Goal: Task Accomplishment & Management: Use online tool/utility

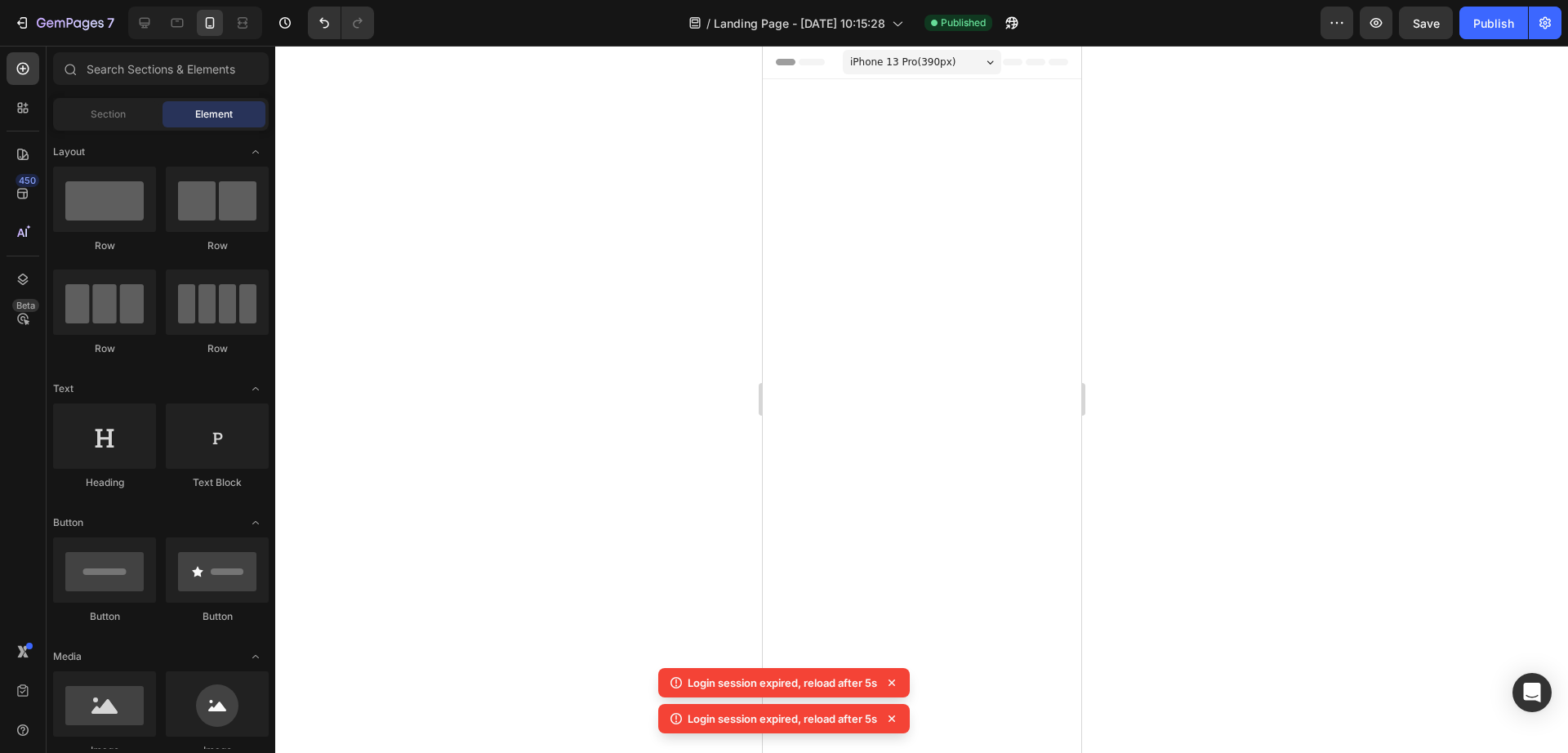
scroll to position [6166, 0]
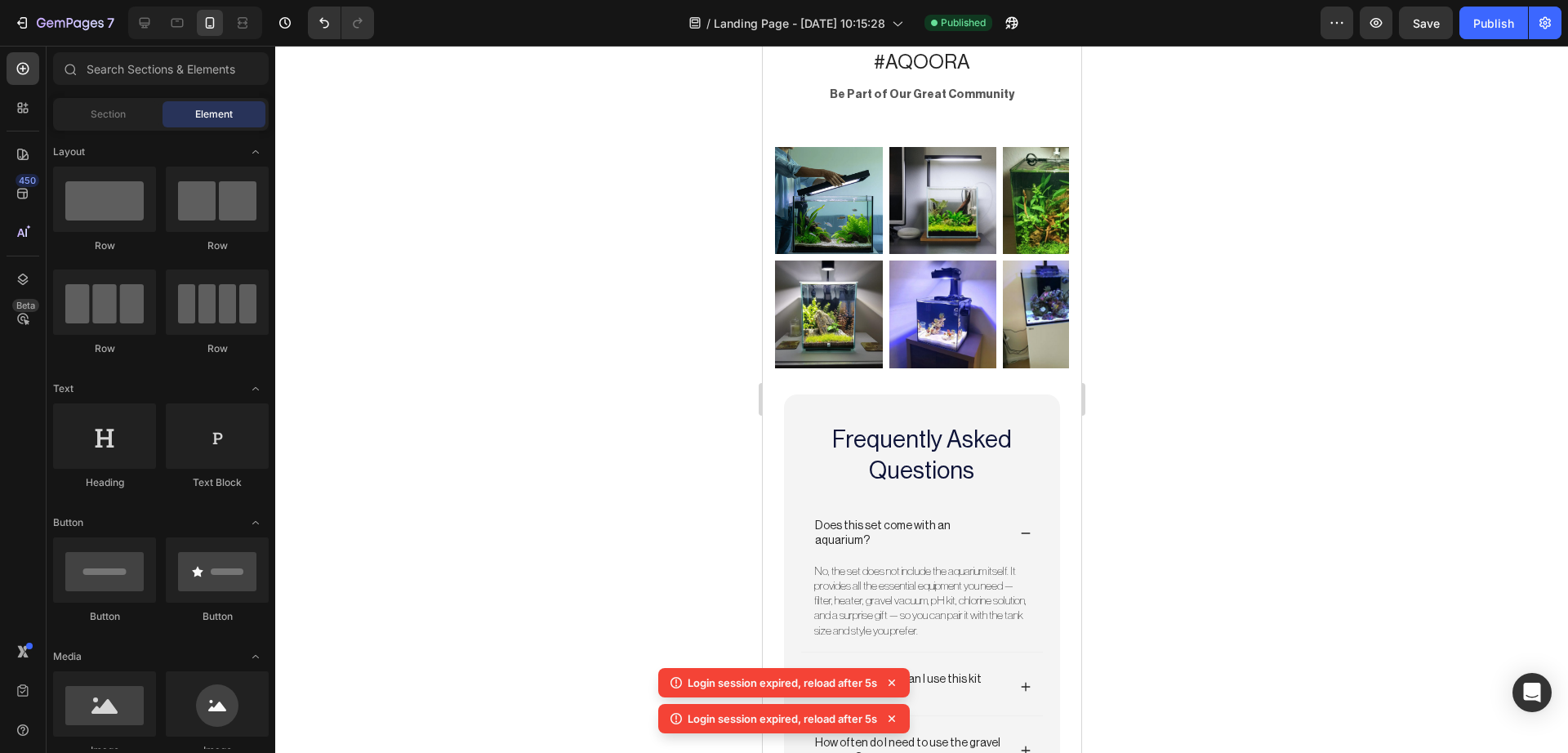
click at [663, 298] on div at bounding box center [922, 398] width 1293 height 707
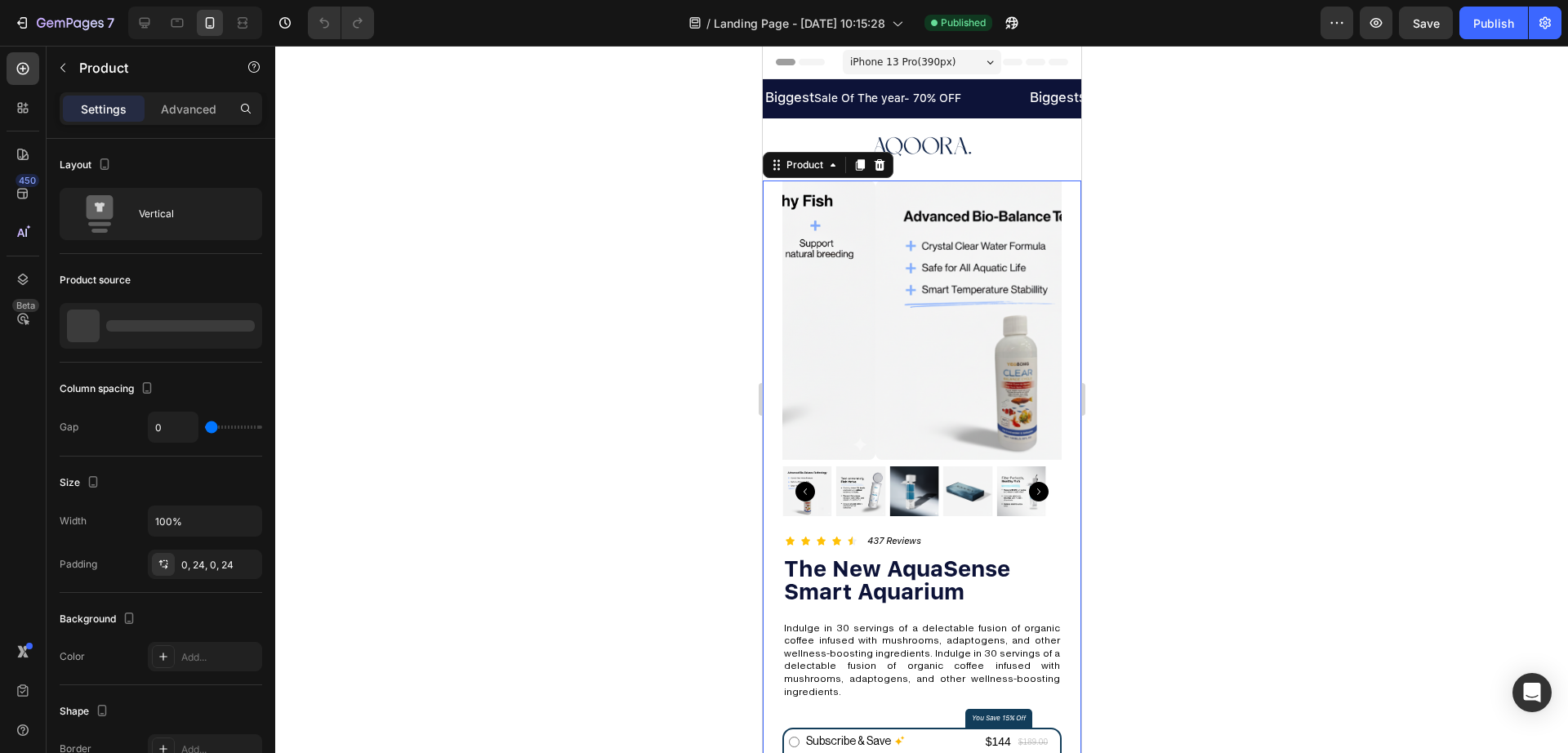
click at [1204, 266] on div at bounding box center [922, 398] width 1293 height 707
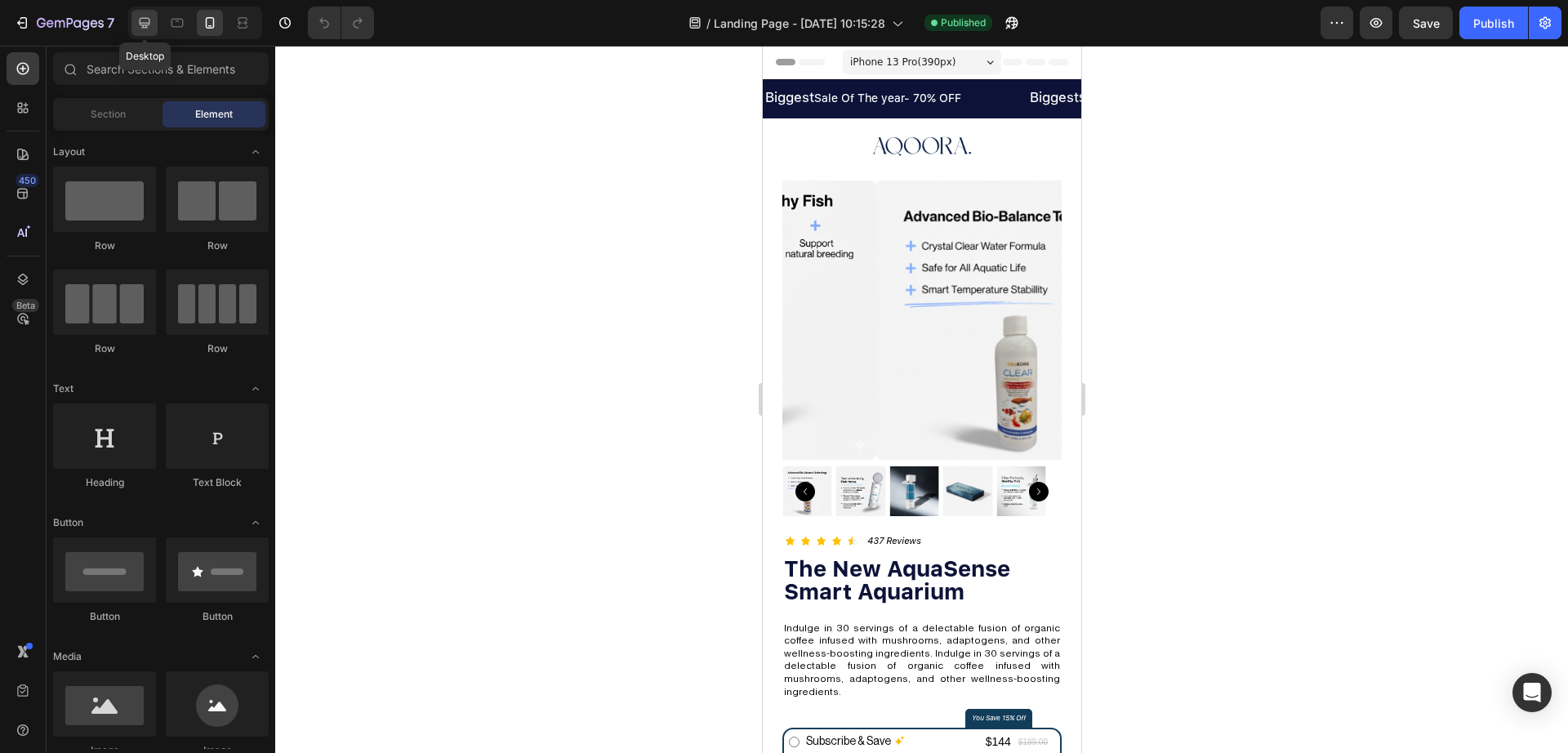
click at [154, 20] on div at bounding box center [144, 23] width 26 height 26
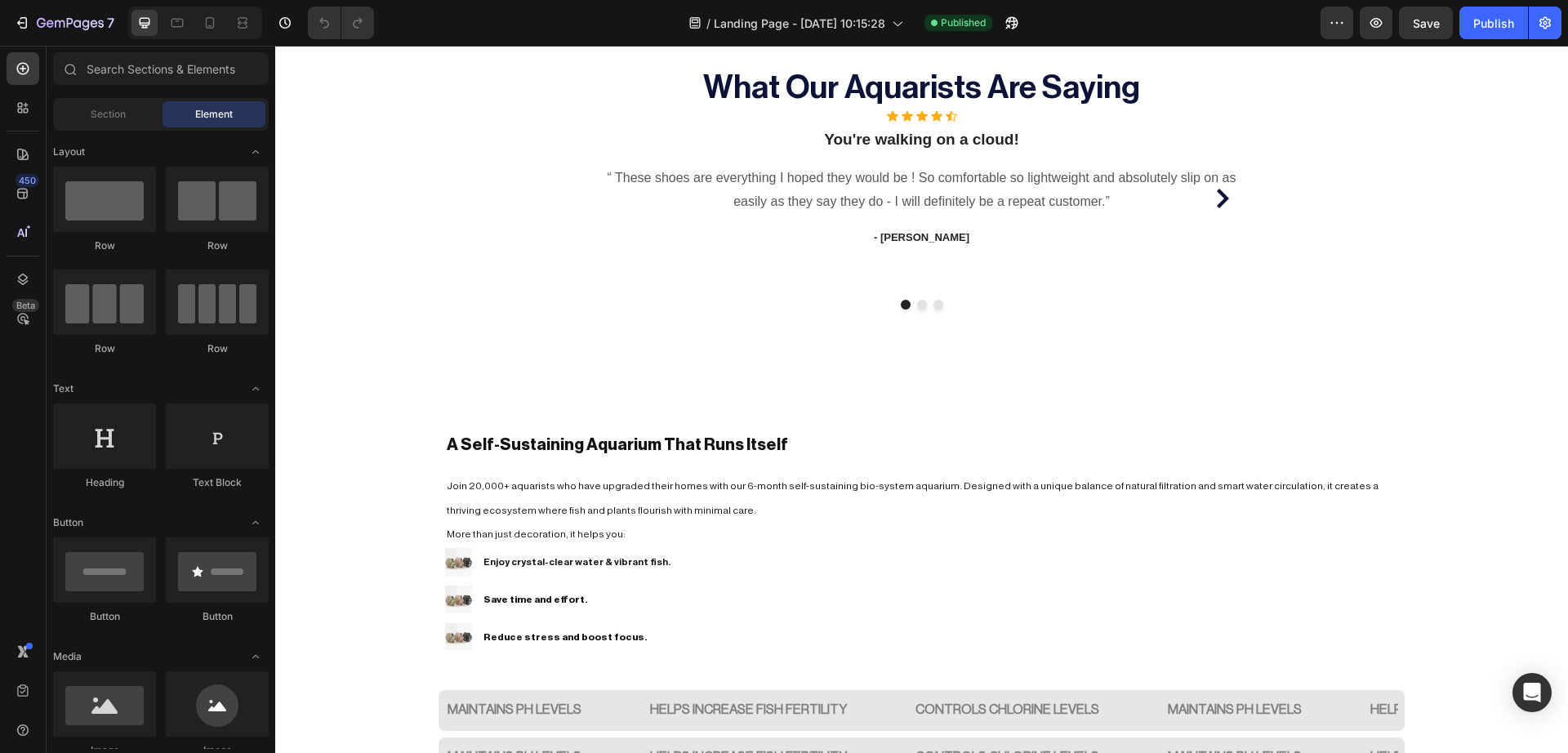
scroll to position [1598, 0]
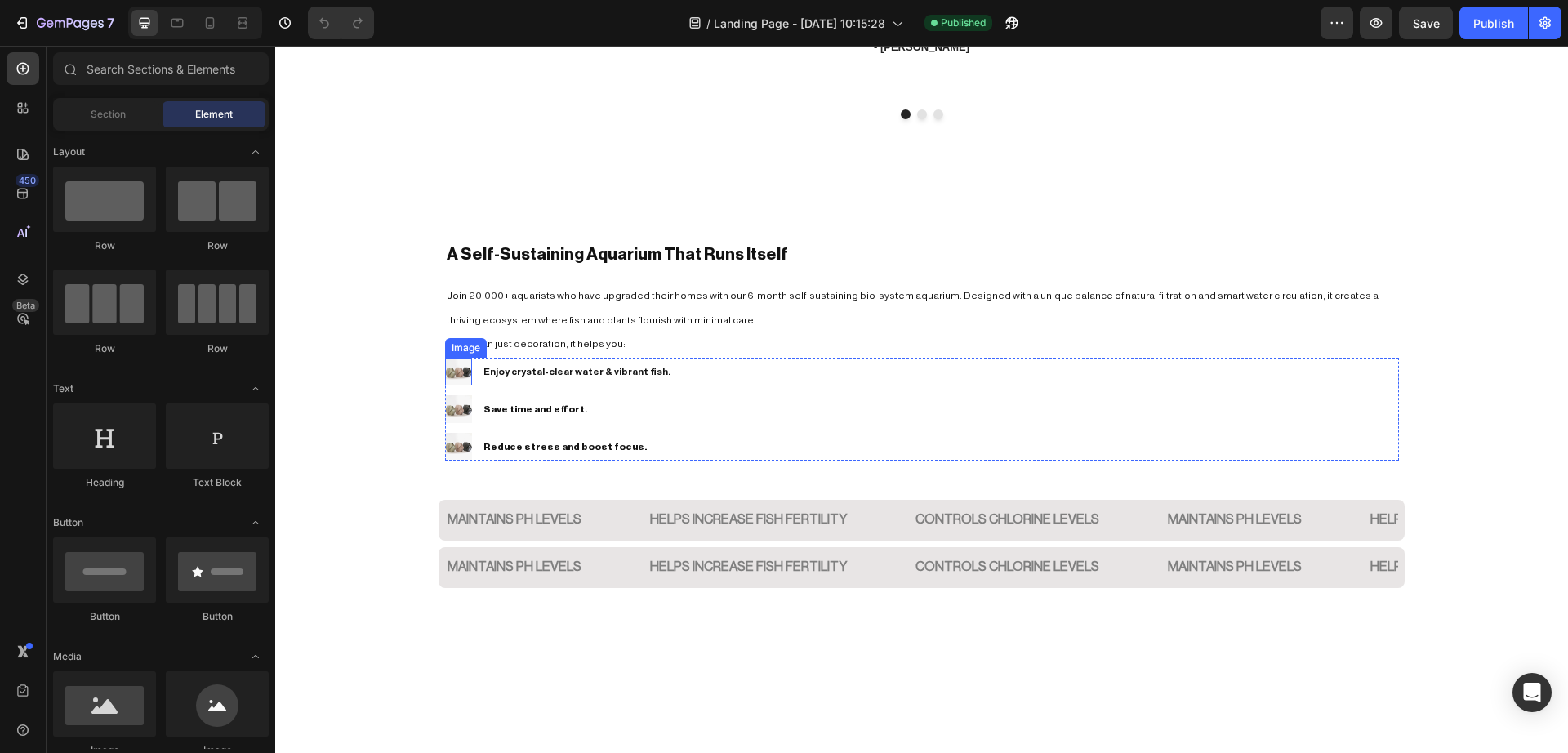
click at [459, 370] on img at bounding box center [459, 371] width 27 height 27
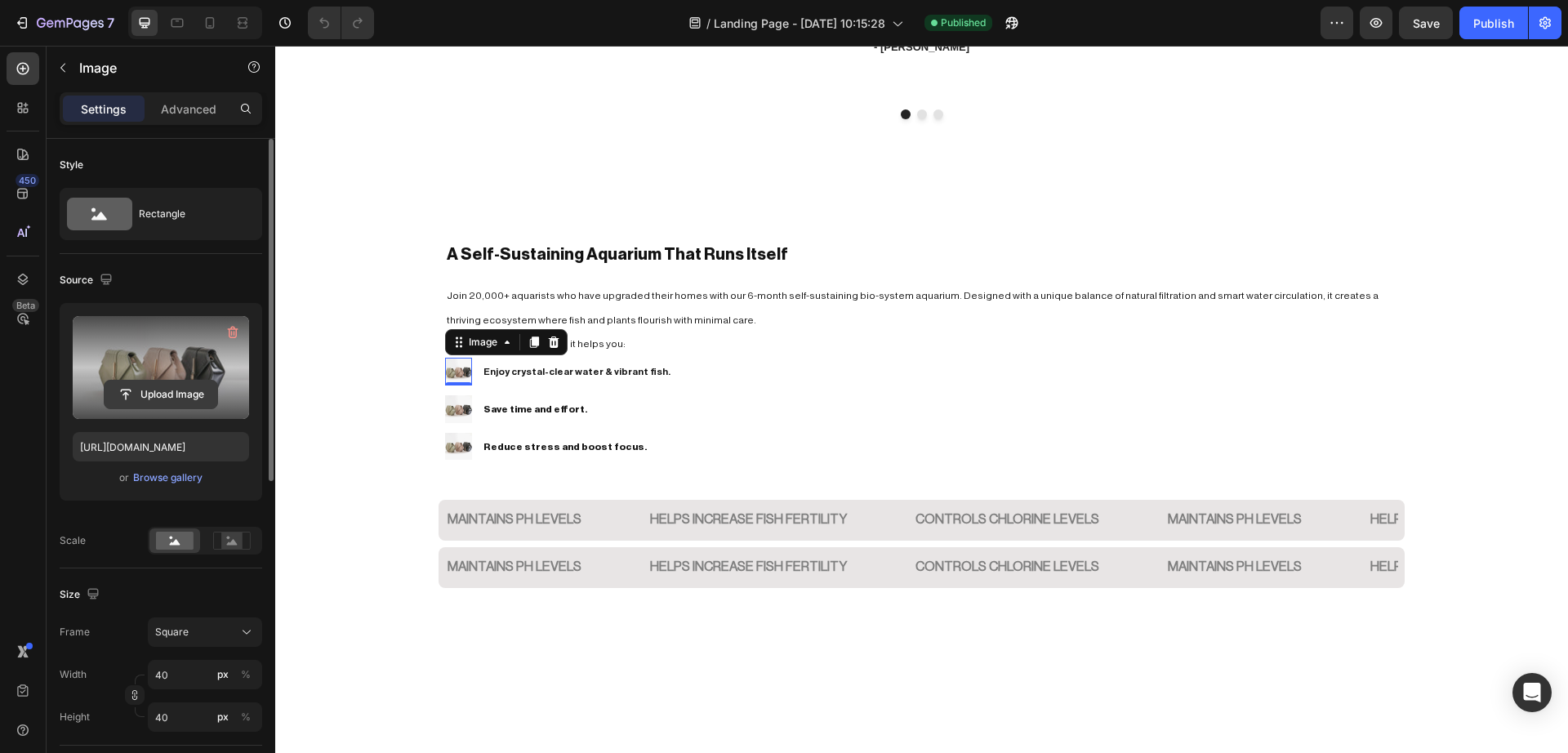
click at [174, 386] on input "file" at bounding box center [160, 393] width 112 height 27
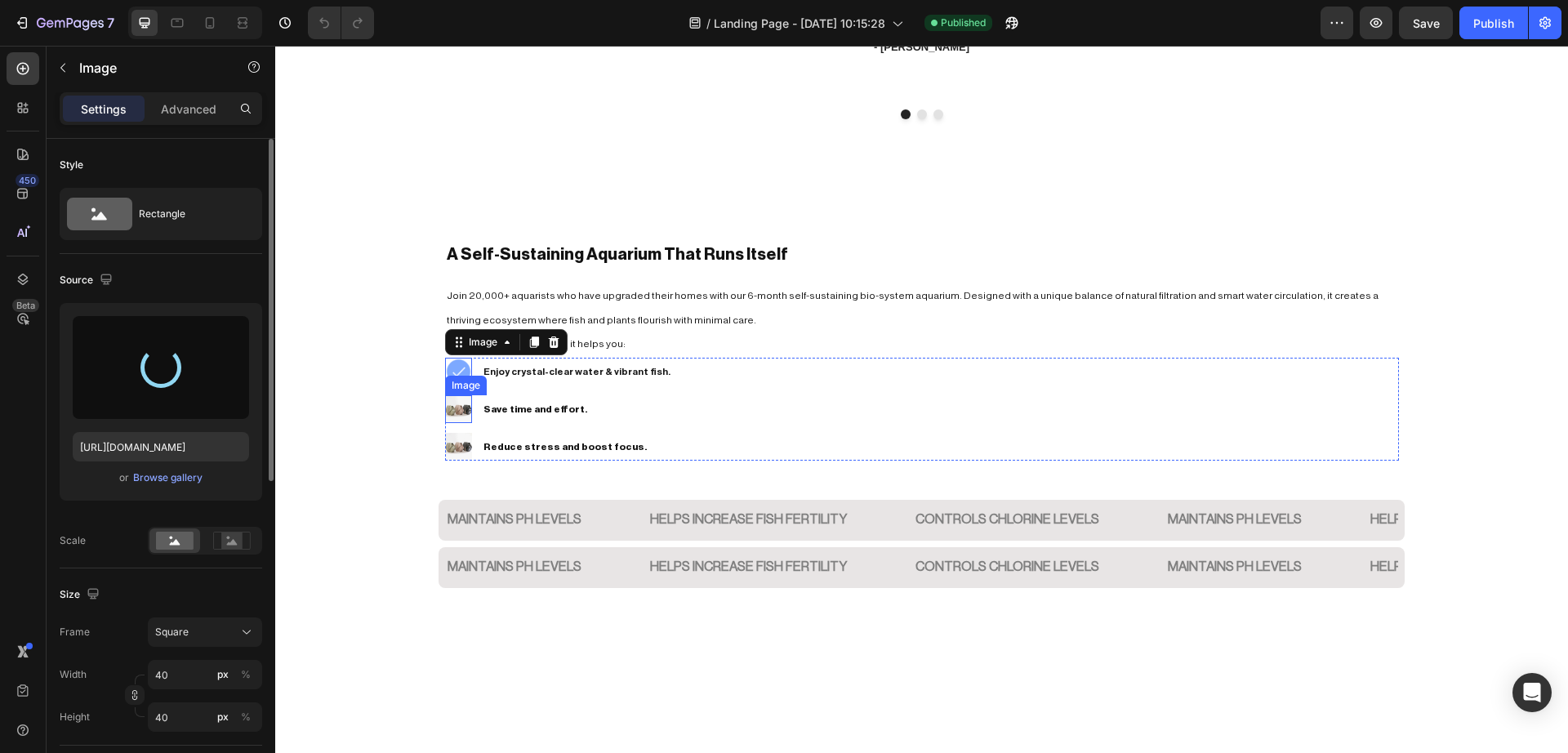
type input "https://cdn.shopify.com/s/files/1/0748/2356/5369/files/gempages_584121305515688…"
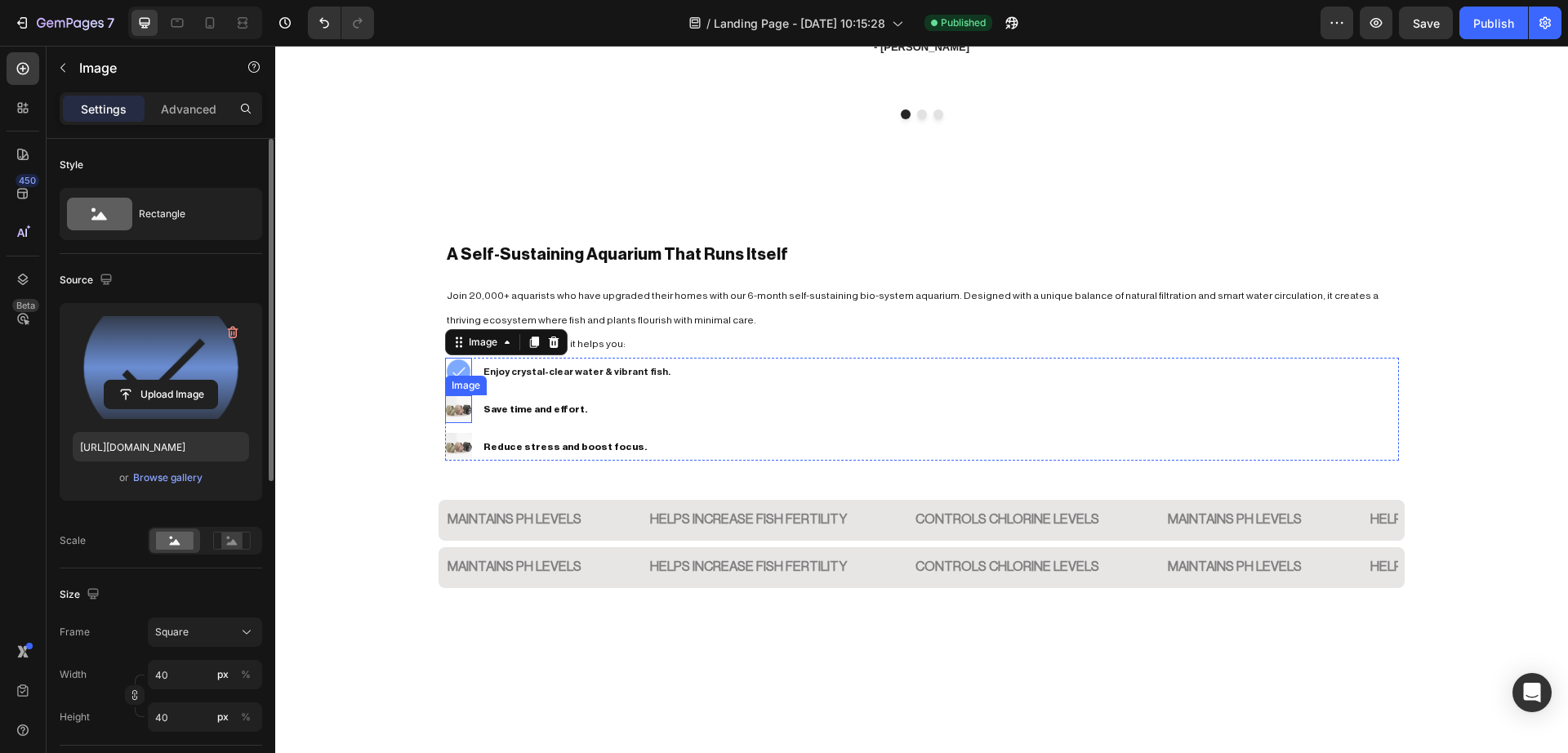
click at [449, 413] on img at bounding box center [459, 409] width 27 height 27
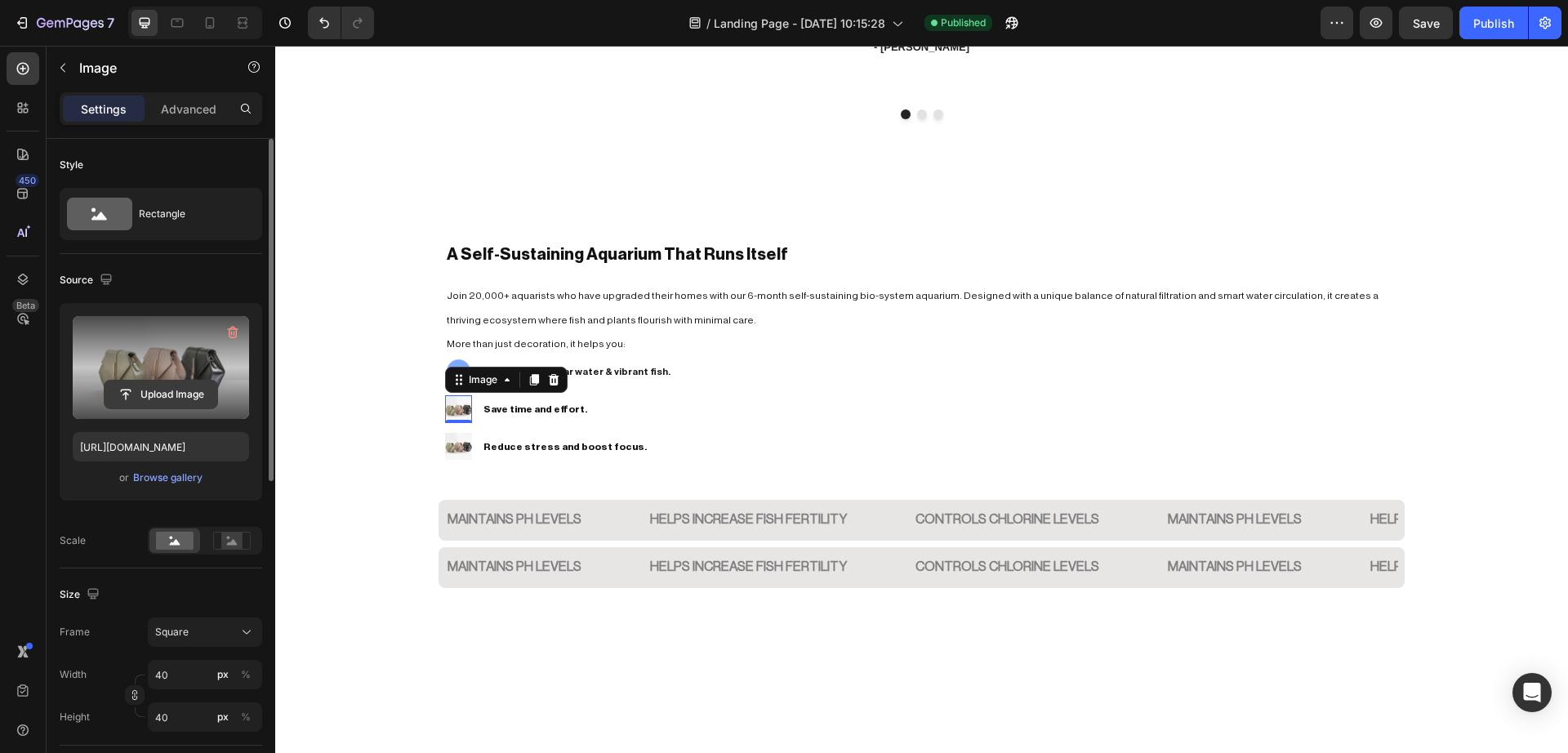
click at [152, 395] on input "file" at bounding box center [160, 393] width 112 height 27
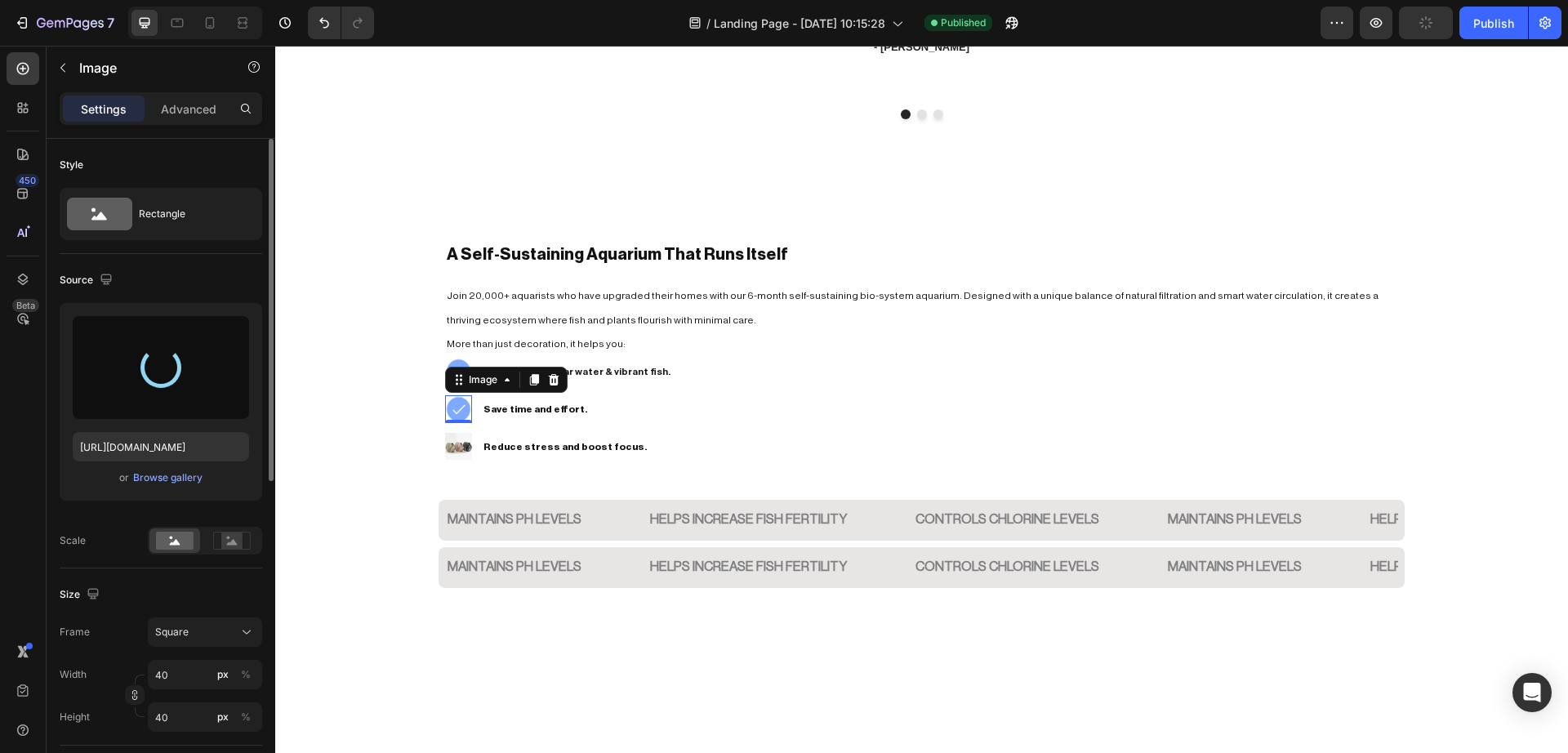
type input "https://cdn.shopify.com/s/files/1/0748/2356/5369/files/gempages_584121305515688…"
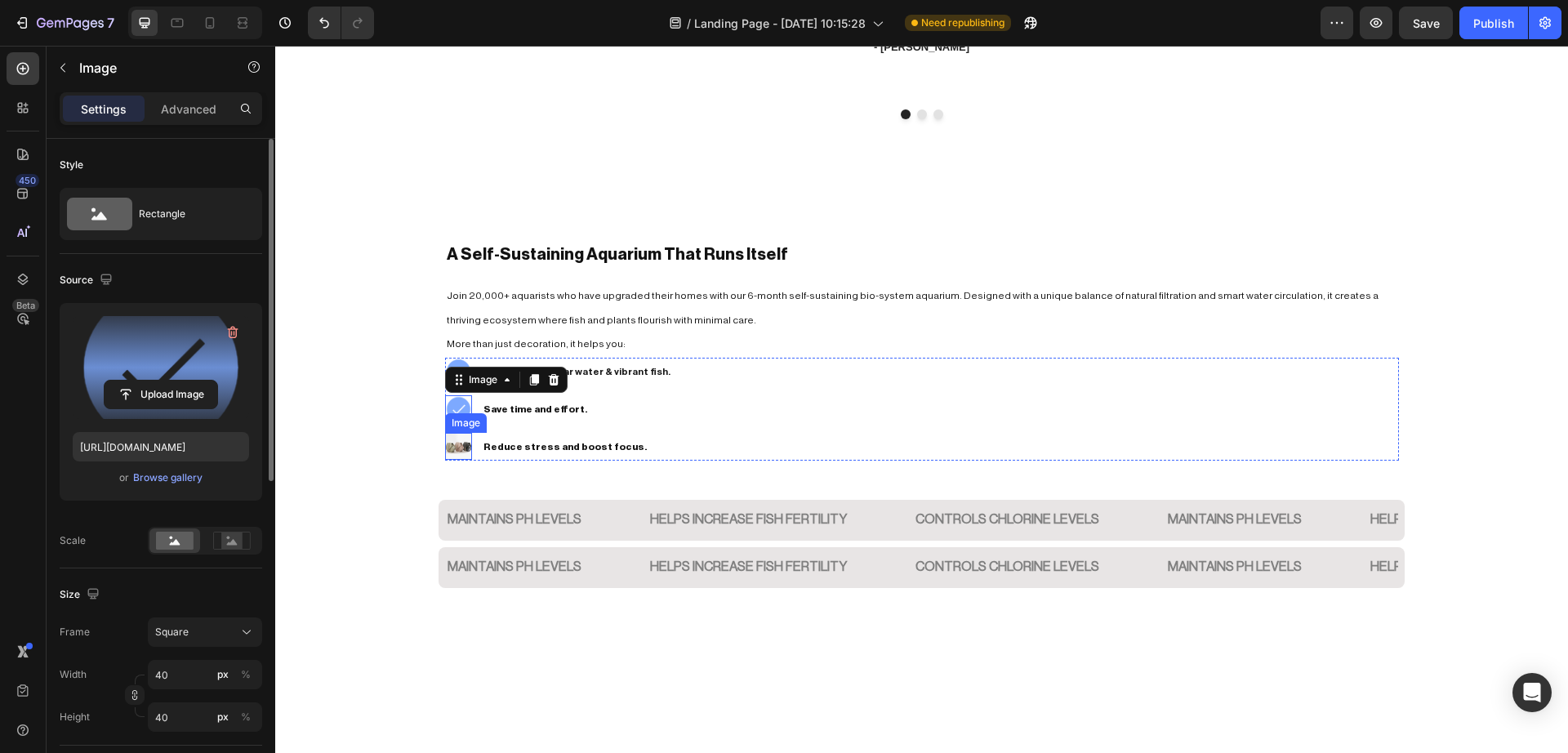
click at [445, 446] on img at bounding box center [459, 446] width 27 height 27
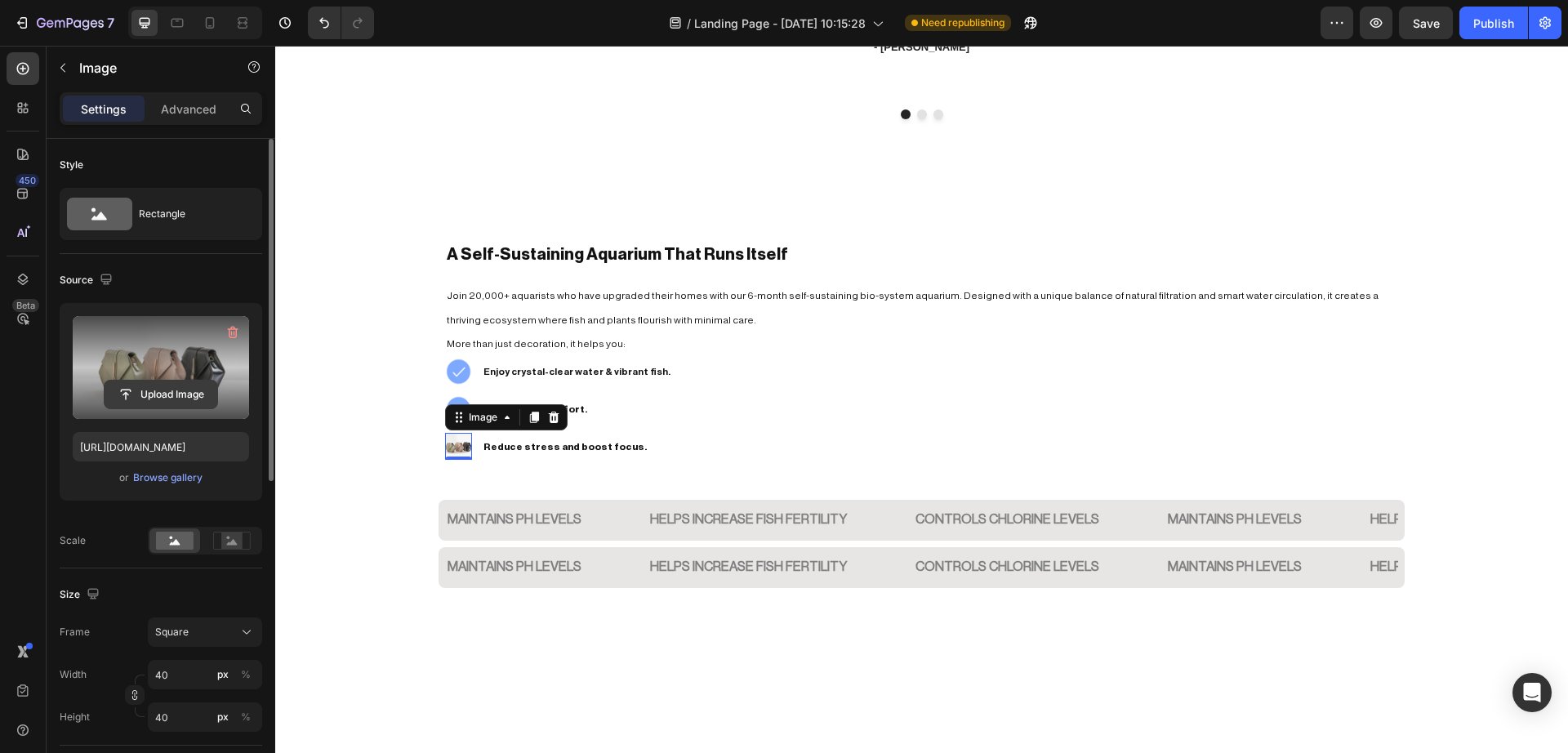
click at [172, 397] on input "file" at bounding box center [160, 393] width 112 height 27
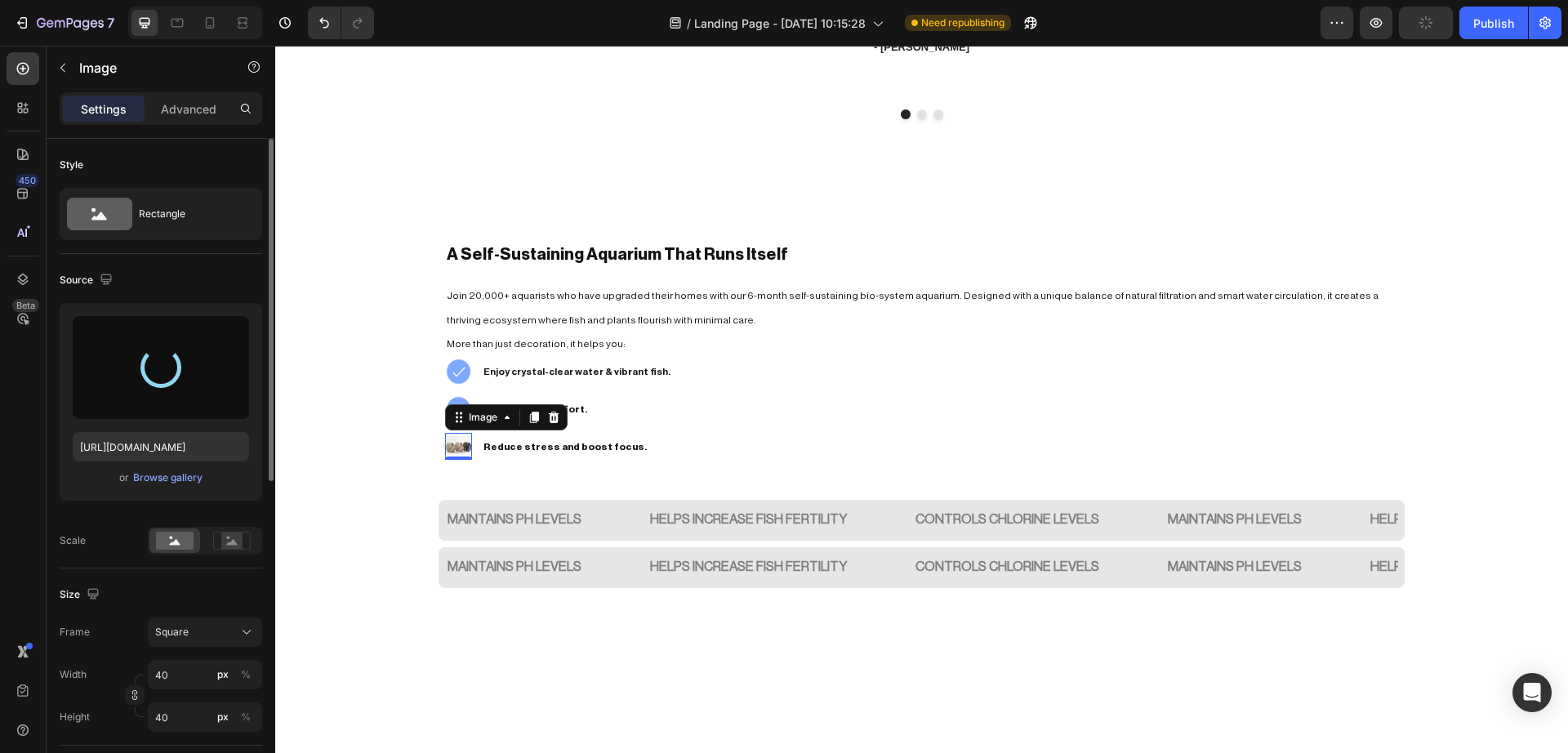
type input "https://cdn.shopify.com/s/files/1/0748/2356/5369/files/gempages_584121305515688…"
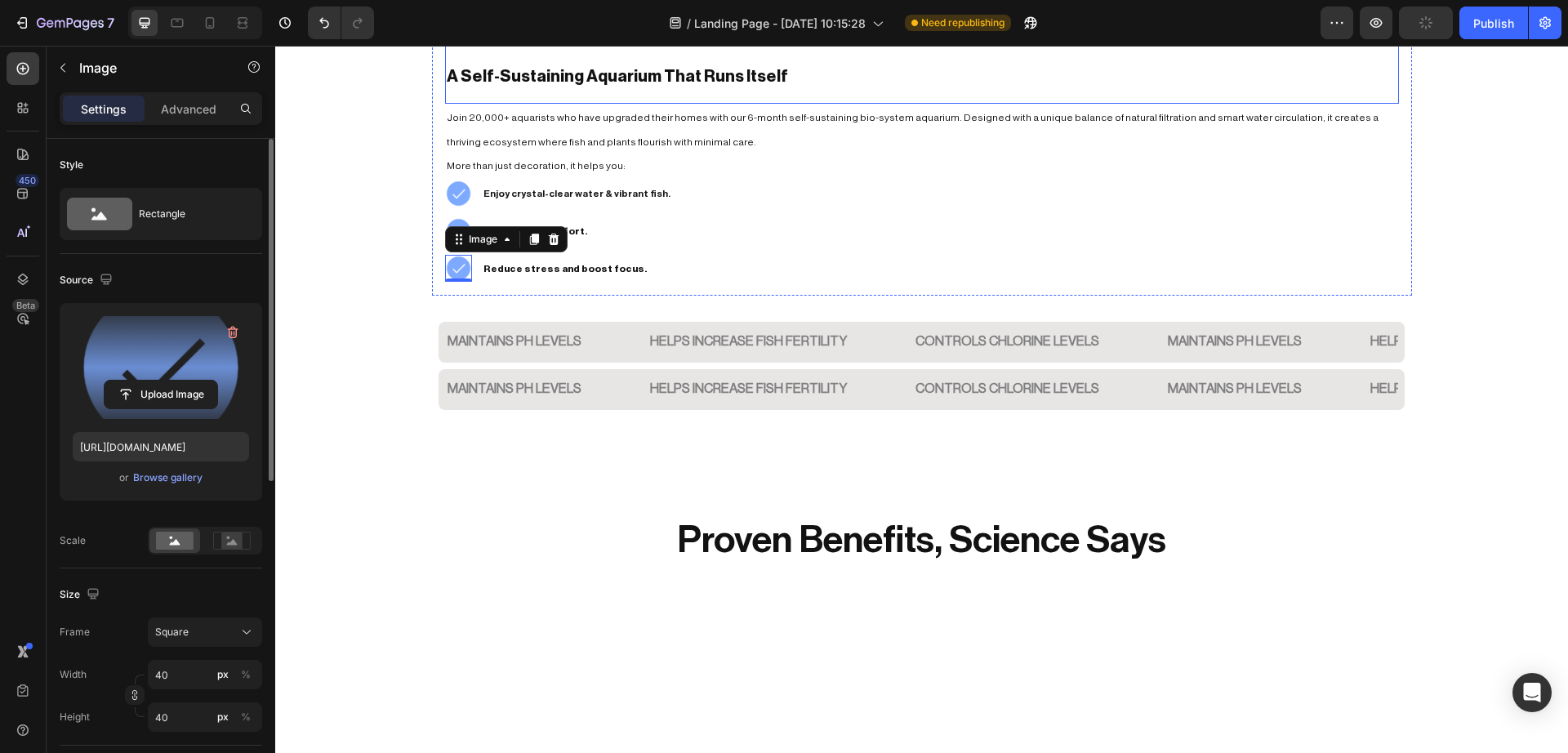
scroll to position [1654, 0]
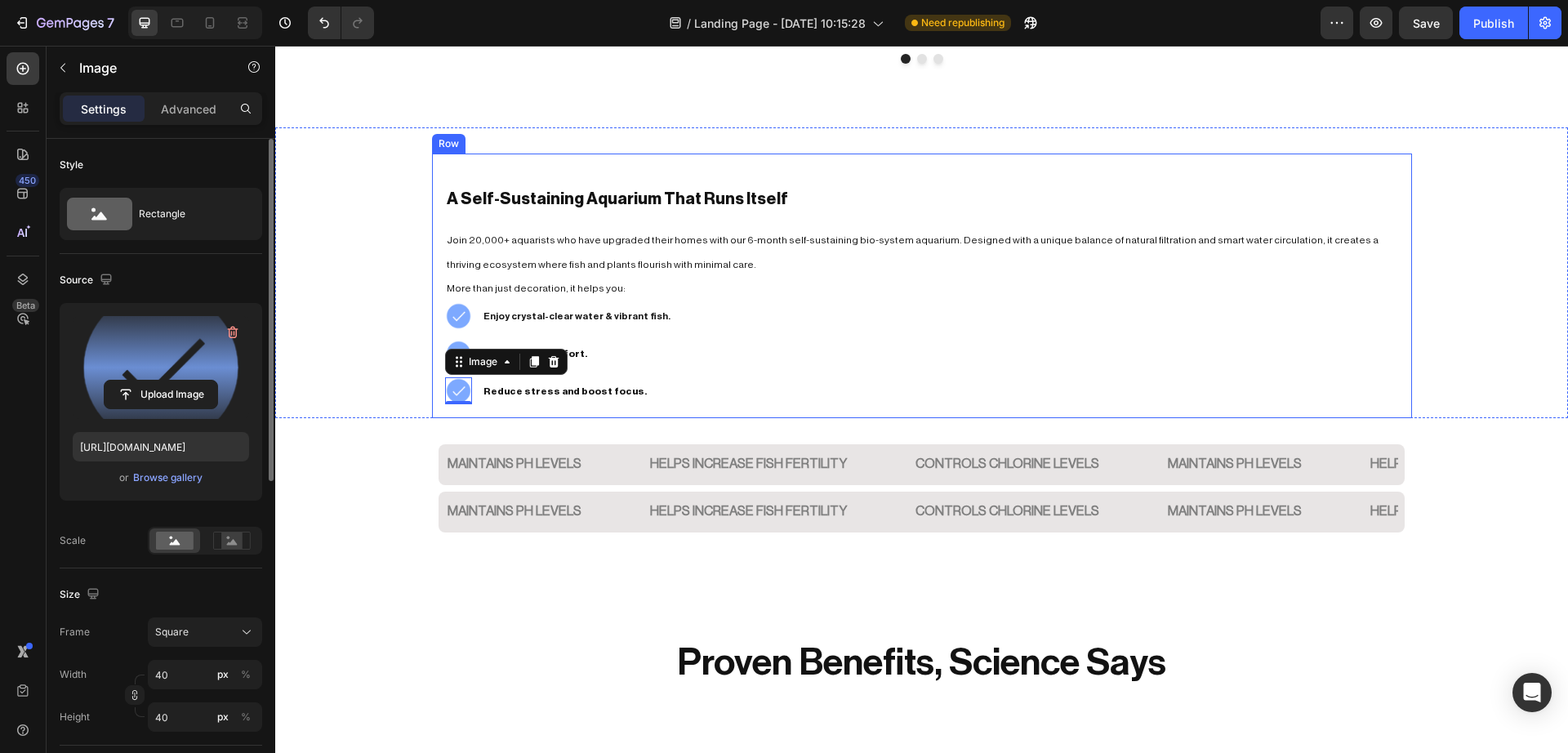
click at [1393, 209] on div "A Self-Sustaining Aquarium That Runs Itself Heading Join 20,000+ aquarists who …" at bounding box center [922, 286] width 980 height 264
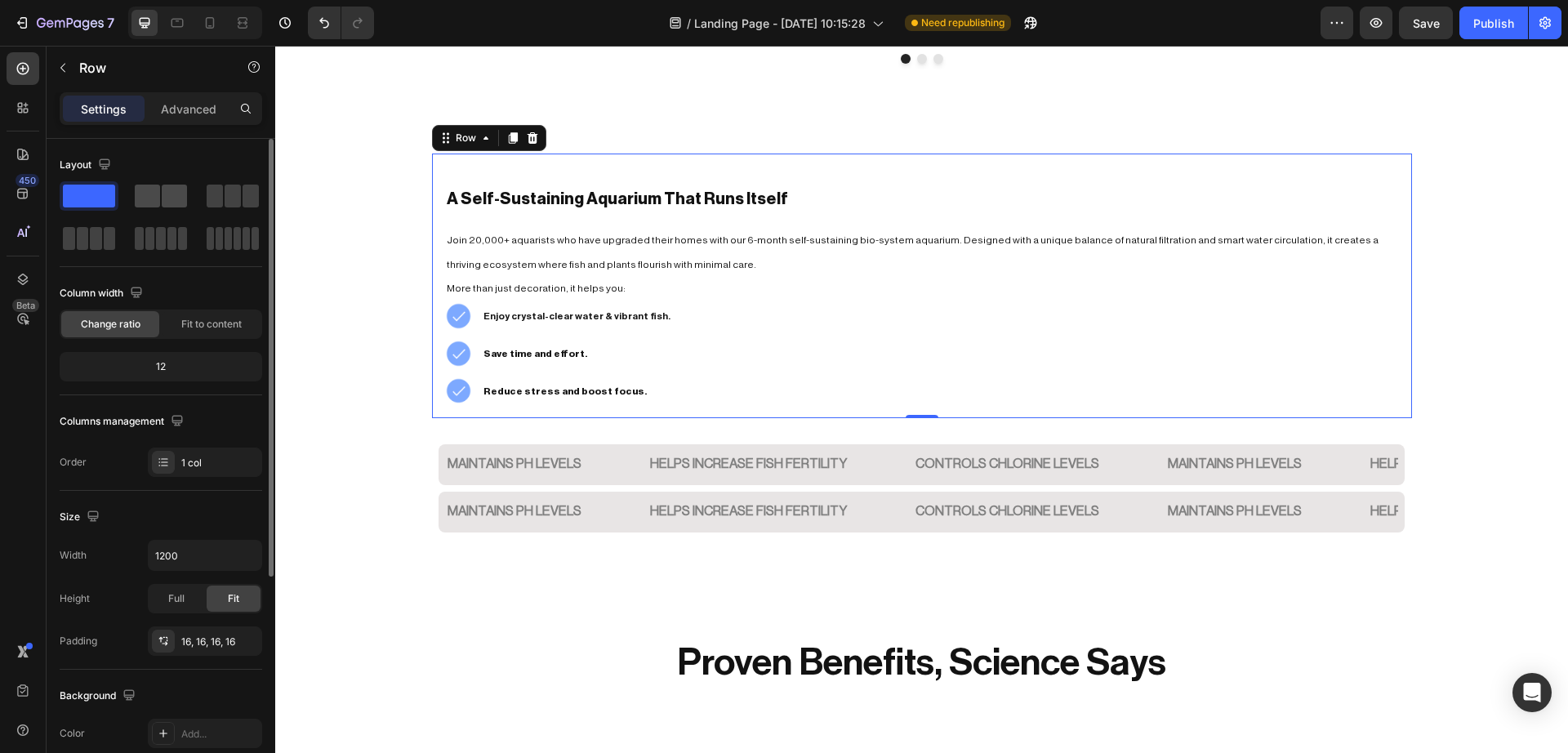
click at [177, 195] on span at bounding box center [174, 196] width 25 height 23
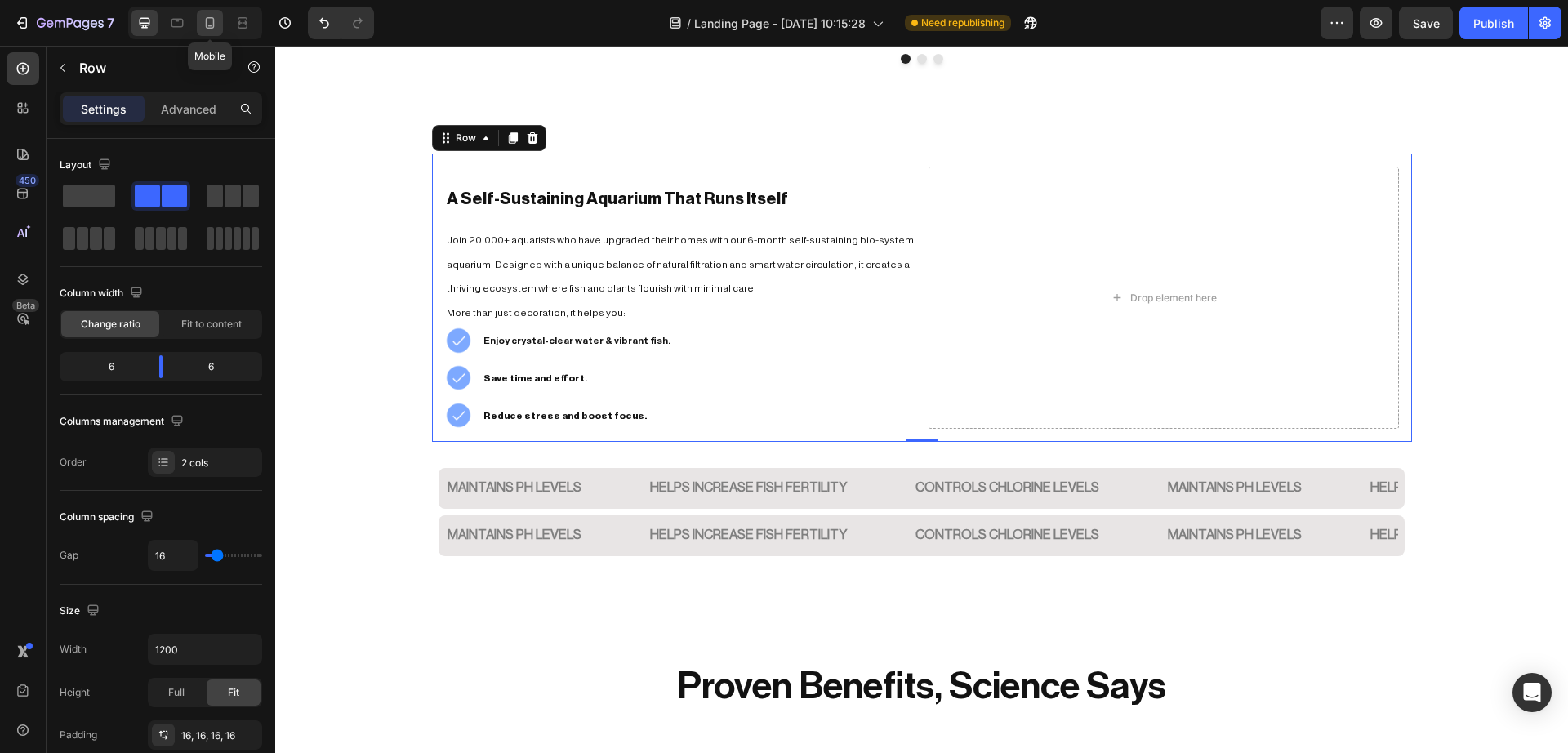
click at [209, 26] on icon at bounding box center [209, 23] width 16 height 16
type input "0"
type input "100%"
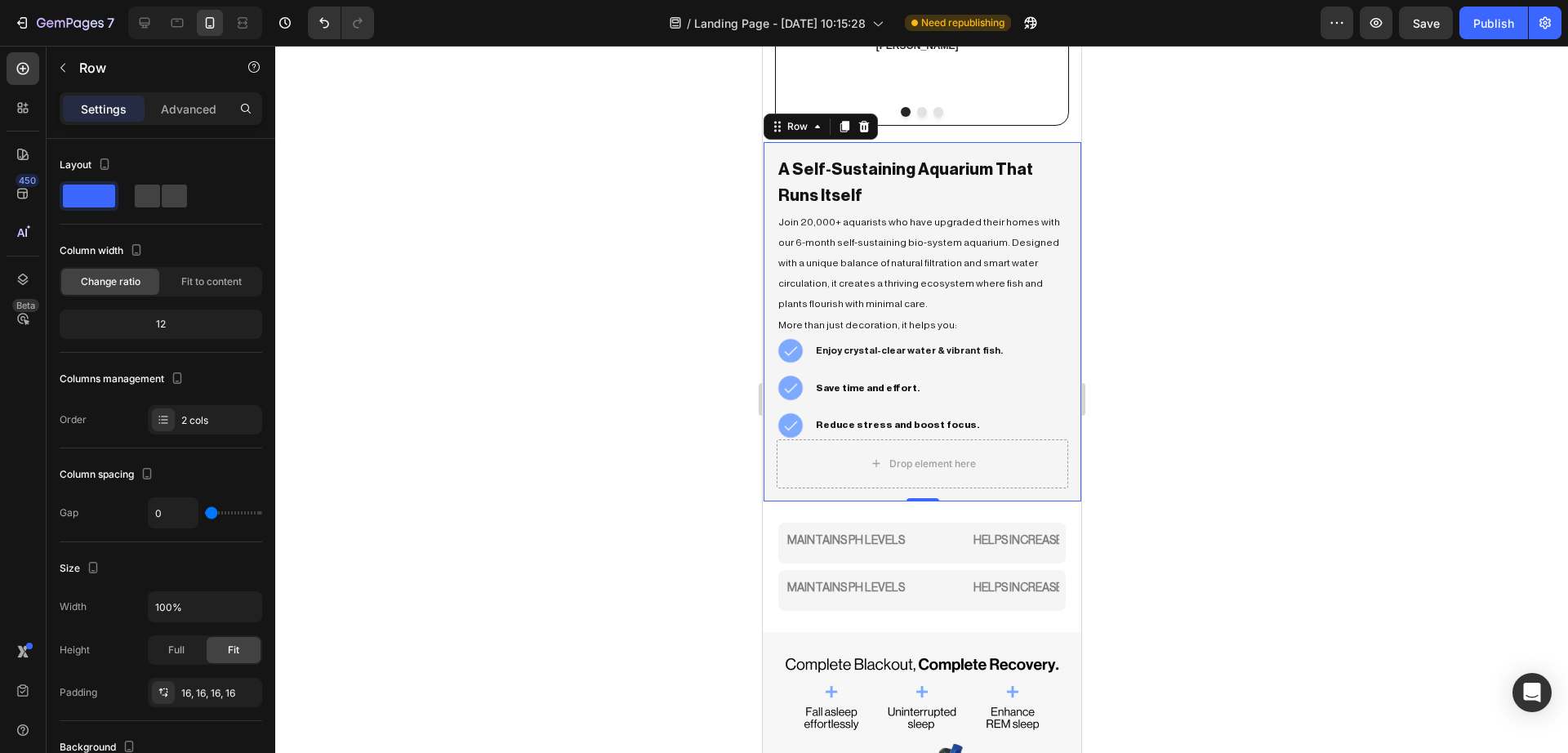
scroll to position [1830, 0]
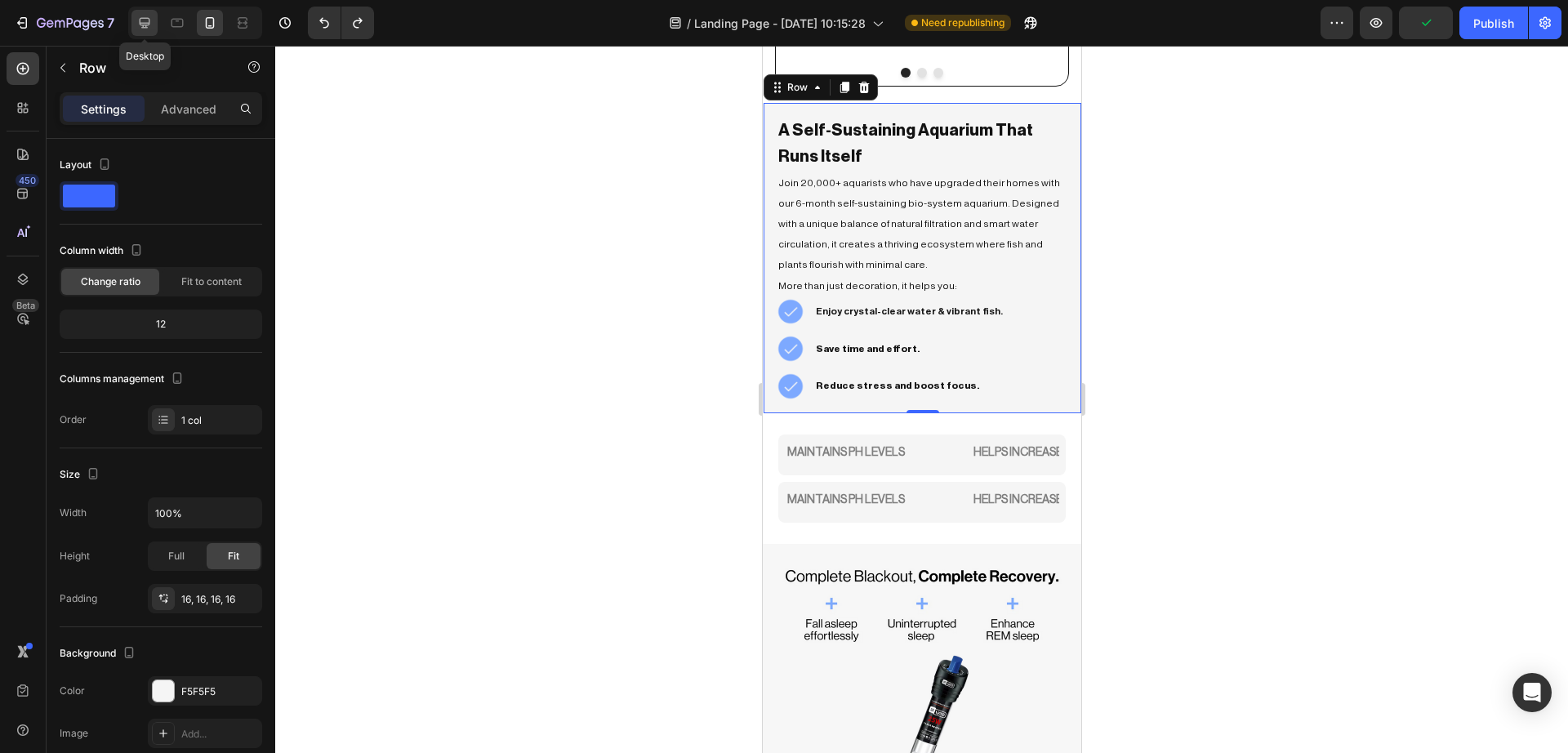
click at [144, 24] on icon at bounding box center [144, 23] width 16 height 16
type input "1200"
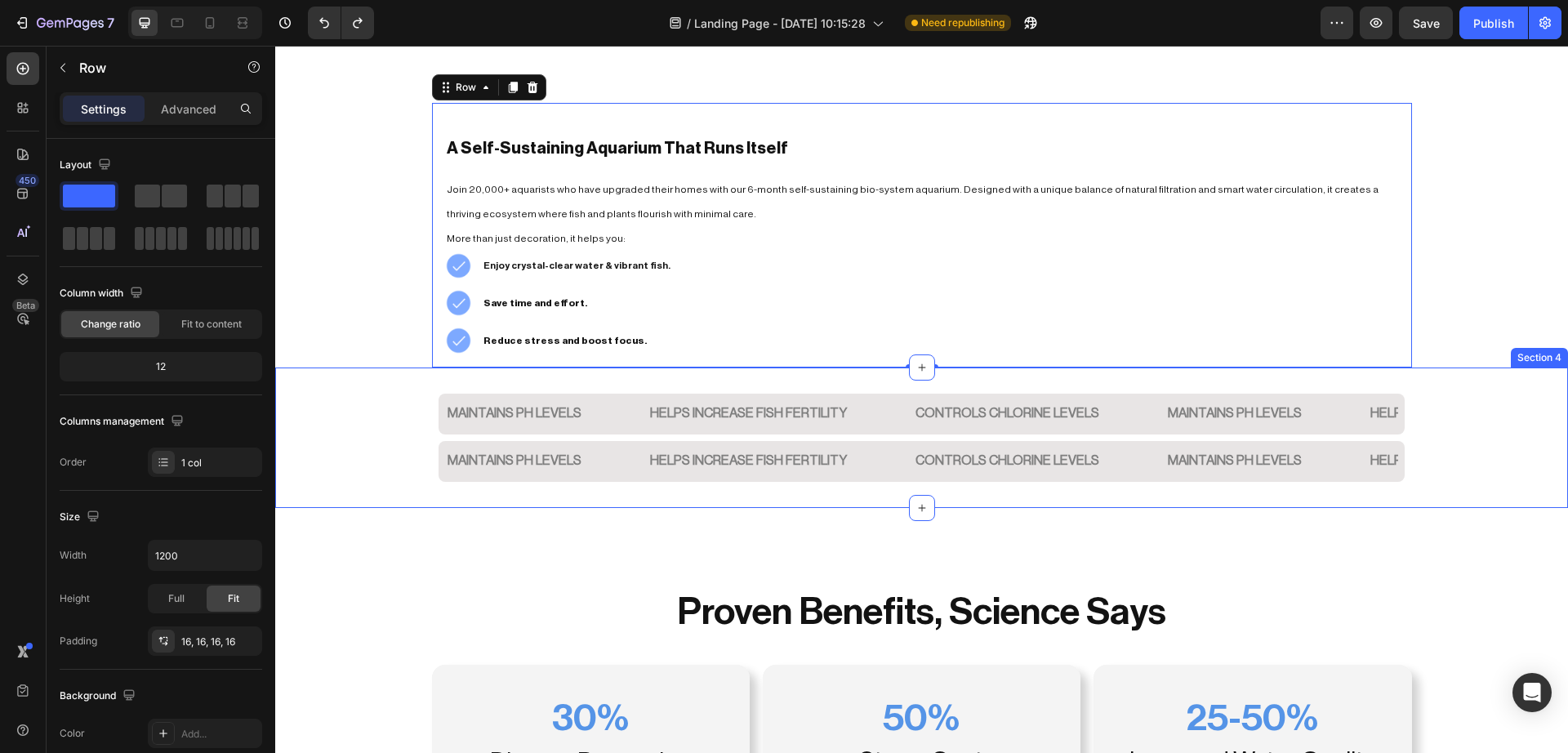
scroll to position [1602, 0]
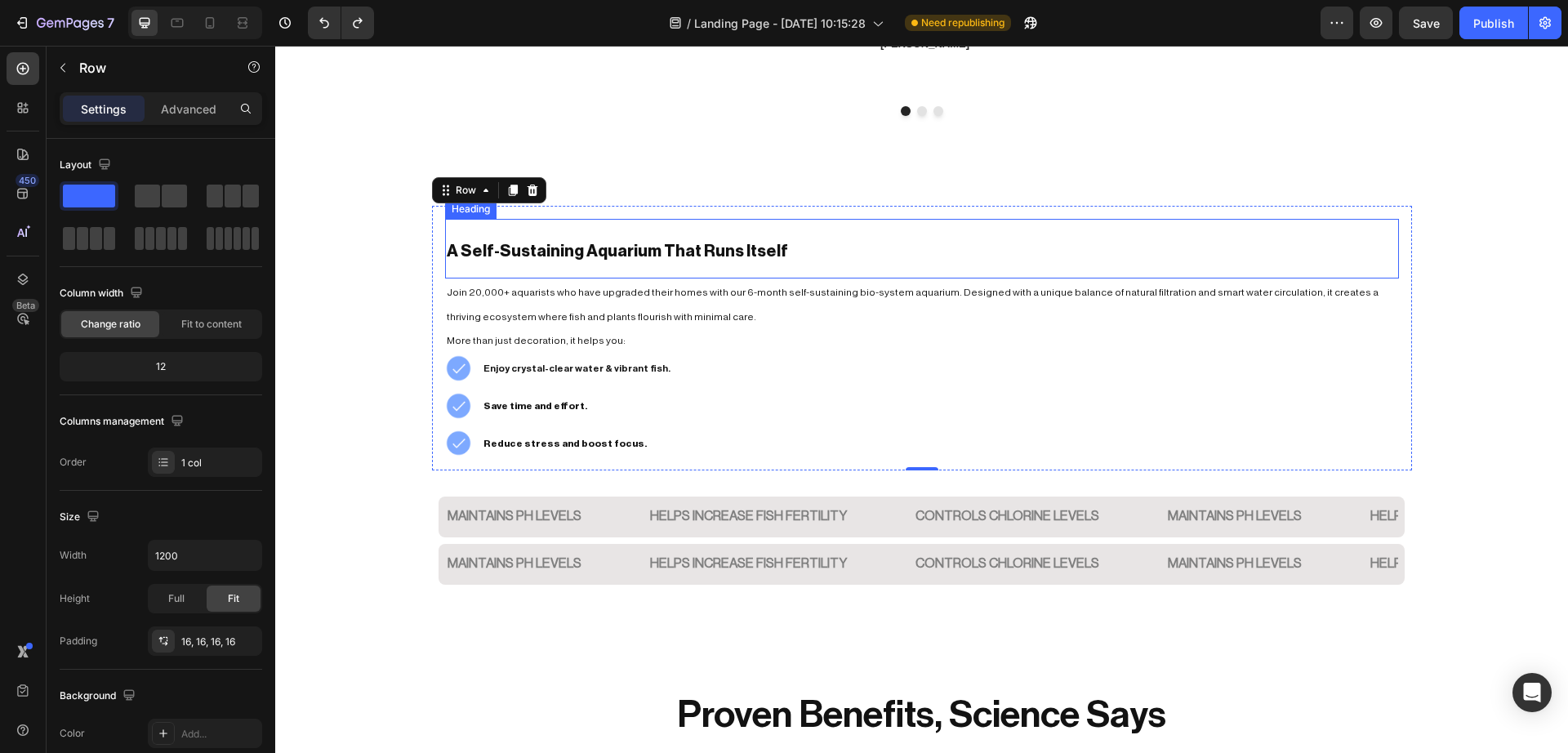
click at [820, 219] on h2 "A Self-Sustaining Aquarium That Runs Itself" at bounding box center [922, 248] width 954 height 59
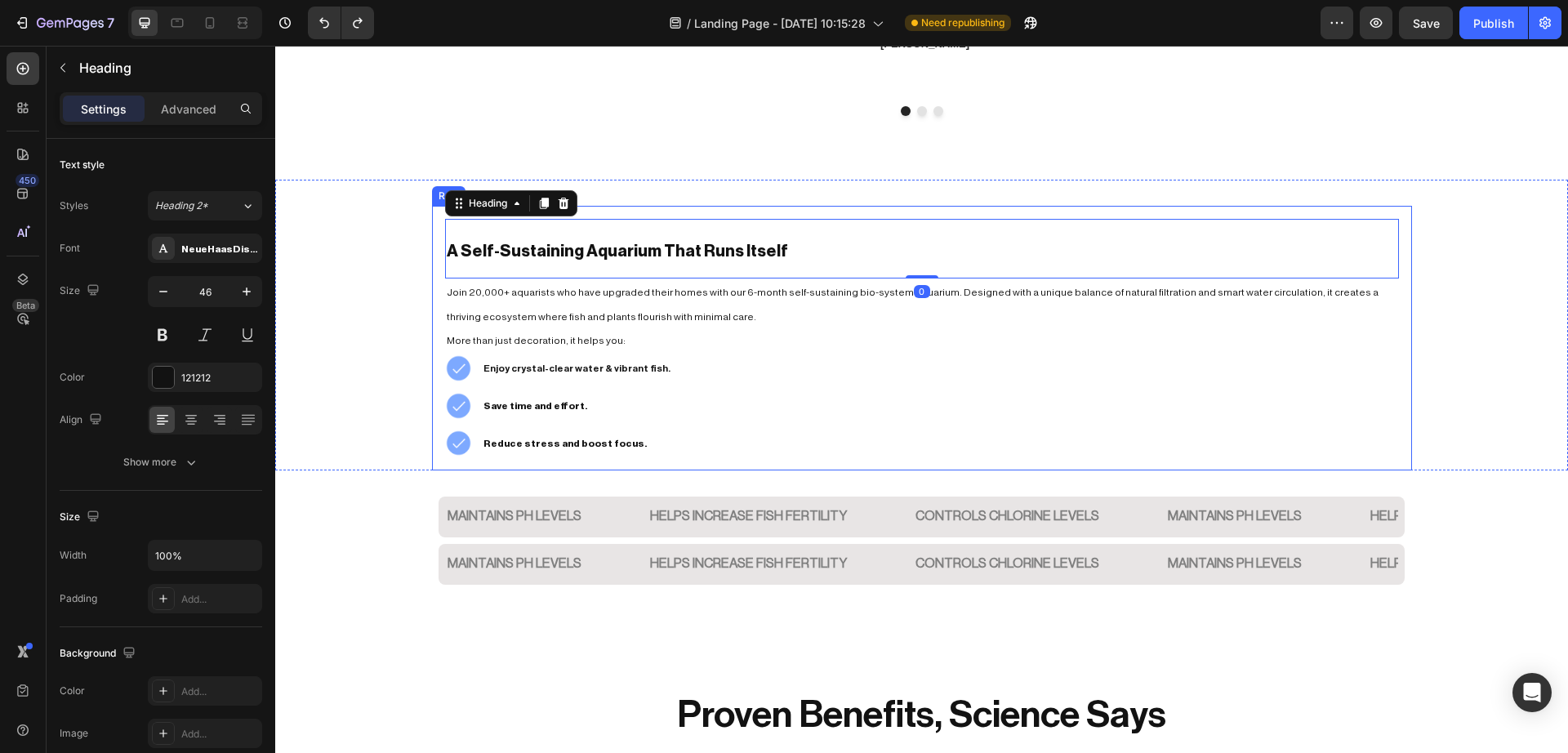
click at [843, 209] on div "A Self-Sustaining Aquarium That Runs Itself Heading 0 Join 20,000+ aquarists wh…" at bounding box center [922, 338] width 980 height 264
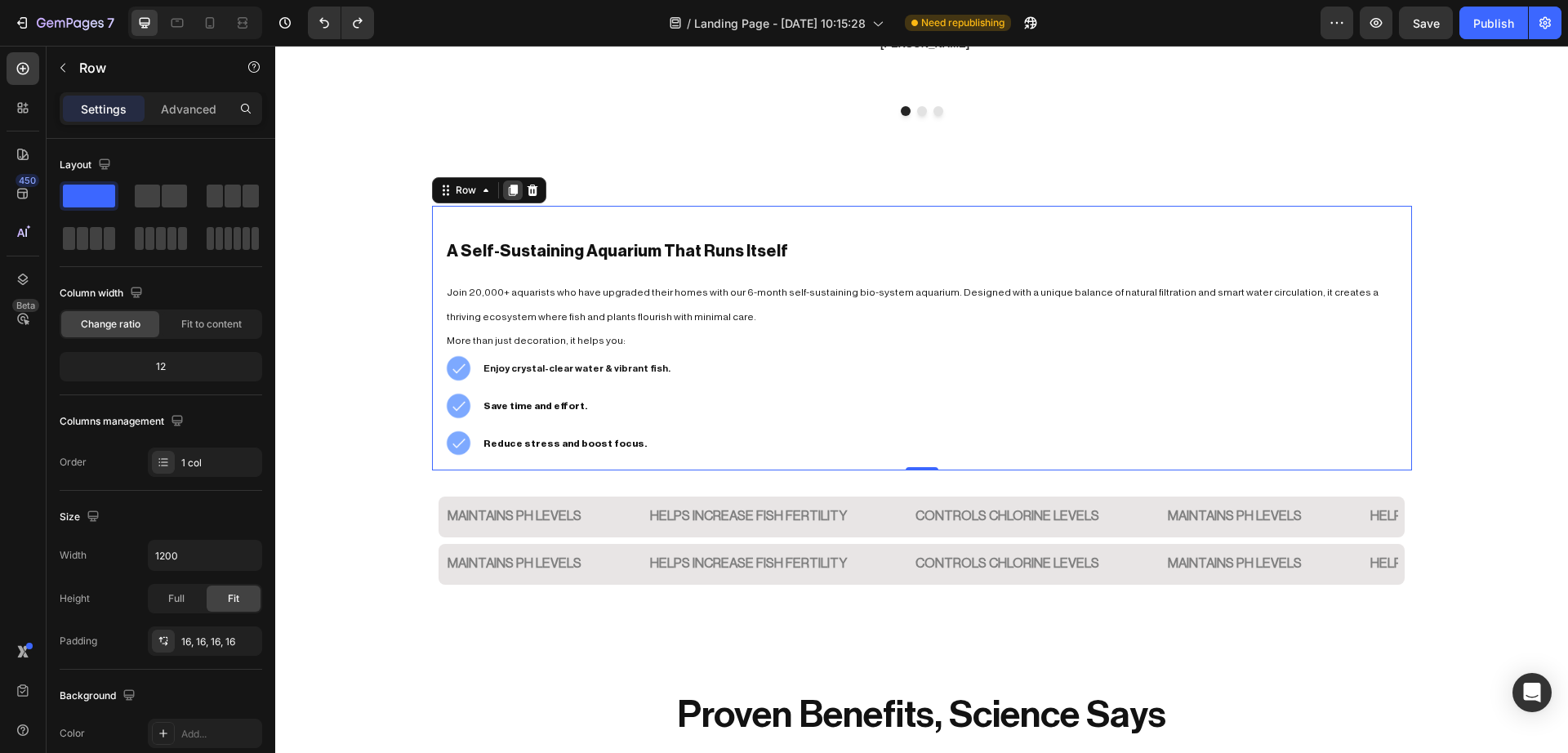
click at [508, 186] on icon at bounding box center [512, 191] width 9 height 11
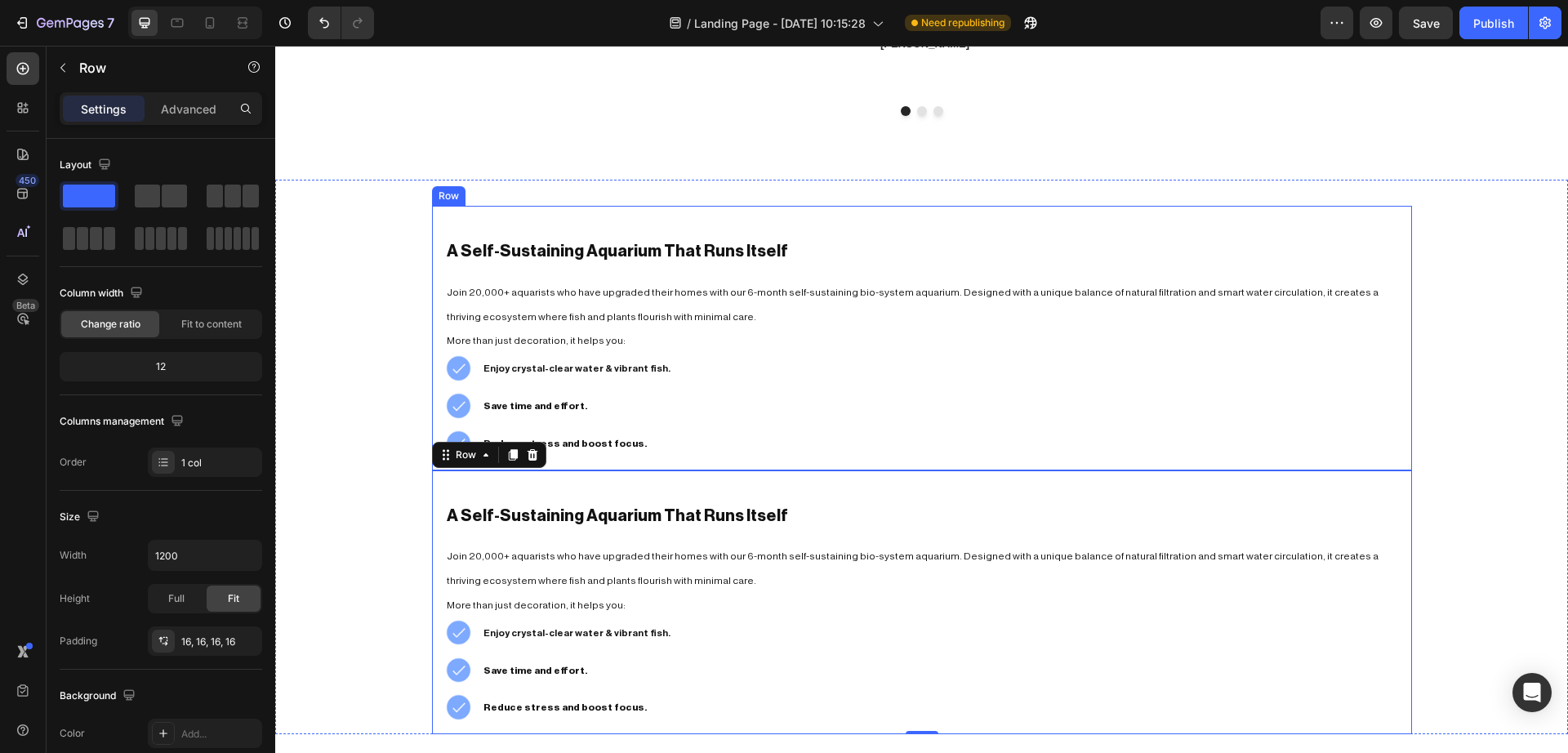
click at [680, 212] on div "A Self-Sustaining Aquarium That Runs Itself Heading Join 20,000+ aquarists who …" at bounding box center [922, 338] width 980 height 264
click at [199, 105] on p "Advanced" at bounding box center [188, 109] width 56 height 17
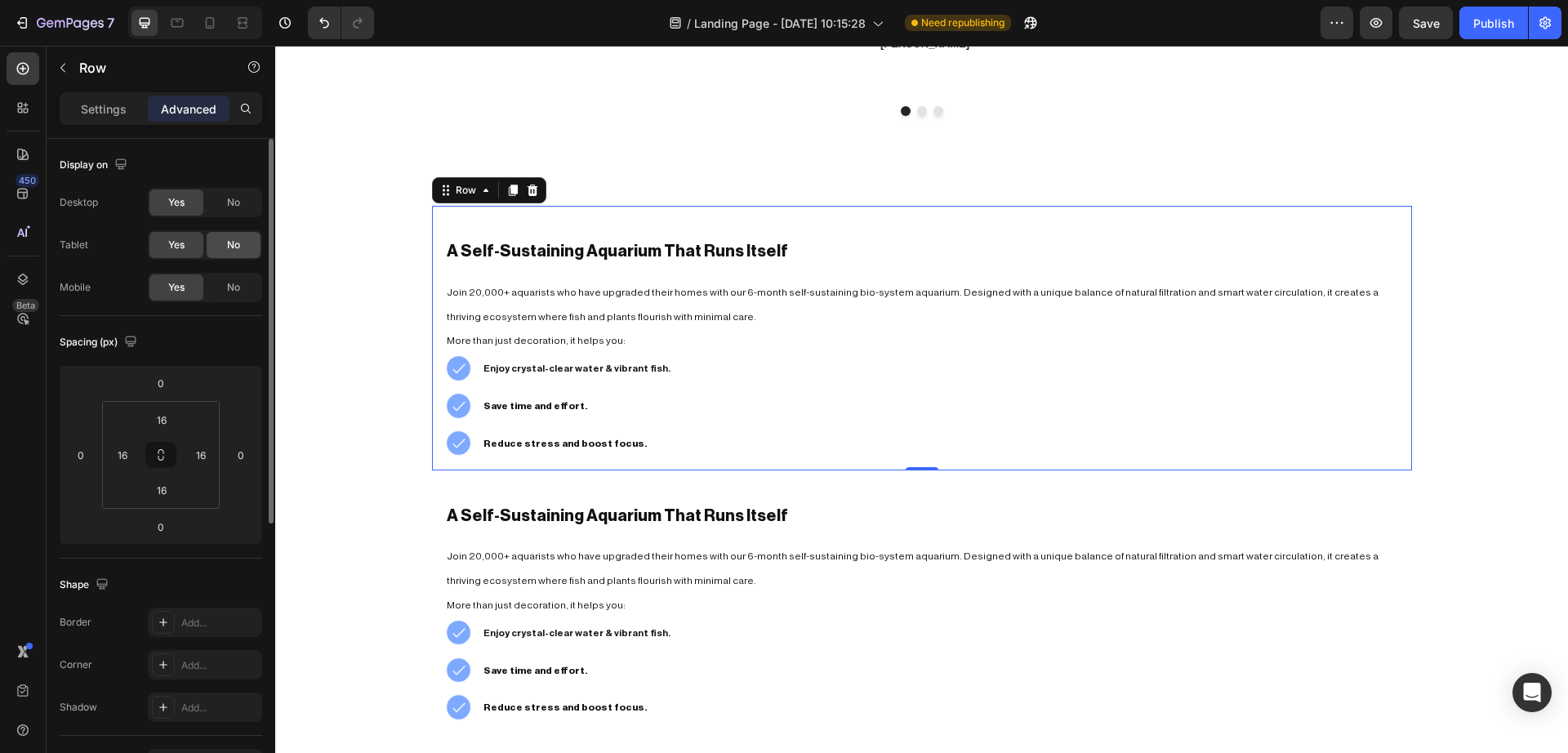
click at [228, 236] on div "No" at bounding box center [233, 245] width 54 height 26
drag, startPoint x: 233, startPoint y: 207, endPoint x: 192, endPoint y: 418, distance: 214.9
click at [233, 207] on span "No" at bounding box center [234, 203] width 13 height 15
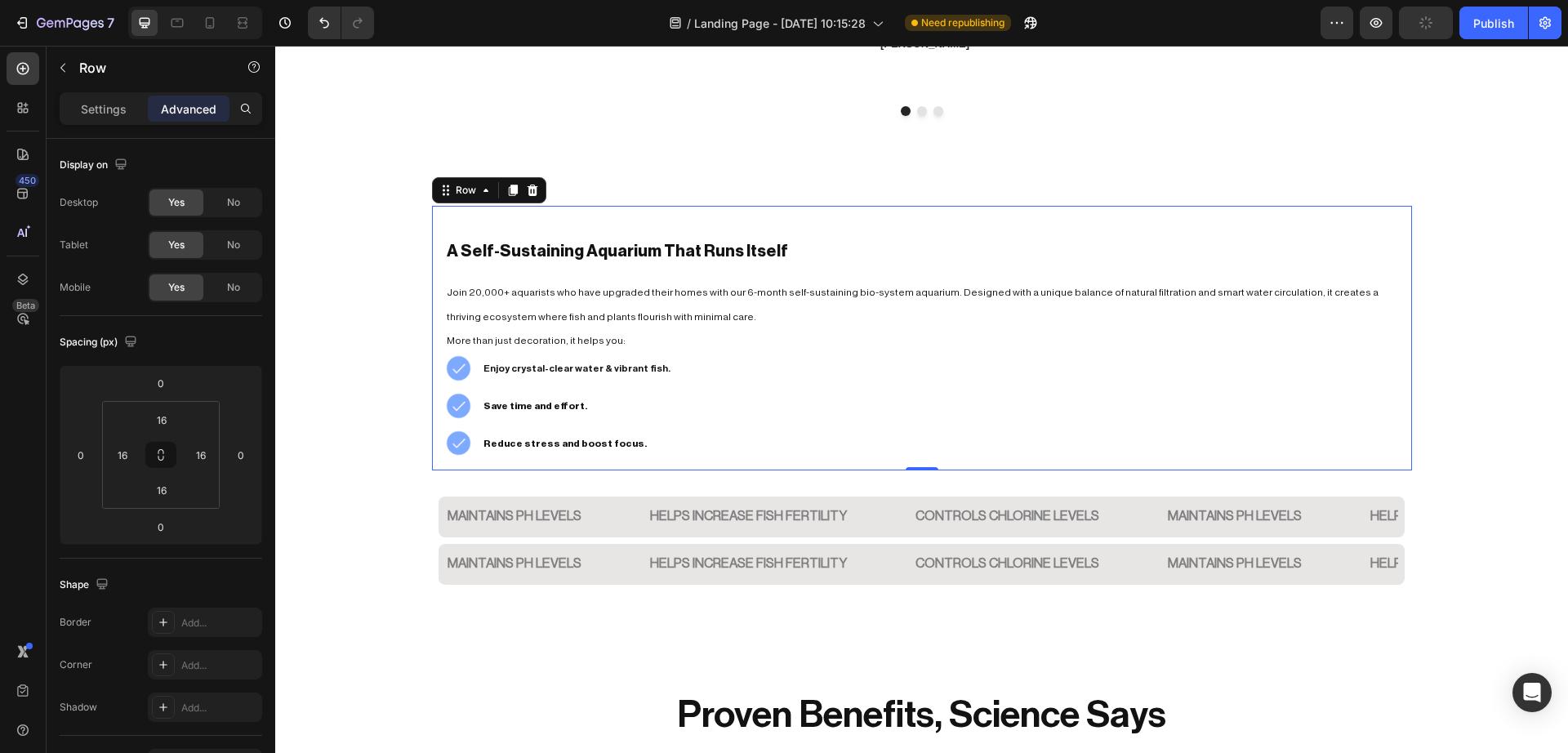
click at [667, 217] on div "A Self-Sustaining Aquarium That Runs Itself Heading Join 20,000+ aquarists who …" at bounding box center [922, 338] width 980 height 264
click at [234, 282] on span "No" at bounding box center [234, 288] width 13 height 15
click at [644, 214] on div "A Self-Sustaining Aquarium That Runs Itself Heading Join 20,000+ aquarists who …" at bounding box center [922, 338] width 980 height 264
click at [104, 106] on p "Settings" at bounding box center [104, 109] width 45 height 17
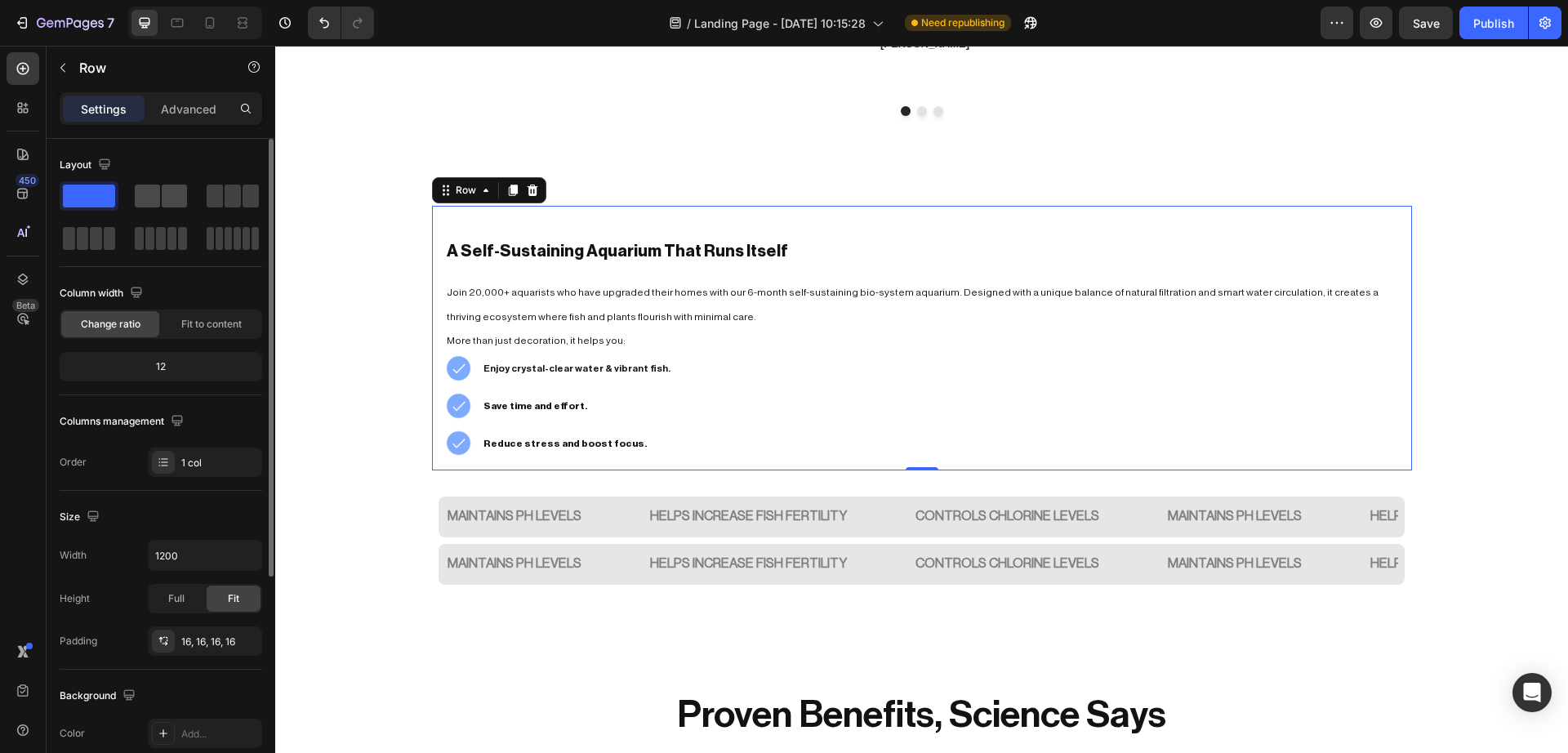
click at [158, 194] on span at bounding box center [147, 196] width 25 height 23
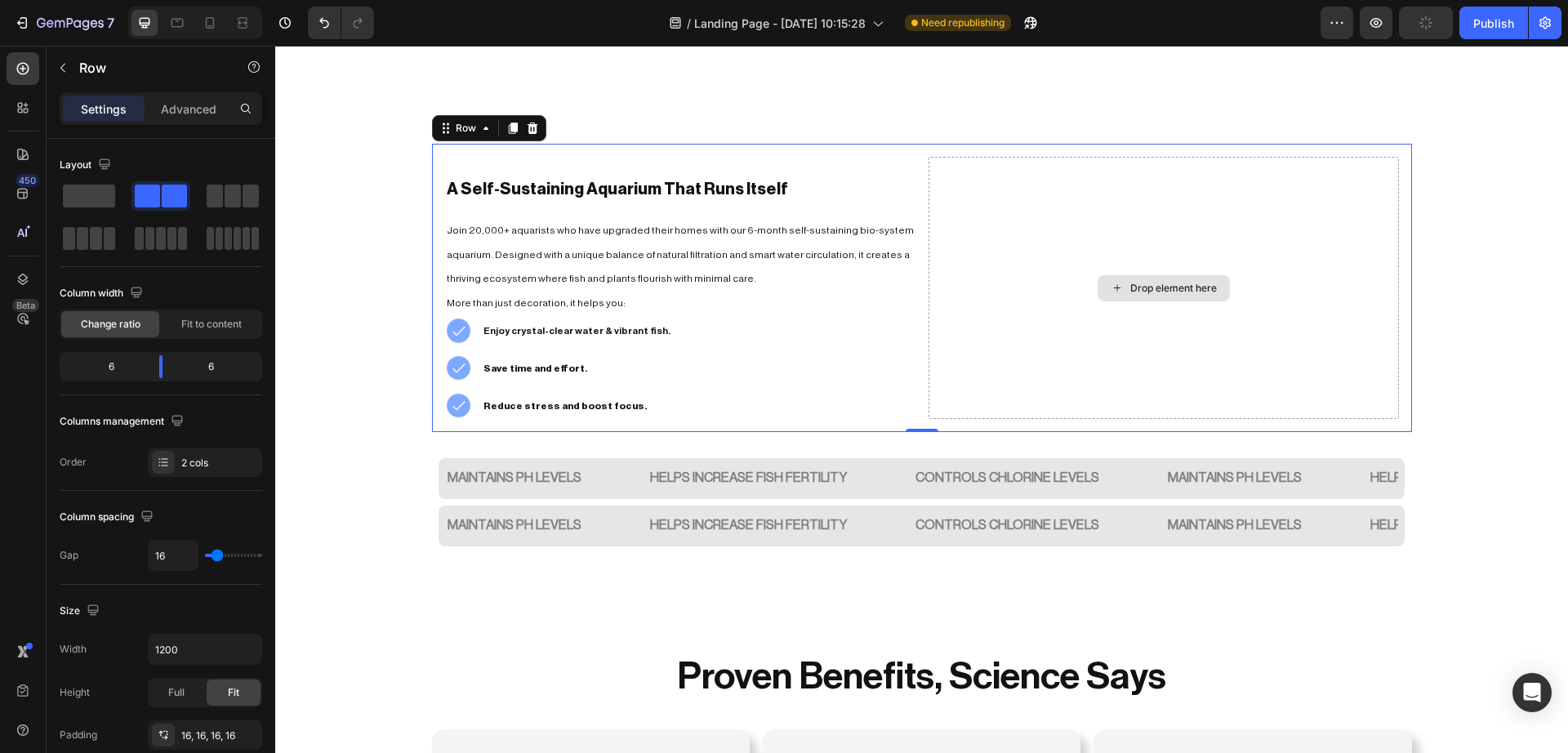
scroll to position [1739, 0]
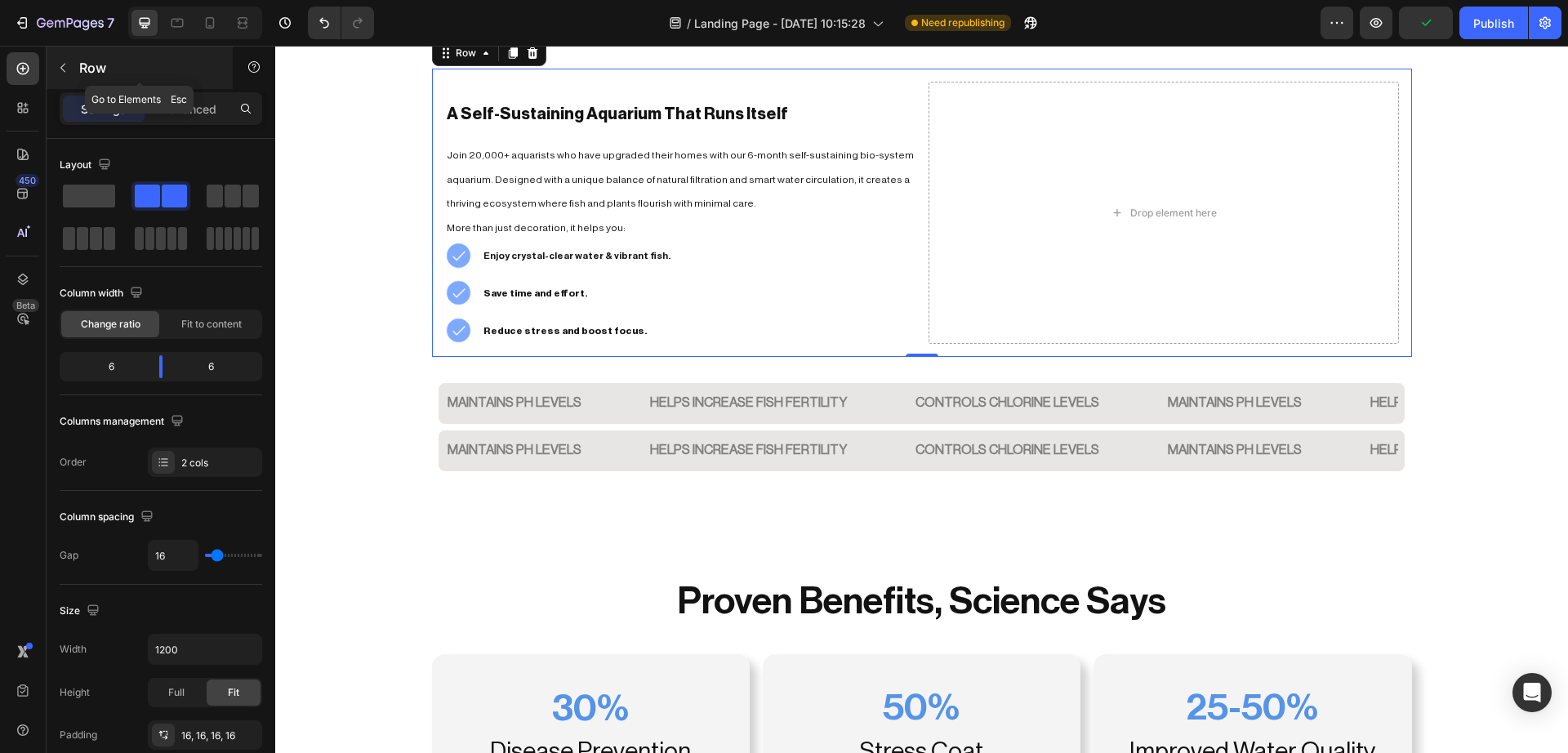
click at [58, 59] on button "button" at bounding box center [63, 68] width 26 height 26
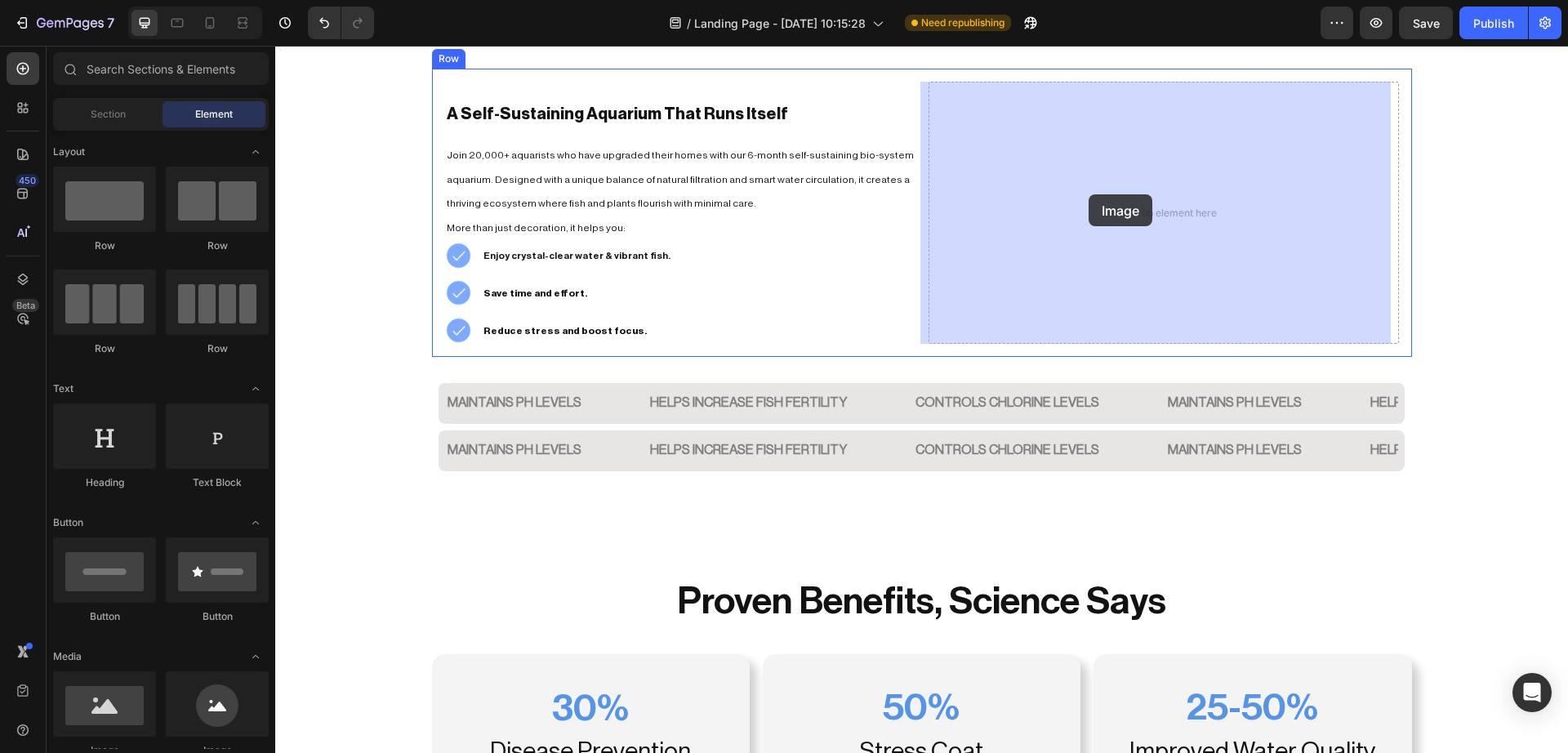
drag, startPoint x: 876, startPoint y: 268, endPoint x: 1089, endPoint y: 194, distance: 225.5
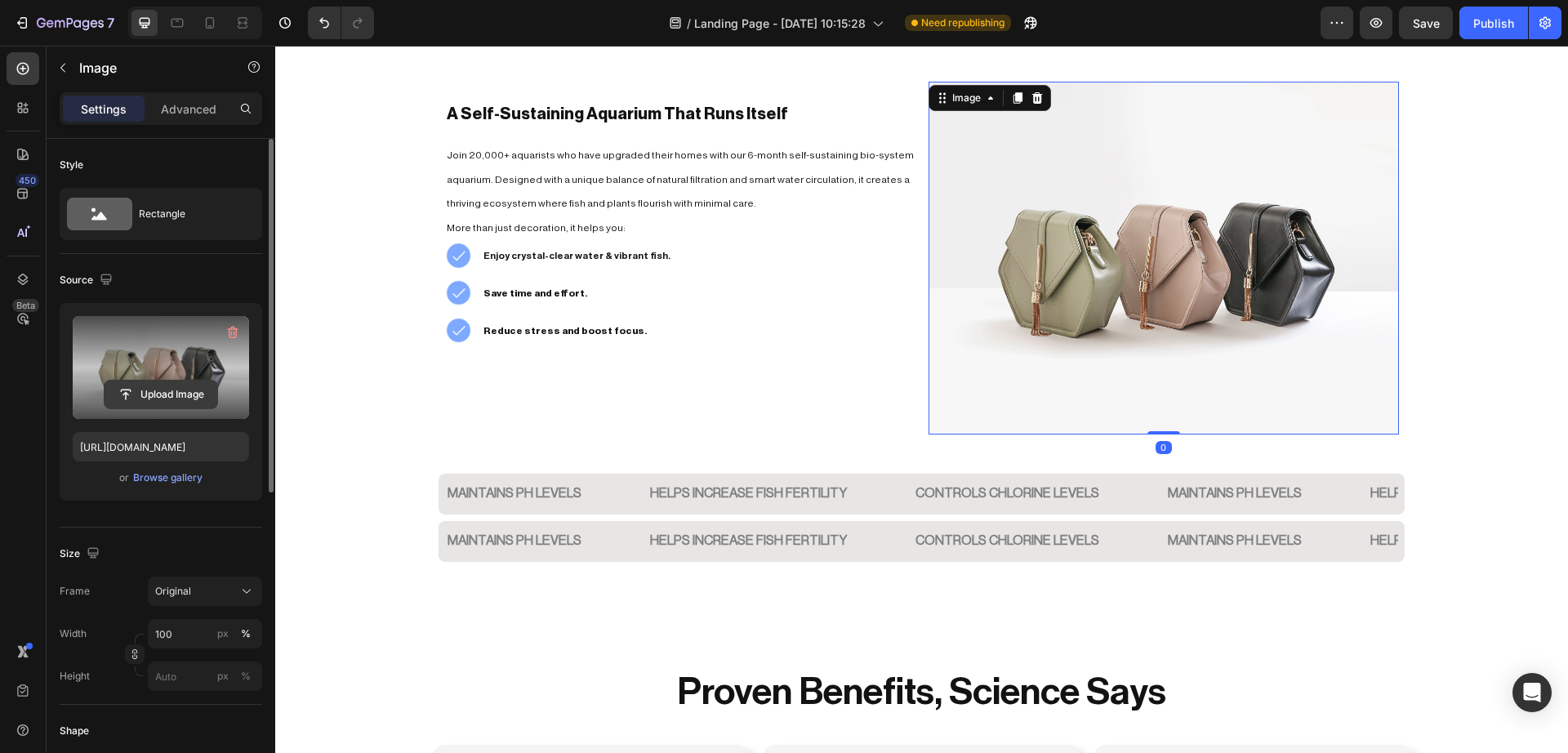
click at [152, 392] on input "file" at bounding box center [160, 393] width 112 height 27
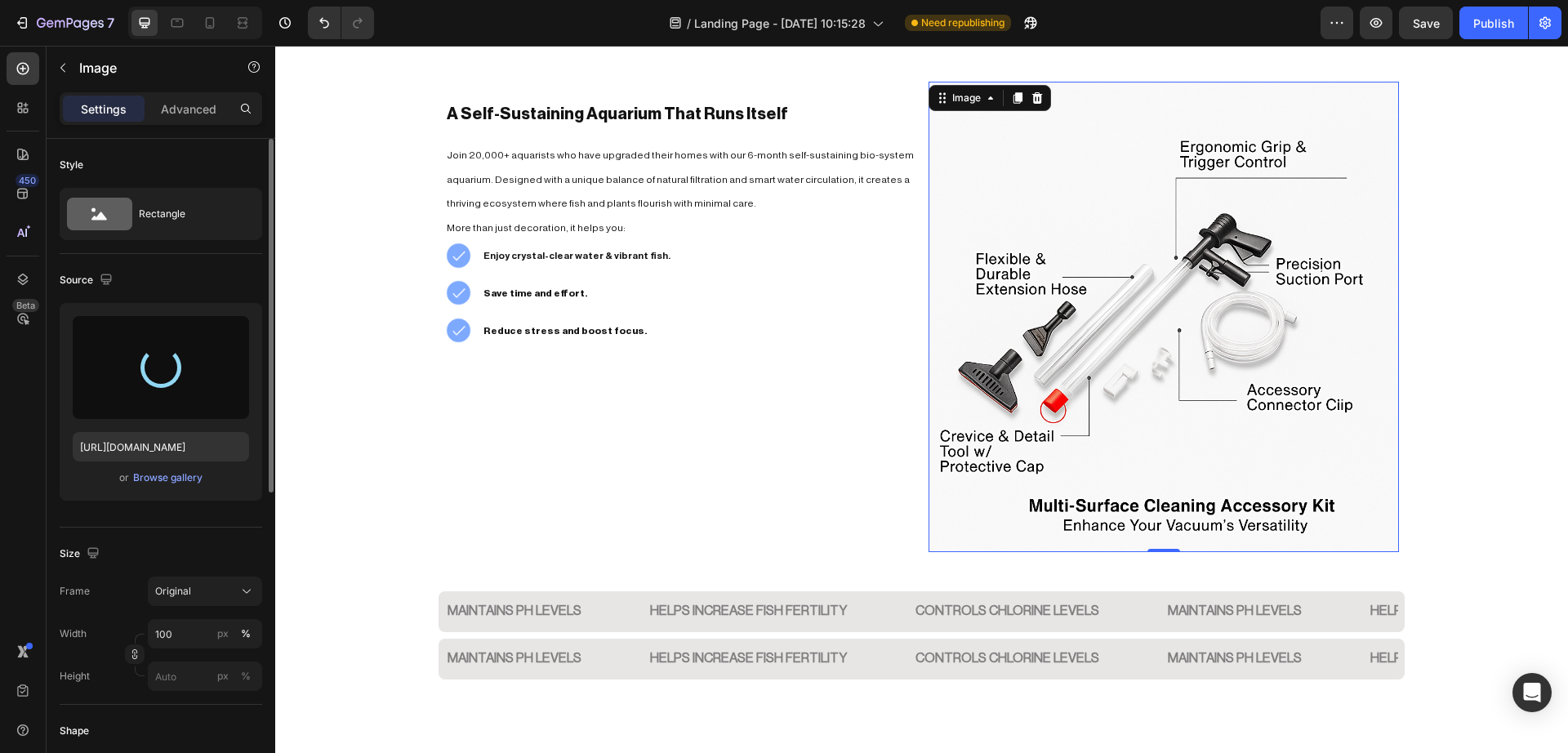
type input "https://cdn.shopify.com/s/files/1/0748/2356/5369/files/gempages_584121305515688…"
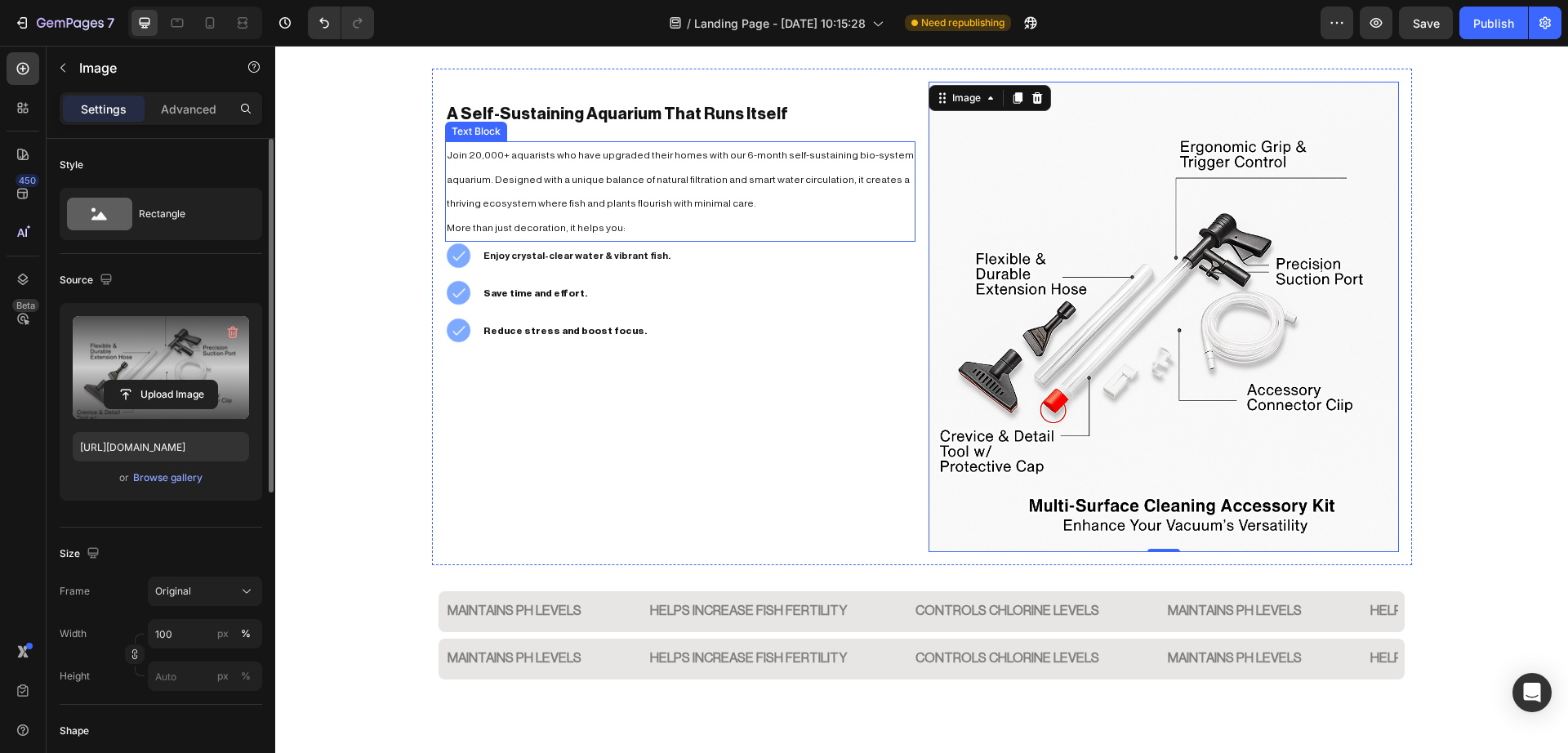
click at [586, 182] on span "Join 20,000+ aquarists who have upgraded their homes with our 6-month self-sust…" at bounding box center [679, 179] width 467 height 59
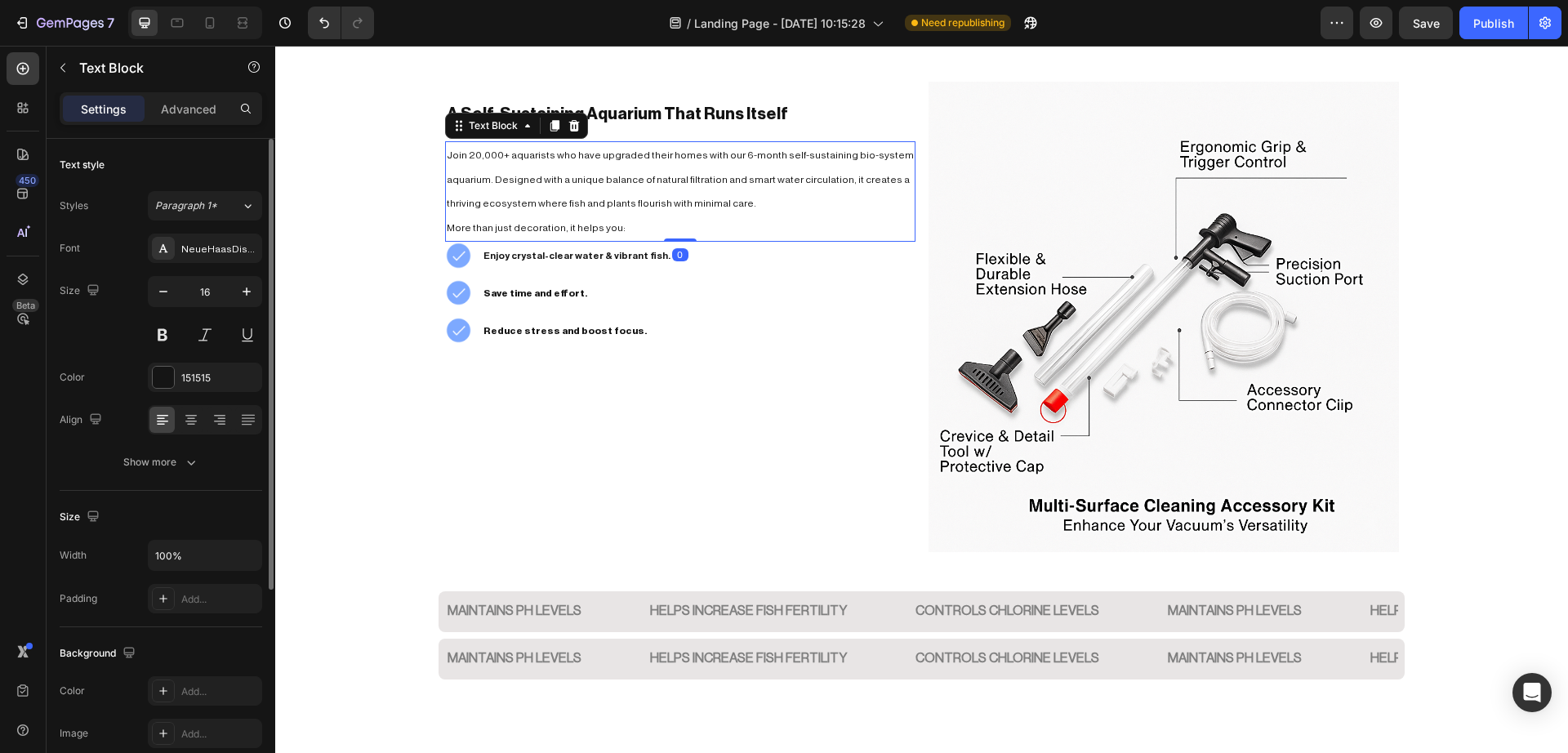
click at [586, 182] on span "Join 20,000+ aquarists who have upgraded their homes with our 6-month self-sust…" at bounding box center [679, 179] width 467 height 59
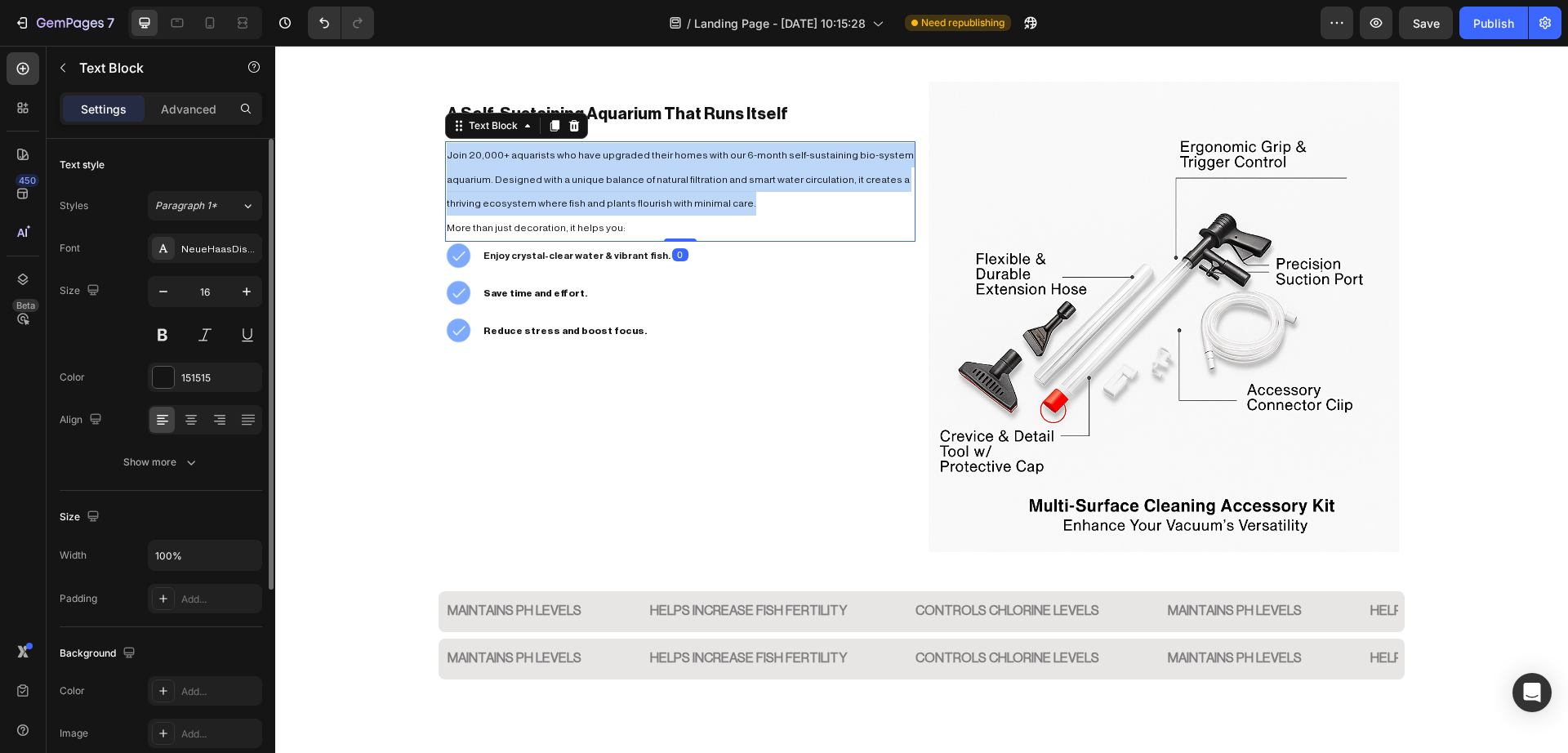
click at [586, 182] on span "Join 20,000+ aquarists who have upgraded their homes with our 6-month self-sust…" at bounding box center [679, 179] width 467 height 59
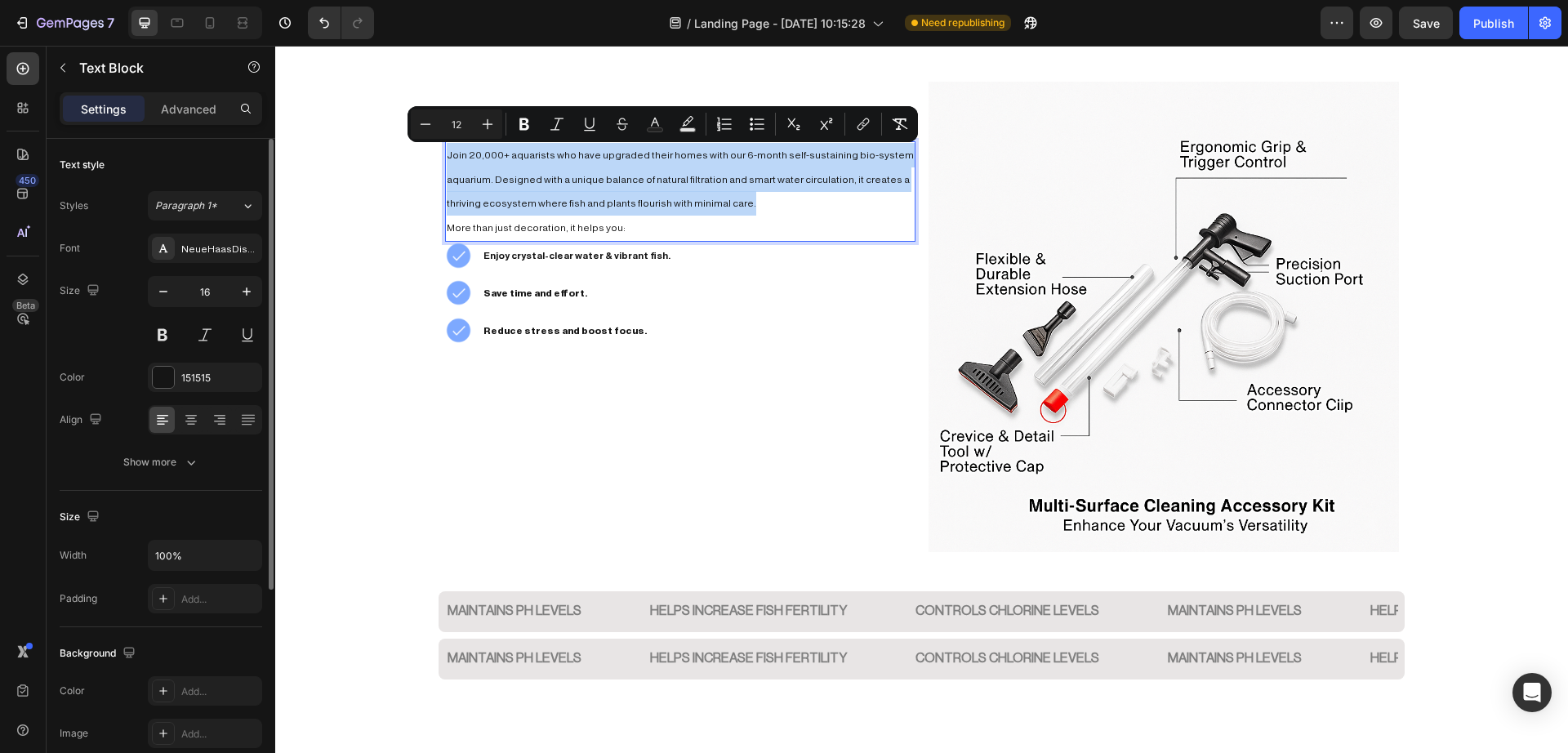
click at [586, 182] on span "Join 20,000+ aquarists who have upgraded their homes with our 6-month self-sust…" at bounding box center [679, 179] width 467 height 59
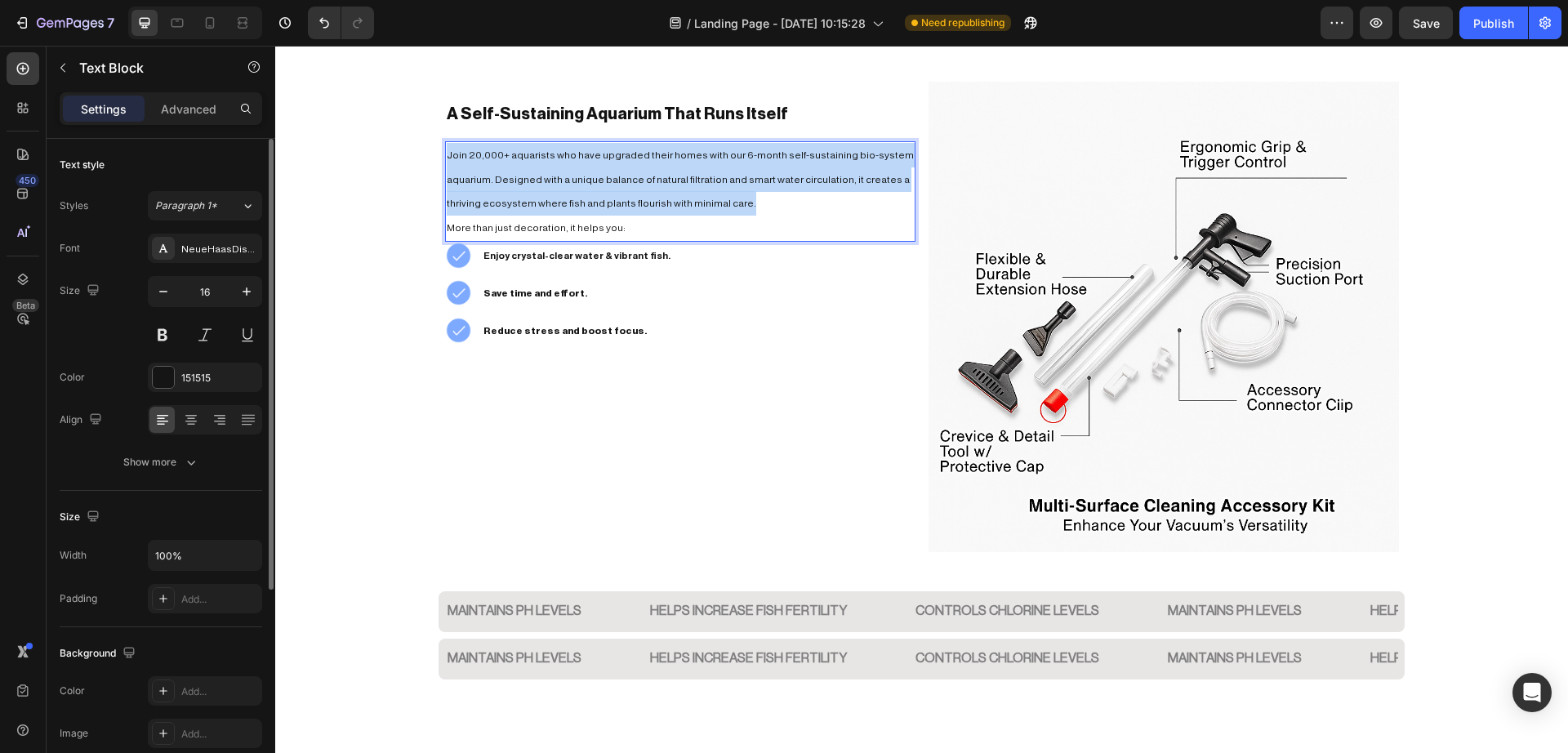
click at [586, 182] on span "Join 20,000+ aquarists who have upgraded their homes with our 6-month self-sust…" at bounding box center [679, 179] width 467 height 59
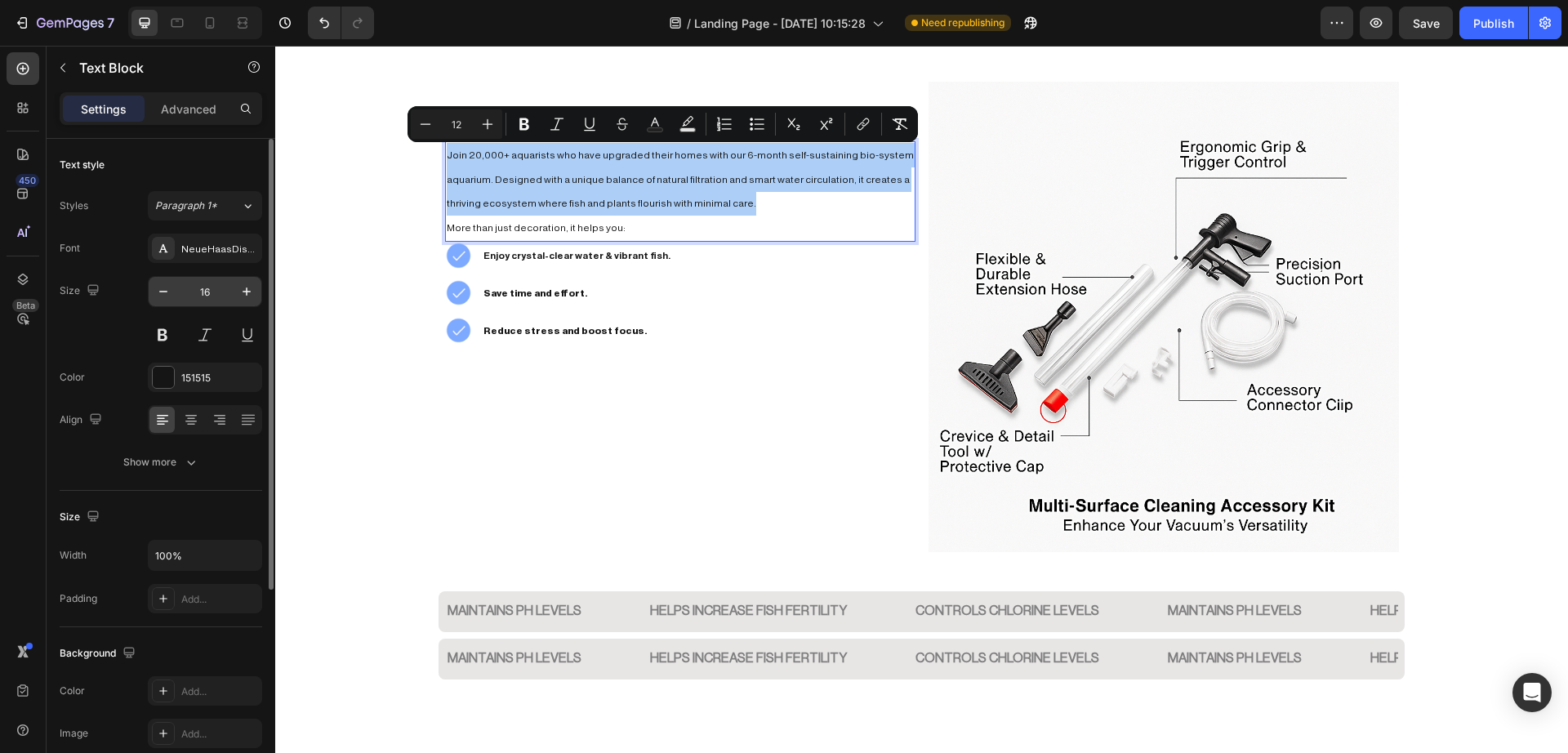
click at [200, 276] on div "16" at bounding box center [205, 292] width 114 height 31
click at [204, 293] on input "16" at bounding box center [205, 291] width 54 height 29
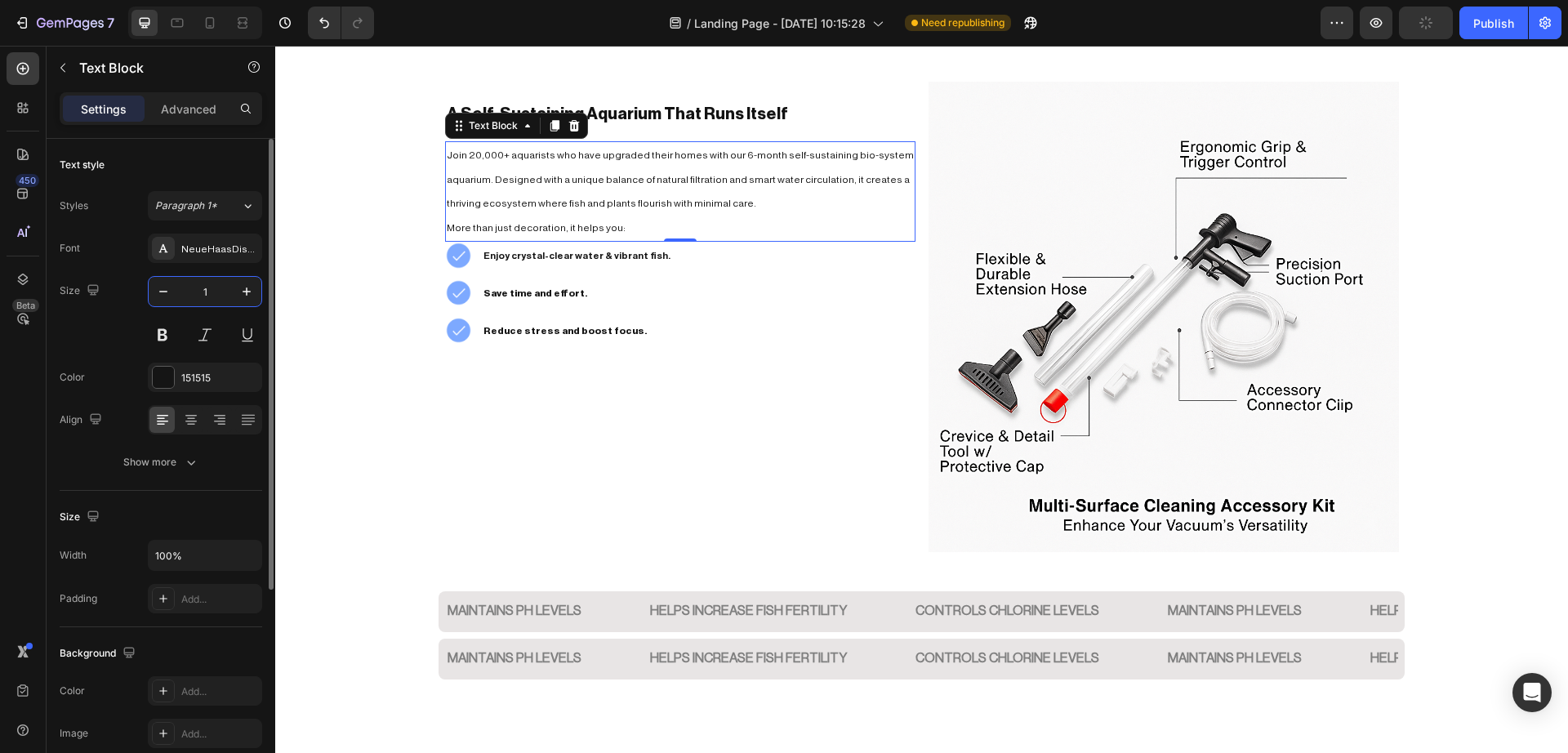
type input "18"
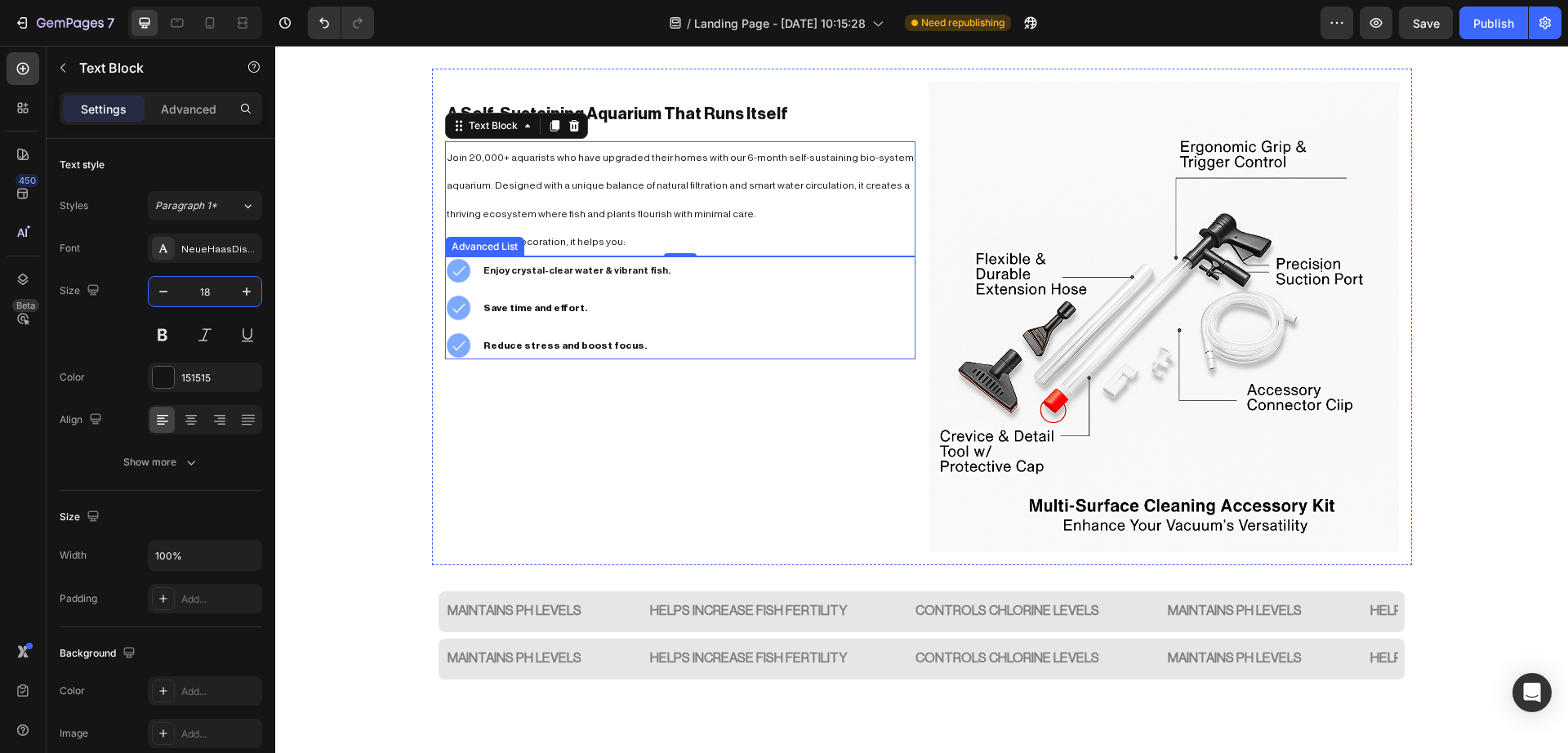
click at [694, 283] on div "Image Enjoy crystal-clear water & vibrant fish. Text Block Image Save time and …" at bounding box center [680, 308] width 470 height 102
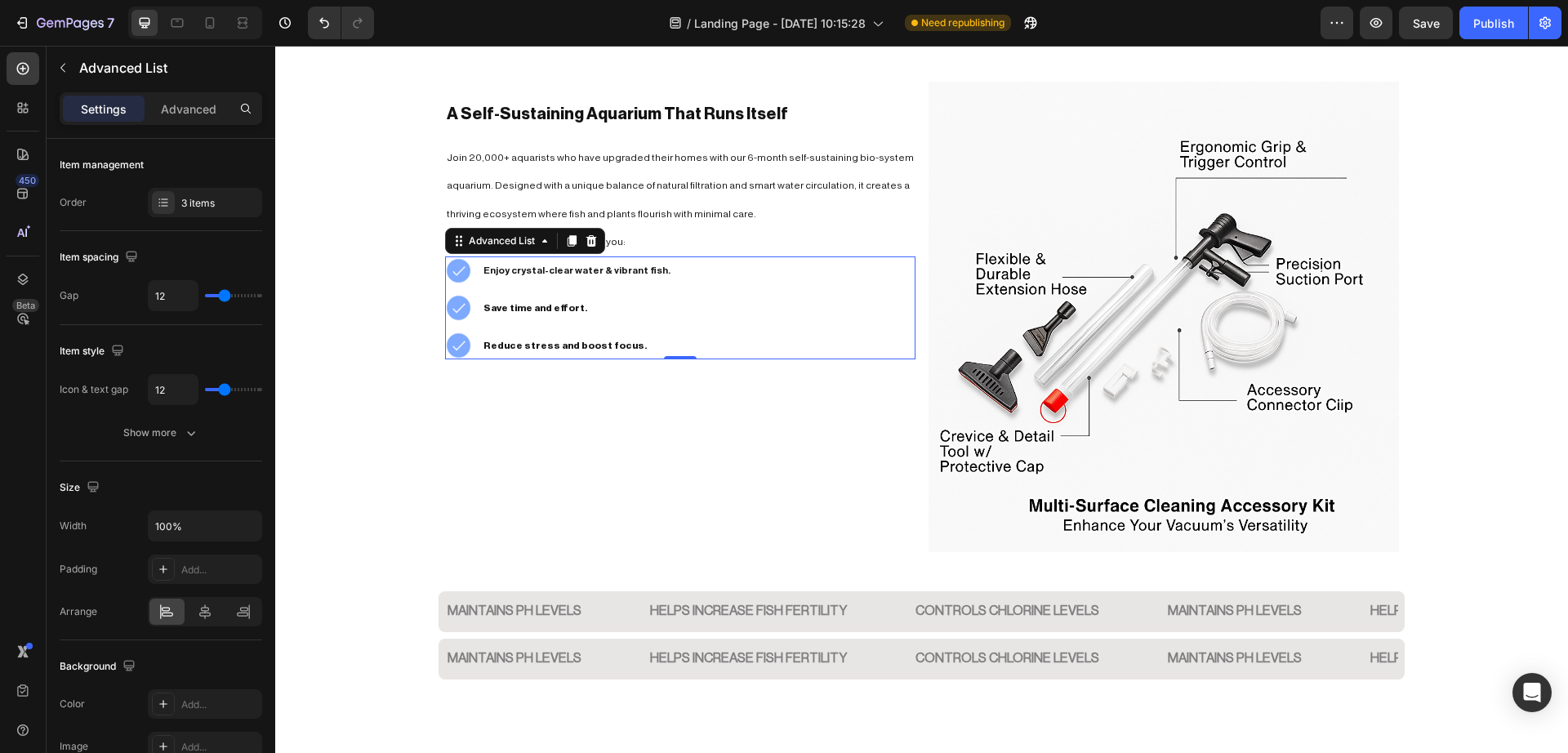
type input "18"
type input "21"
type input "23"
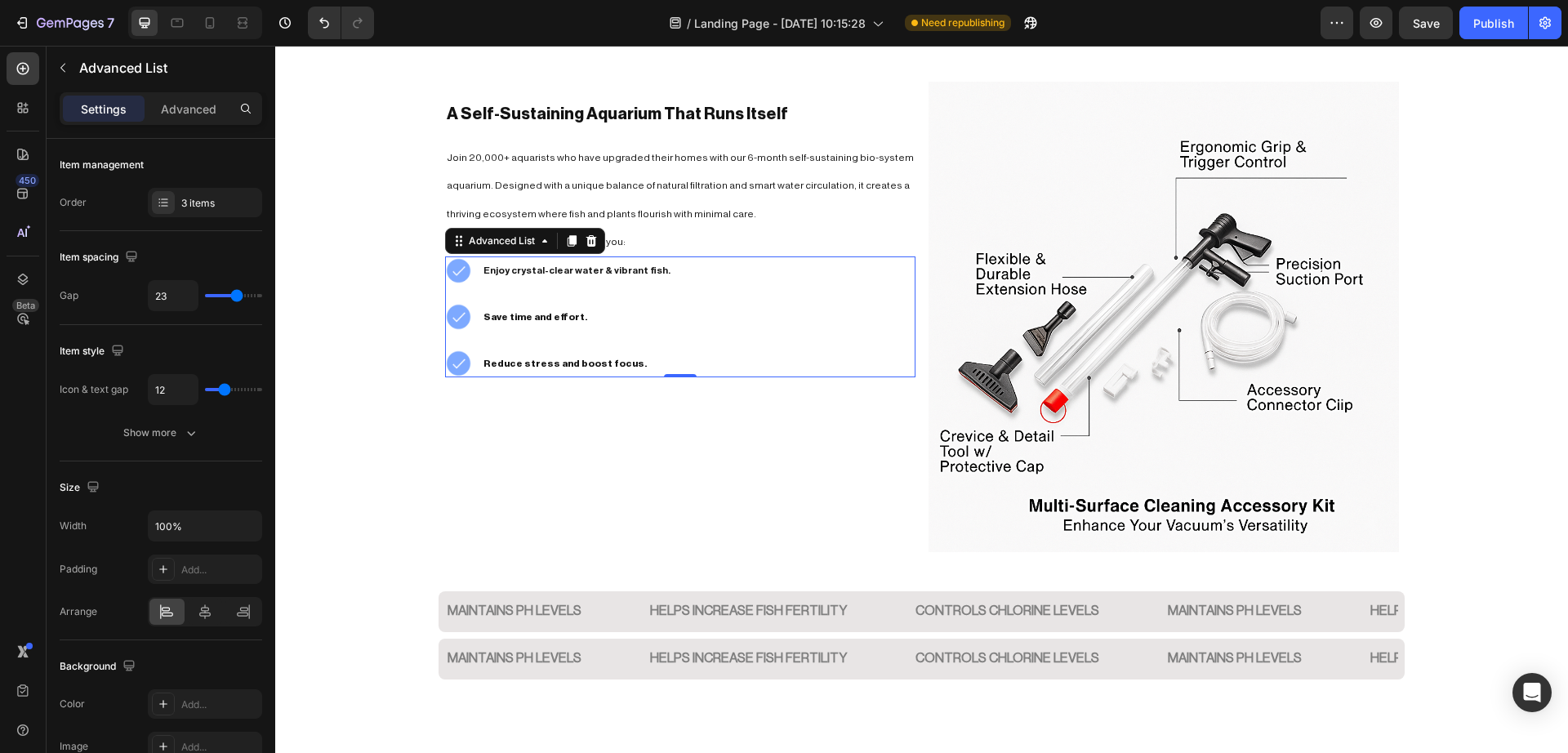
drag, startPoint x: 223, startPoint y: 297, endPoint x: 231, endPoint y: 339, distance: 42.8
type input "23"
click at [237, 297] on input "range" at bounding box center [233, 295] width 58 height 3
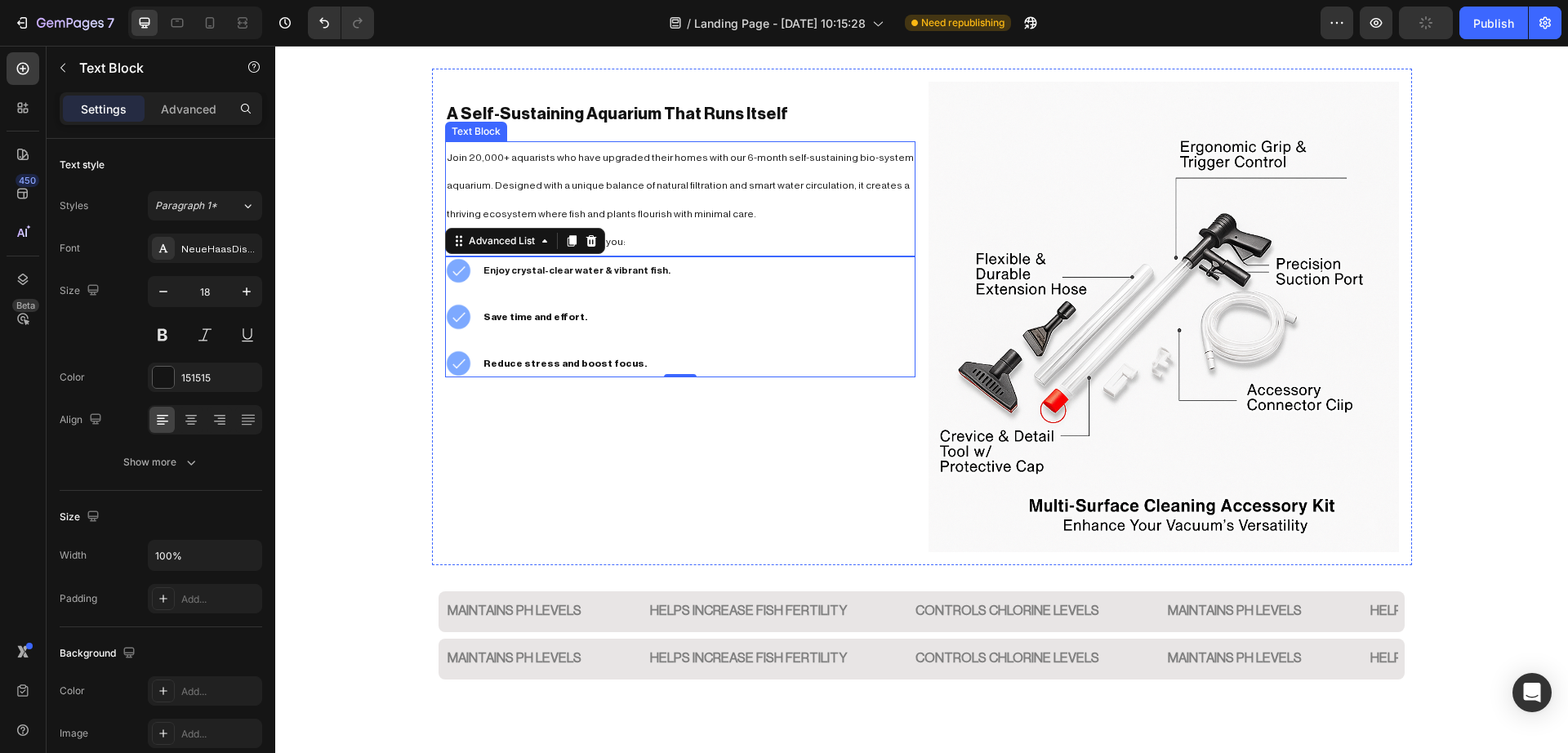
click at [647, 170] on p "Join 20,000+ aquarists who have upgraded their homes with our 6-month self-sust…" at bounding box center [679, 184] width 467 height 84
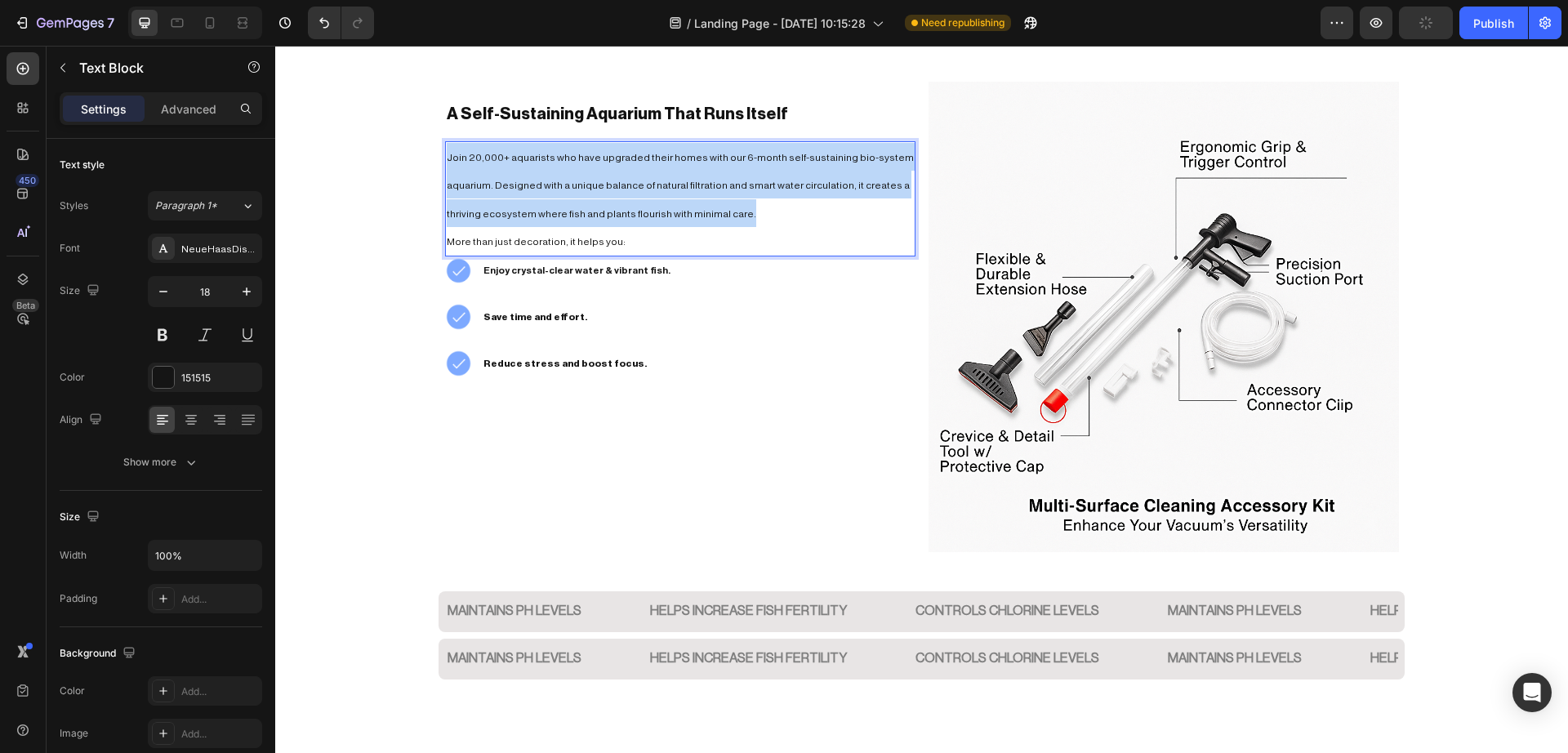
click at [647, 170] on p "Join 20,000+ aquarists who have upgraded their homes with our 6-month self-sust…" at bounding box center [679, 184] width 467 height 84
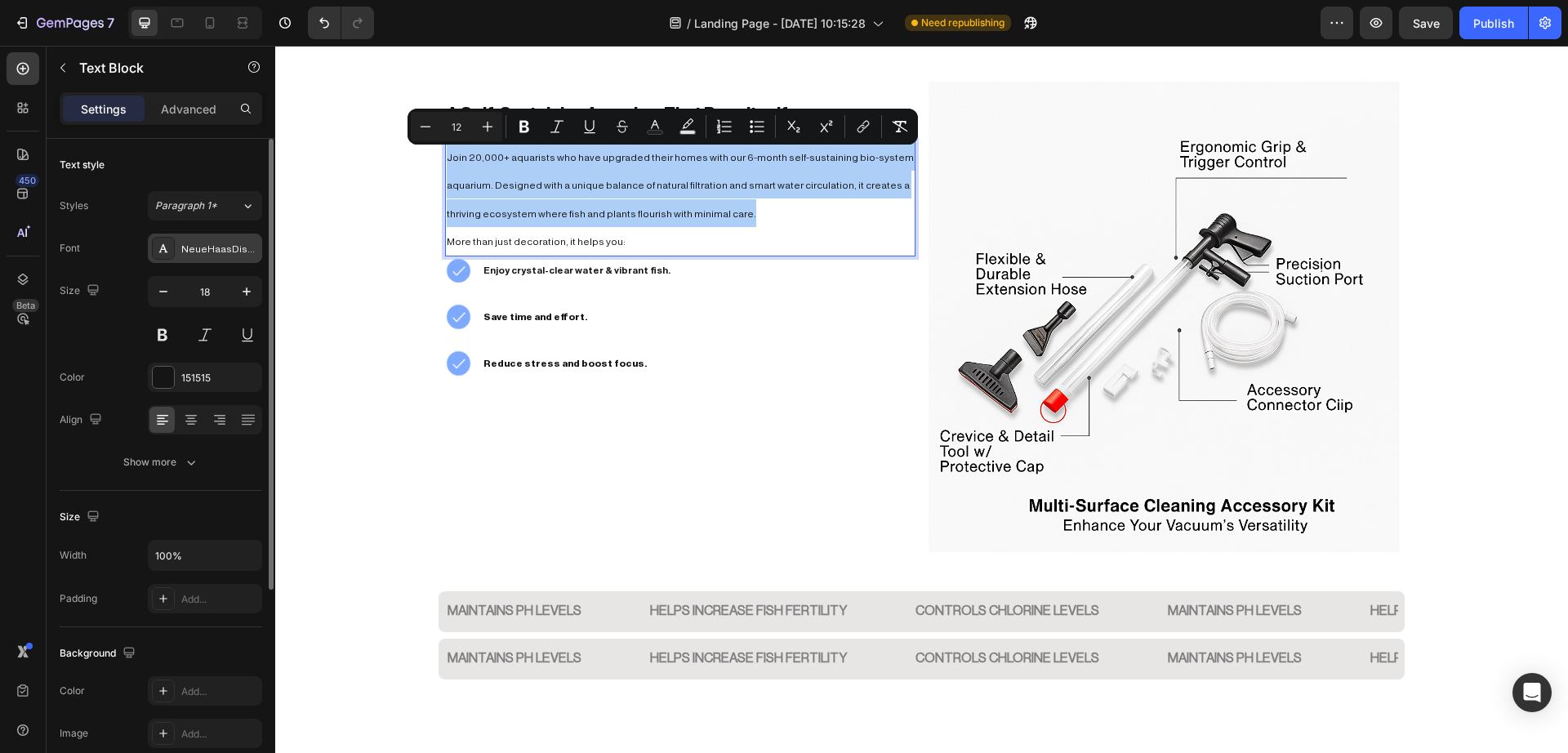
click at [236, 253] on div "NeueHaasDisplayRoman" at bounding box center [219, 249] width 76 height 15
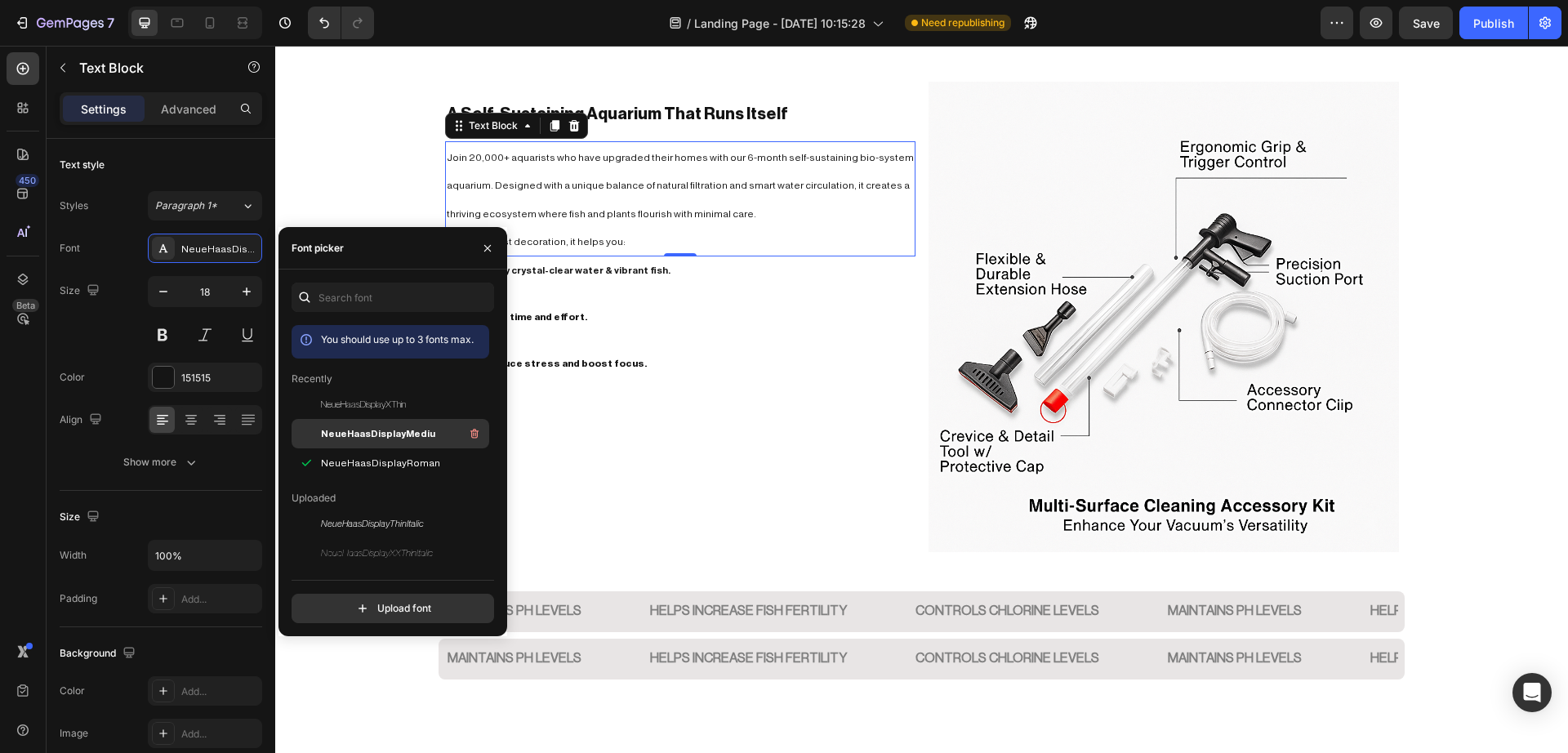
click at [342, 430] on span "NeueHaasDisplayMediu" at bounding box center [377, 434] width 114 height 15
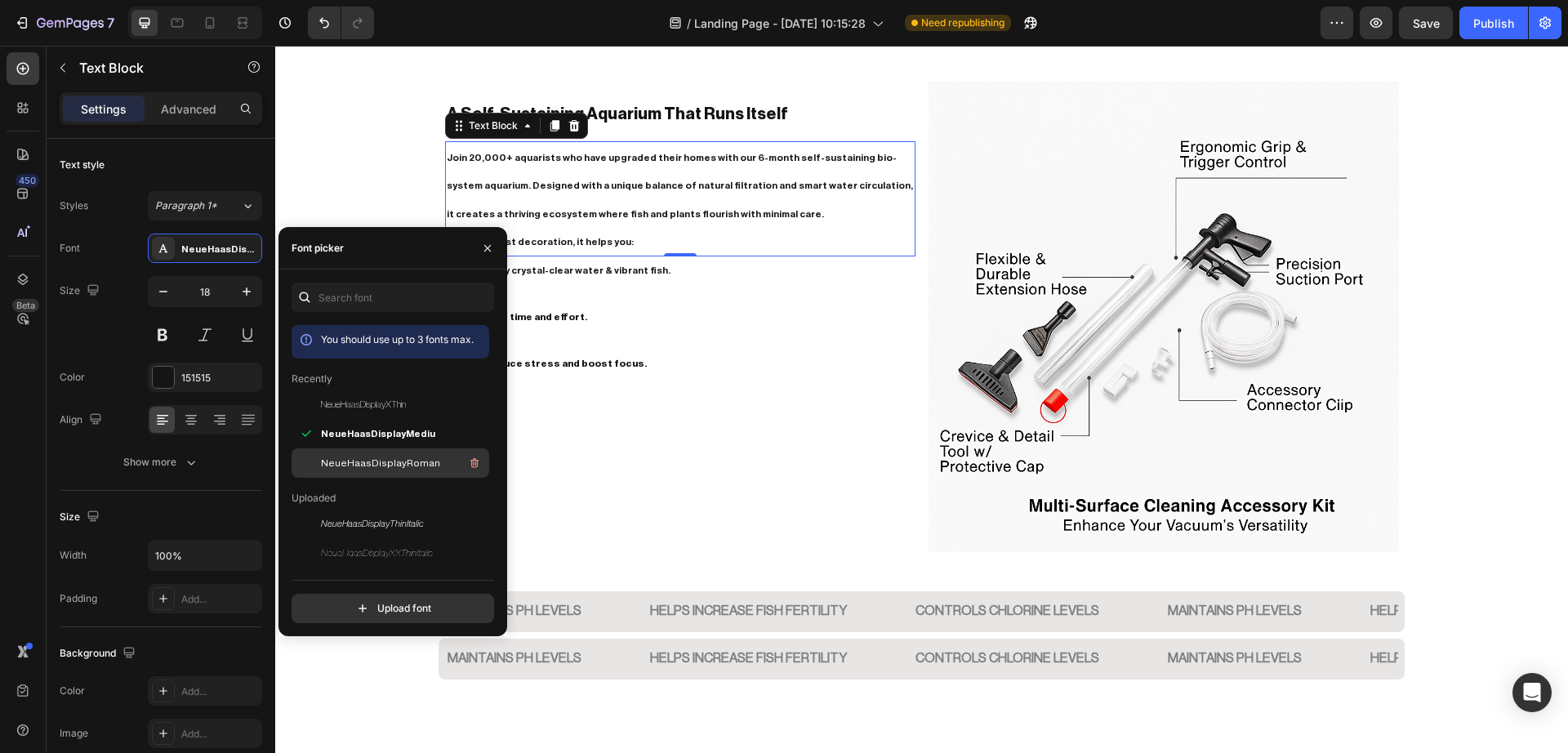
click at [355, 456] on span "NeueHaasDisplayRoman" at bounding box center [380, 463] width 119 height 15
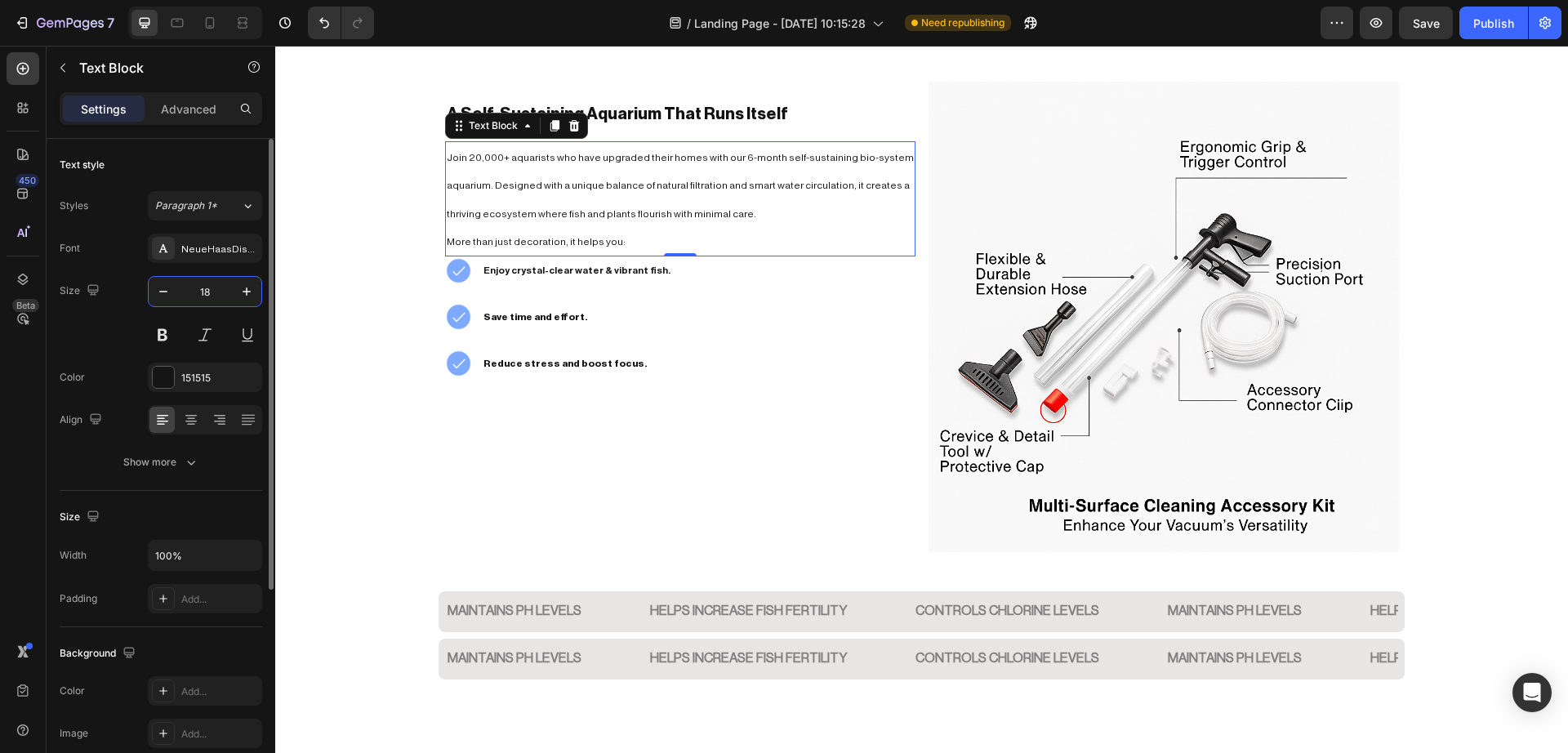
click at [204, 292] on input "18" at bounding box center [205, 291] width 54 height 29
type input "22"
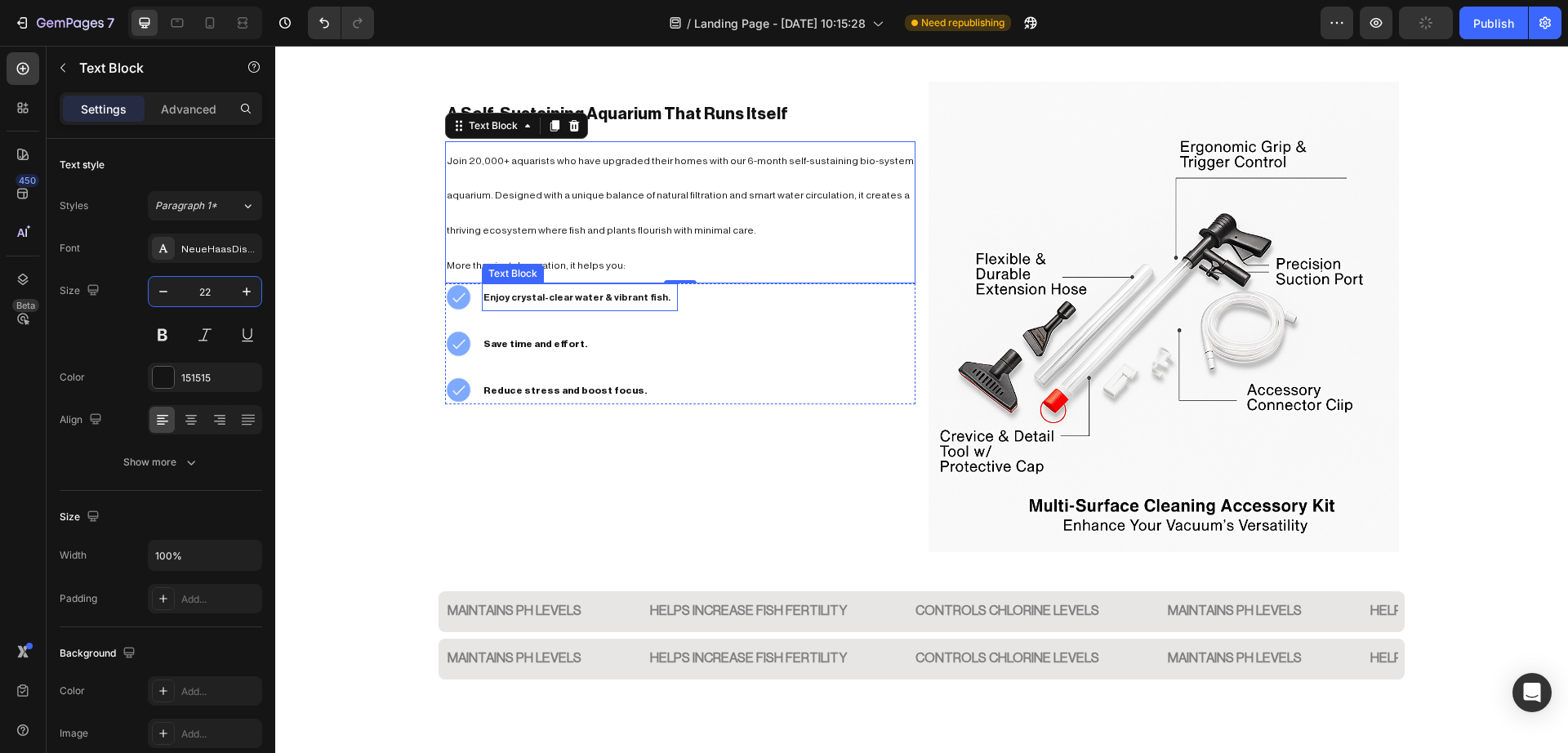
click at [634, 309] on p "Enjoy crystal-clear water & vibrant fish." at bounding box center [578, 297] width 192 height 25
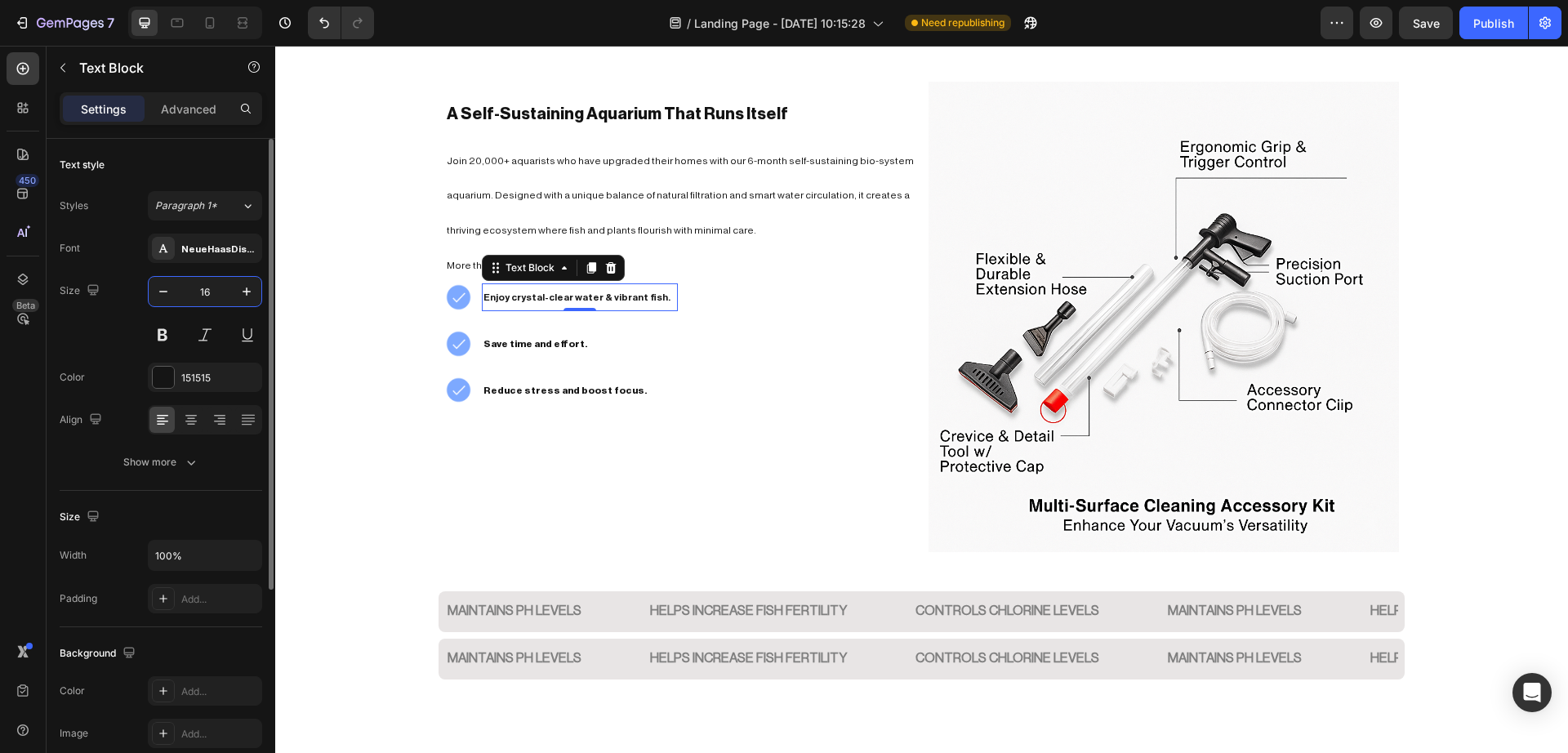
click at [207, 293] on input "16" at bounding box center [205, 291] width 54 height 29
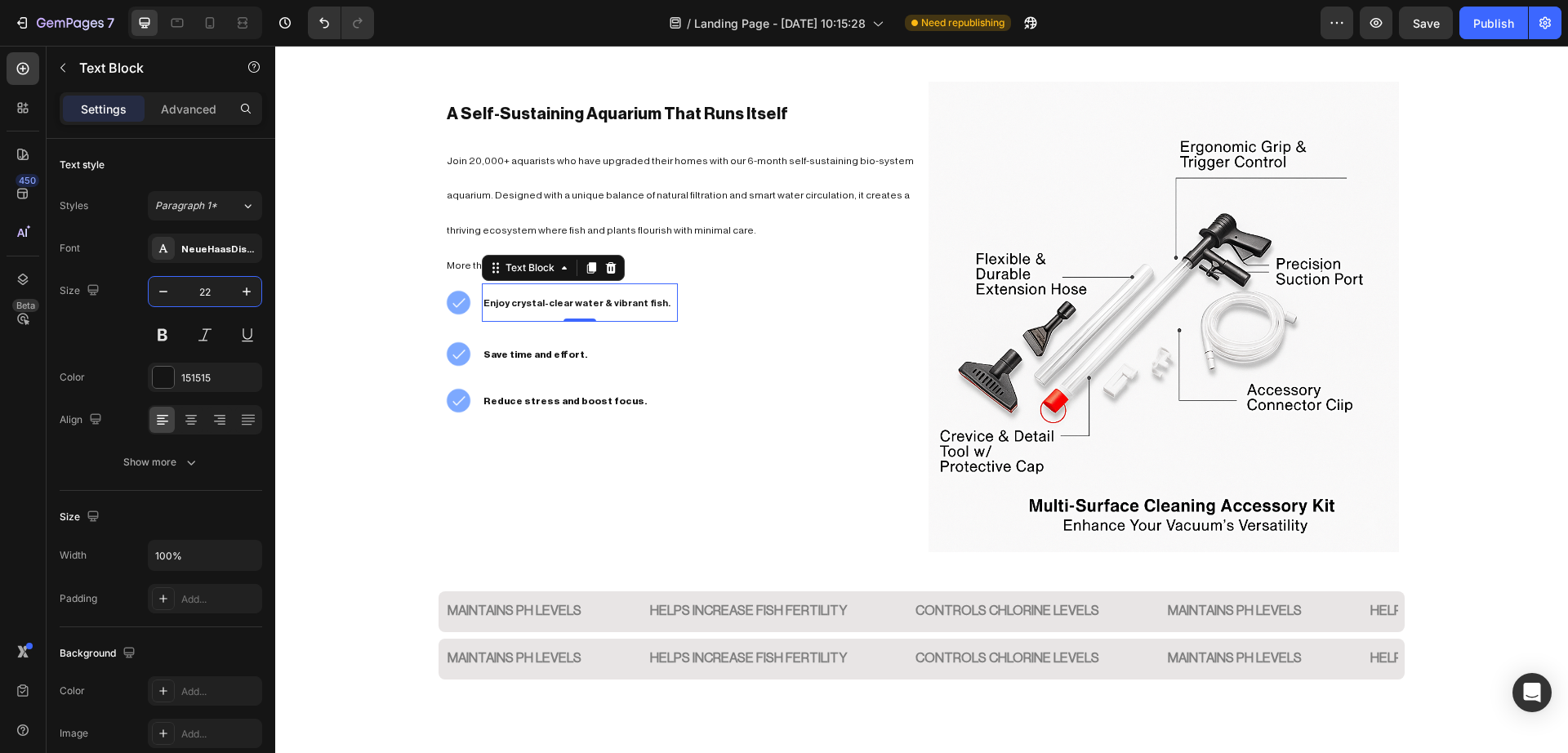
type input "22"
click at [607, 298] on p "Enjoy crystal-clear water & vibrant fish." at bounding box center [578, 302] width 192 height 35
click at [601, 307] on strong "Enjoy crystal-clear water & vibrant fish." at bounding box center [576, 303] width 187 height 9
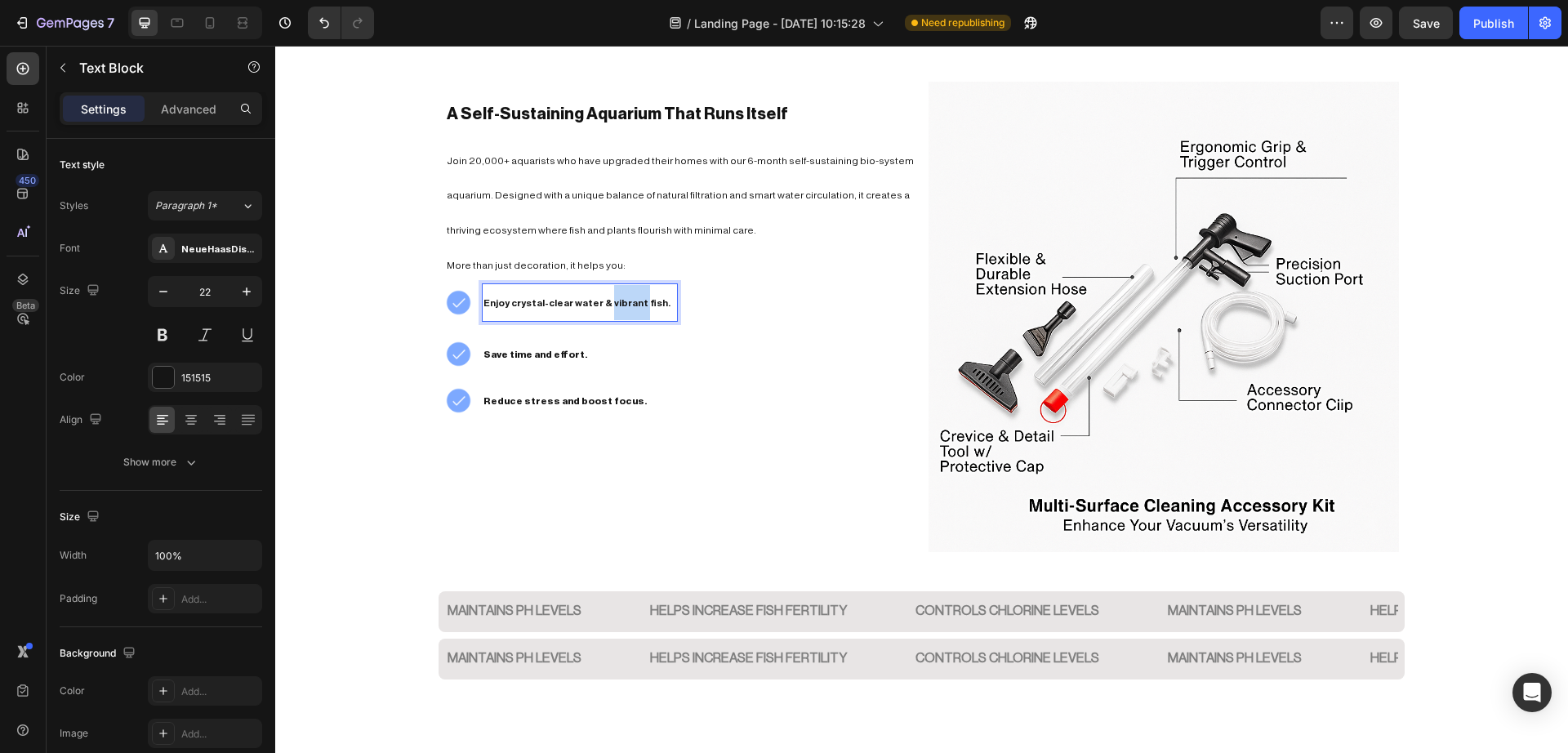
click at [601, 307] on strong "Enjoy crystal-clear water & vibrant fish." at bounding box center [576, 303] width 187 height 9
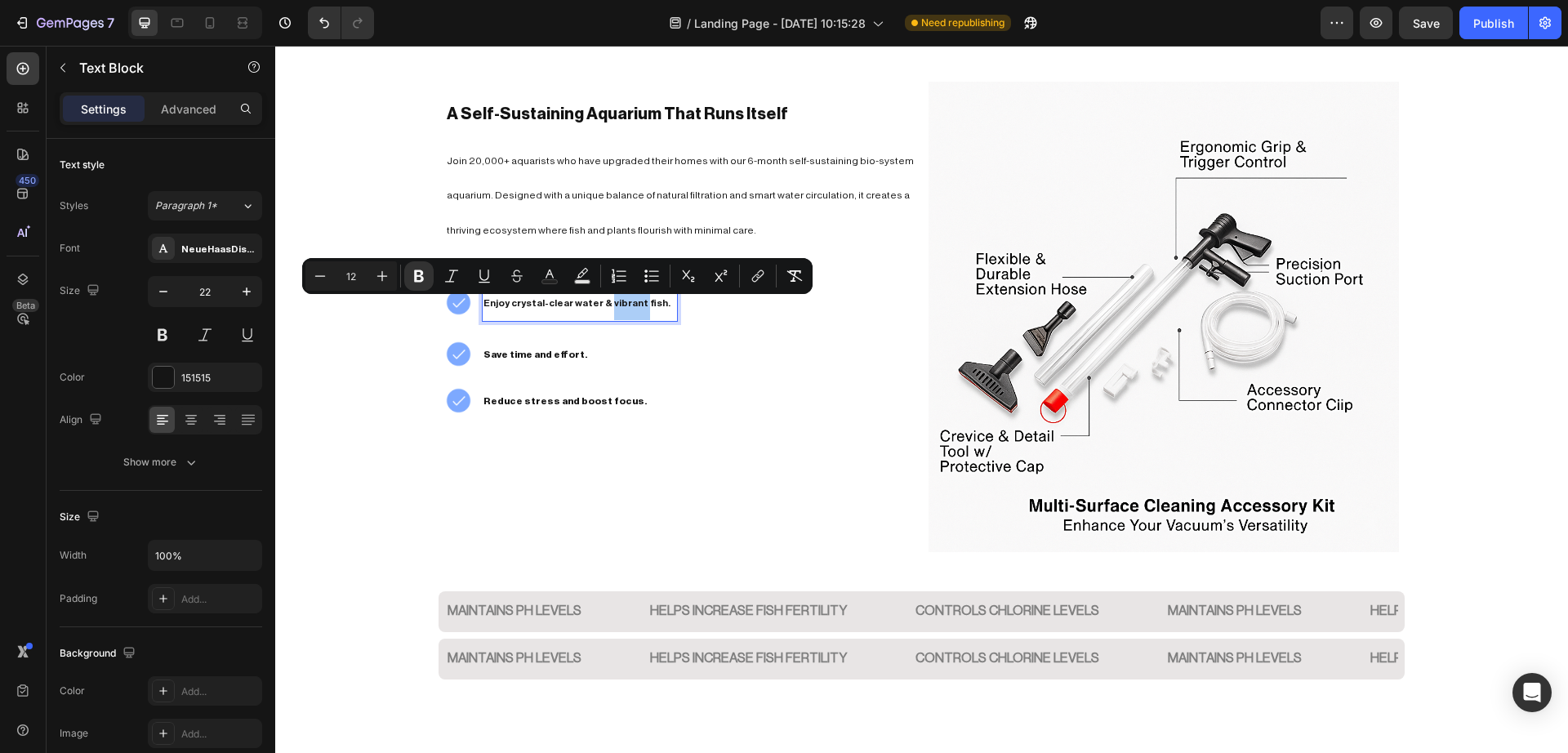
click at [355, 276] on input "12" at bounding box center [351, 276] width 33 height 20
type input "16"
click at [566, 195] on span "Join 20,000+ aquarists who have upgraded their homes with our 6-month self-sust…" at bounding box center [679, 195] width 467 height 79
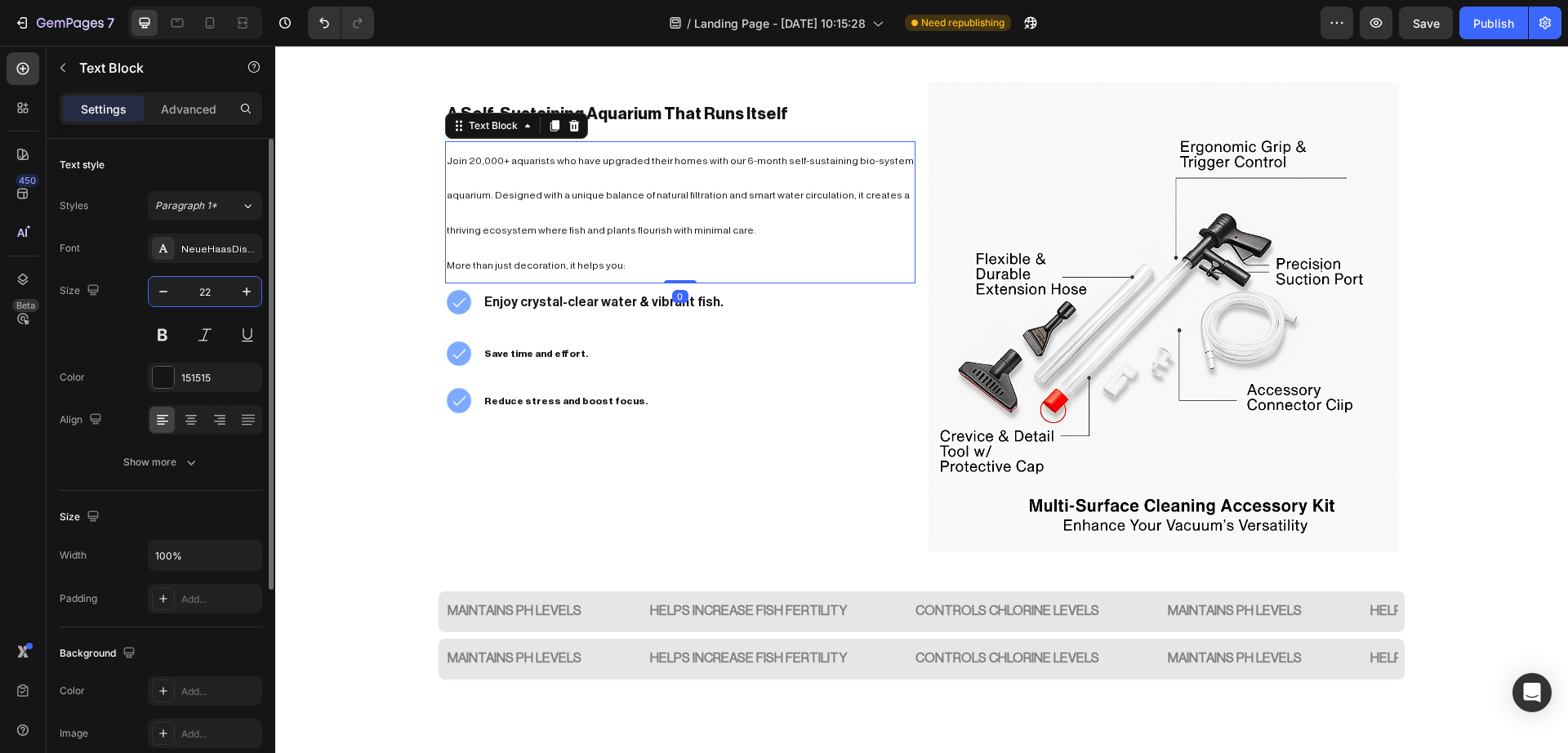
click at [205, 291] on input "22" at bounding box center [205, 291] width 54 height 29
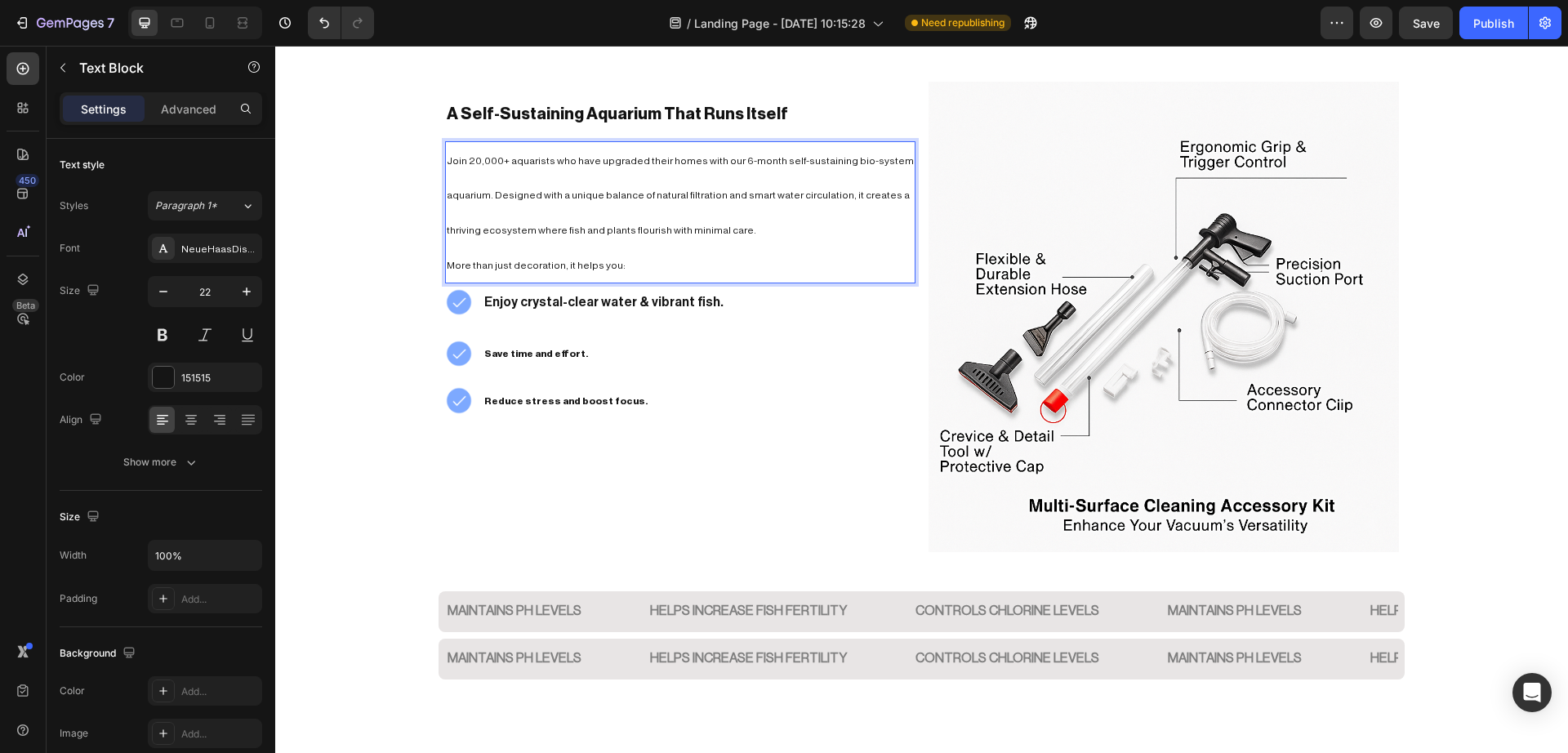
click at [507, 207] on p "Join 20,000+ aquarists who have upgraded their homes with our 6-month self-sust…" at bounding box center [679, 194] width 467 height 105
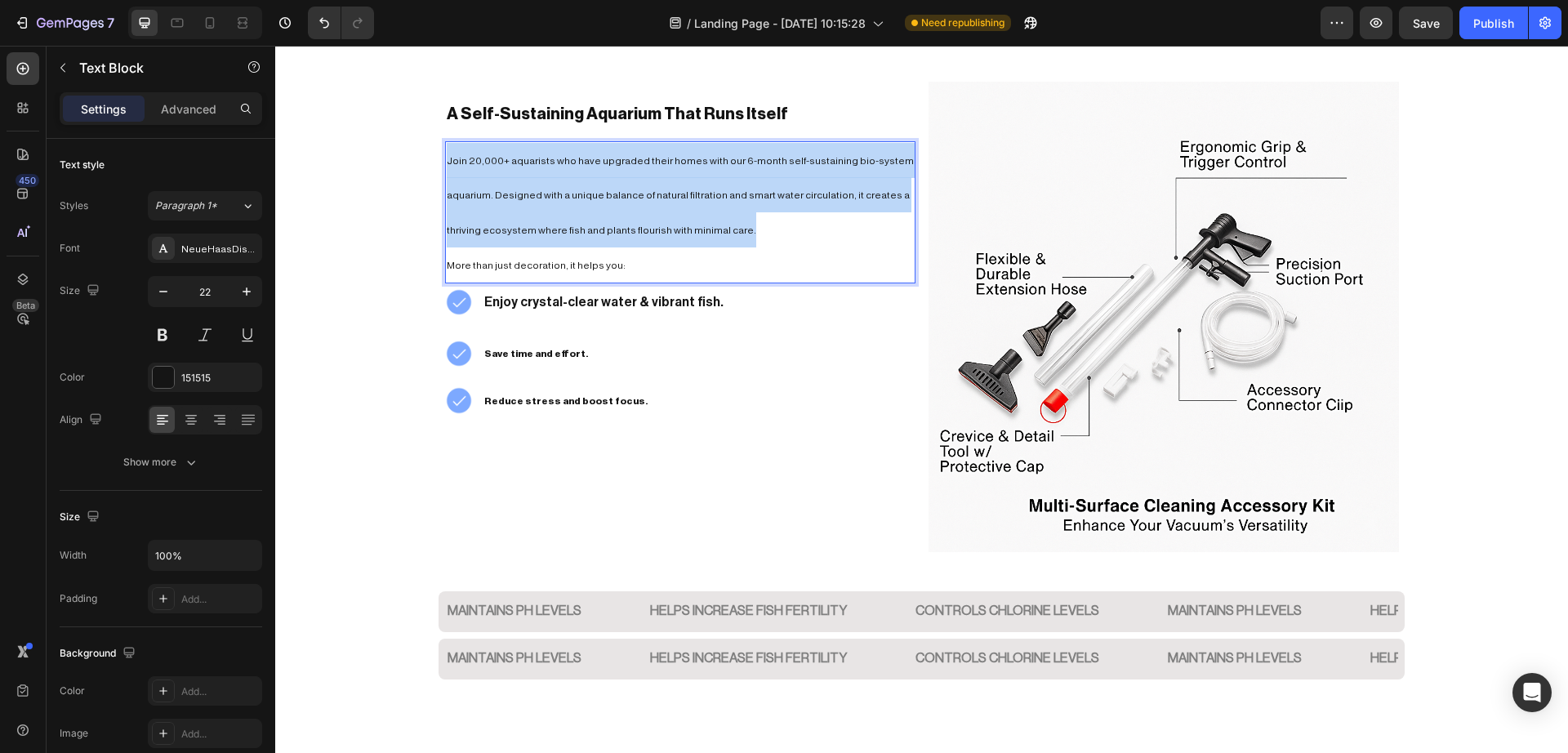
click at [507, 207] on p "Join 20,000+ aquarists who have upgraded their homes with our 6-month self-sust…" at bounding box center [679, 194] width 467 height 105
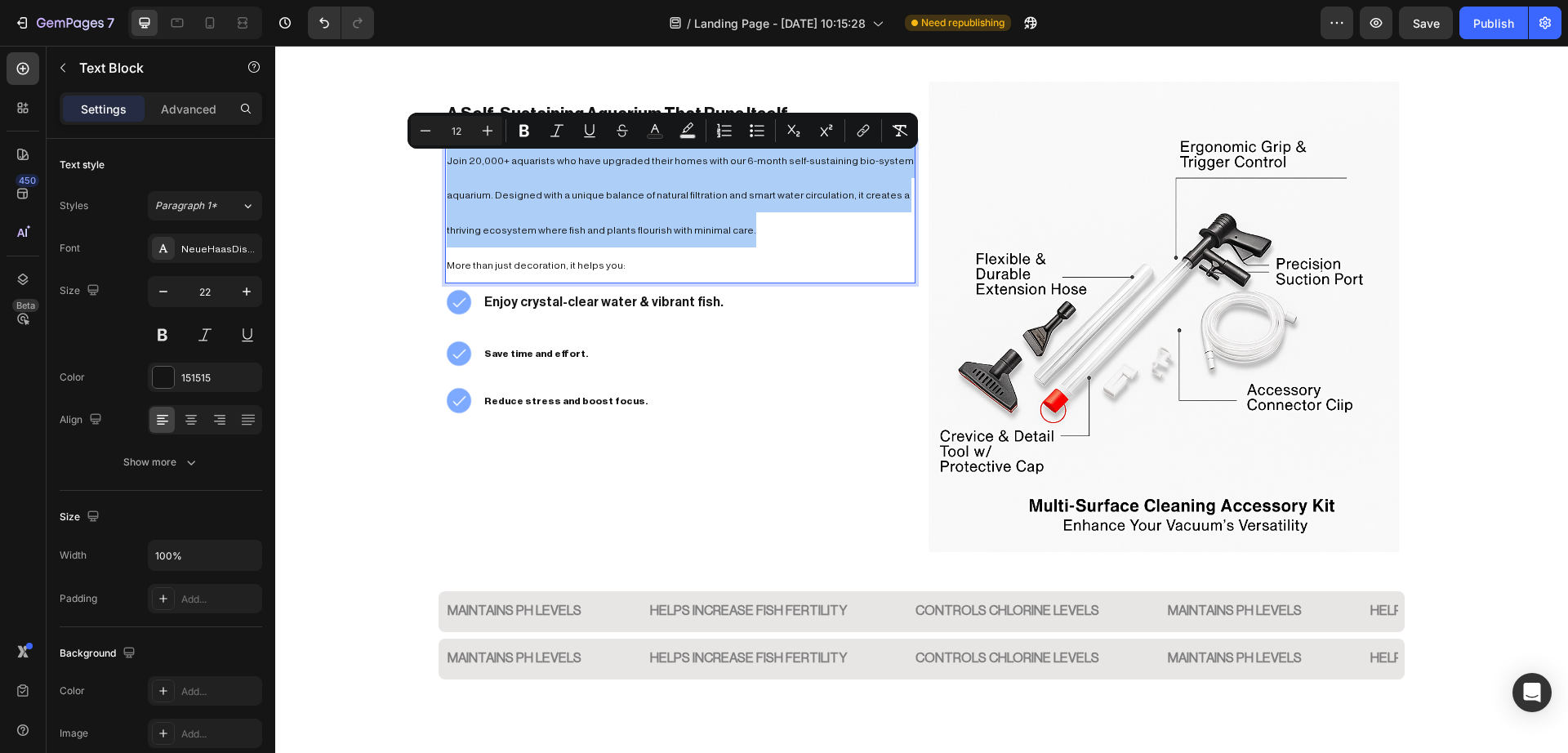
click at [459, 137] on input "12" at bounding box center [456, 130] width 33 height 20
type input "16"
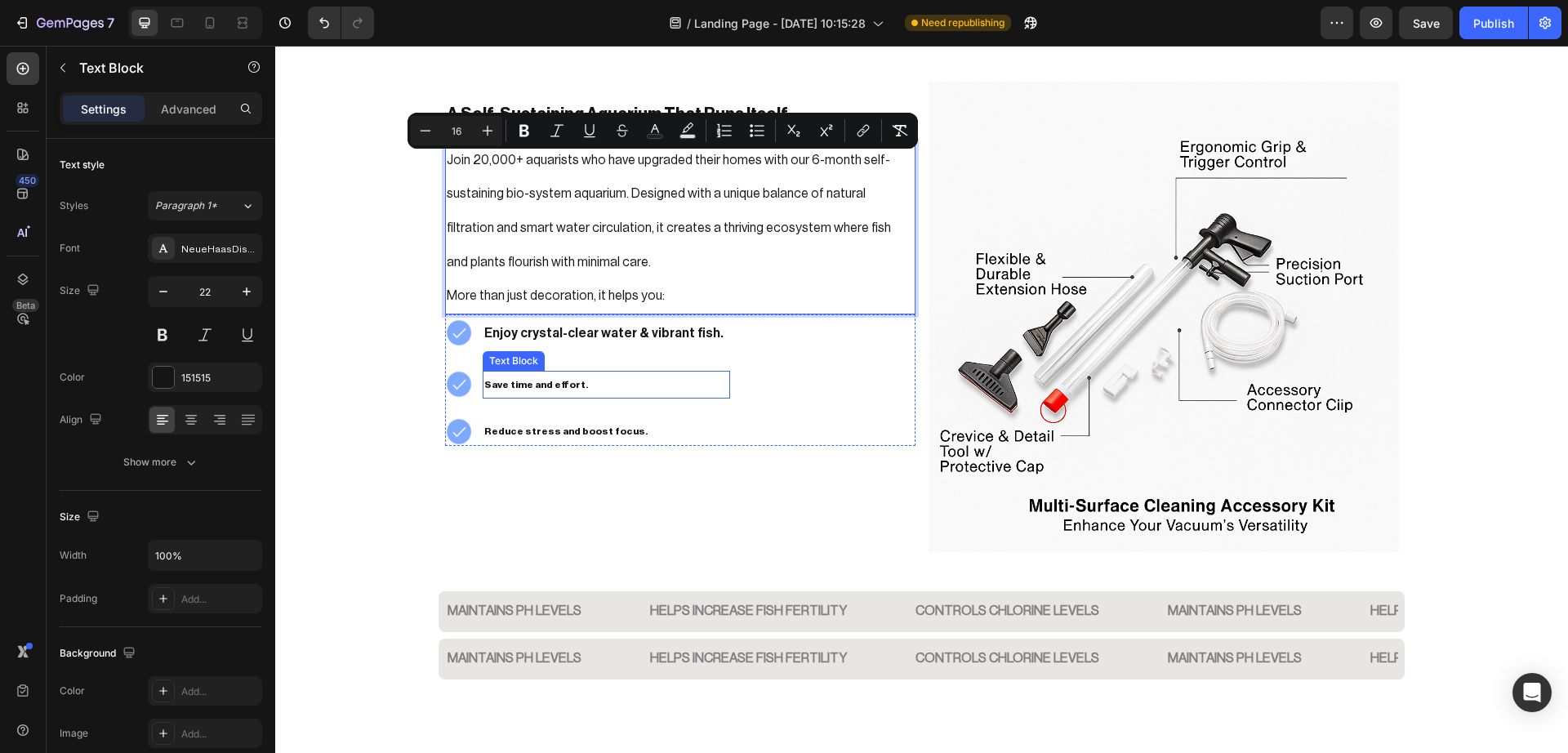
click at [547, 381] on strong "Save time and effort." at bounding box center [536, 384] width 104 height 9
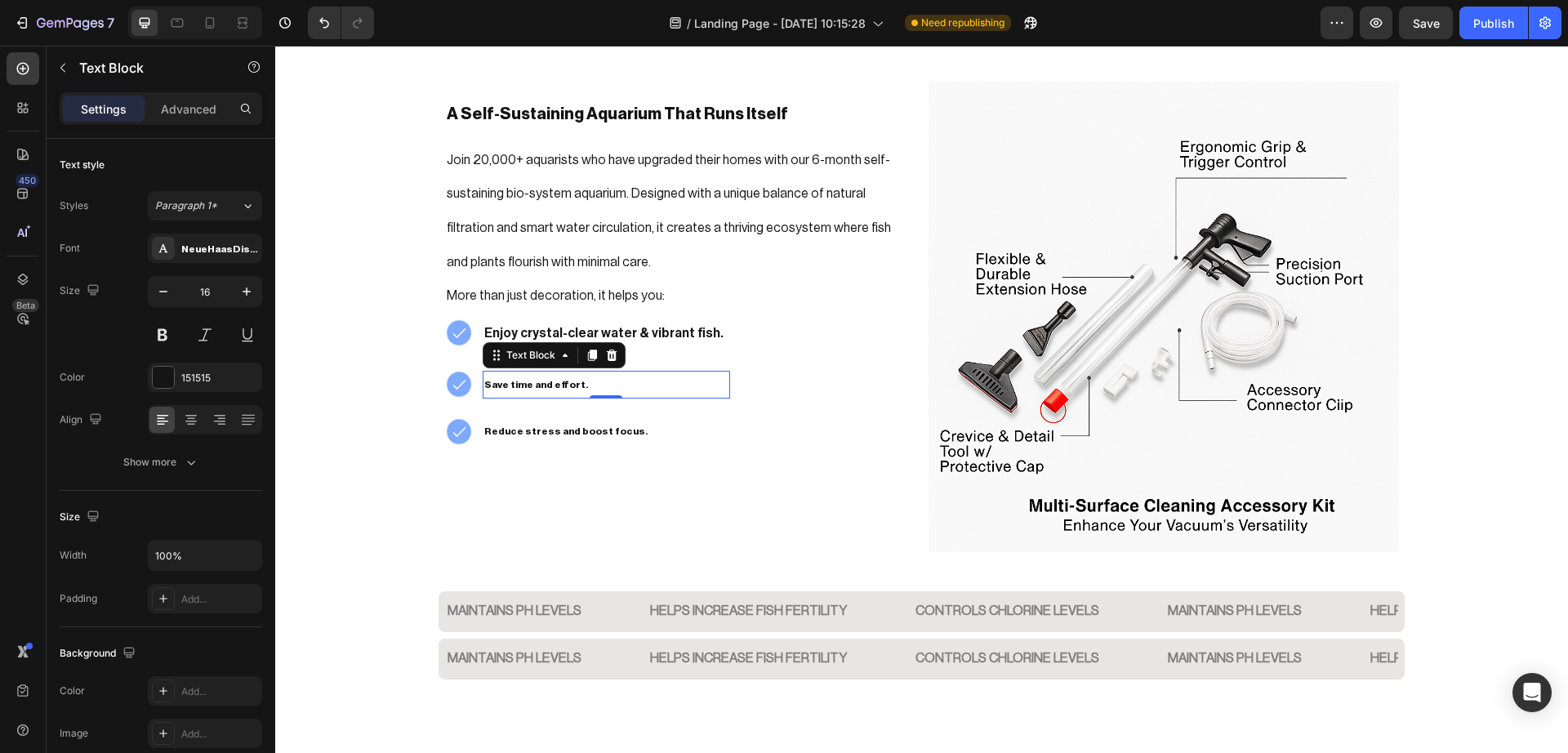
click at [547, 381] on strong "Save time and effort." at bounding box center [536, 384] width 104 height 9
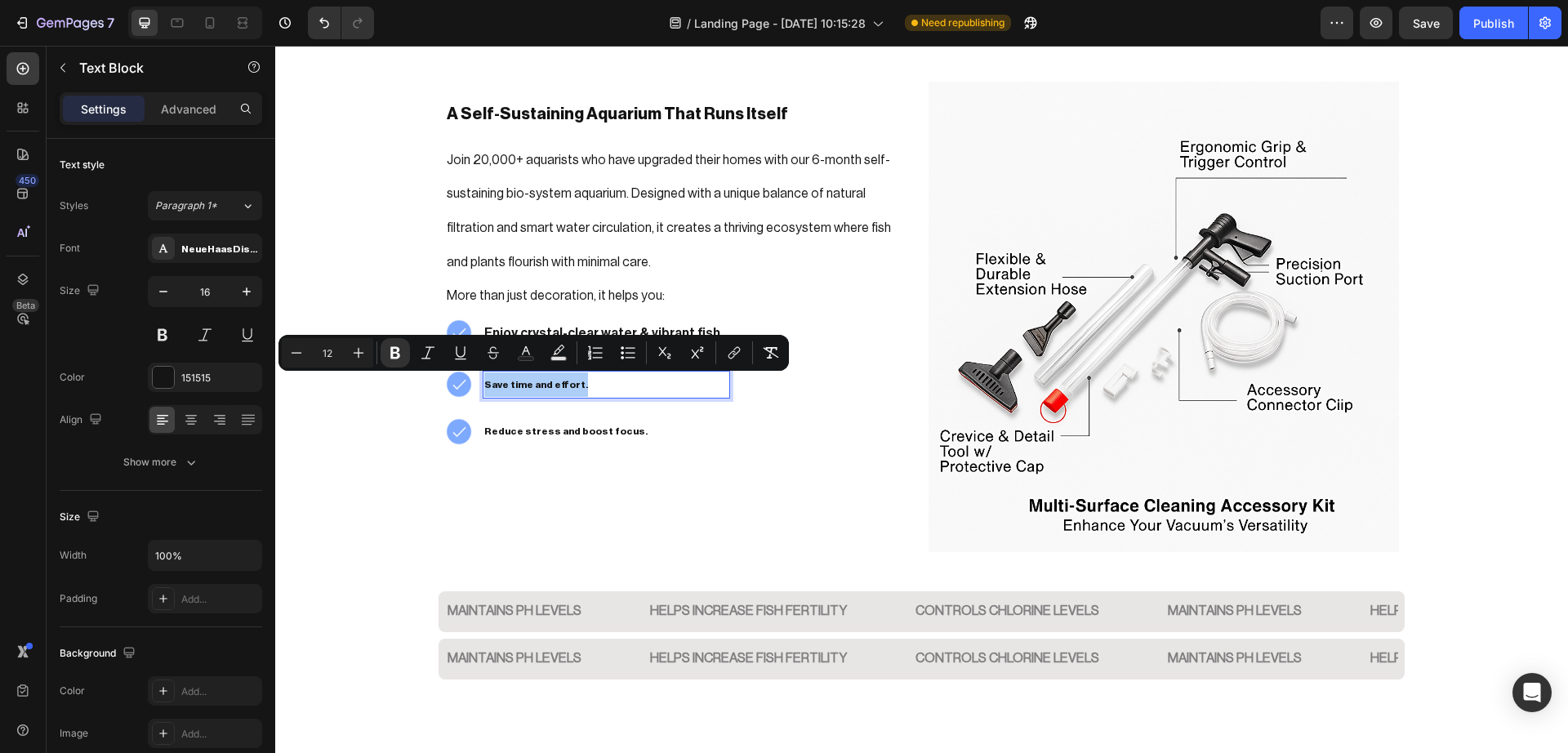
click at [325, 359] on input "12" at bounding box center [327, 352] width 33 height 20
type input "16"
click at [531, 323] on p "Enjoy crystal-clear water & vibrant fish." at bounding box center [606, 333] width 243 height 34
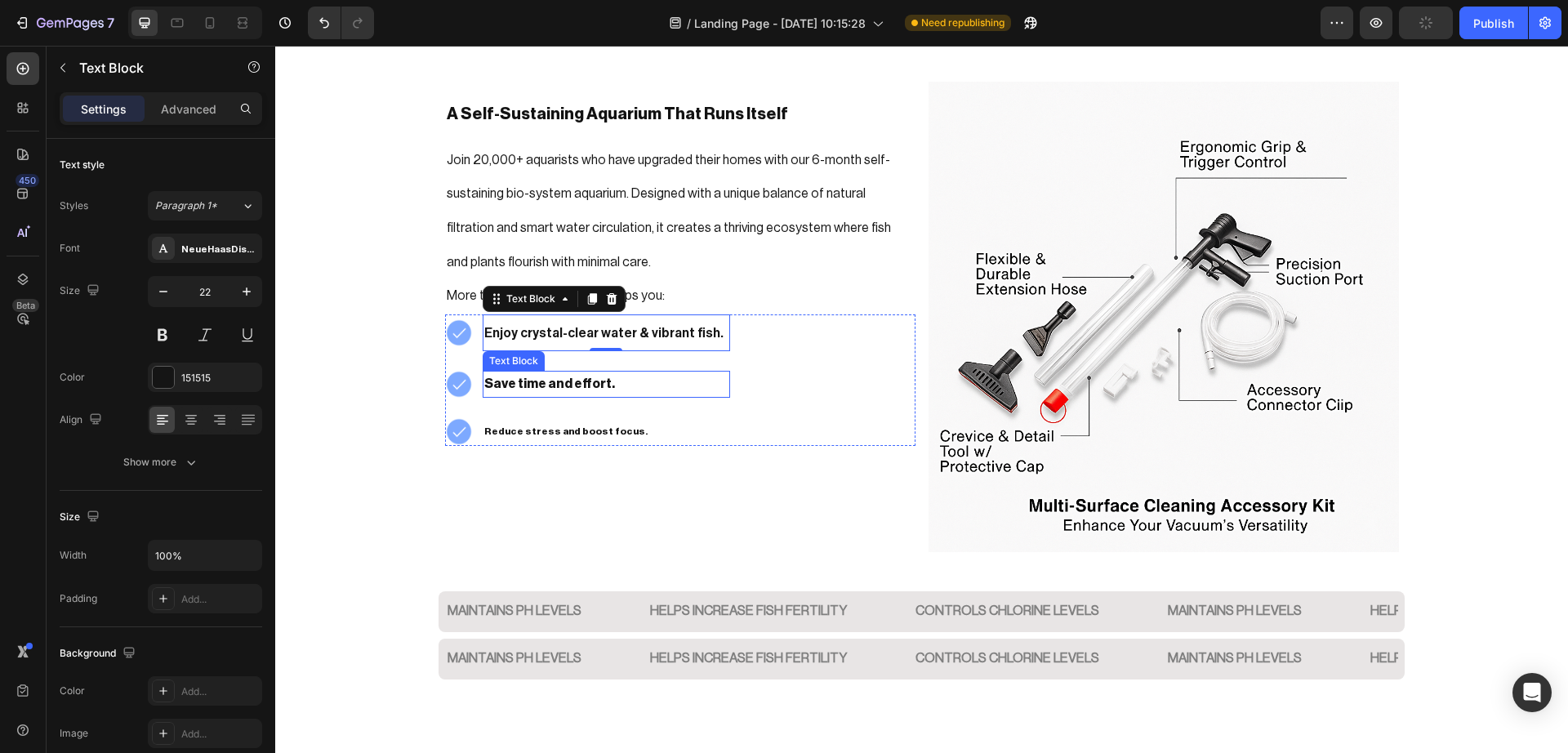
click at [524, 377] on strong "Save time and effort." at bounding box center [549, 384] width 130 height 13
click at [521, 328] on strong "Enjoy crystal-clear water & vibrant fish." at bounding box center [604, 333] width 240 height 13
click at [216, 287] on input "22" at bounding box center [205, 291] width 54 height 29
type input "16"
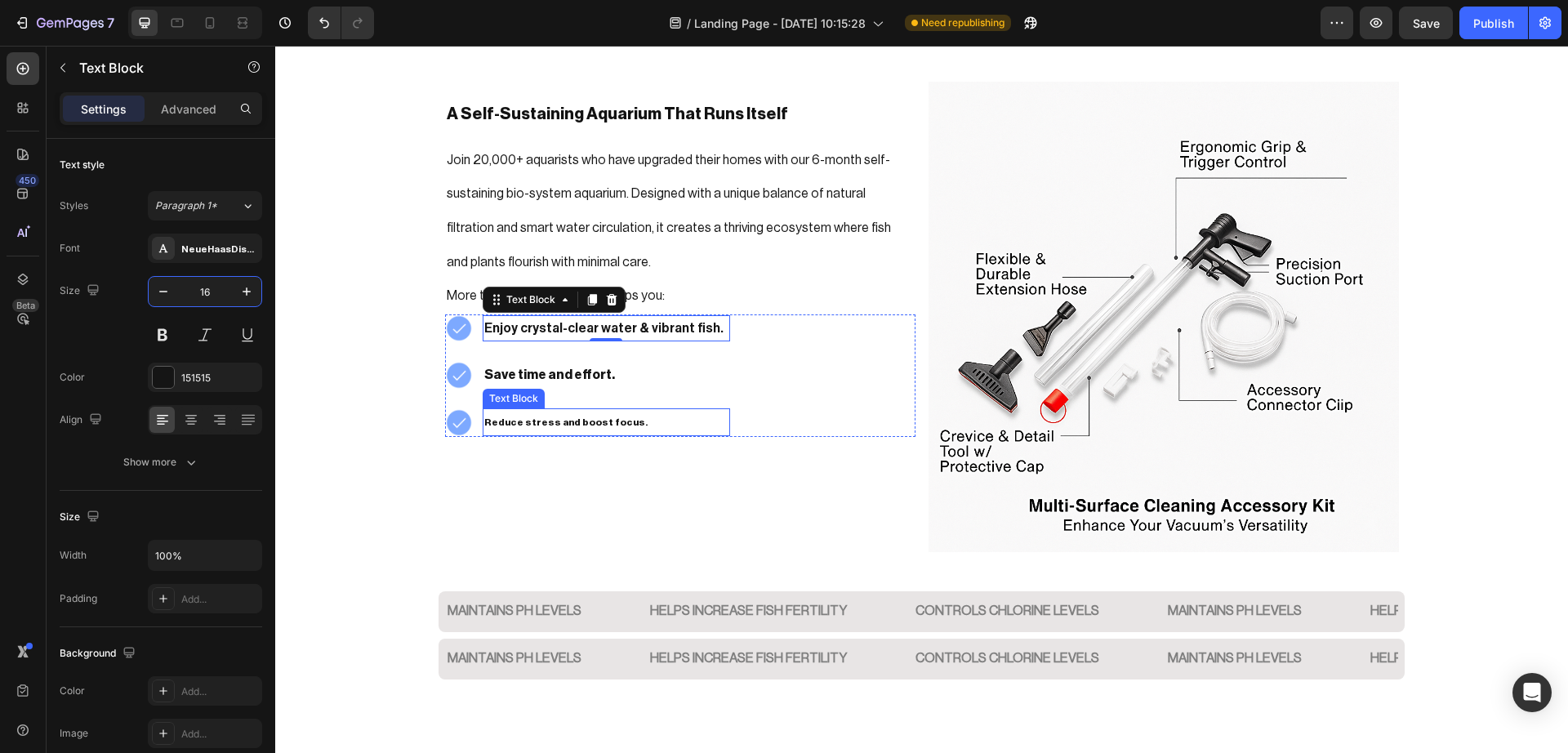
click at [579, 427] on strong "Reduce stress and boost focus." at bounding box center [565, 422] width 163 height 9
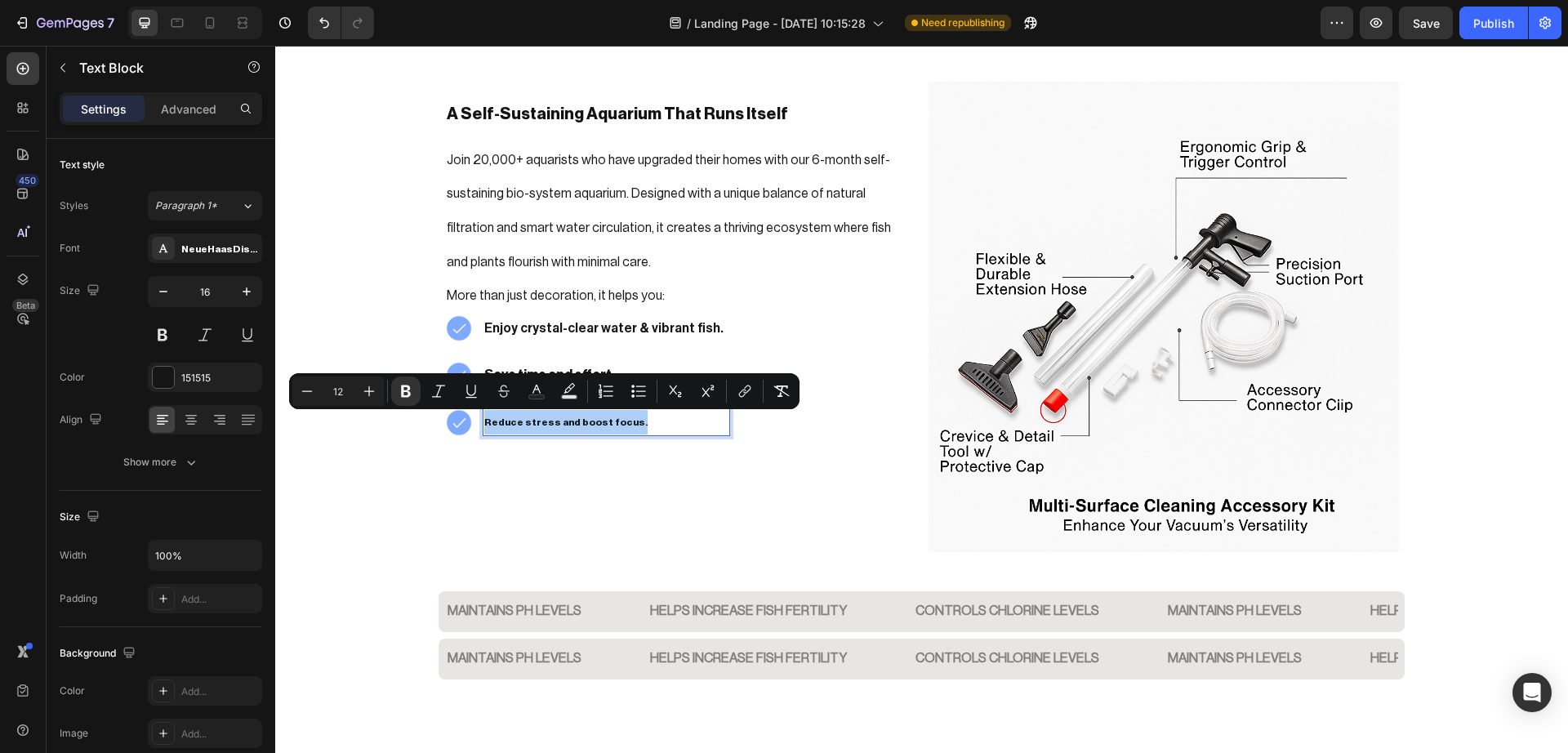
click at [337, 393] on input "12" at bounding box center [338, 391] width 33 height 20
type input "16"
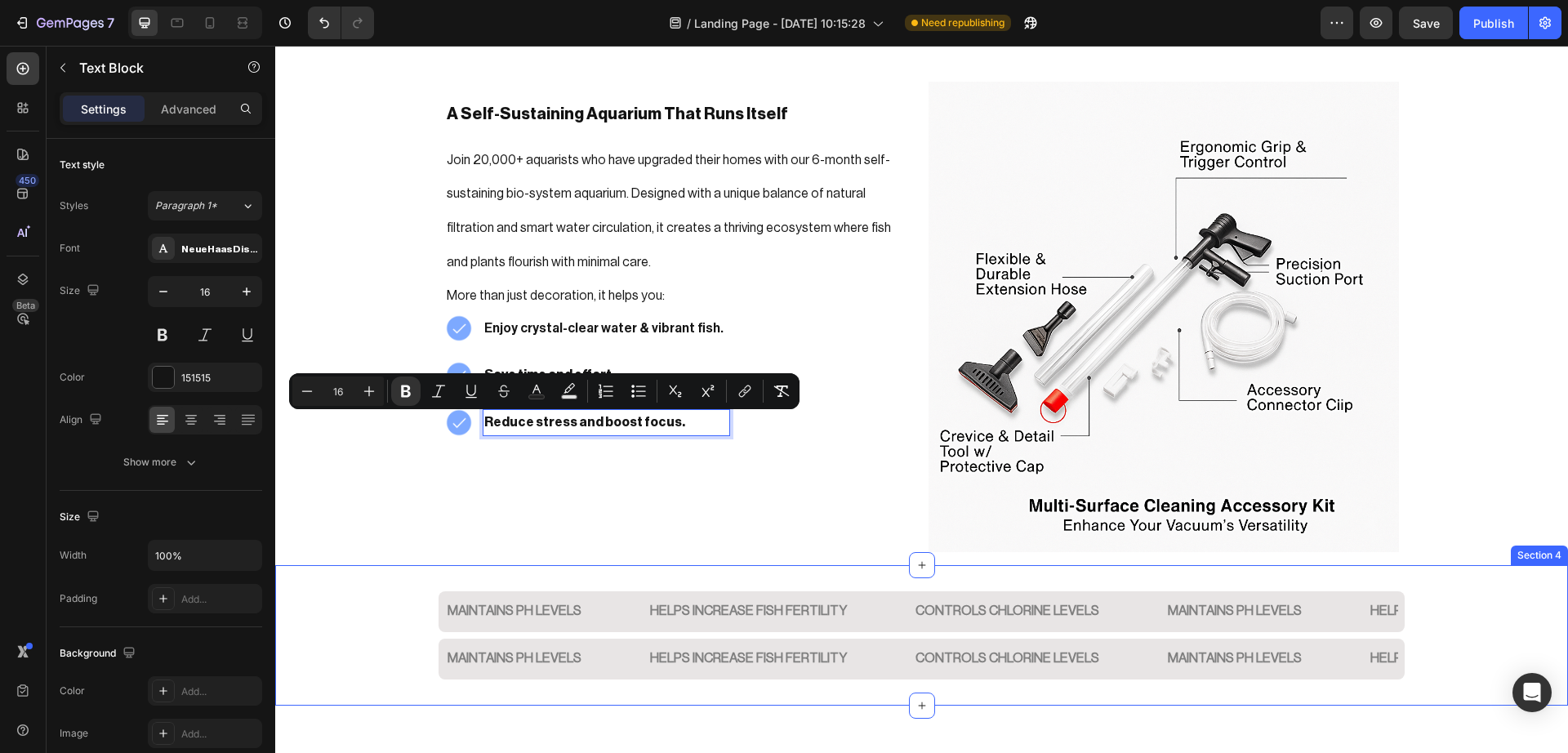
click at [346, 626] on div "Maintains PH Levels Text Block Helps Increase fish fertility Text Block CONTROL…" at bounding box center [922, 635] width 1293 height 141
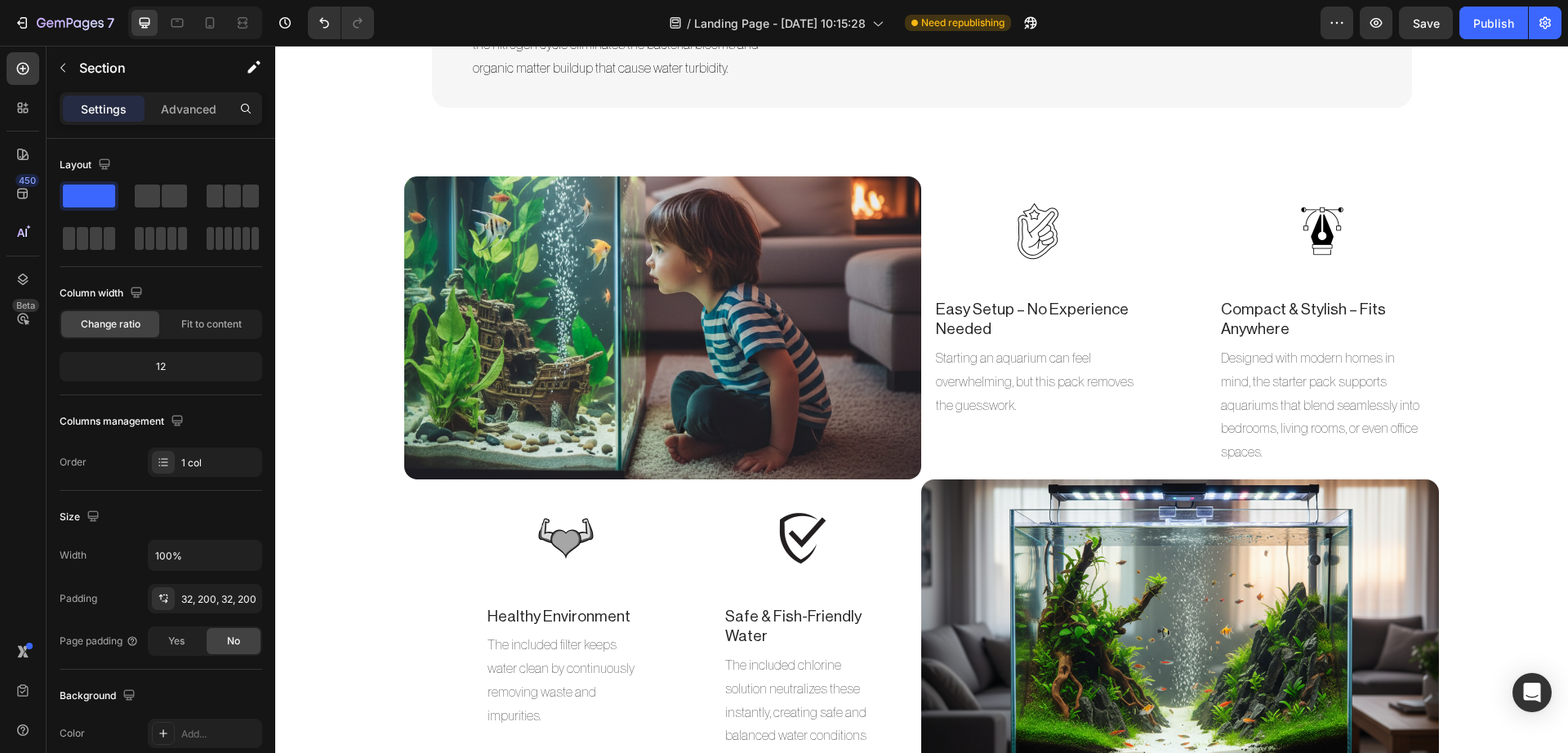
scroll to position [4155, 0]
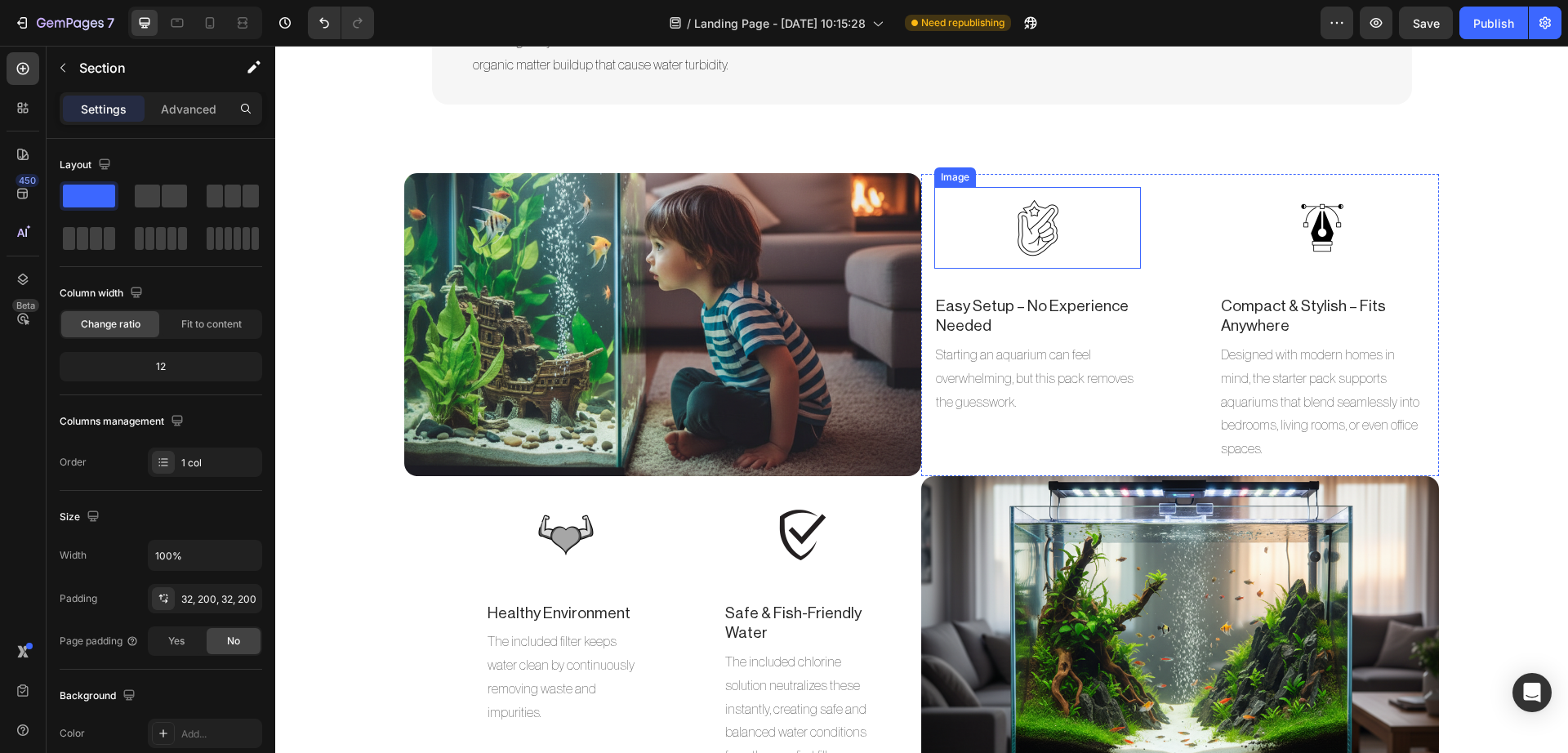
click at [1016, 254] on img at bounding box center [1038, 227] width 82 height 82
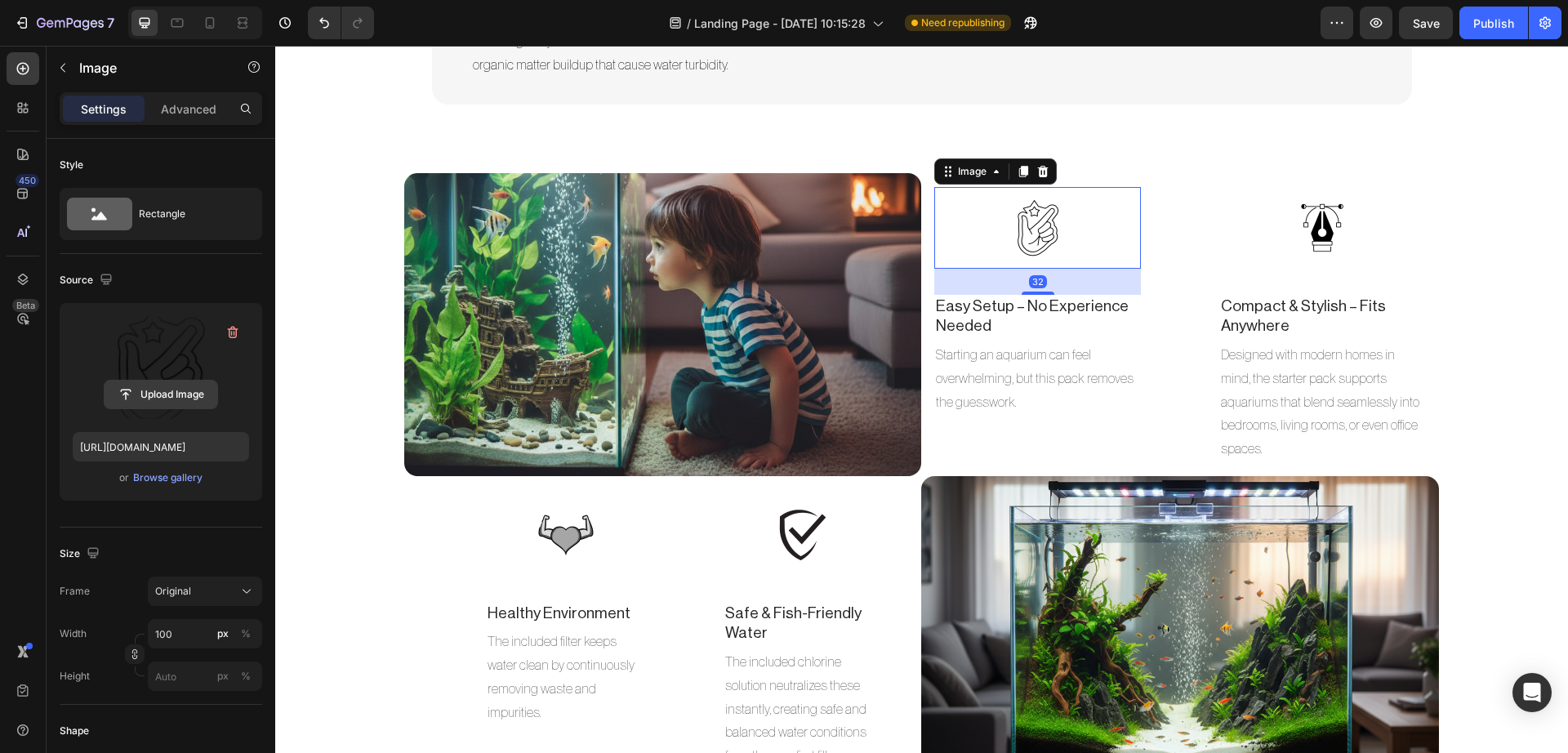
click at [137, 395] on input "file" at bounding box center [160, 393] width 112 height 27
type input "https://cdn.shopify.com/s/files/1/0748/2356/5369/files/gempages_584121305515688…"
click at [535, 530] on img at bounding box center [565, 535] width 82 height 82
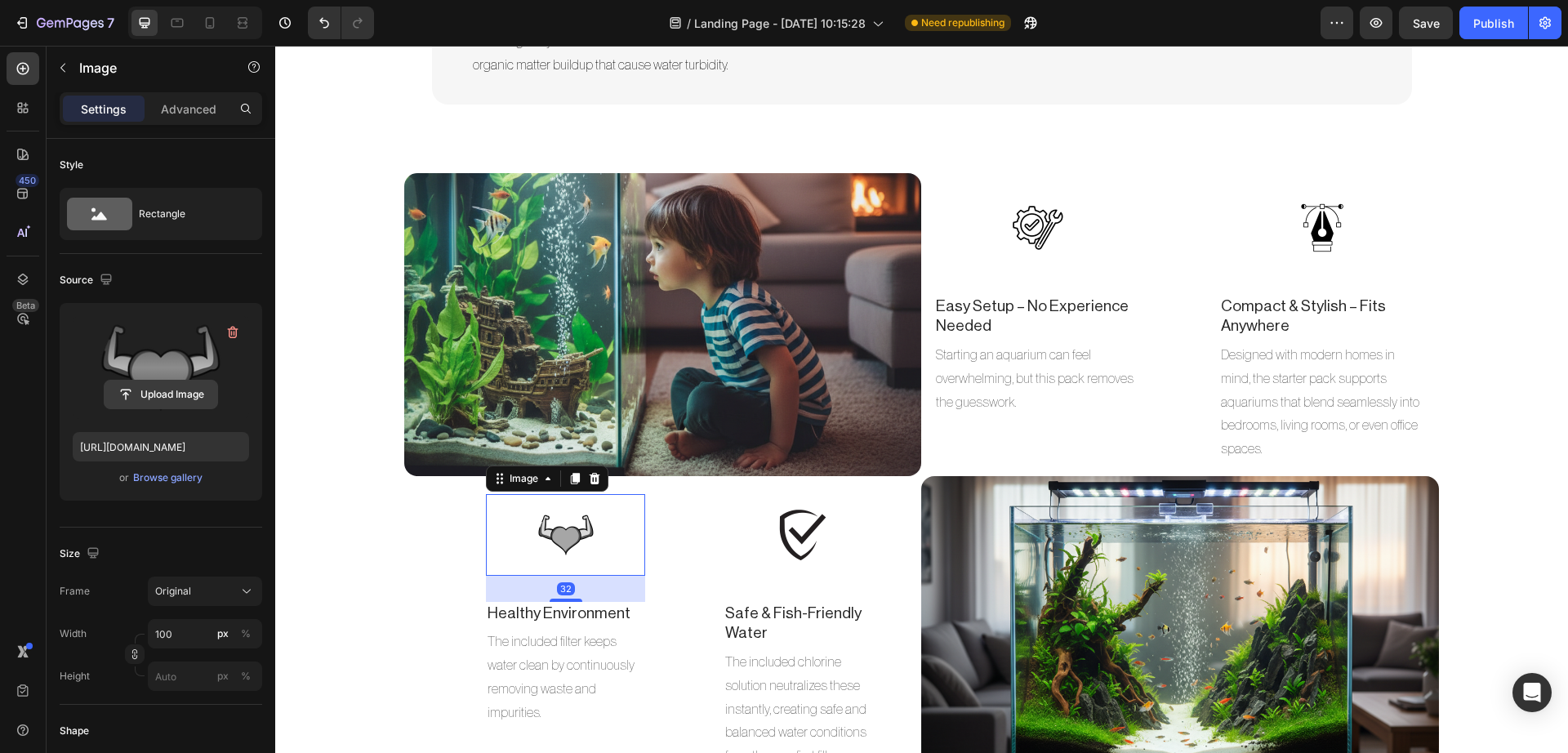
click at [167, 385] on input "file" at bounding box center [160, 393] width 112 height 27
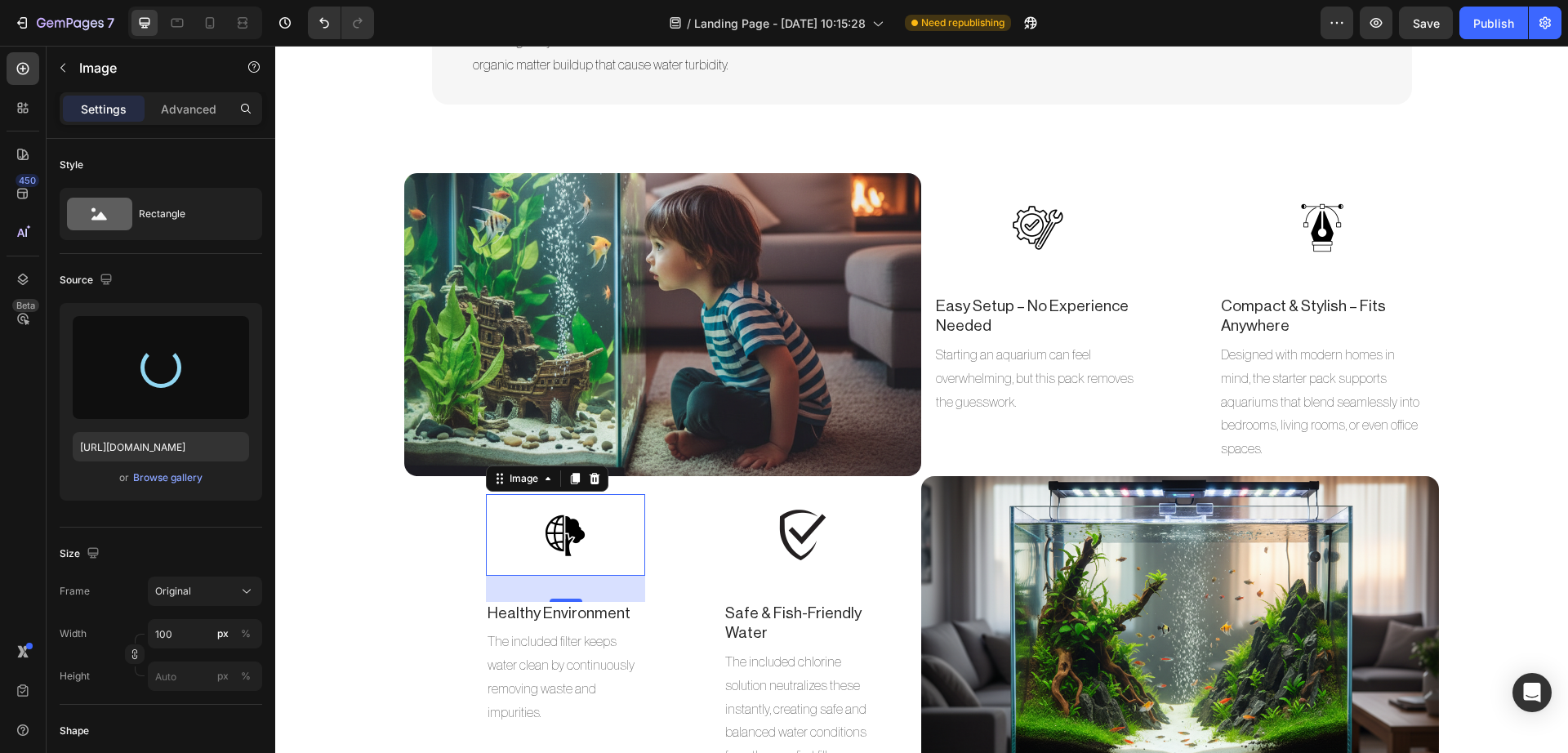
type input "https://cdn.shopify.com/s/files/1/0748/2356/5369/files/gempages_584121305515688…"
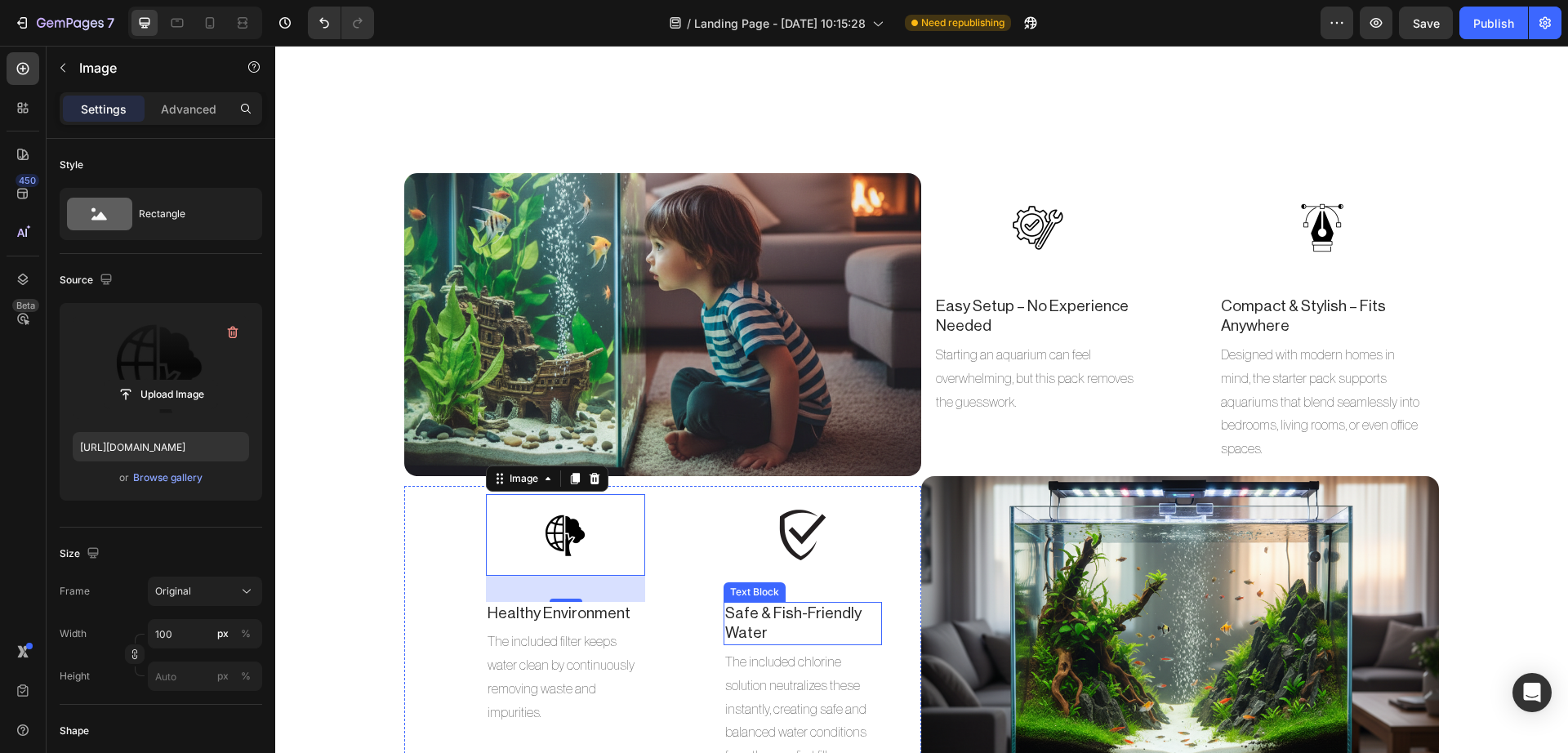
scroll to position [4488, 0]
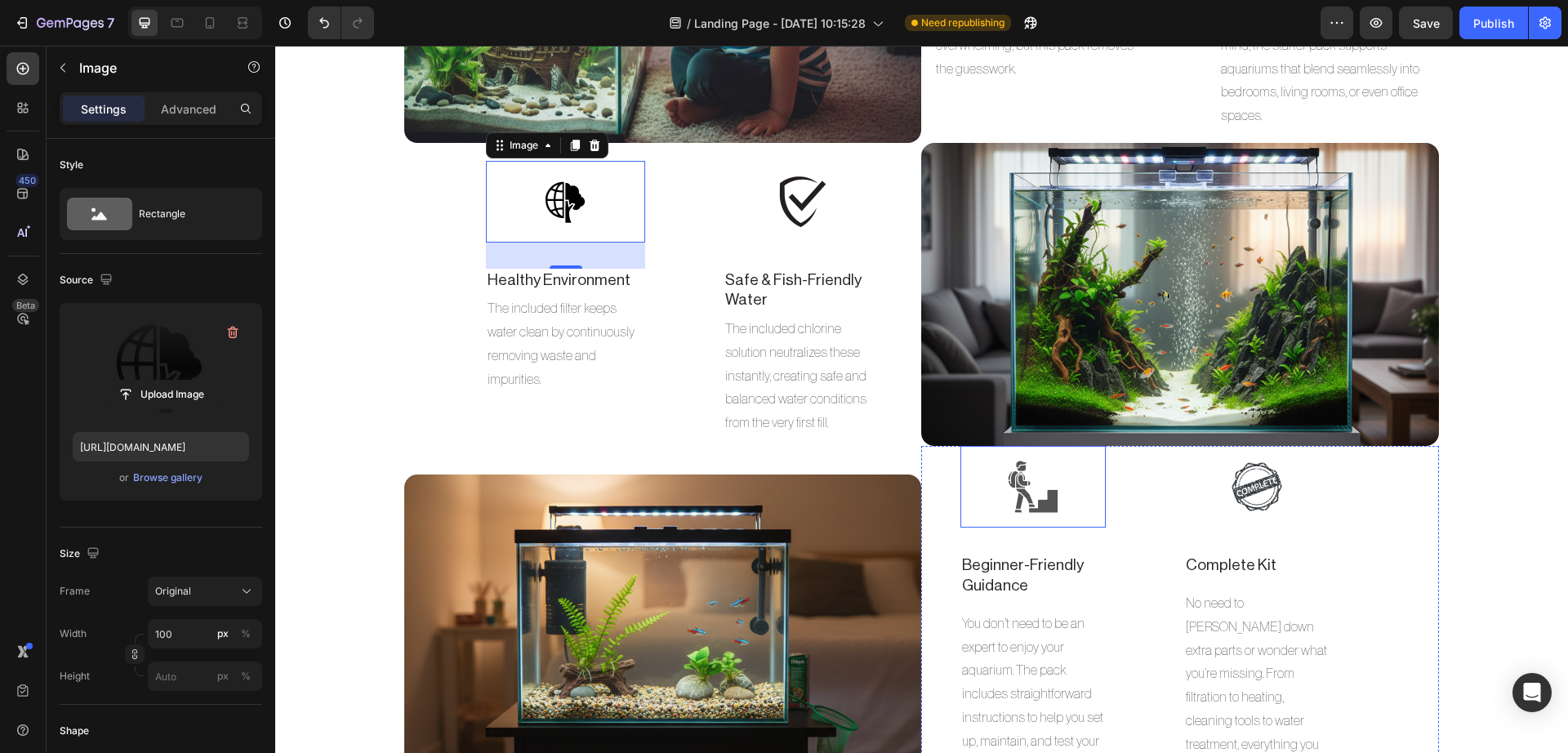
click at [1028, 456] on img at bounding box center [1032, 487] width 82 height 82
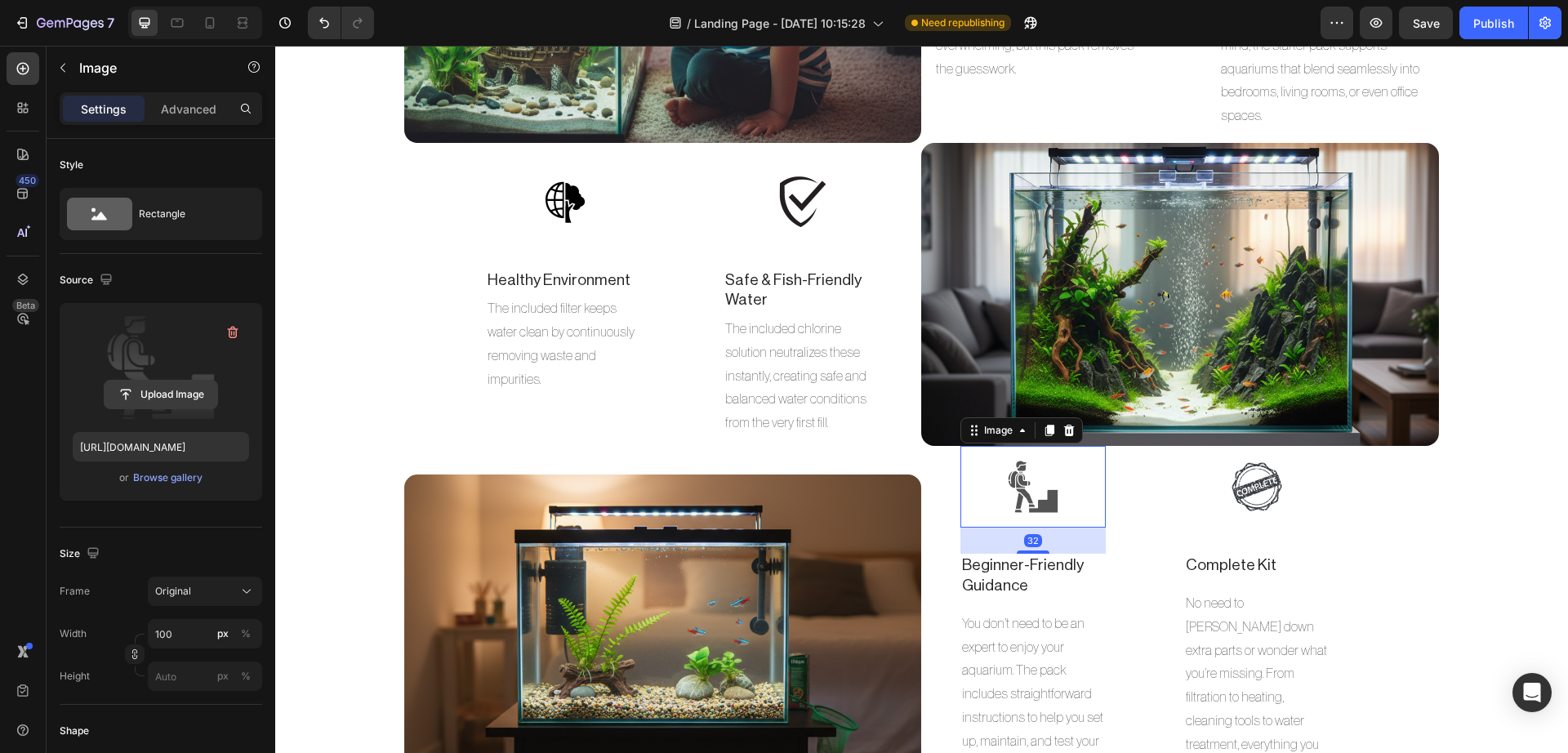
click at [168, 380] on input "file" at bounding box center [160, 393] width 112 height 27
type input "https://cdn.shopify.com/s/files/1/0748/2356/5369/files/gempages_584121305515688…"
click at [1216, 478] on img at bounding box center [1257, 487] width 82 height 82
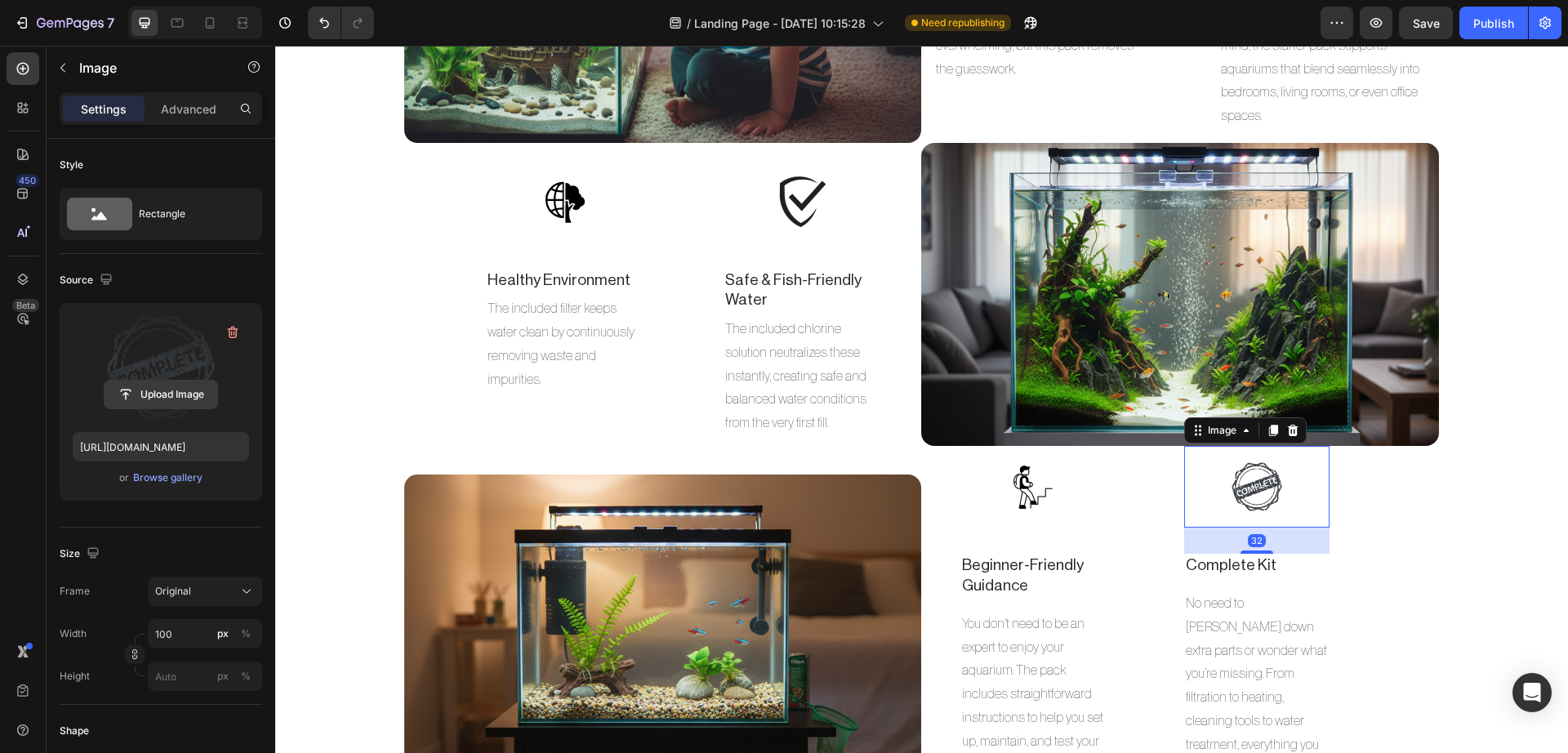
click at [137, 391] on input "file" at bounding box center [160, 393] width 112 height 27
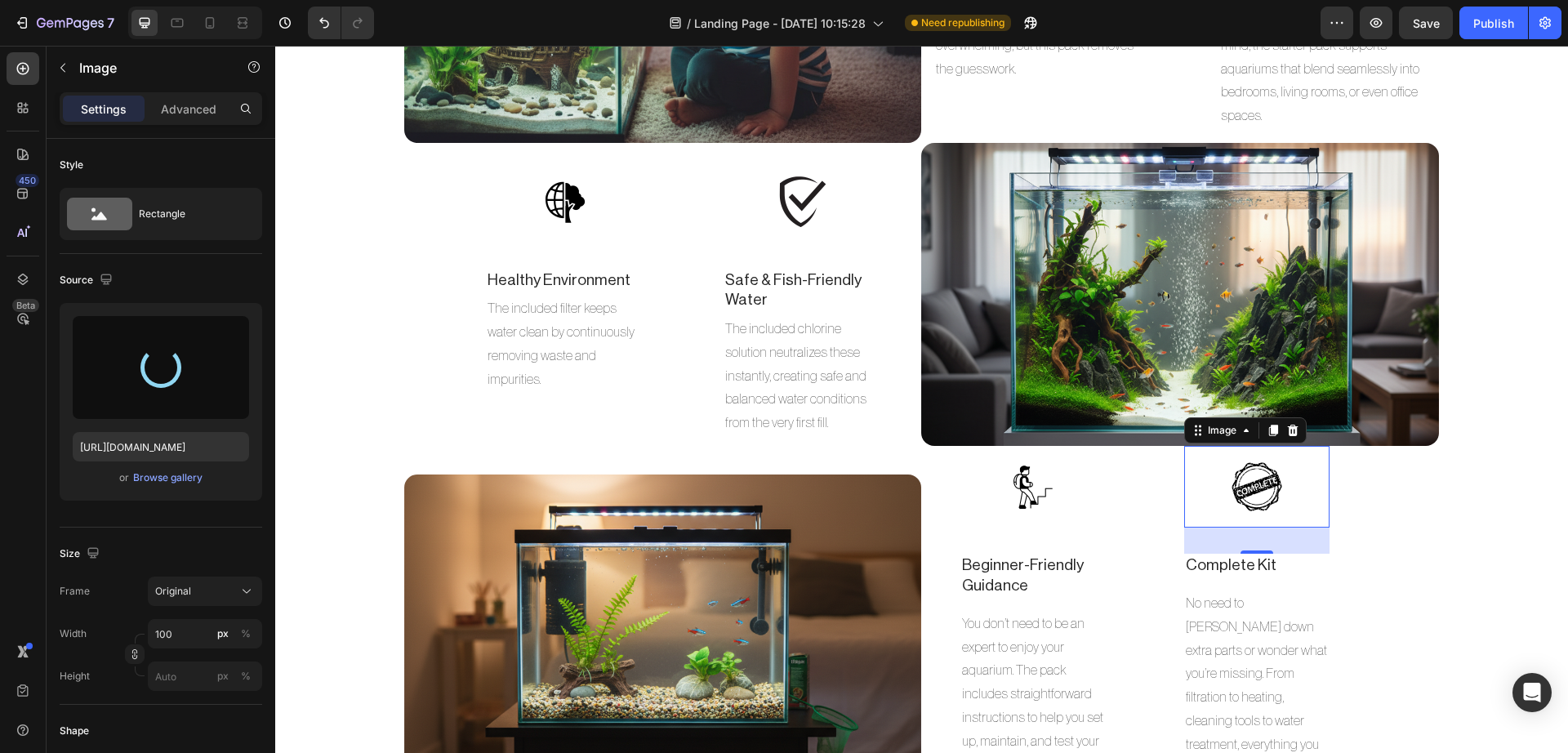
type input "https://cdn.shopify.com/s/files/1/0748/2356/5369/files/gempages_584121305515688…"
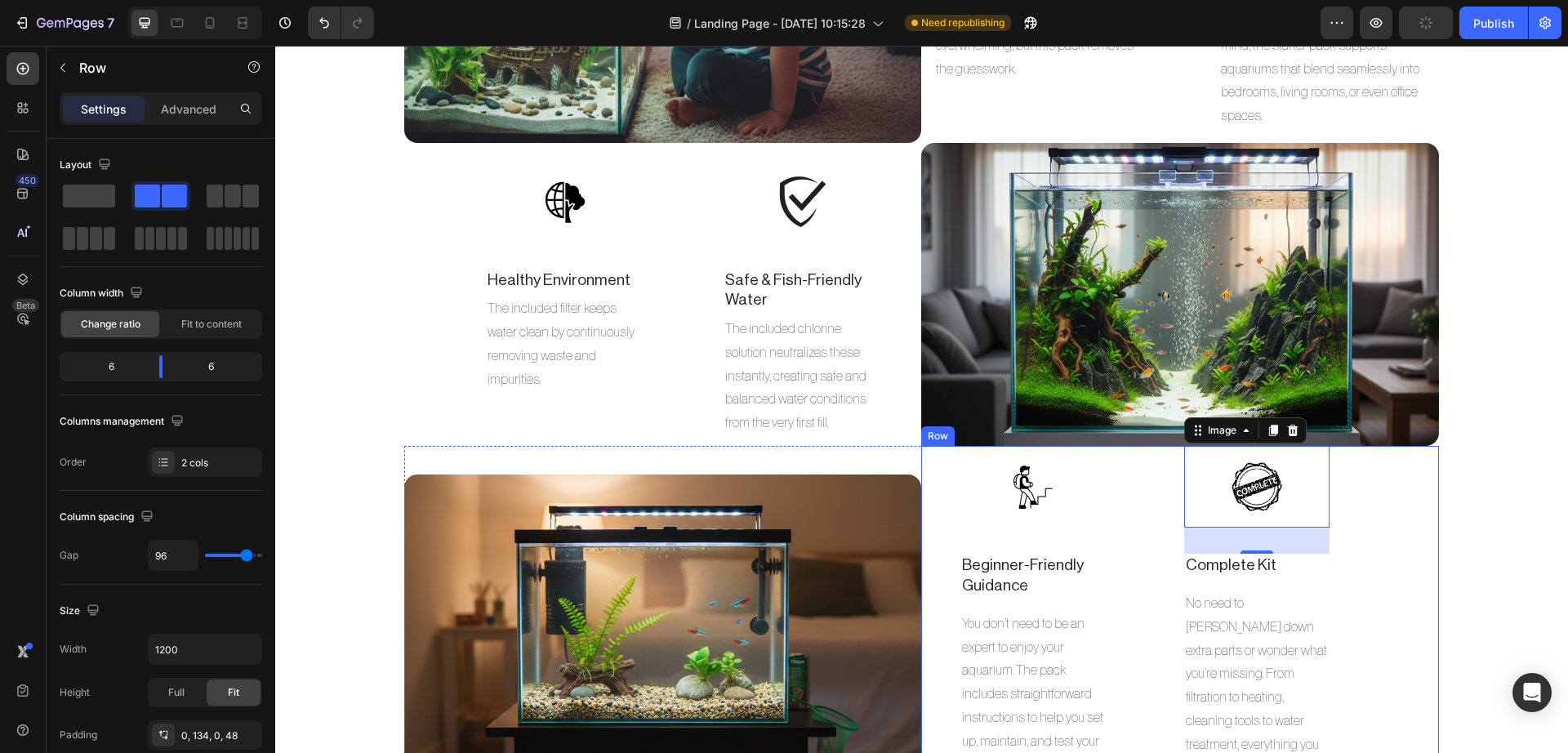
click at [1415, 603] on div "Image Beginner-Friendly Guidance Text Block You don’t need to be an expert to e…" at bounding box center [1179, 626] width 517 height 360
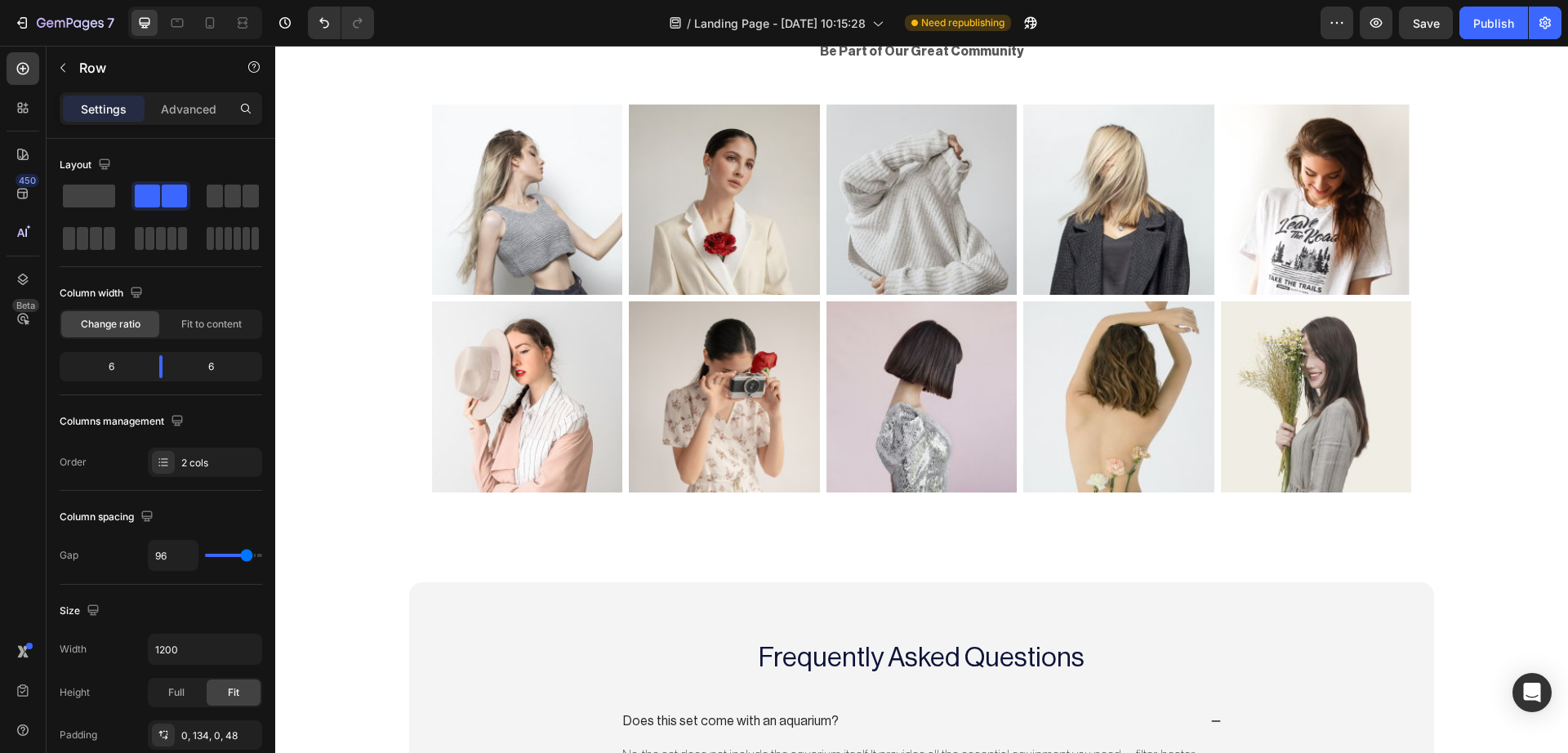
scroll to position [6156, 0]
click at [563, 250] on img at bounding box center [527, 201] width 192 height 192
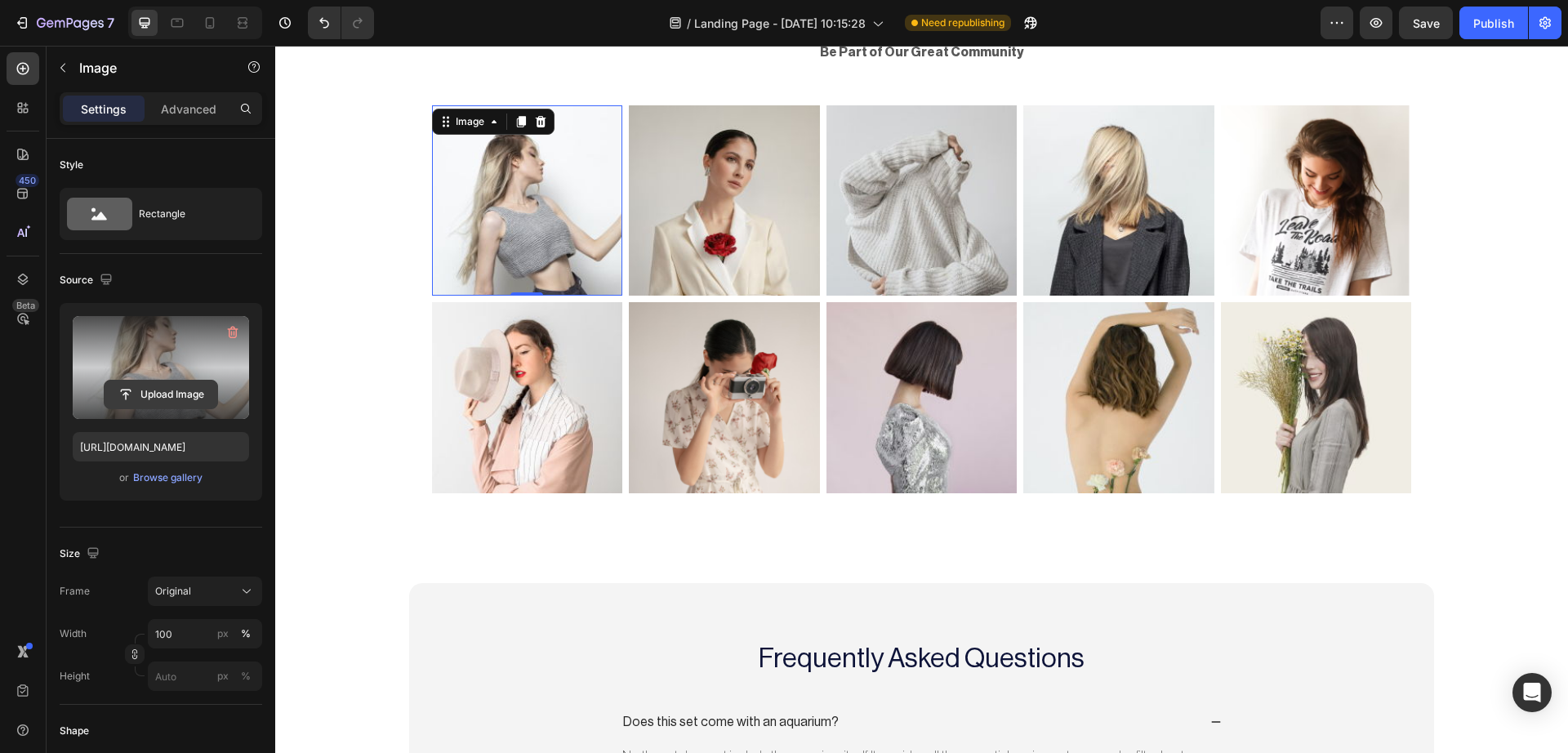
click at [175, 387] on input "file" at bounding box center [160, 393] width 112 height 27
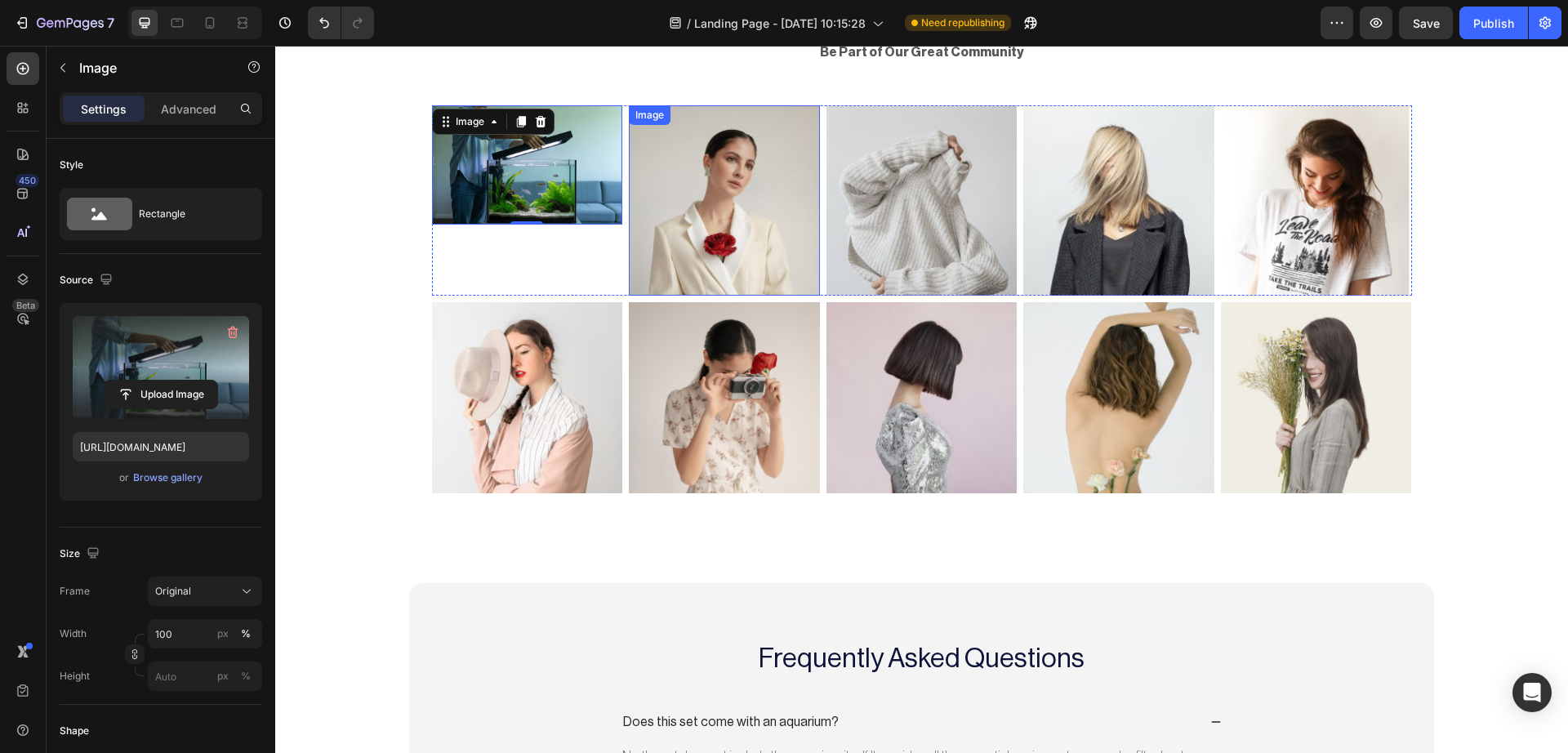
type input "https://cdn.shopify.com/s/files/1/0748/2356/5369/files/gempages_584121305515688…"
click at [714, 181] on img at bounding box center [724, 201] width 192 height 192
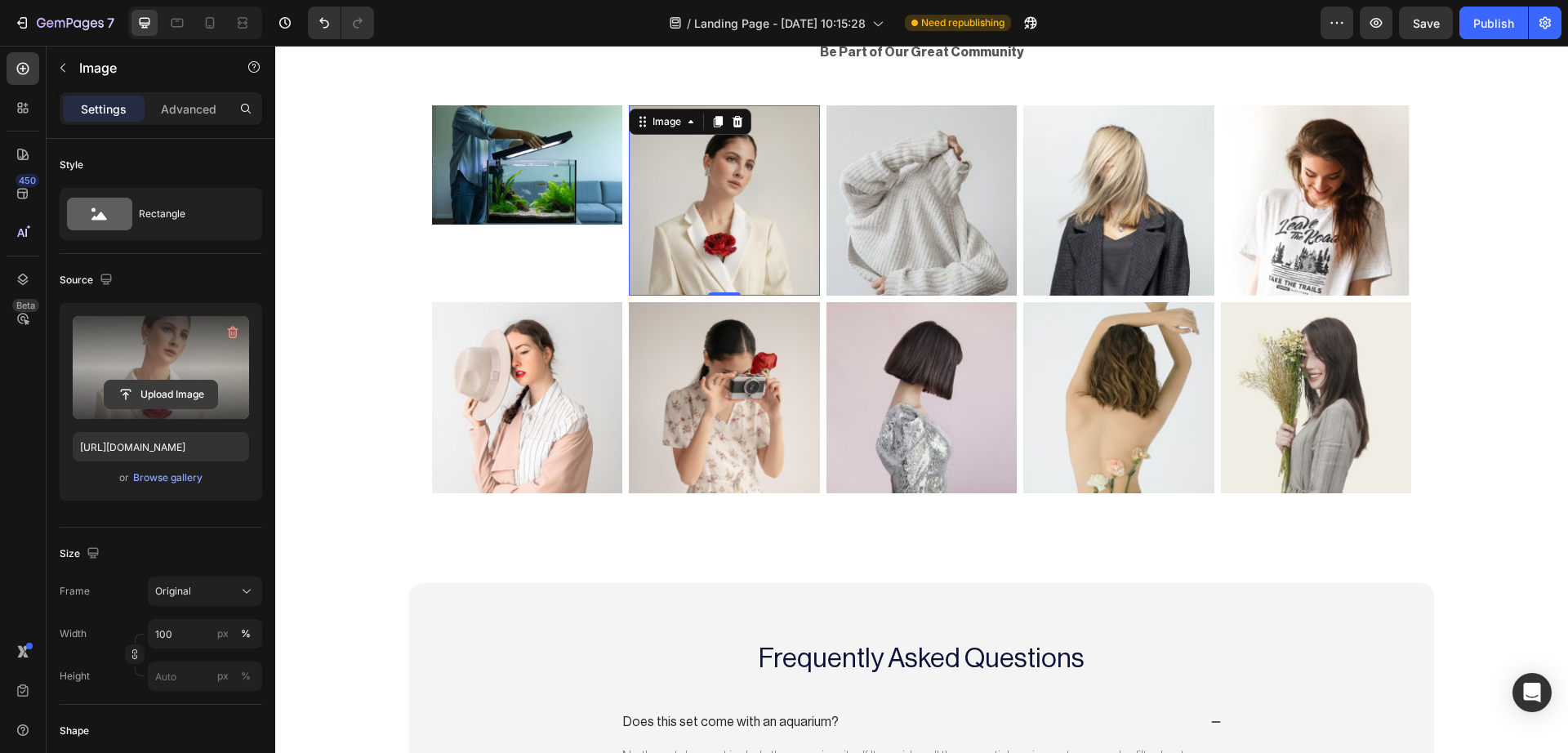
click at [177, 389] on input "file" at bounding box center [160, 393] width 112 height 27
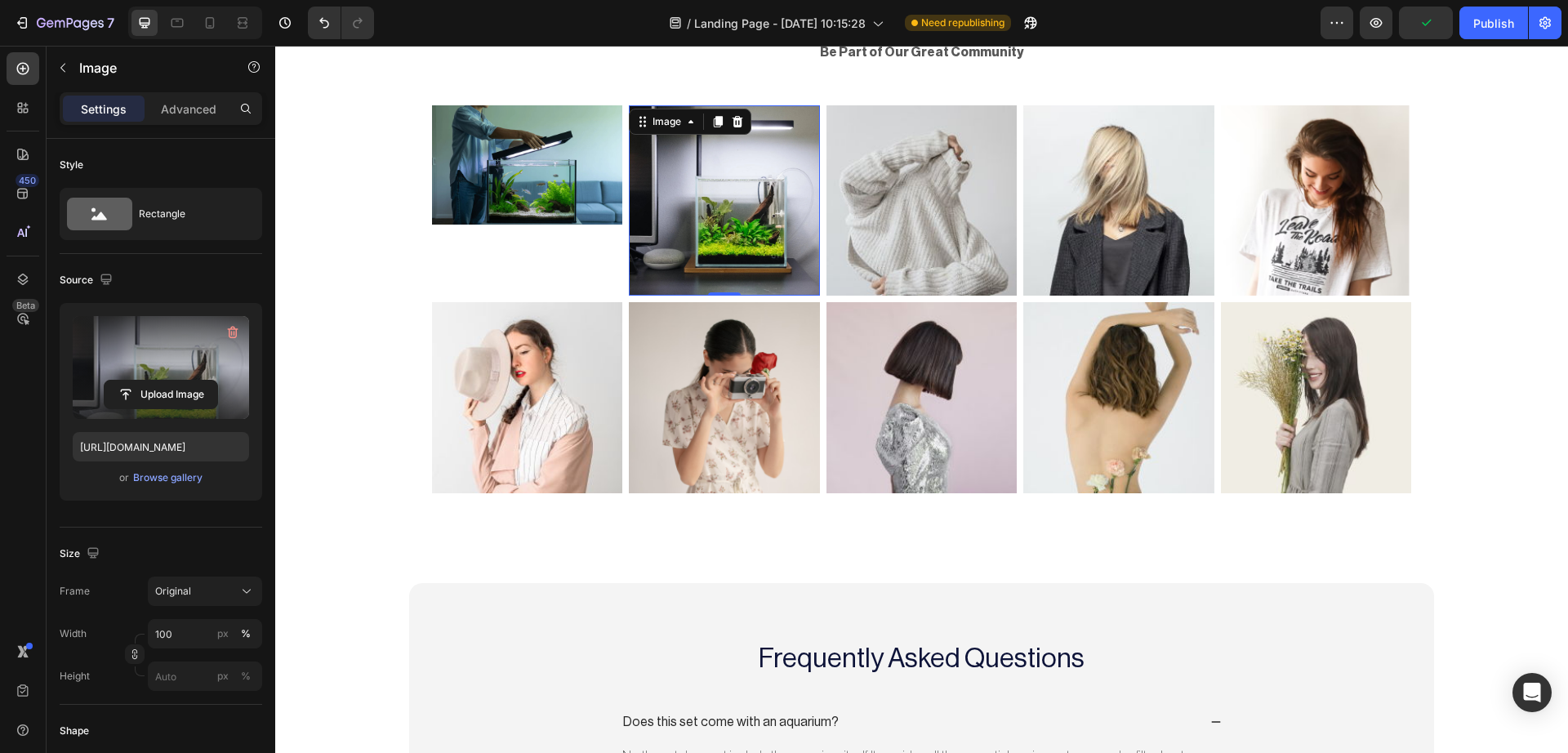
type input "https://cdn.shopify.com/s/files/1/0748/2356/5369/files/gempages_584121305515688…"
click at [574, 222] on img at bounding box center [527, 165] width 192 height 119
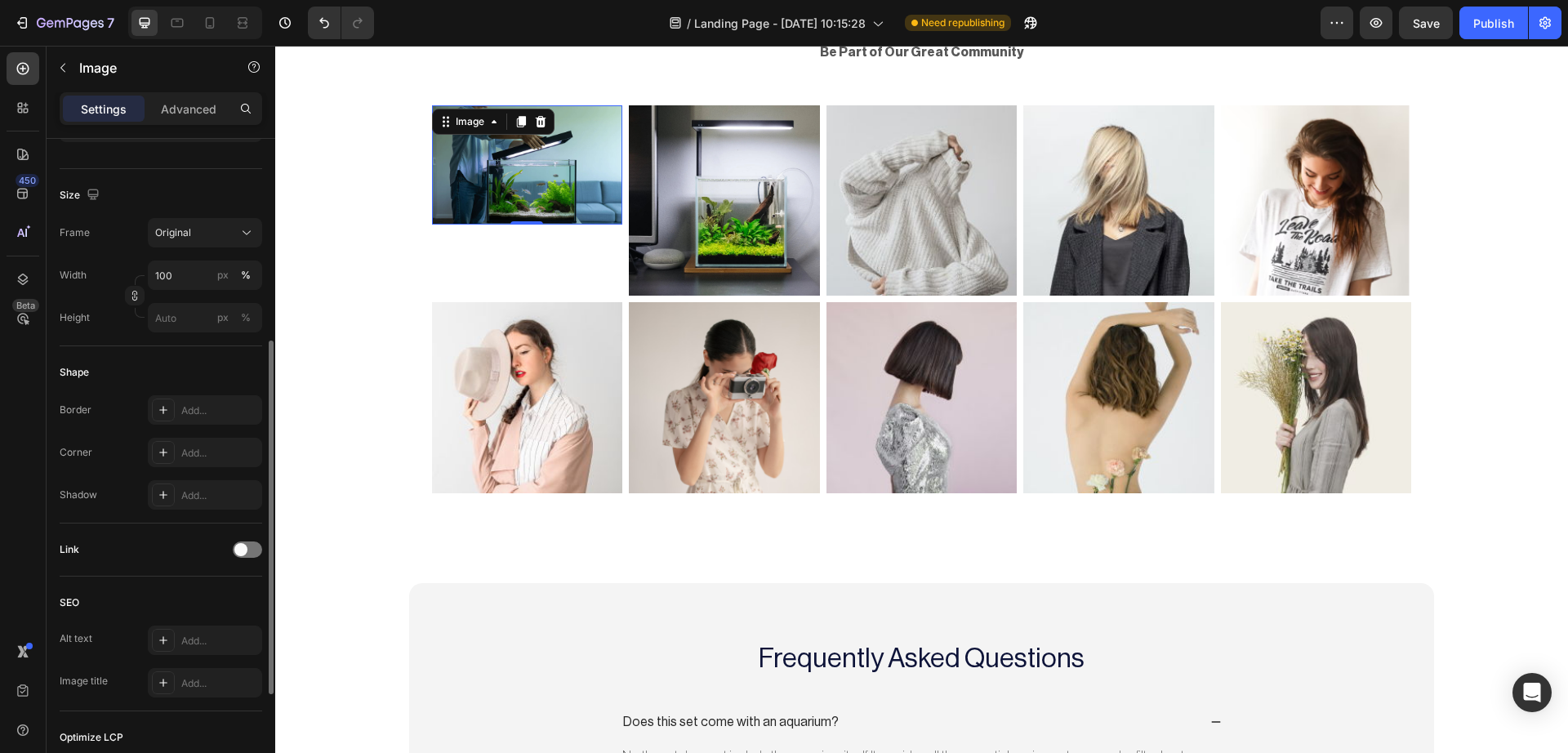
scroll to position [372, 0]
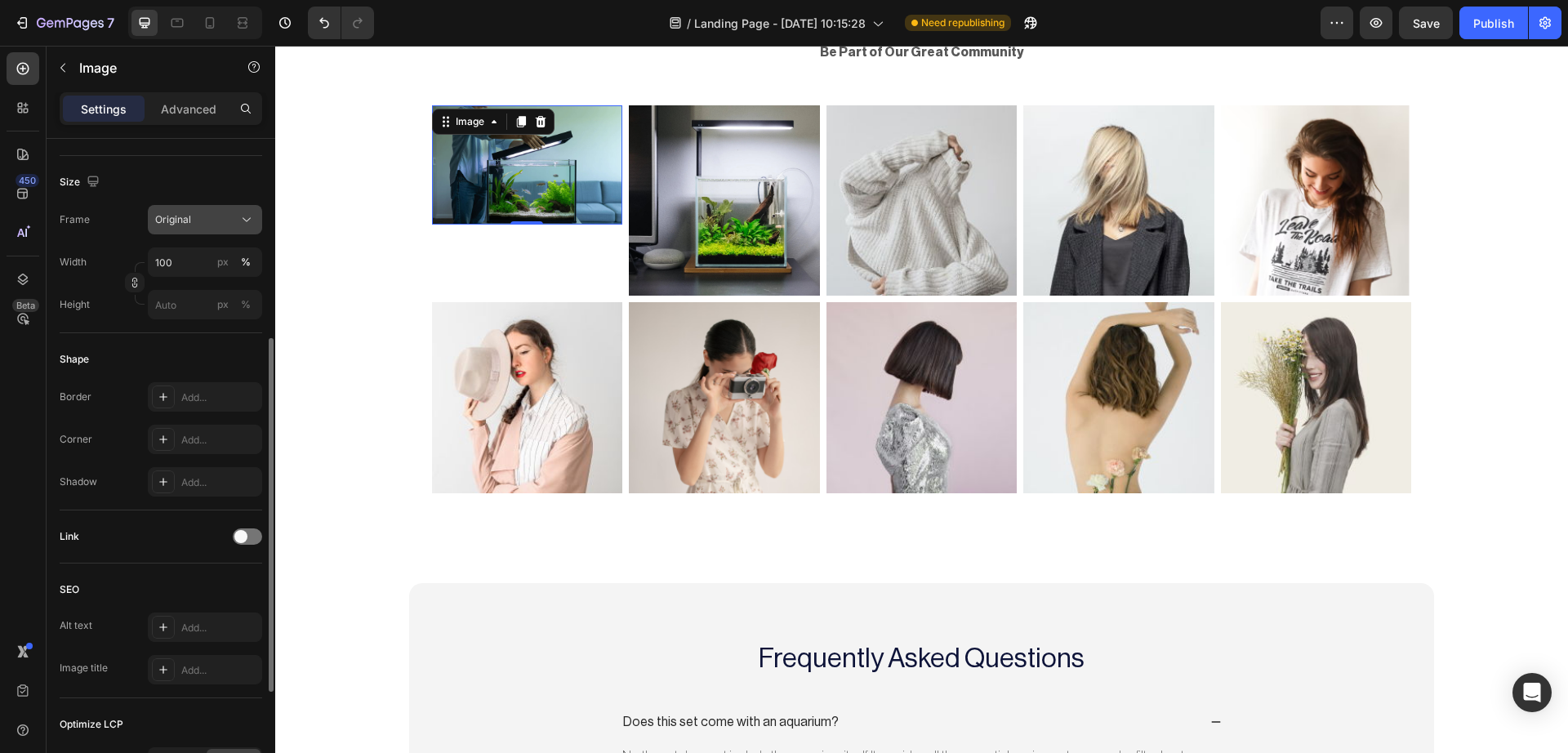
click at [217, 233] on button "Original" at bounding box center [205, 219] width 114 height 29
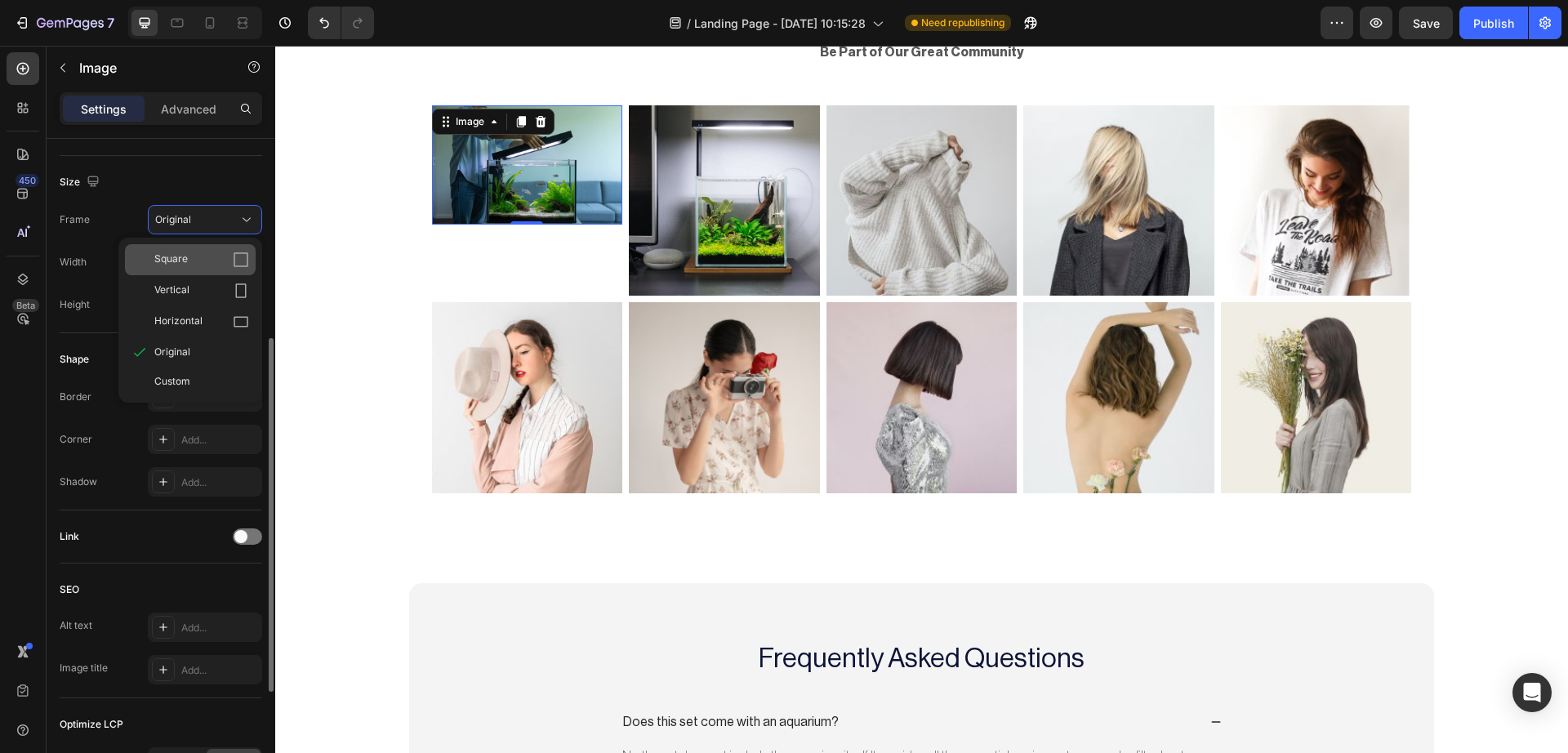
click at [218, 264] on div "Square" at bounding box center [202, 259] width 94 height 16
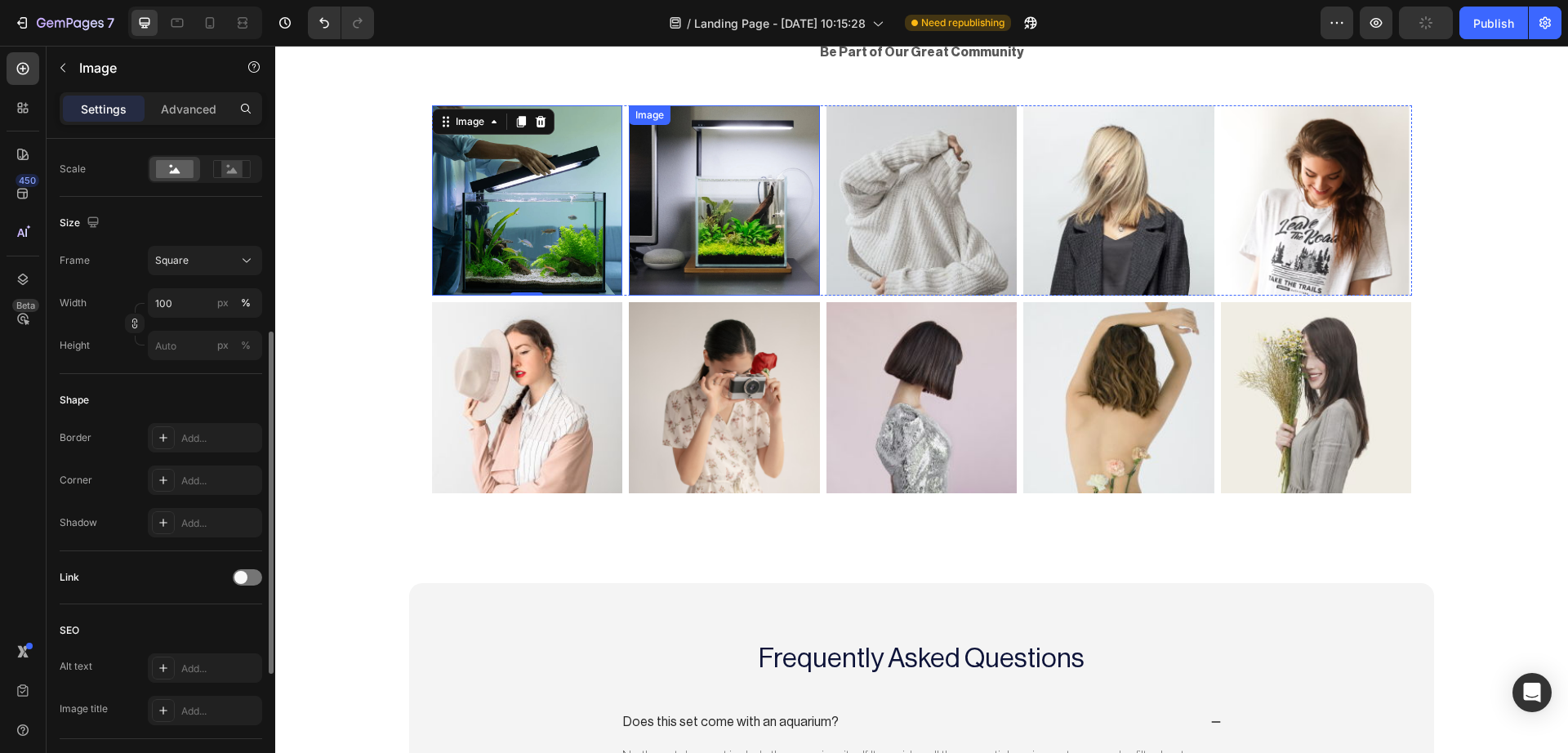
click at [648, 208] on img at bounding box center [724, 201] width 192 height 192
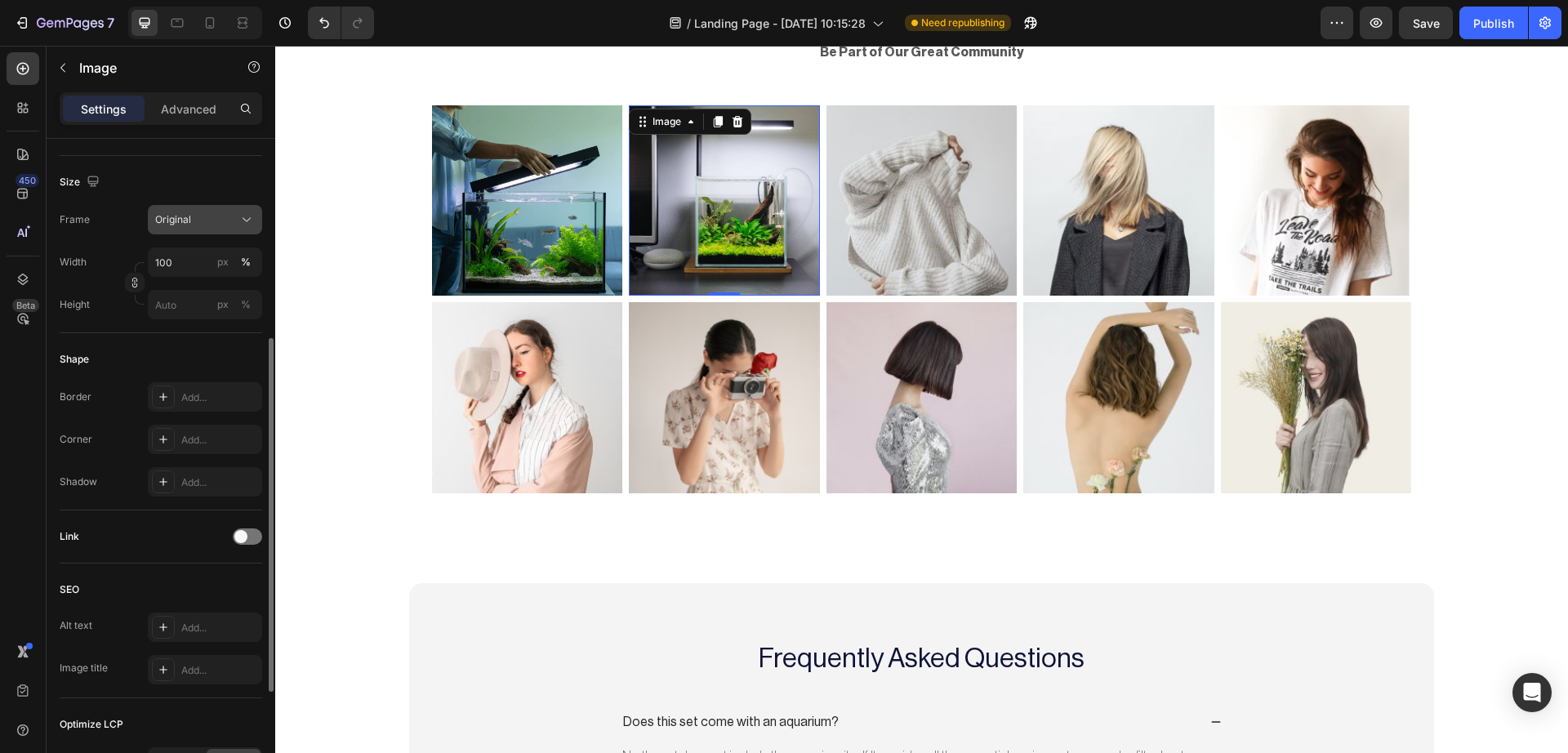
click at [246, 215] on icon at bounding box center [246, 219] width 16 height 16
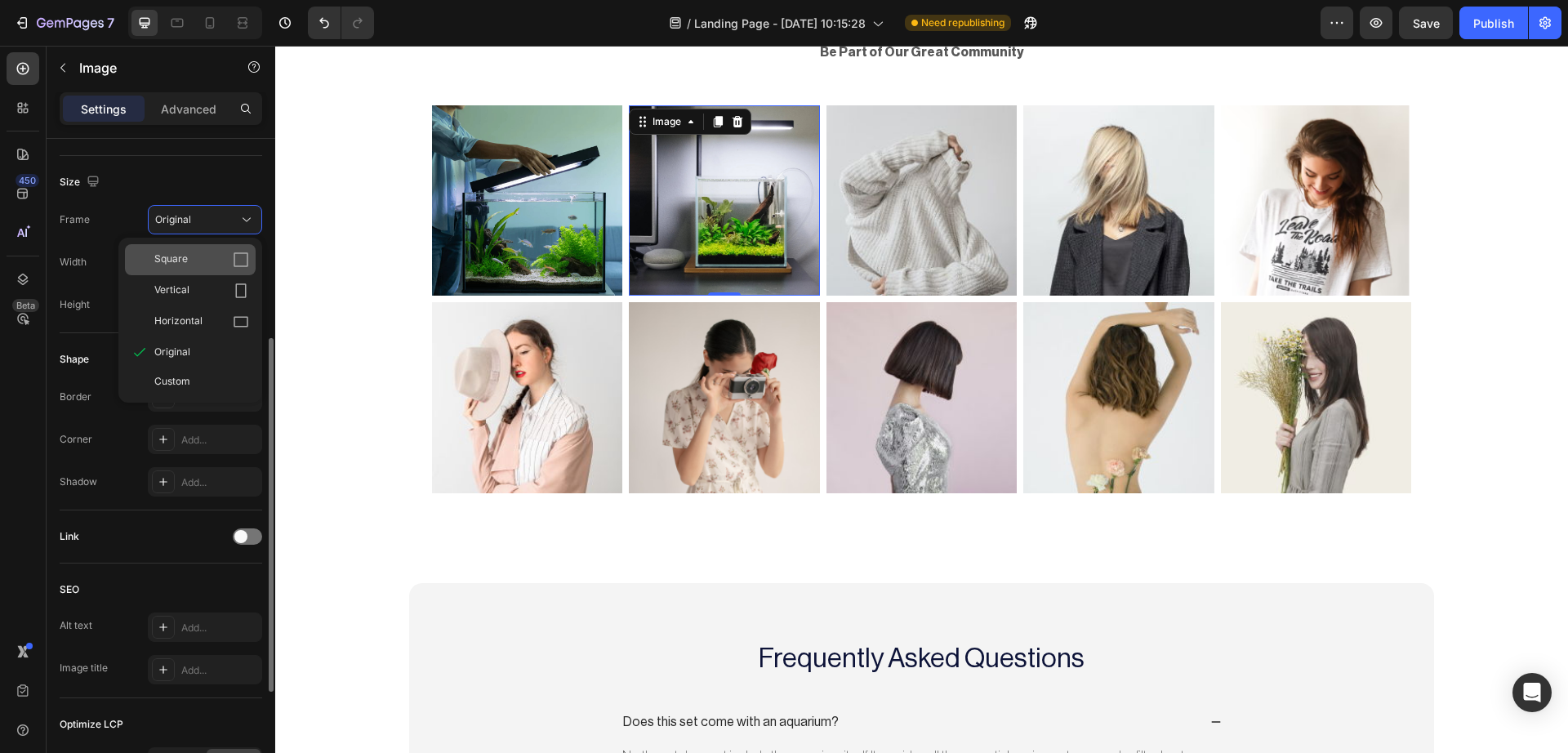
click at [242, 255] on icon at bounding box center [241, 259] width 16 height 16
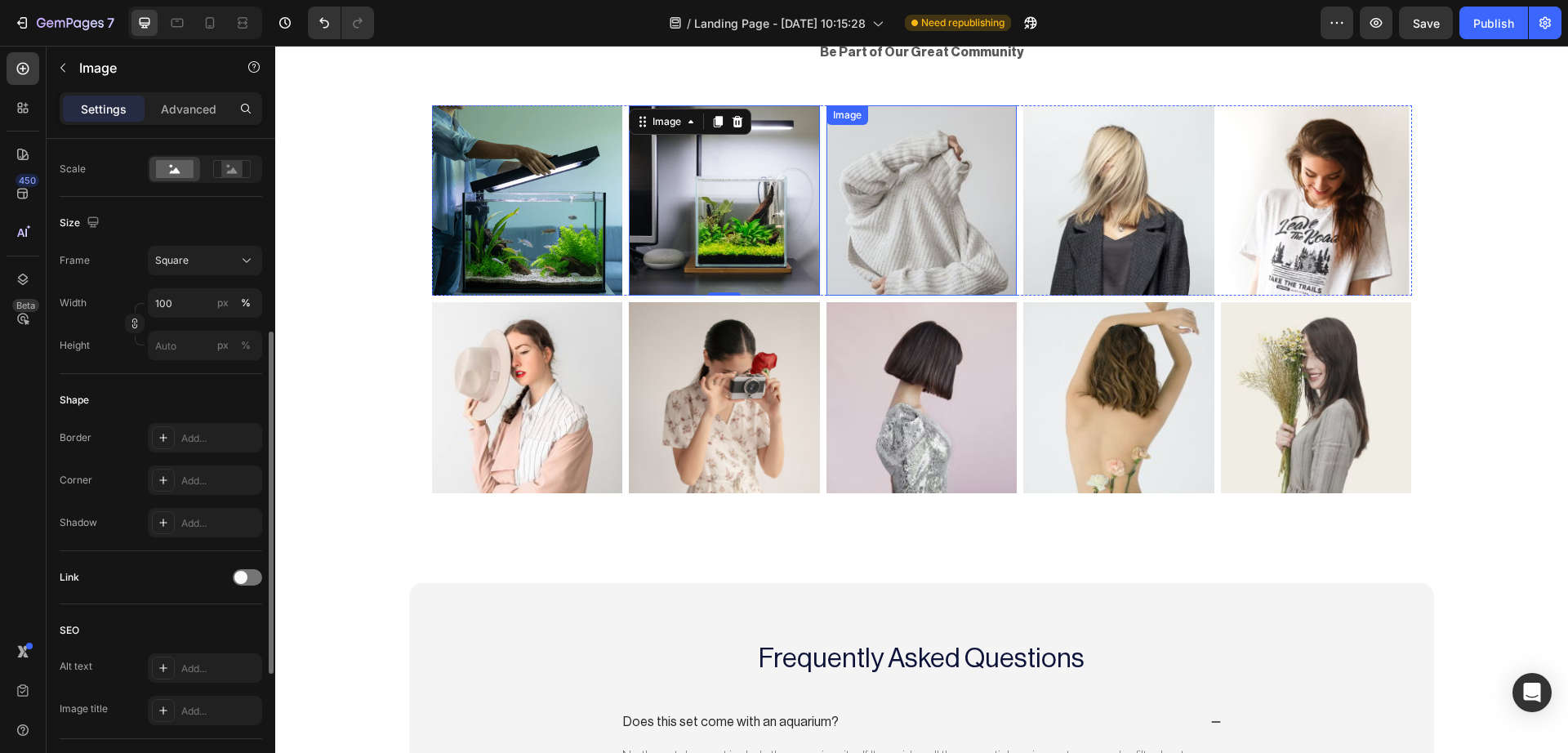
click at [861, 234] on img at bounding box center [922, 201] width 192 height 192
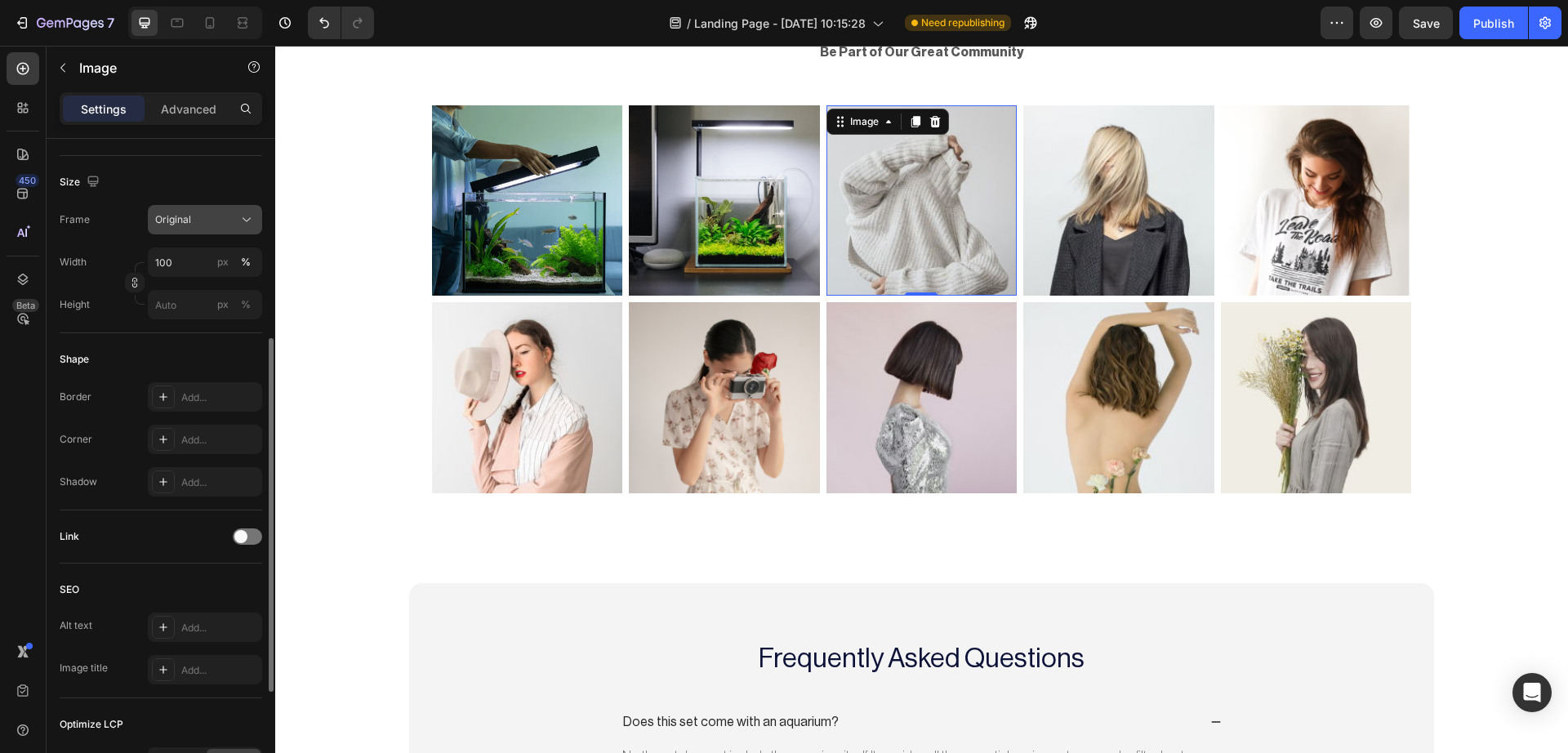
click at [238, 218] on div "Original" at bounding box center [205, 219] width 100 height 16
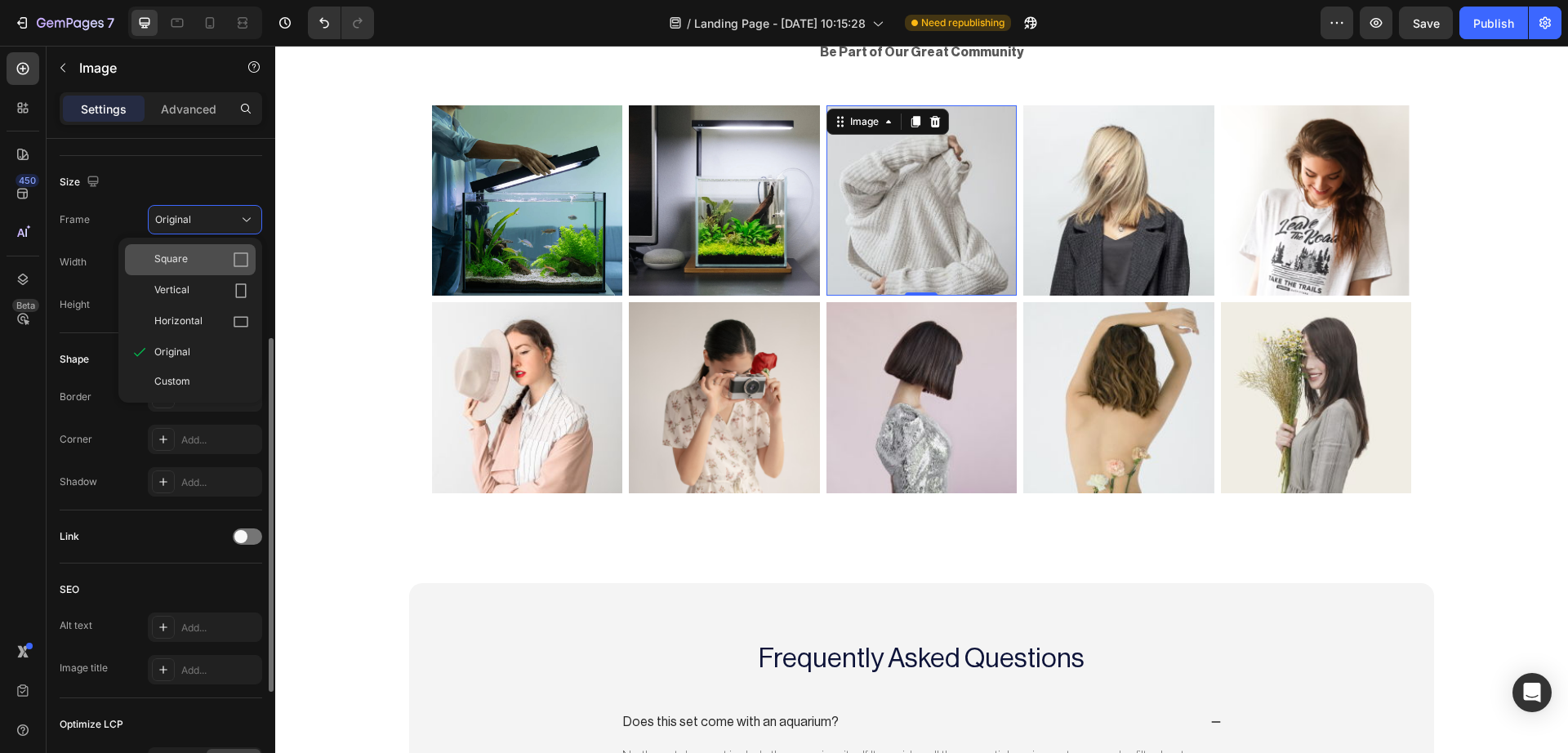
click at [237, 262] on icon at bounding box center [241, 259] width 16 height 16
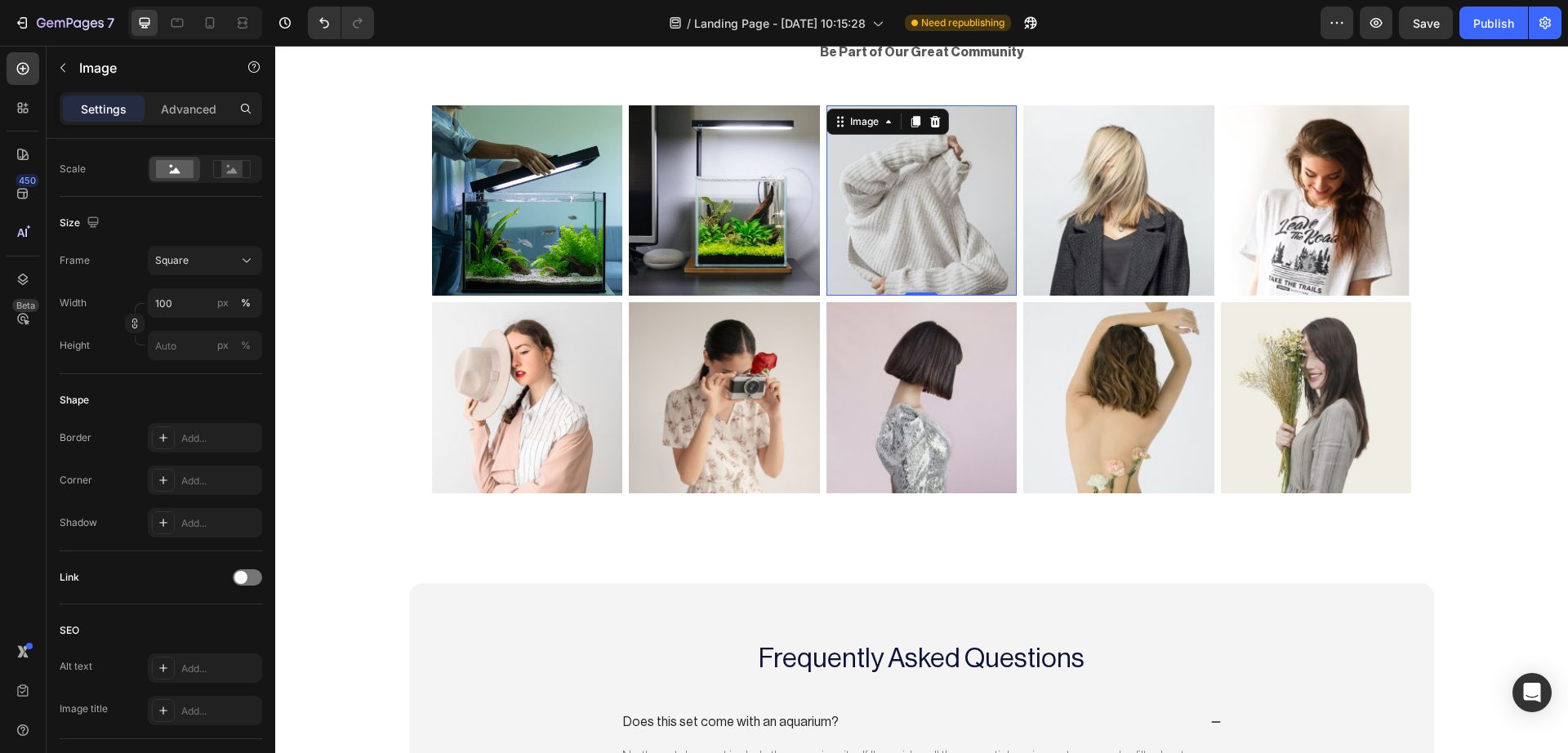
scroll to position [0, 0]
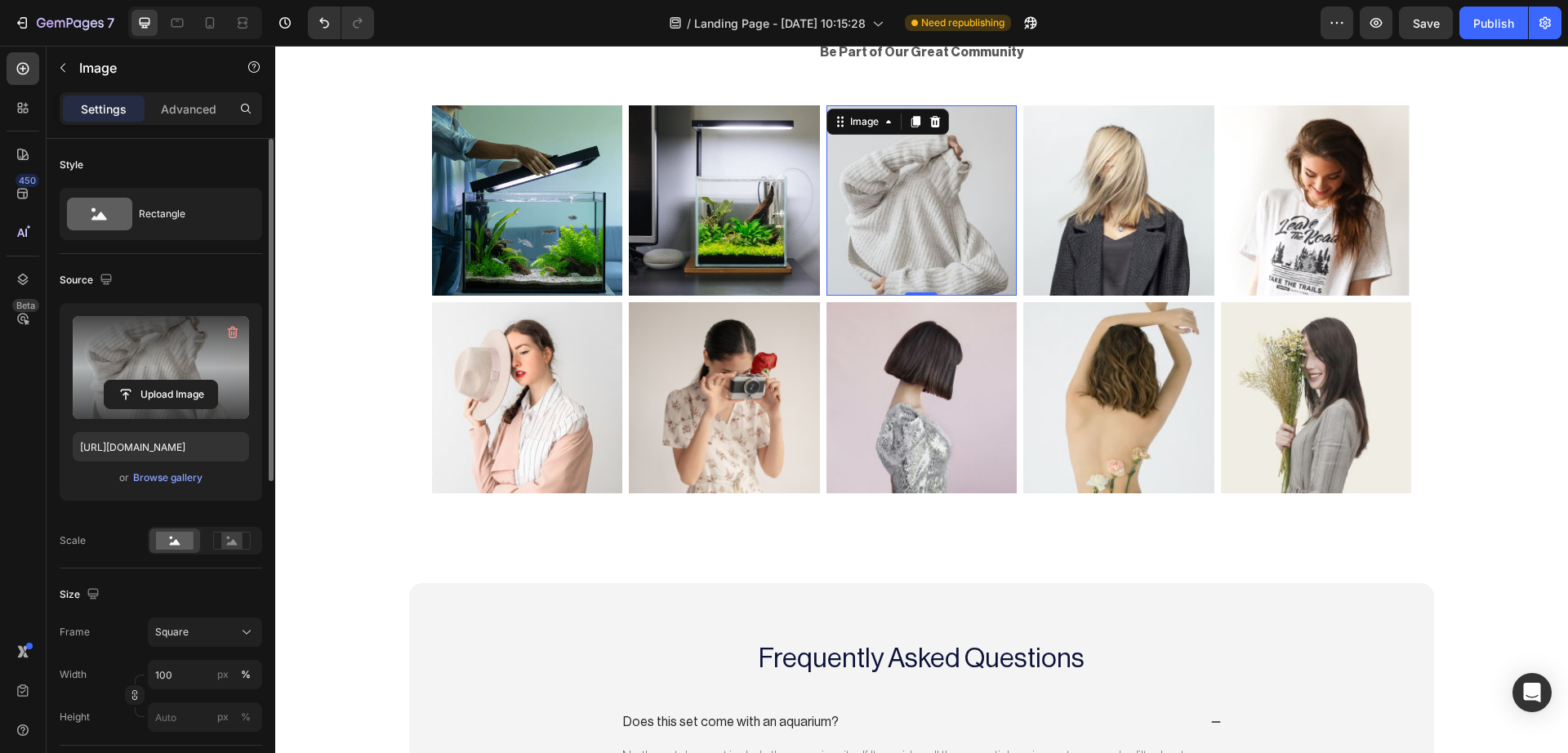
click at [146, 367] on label at bounding box center [160, 367] width 176 height 103
click at [146, 380] on input "file" at bounding box center [160, 393] width 112 height 27
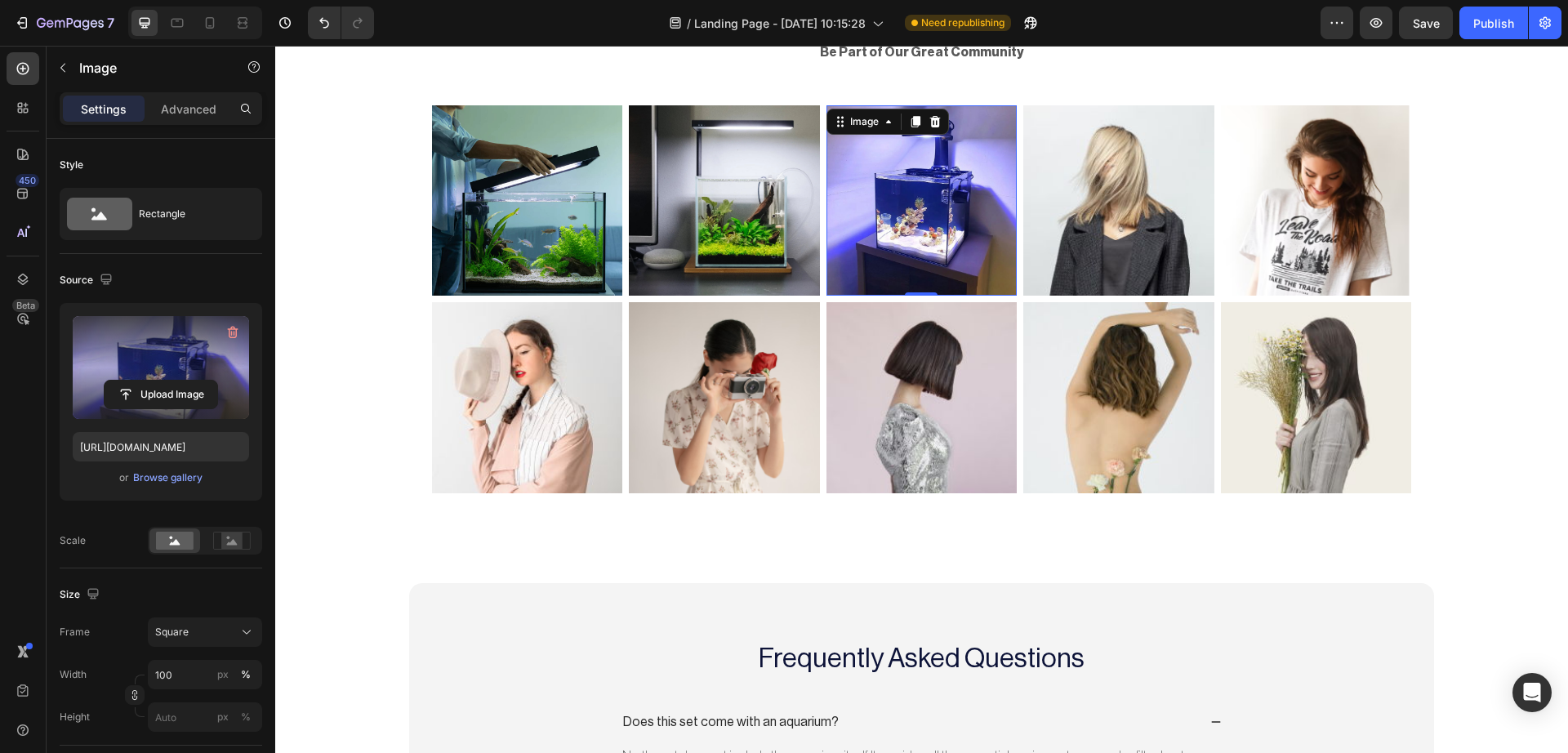
type input "https://cdn.shopify.com/s/files/1/0748/2356/5369/files/gempages_584121305515688…"
click at [1094, 191] on img at bounding box center [1118, 201] width 192 height 192
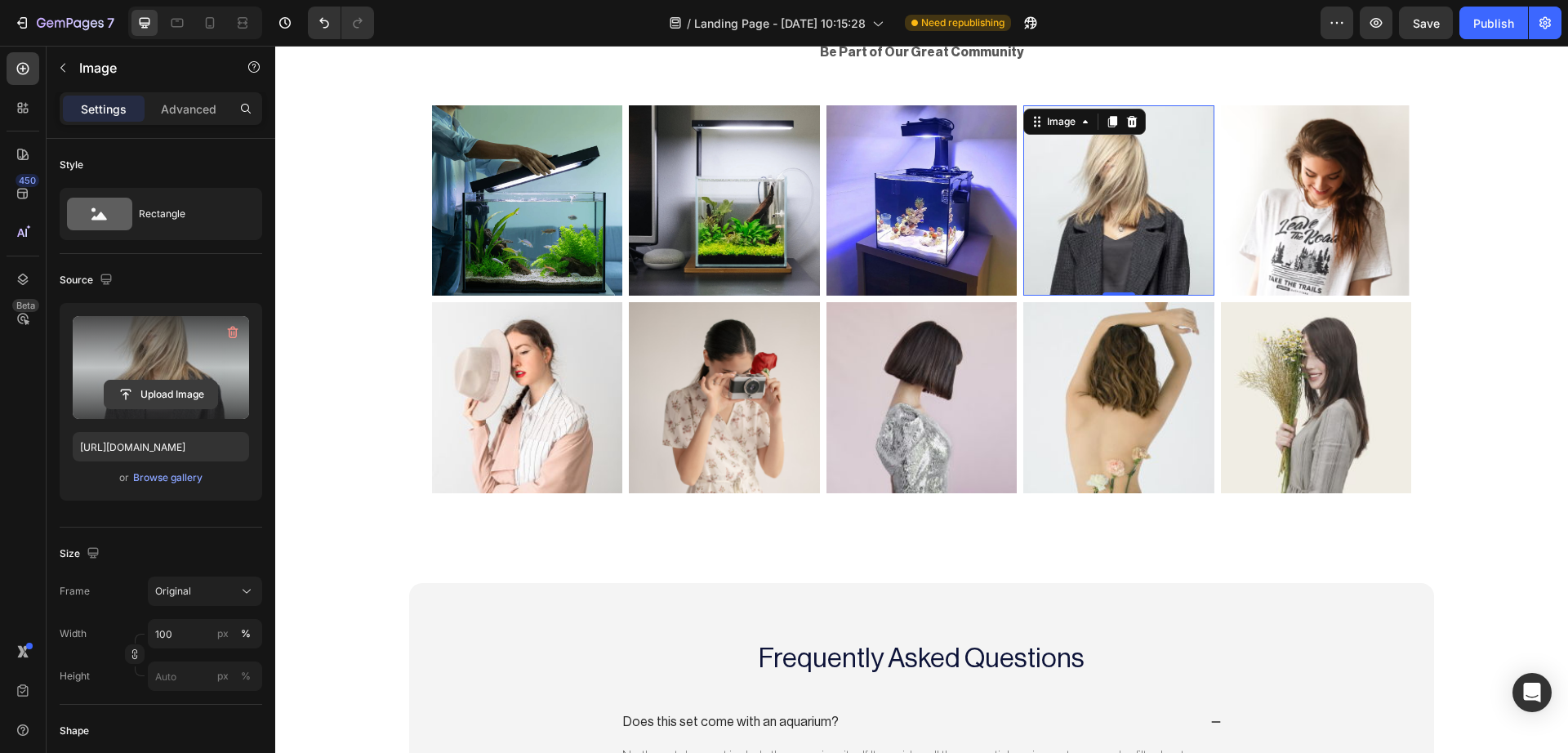
click at [144, 389] on input "file" at bounding box center [160, 393] width 112 height 27
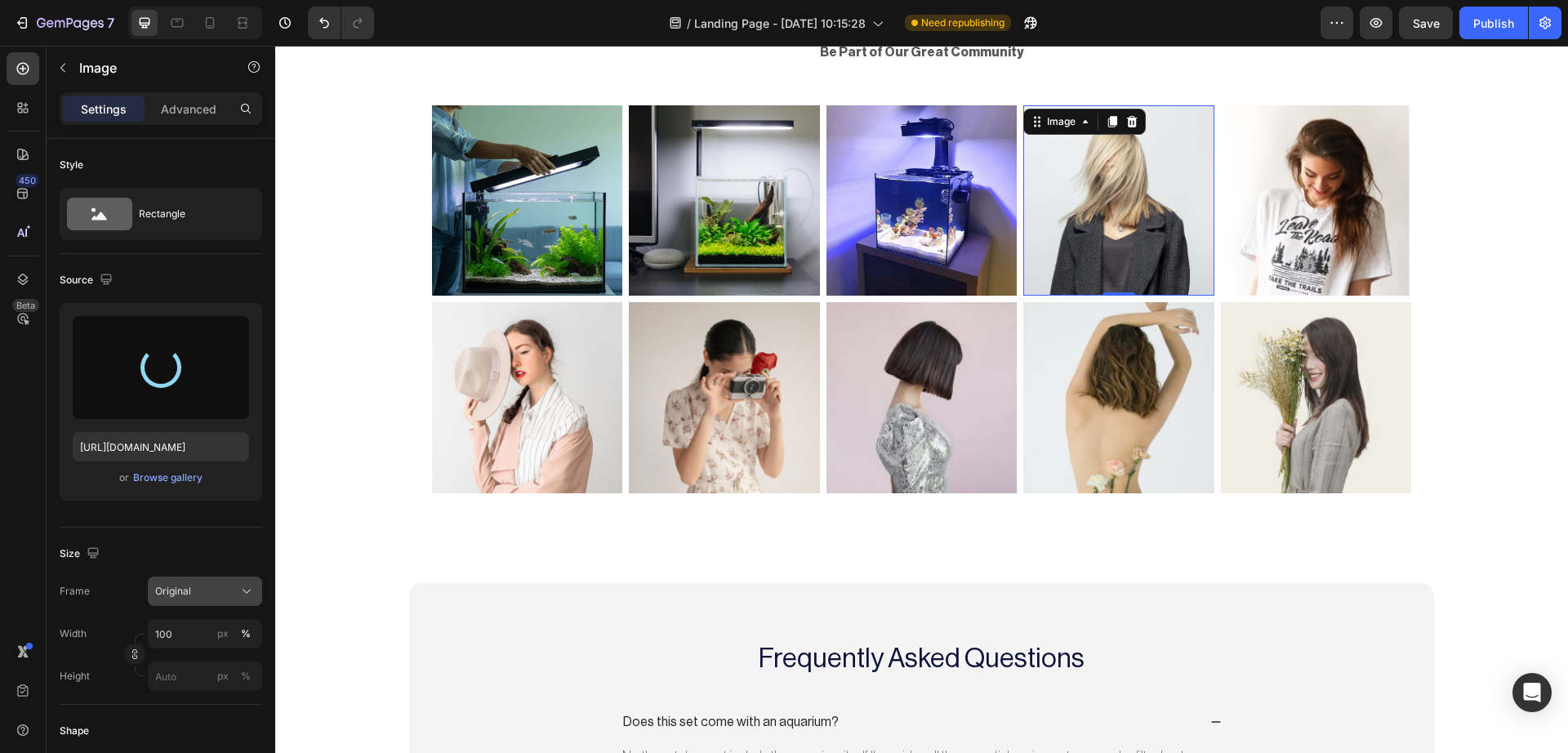
click at [213, 593] on div "Original" at bounding box center [194, 592] width 80 height 15
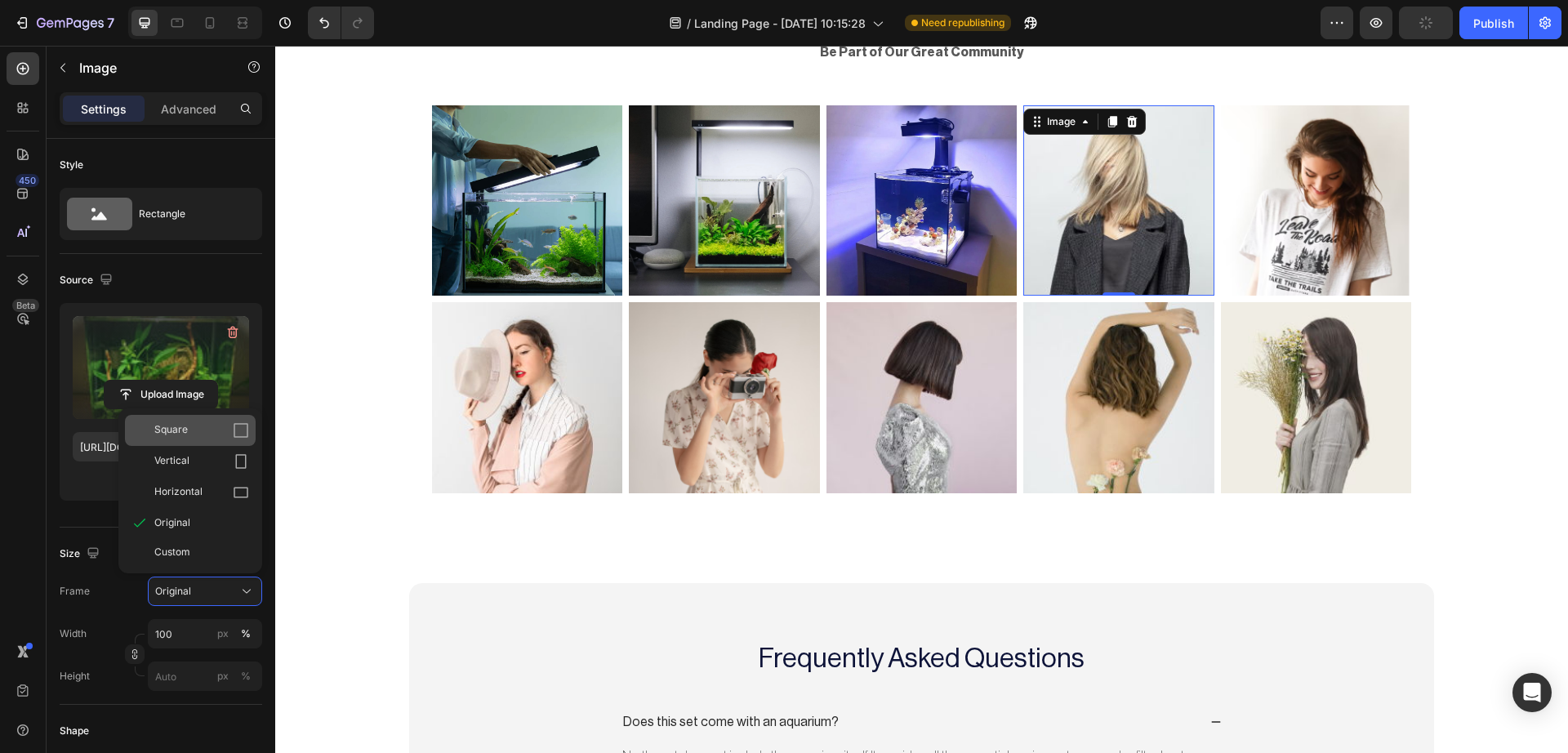
type input "https://cdn.shopify.com/s/files/1/0748/2356/5369/files/gempages_584121305515688…"
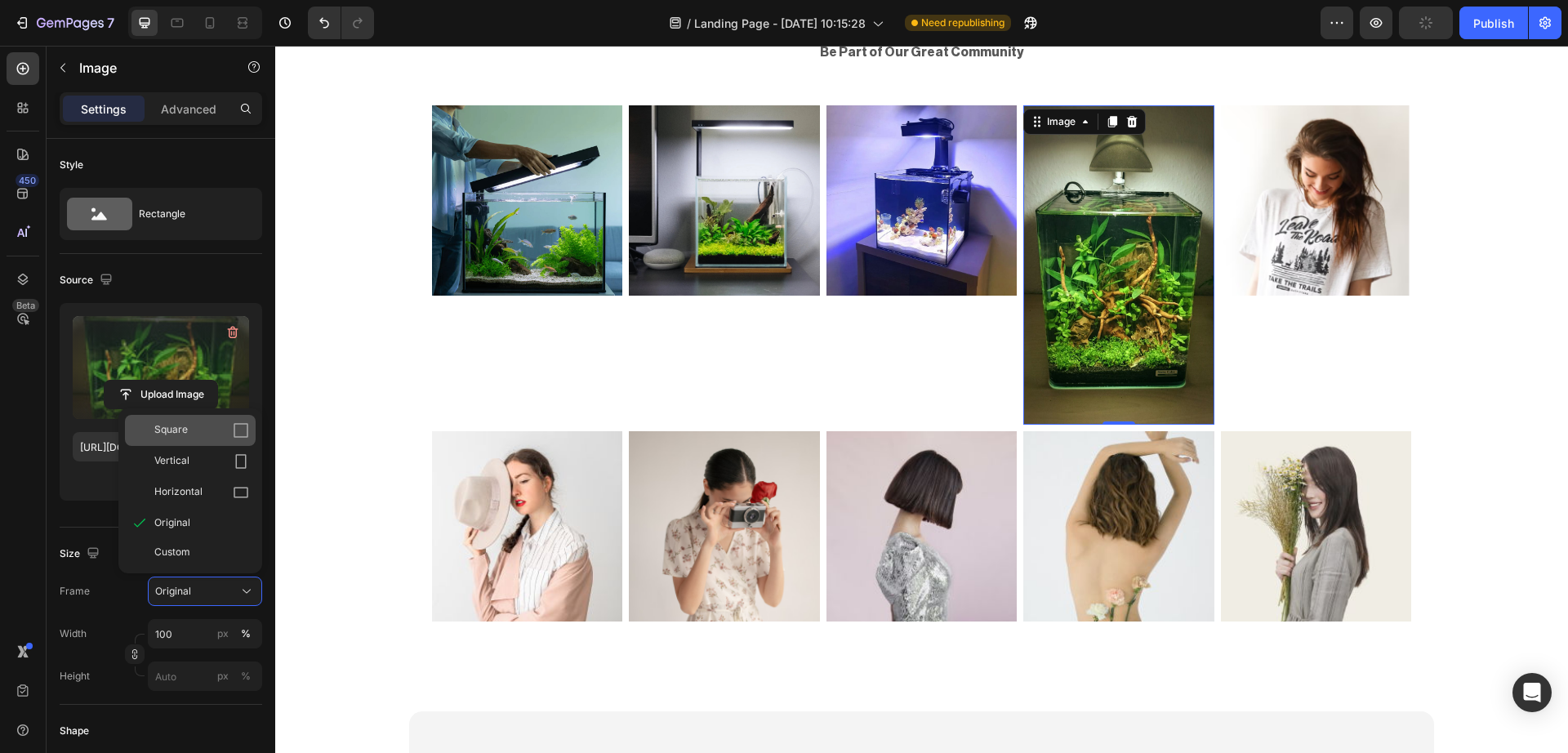
click at [233, 434] on icon at bounding box center [241, 429] width 16 height 16
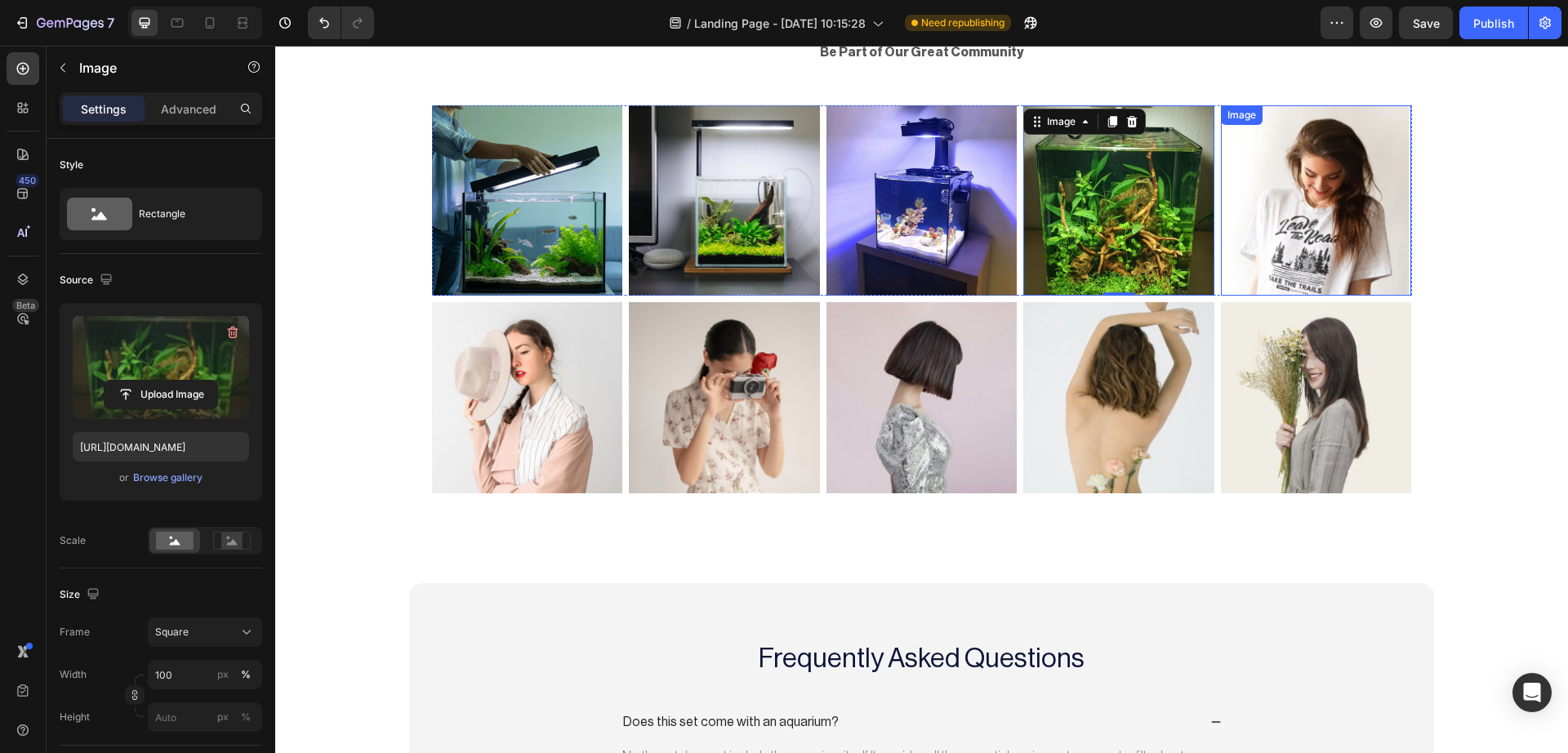
click at [1267, 248] on img at bounding box center [1316, 201] width 192 height 192
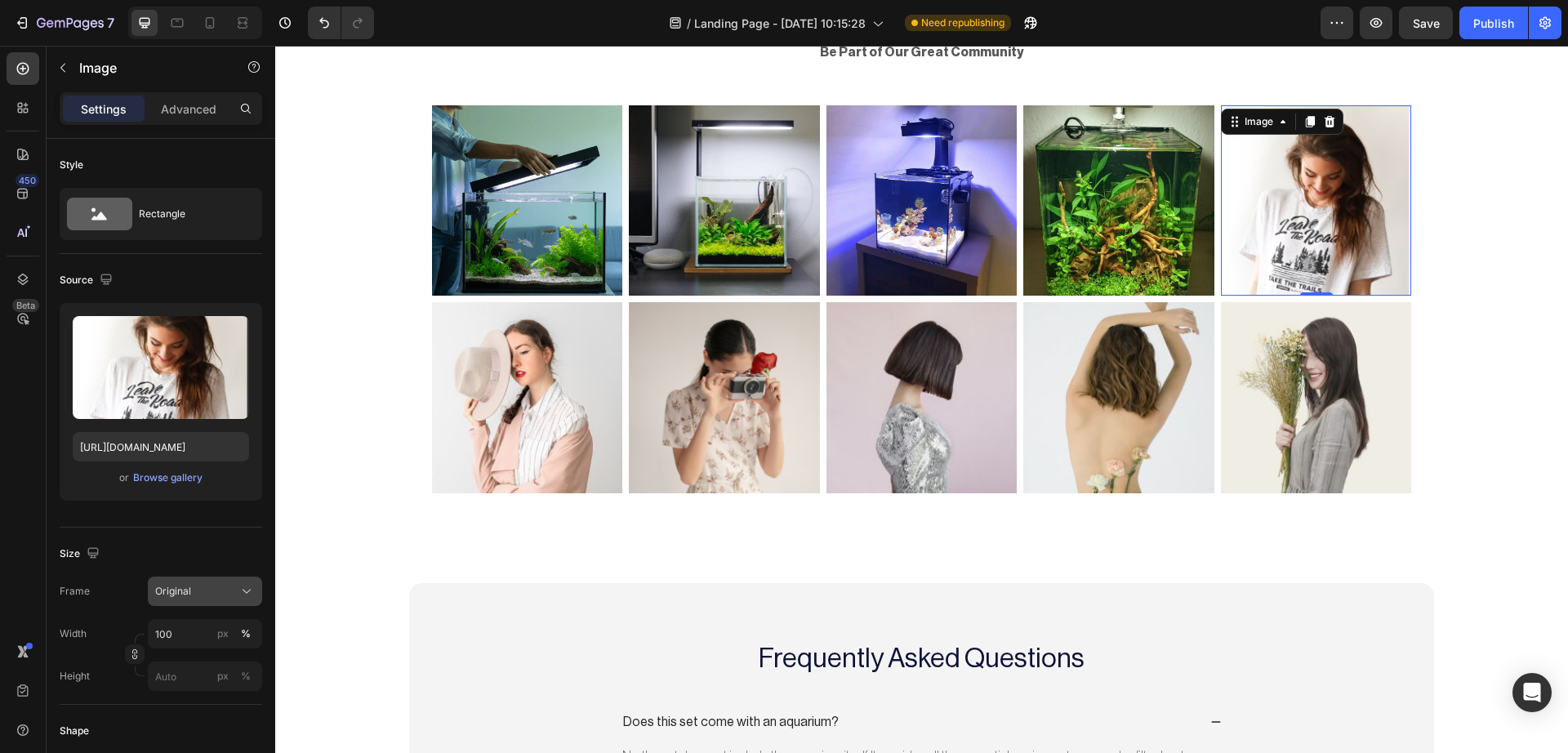
click at [191, 593] on span "Original" at bounding box center [173, 592] width 36 height 15
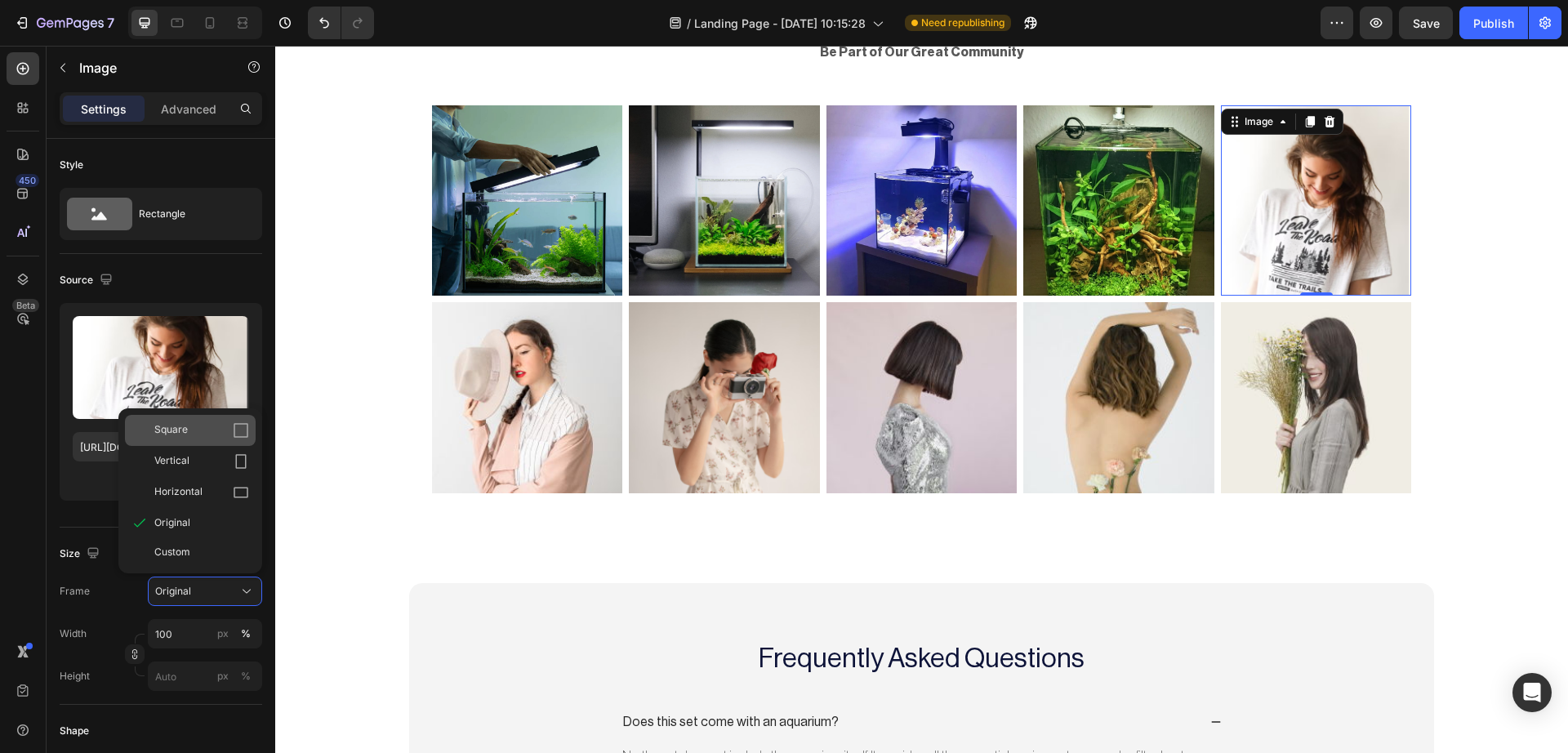
click at [203, 439] on div "Square" at bounding box center [190, 430] width 130 height 31
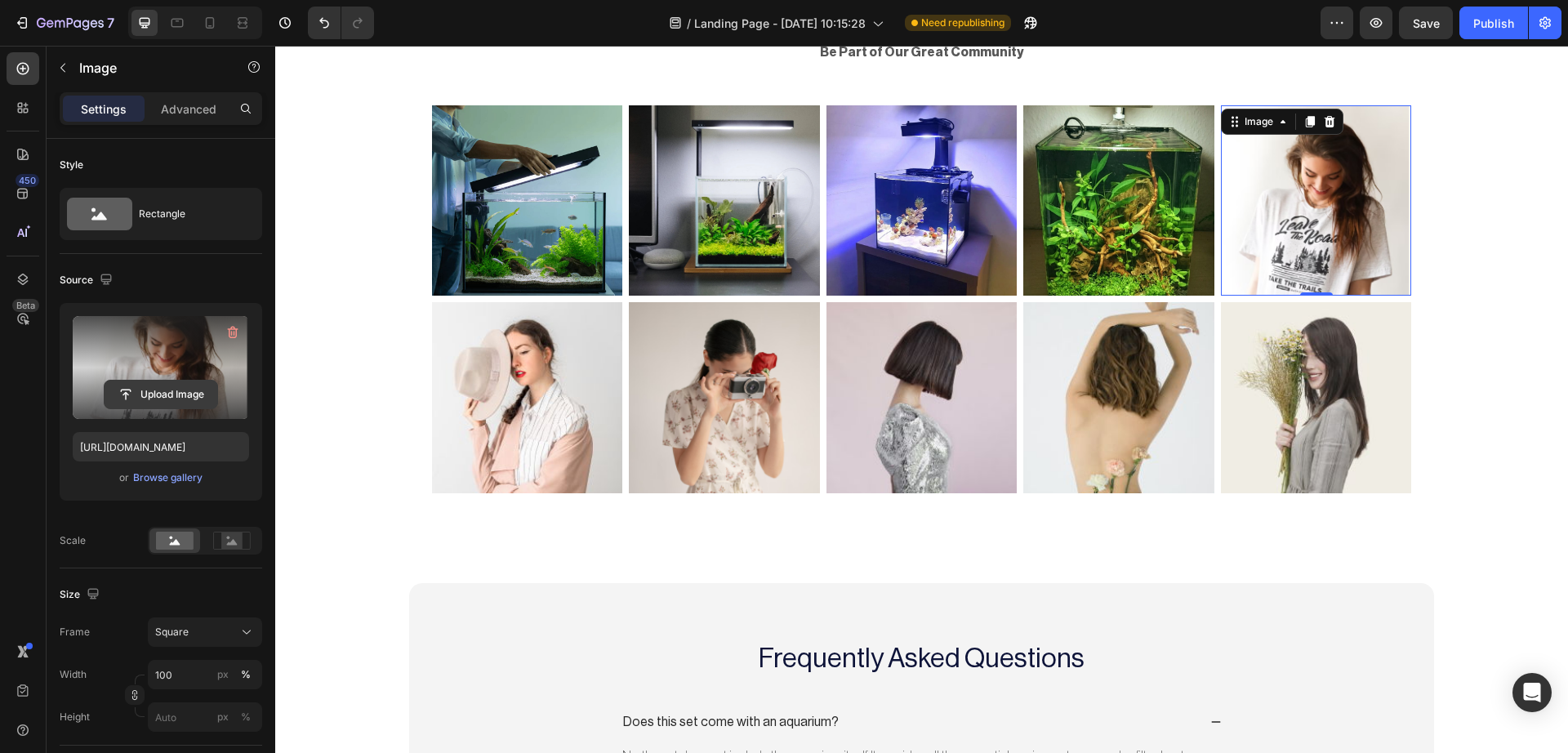
click at [193, 384] on input "file" at bounding box center [160, 393] width 112 height 27
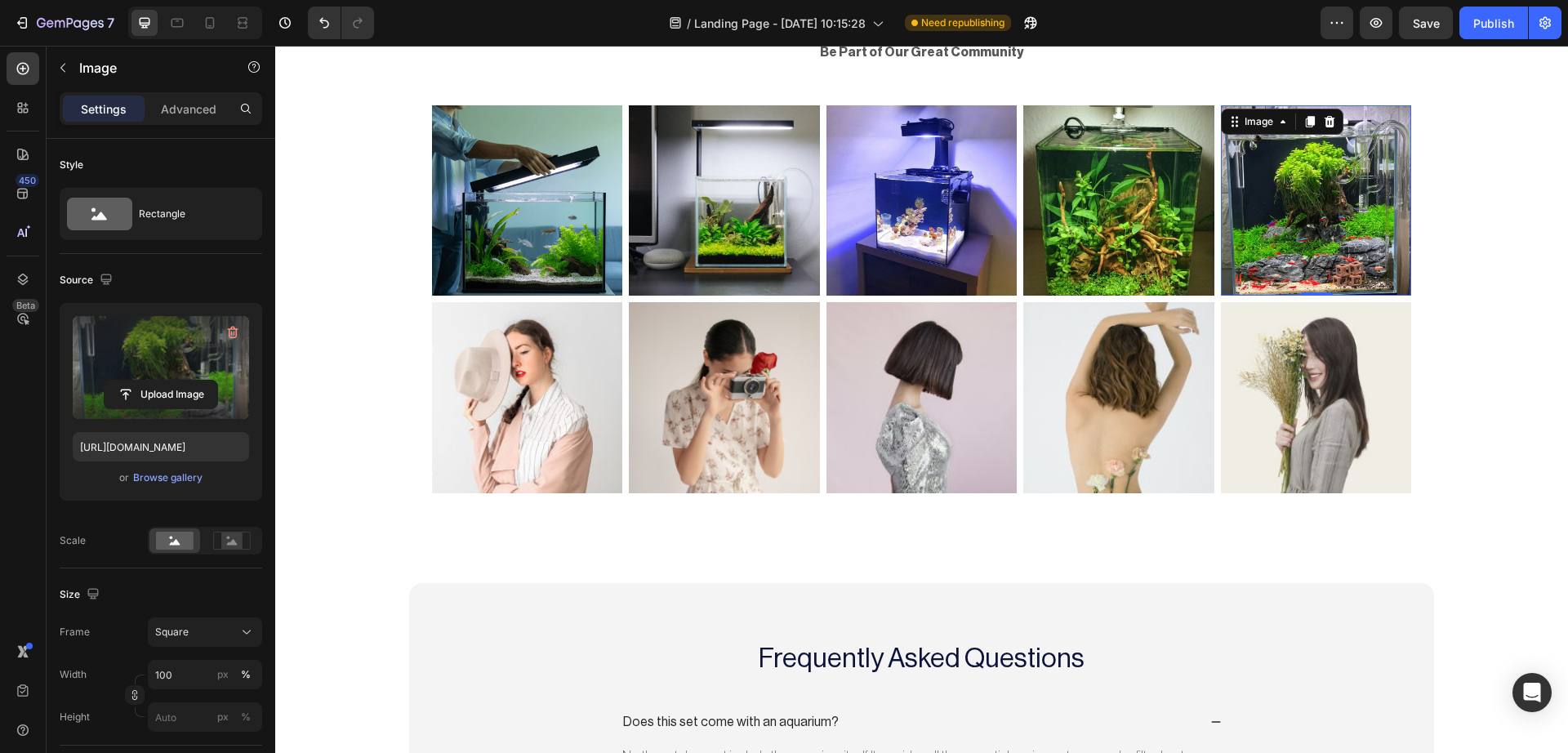
type input "https://cdn.shopify.com/s/files/1/0748/2356/5369/files/gempages_584121305515688…"
click at [479, 369] on img at bounding box center [527, 397] width 192 height 192
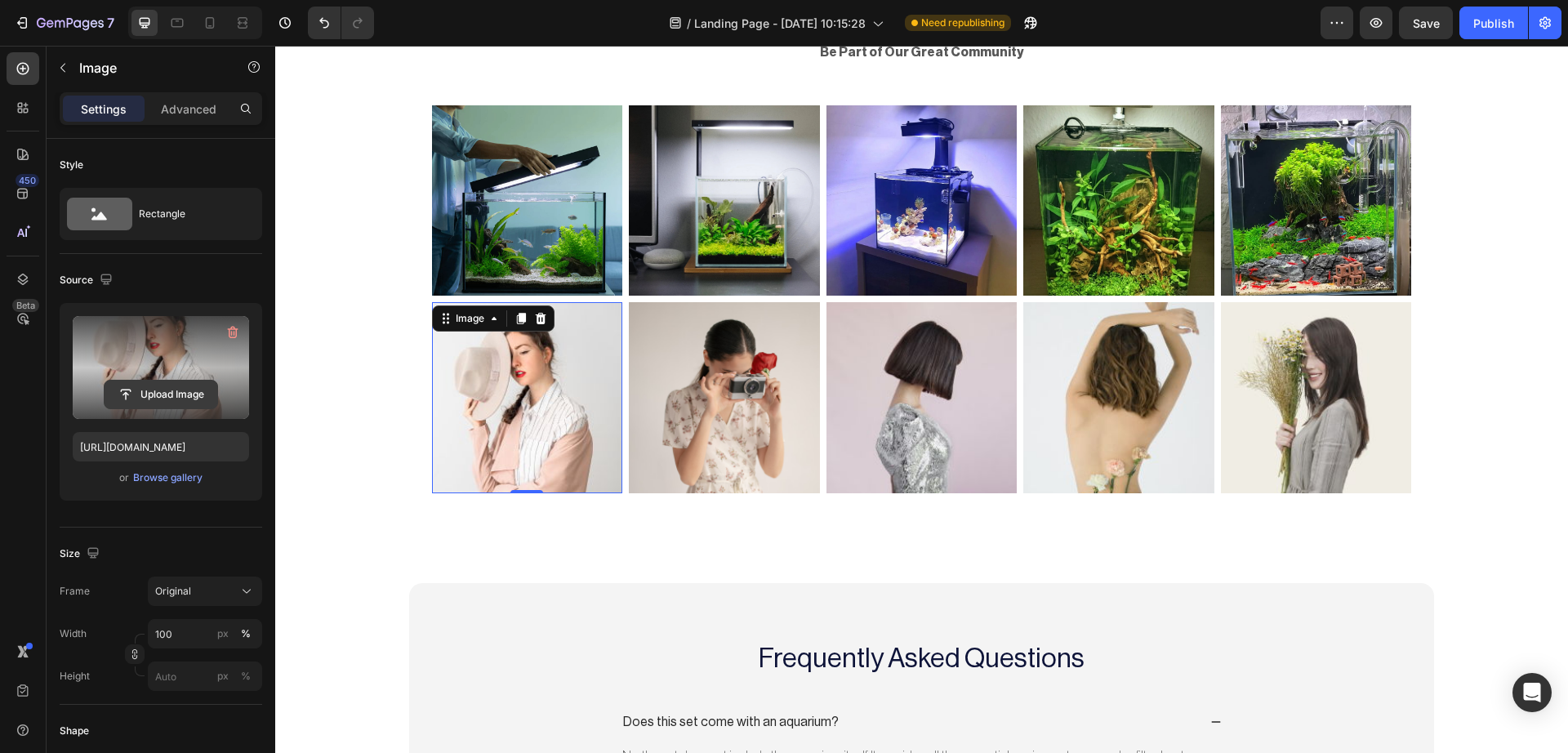
click at [177, 395] on input "file" at bounding box center [160, 393] width 112 height 27
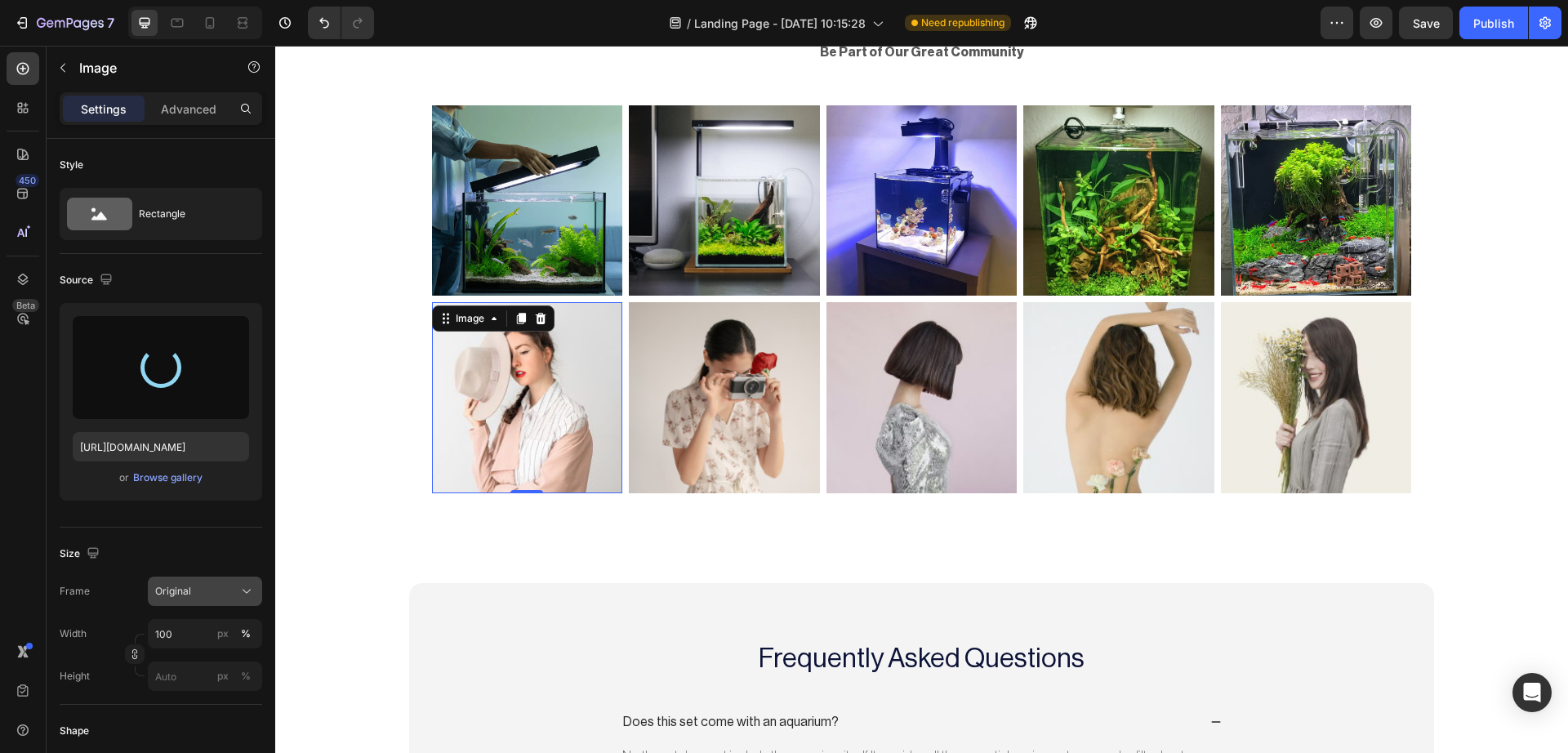
click at [195, 604] on button "Original" at bounding box center [205, 591] width 114 height 29
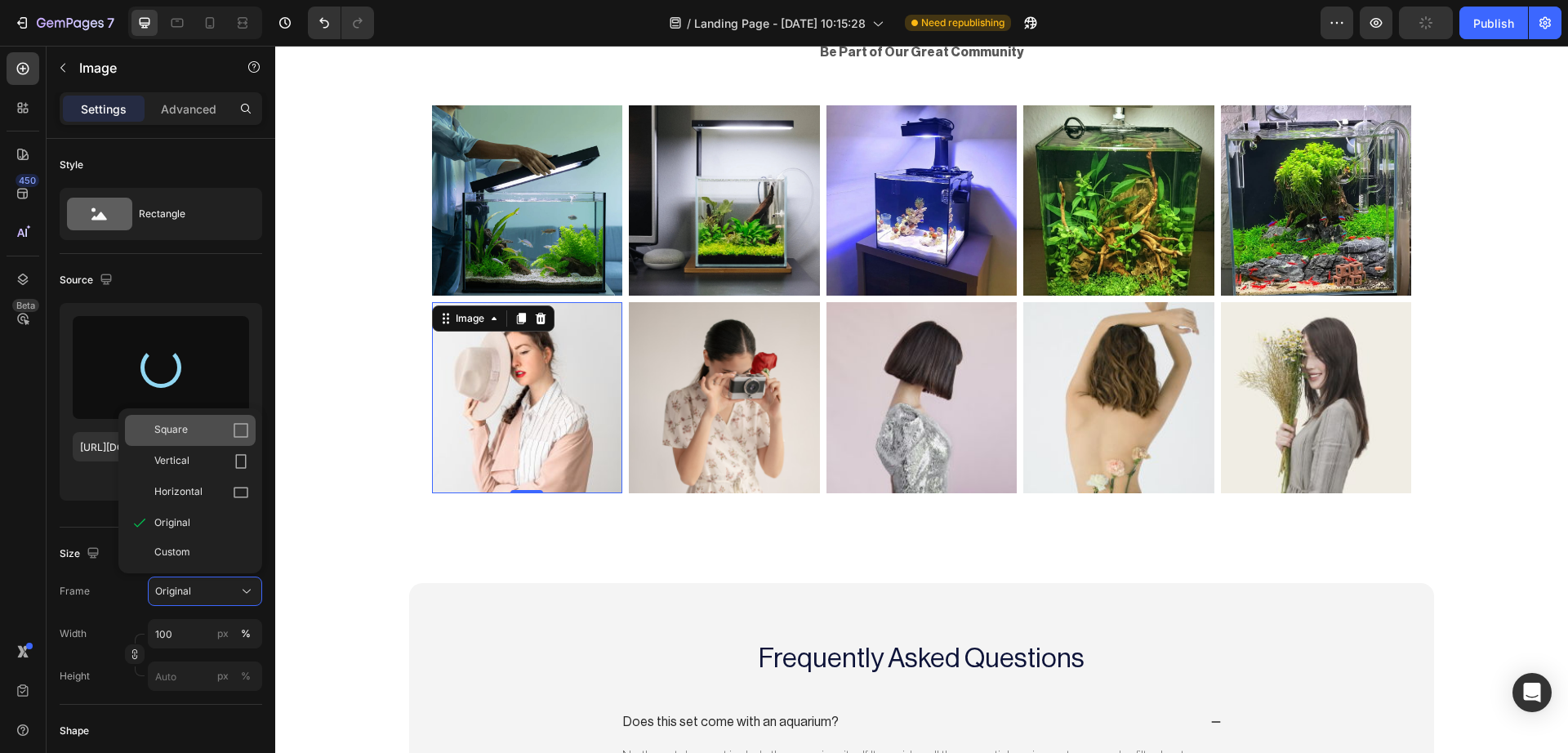
click at [217, 430] on div "Square" at bounding box center [202, 429] width 94 height 16
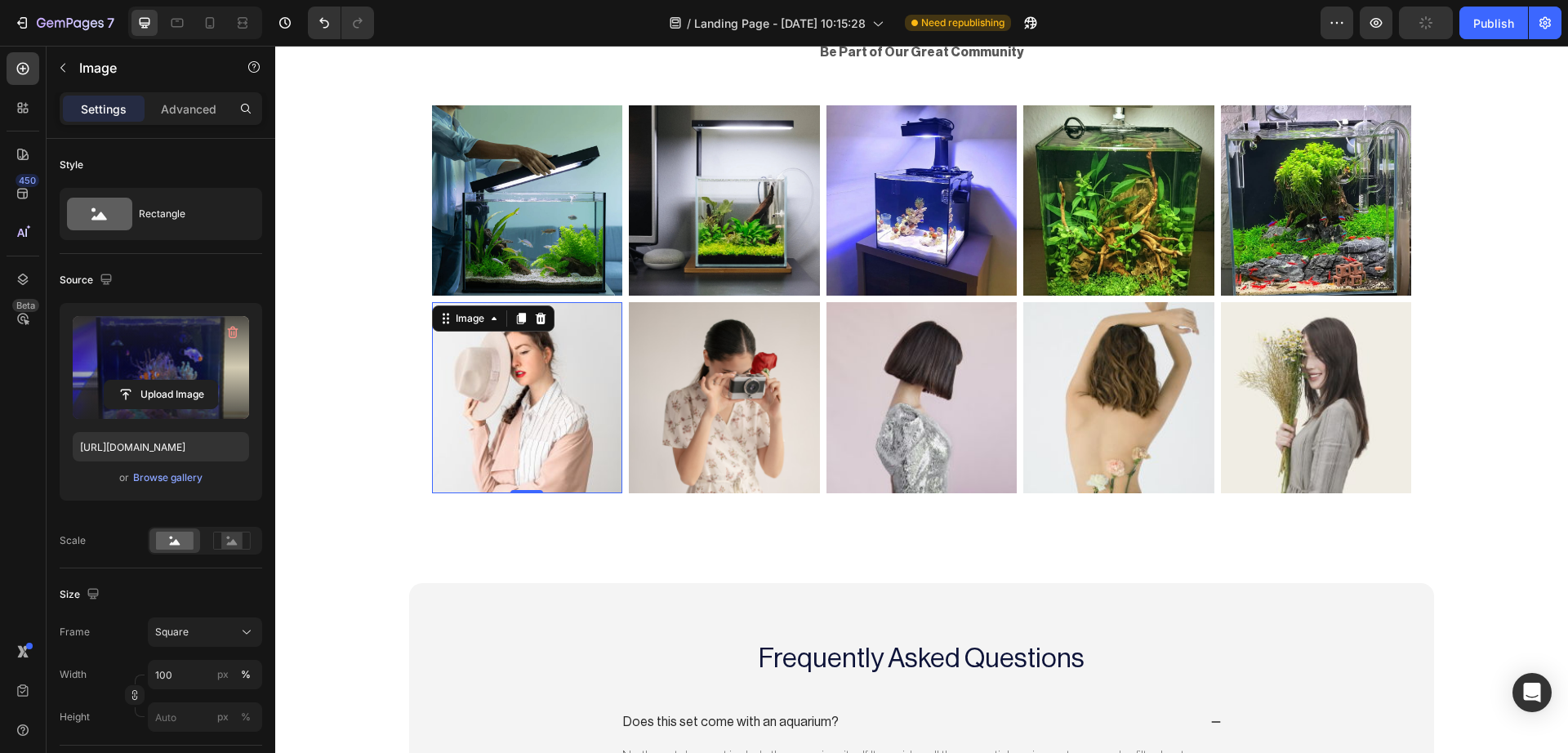
type input "https://cdn.shopify.com/s/files/1/0748/2356/5369/files/gempages_584121305515688…"
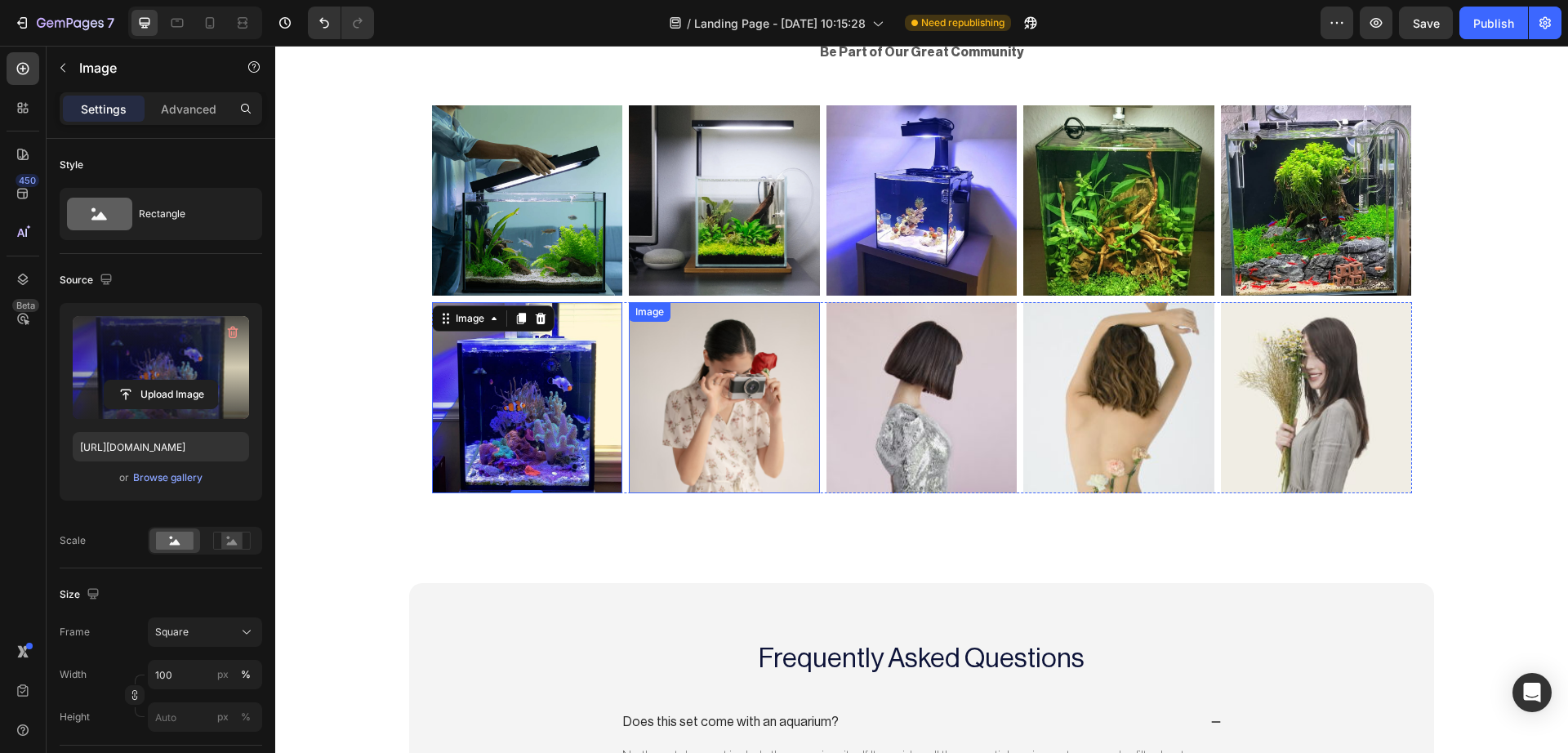
click at [641, 436] on img at bounding box center [724, 397] width 192 height 192
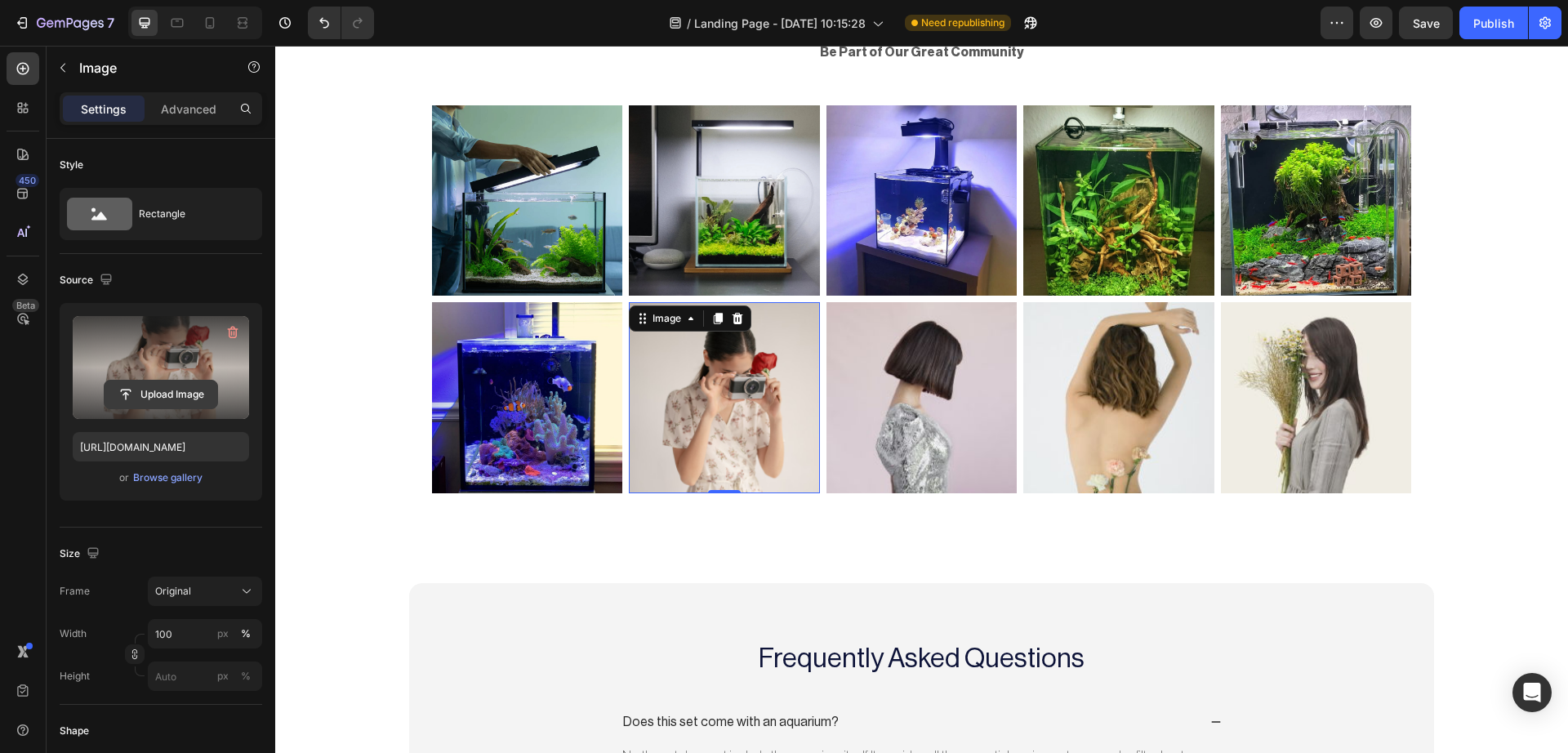
click at [173, 392] on input "file" at bounding box center [160, 393] width 112 height 27
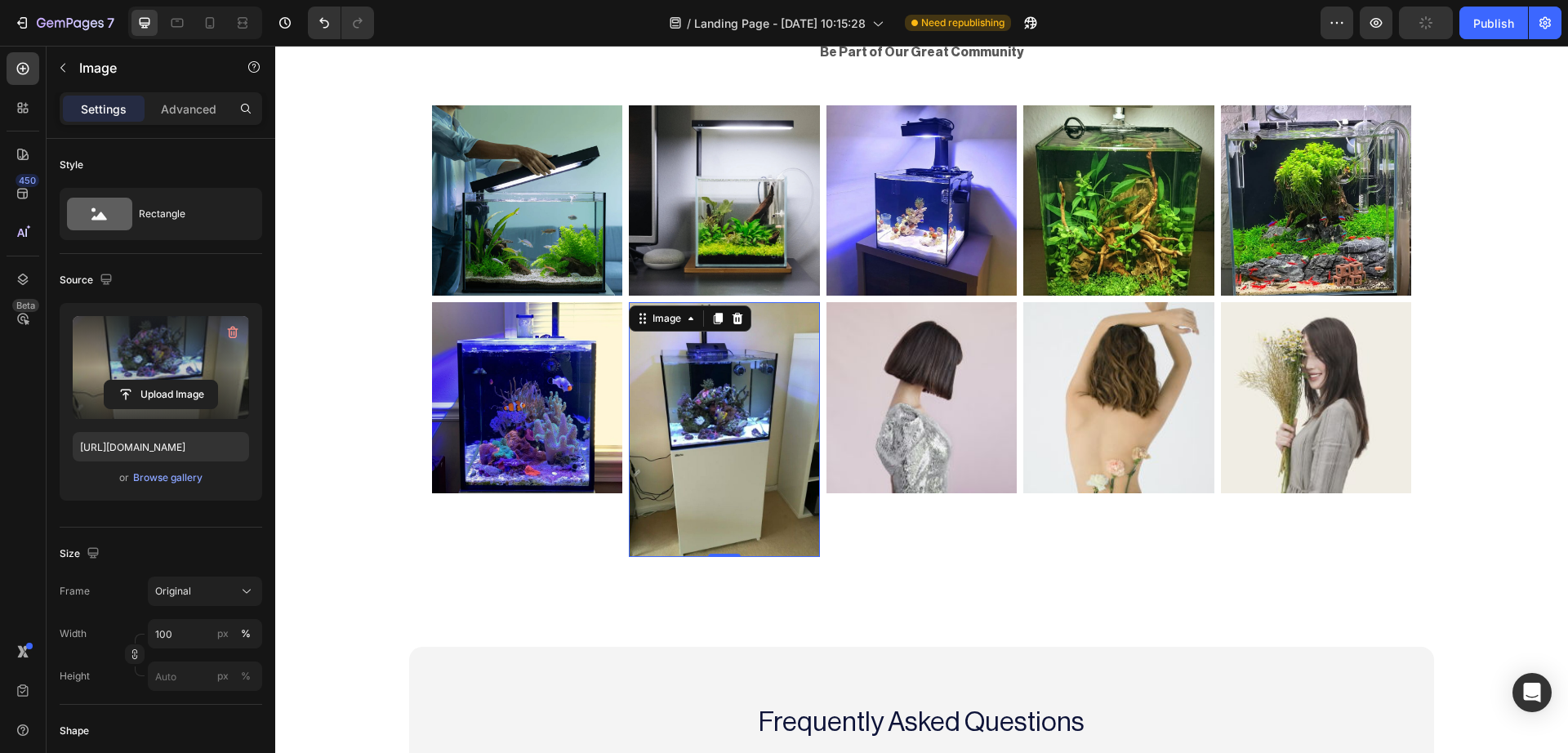
type input "https://cdn.shopify.com/s/files/1/0748/2356/5369/files/gempages_584121305515688…"
click at [203, 601] on button "Original" at bounding box center [205, 591] width 114 height 29
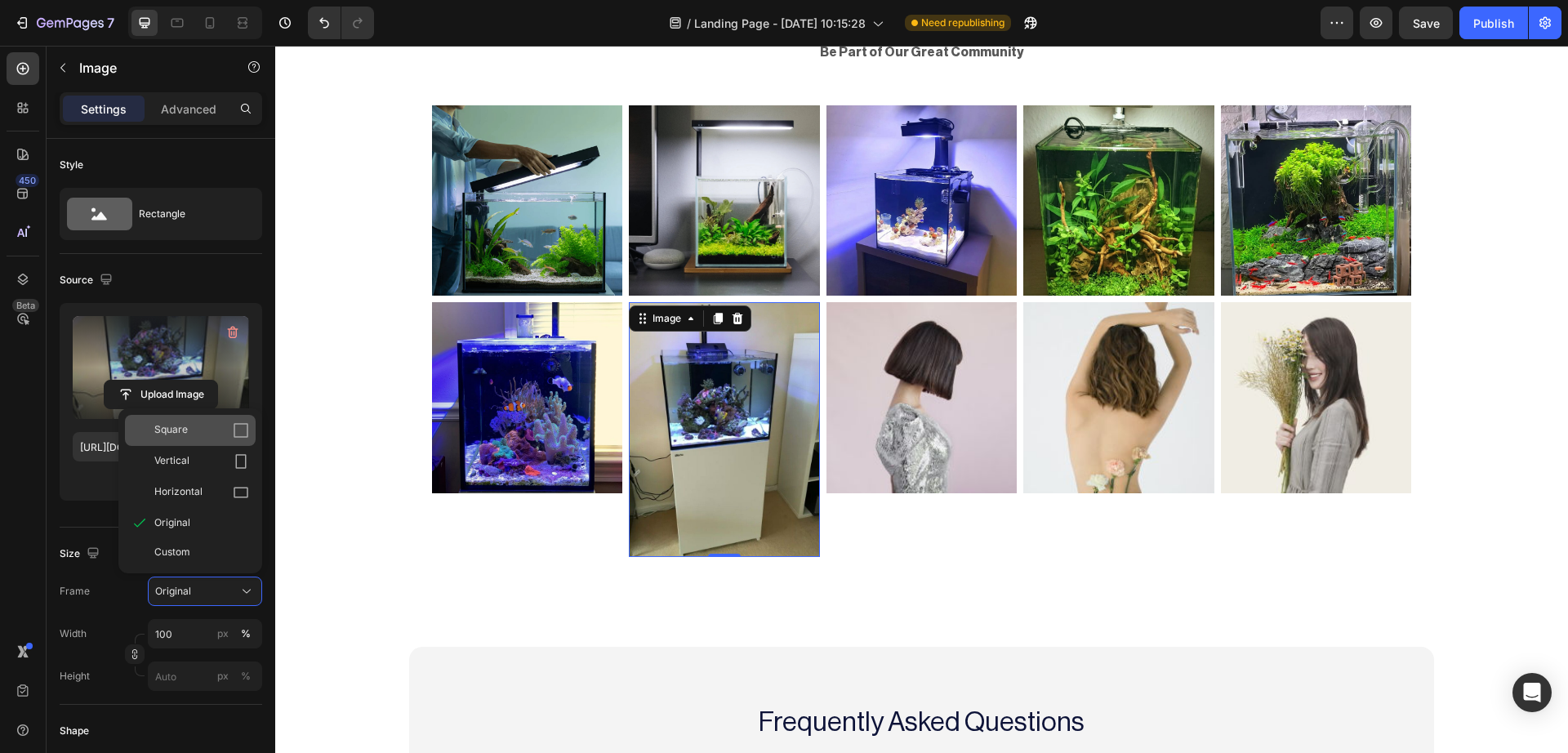
click at [225, 434] on div "Square" at bounding box center [202, 429] width 94 height 16
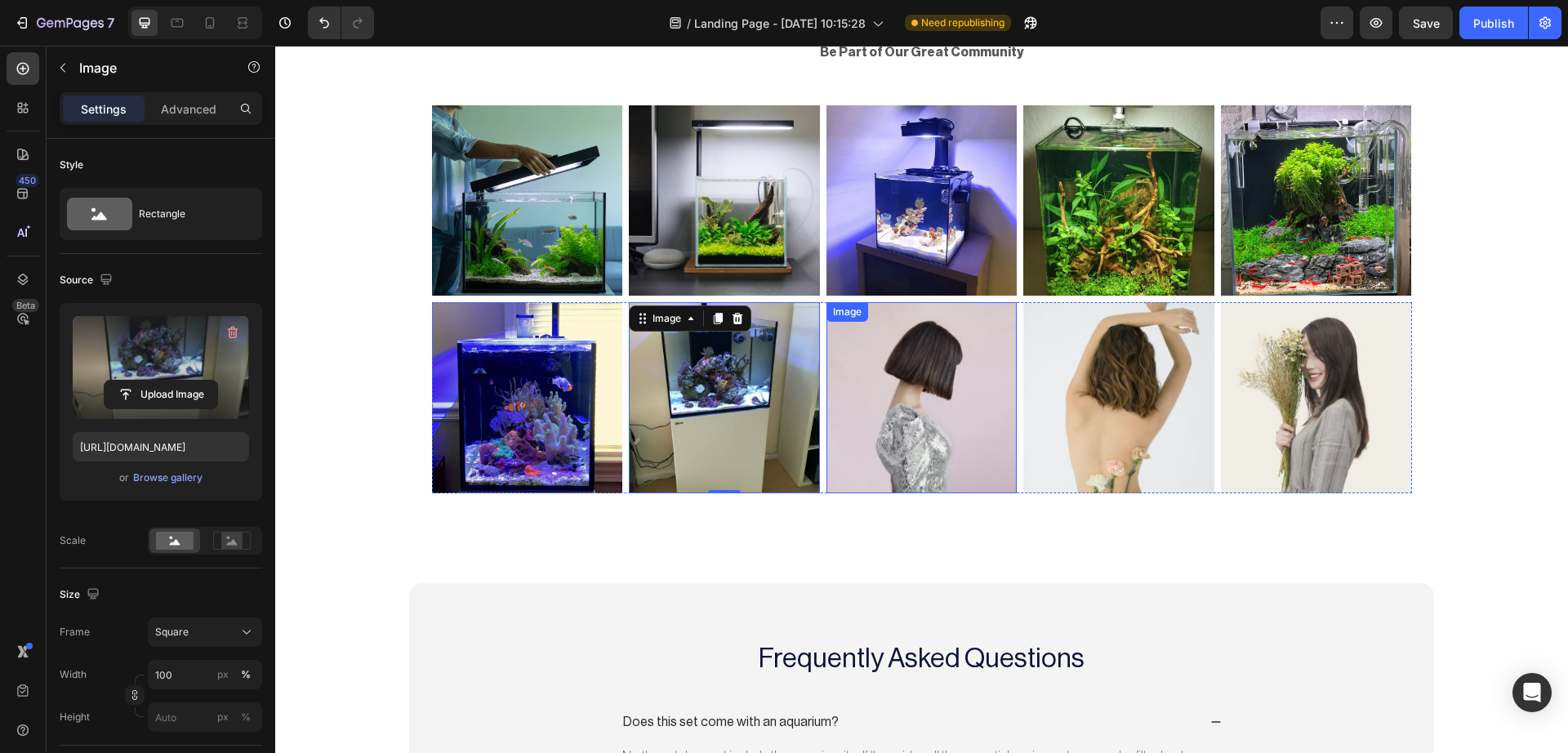
click at [966, 389] on img at bounding box center [922, 397] width 192 height 192
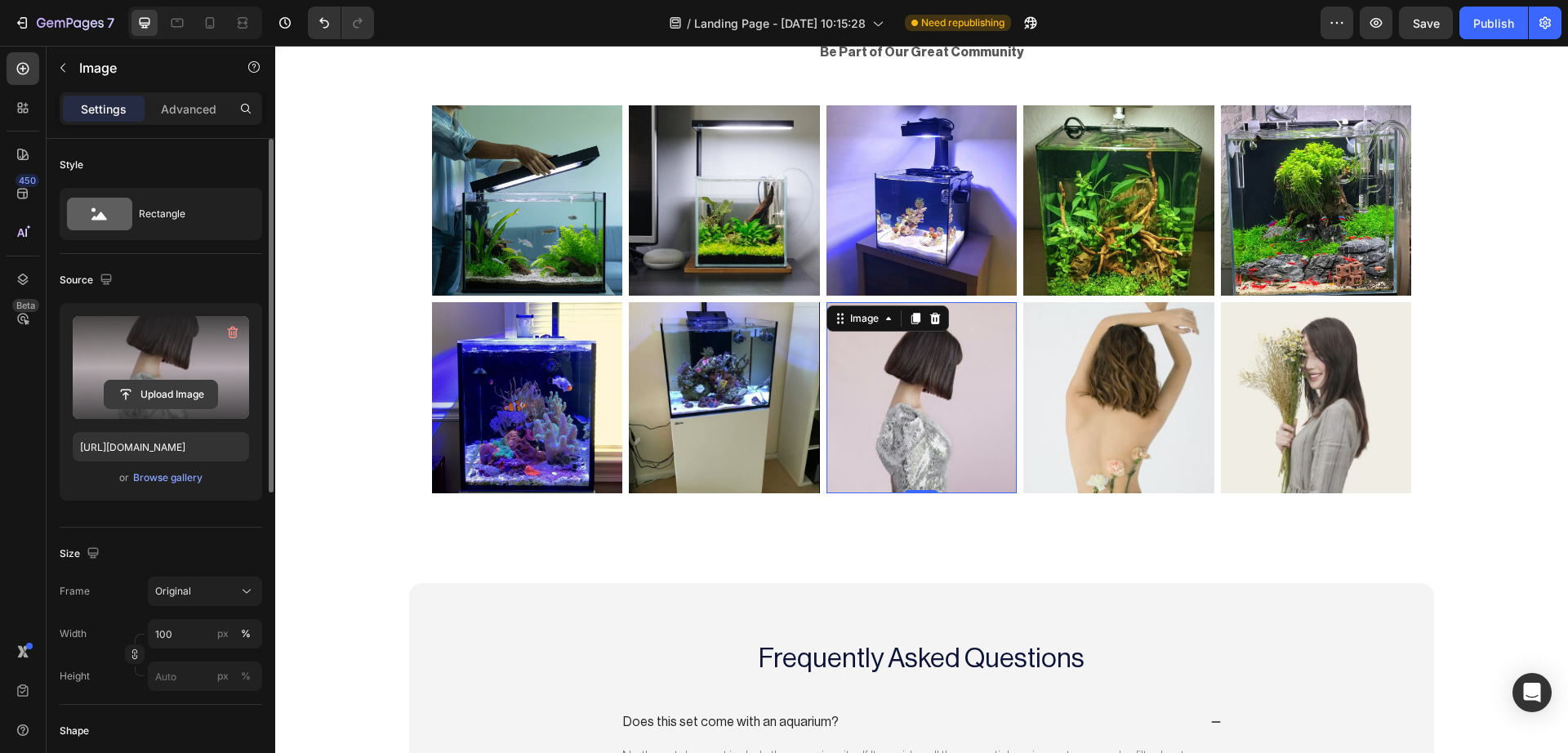
click at [123, 392] on input "file" at bounding box center [160, 393] width 112 height 27
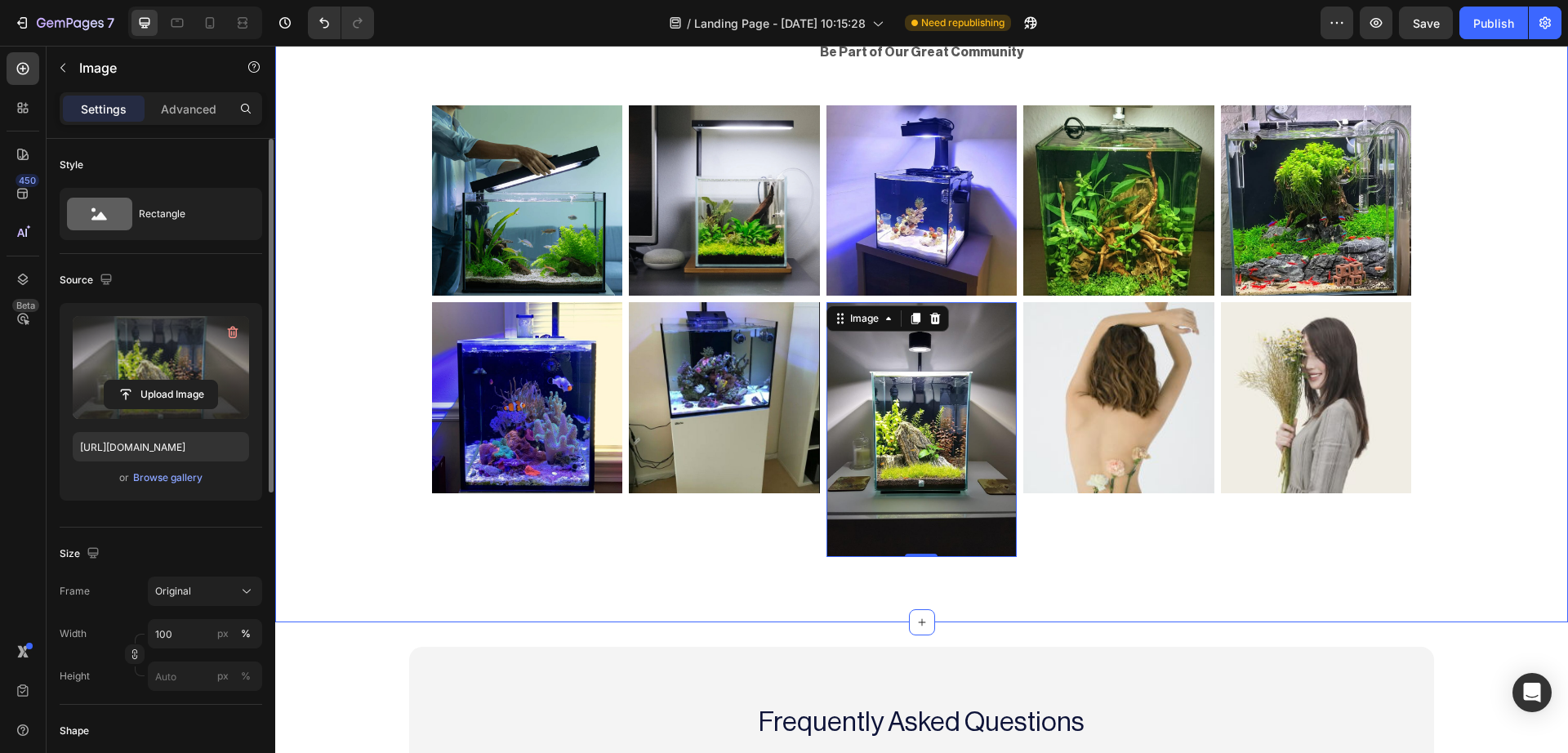
type input "https://cdn.shopify.com/s/files/1/0748/2356/5369/files/gempages_584121305515688…"
click at [191, 584] on span "Original" at bounding box center [173, 592] width 36 height 15
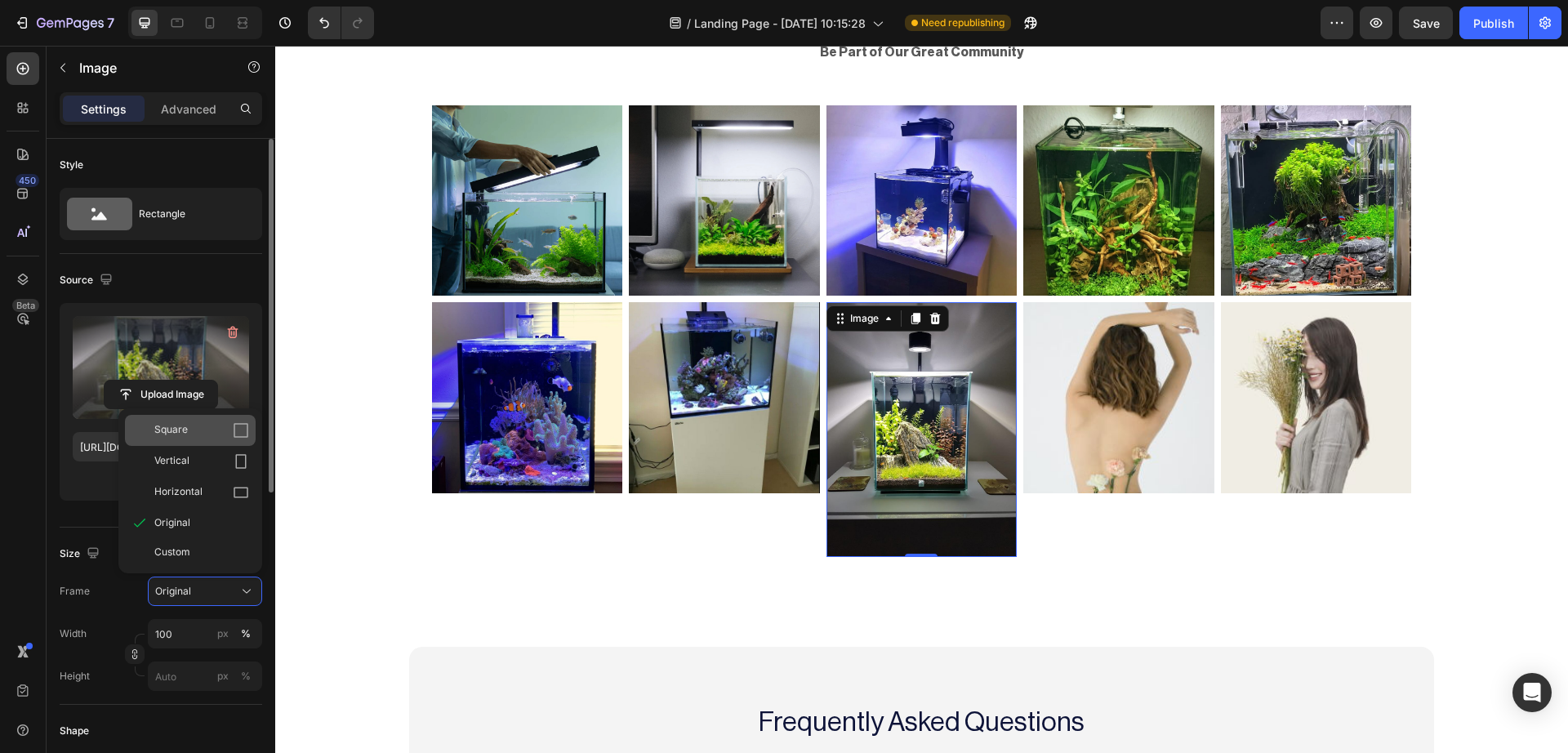
click at [221, 432] on div "Square" at bounding box center [202, 429] width 94 height 16
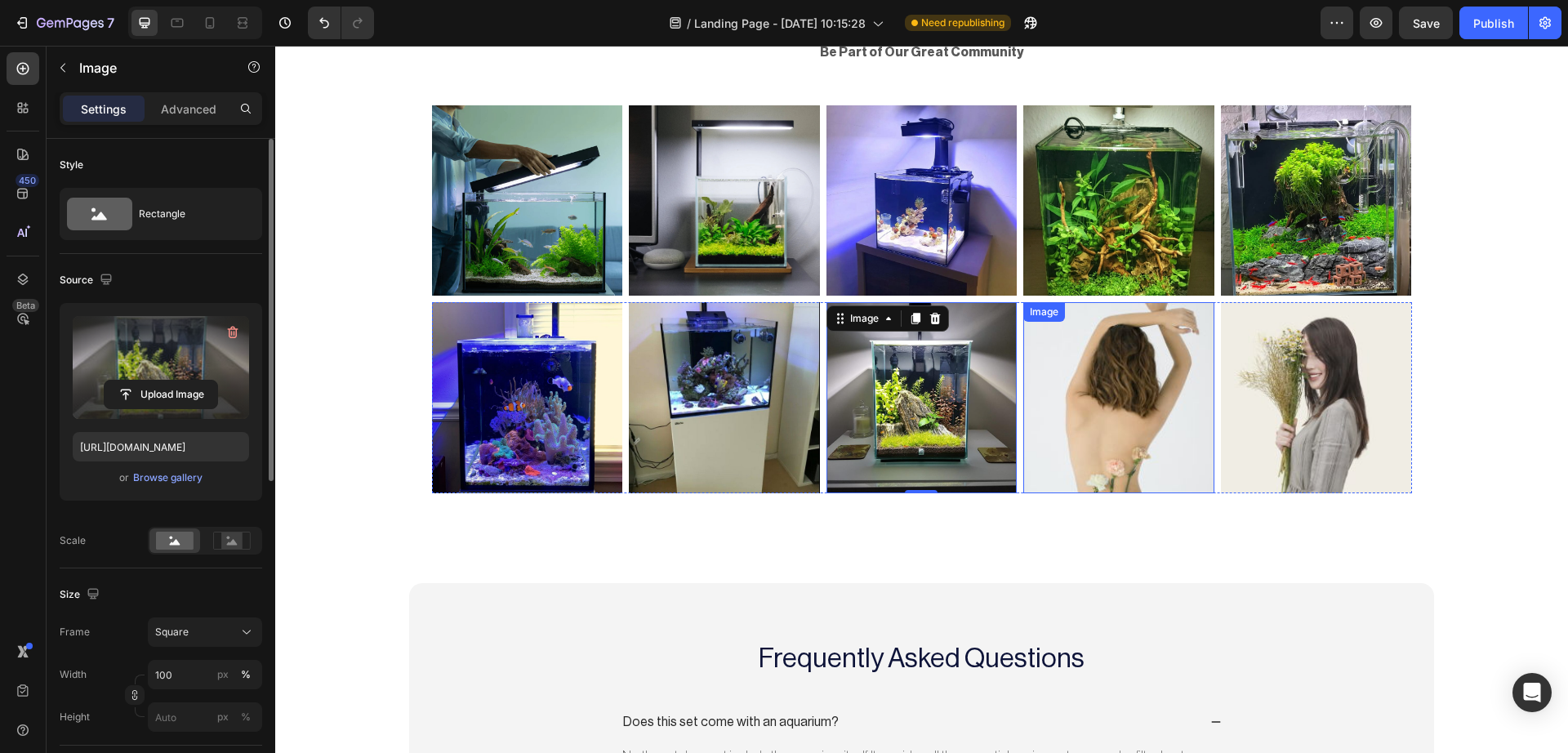
click at [1058, 426] on img at bounding box center [1118, 397] width 192 height 192
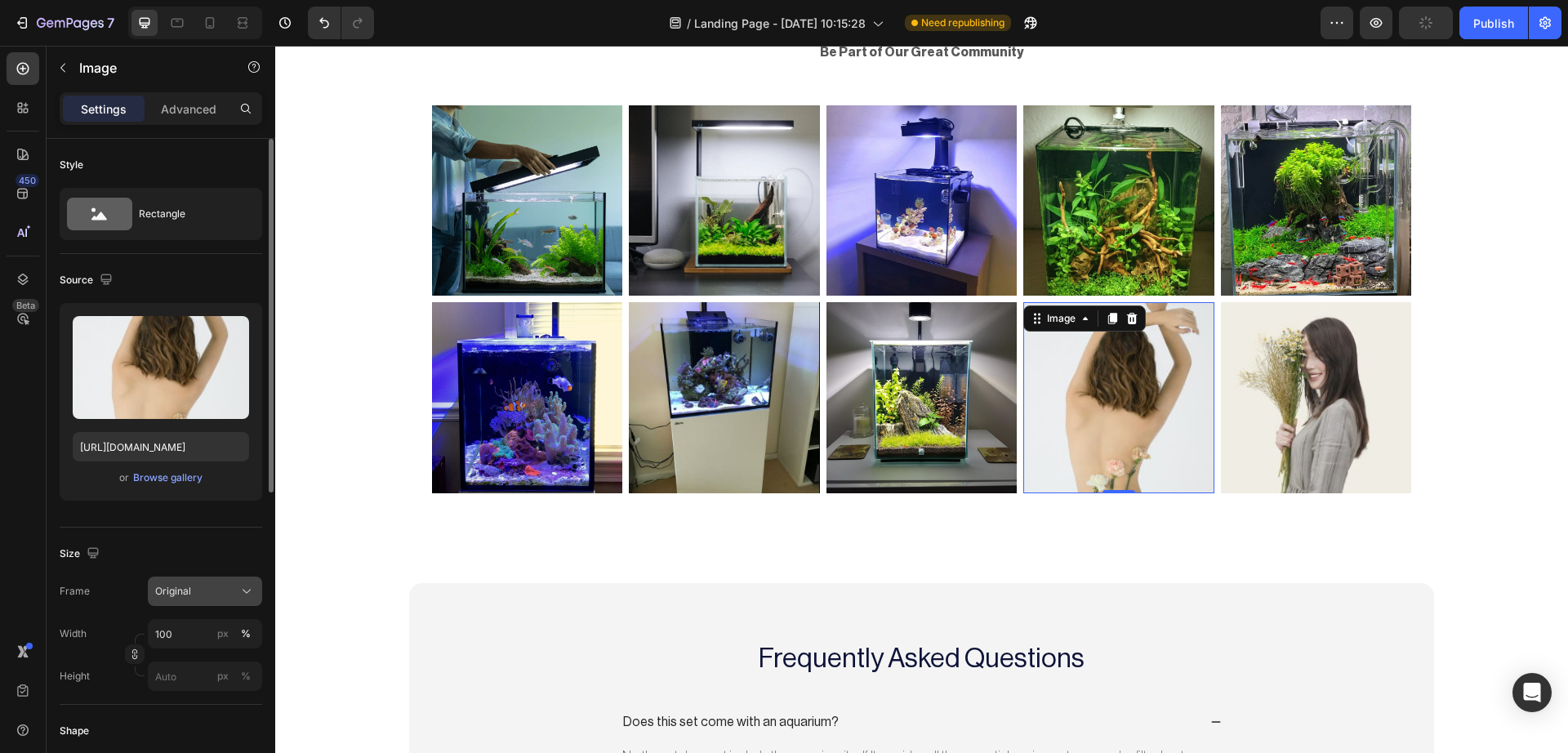
click at [197, 583] on div "Original" at bounding box center [205, 591] width 100 height 16
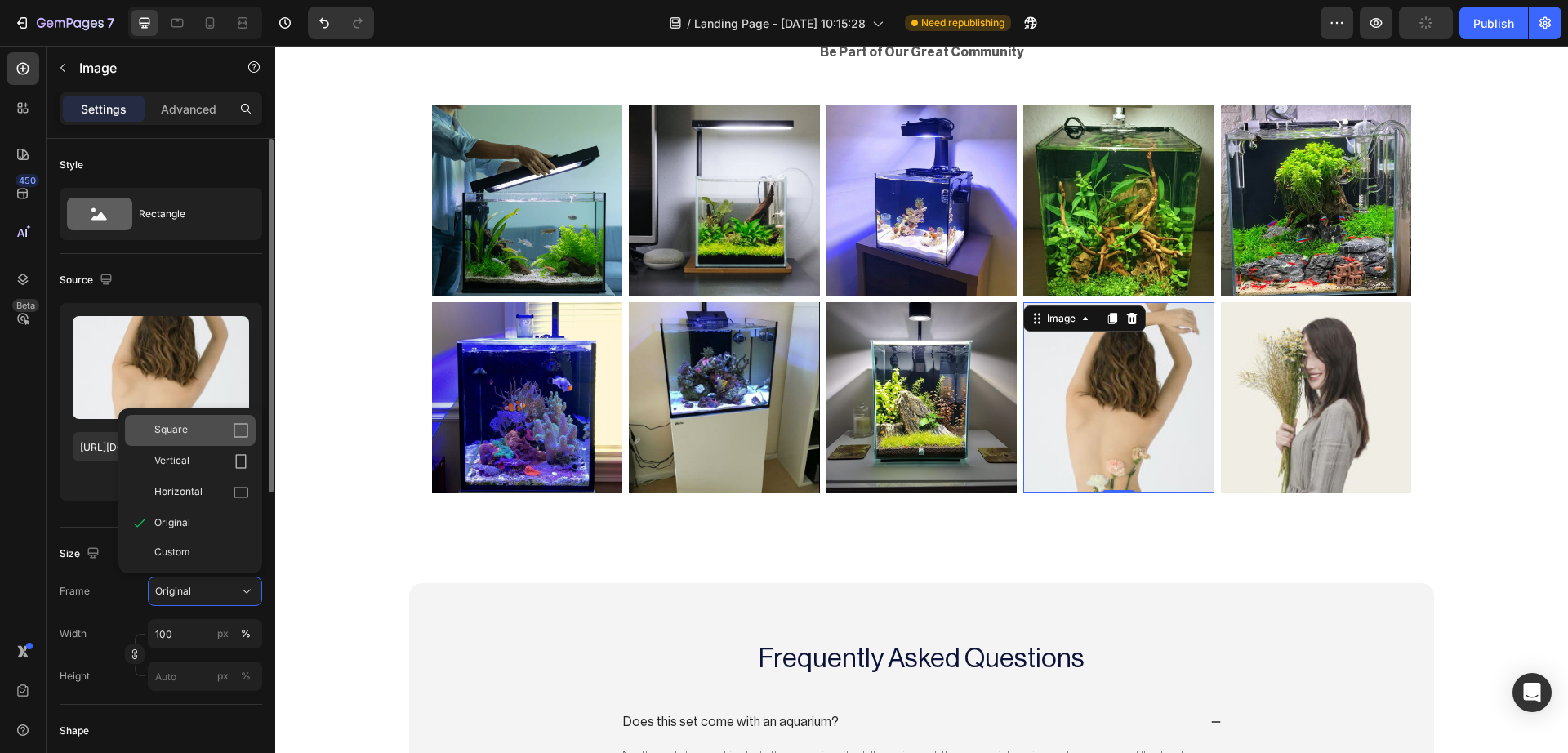
click at [241, 427] on icon at bounding box center [241, 429] width 16 height 16
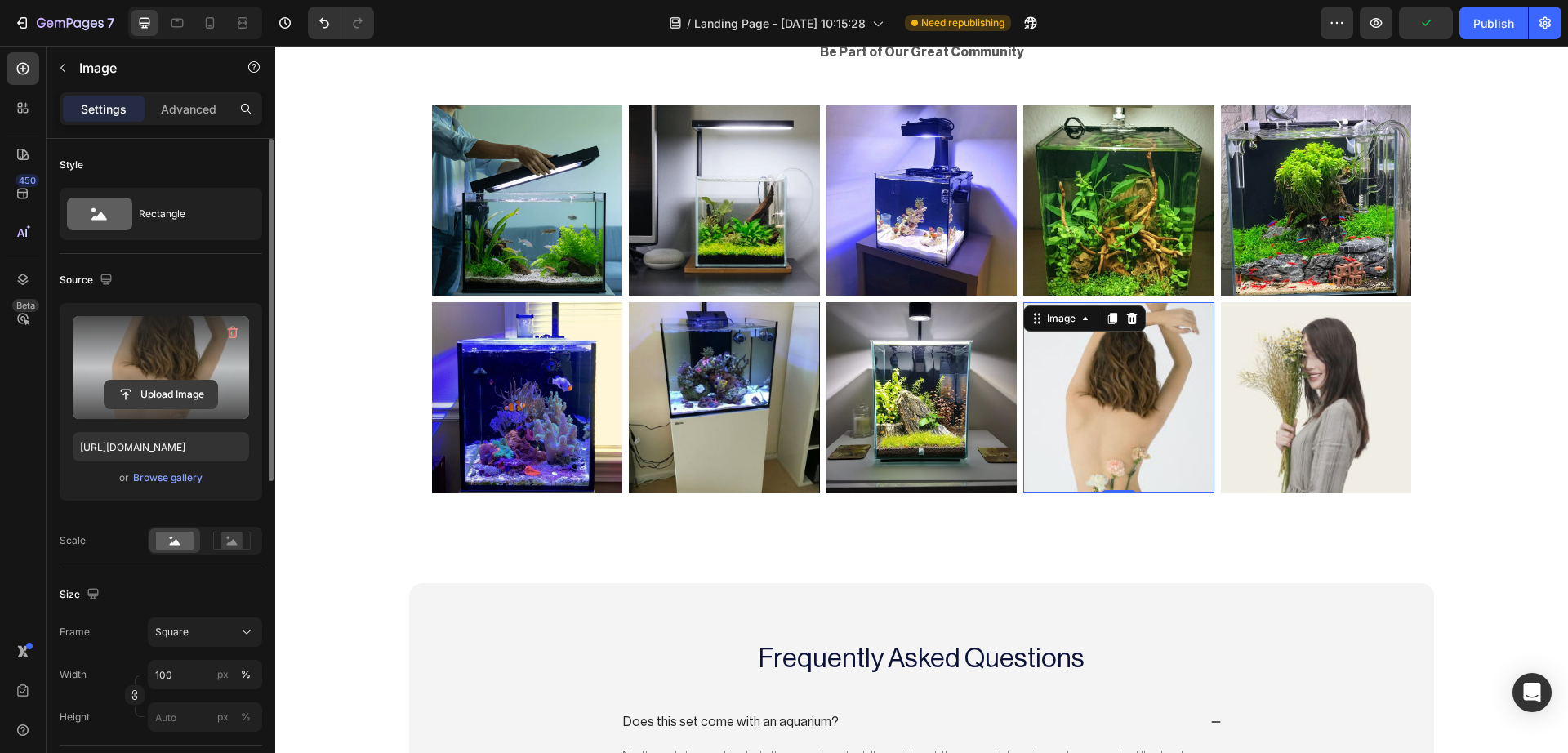
click at [188, 385] on input "file" at bounding box center [160, 393] width 112 height 27
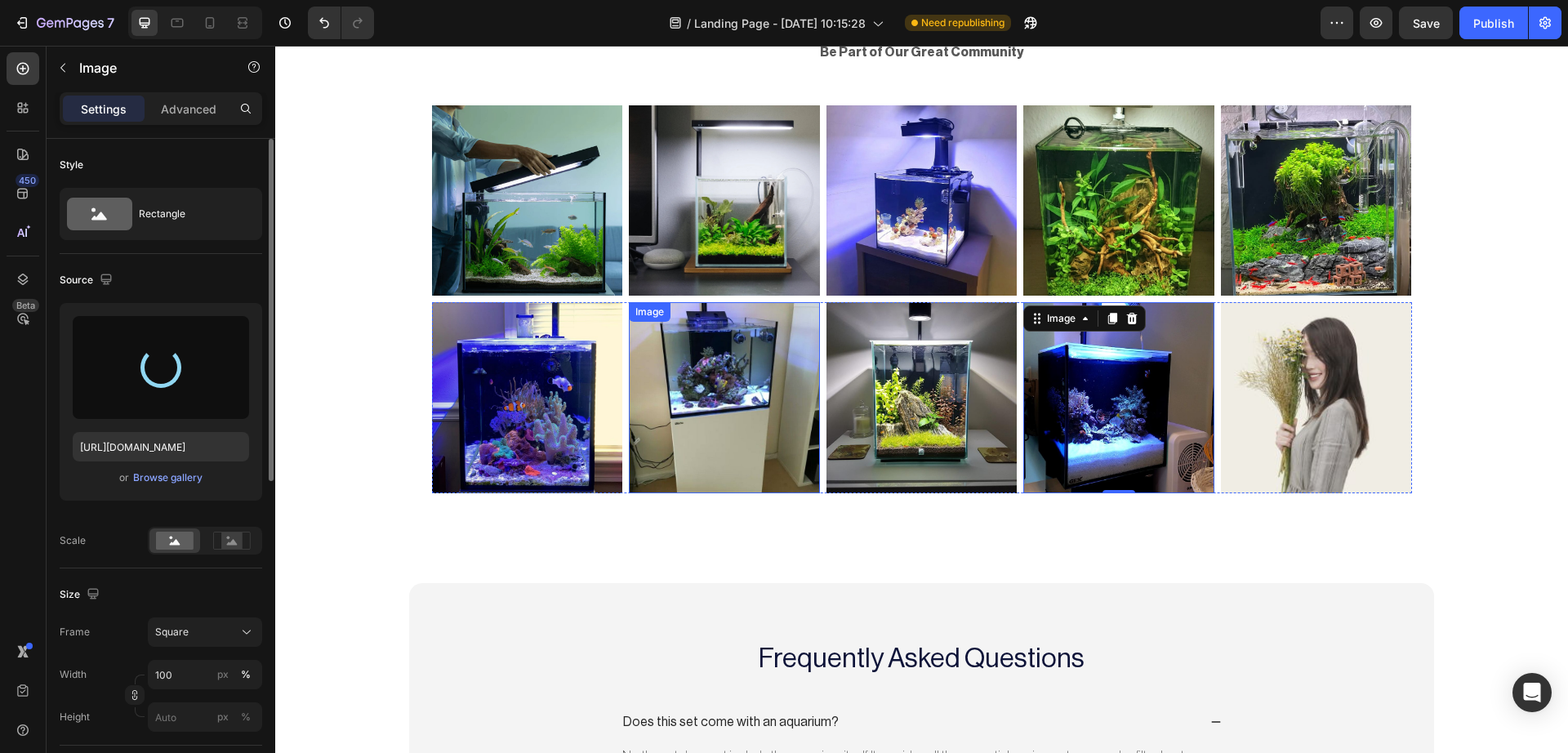
type input "https://cdn.shopify.com/s/files/1/0748/2356/5369/files/gempages_584121305515688…"
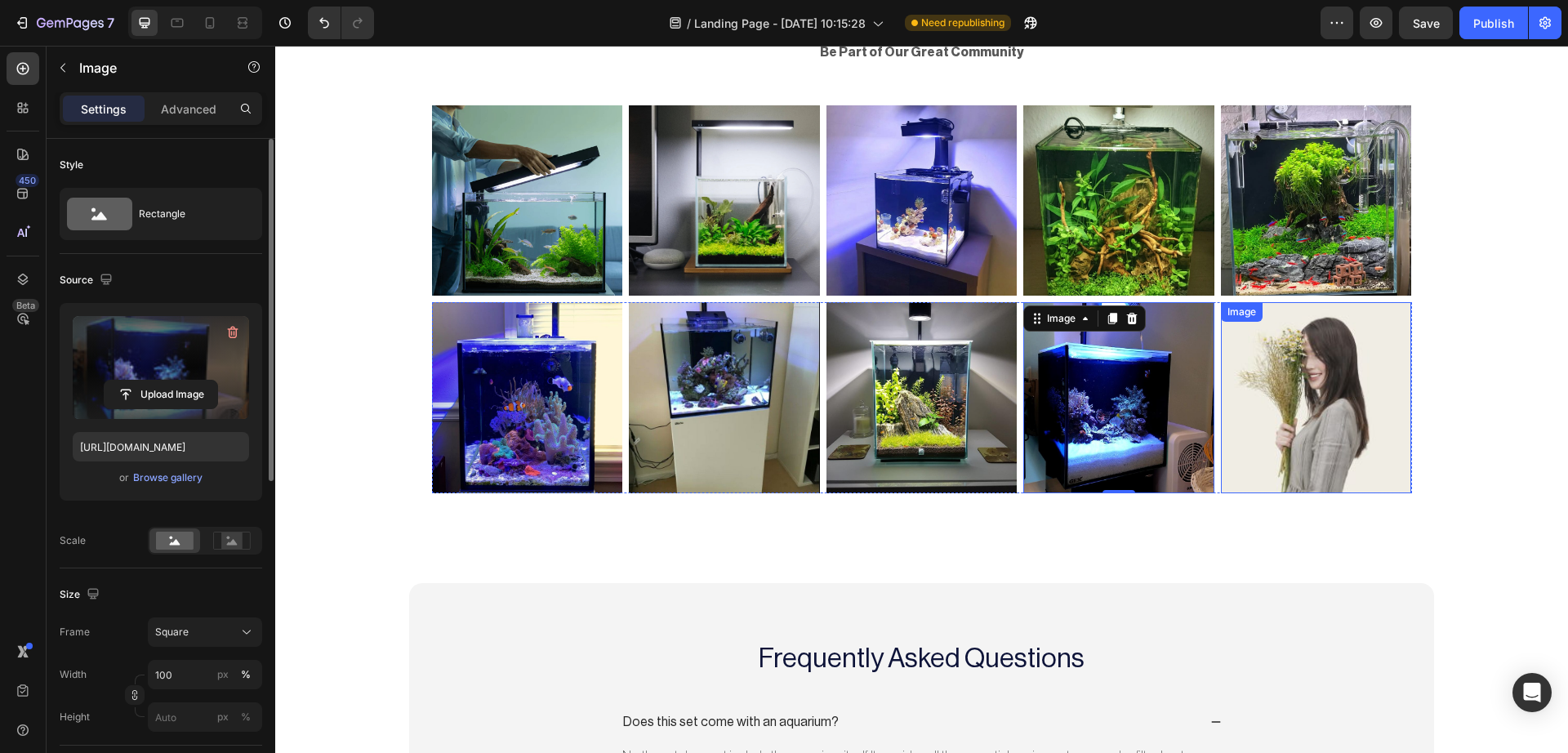
click at [1327, 416] on img at bounding box center [1316, 397] width 192 height 192
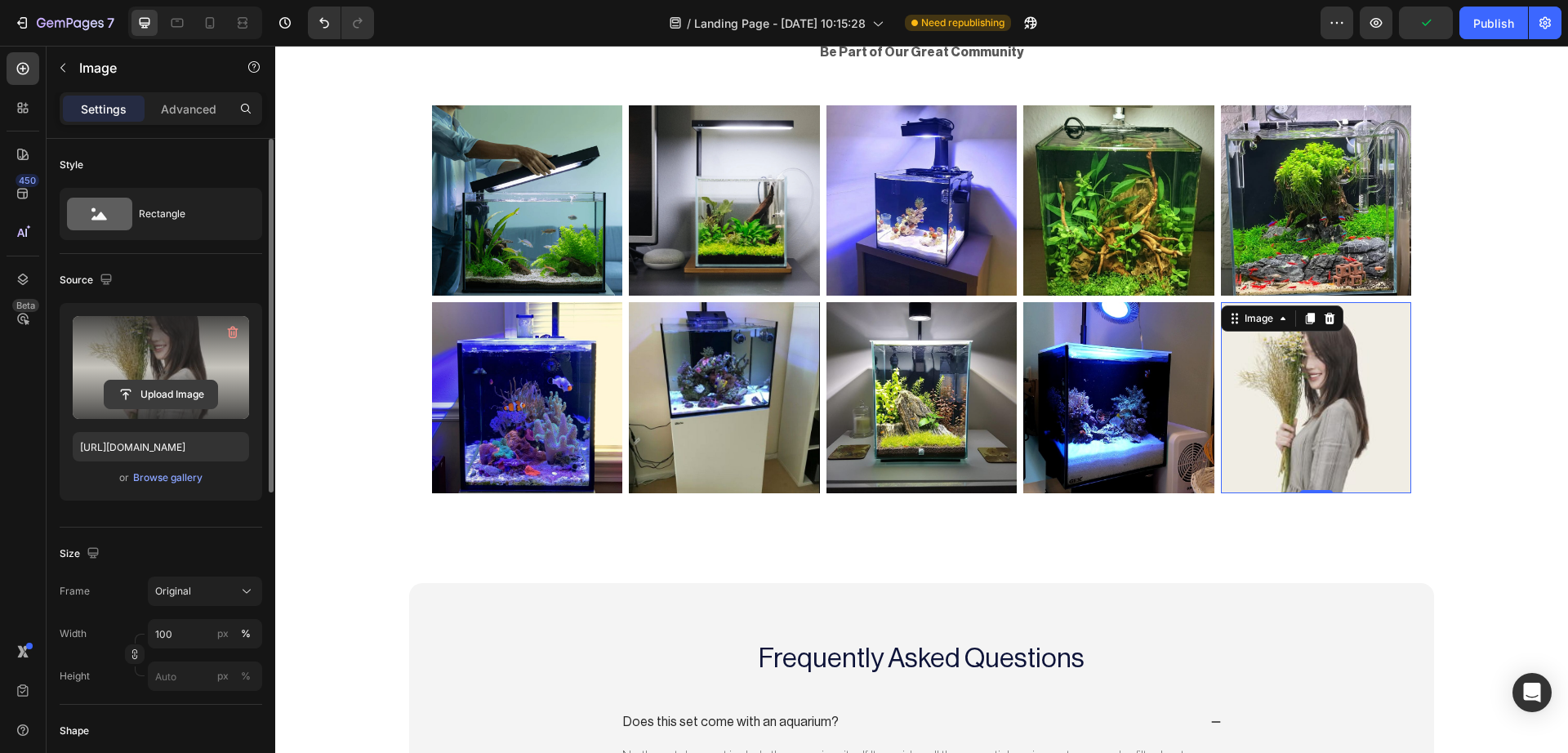
click at [144, 391] on input "file" at bounding box center [160, 393] width 112 height 27
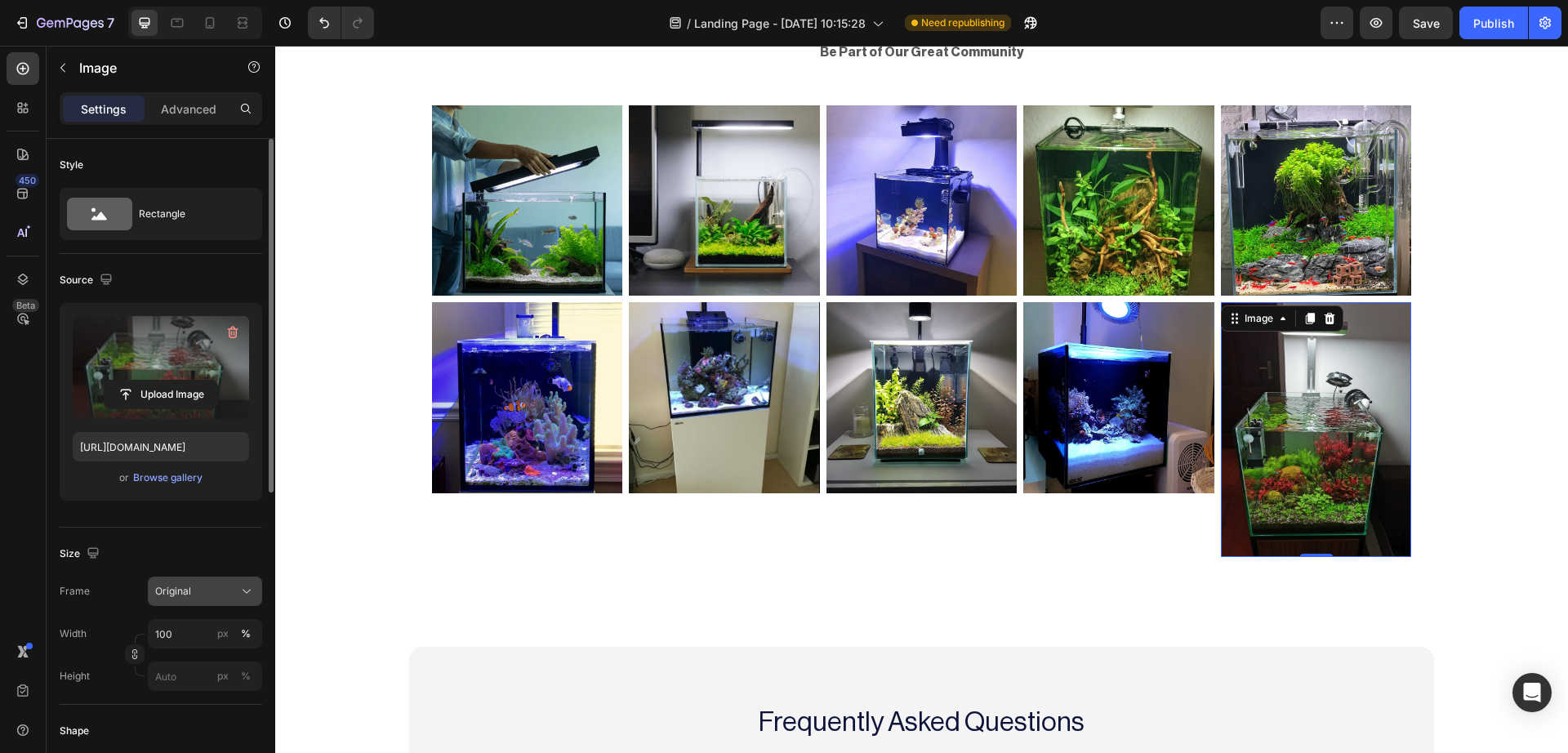
click at [187, 595] on span "Original" at bounding box center [173, 592] width 36 height 15
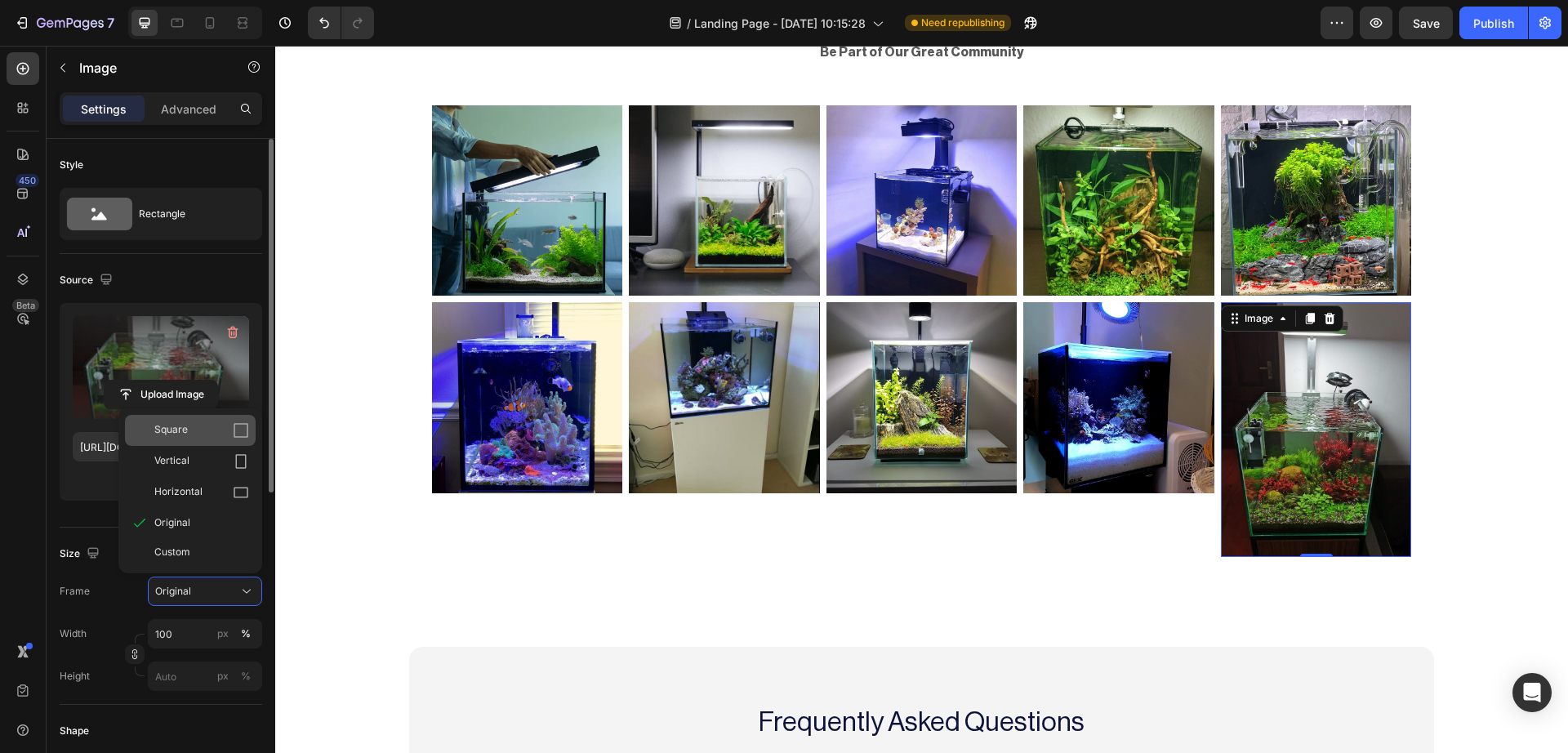
click at [244, 441] on div "Square" at bounding box center [190, 430] width 130 height 31
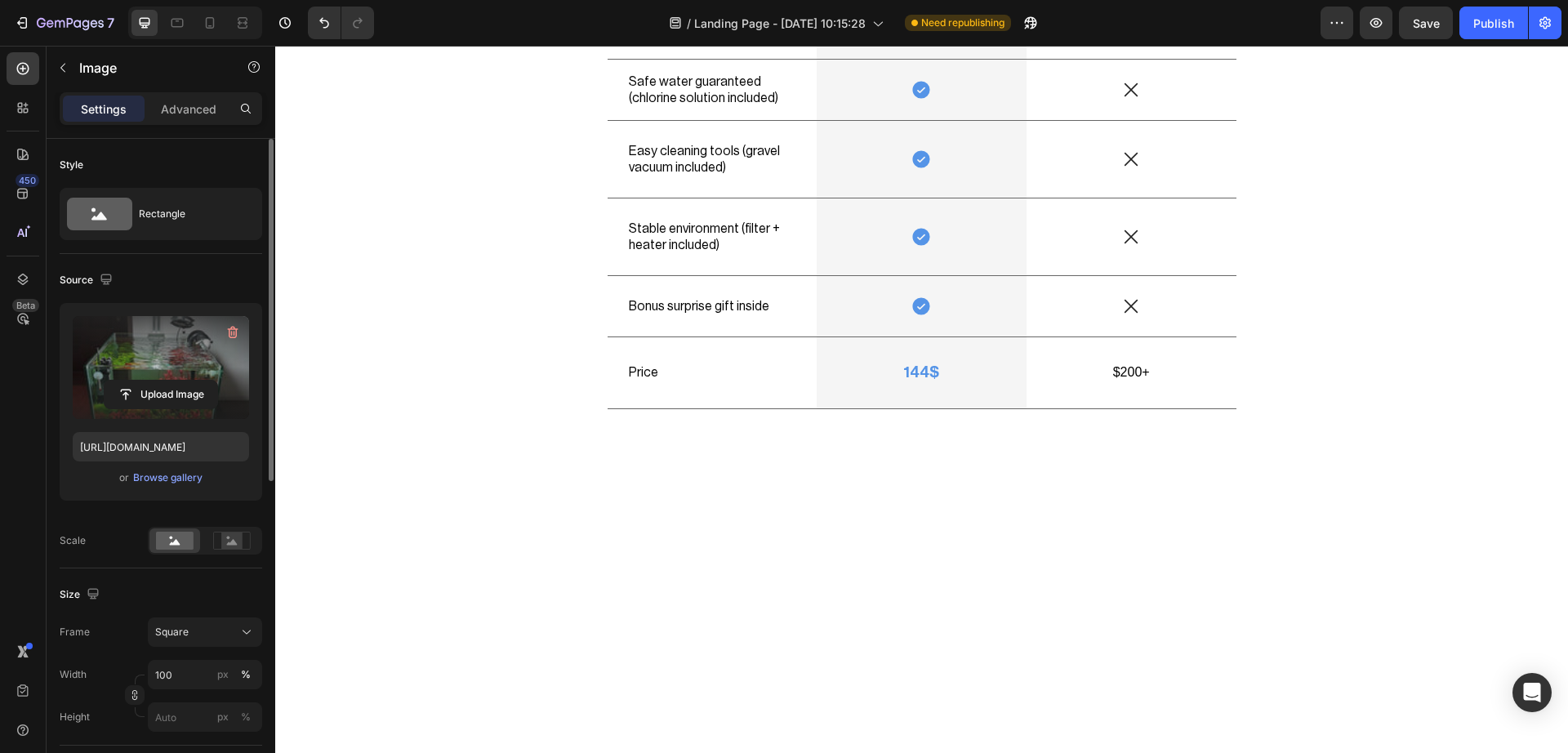
scroll to position [4731, 0]
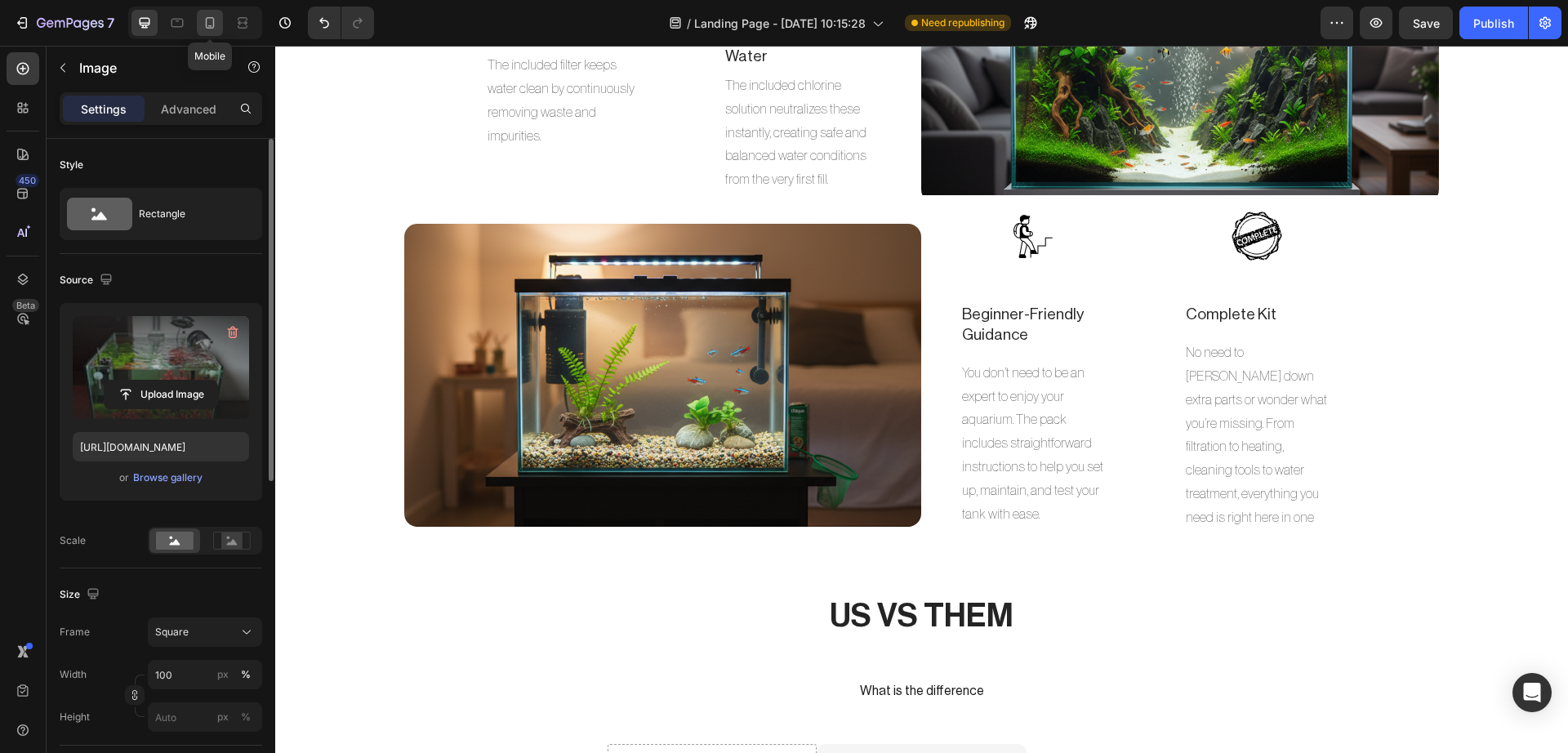
click at [219, 32] on div at bounding box center [210, 23] width 26 height 26
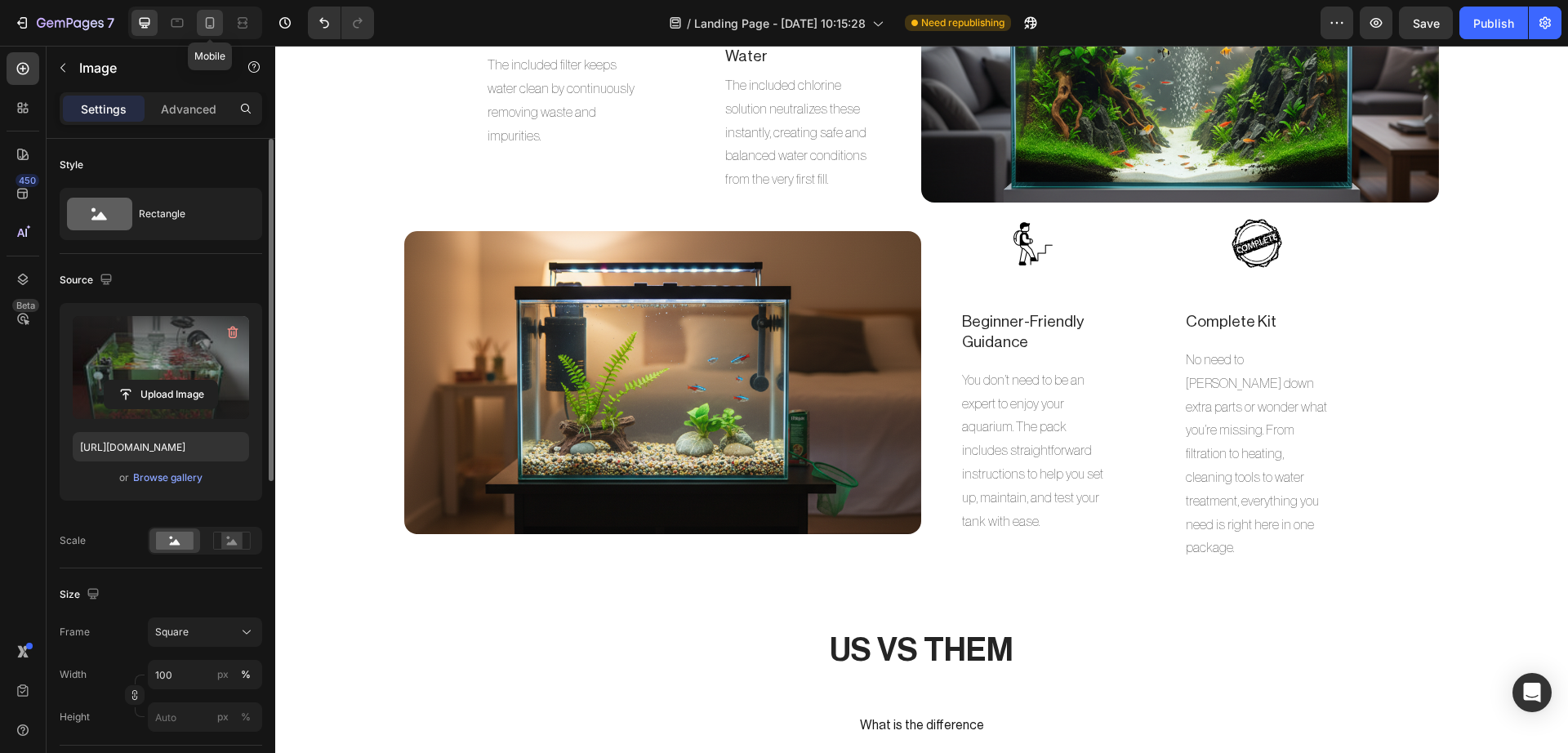
type input "https://cdn.shopify.com/s/files/1/0748/2356/5369/files/gempages_584121305515688…"
type input "226"
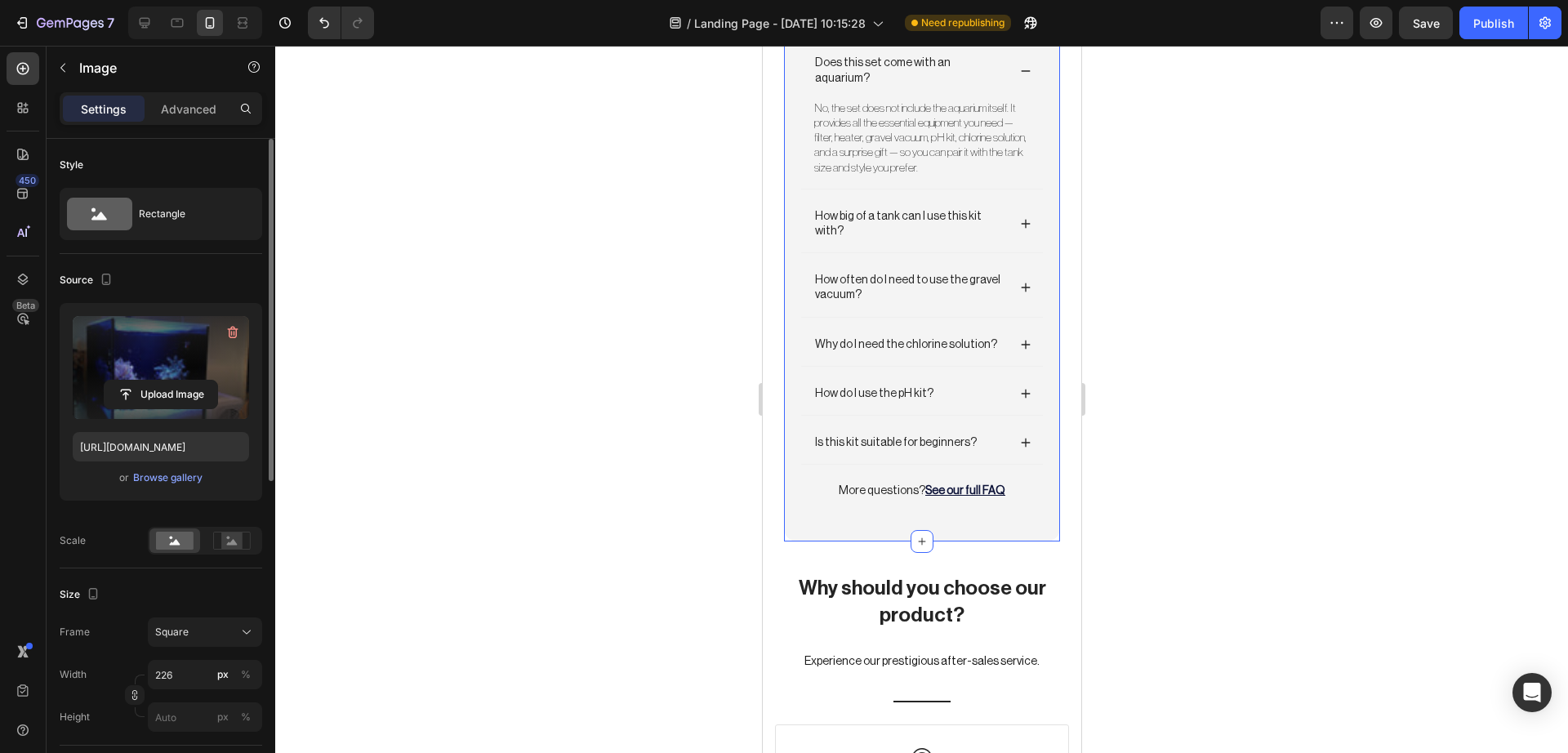
scroll to position [5865, 0]
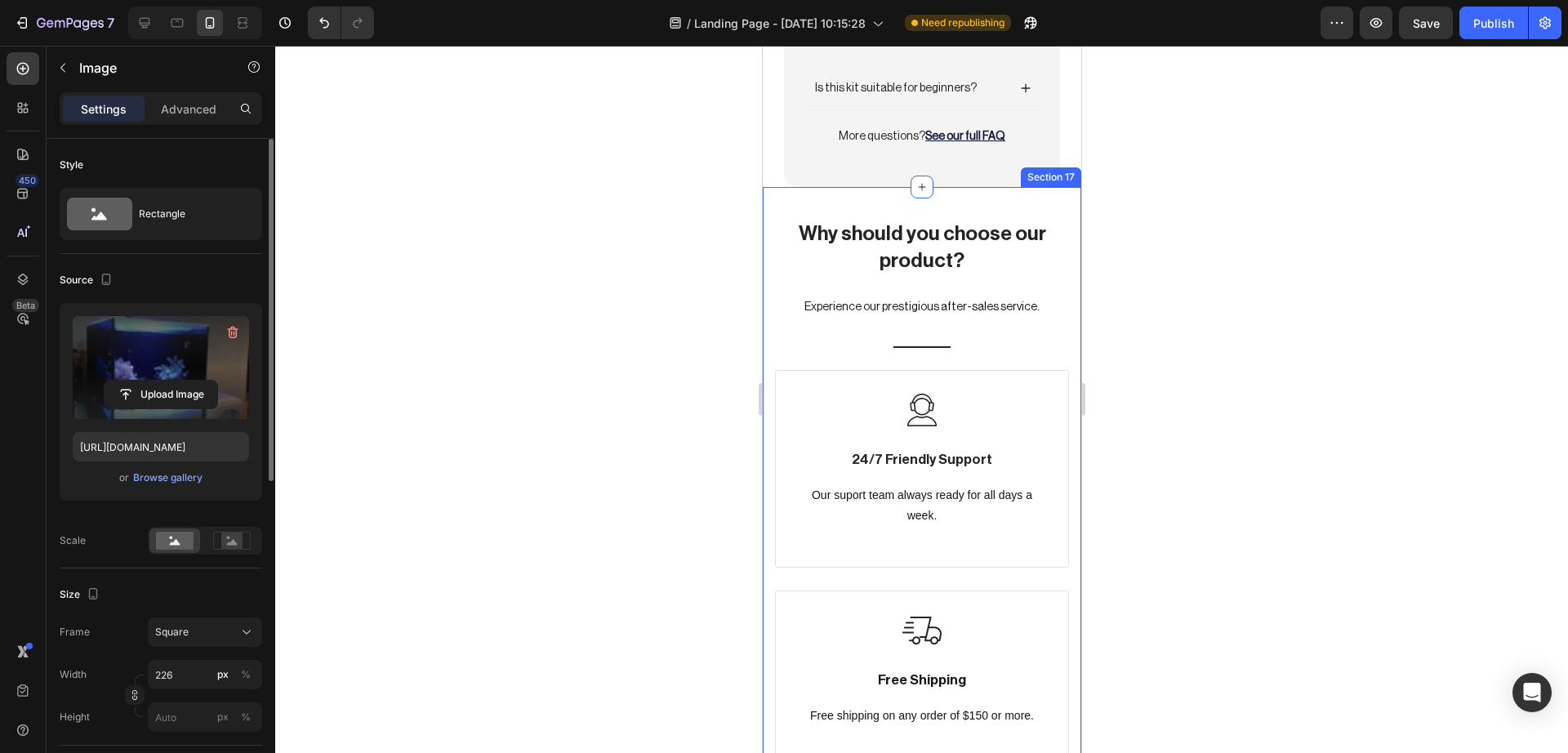
click at [1057, 297] on div "Why should you choose our product? Heading Experience our prestigious after-sal…" at bounding box center [921, 700] width 319 height 1028
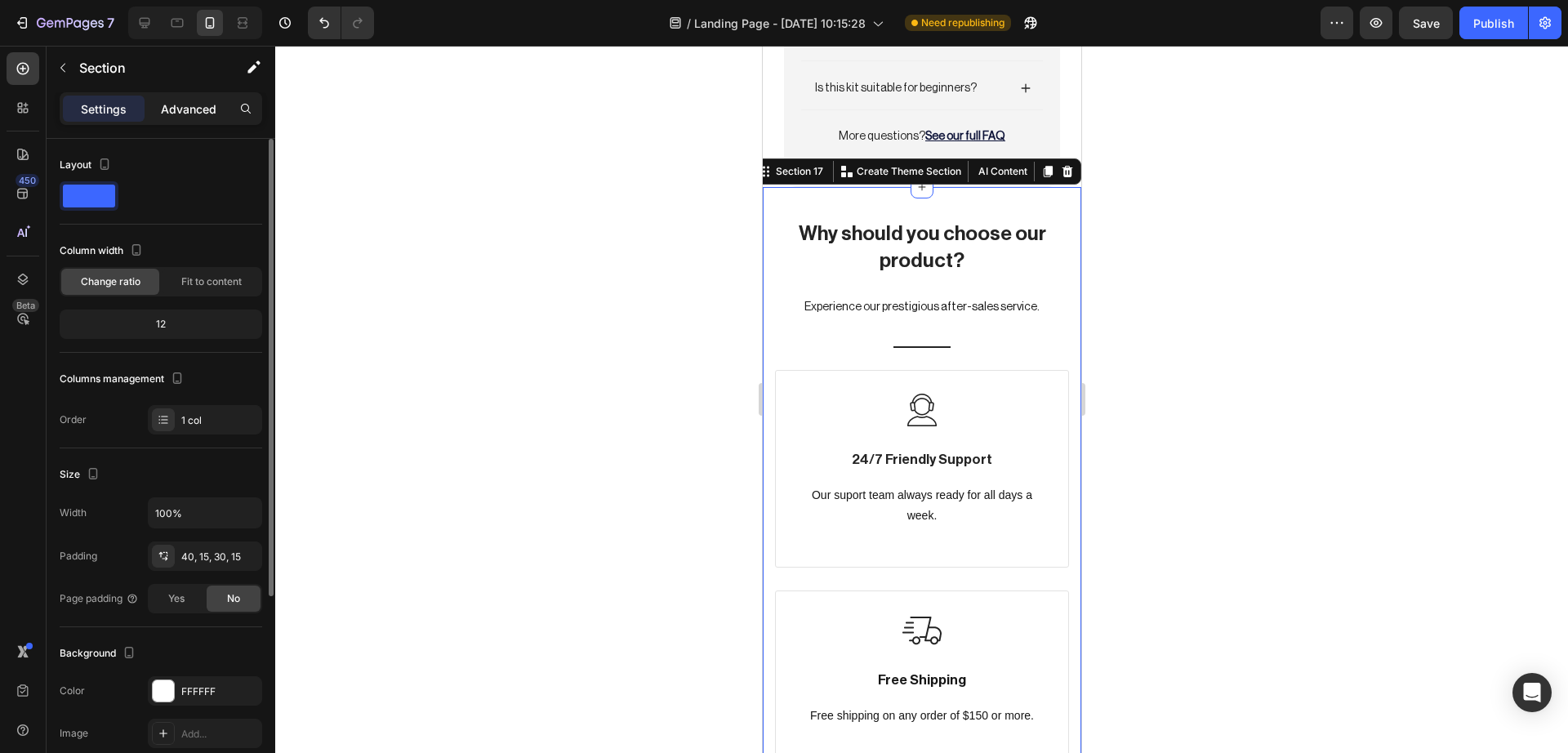
click at [166, 113] on p "Advanced" at bounding box center [188, 109] width 56 height 17
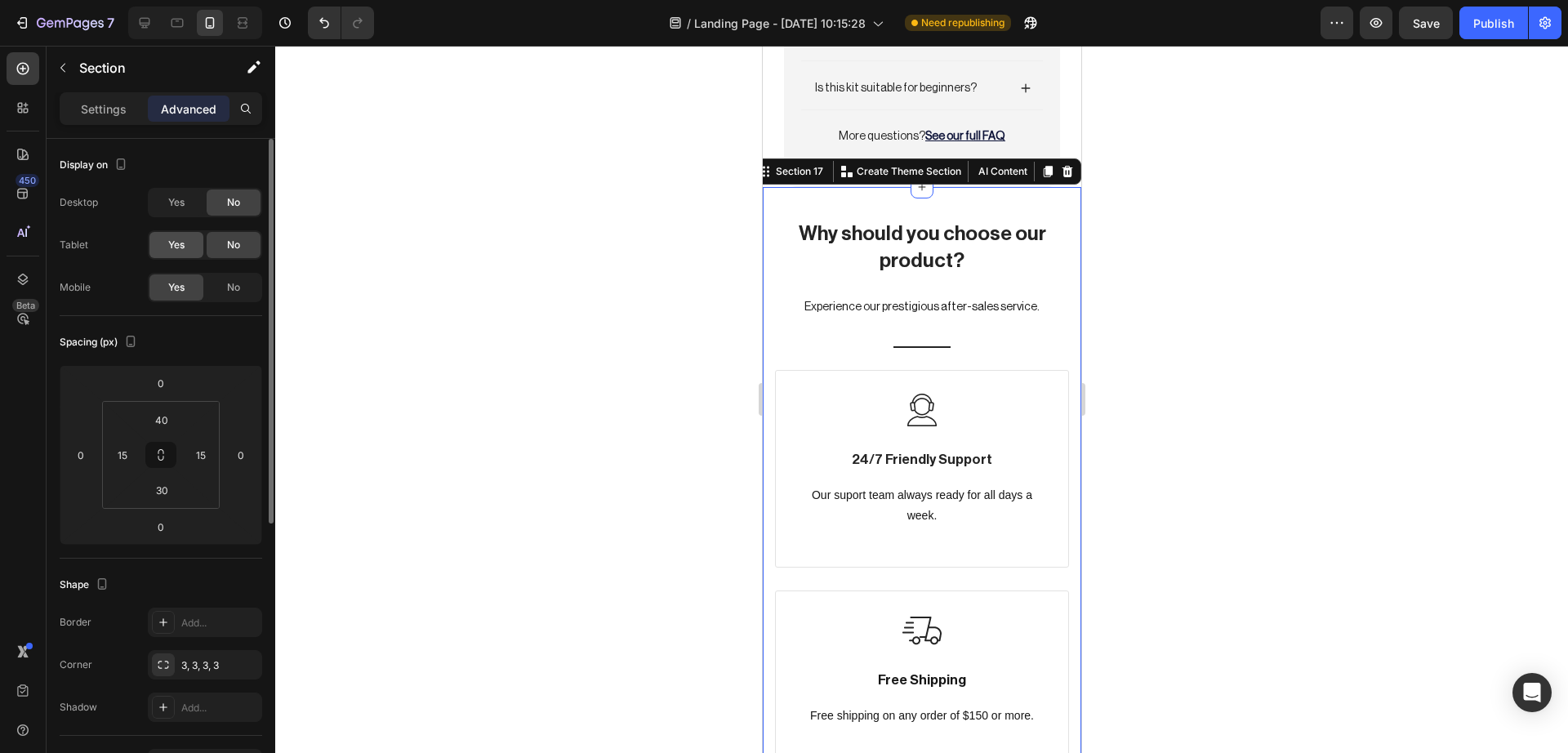
click at [194, 248] on div "Yes" at bounding box center [175, 245] width 54 height 26
click at [183, 203] on span "Yes" at bounding box center [175, 203] width 16 height 15
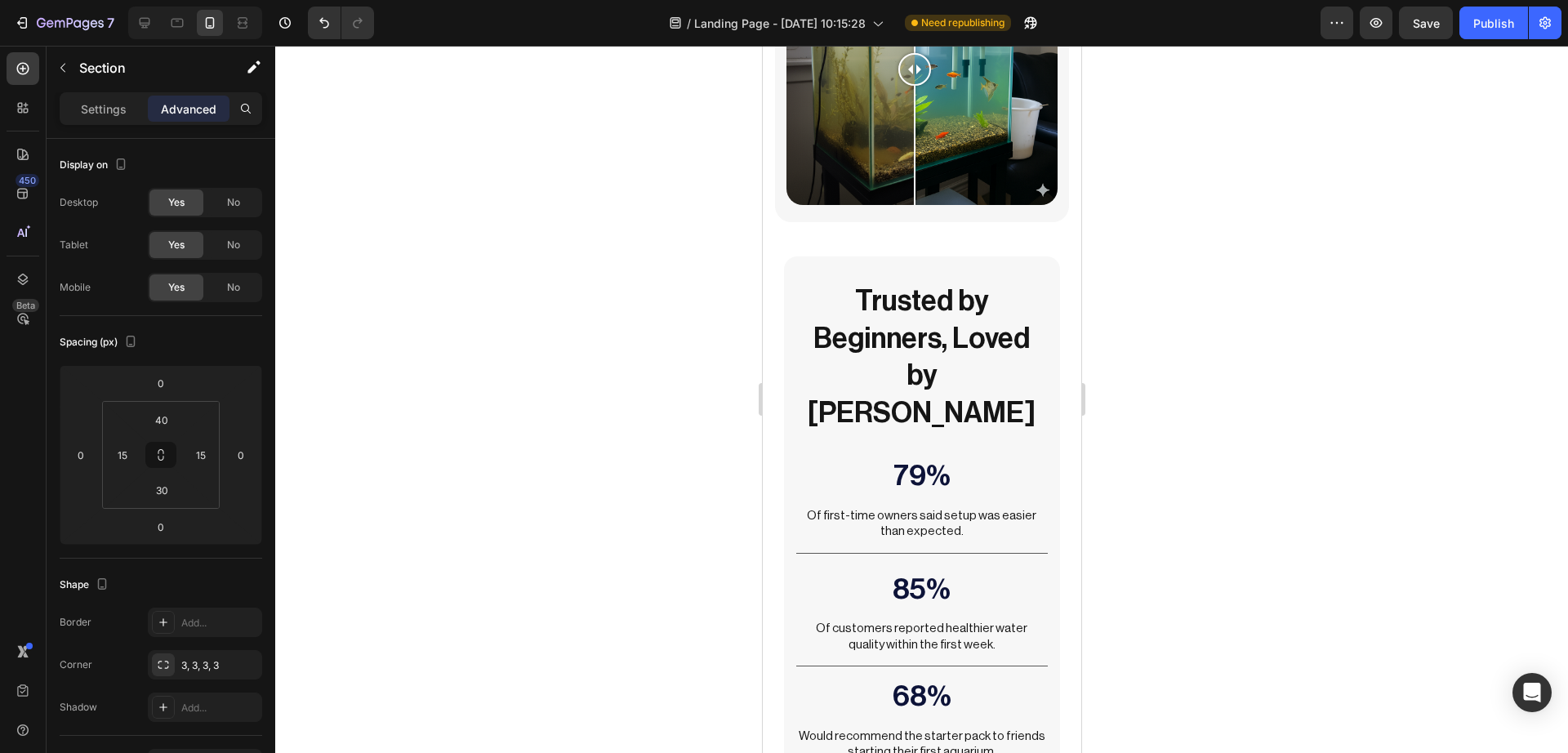
scroll to position [2583, 0]
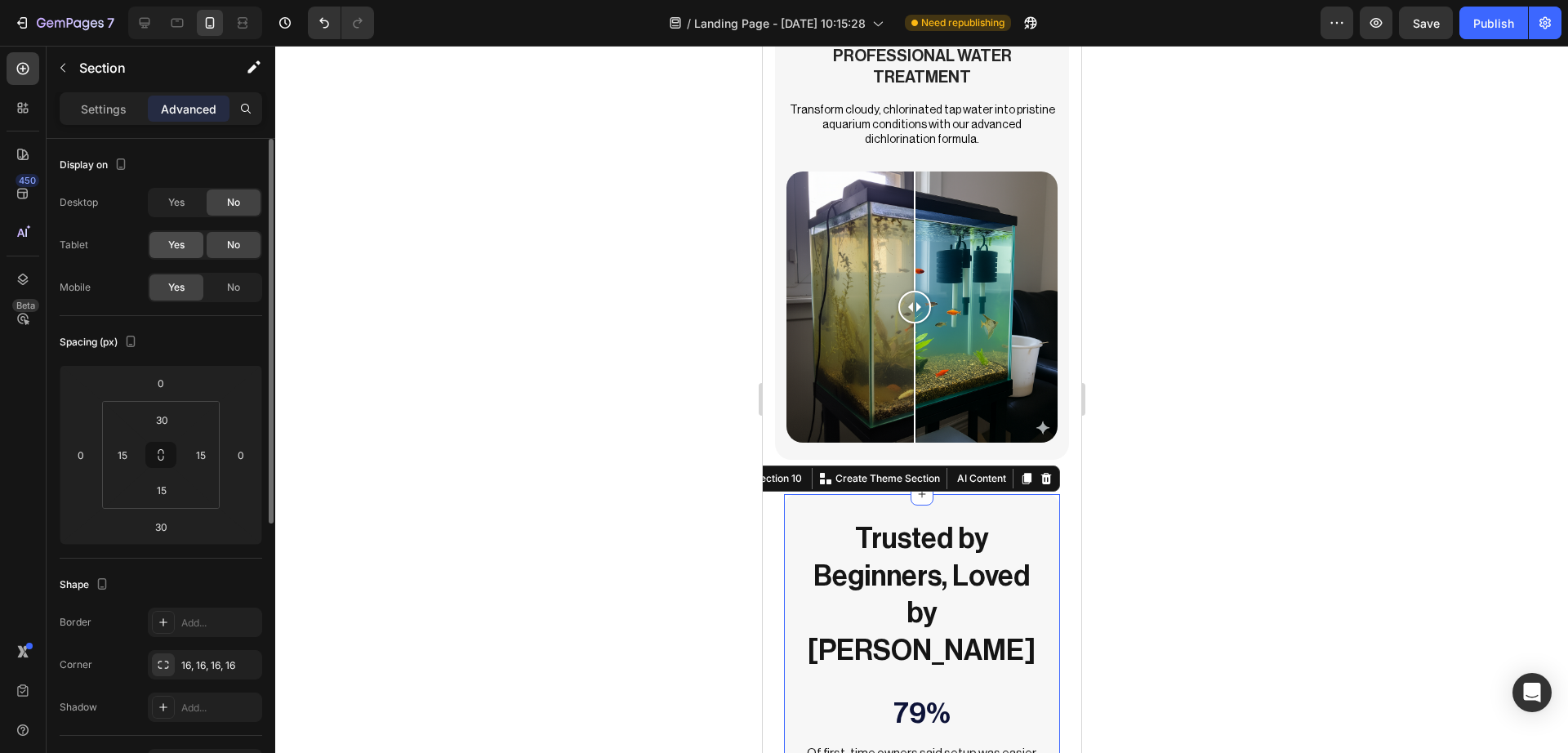
click at [190, 240] on div "Yes" at bounding box center [175, 245] width 54 height 26
click at [181, 207] on span "Yes" at bounding box center [175, 203] width 16 height 15
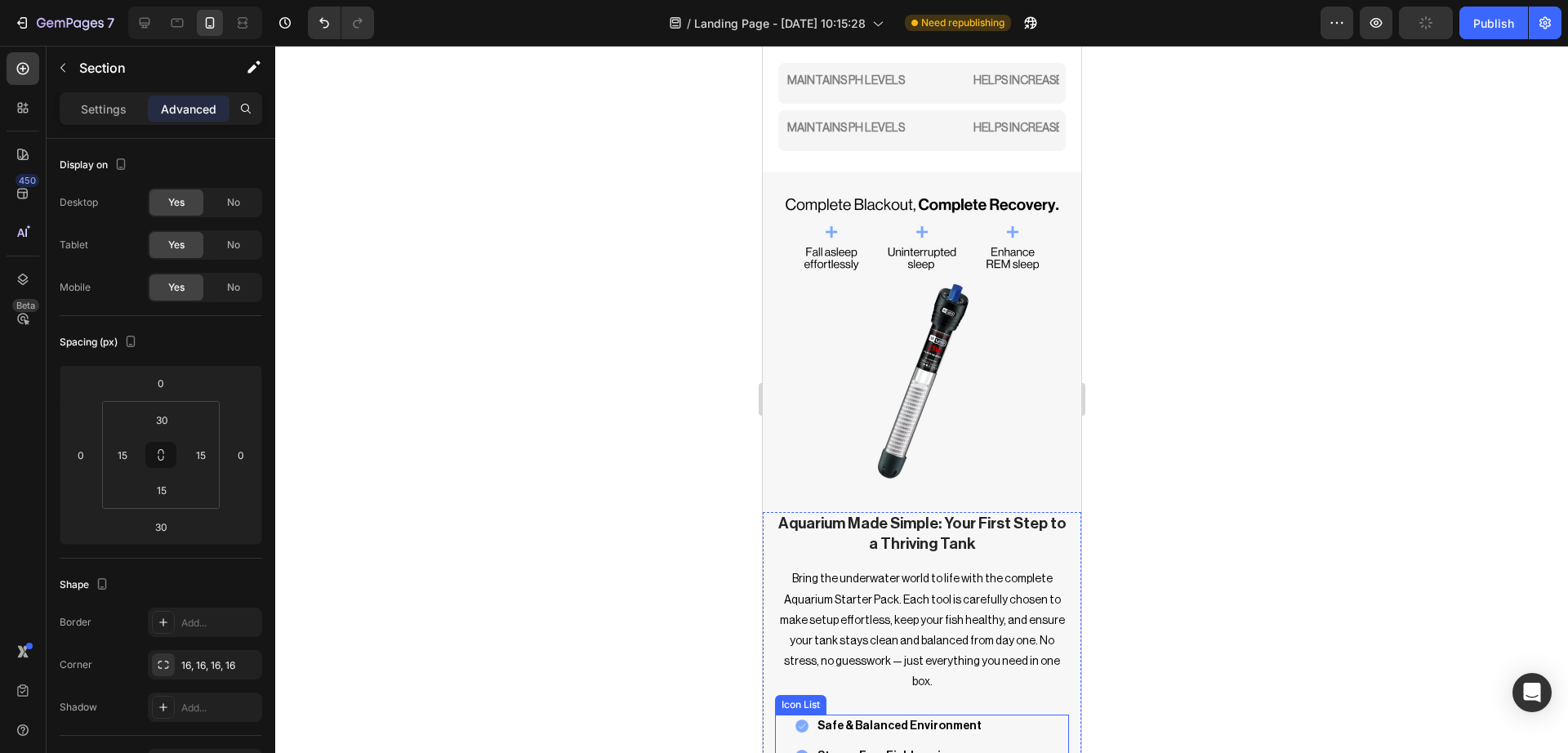
scroll to position [2161, 0]
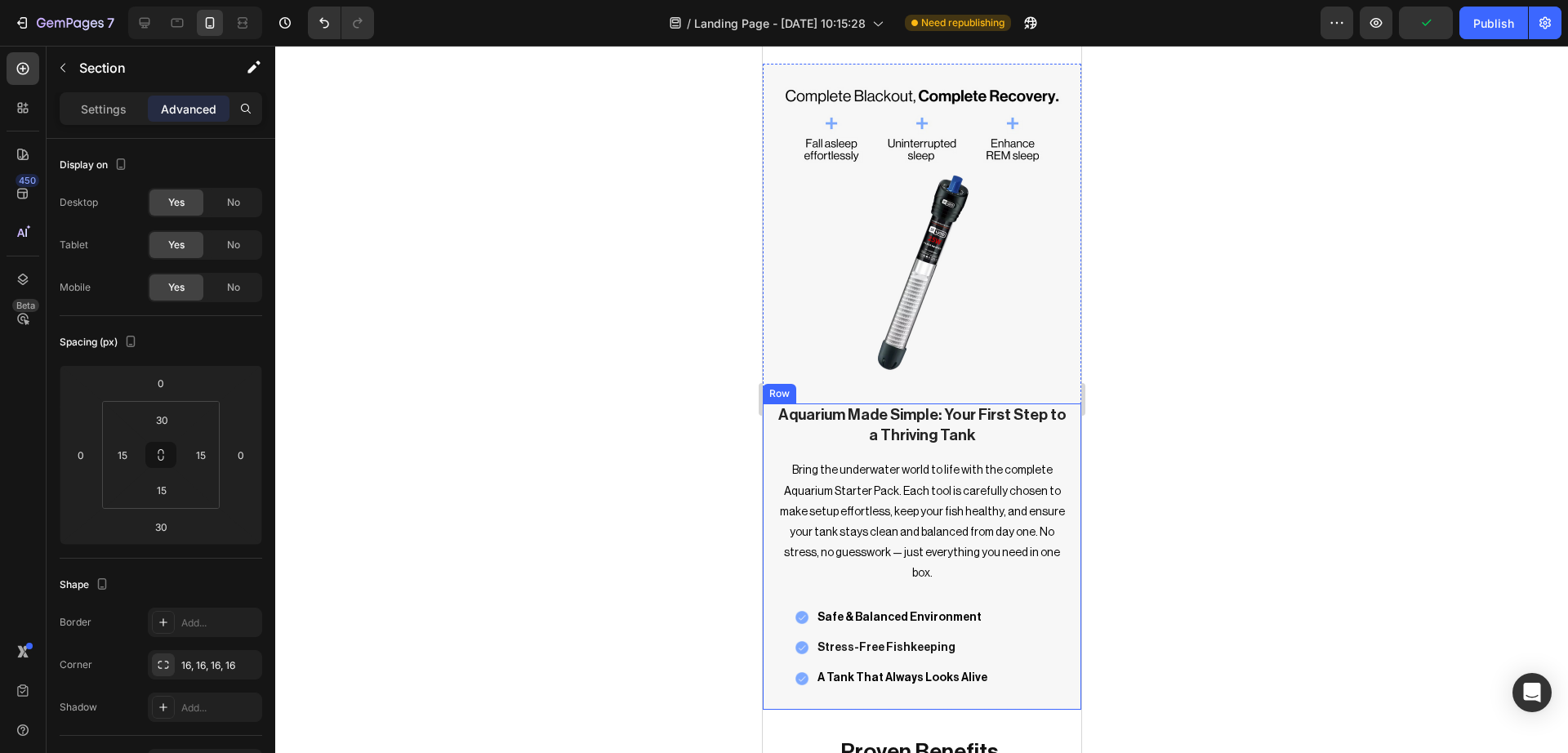
click at [1055, 649] on div "Aquarium Made Simple: Your First Step to a Thriving Tank Heading Bring the unde…" at bounding box center [921, 557] width 319 height 307
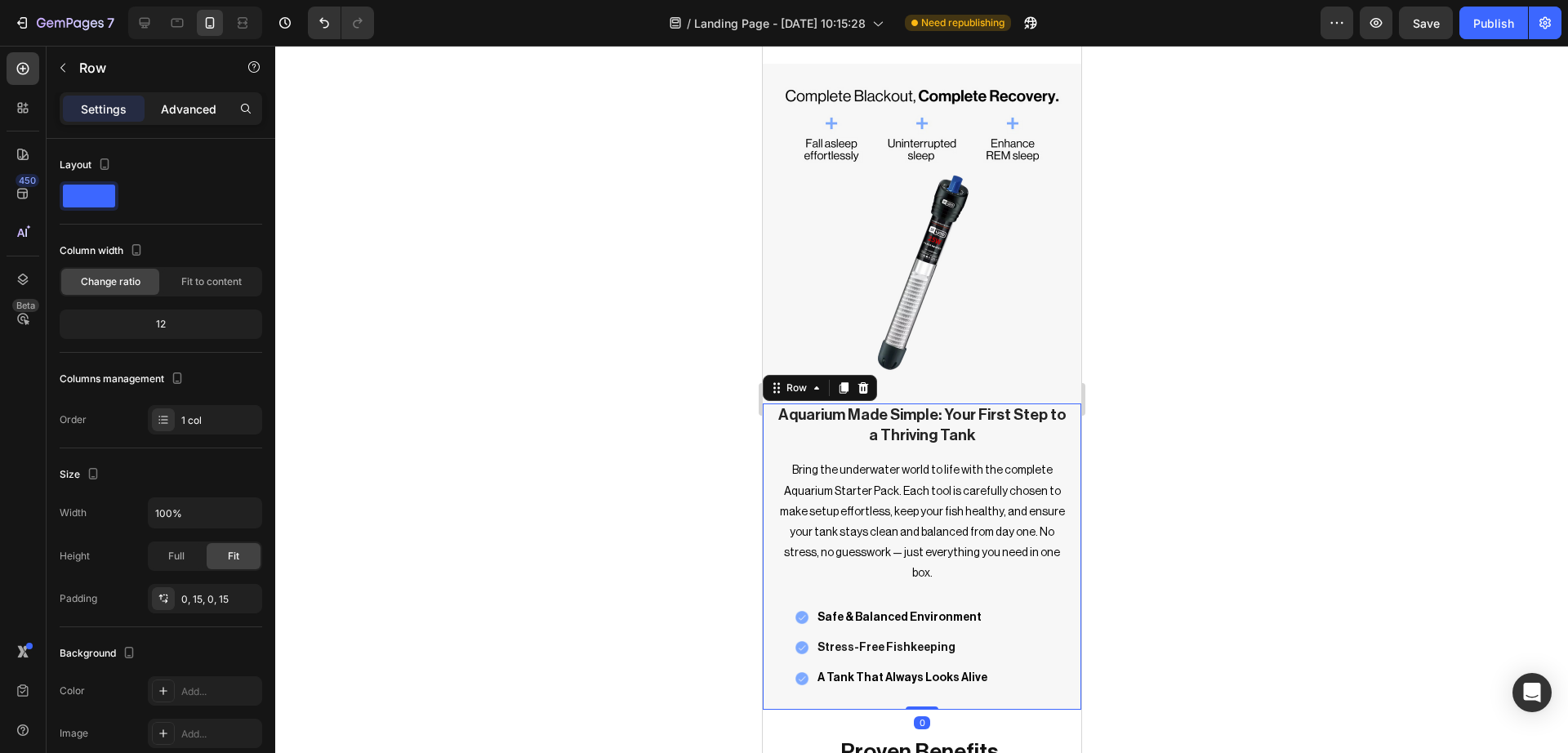
click at [197, 100] on p "Advanced" at bounding box center [188, 109] width 56 height 17
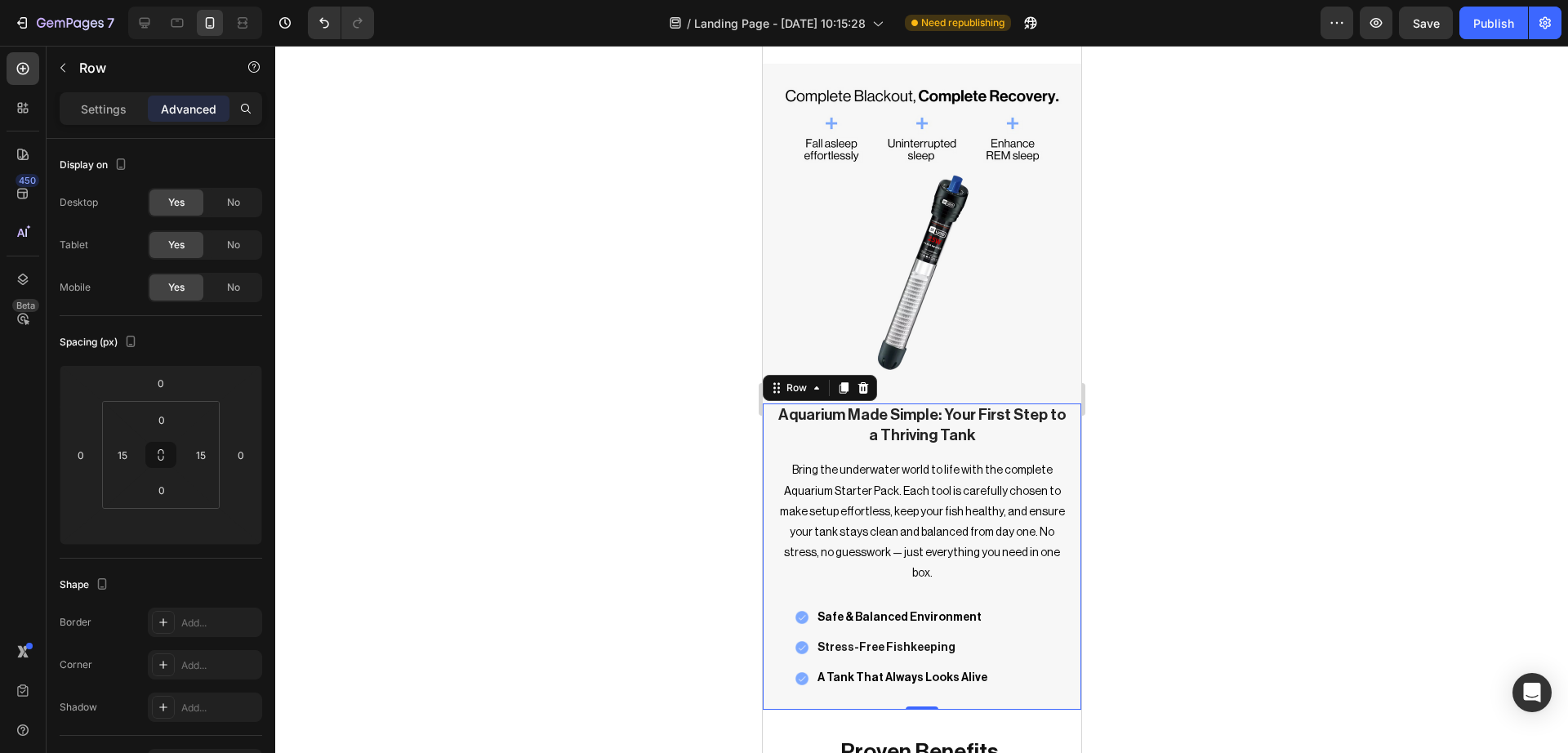
click at [462, 286] on div at bounding box center [922, 398] width 1293 height 707
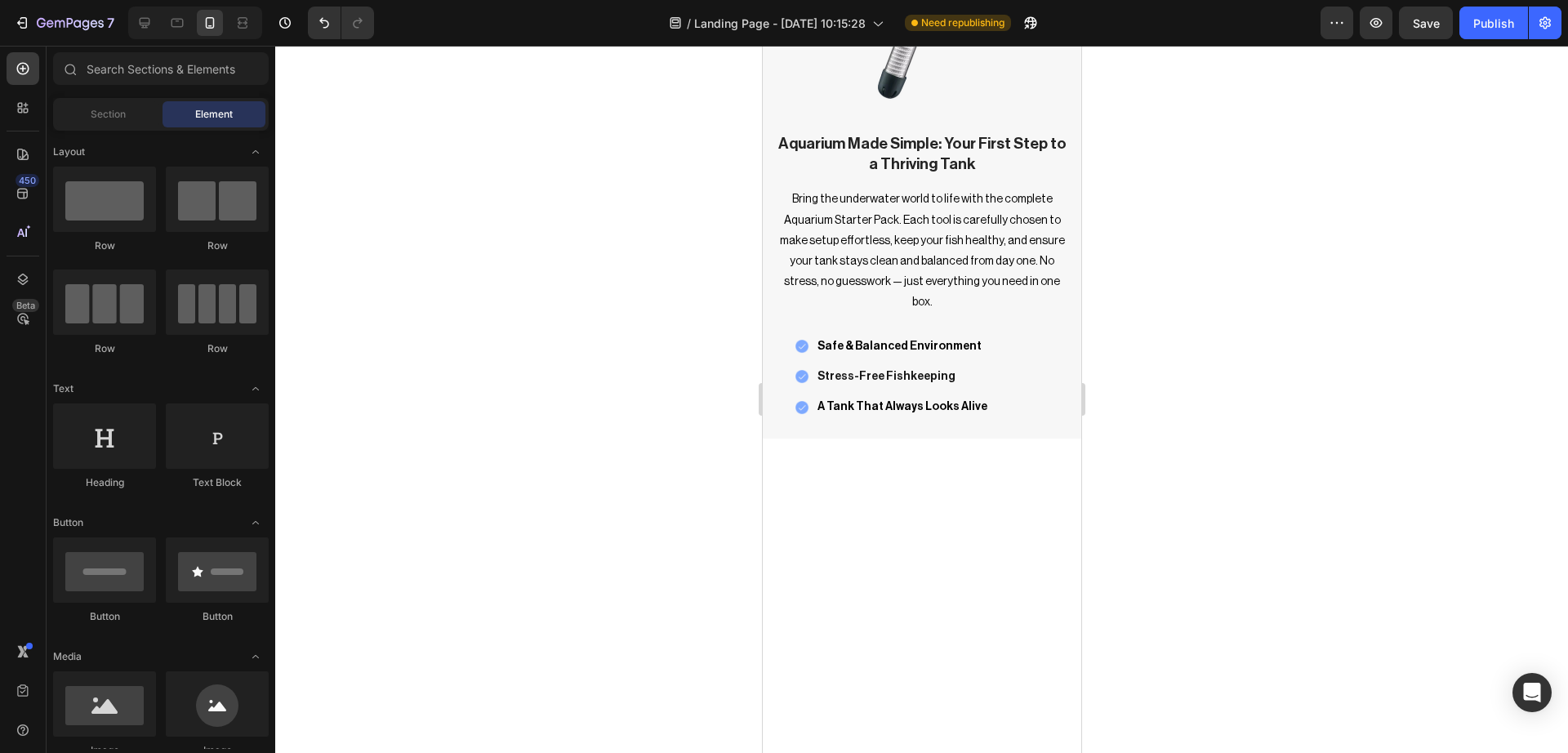
scroll to position [1724, 0]
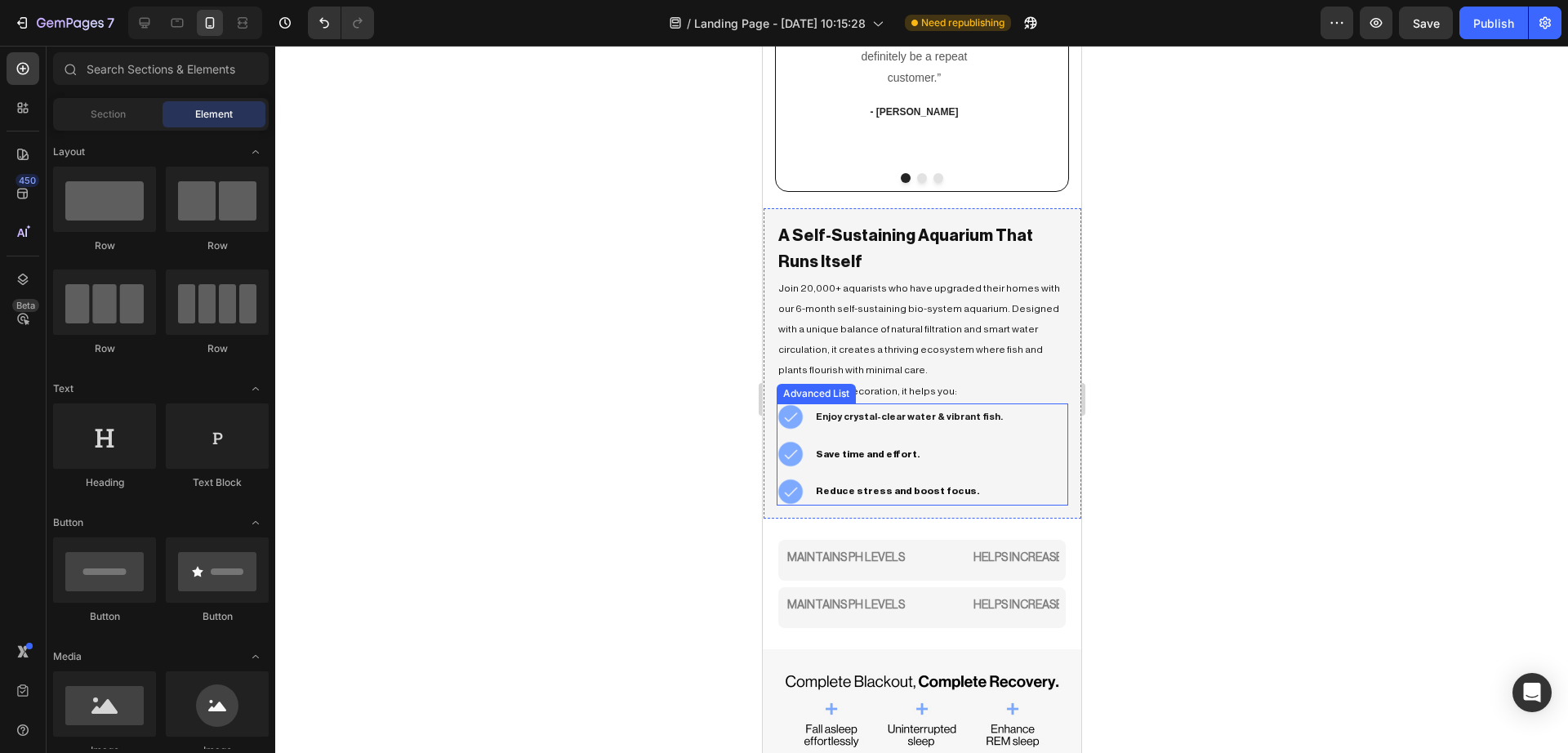
click at [1034, 505] on div "Image Enjoy crystal-clear water & vibrant fish. Text Block Image Save time and …" at bounding box center [921, 455] width 292 height 102
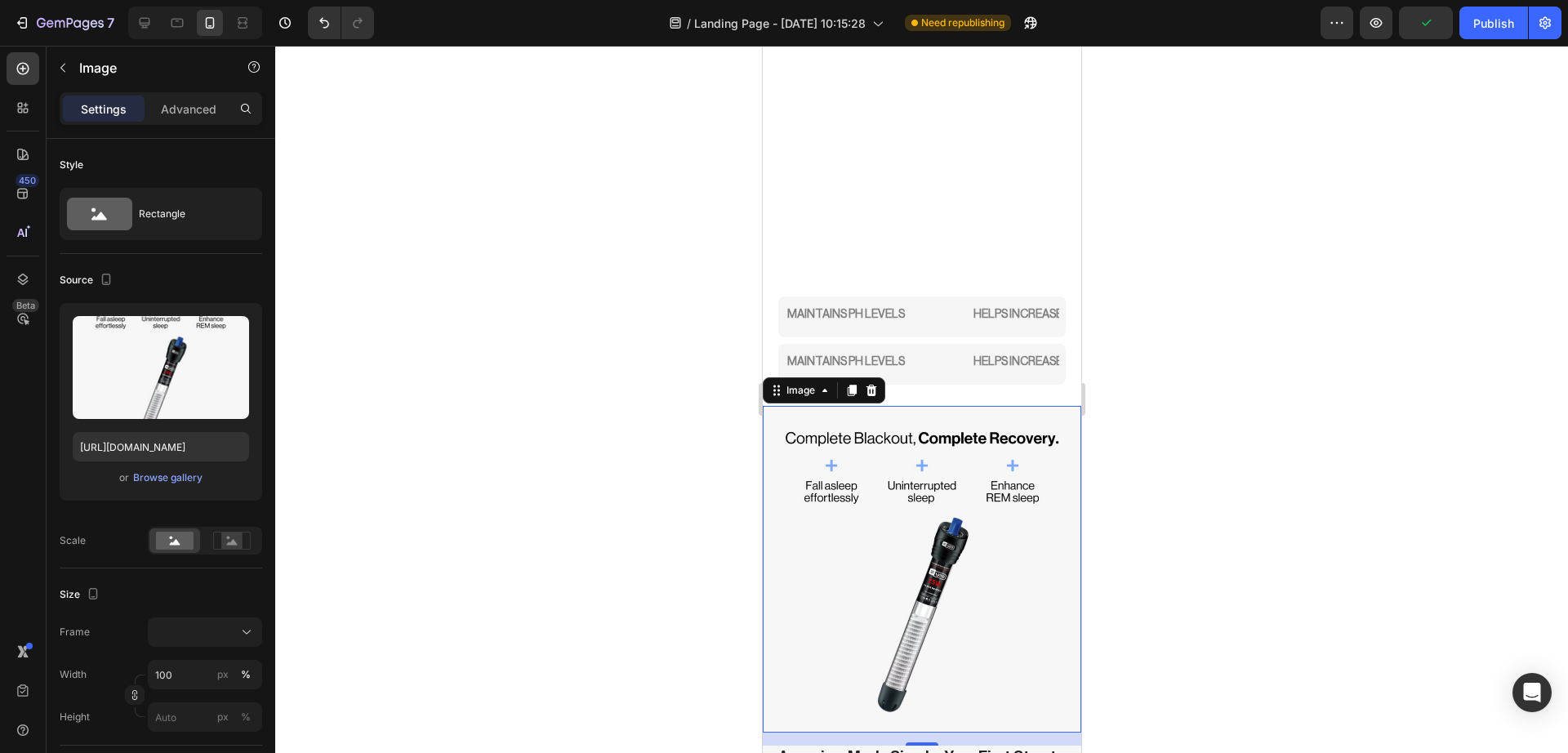
scroll to position [2214, 0]
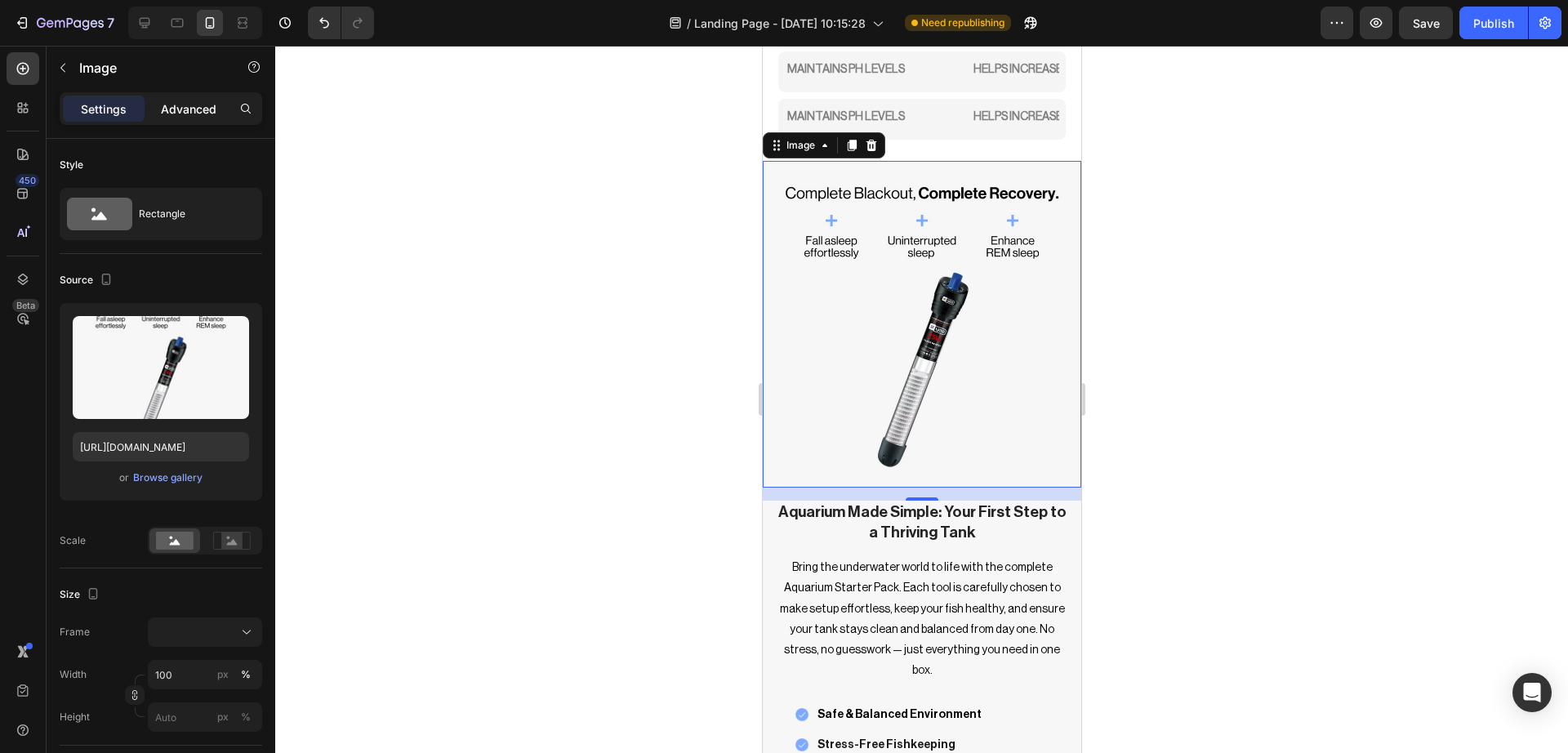
click at [203, 109] on p "Advanced" at bounding box center [188, 109] width 56 height 17
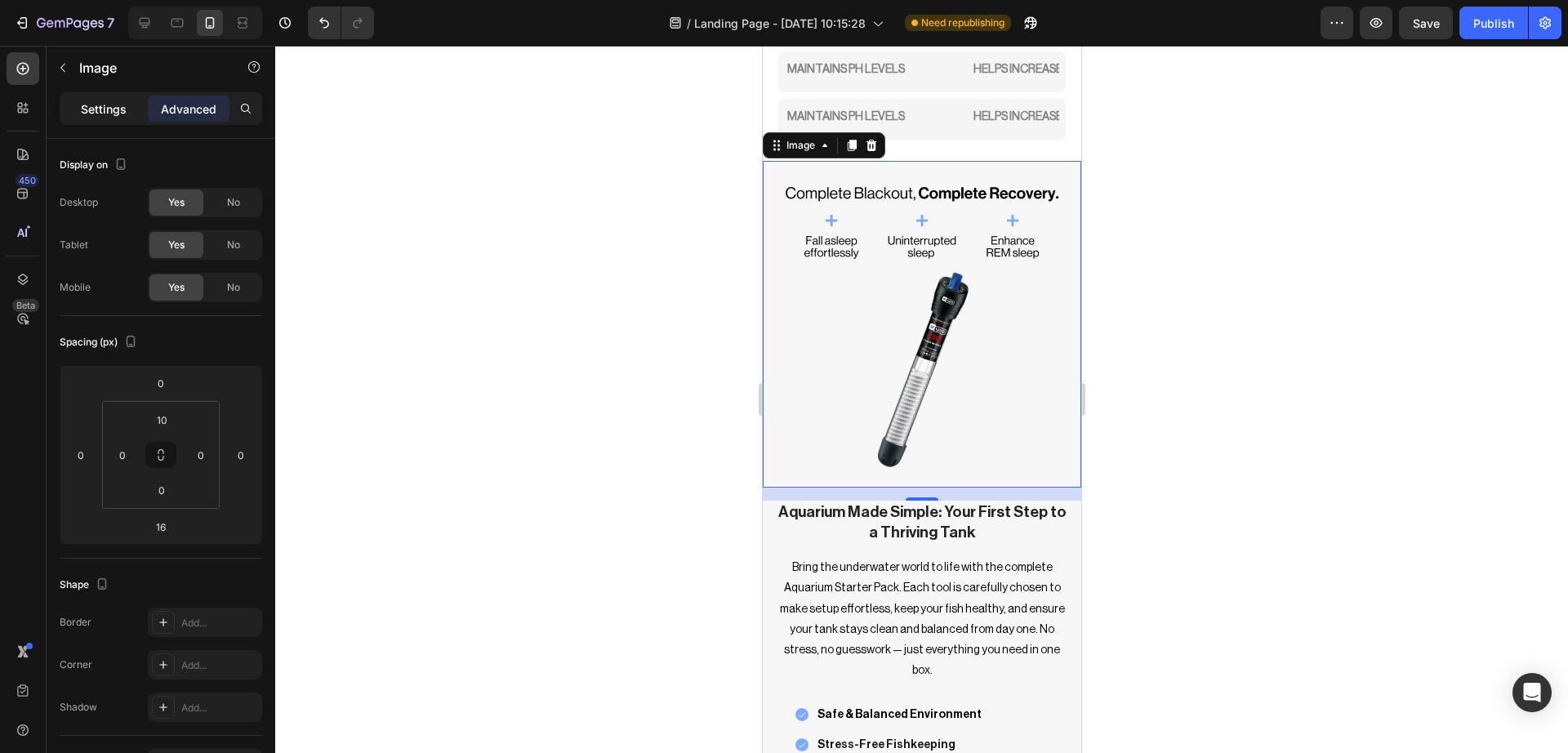
click at [127, 100] on div "Settings" at bounding box center [104, 109] width 82 height 26
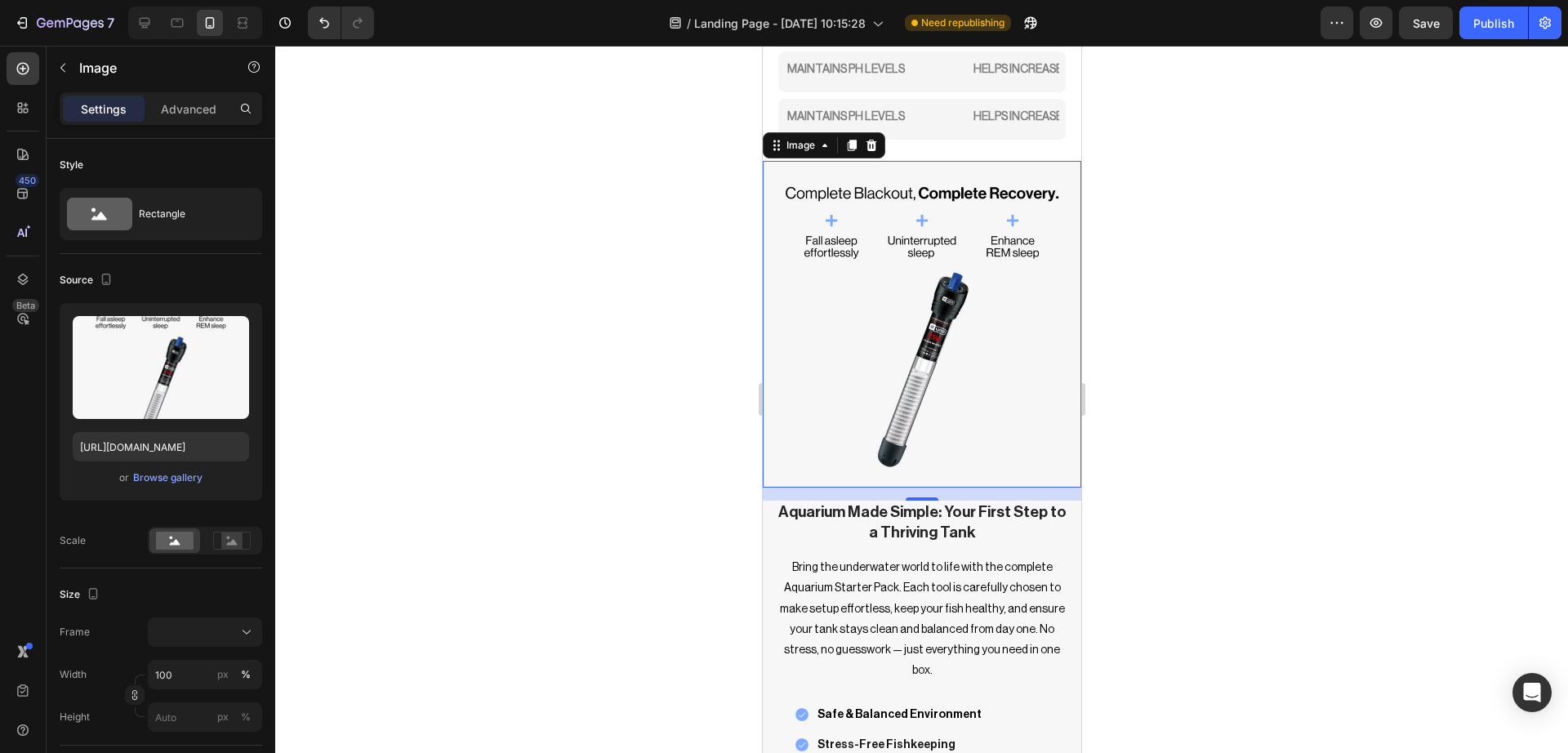
click at [688, 494] on div at bounding box center [922, 398] width 1293 height 707
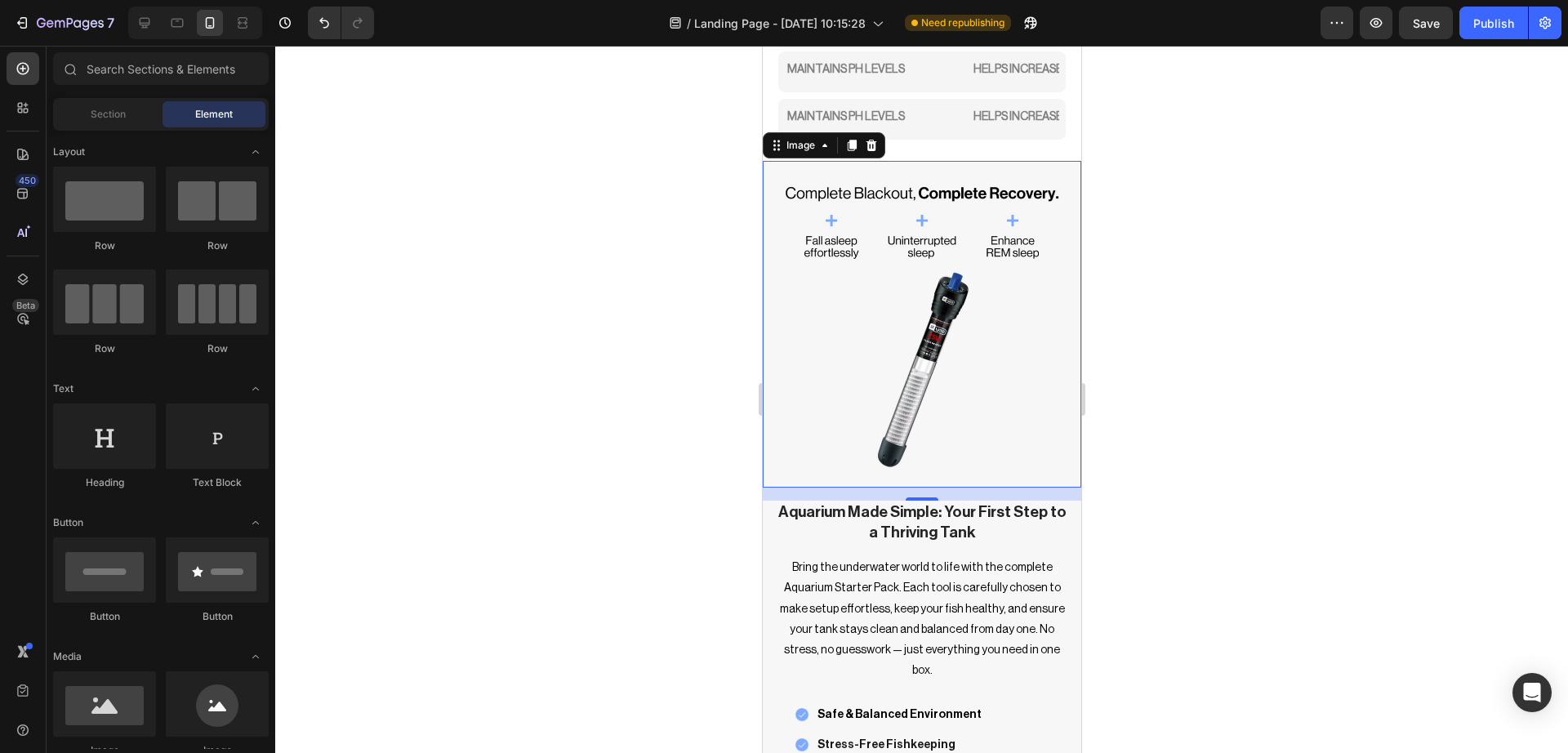
click at [688, 494] on div at bounding box center [922, 398] width 1293 height 707
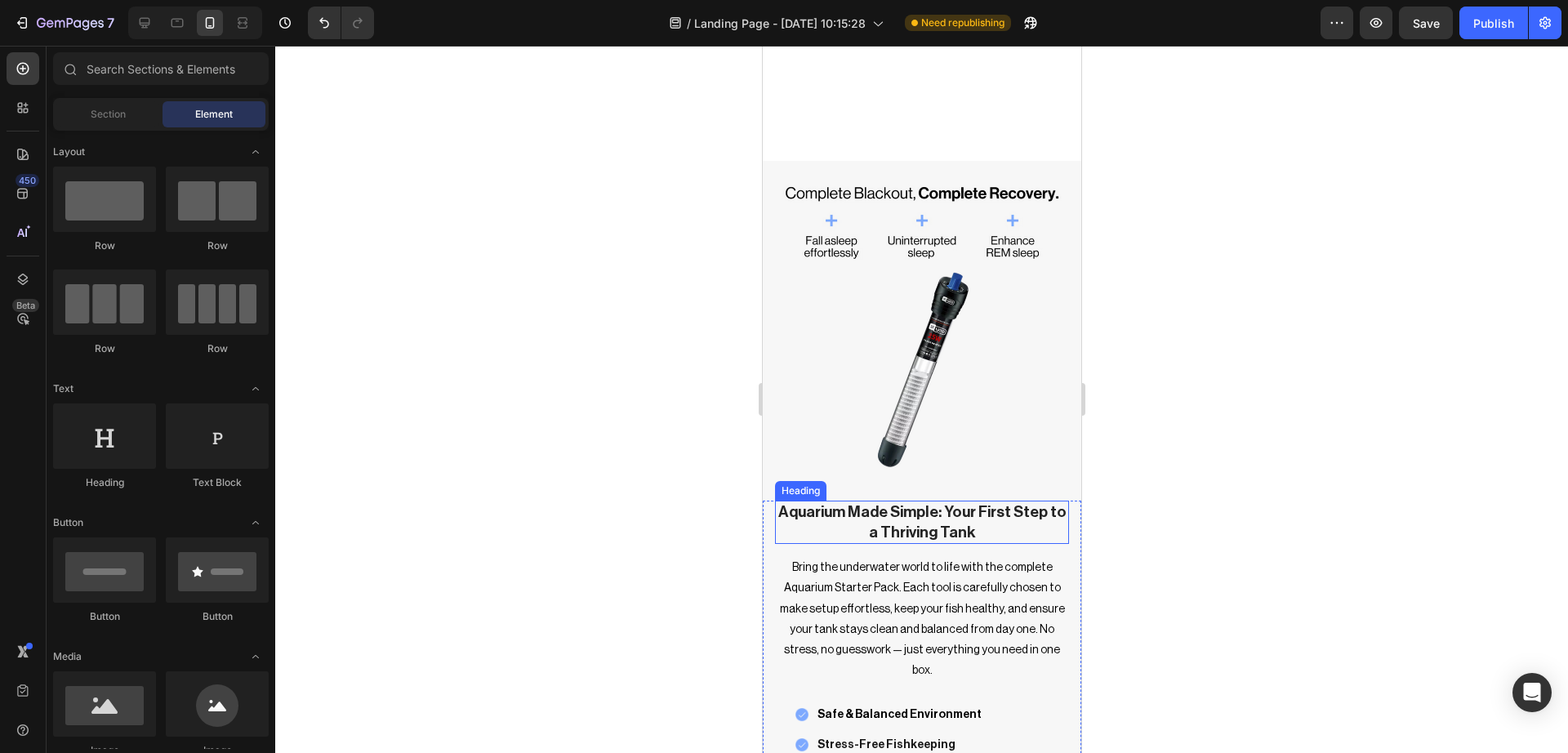
scroll to position [2459, 0]
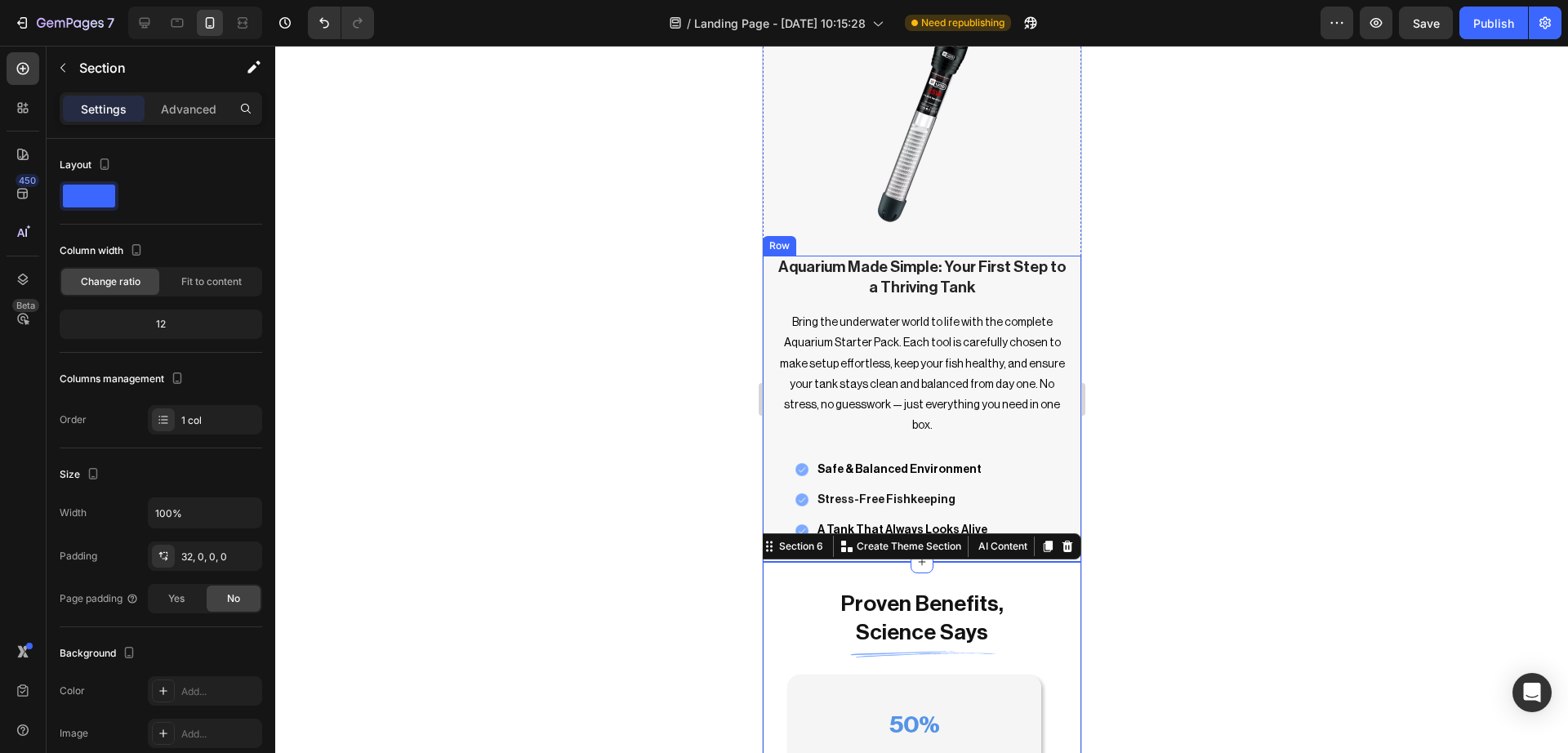
click at [1059, 482] on div "Aquarium Made Simple: Your First Step to a Thriving Tank Heading Bring the unde…" at bounding box center [921, 409] width 319 height 307
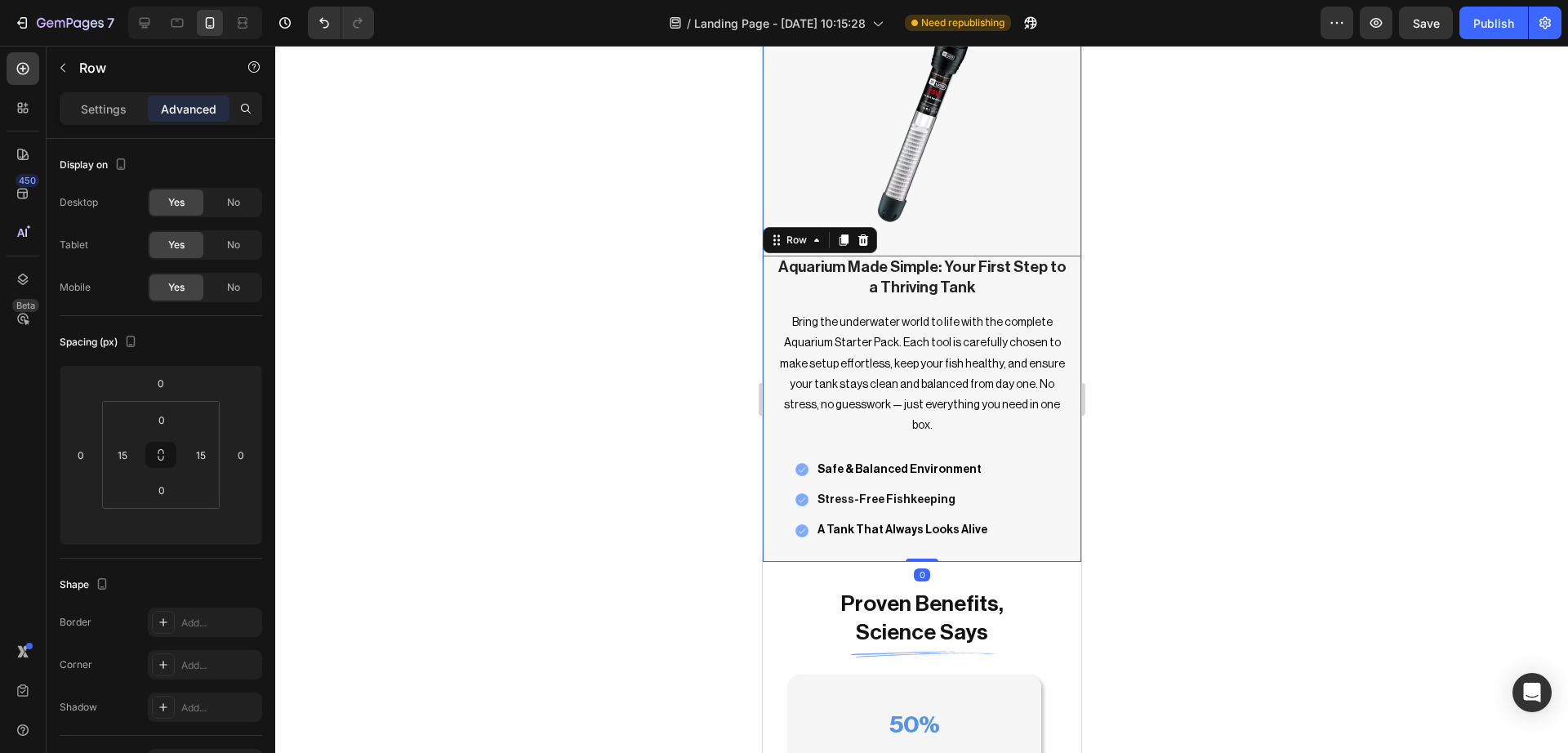
click at [1061, 232] on div "Image" at bounding box center [921, 86] width 319 height 340
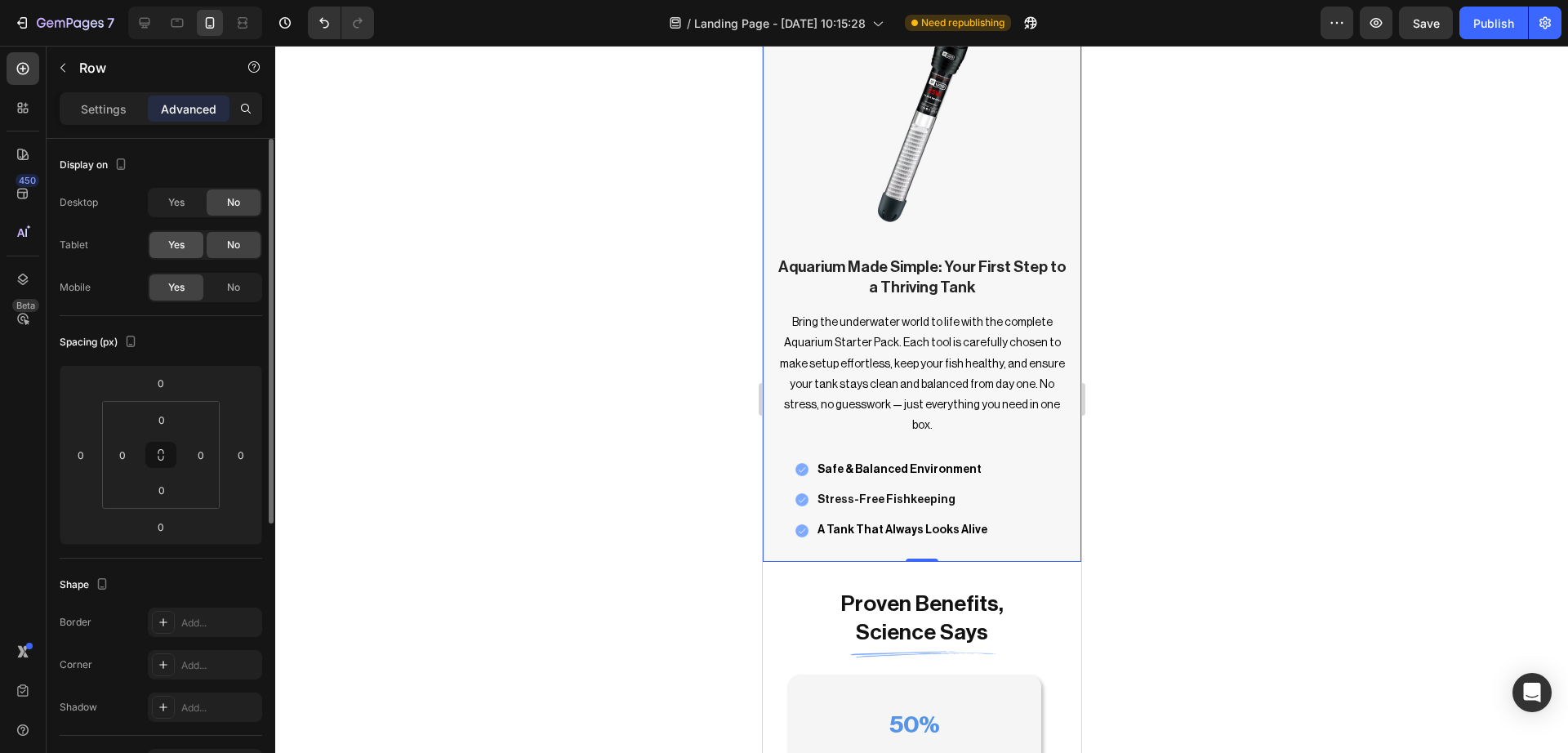
click at [167, 253] on div "Yes" at bounding box center [175, 245] width 54 height 26
click at [186, 193] on div "Yes" at bounding box center [175, 203] width 54 height 26
click at [142, 13] on div at bounding box center [144, 23] width 26 height 26
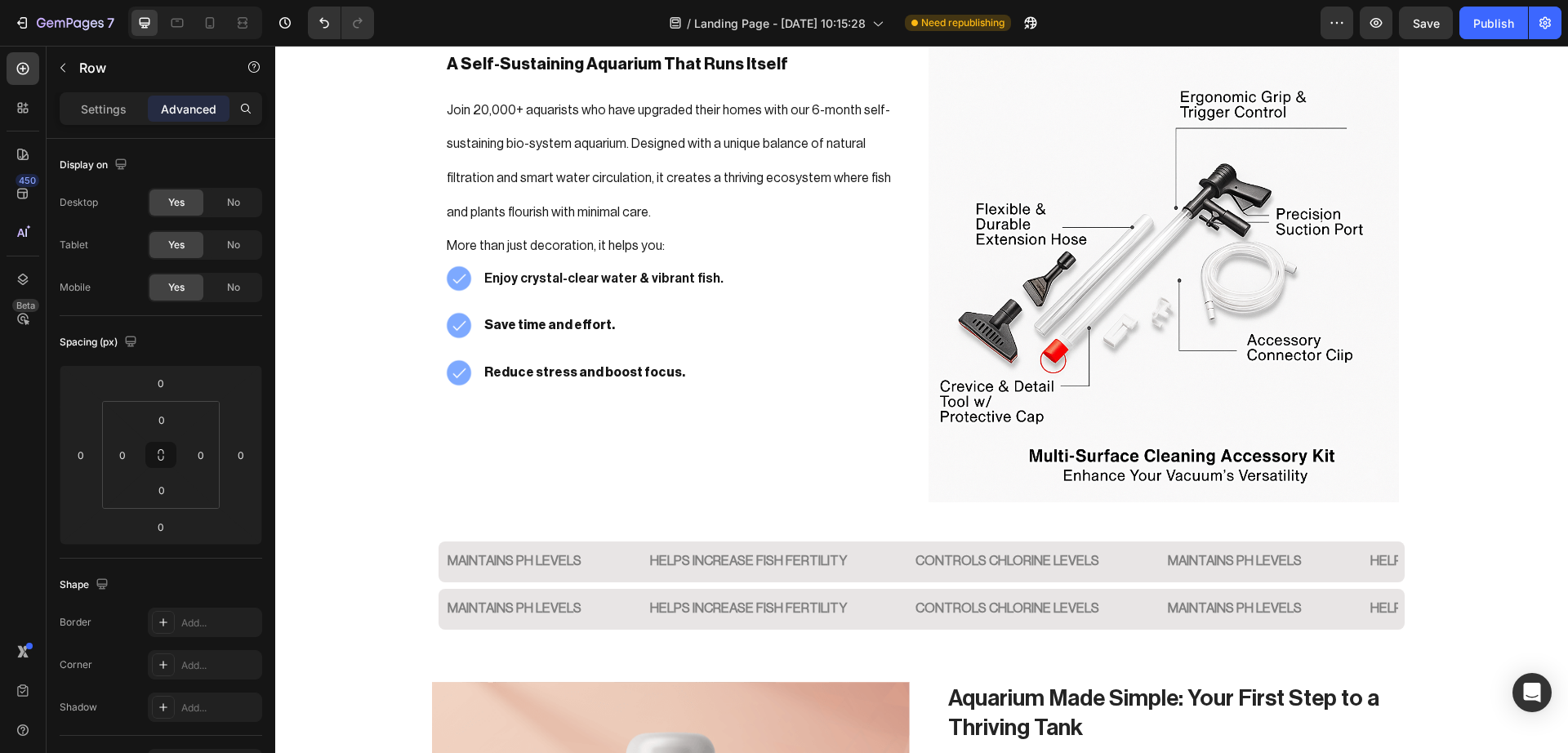
scroll to position [1809, 0]
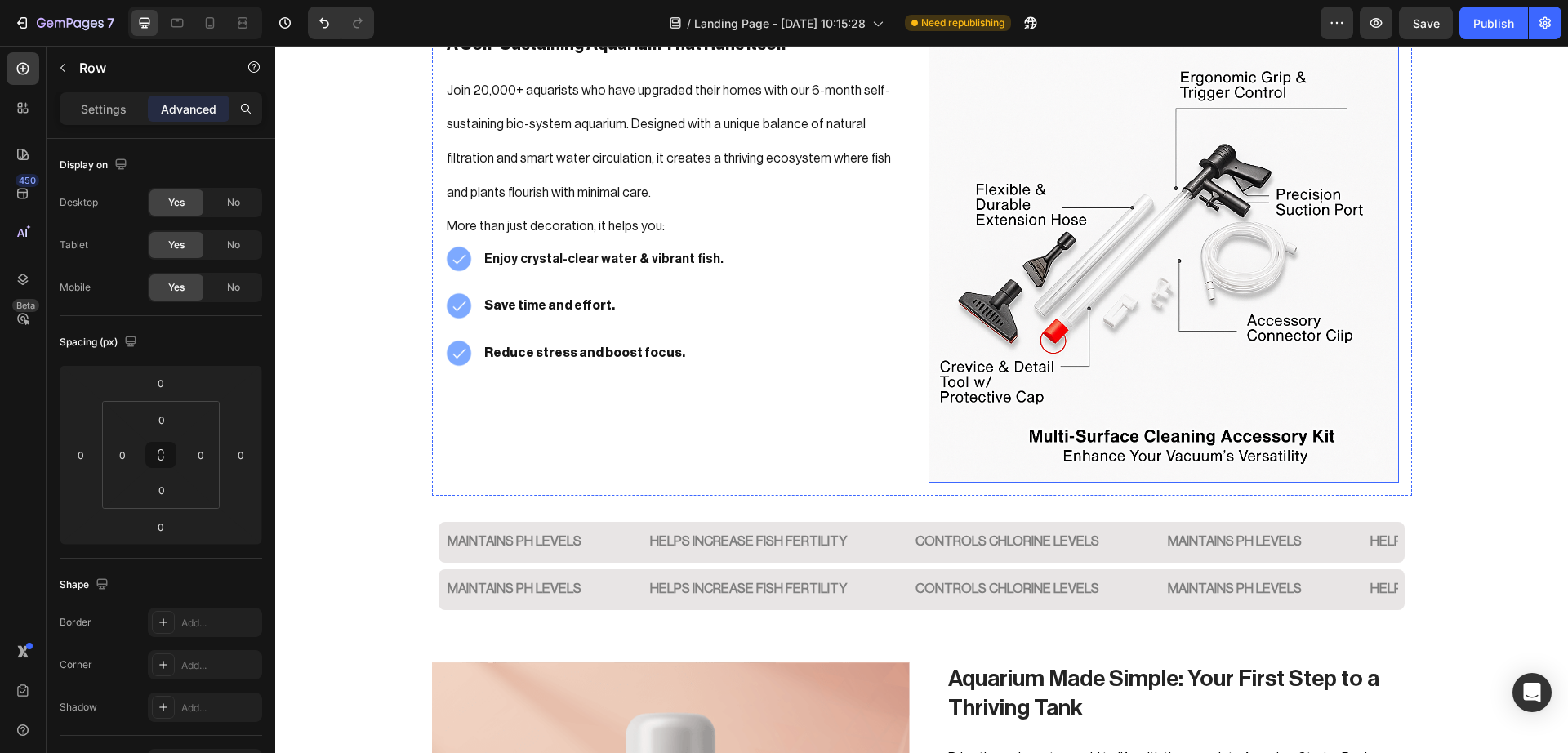
click at [1043, 302] on img at bounding box center [1163, 247] width 470 height 470
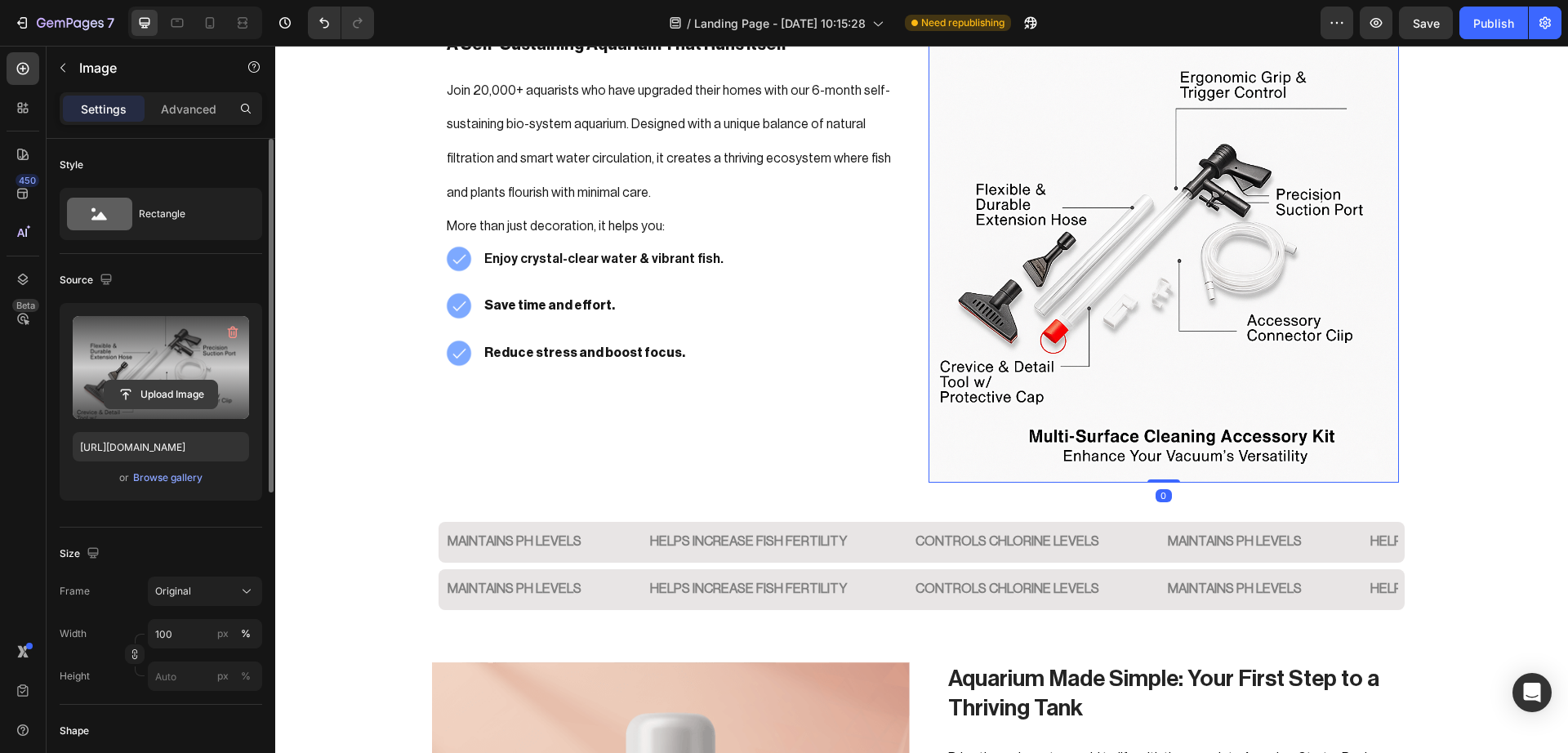
click at [157, 392] on input "file" at bounding box center [160, 393] width 112 height 27
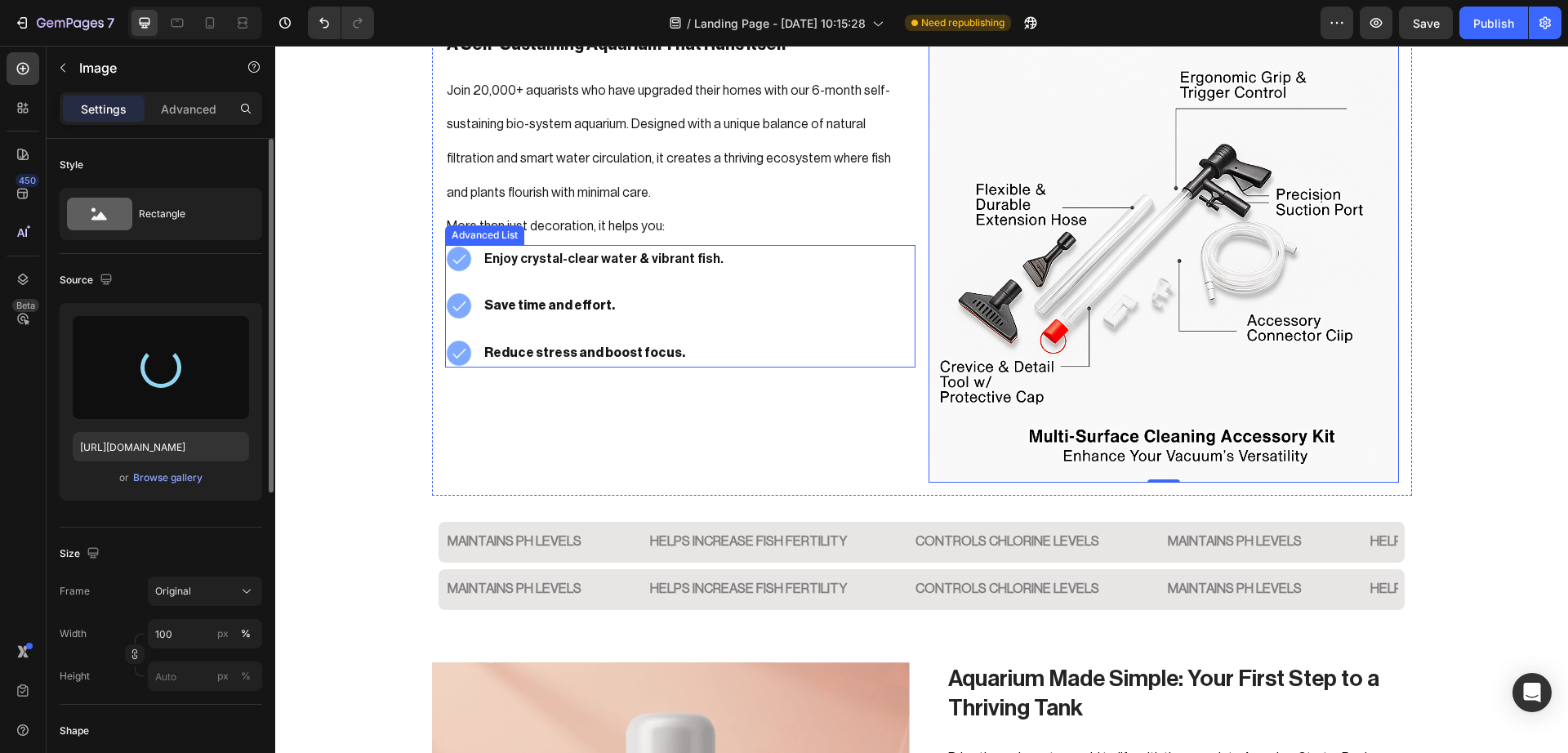
click at [719, 252] on div "Image Enjoy crystal-clear water & vibrant fish. Text Block Image Save time and …" at bounding box center [680, 307] width 470 height 123
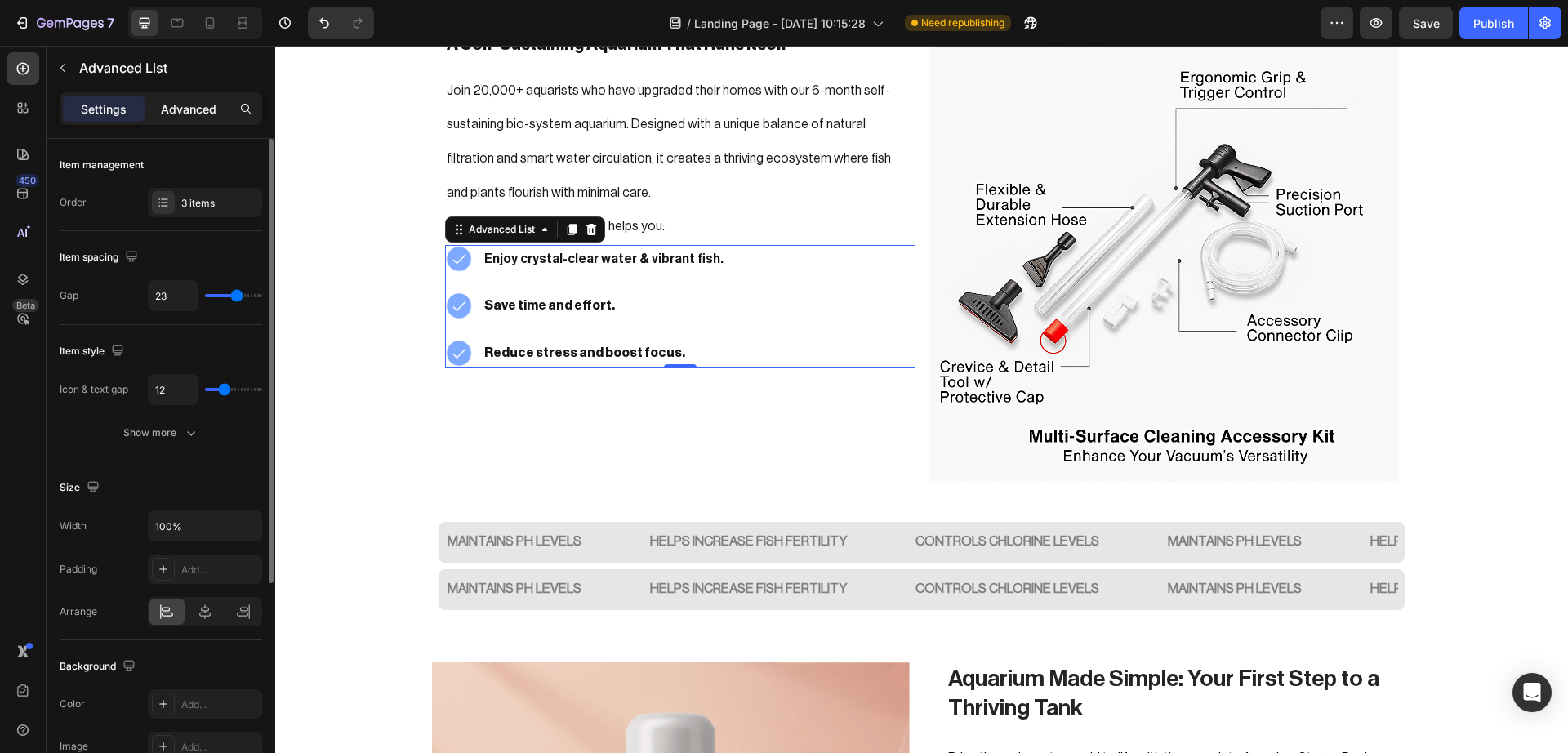
click at [184, 104] on p "Advanced" at bounding box center [188, 109] width 56 height 17
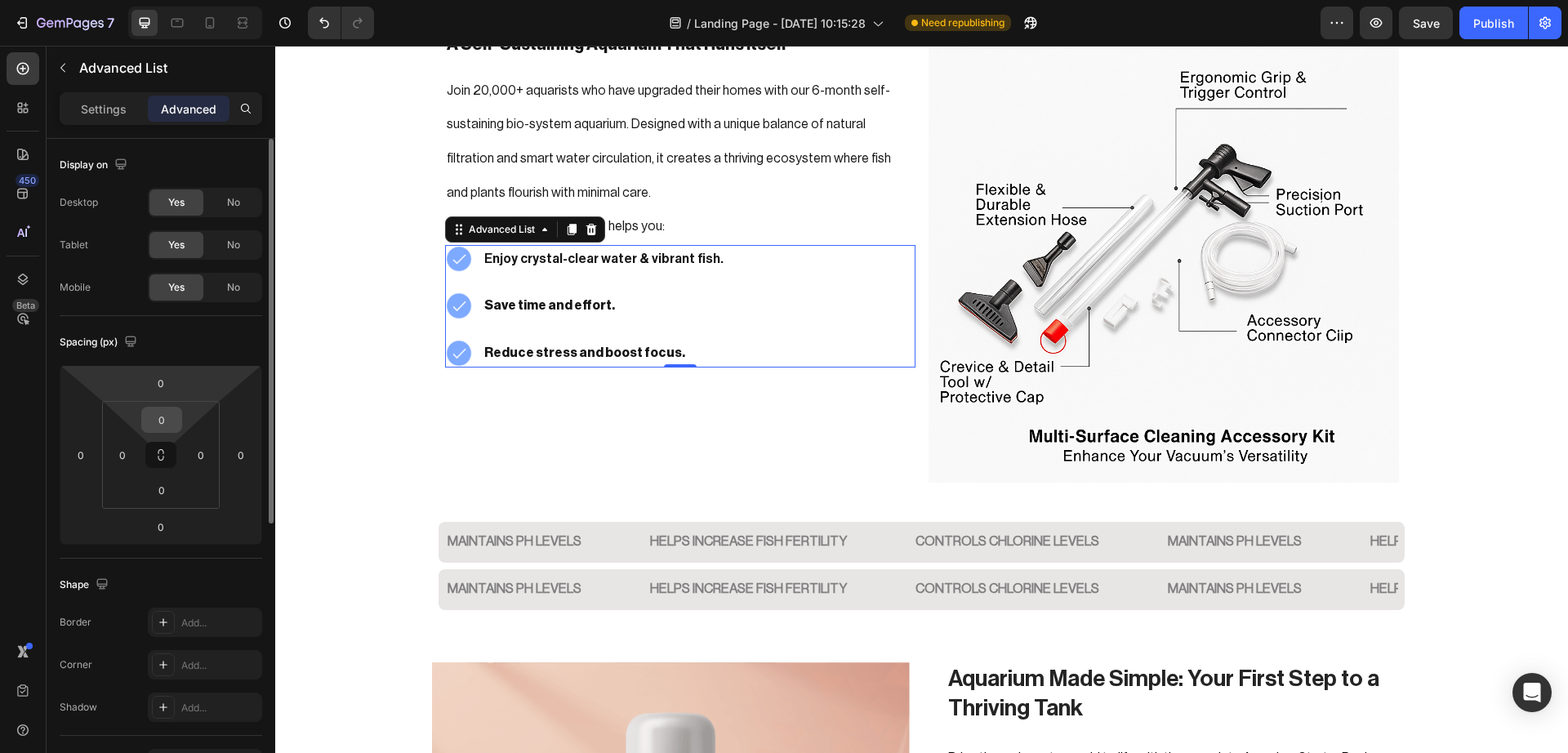
click at [167, 418] on input "0" at bounding box center [161, 420] width 33 height 25
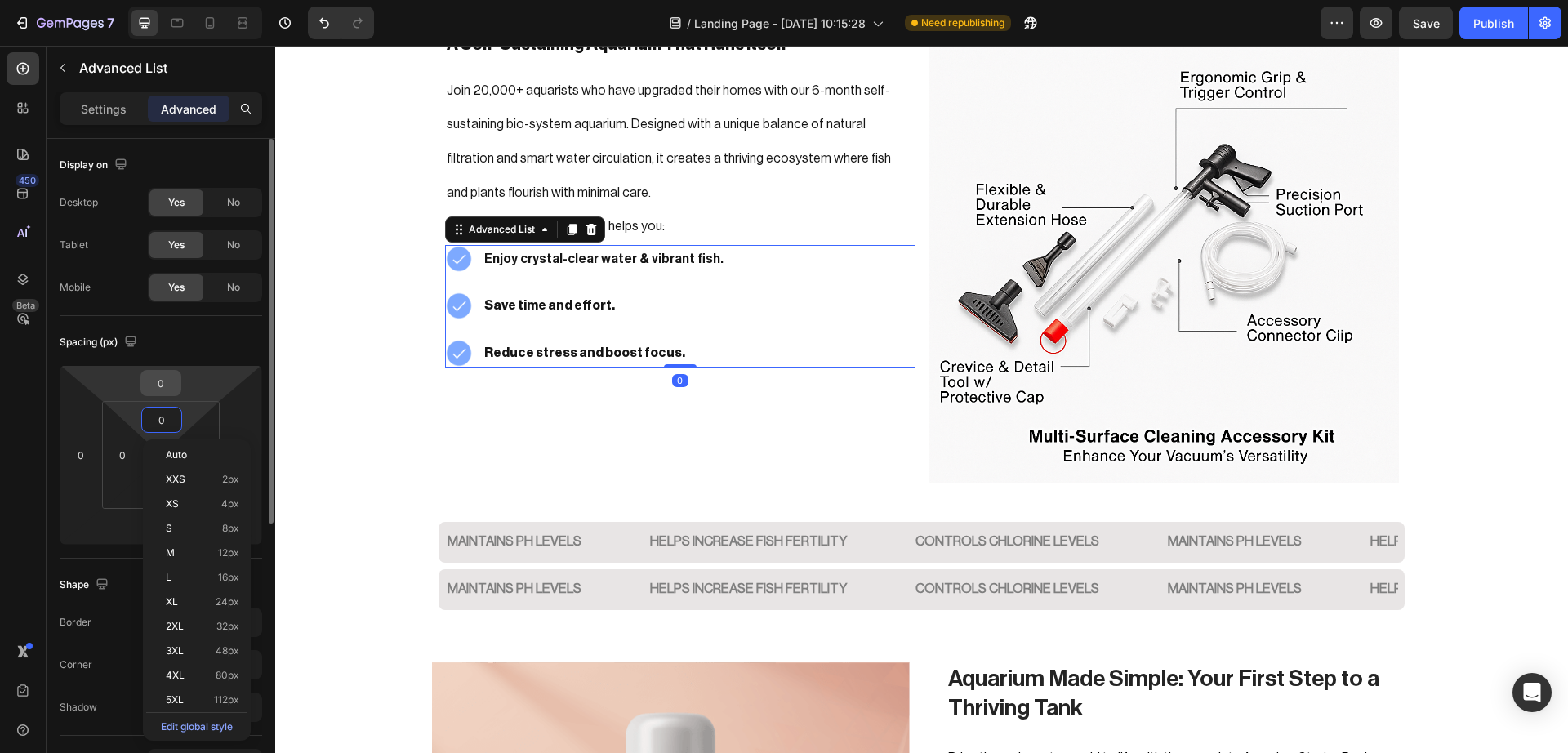
click at [165, 382] on input "0" at bounding box center [160, 383] width 33 height 25
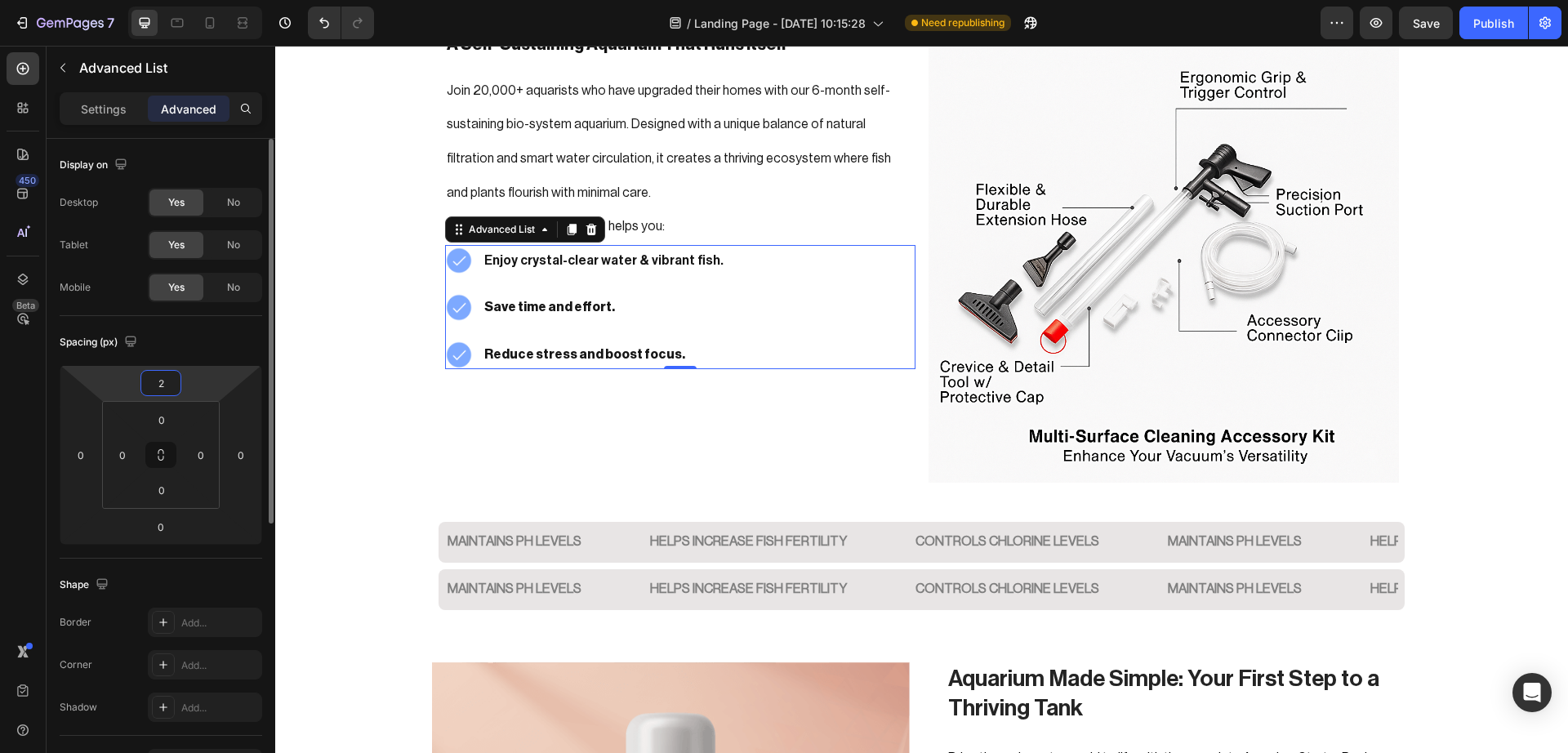
type input "20"
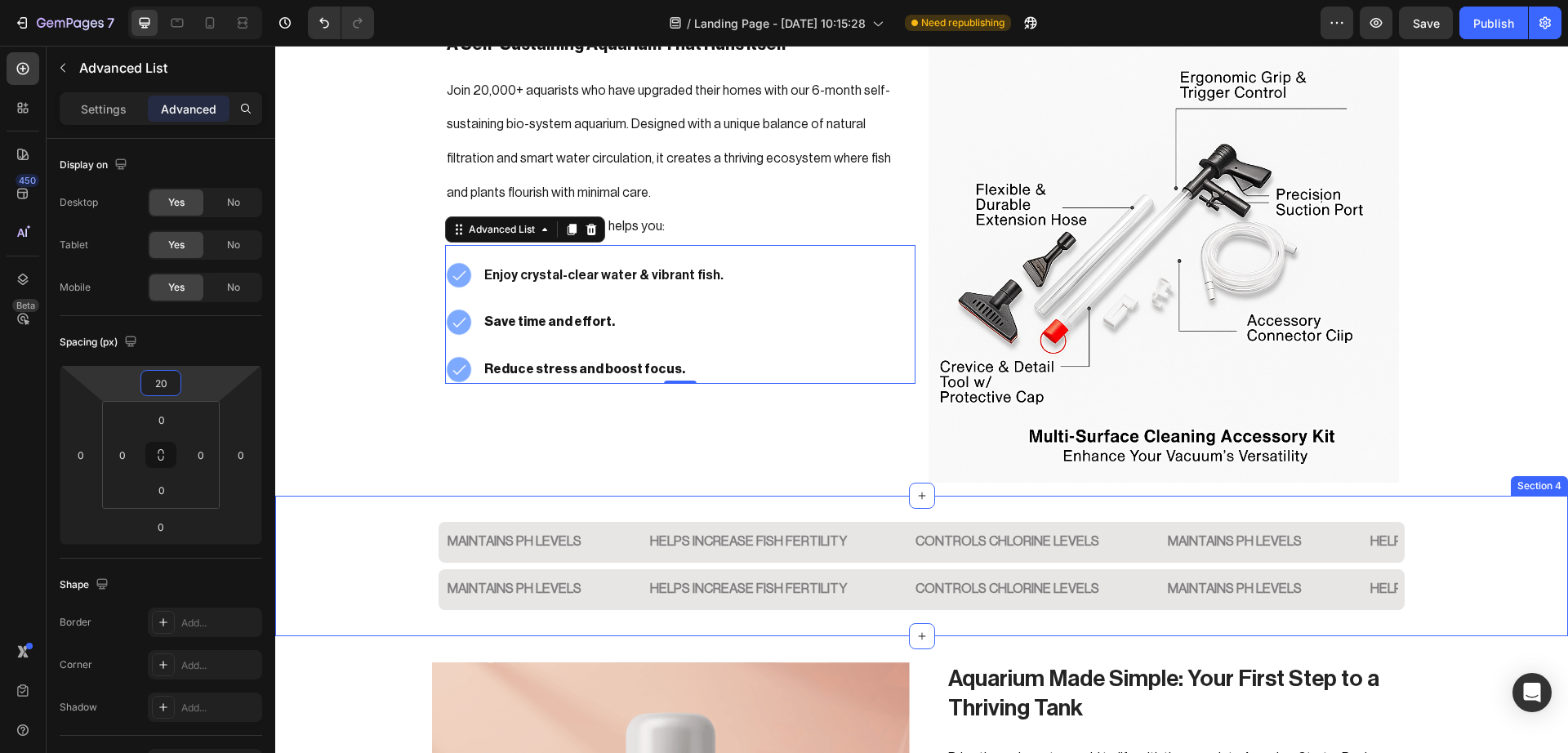
click at [1507, 546] on div "Maintains PH Levels Text Block Helps Increase fish fertility Text Block CONTROL…" at bounding box center [922, 565] width 1293 height 141
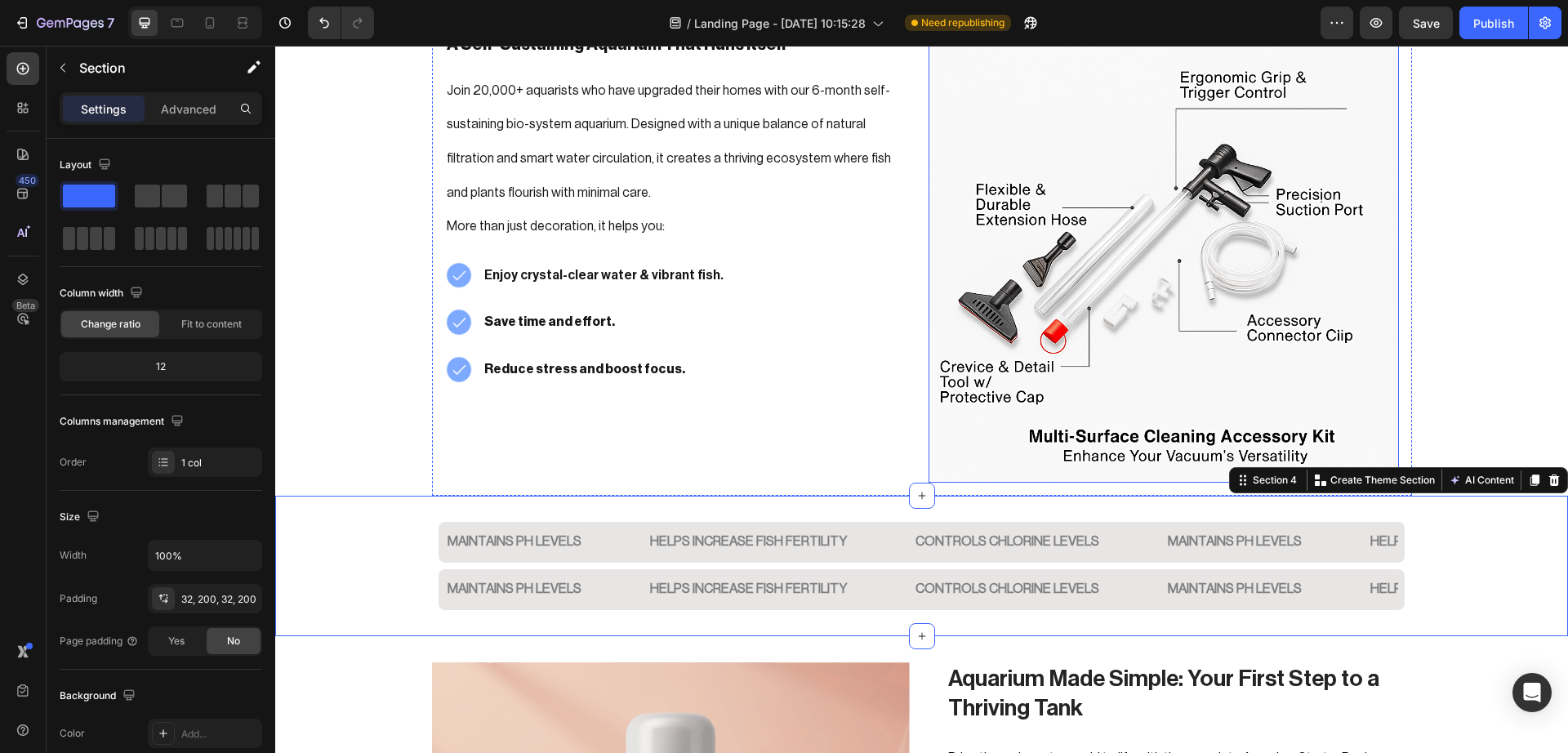
click at [1140, 388] on img at bounding box center [1163, 247] width 470 height 470
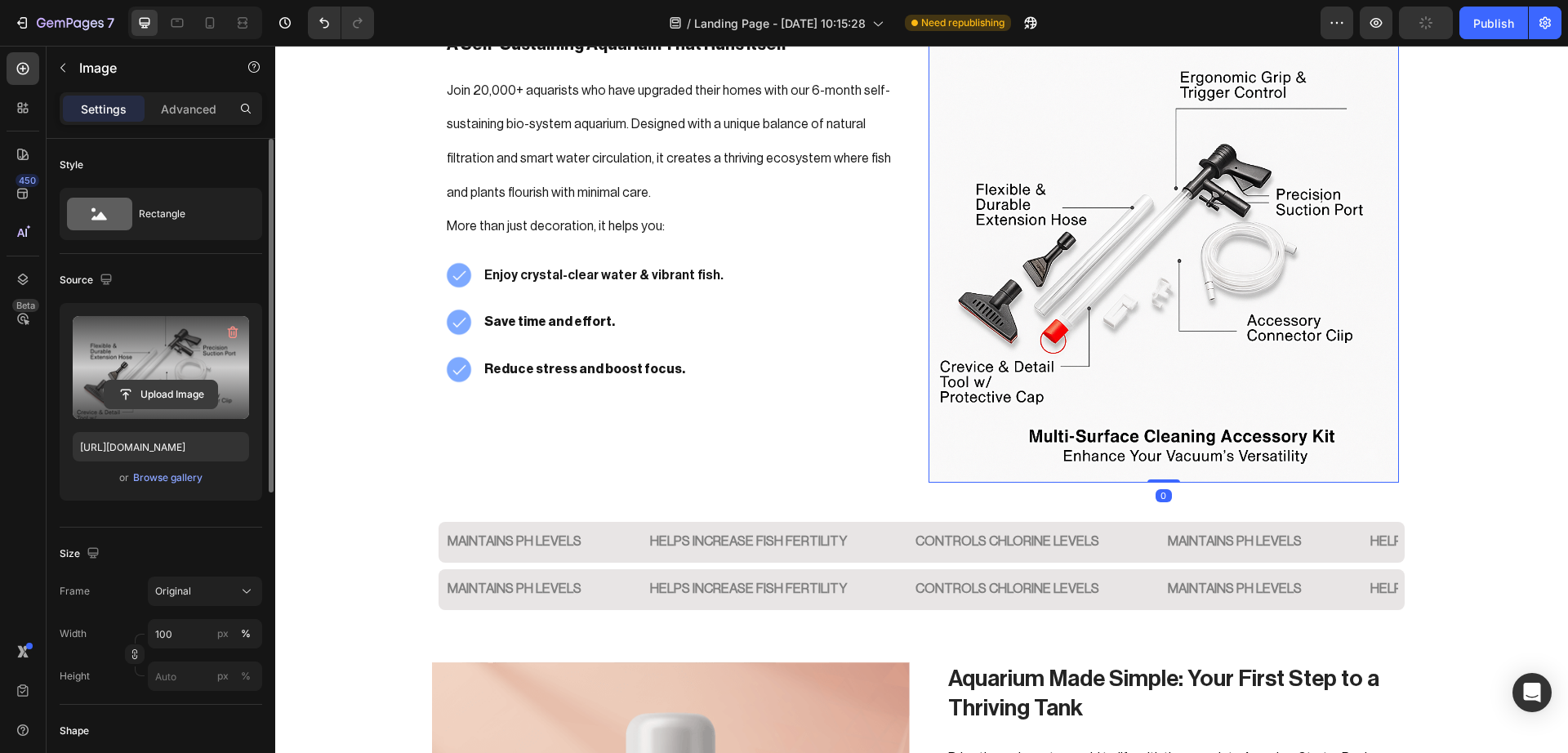
click at [171, 392] on input "file" at bounding box center [160, 393] width 112 height 27
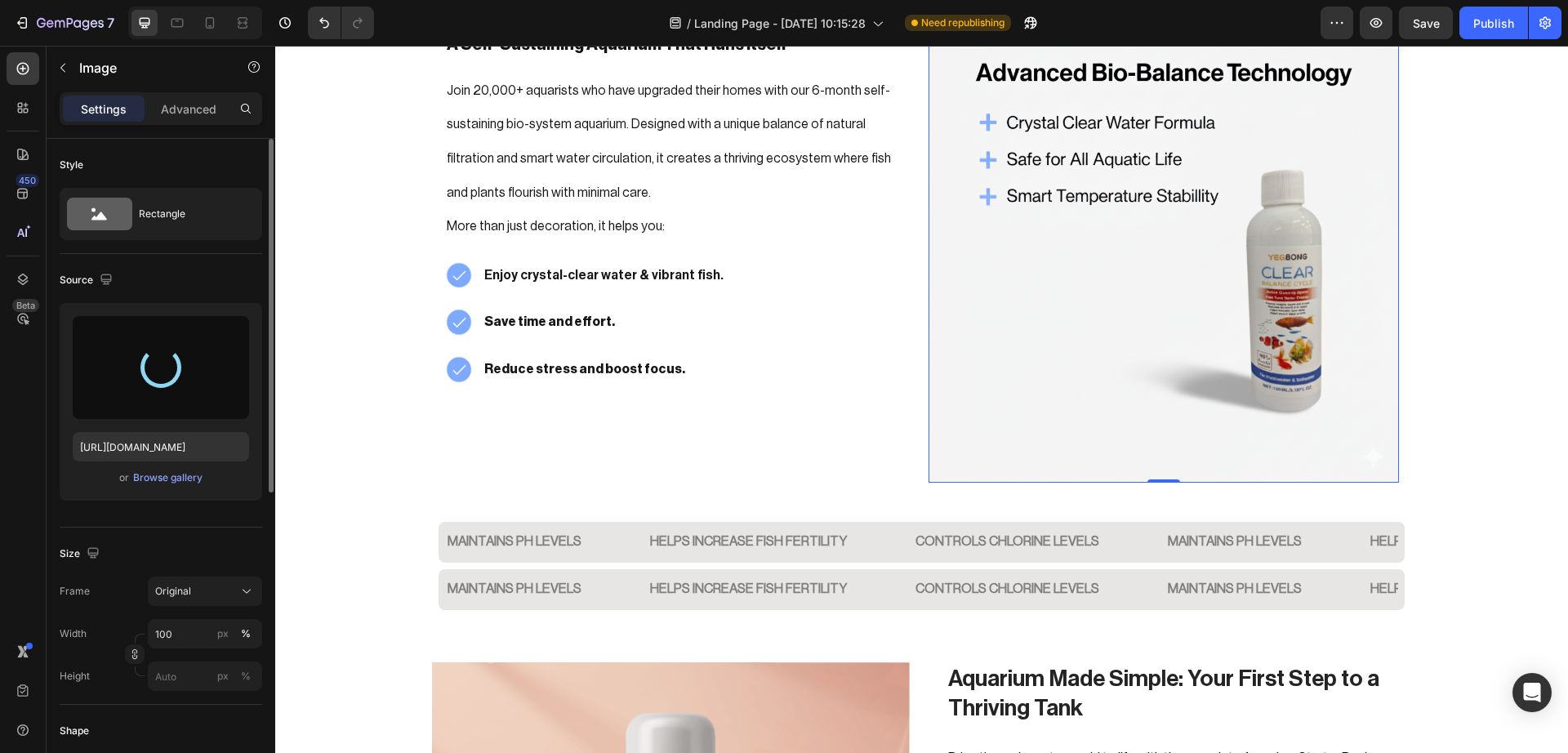
type input "https://cdn.shopify.com/s/files/1/0748/2356/5369/files/gempages_584121305515688…"
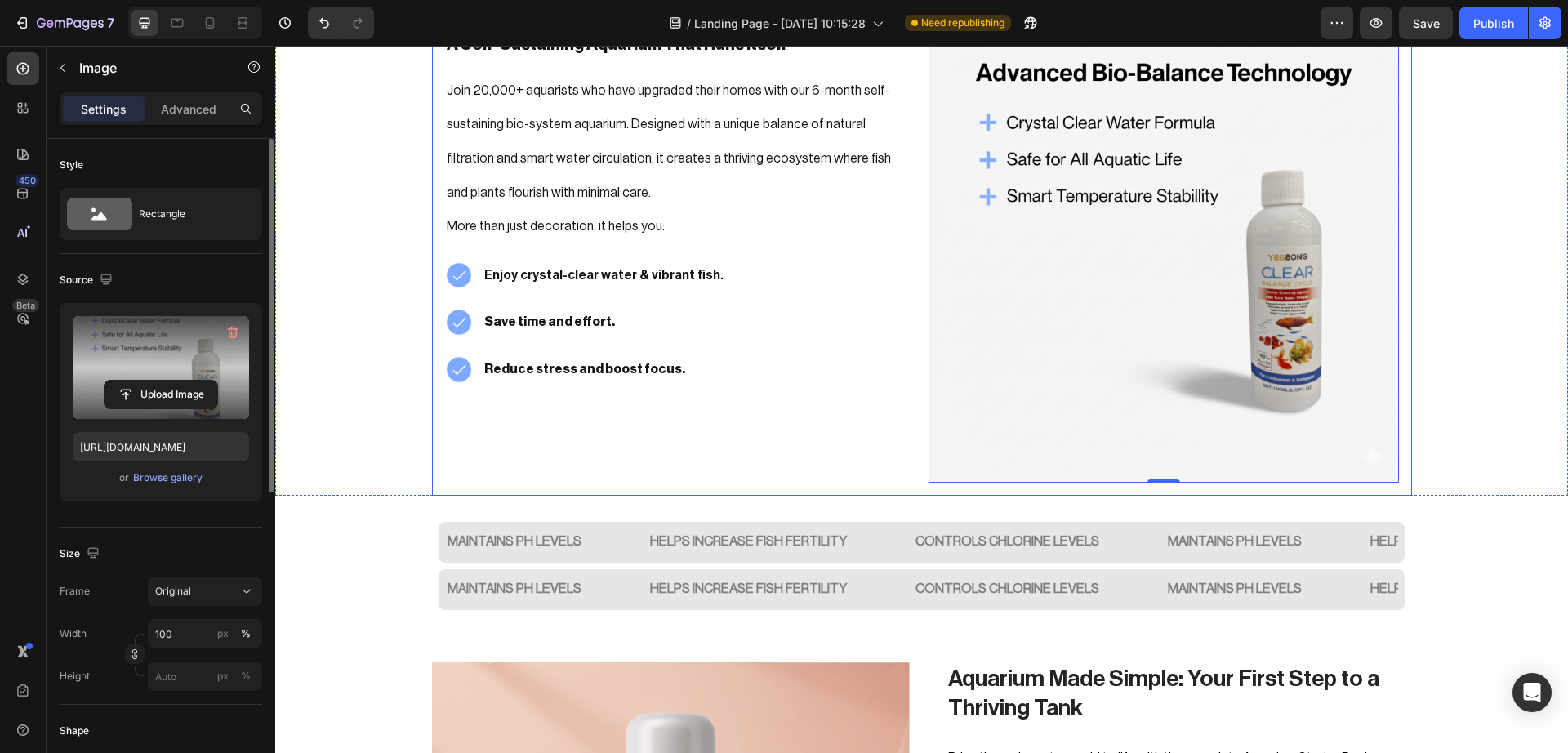
click at [869, 418] on div "A Self-Sustaining Aquarium That Runs Itself Heading Join 20,000+ aquarists who …" at bounding box center [680, 247] width 470 height 470
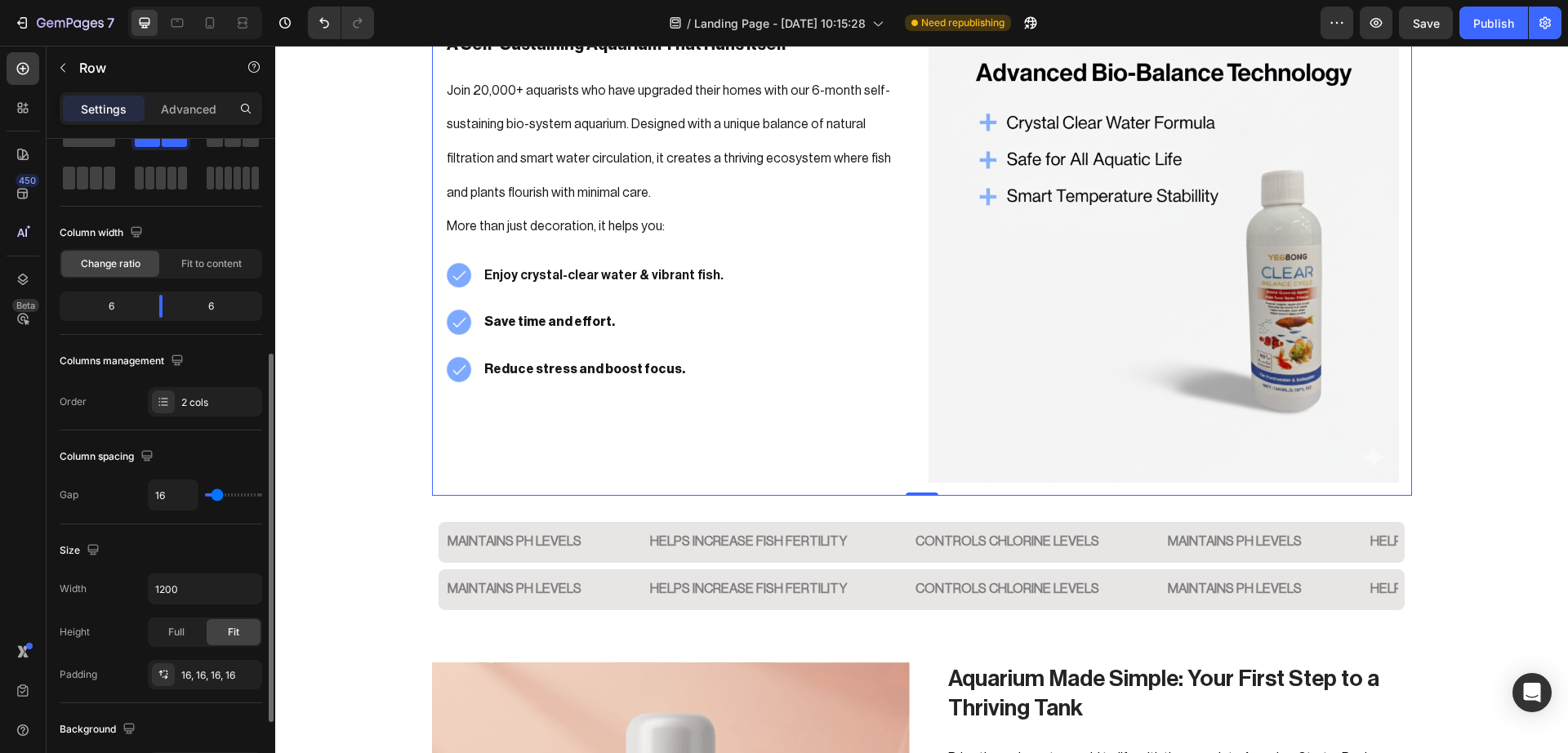
scroll to position [0, 0]
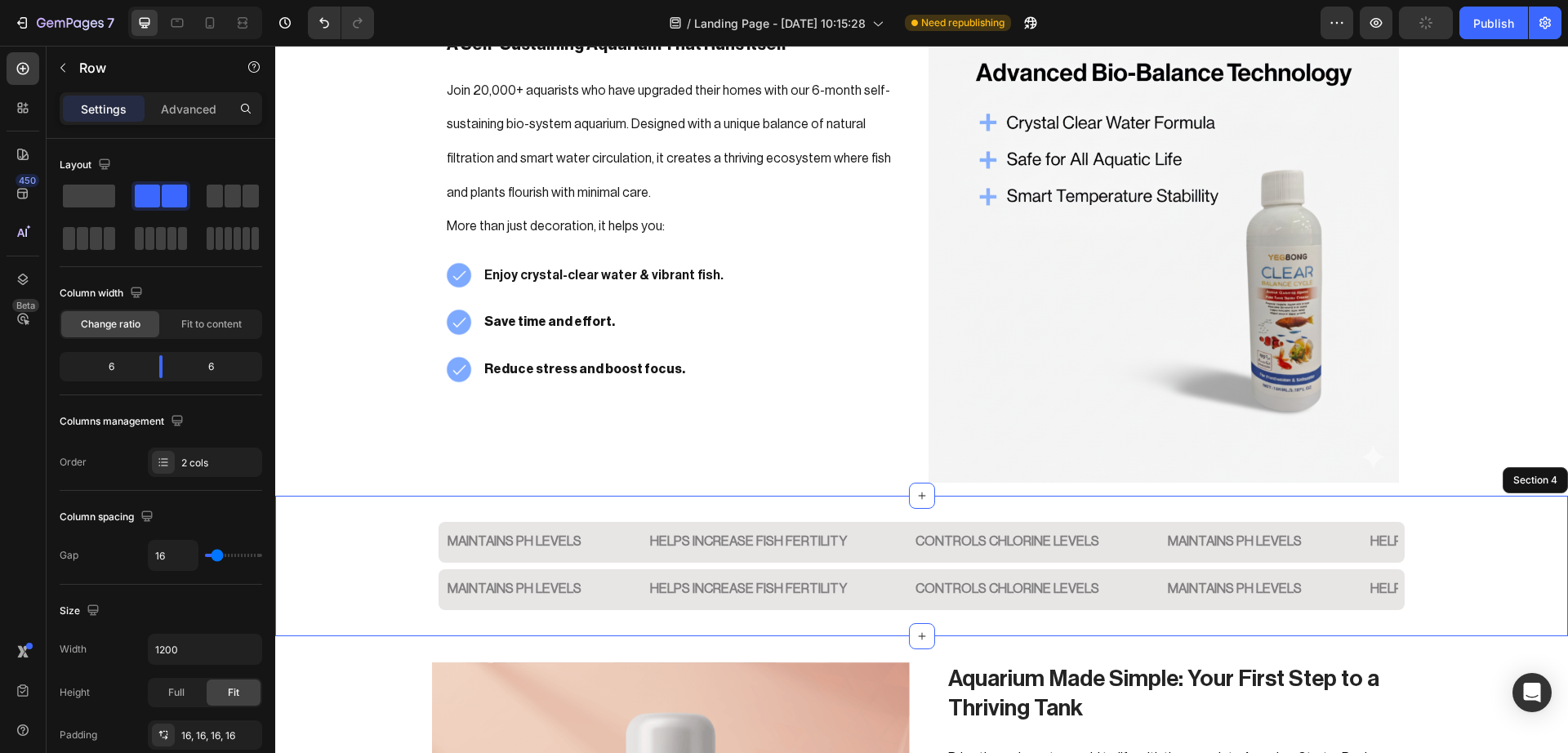
click at [1521, 574] on div "Maintains PH Levels Text Block Helps Increase fish fertility Text Block CONTROL…" at bounding box center [922, 565] width 1293 height 141
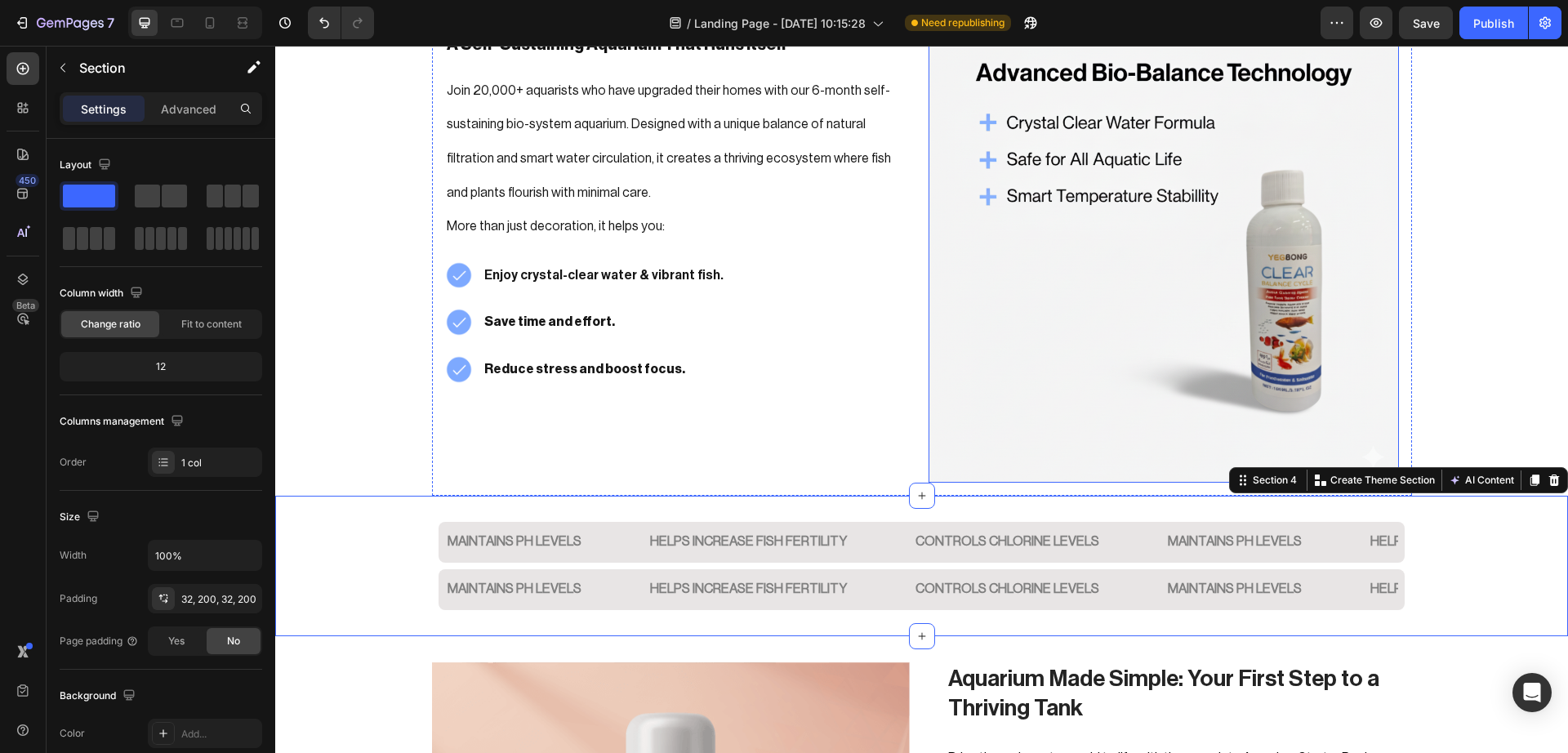
click at [1126, 343] on img at bounding box center [1163, 247] width 470 height 470
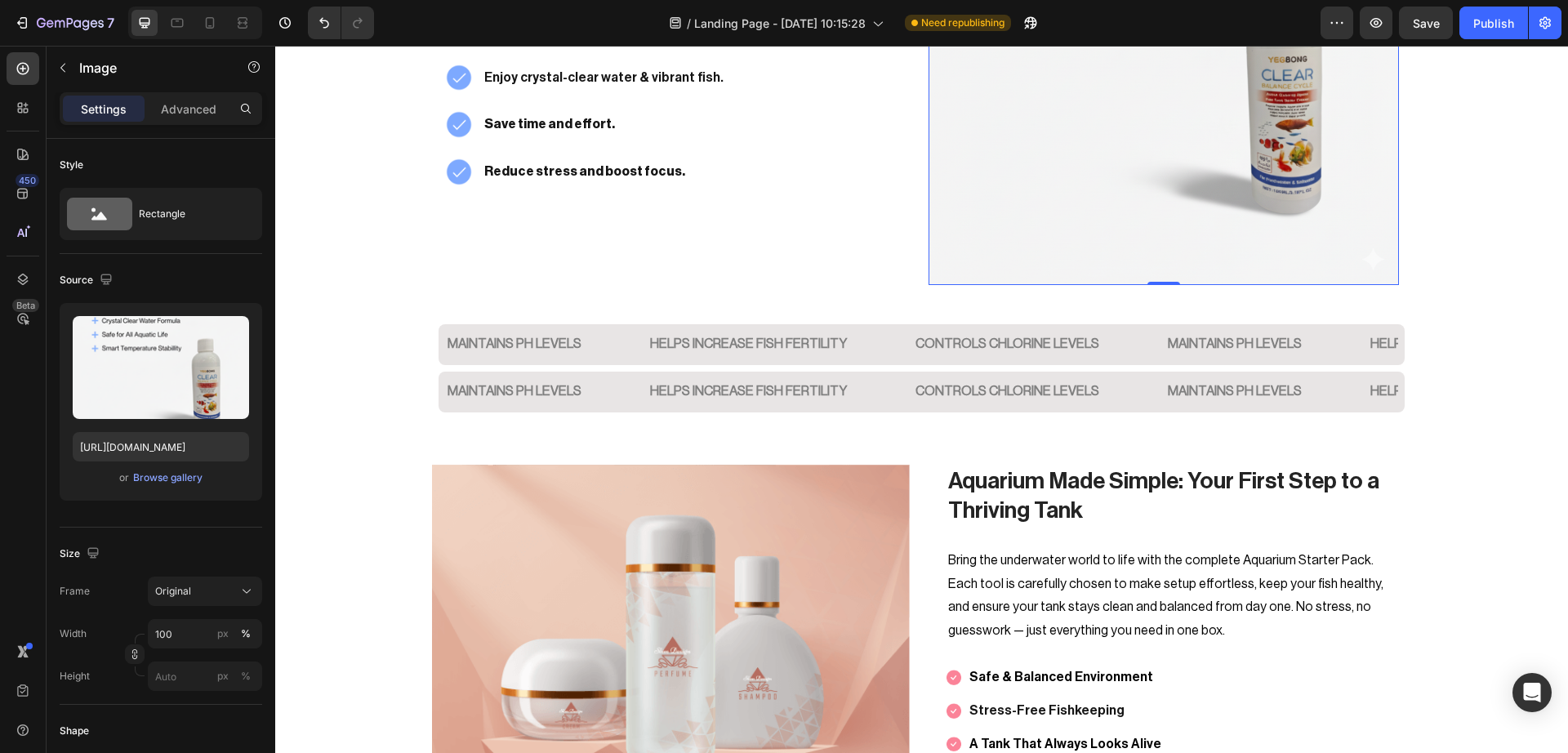
scroll to position [2231, 0]
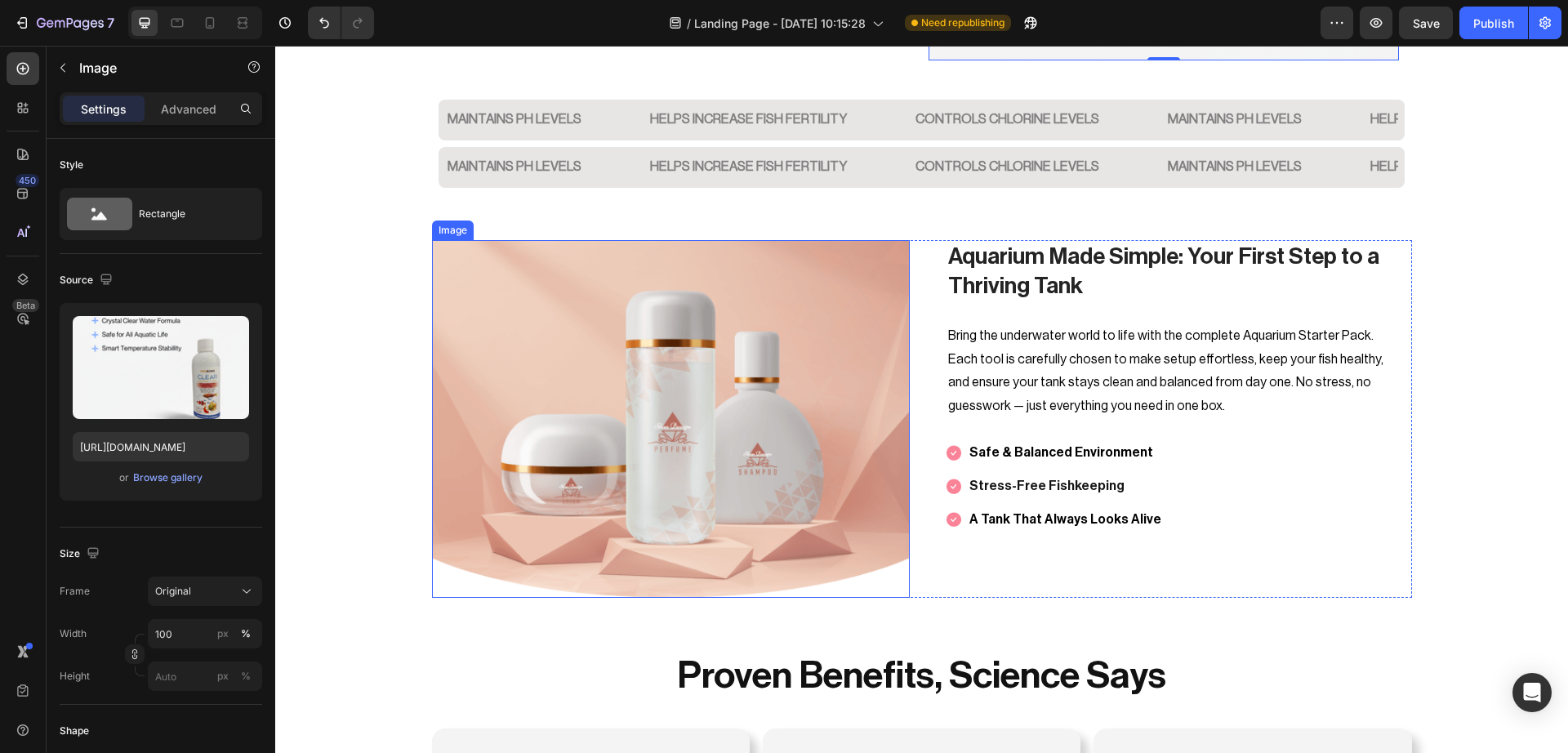
click at [788, 394] on img at bounding box center [671, 418] width 477 height 358
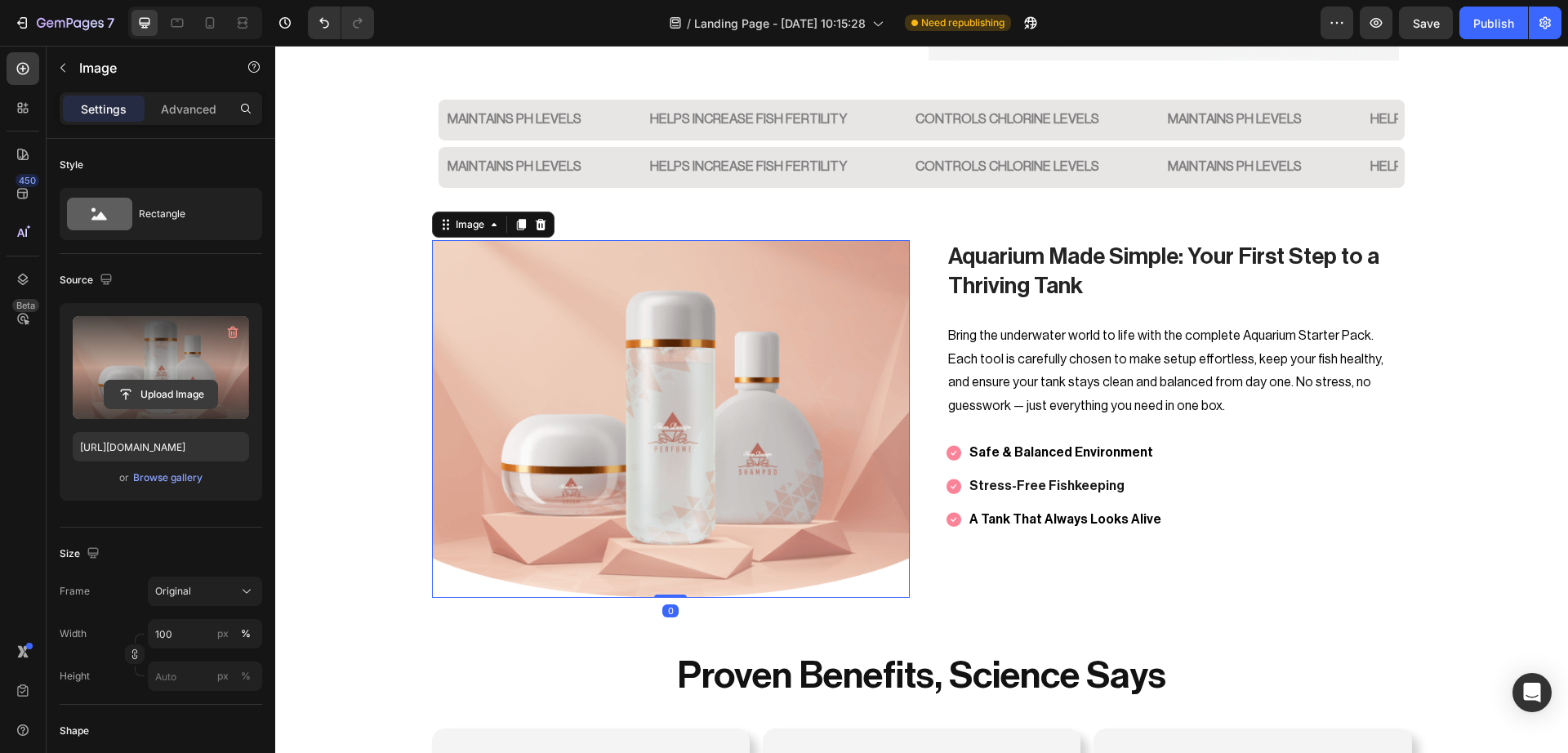
click at [174, 404] on input "file" at bounding box center [160, 393] width 112 height 27
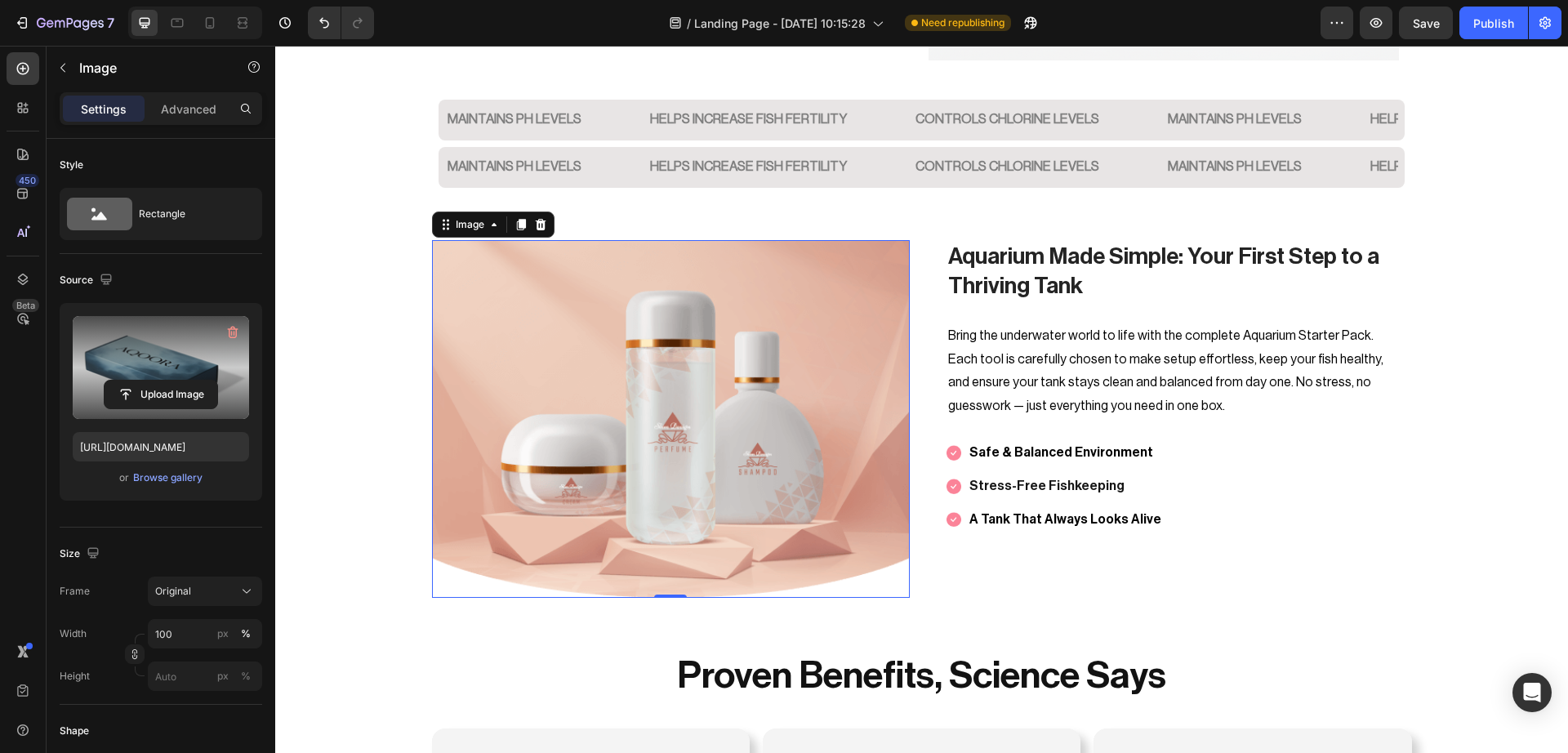
type input "https://cdn.shopify.com/s/files/1/0748/2356/5369/files/gempages_584121305515688…"
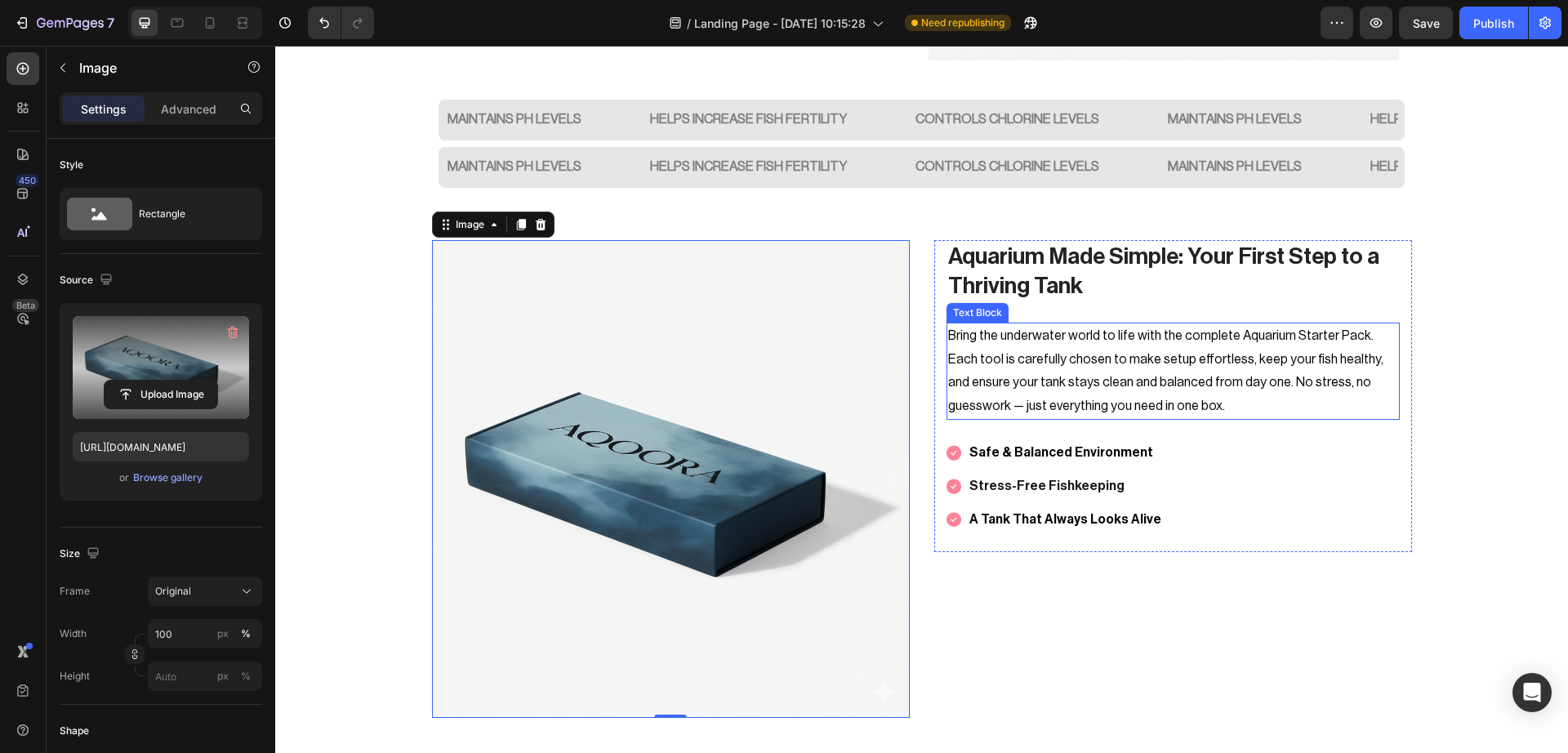
click at [1124, 380] on p "Bring the underwater world to life with the complete Aquarium Starter Pack. Eac…" at bounding box center [1173, 372] width 450 height 94
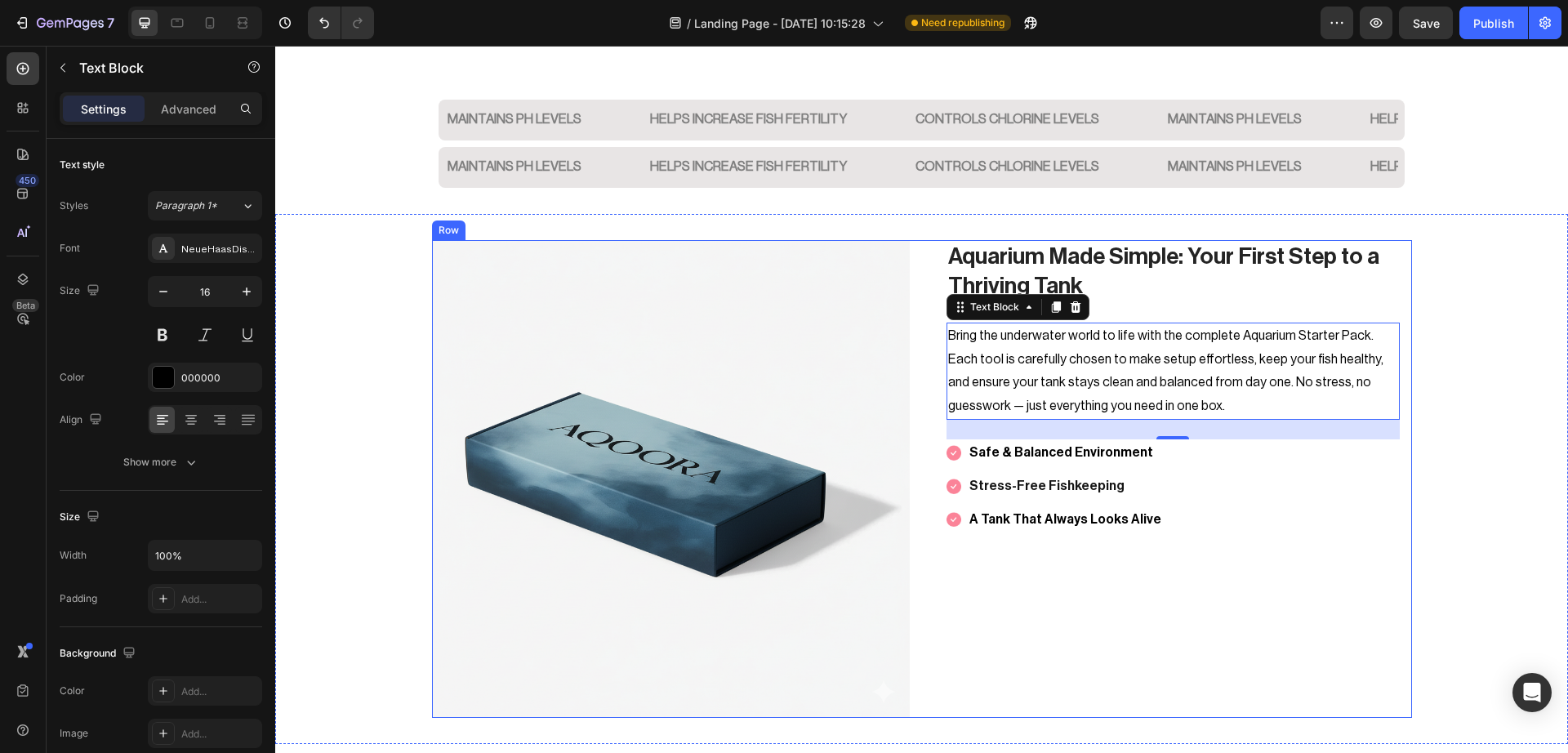
scroll to position [2374, 0]
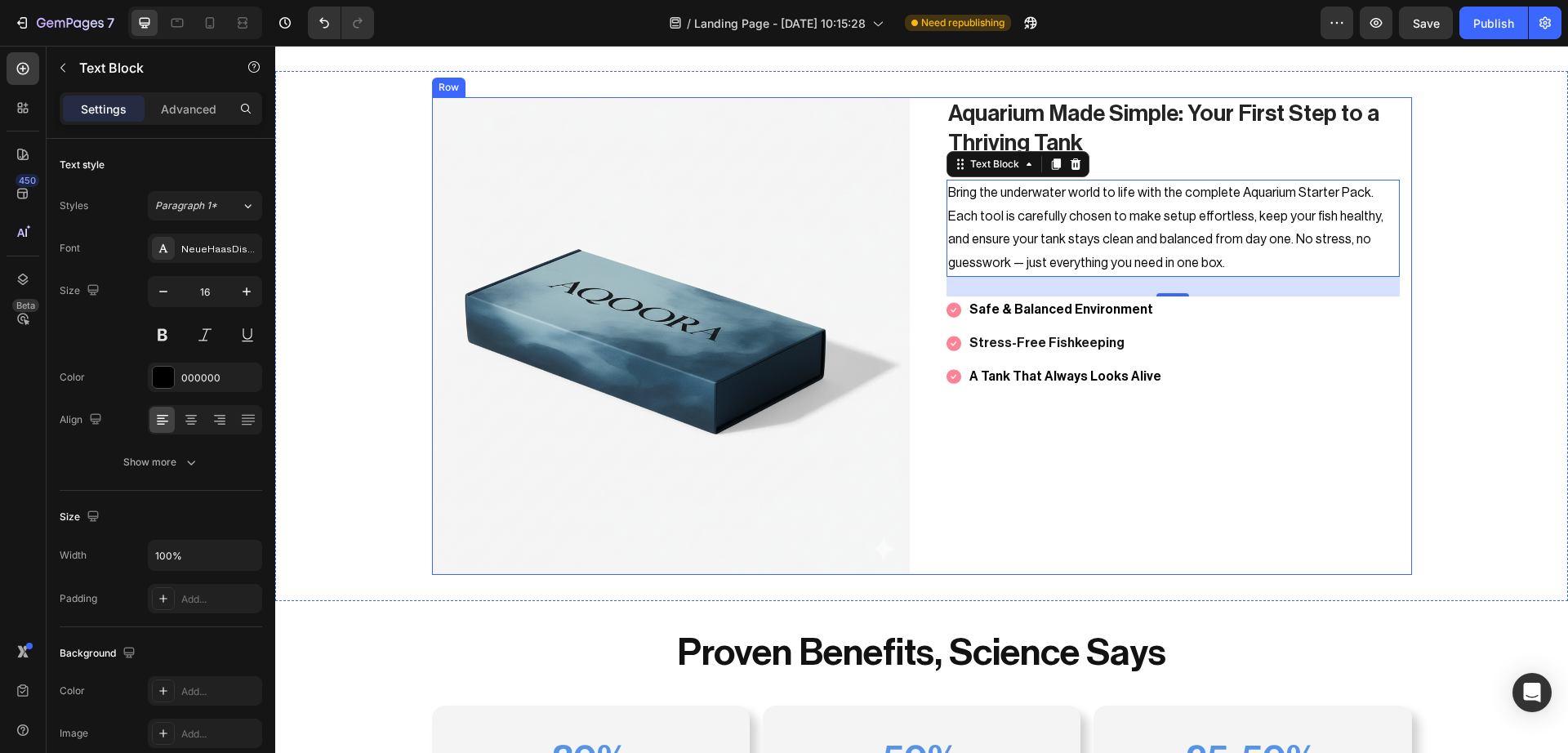
click at [1174, 440] on div "Aquarium Made Simple: Your First Step to a Thriving Tank Heading Bring the unde…" at bounding box center [1173, 336] width 477 height 477
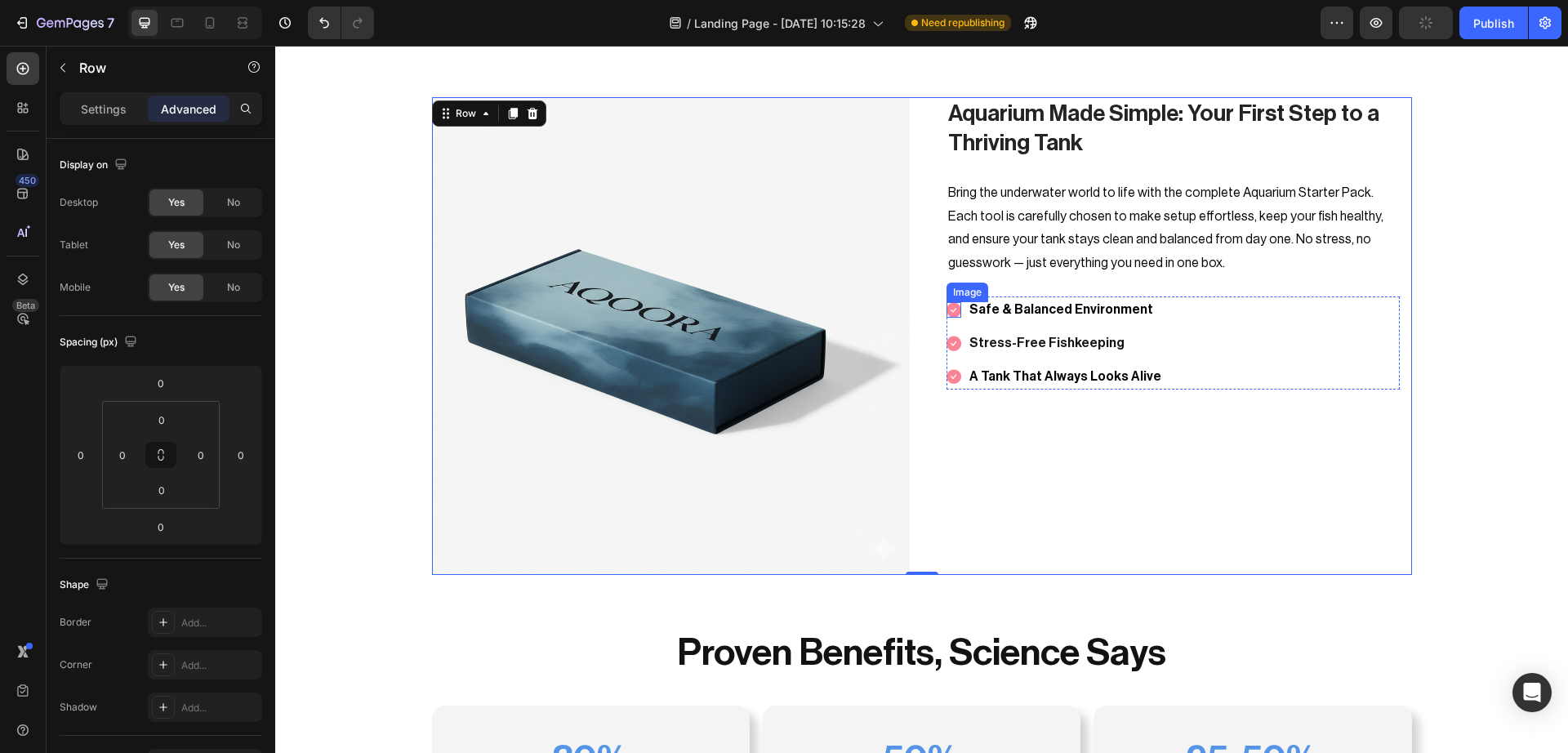
click at [946, 309] on img at bounding box center [954, 310] width 15 height 15
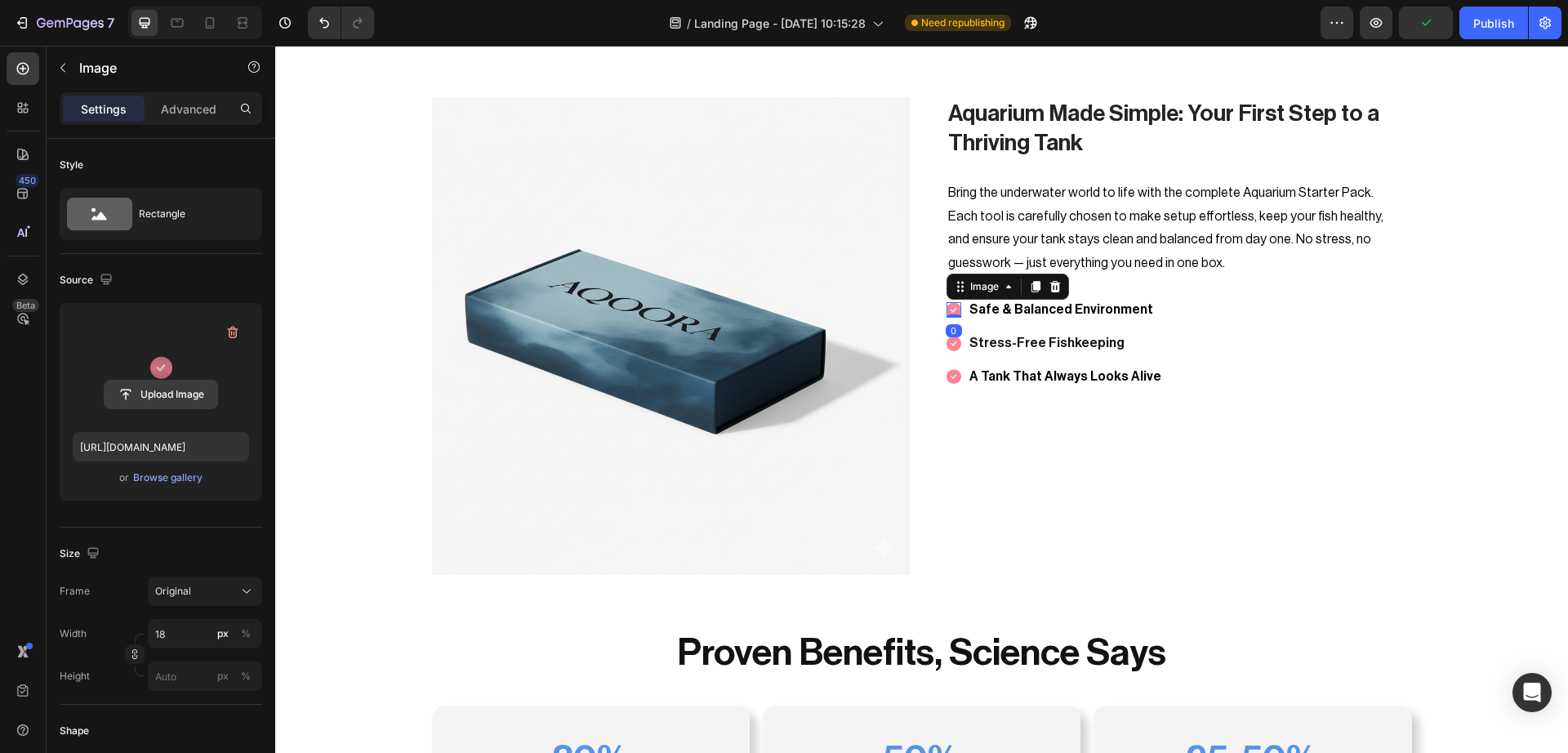
click at [184, 394] on input "file" at bounding box center [160, 393] width 112 height 27
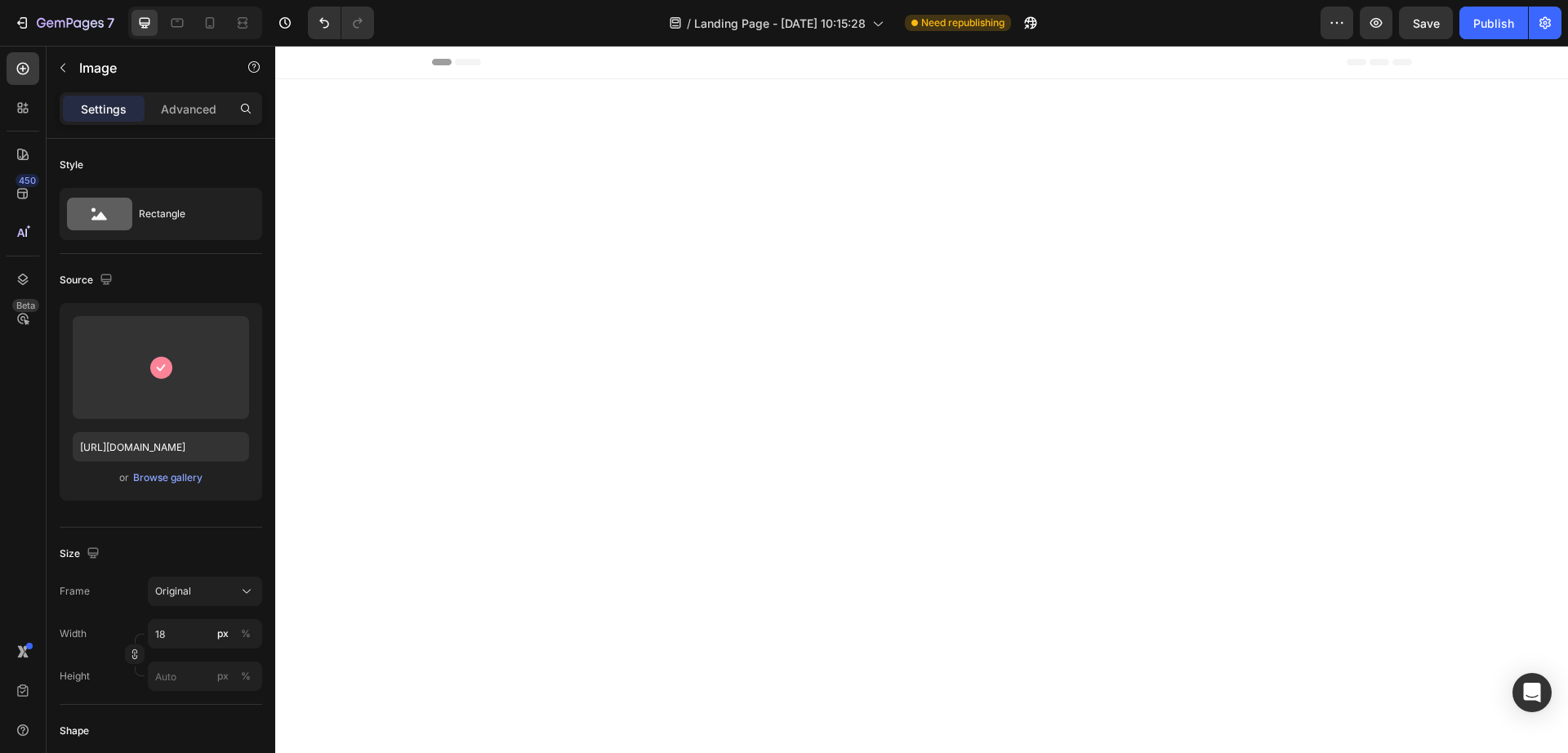
scroll to position [2374, 0]
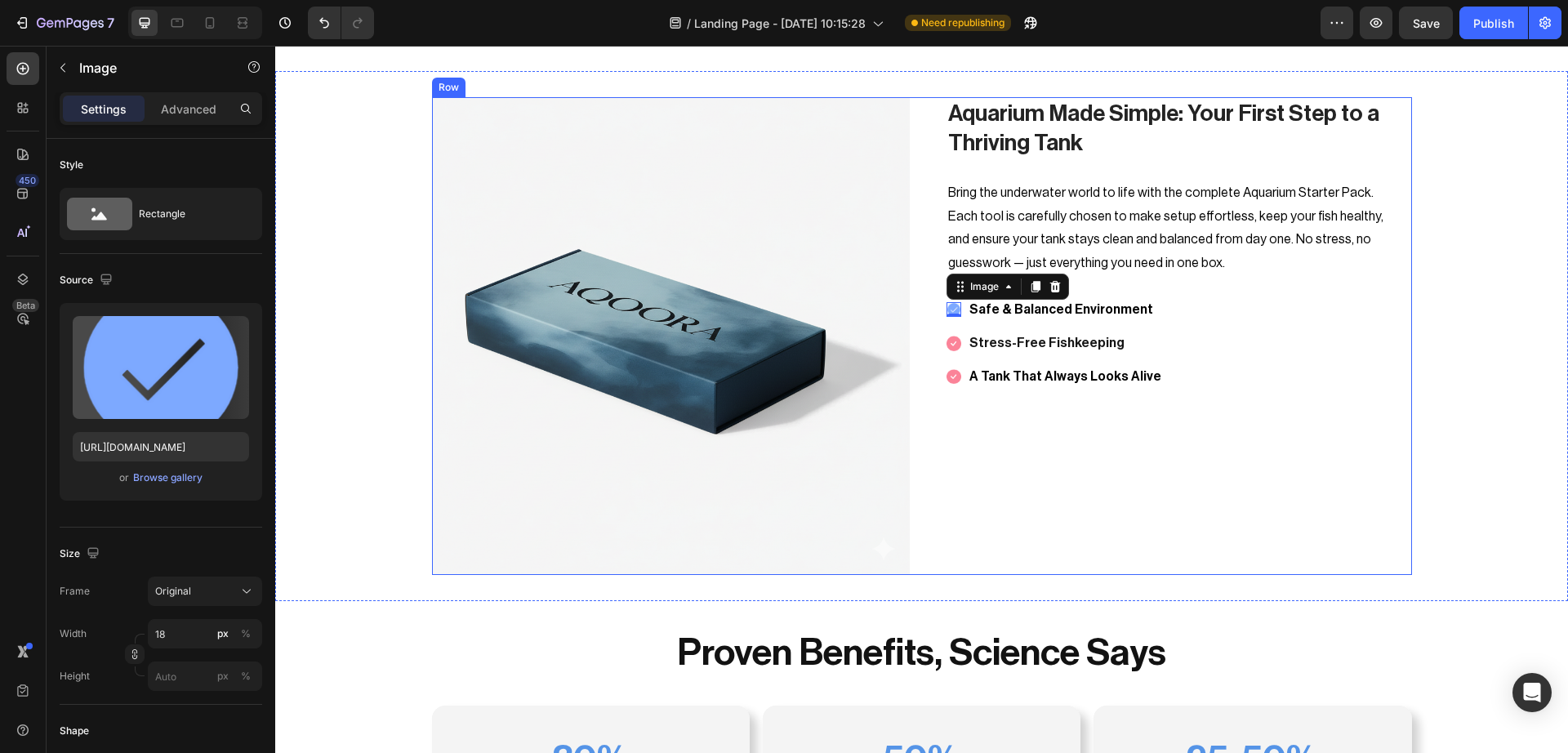
type input "[URL][DOMAIN_NAME]"
click at [947, 349] on img at bounding box center [954, 343] width 15 height 15
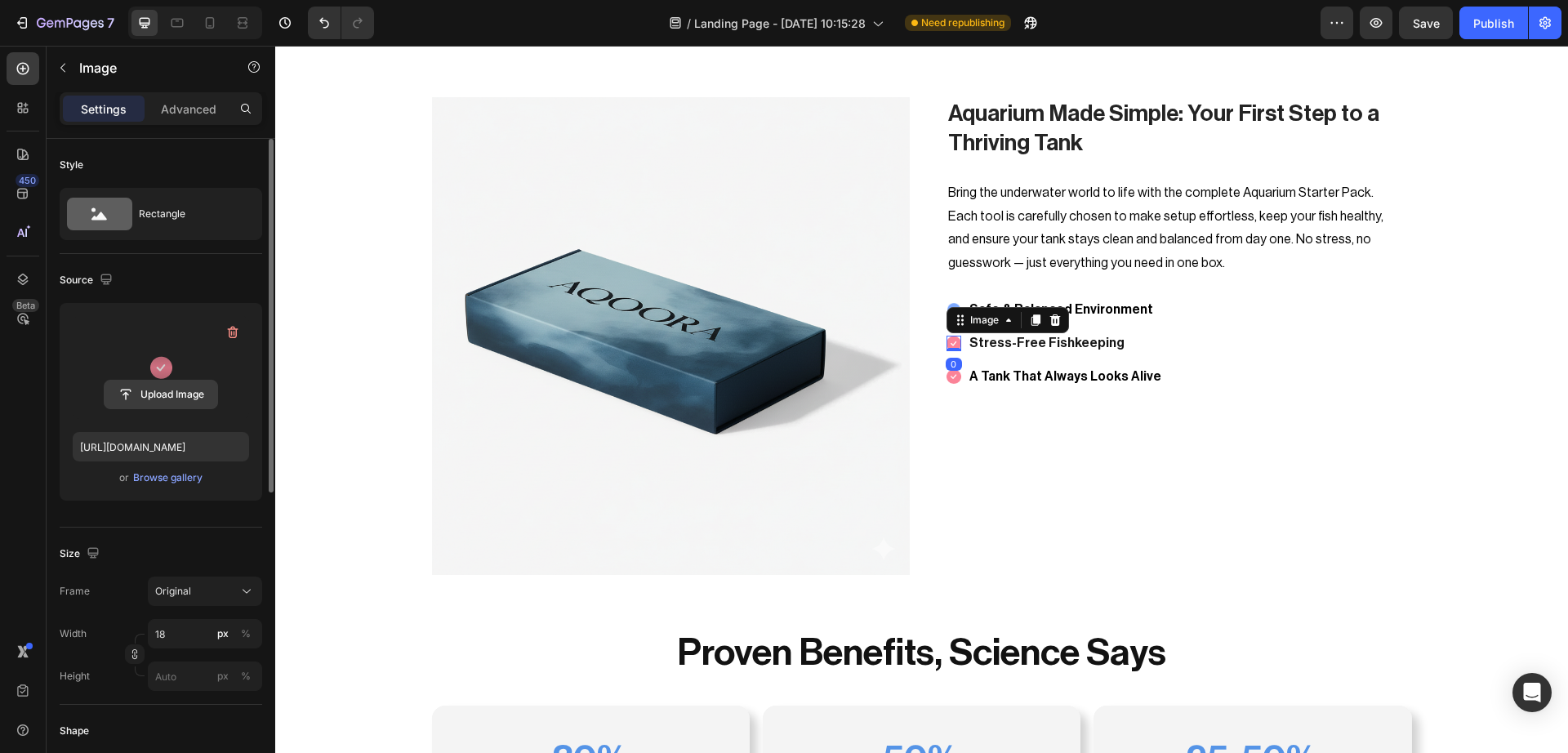
click at [160, 386] on input "file" at bounding box center [160, 393] width 112 height 27
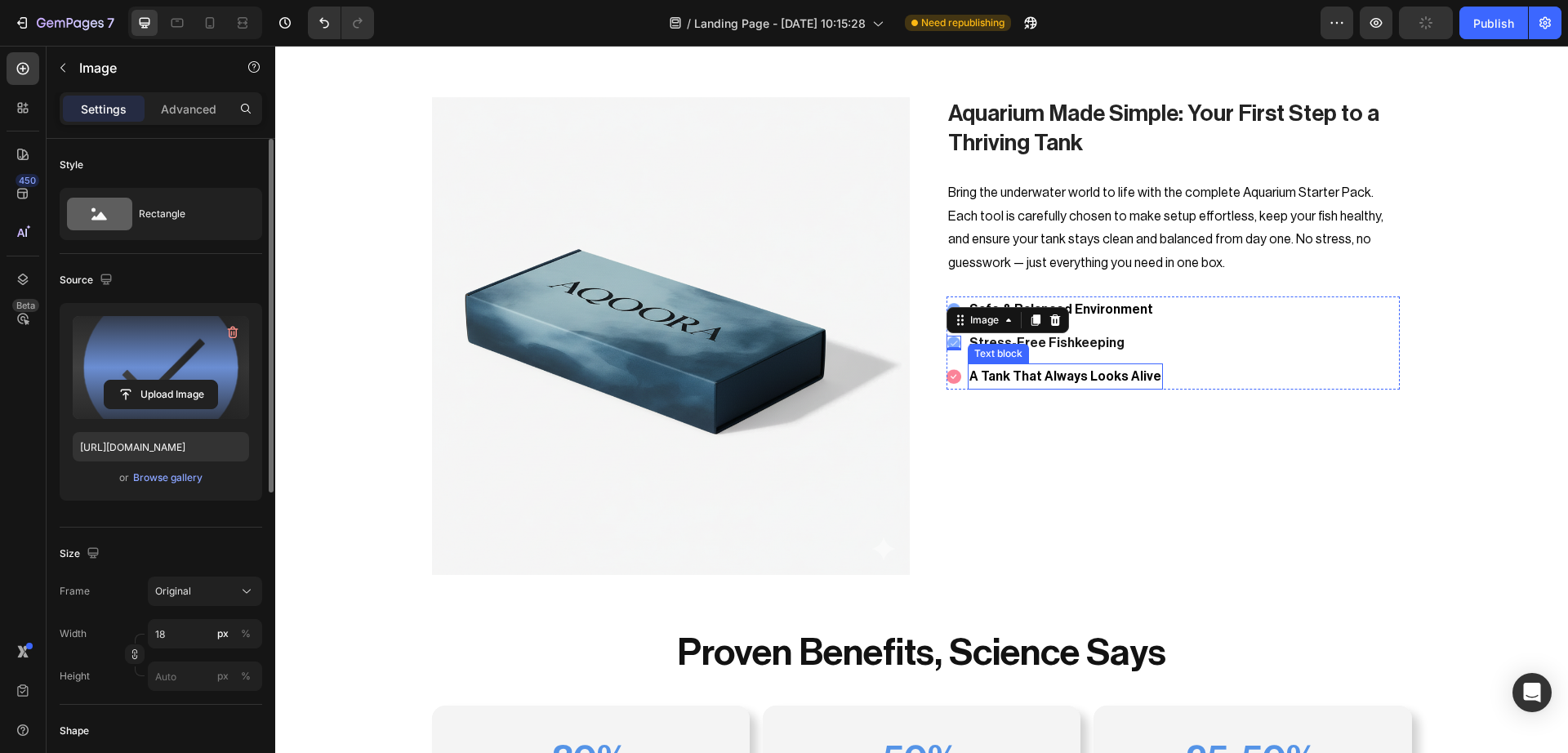
type input "https://cdn.shopify.com/s/files/1/0748/2356/5369/files/gempages_584121305515688…"
click at [946, 376] on img at bounding box center [954, 376] width 15 height 15
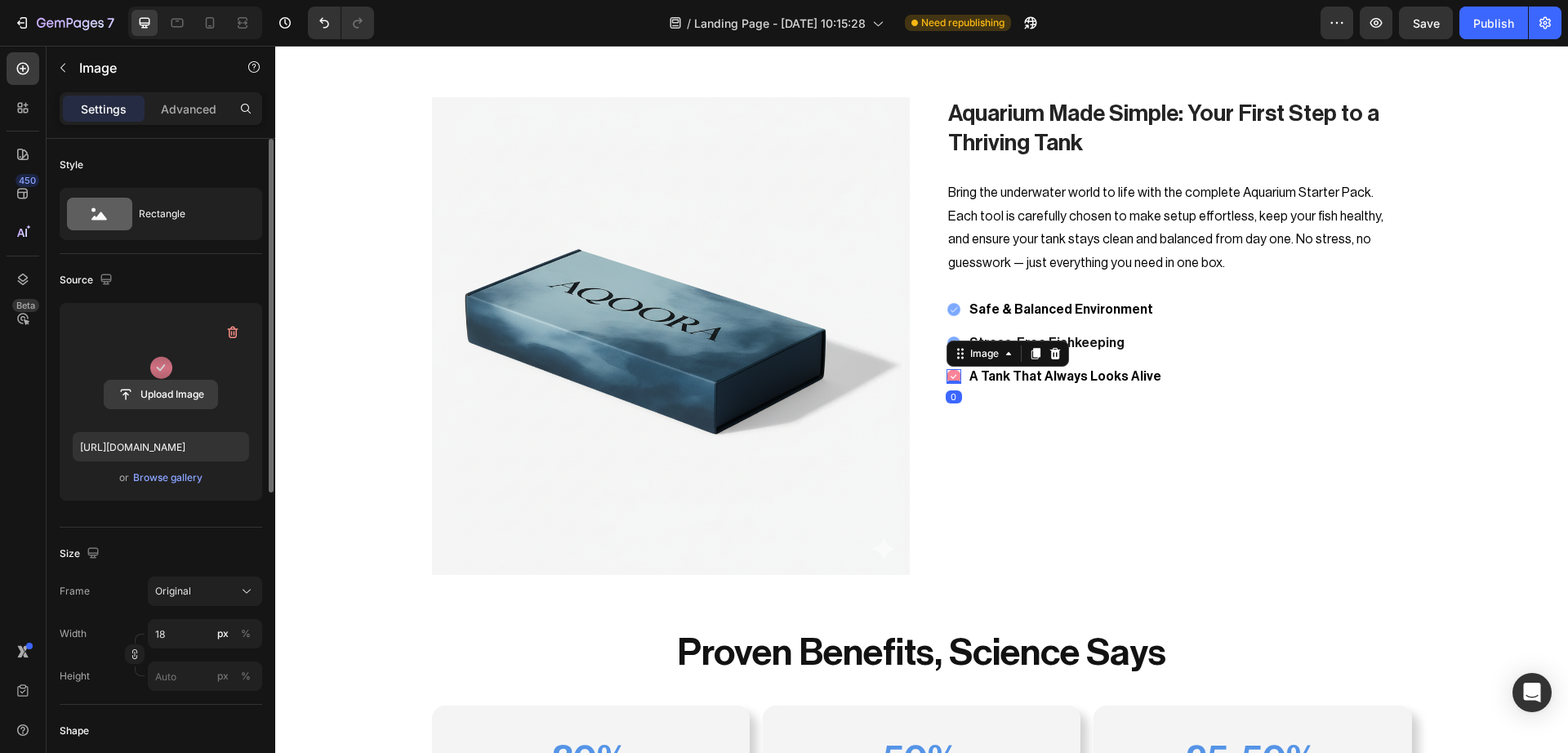
click at [158, 399] on input "file" at bounding box center [160, 393] width 112 height 27
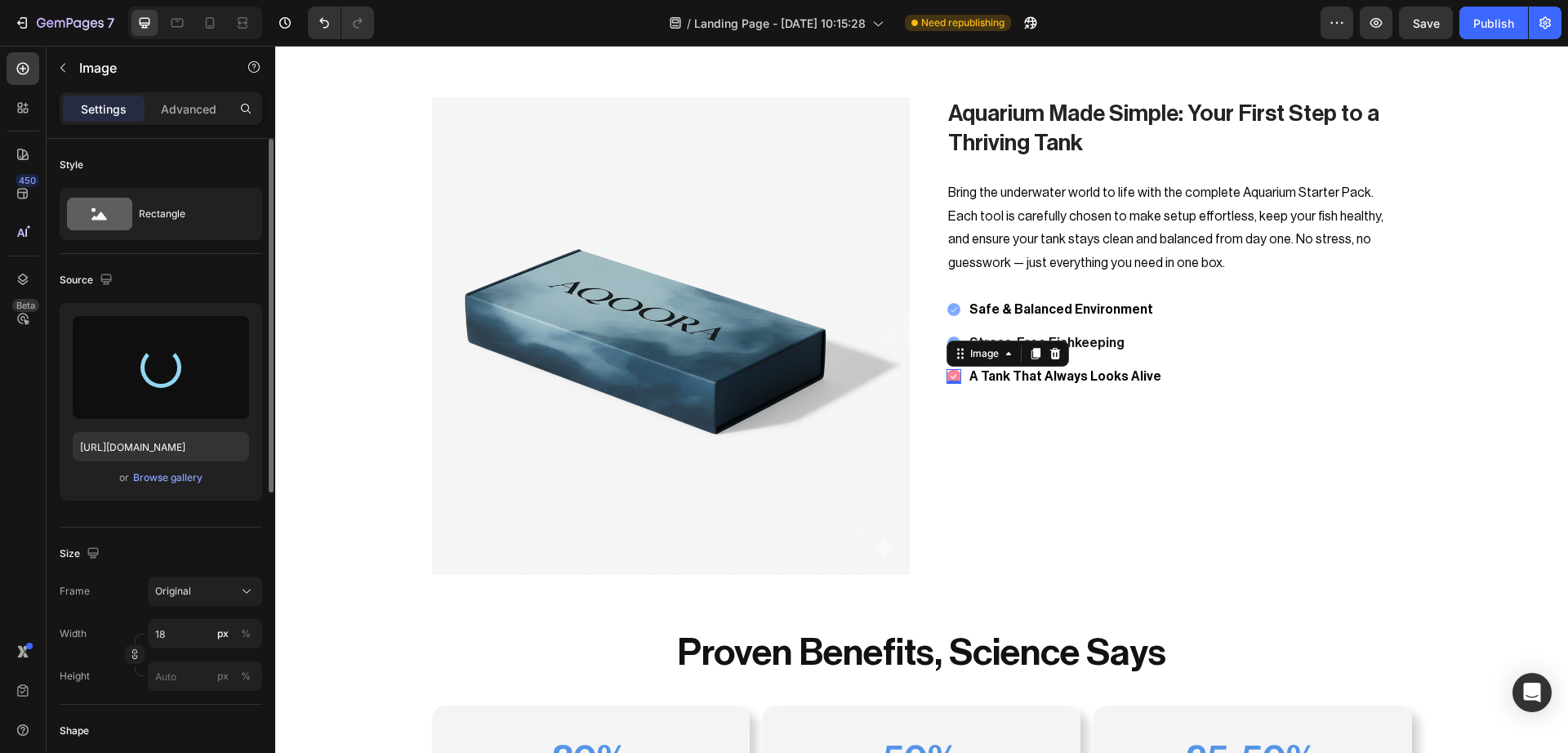
type input "https://cdn.shopify.com/s/files/1/0748/2356/5369/files/gempages_584121305515688…"
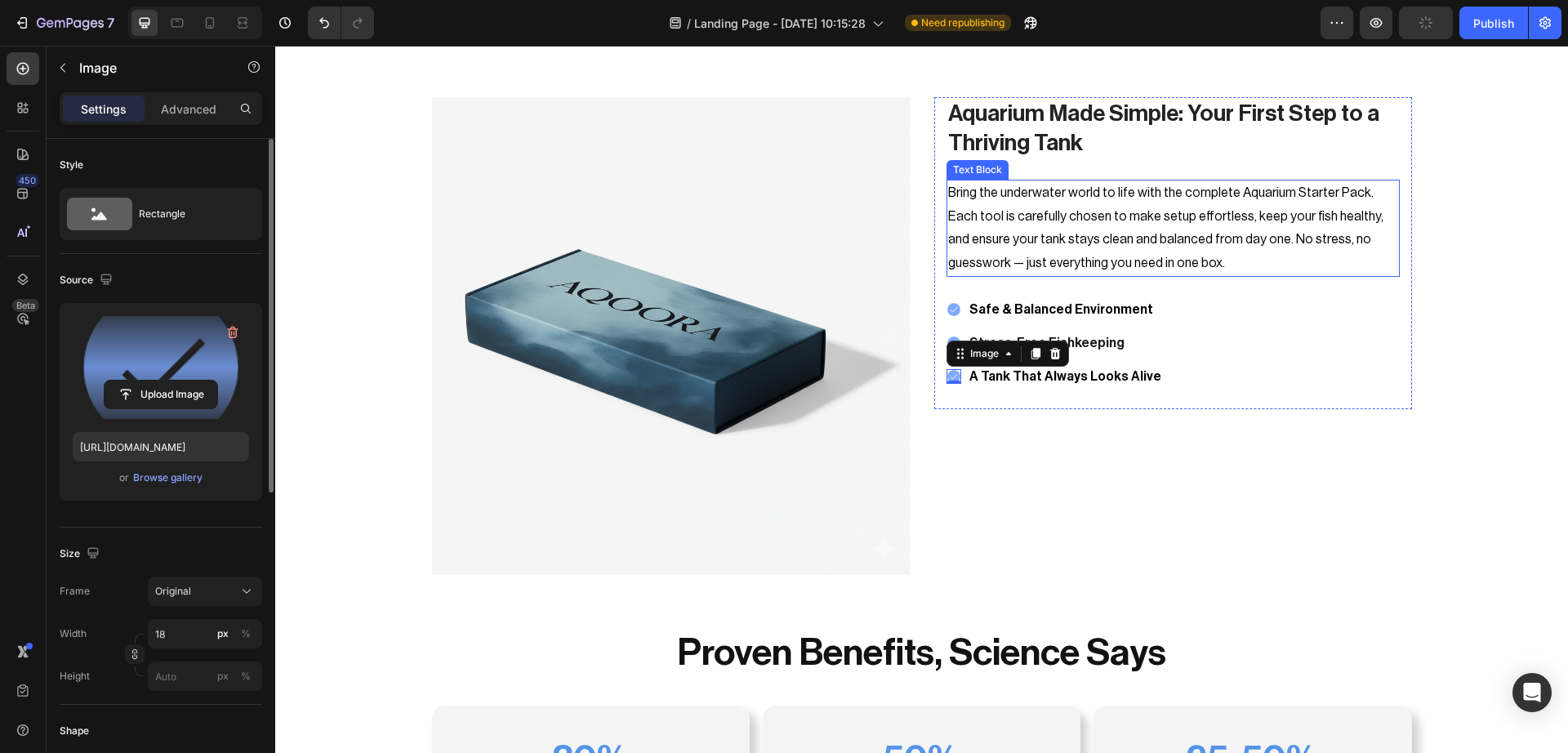
click at [1031, 209] on p "Bring the underwater world to life with the complete Aquarium Starter Pack. Eac…" at bounding box center [1173, 228] width 450 height 94
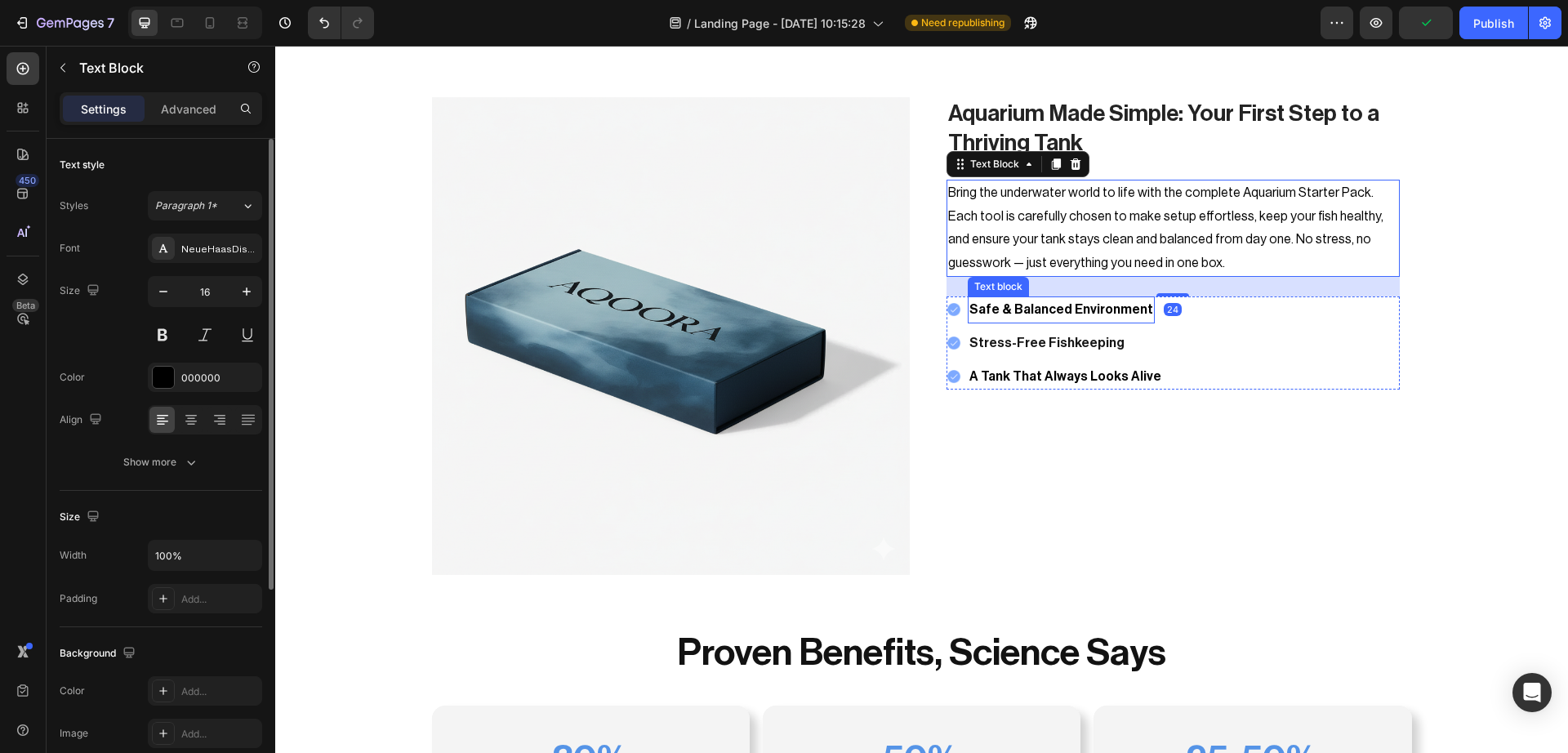
click at [1040, 314] on p "Safe & Balanced Environment" at bounding box center [1060, 310] width 184 height 24
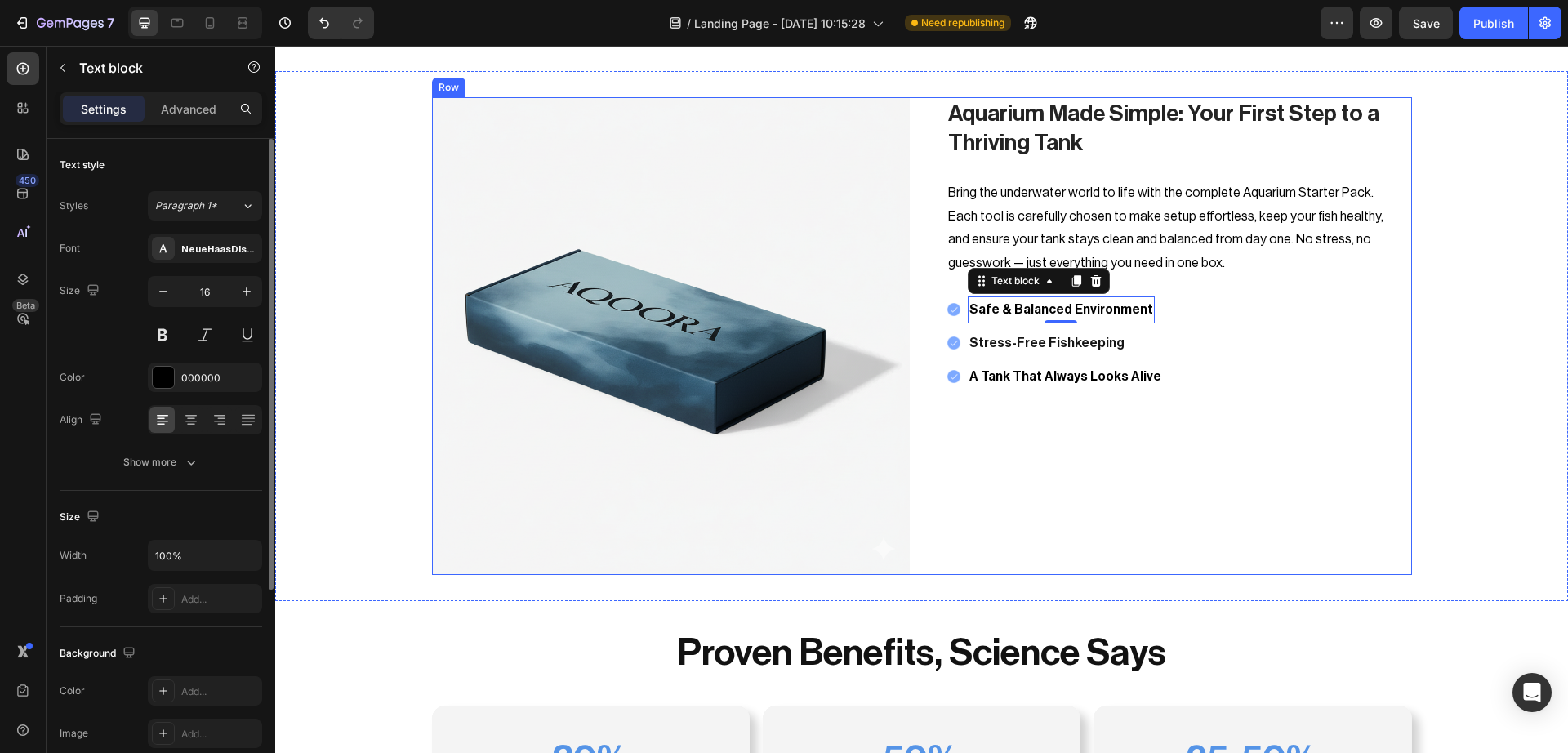
click at [1101, 501] on div "Aquarium Made Simple: Your First Step to a Thriving Tank Heading Bring the unde…" at bounding box center [1173, 336] width 477 height 477
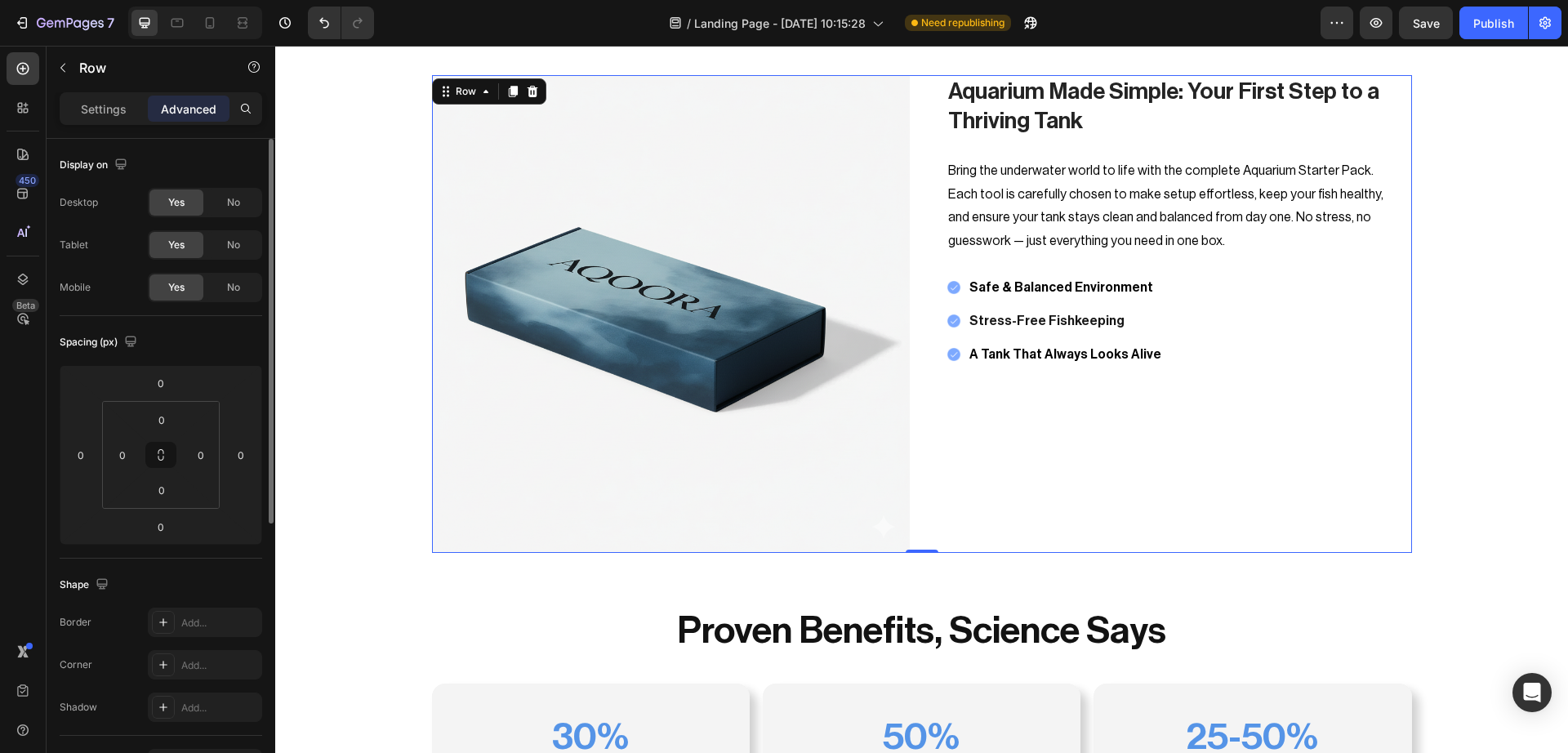
scroll to position [2387, 0]
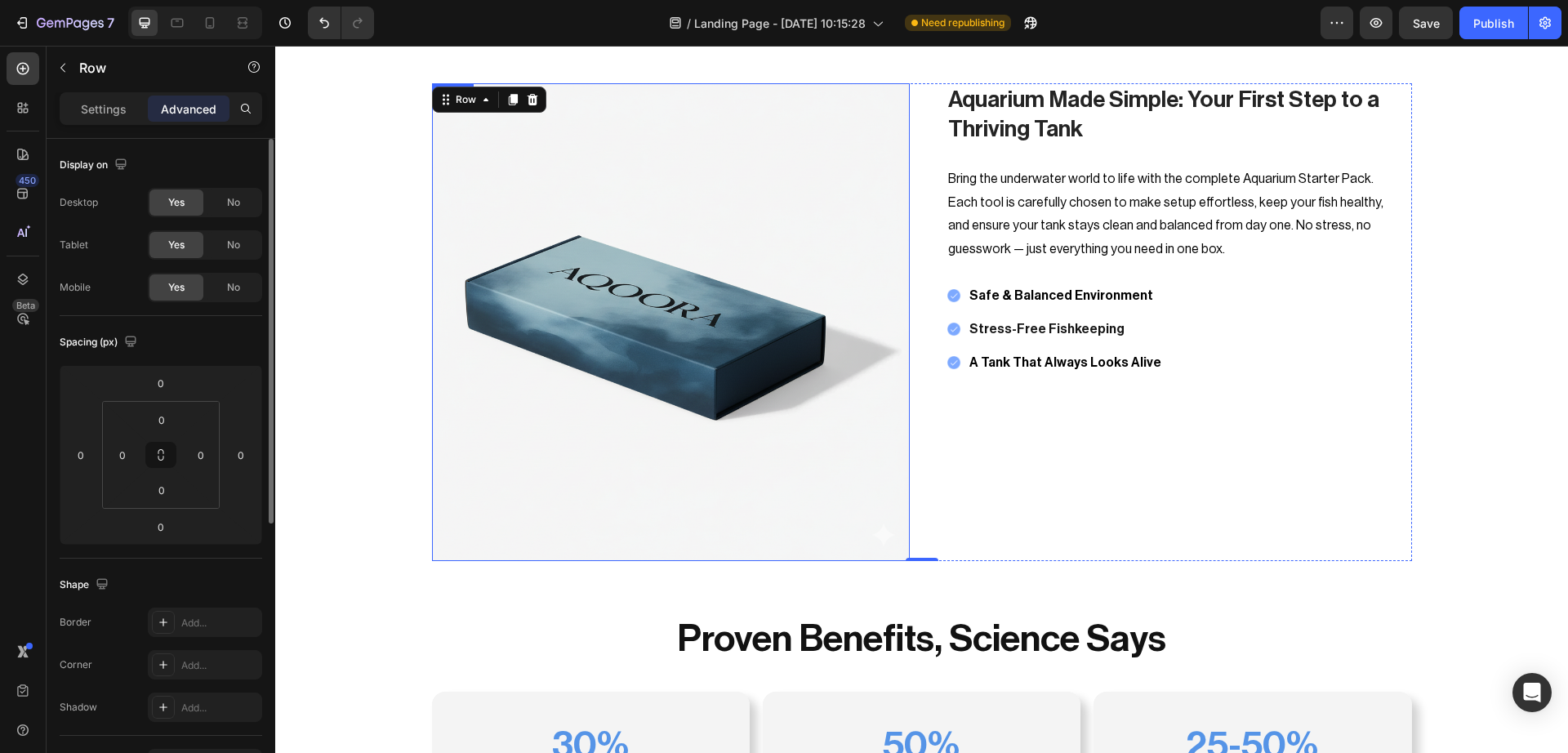
click at [784, 242] on img at bounding box center [671, 322] width 477 height 477
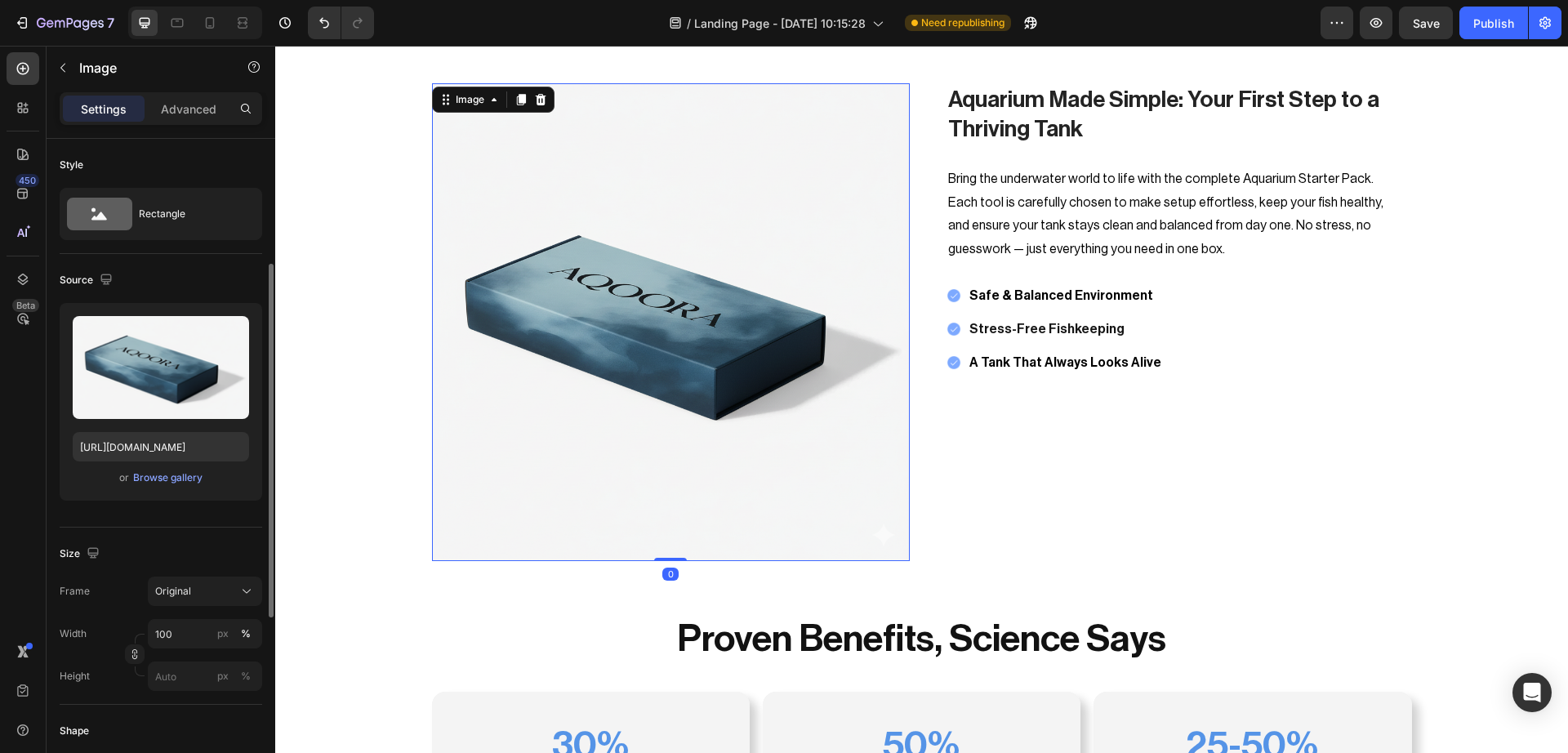
scroll to position [82, 0]
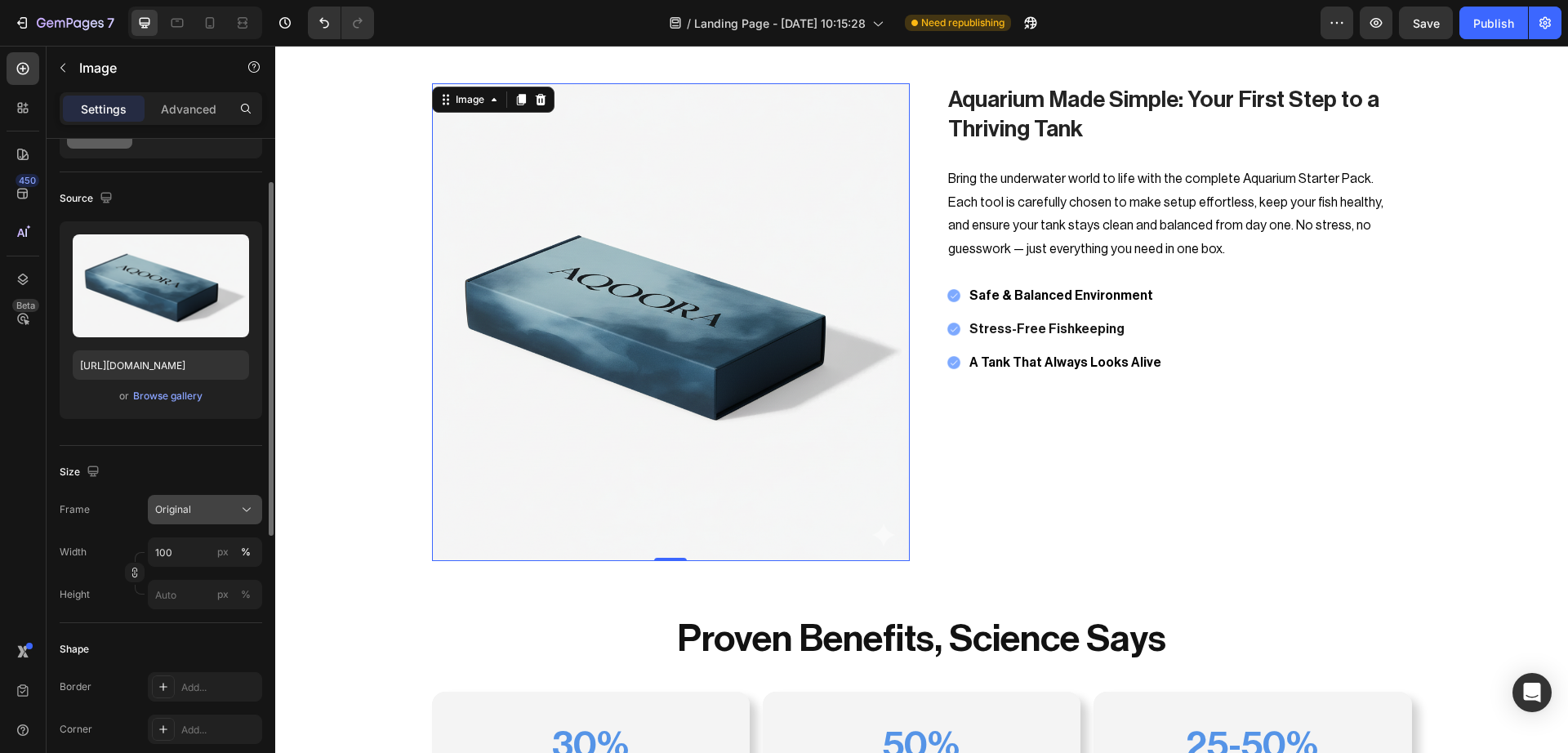
click at [215, 501] on div "Original" at bounding box center [205, 509] width 100 height 16
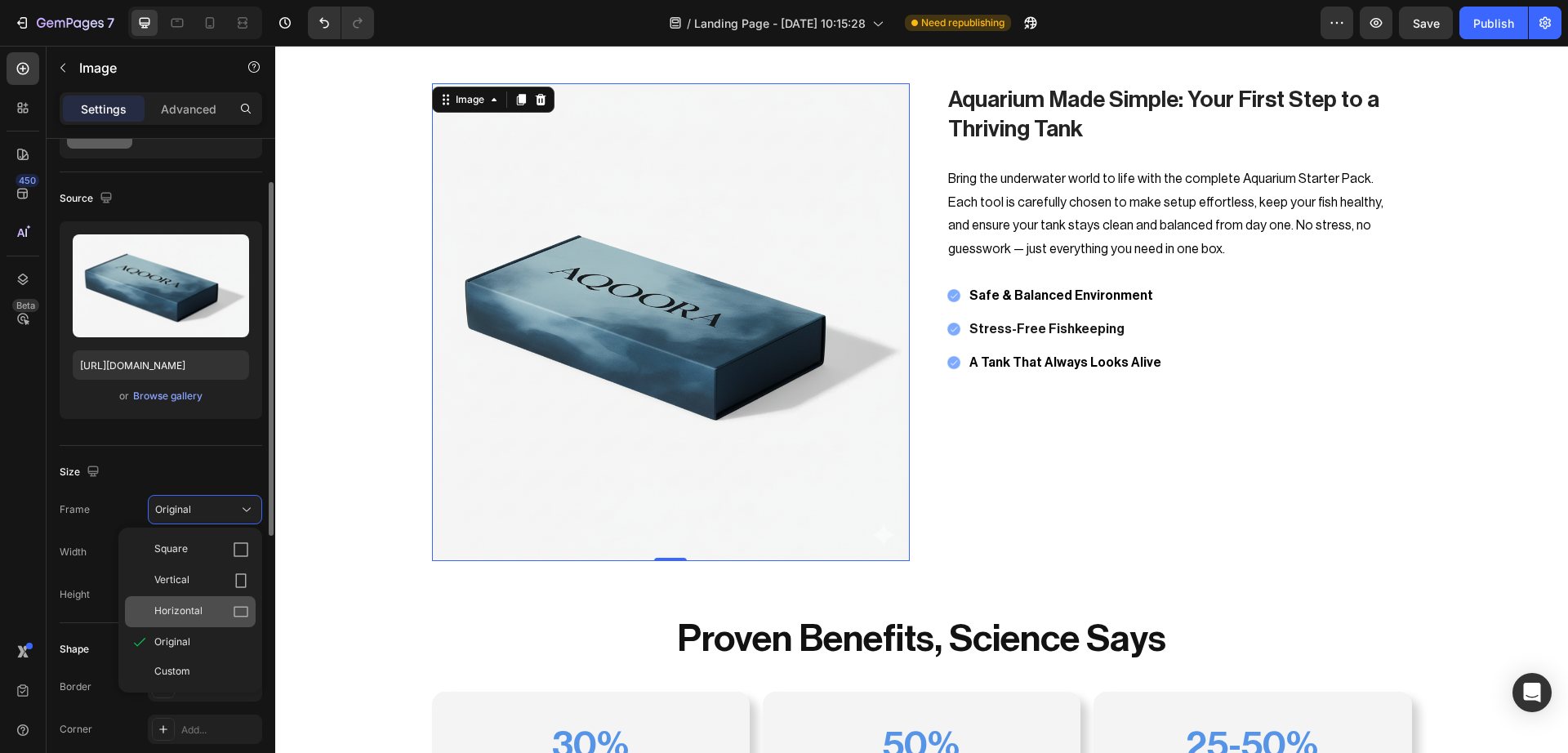
click at [213, 605] on div "Horizontal" at bounding box center [202, 611] width 94 height 16
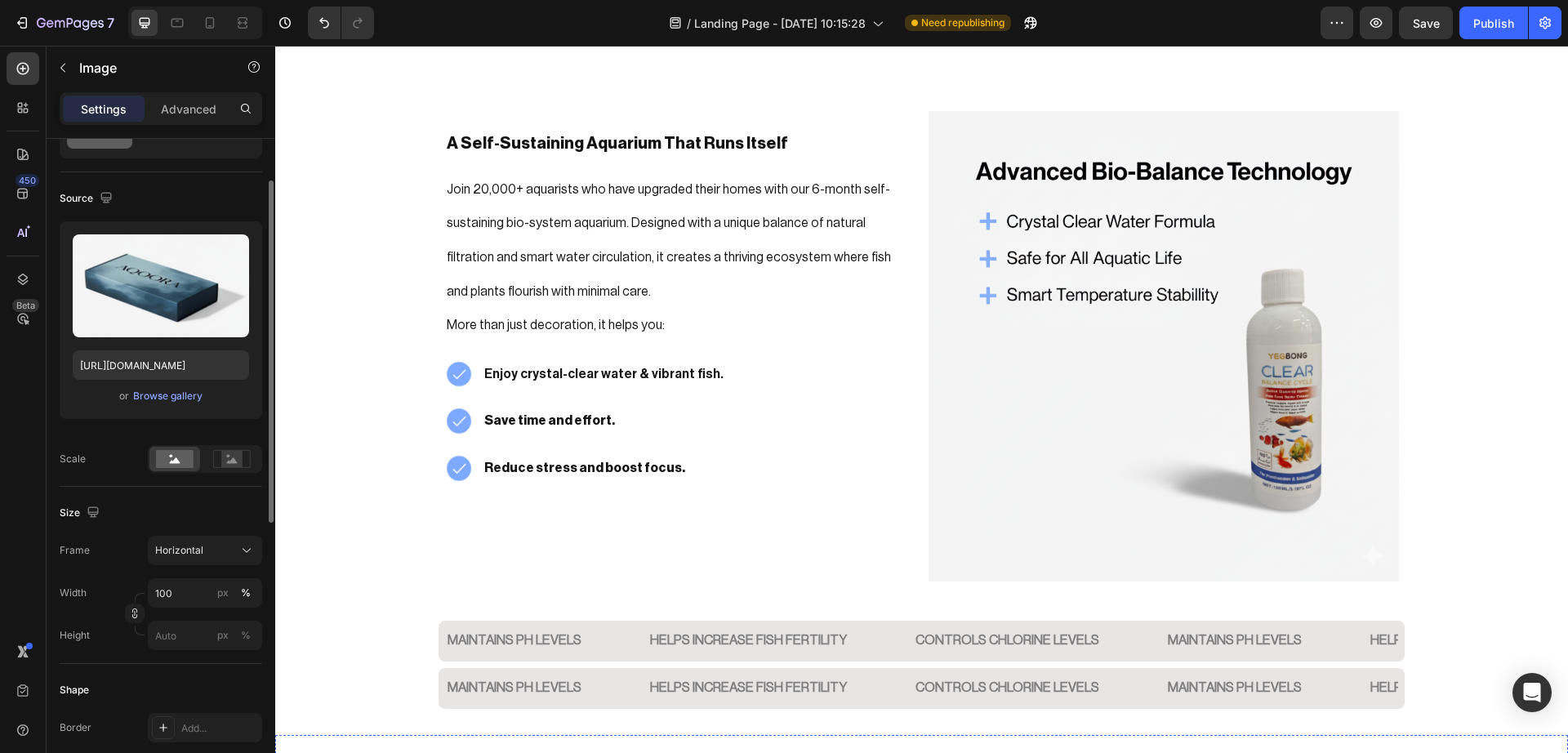
scroll to position [1700, 0]
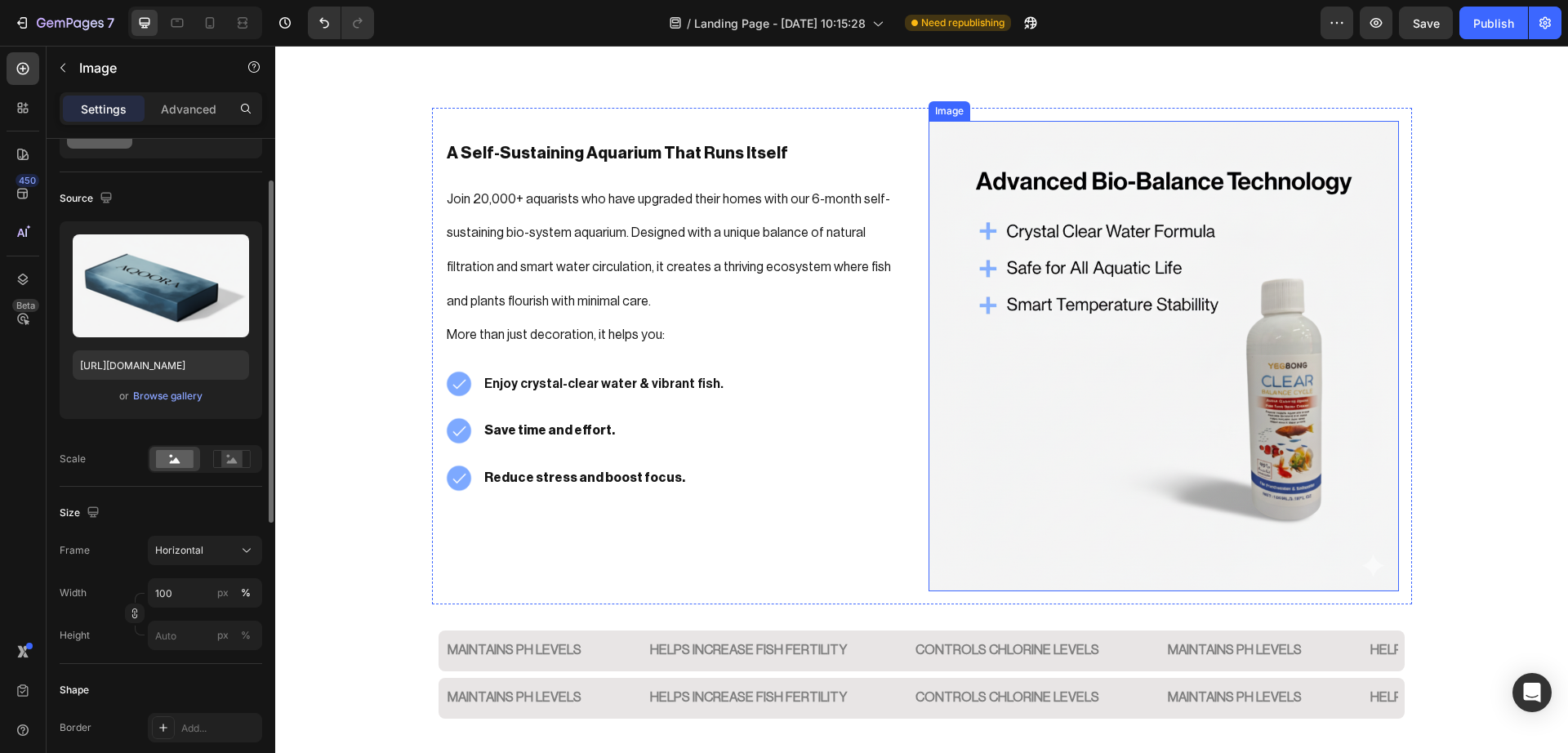
click at [1121, 453] on img at bounding box center [1163, 356] width 470 height 470
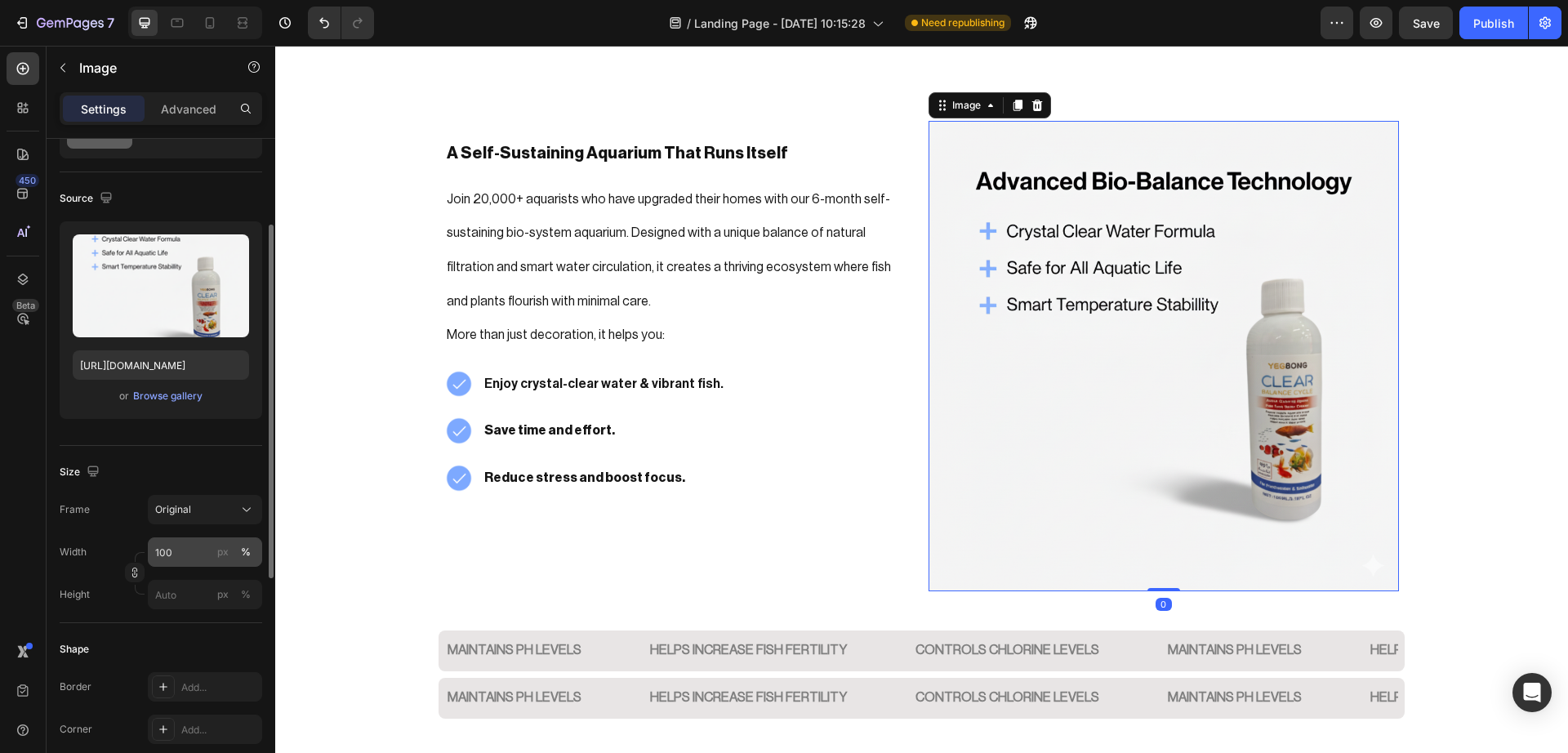
scroll to position [184, 0]
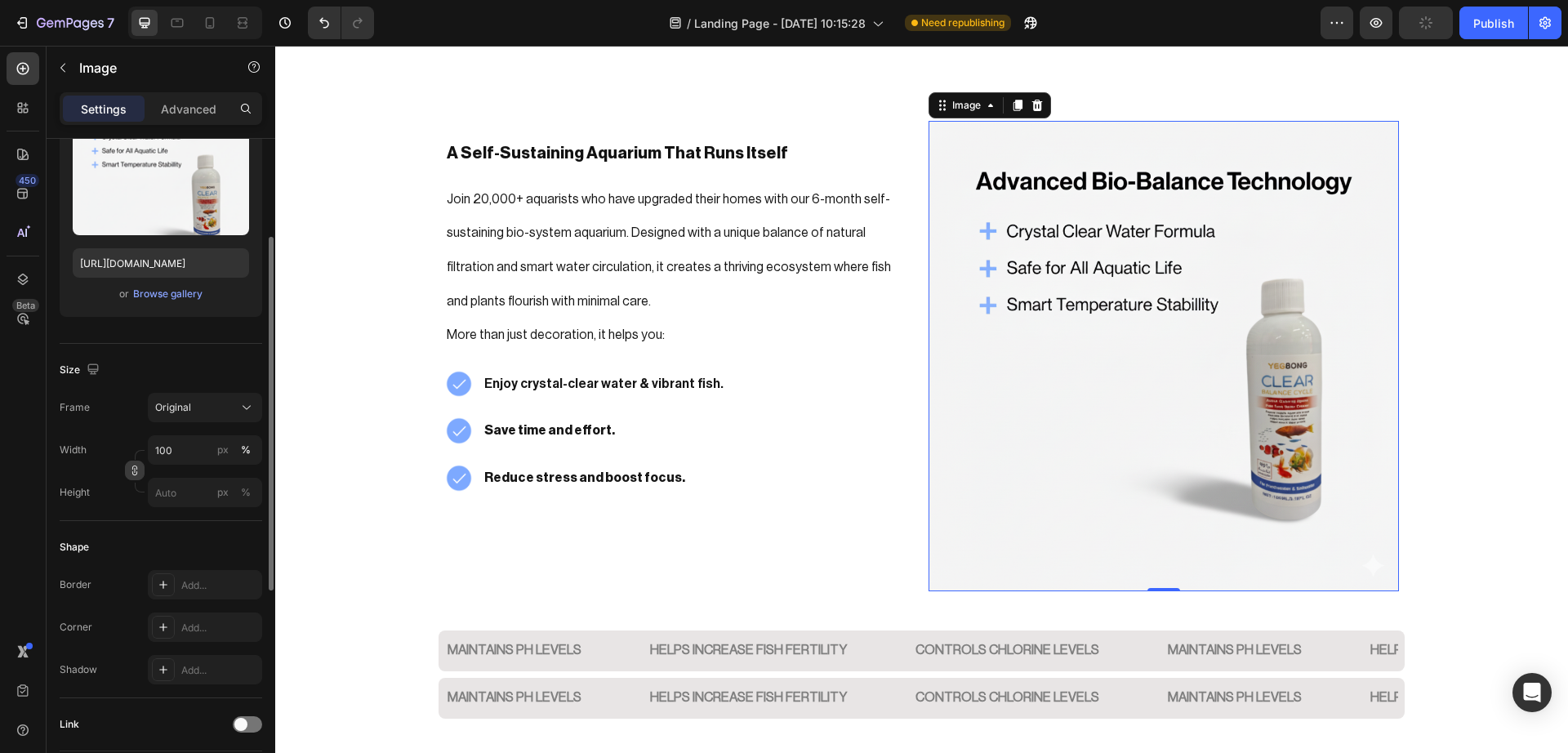
click at [134, 475] on icon "button" at bounding box center [135, 470] width 11 height 11
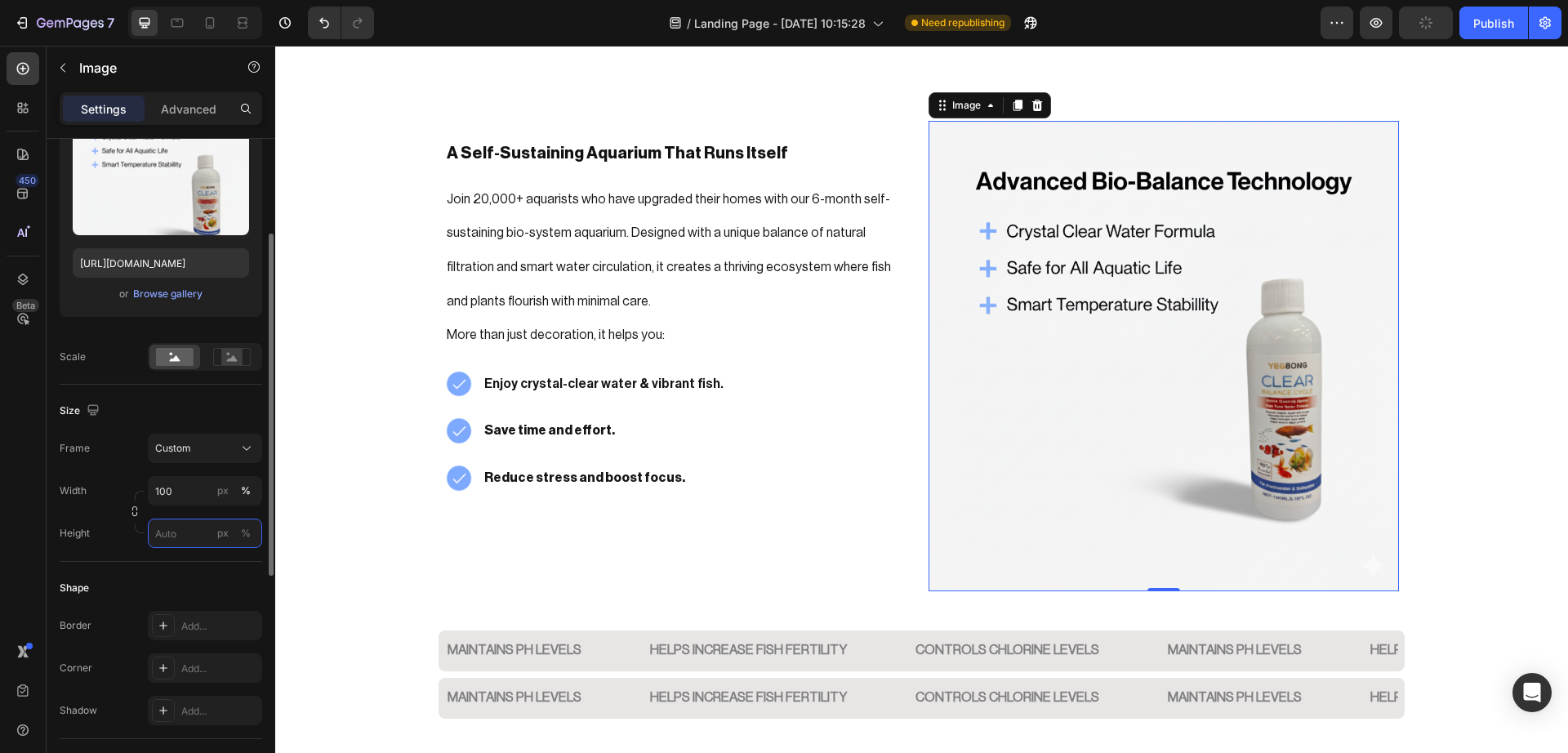
click at [176, 532] on input "px %" at bounding box center [205, 533] width 114 height 29
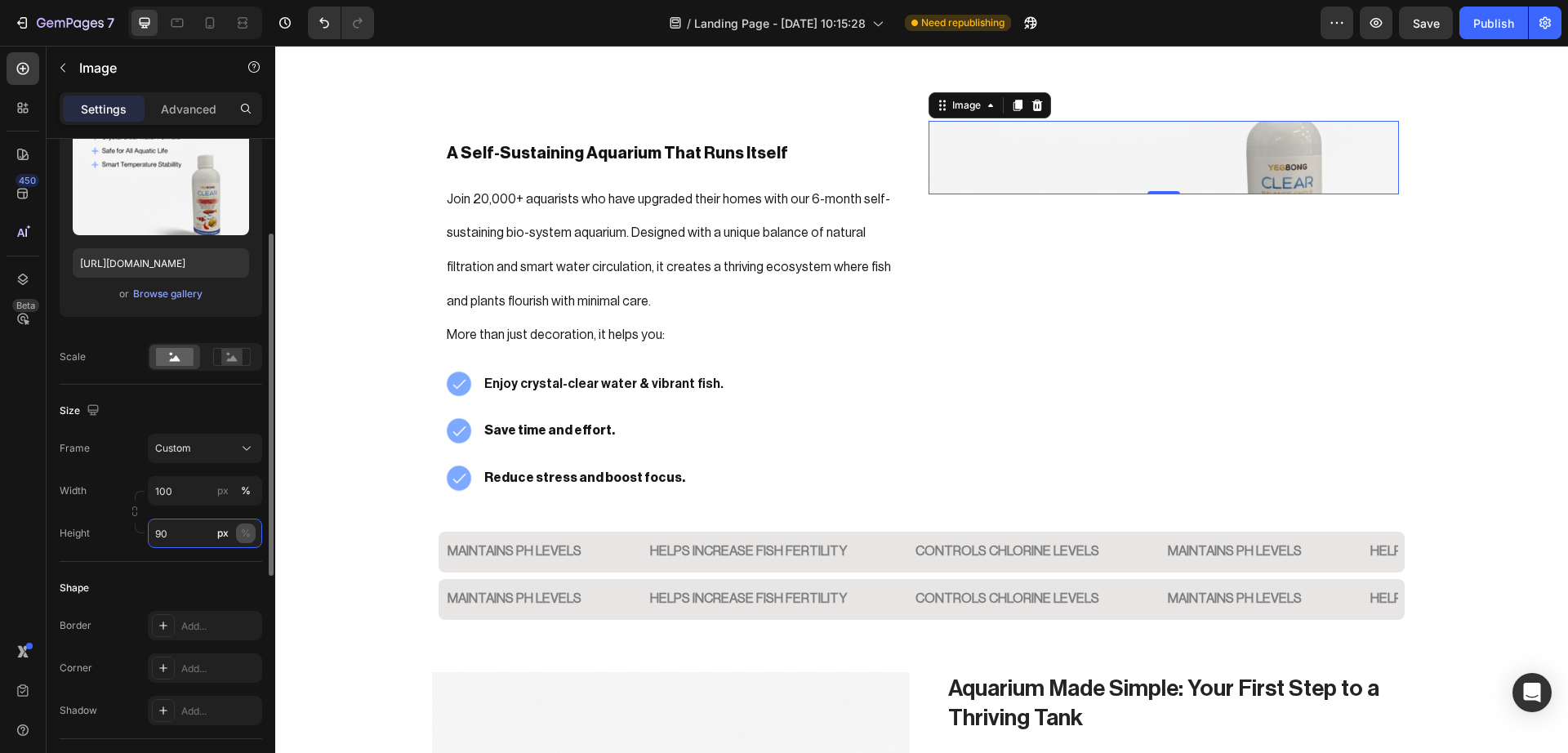
type input "90"
click at [243, 531] on div "%" at bounding box center [245, 533] width 9 height 15
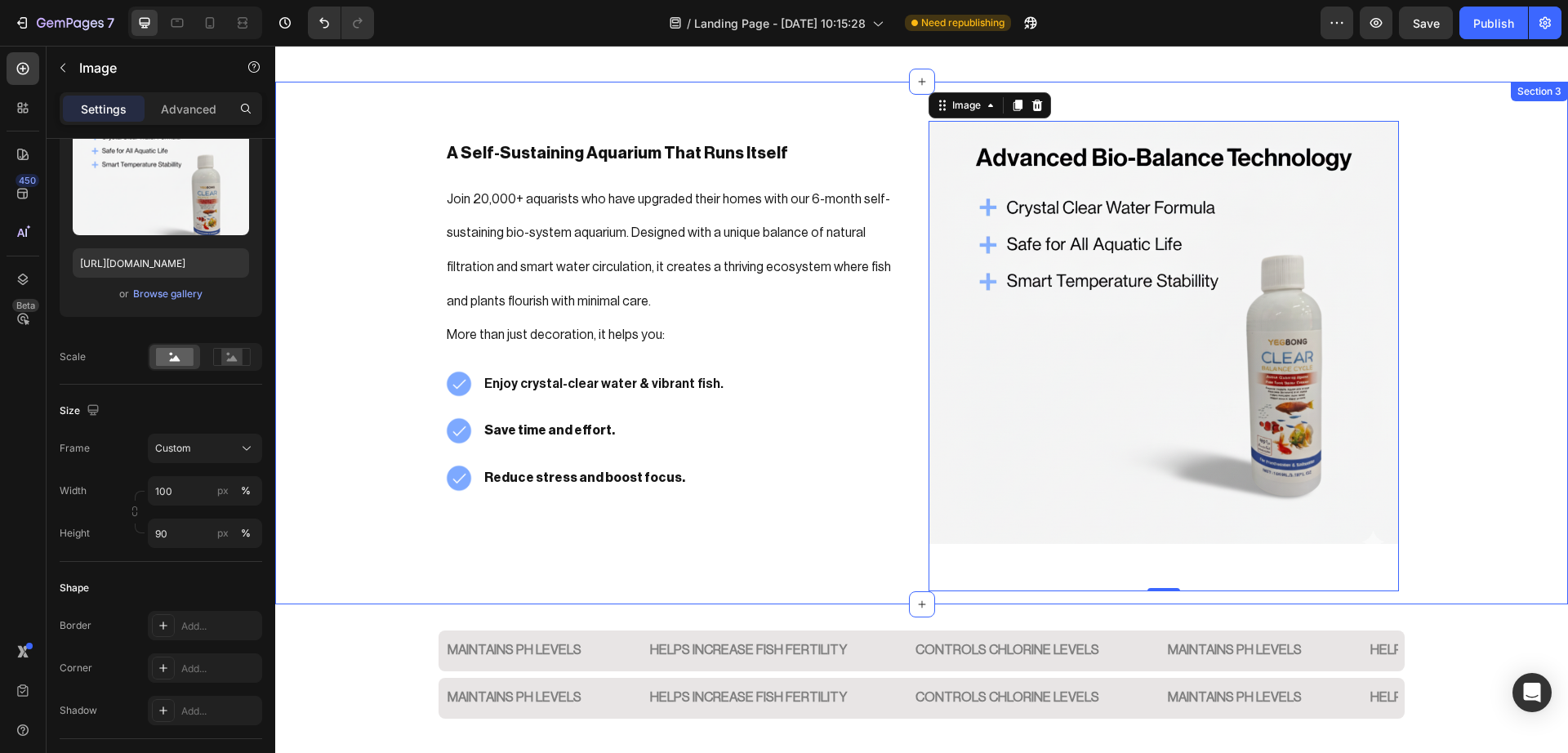
click at [1549, 498] on div "A Self-Sustaining Aquarium That Runs Itself Heading Join 20,000+ aquarists who …" at bounding box center [922, 356] width 1293 height 496
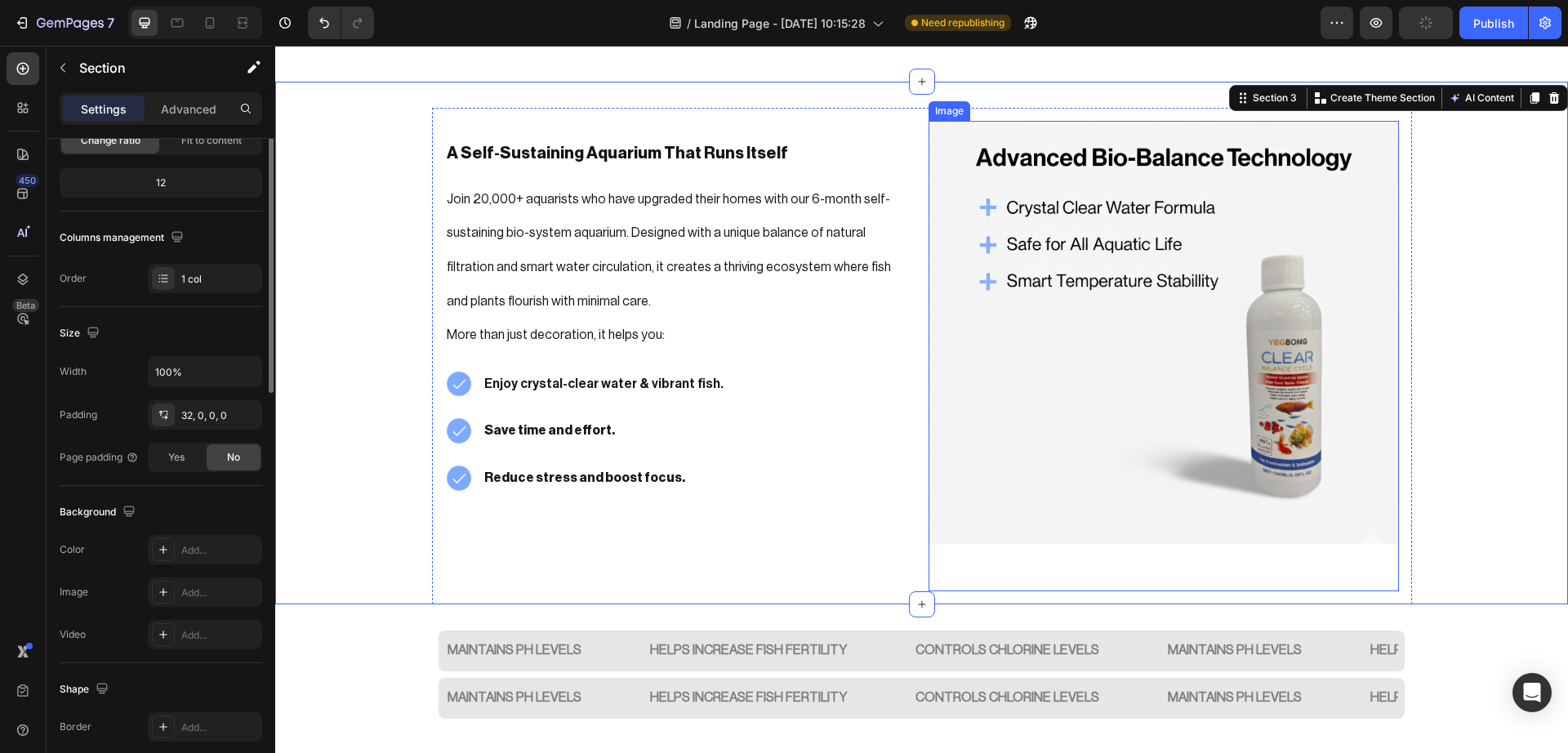
scroll to position [0, 0]
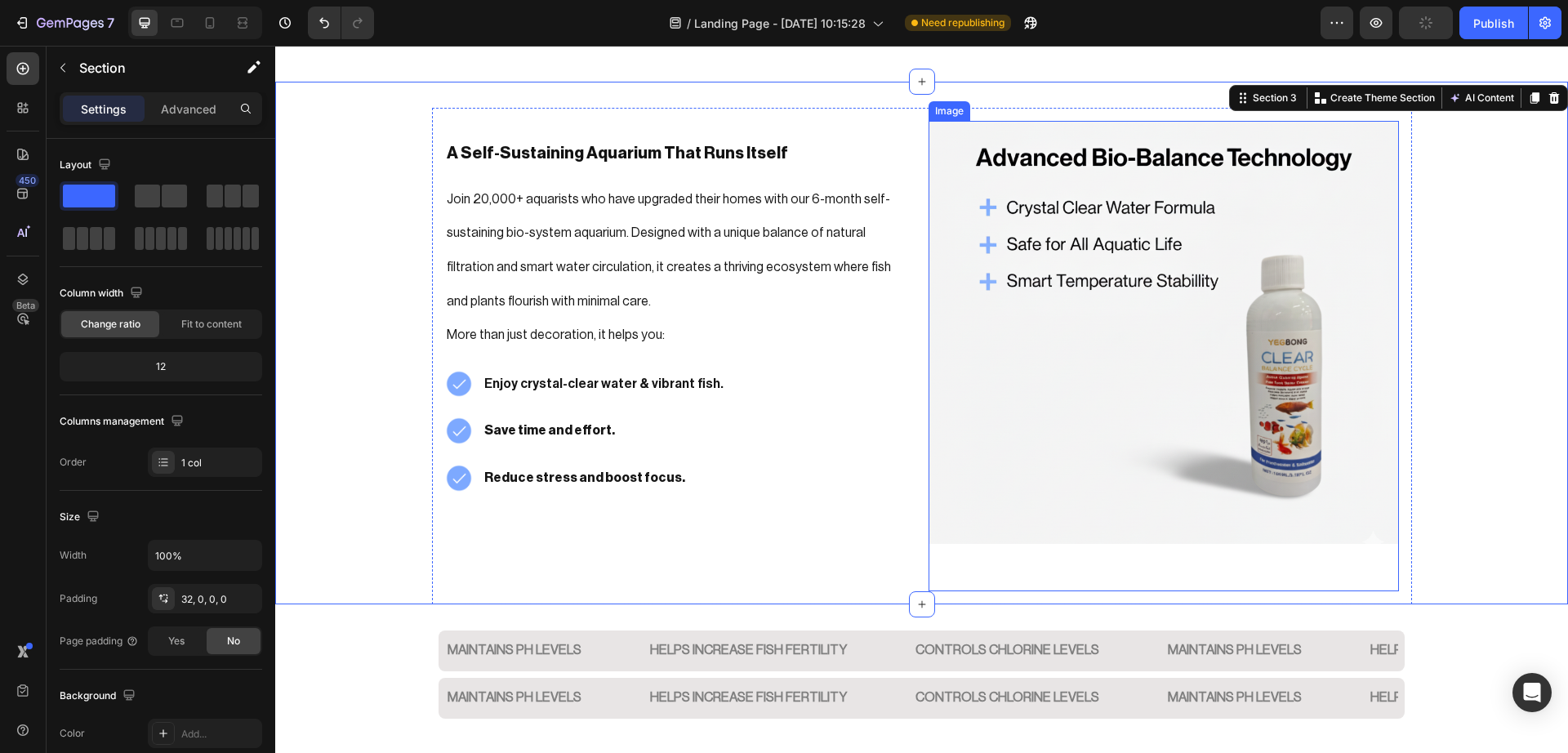
click at [1263, 558] on div at bounding box center [1163, 356] width 470 height 470
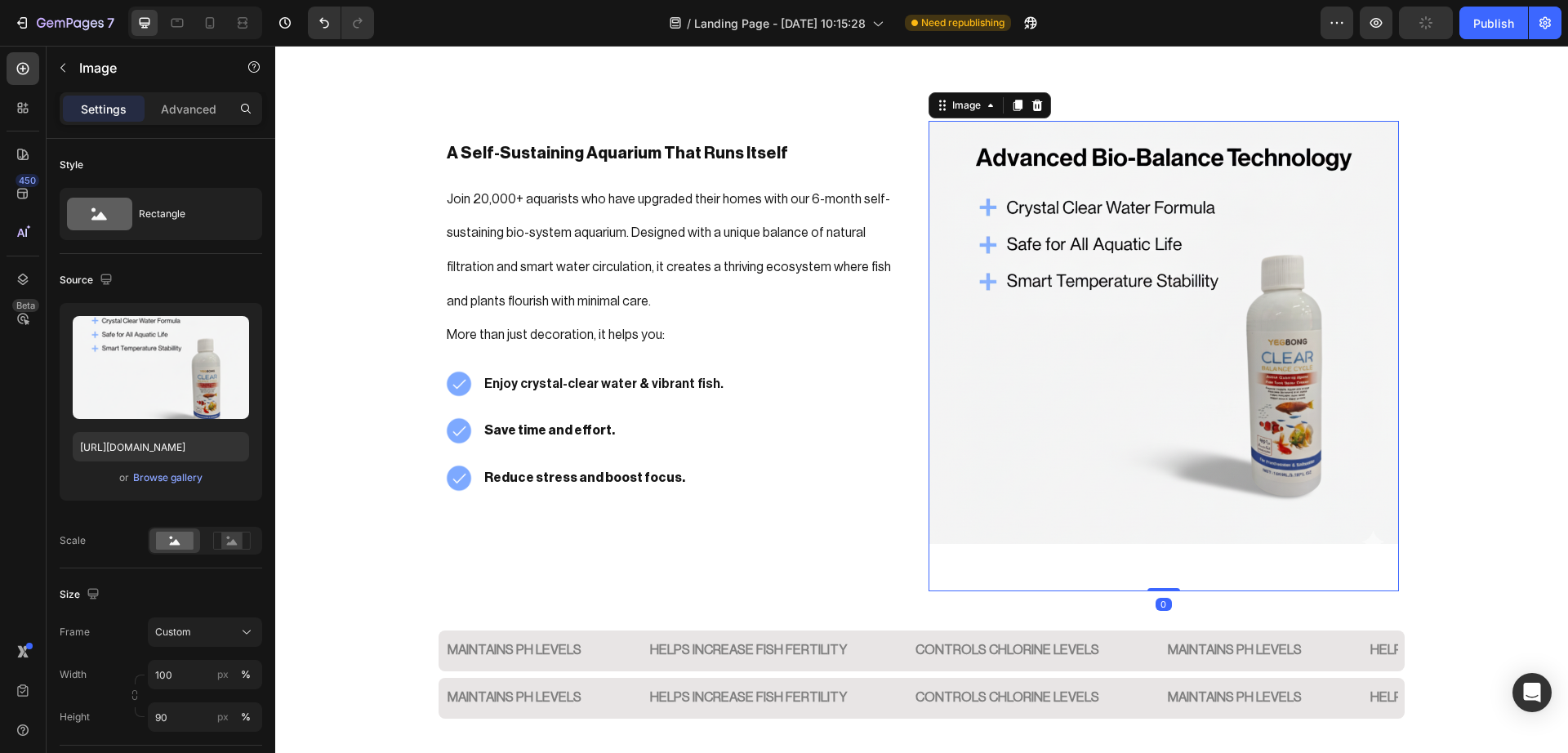
click at [1155, 580] on div "Image 0" at bounding box center [1163, 356] width 470 height 470
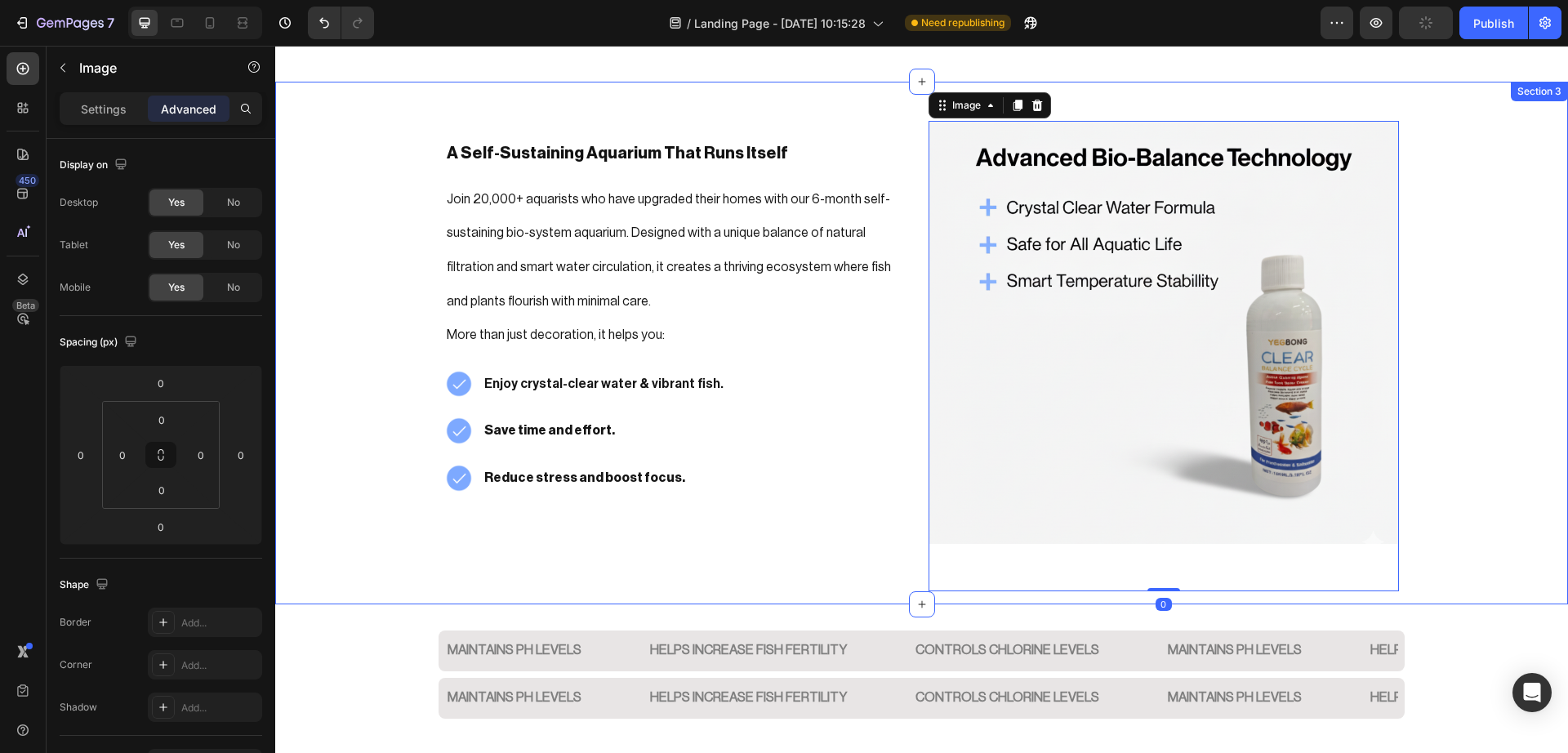
click at [1496, 399] on div "A Self-Sustaining Aquarium That Runs Itself Heading Join 20,000+ aquarists who …" at bounding box center [922, 356] width 1293 height 496
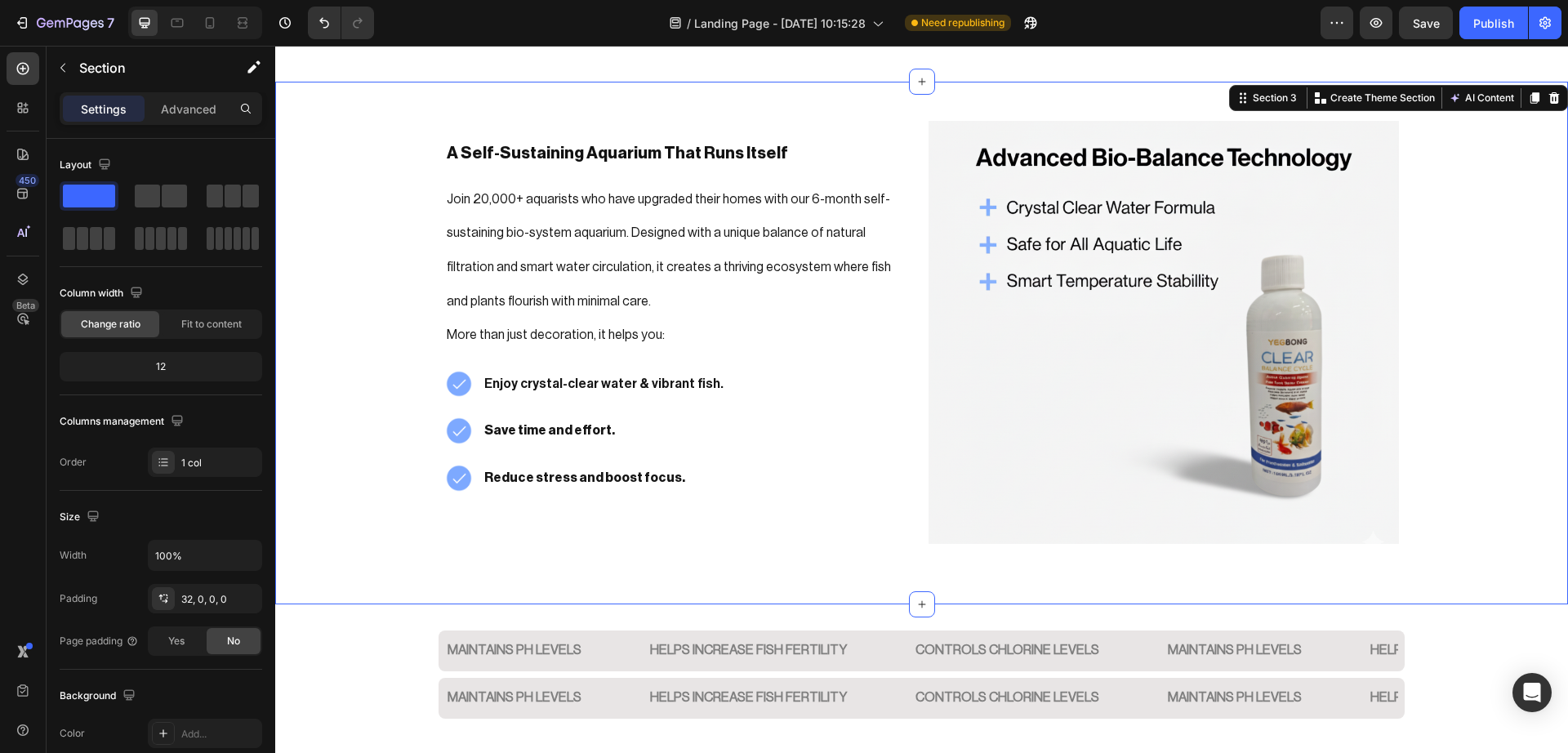
click at [1460, 561] on div "A Self-Sustaining Aquarium That Runs Itself Heading Join 20,000+ aquarists who …" at bounding box center [922, 356] width 1293 height 496
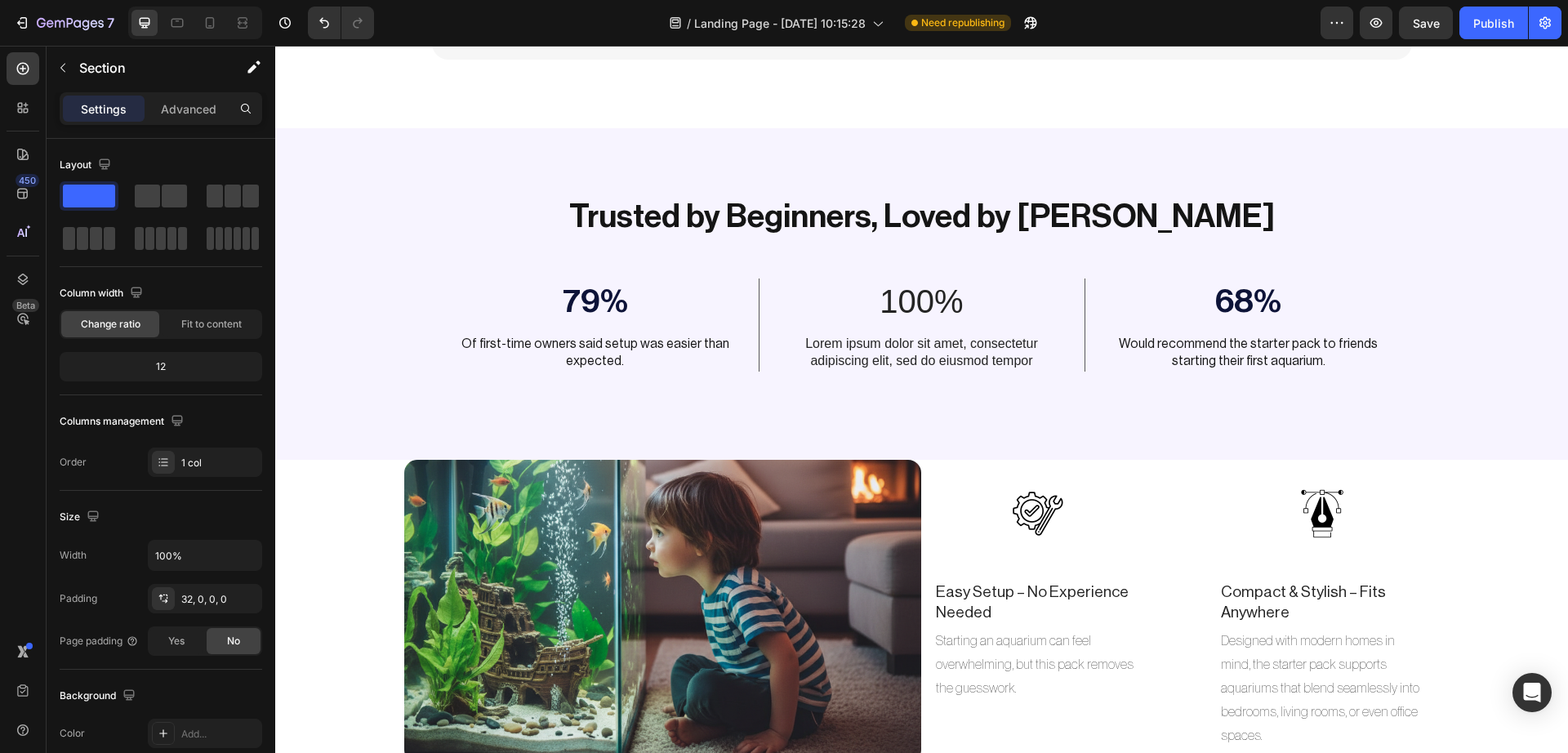
scroll to position [4538, 0]
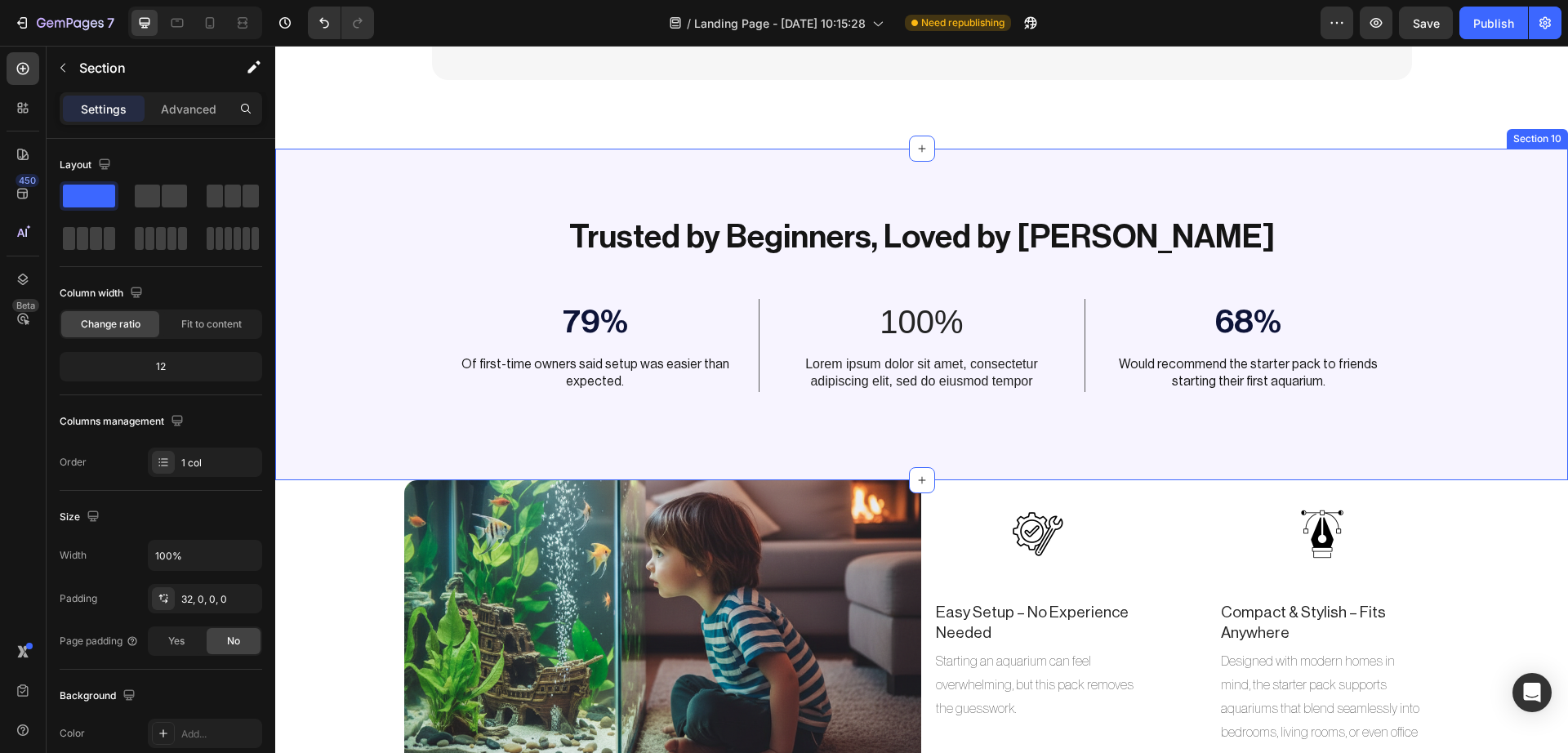
click at [1405, 263] on div "Trusted by Beginners, Loved by Fish Heading 79% Text Block Of first-time owners…" at bounding box center [922, 327] width 1268 height 227
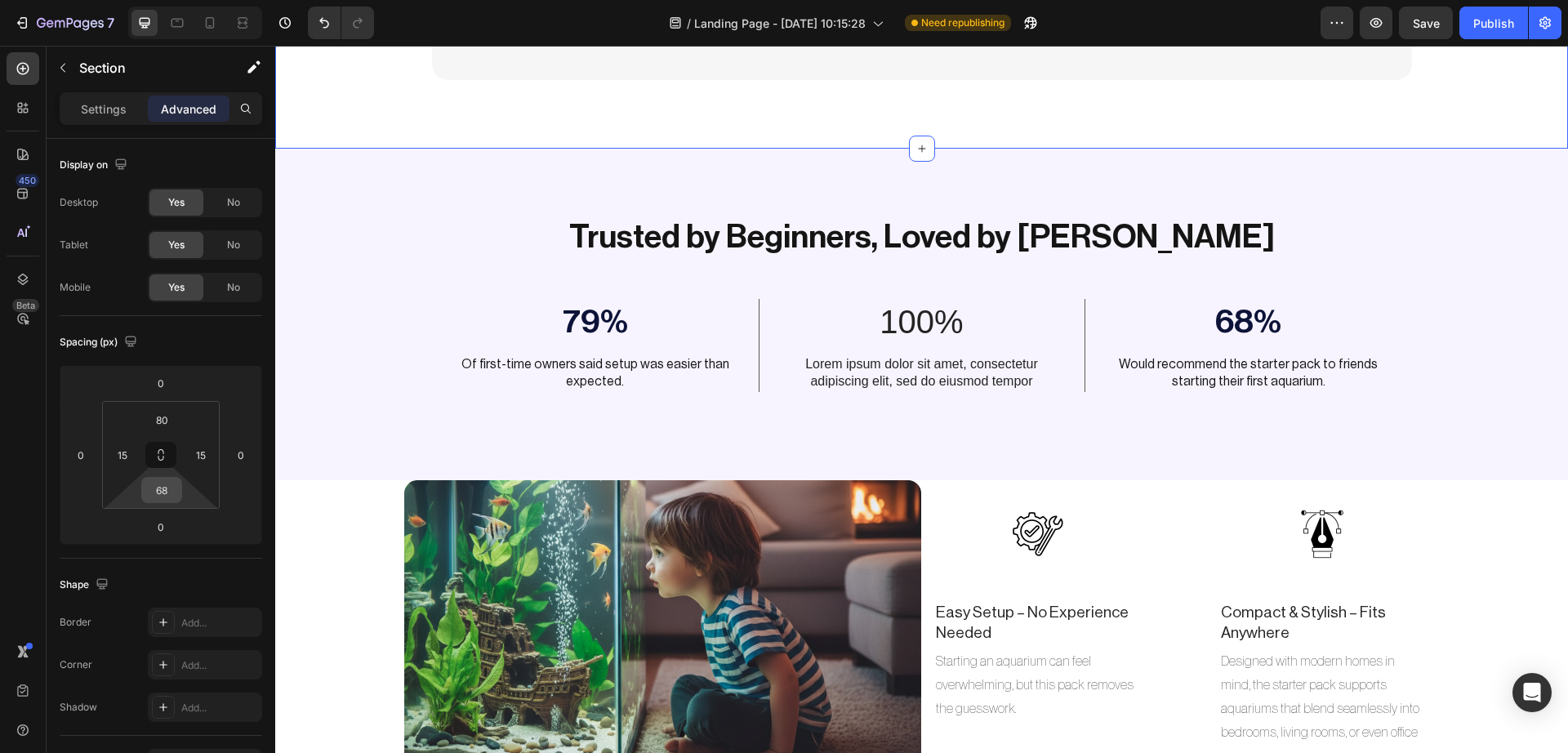
click at [165, 494] on input "68" at bounding box center [161, 490] width 33 height 25
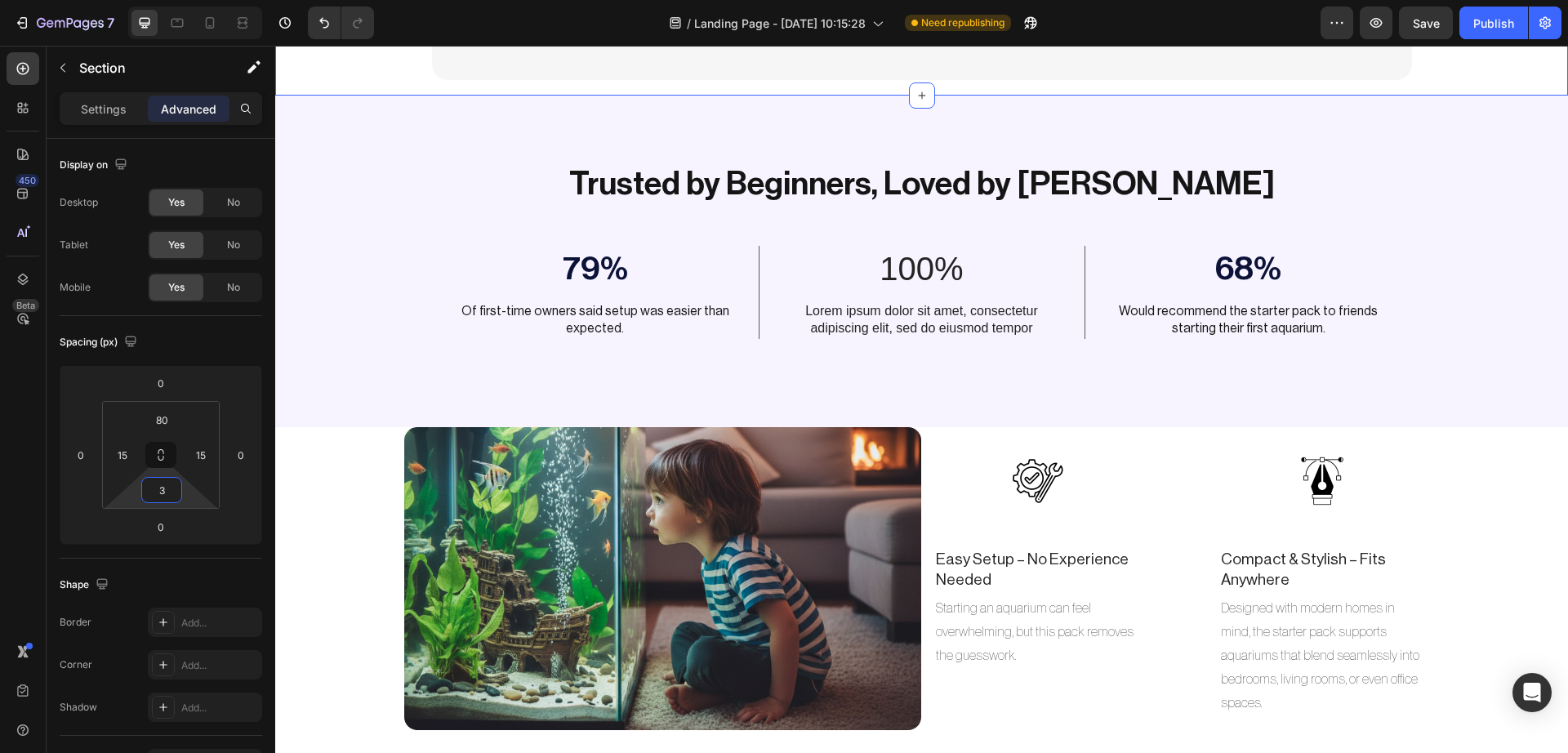
type input "30"
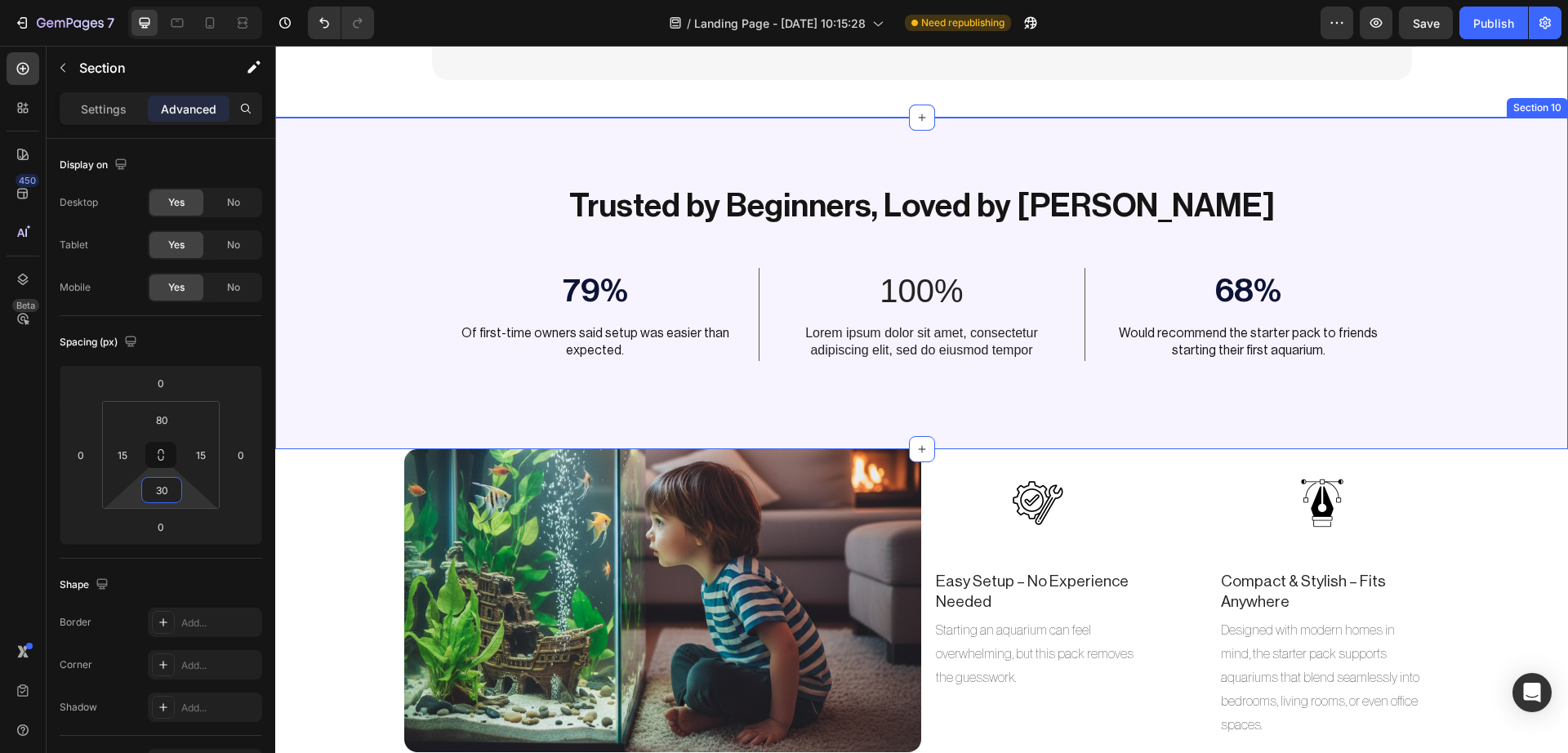
click at [959, 429] on div "Trusted by Beginners, Loved by Fish Heading 79% Text Block Of first-time owners…" at bounding box center [922, 283] width 1293 height 331
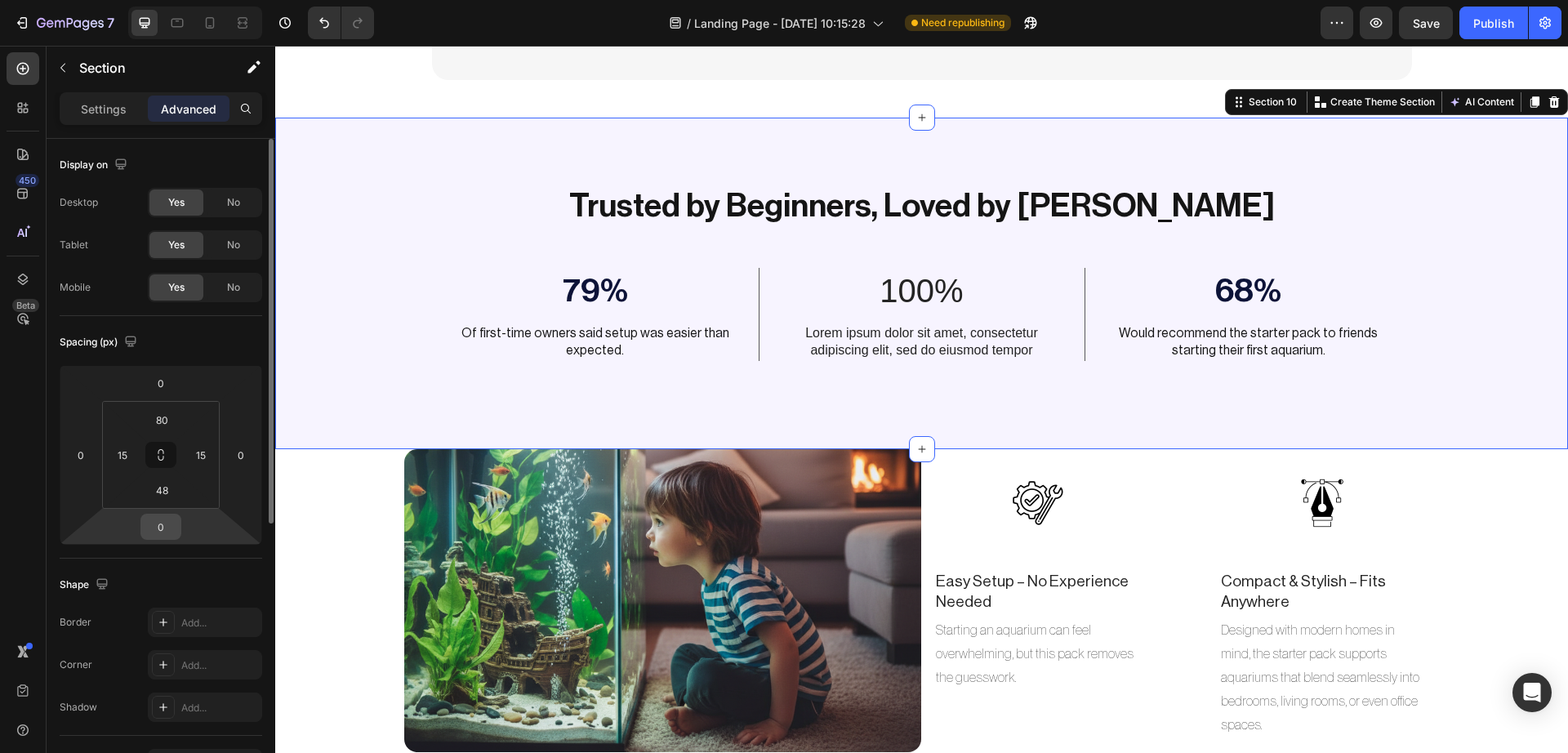
click at [166, 528] on input "0" at bounding box center [160, 527] width 33 height 25
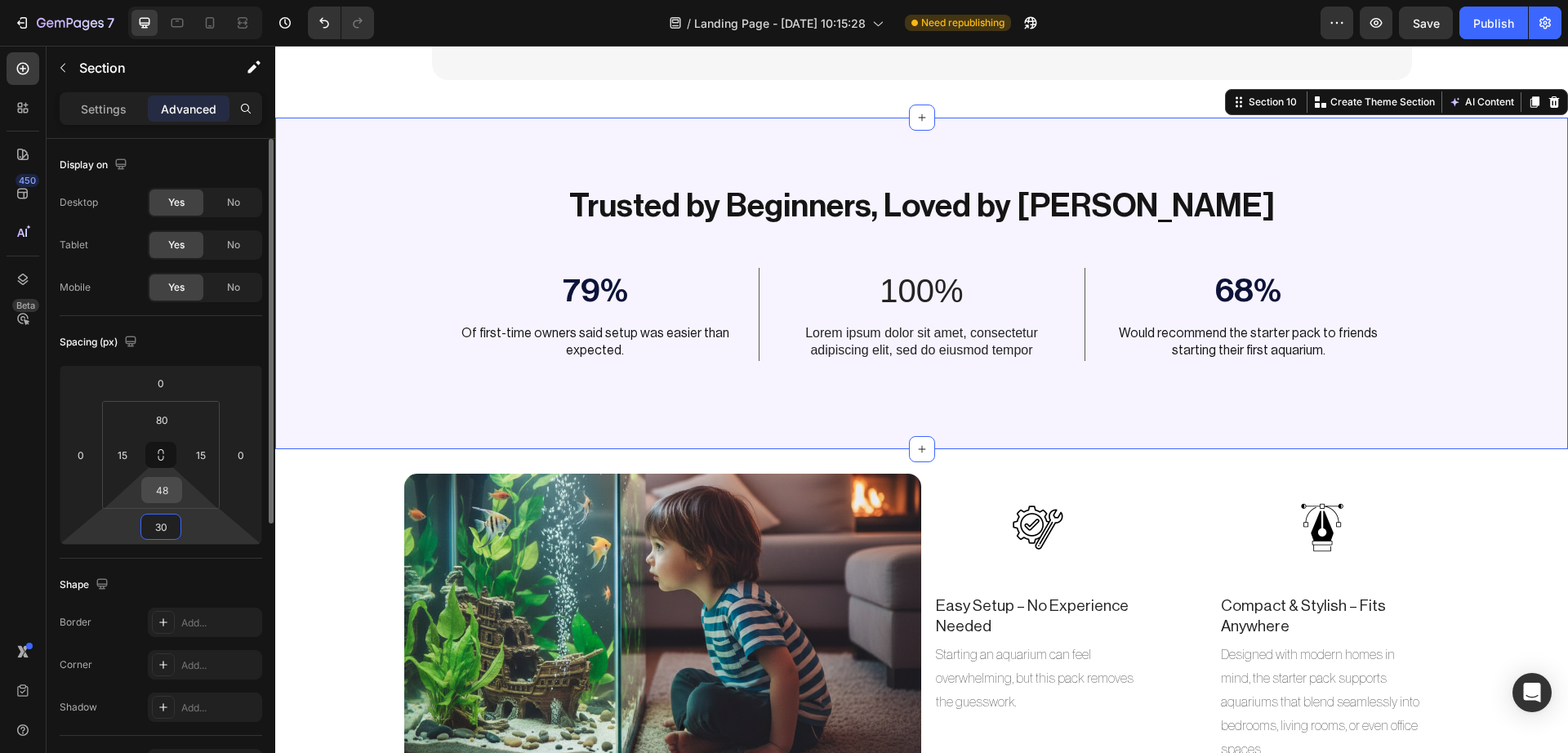
type input "30"
click at [169, 492] on input "48" at bounding box center [161, 490] width 33 height 25
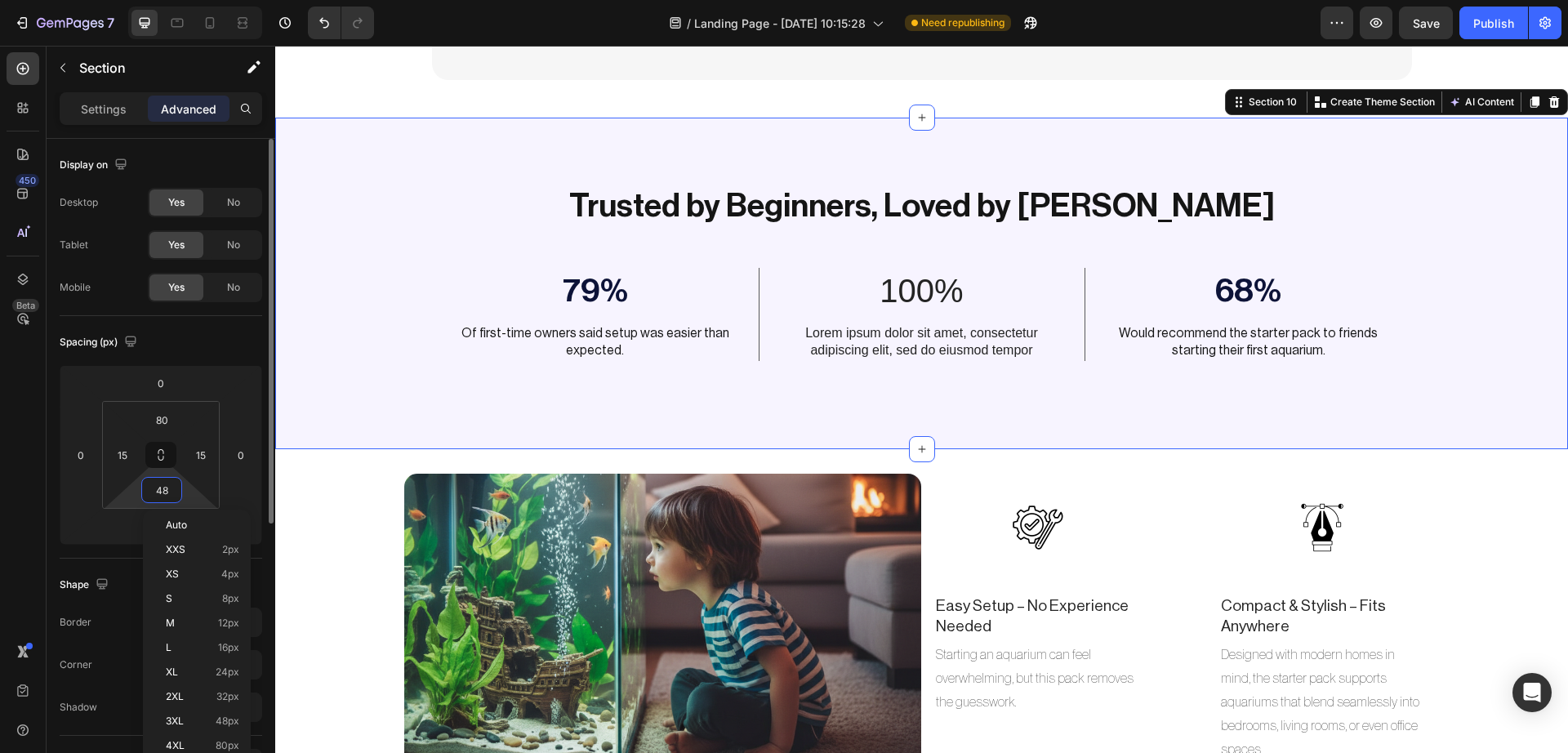
click at [169, 492] on input "48" at bounding box center [161, 490] width 33 height 25
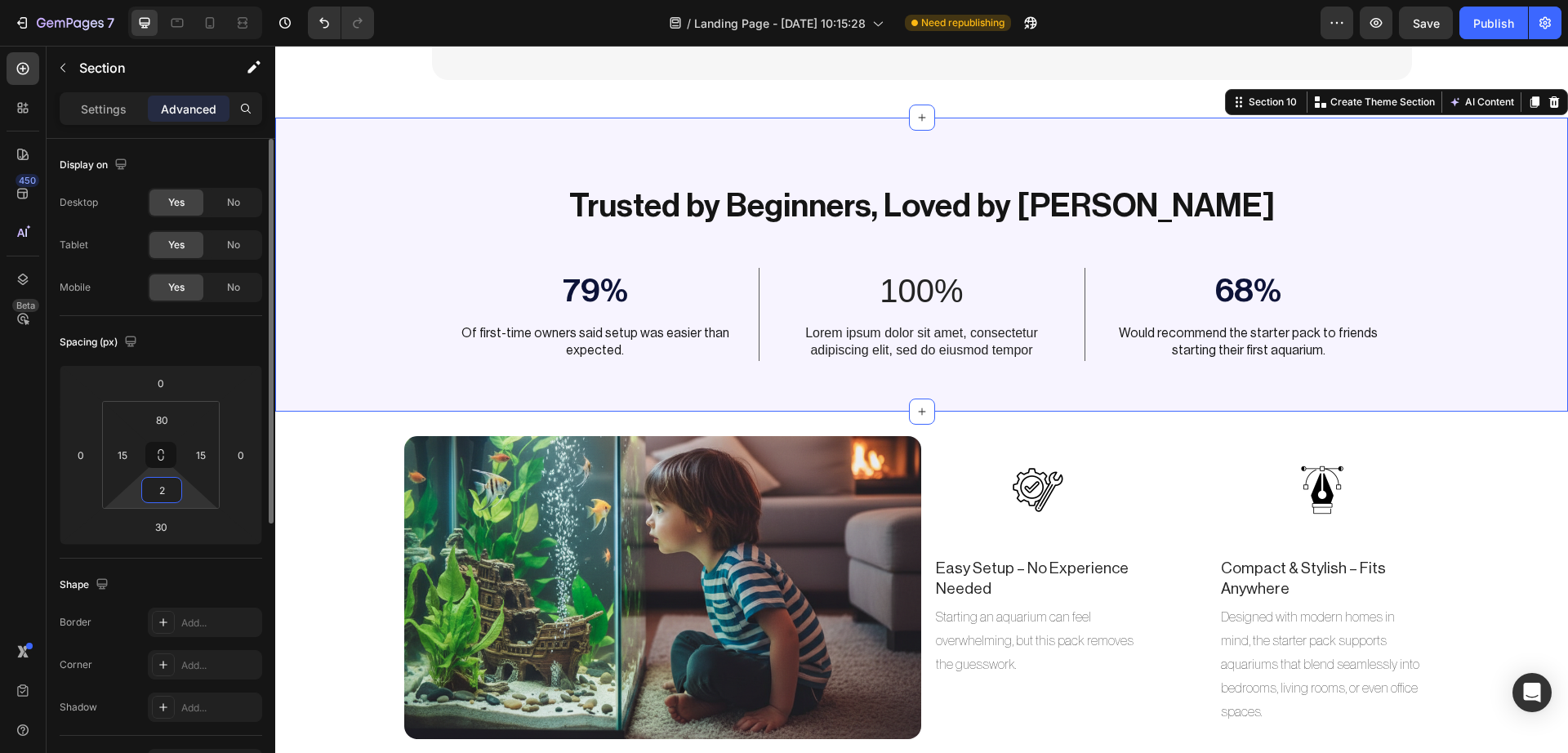
type input "20"
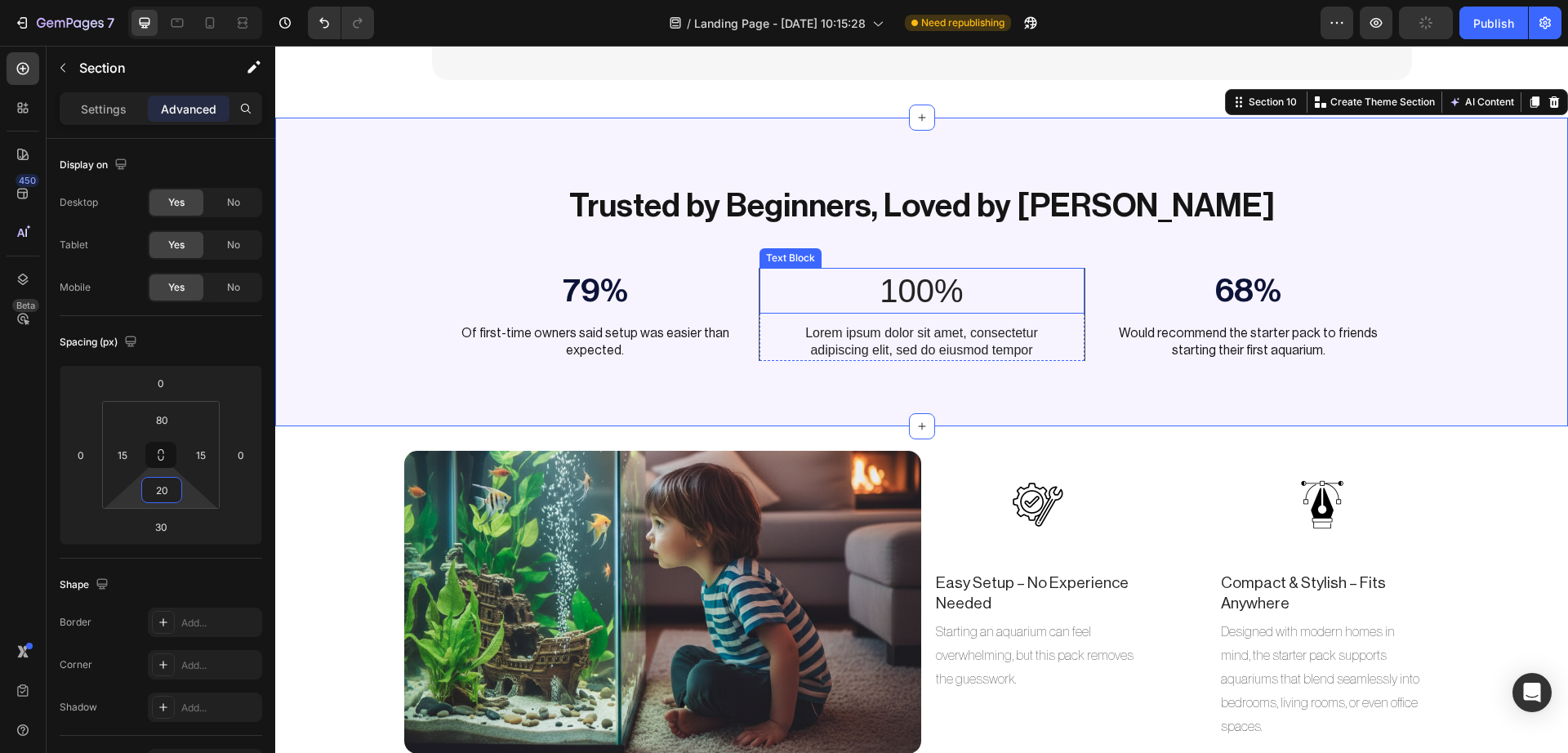
click at [903, 294] on p "100%" at bounding box center [922, 291] width 322 height 42
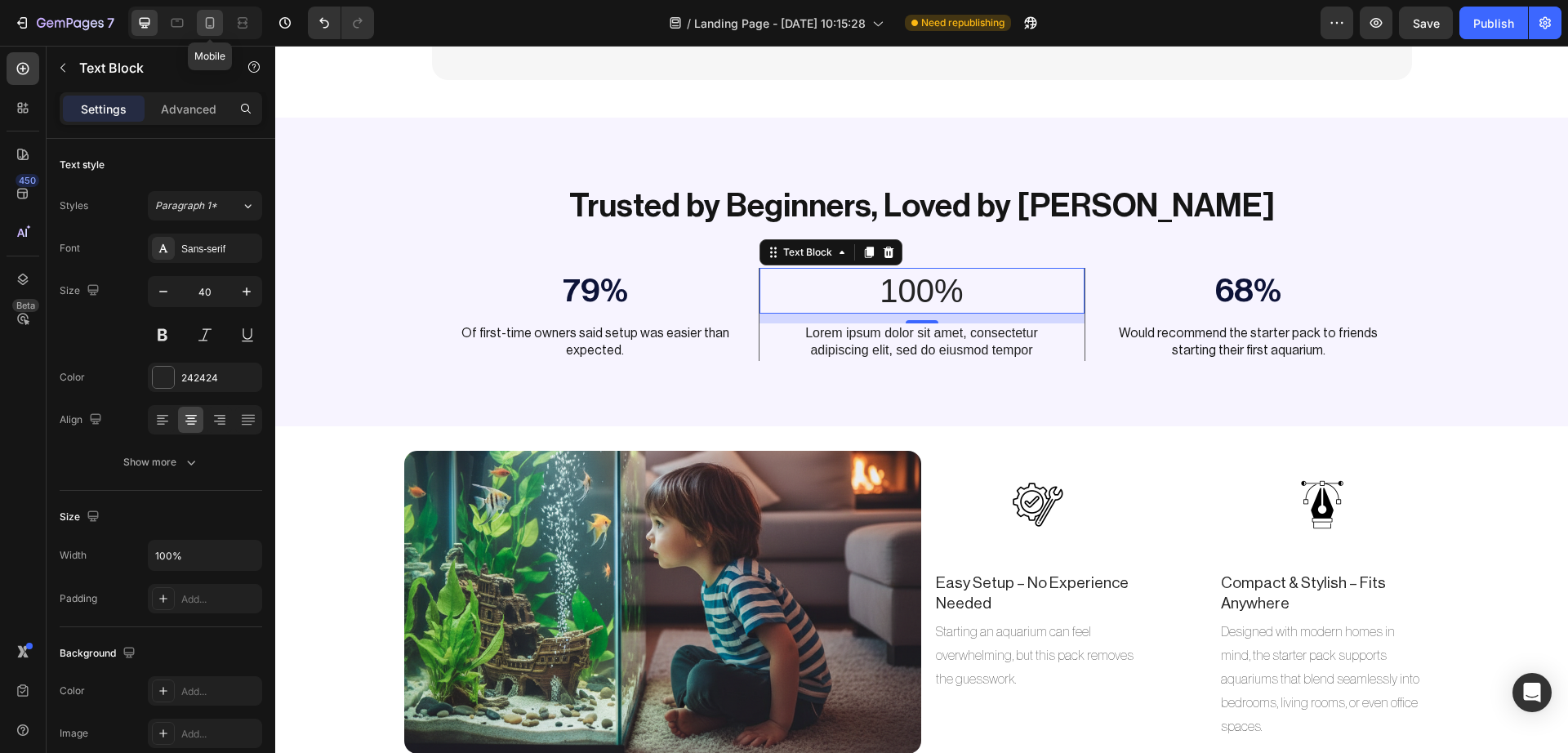
click at [215, 22] on icon at bounding box center [209, 23] width 16 height 16
type input "35"
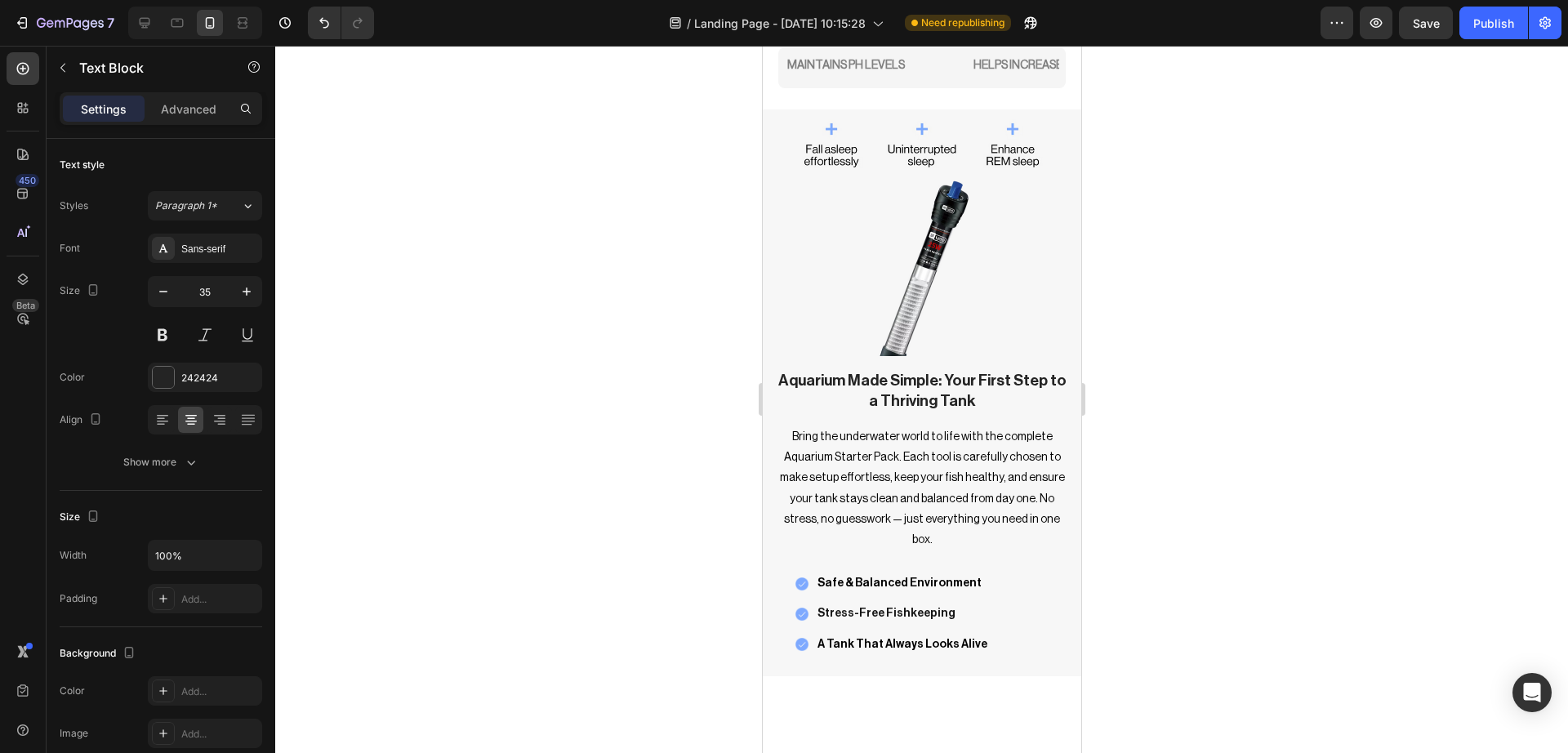
scroll to position [1985, 0]
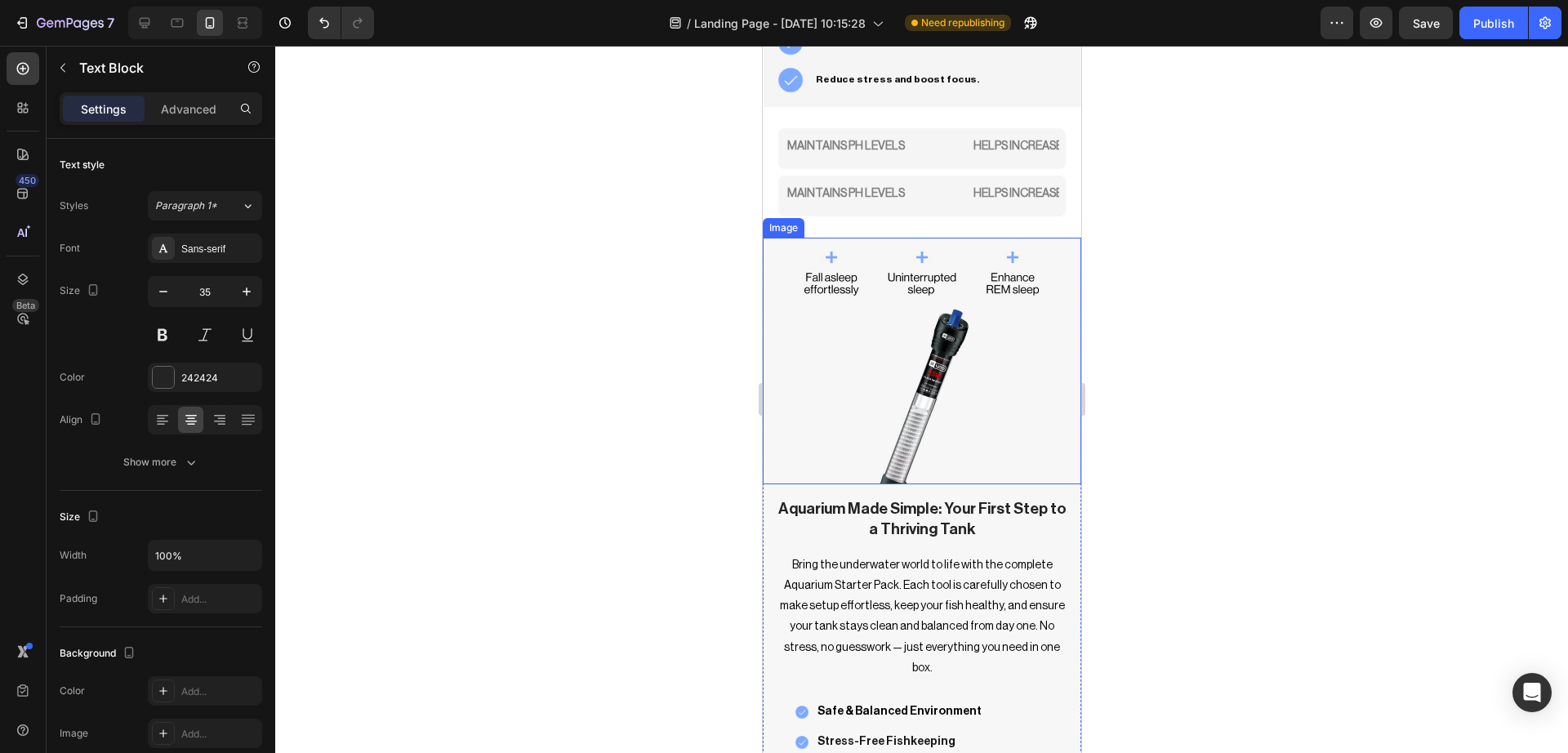
click at [982, 459] on img at bounding box center [921, 365] width 319 height 240
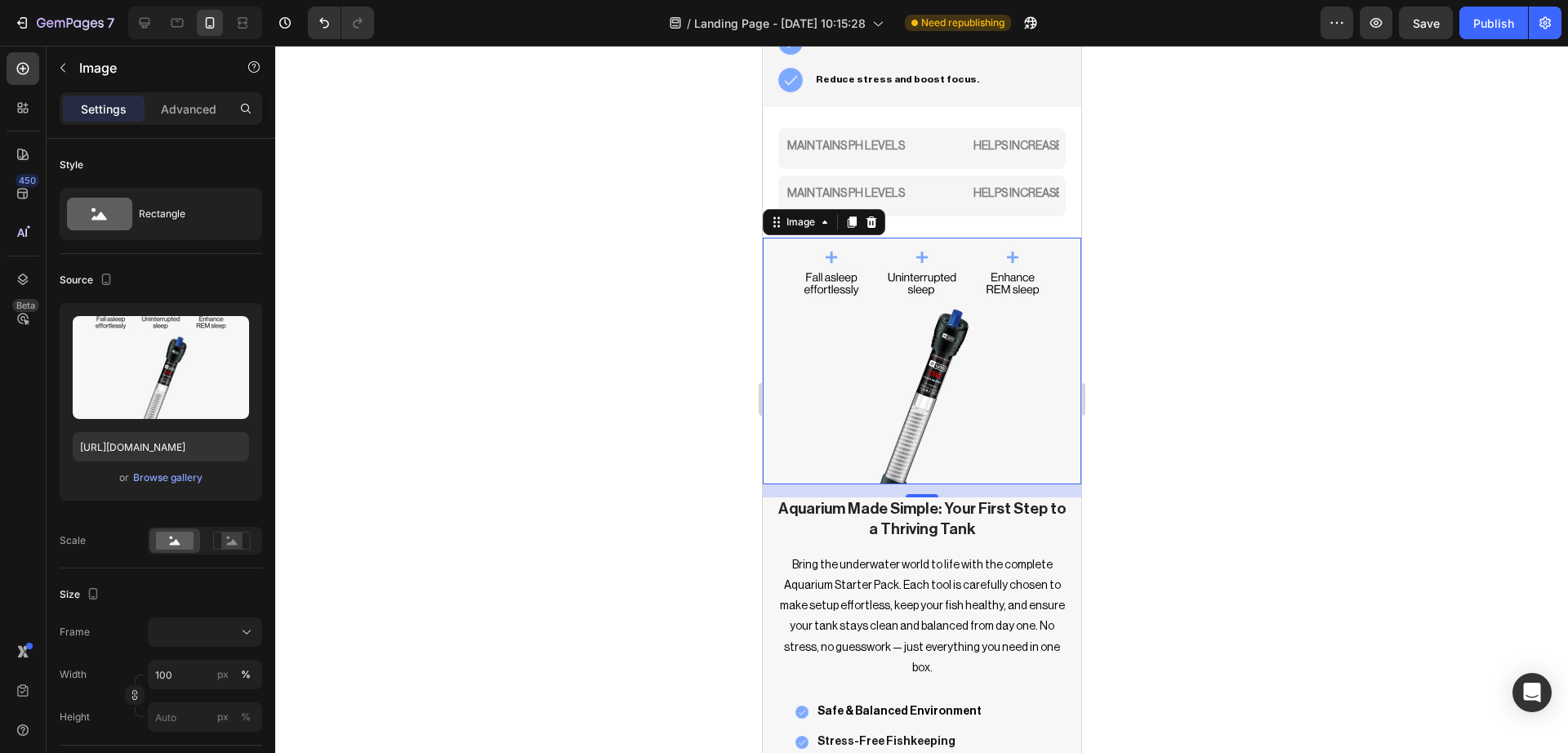
click at [1261, 494] on div at bounding box center [922, 398] width 1293 height 707
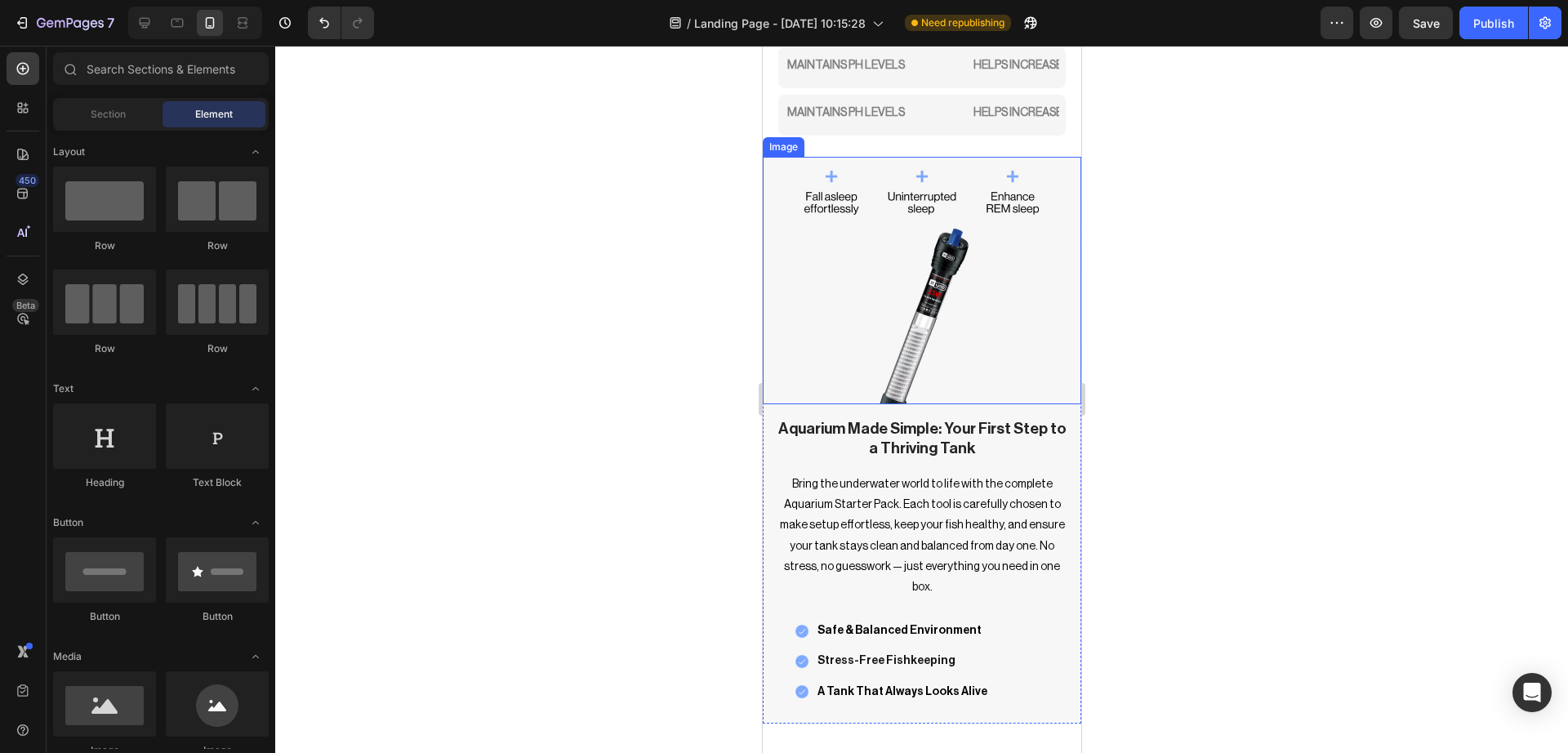
scroll to position [2040, 0]
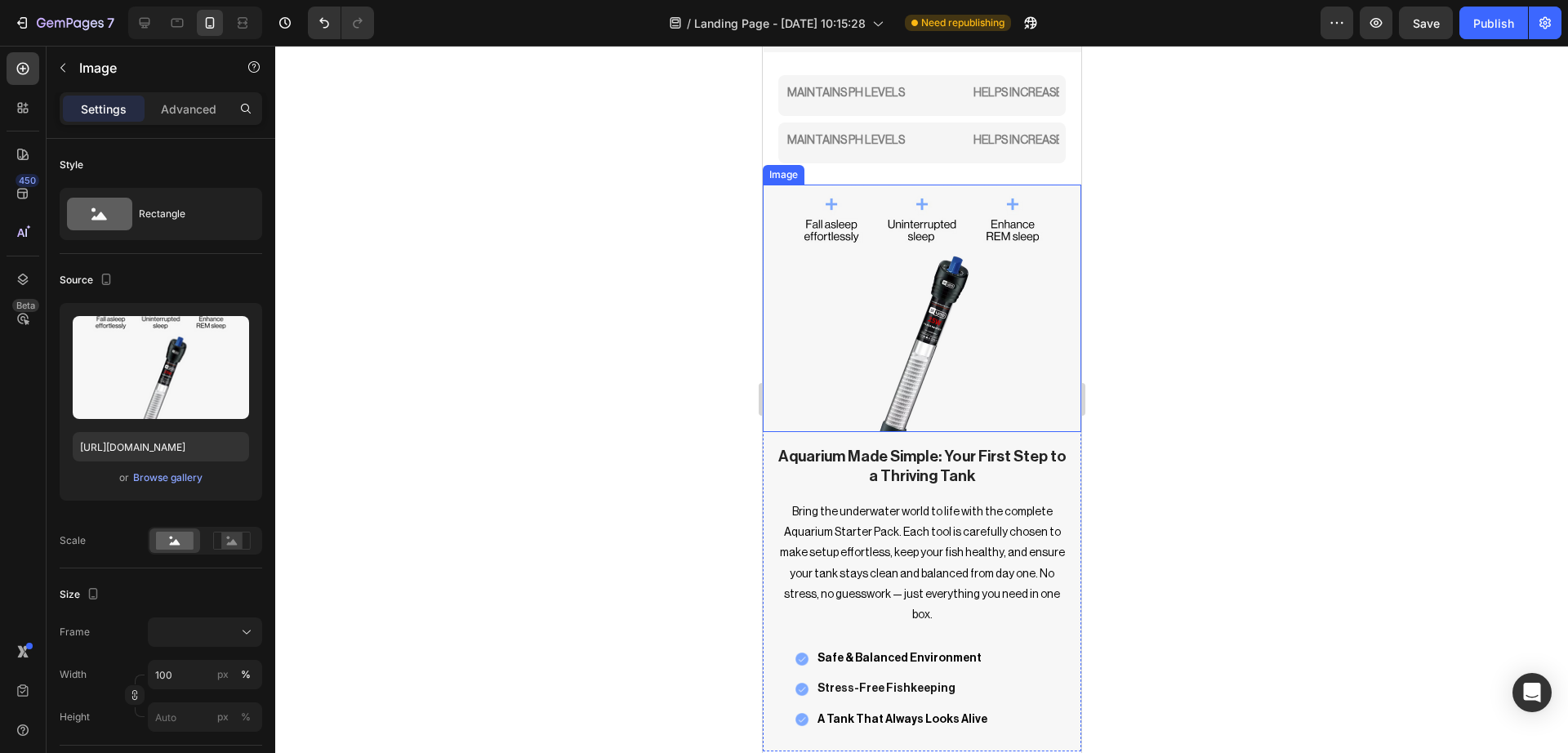
click at [963, 317] on img at bounding box center [921, 312] width 319 height 240
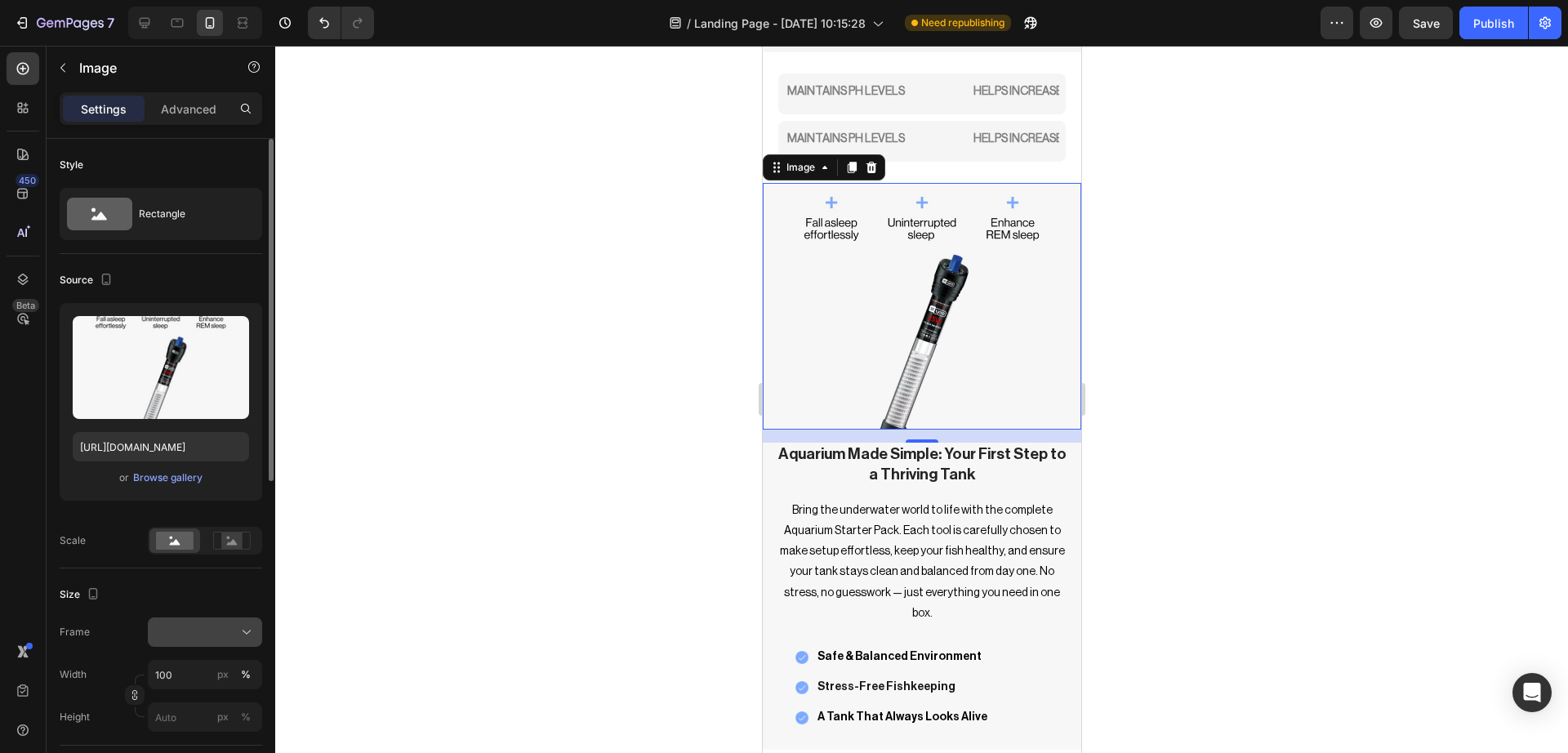
click at [227, 626] on div at bounding box center [205, 631] width 100 height 16
click at [442, 551] on div at bounding box center [922, 398] width 1293 height 707
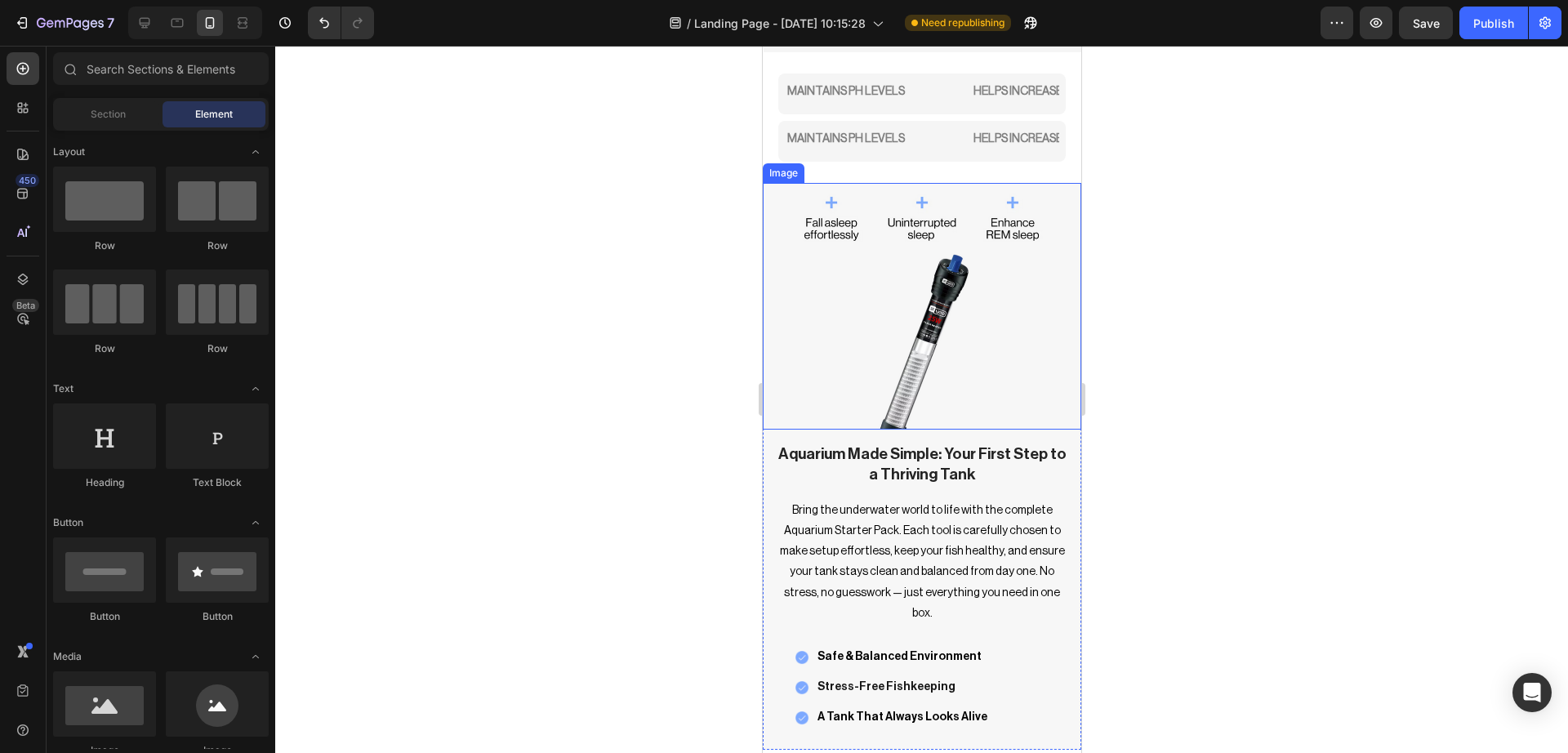
click at [871, 307] on img at bounding box center [921, 311] width 319 height 240
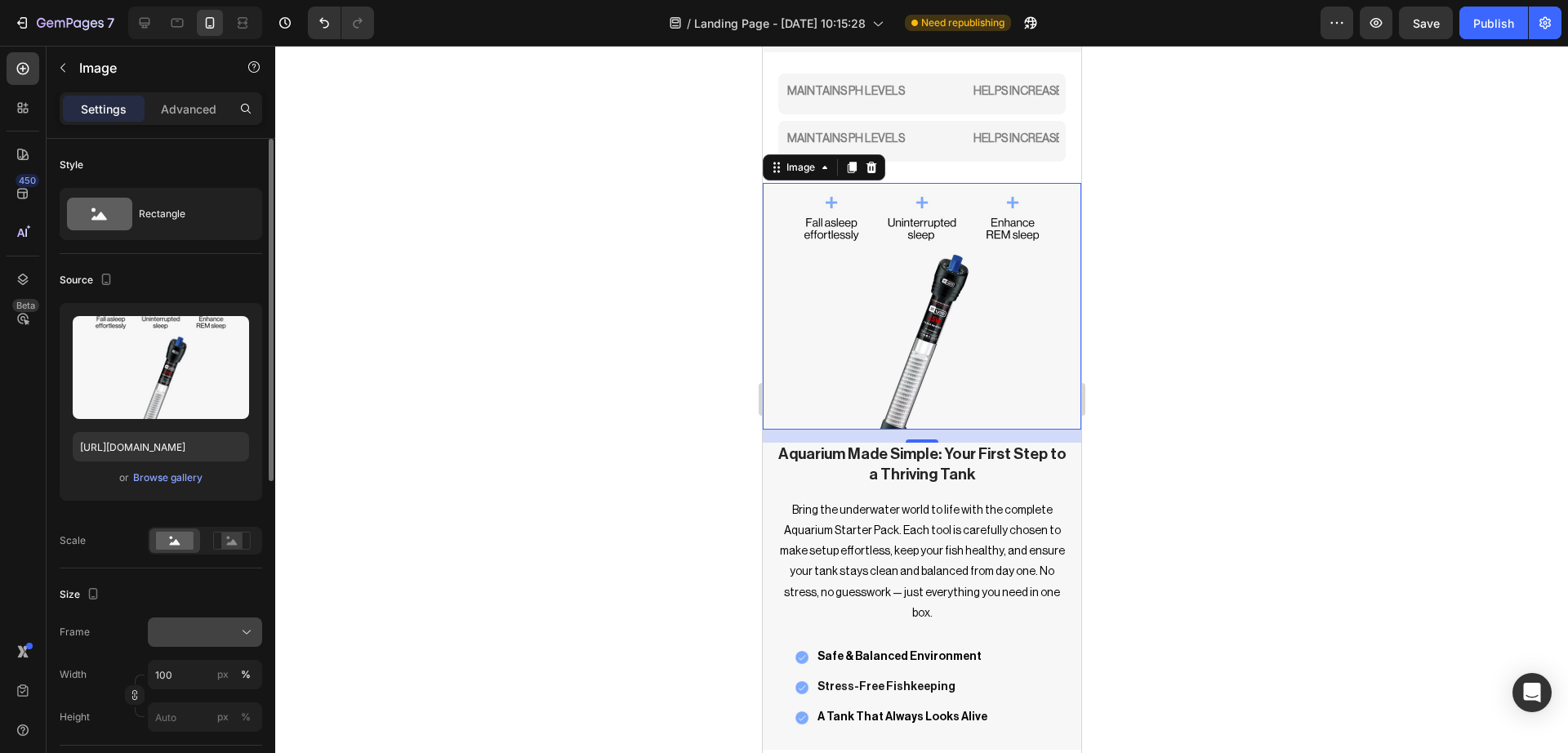
click at [236, 628] on div at bounding box center [205, 631] width 100 height 16
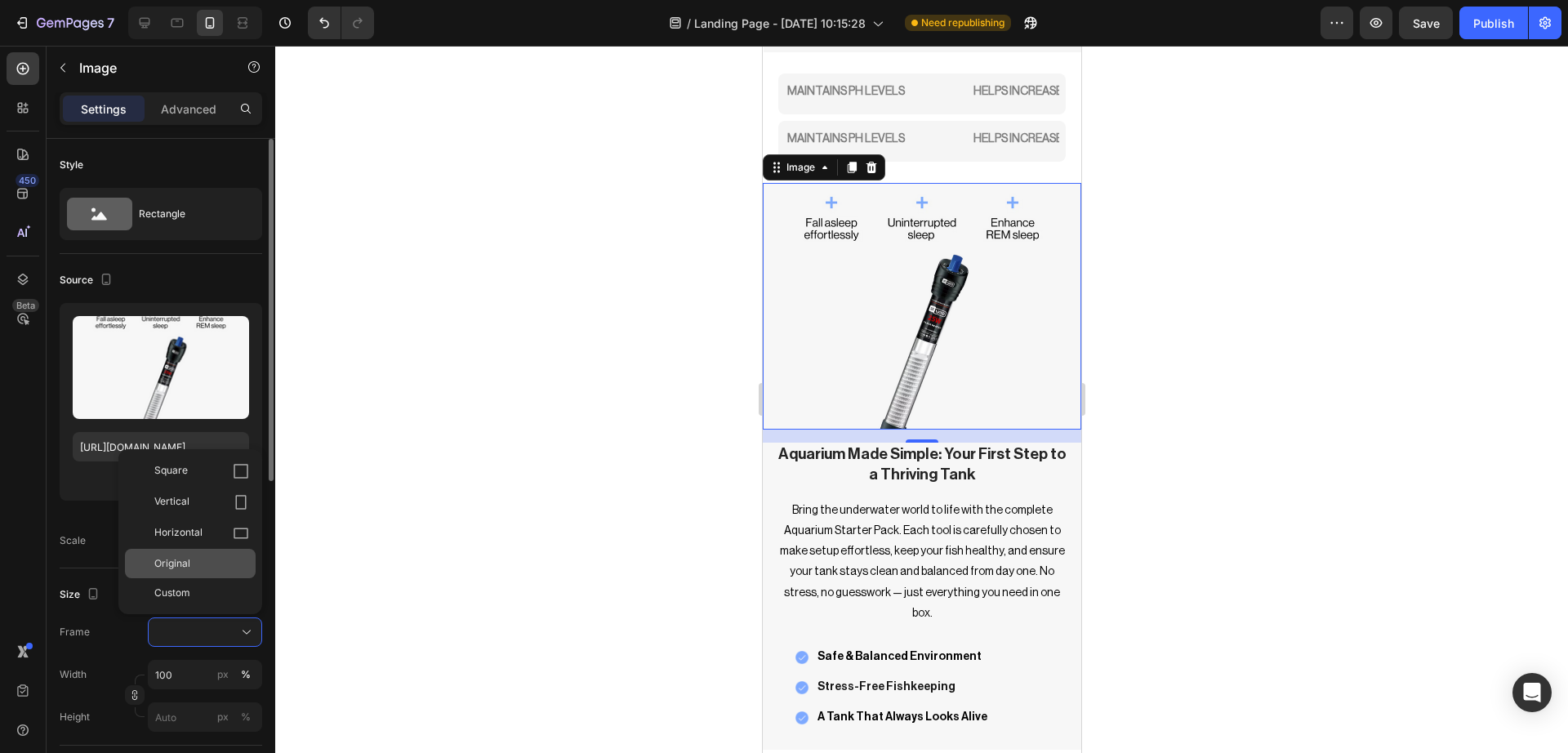
click at [215, 561] on div "Original" at bounding box center [202, 563] width 94 height 15
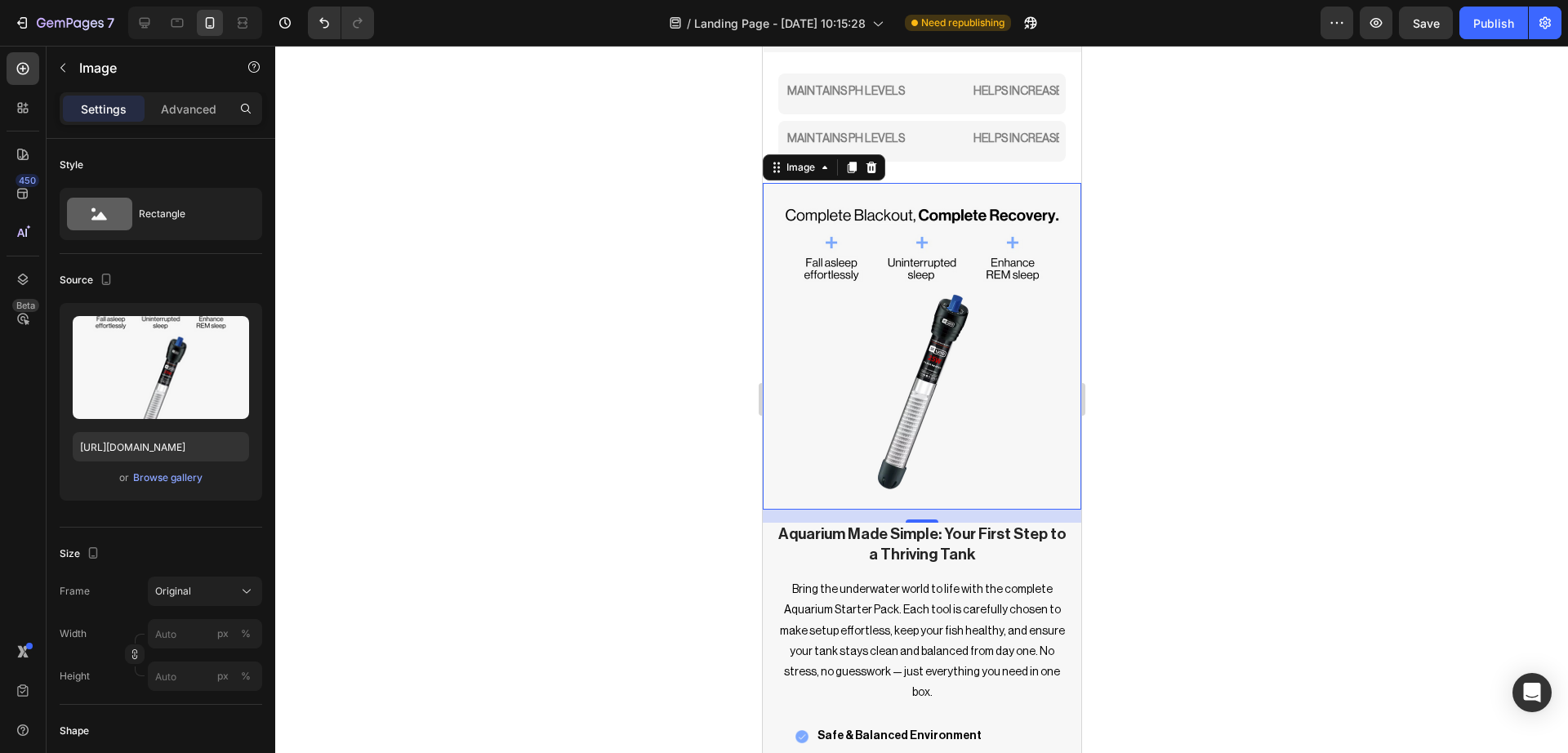
click at [413, 531] on div at bounding box center [922, 398] width 1293 height 707
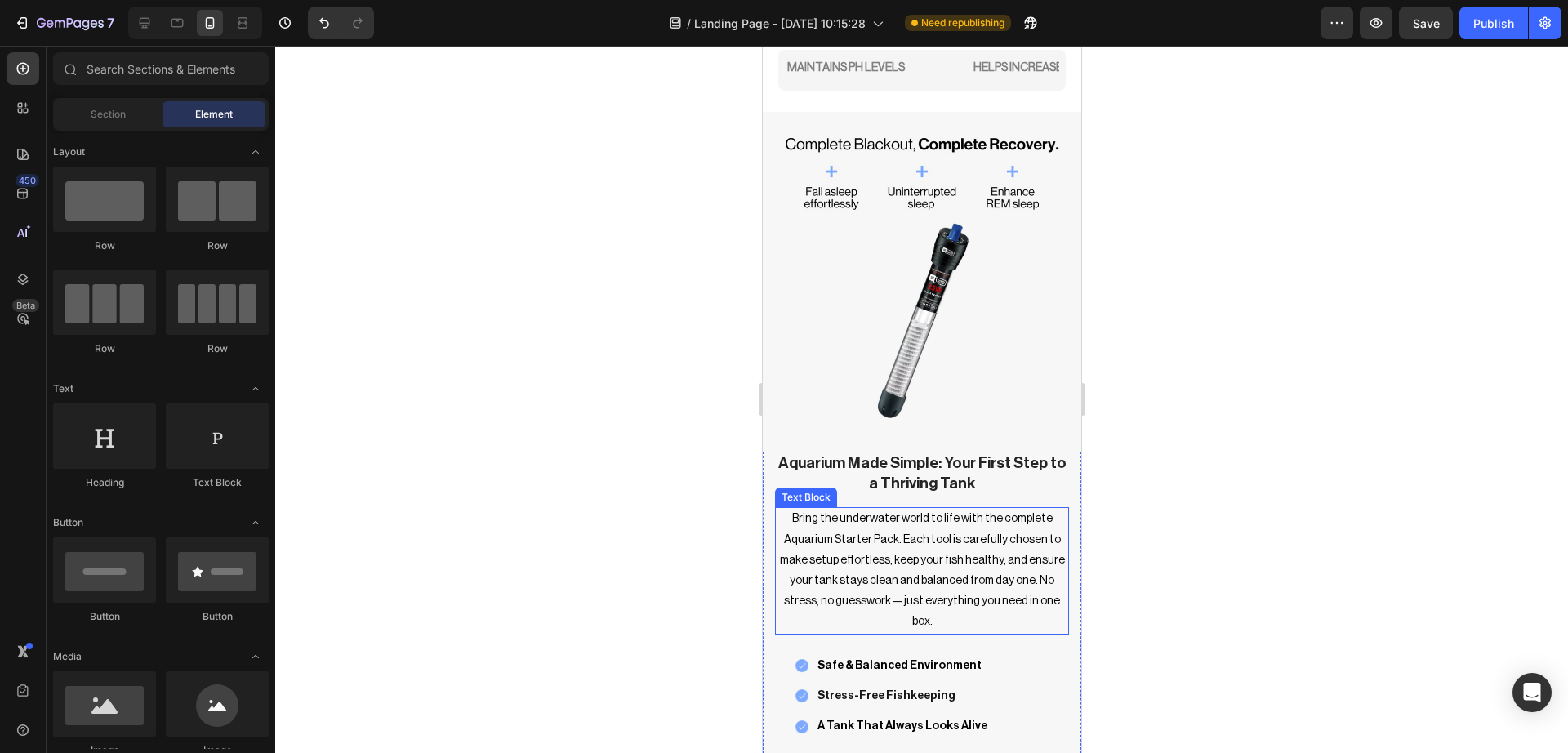
scroll to position [2081, 0]
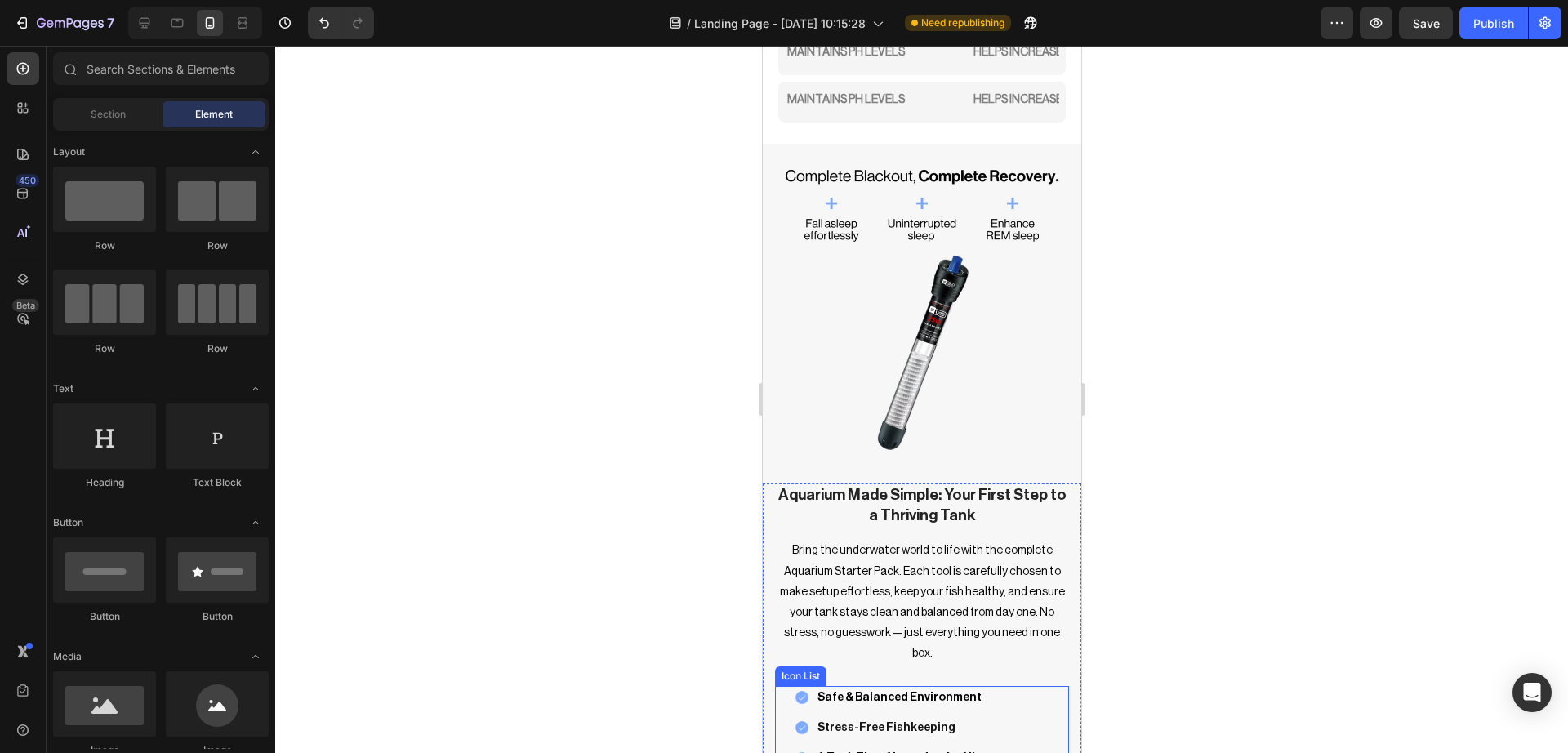
click at [988, 703] on div "Image Safe & Balanced Environment Text block Image Stress-Free Fishkeeping Text…" at bounding box center [921, 728] width 294 height 85
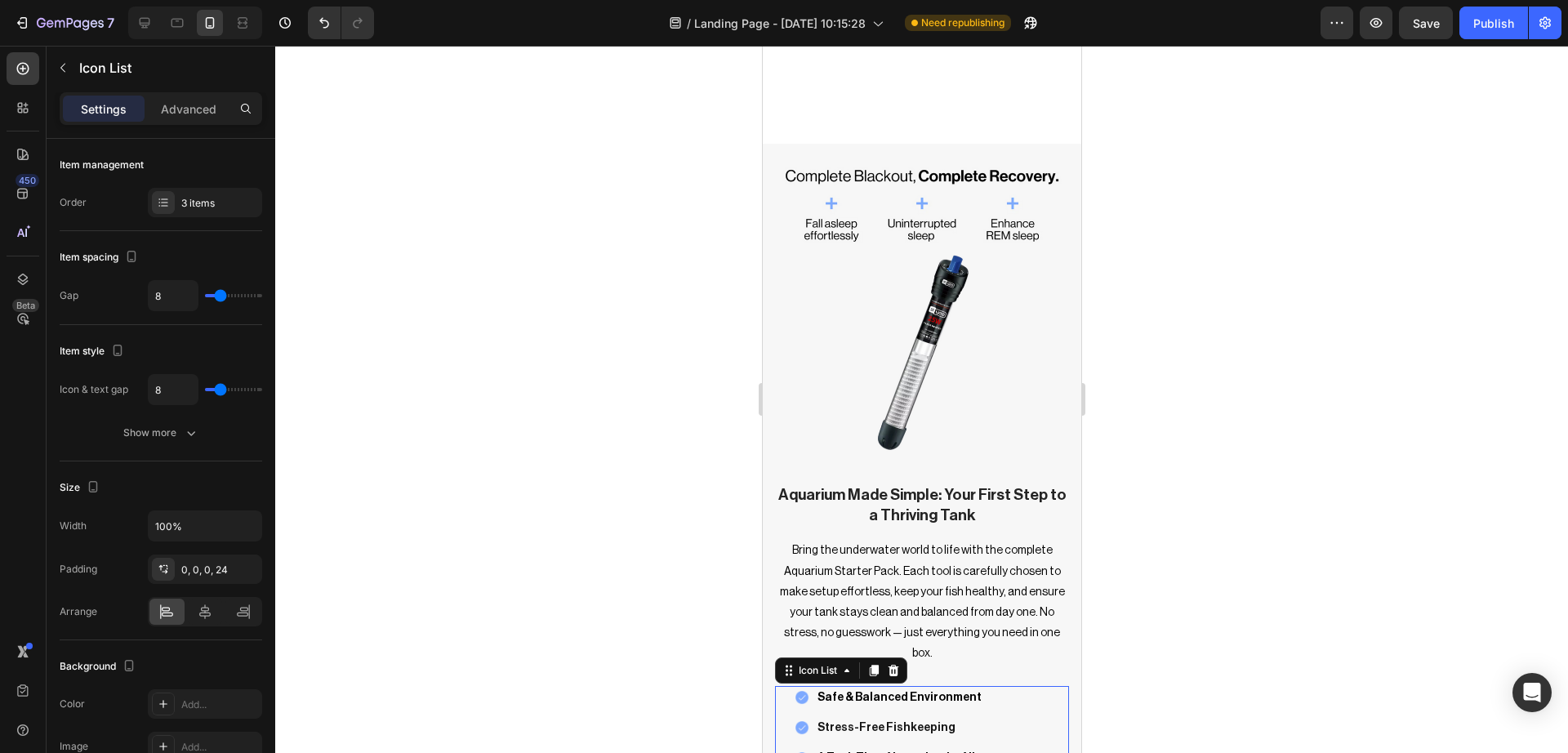
scroll to position [2224, 0]
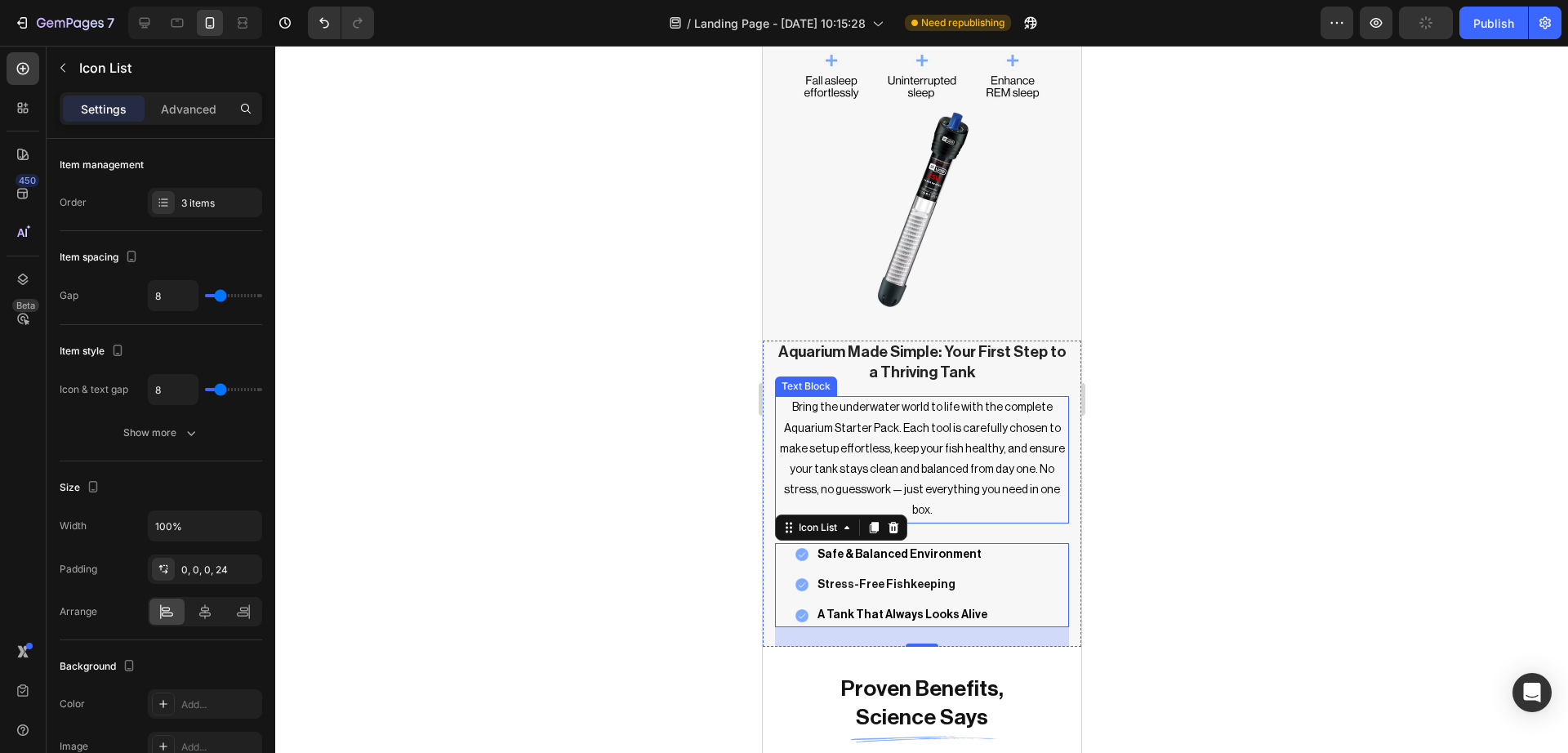
click at [943, 464] on p "Bring the underwater world to life with the complete Aquarium Starter Pack. Eac…" at bounding box center [921, 459] width 291 height 124
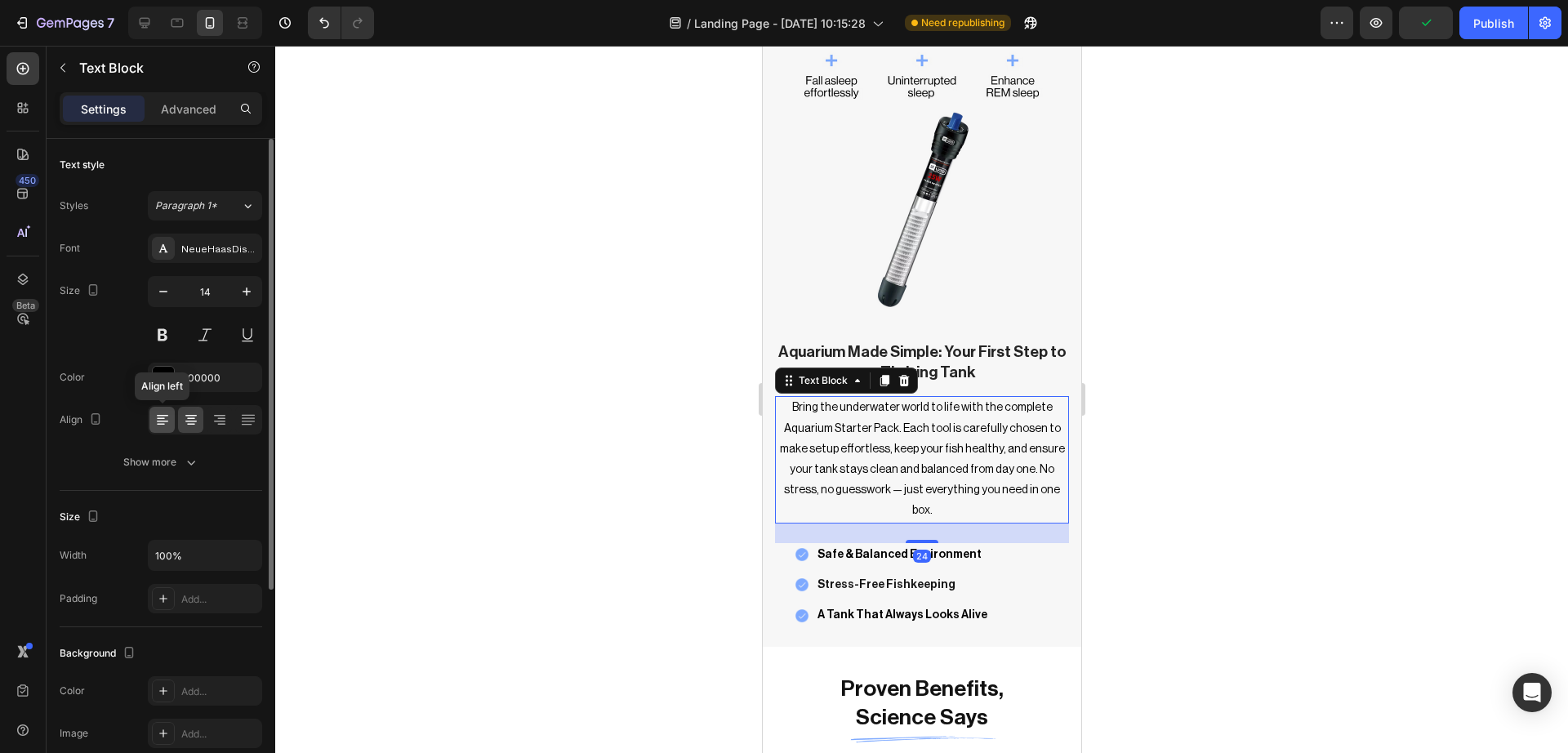
drag, startPoint x: 160, startPoint y: 420, endPoint x: 194, endPoint y: 307, distance: 118.0
click at [160, 420] on icon at bounding box center [162, 419] width 16 height 16
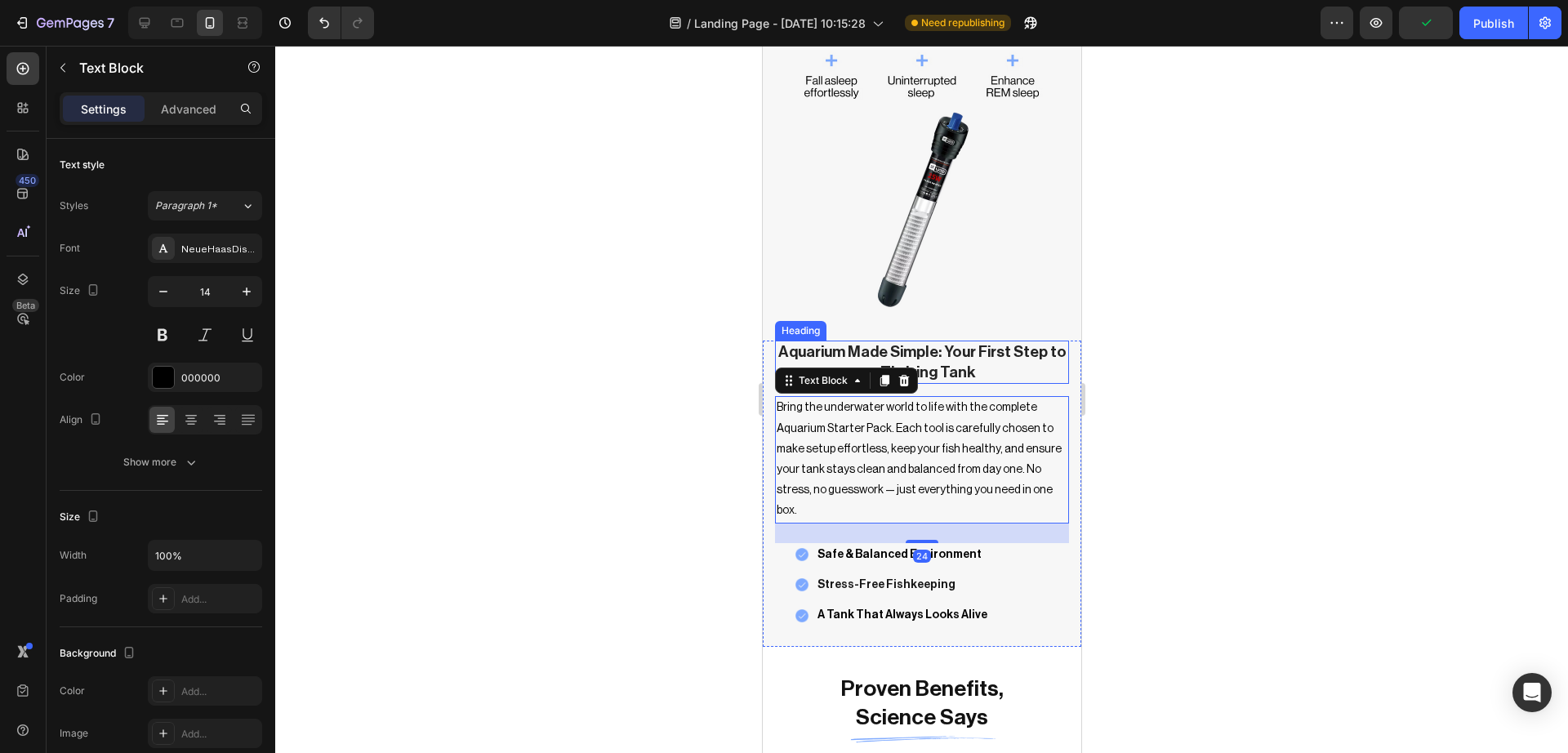
click at [956, 353] on strong "Aquarium Made Simple: Your First Step to a Thriving Tank" at bounding box center [921, 361] width 288 height 36
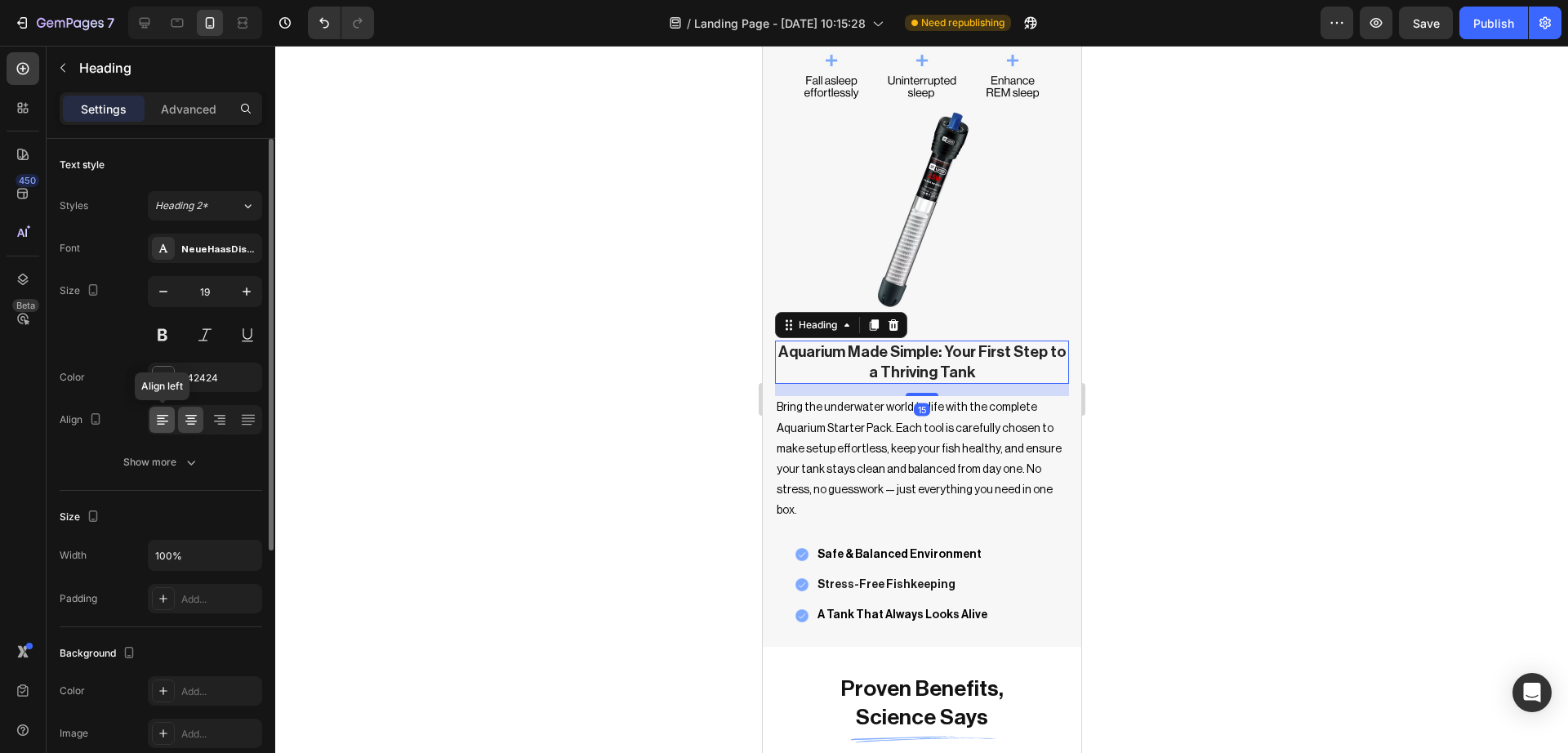
click at [157, 424] on icon at bounding box center [160, 425] width 8 height 2
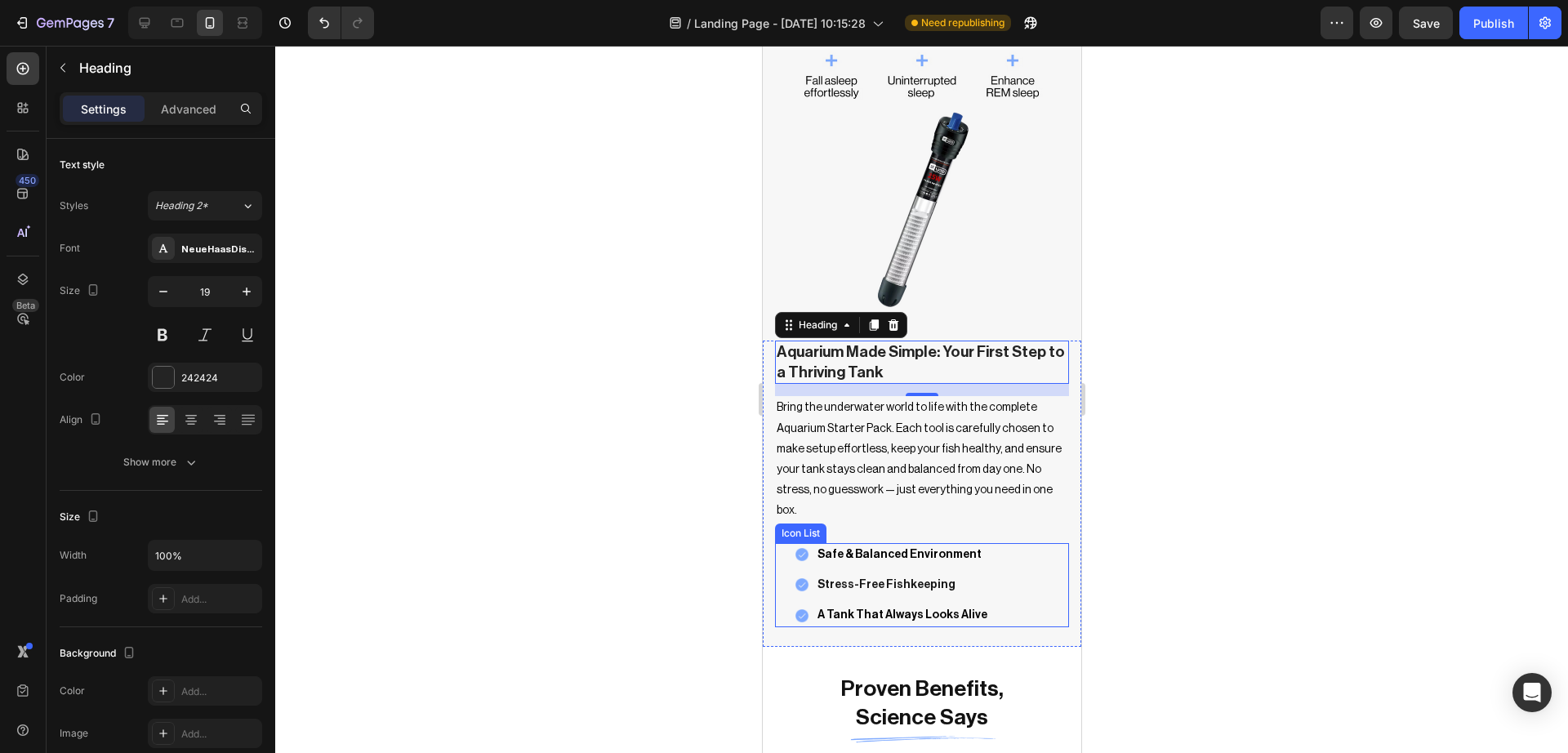
click at [791, 551] on div "Image Safe & Balanced Environment Text block Image Stress-Free Fishkeeping Text…" at bounding box center [921, 586] width 294 height 85
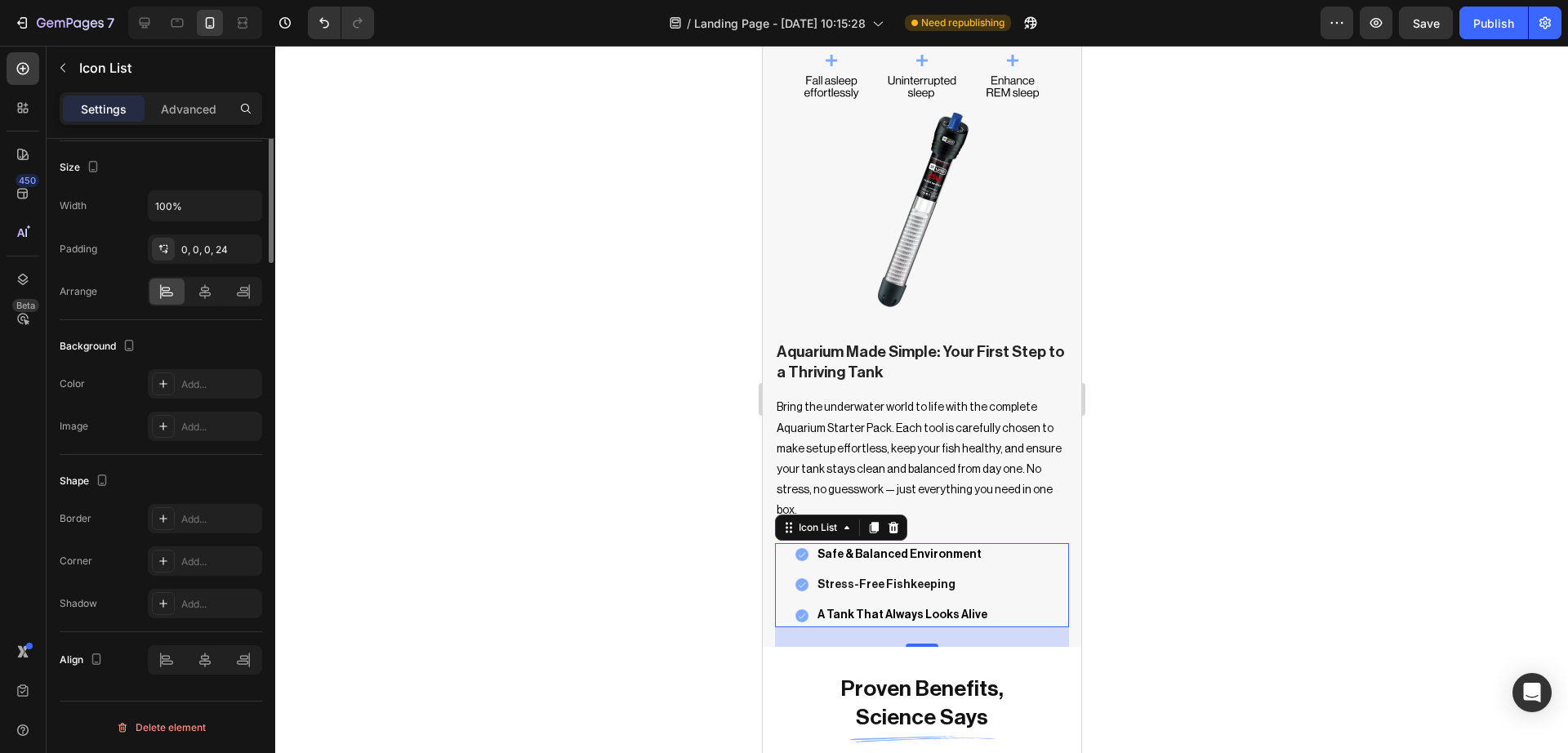
scroll to position [0, 0]
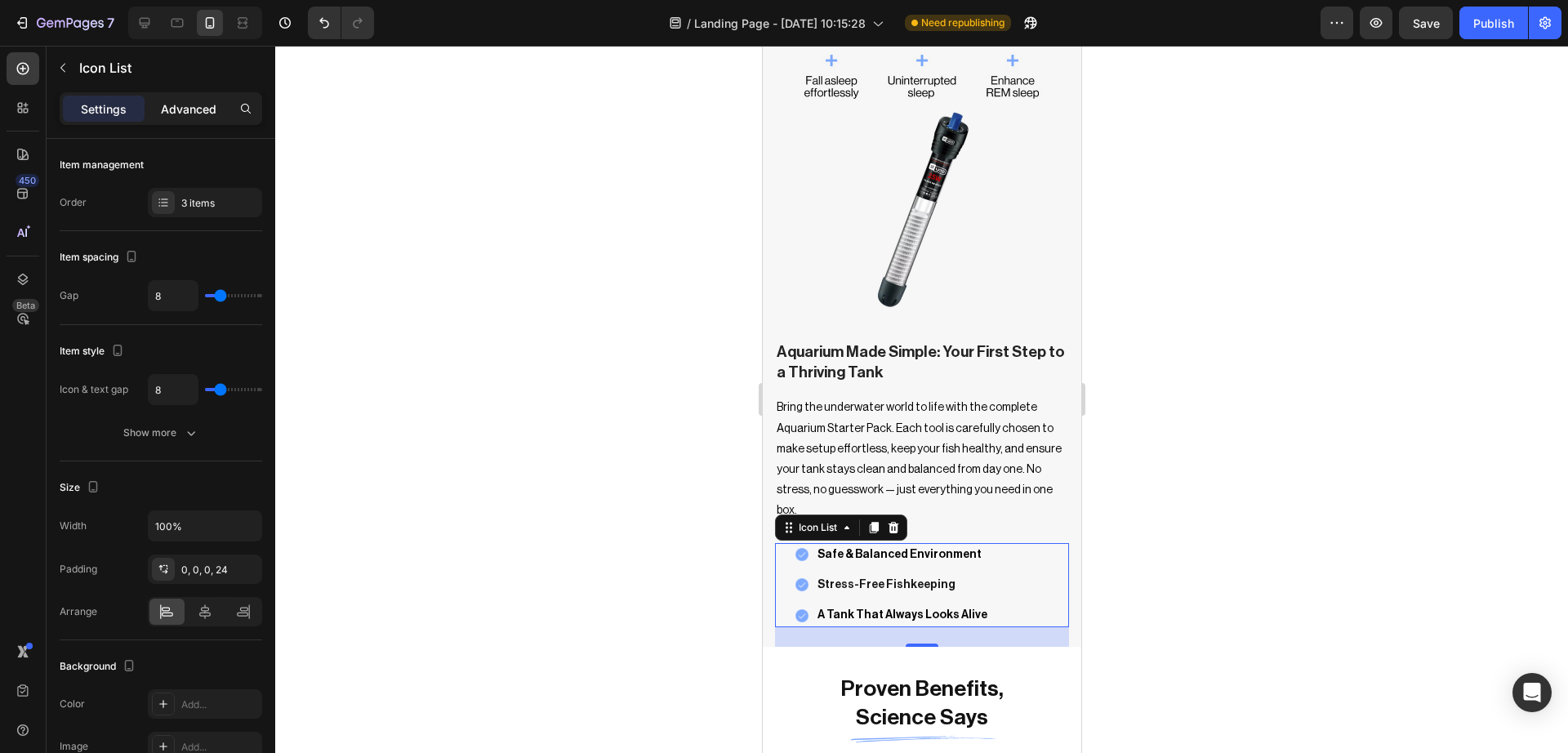
click at [179, 114] on p "Advanced" at bounding box center [188, 109] width 56 height 17
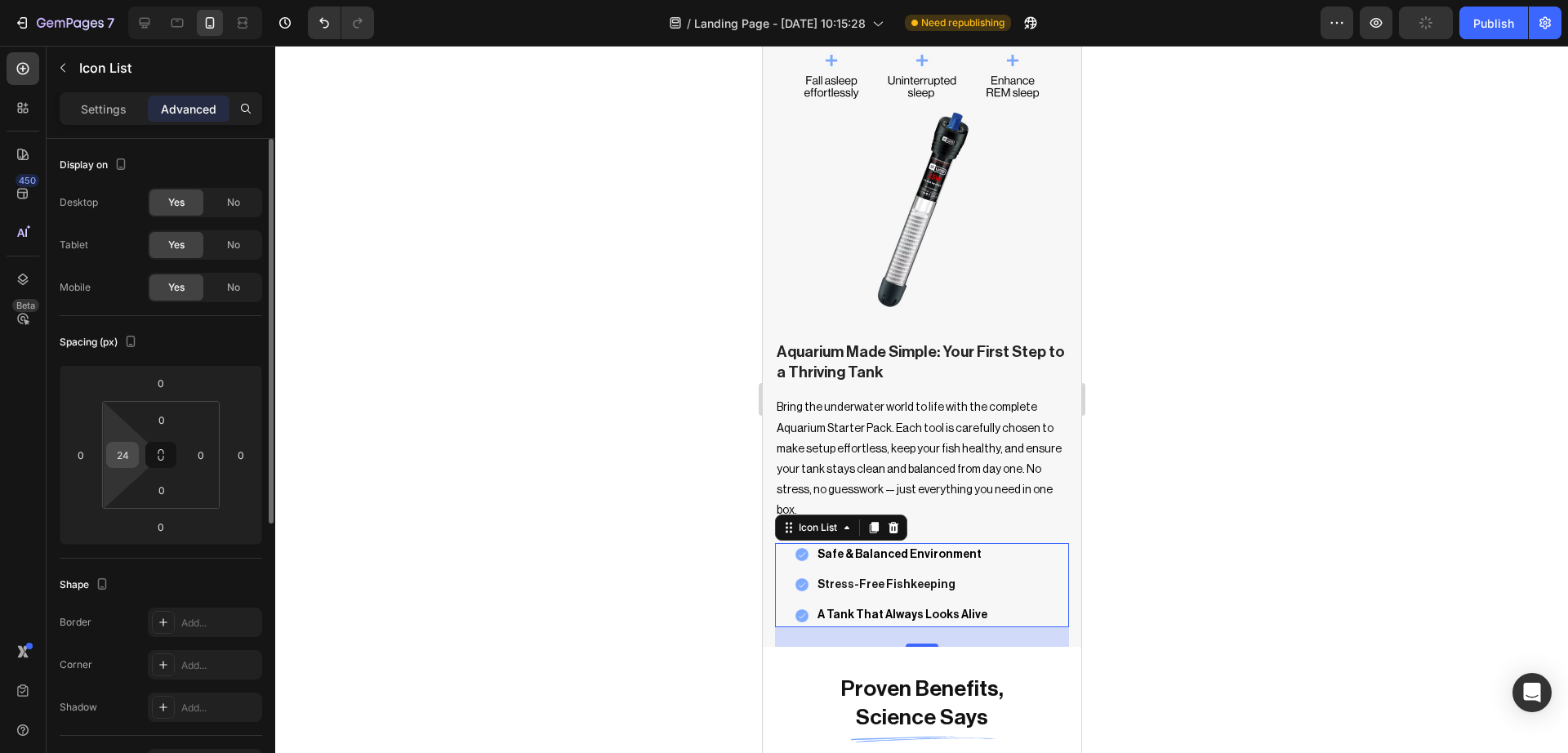
click at [118, 452] on input "24" at bounding box center [123, 455] width 25 height 25
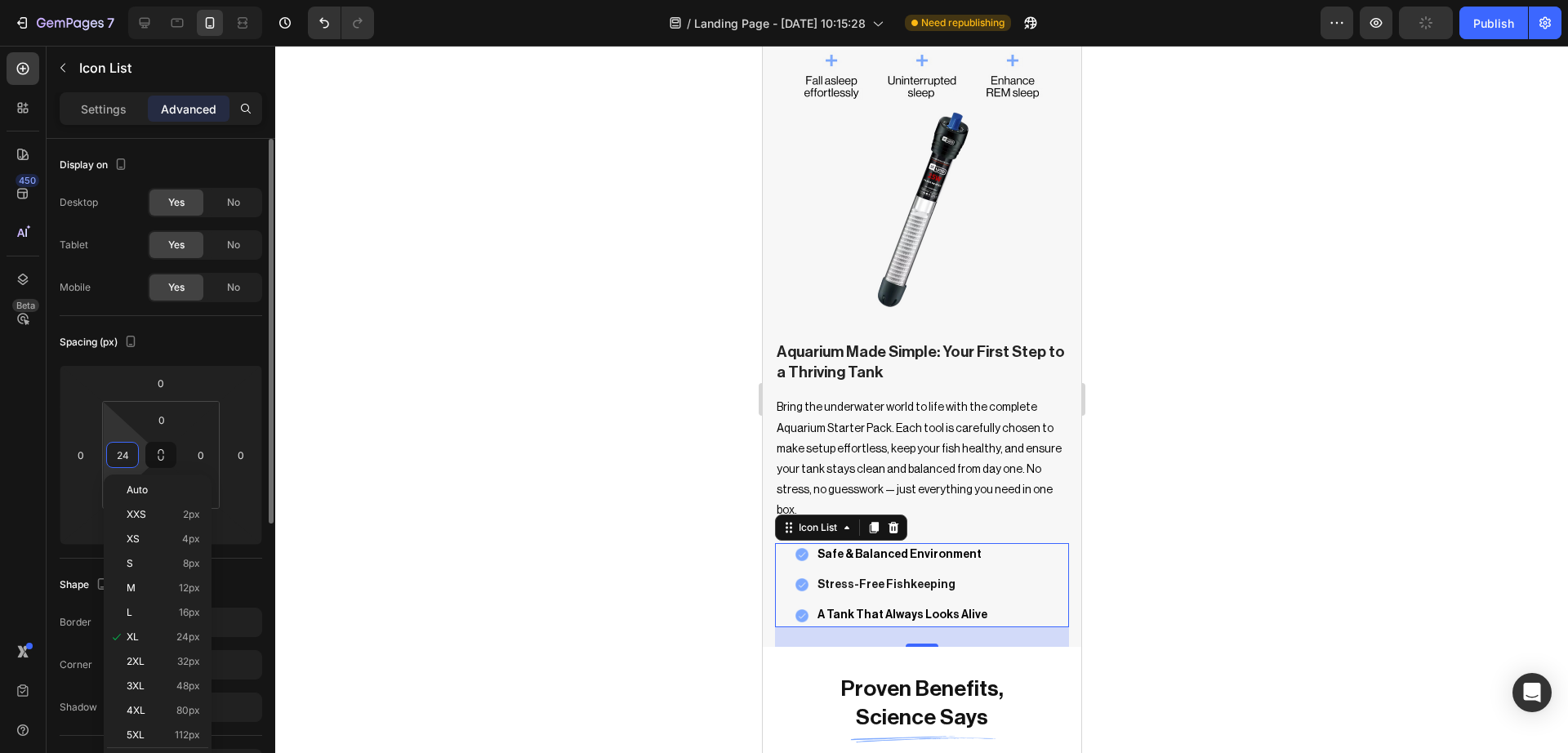
click at [118, 452] on input "24" at bounding box center [123, 455] width 25 height 25
type input "0"
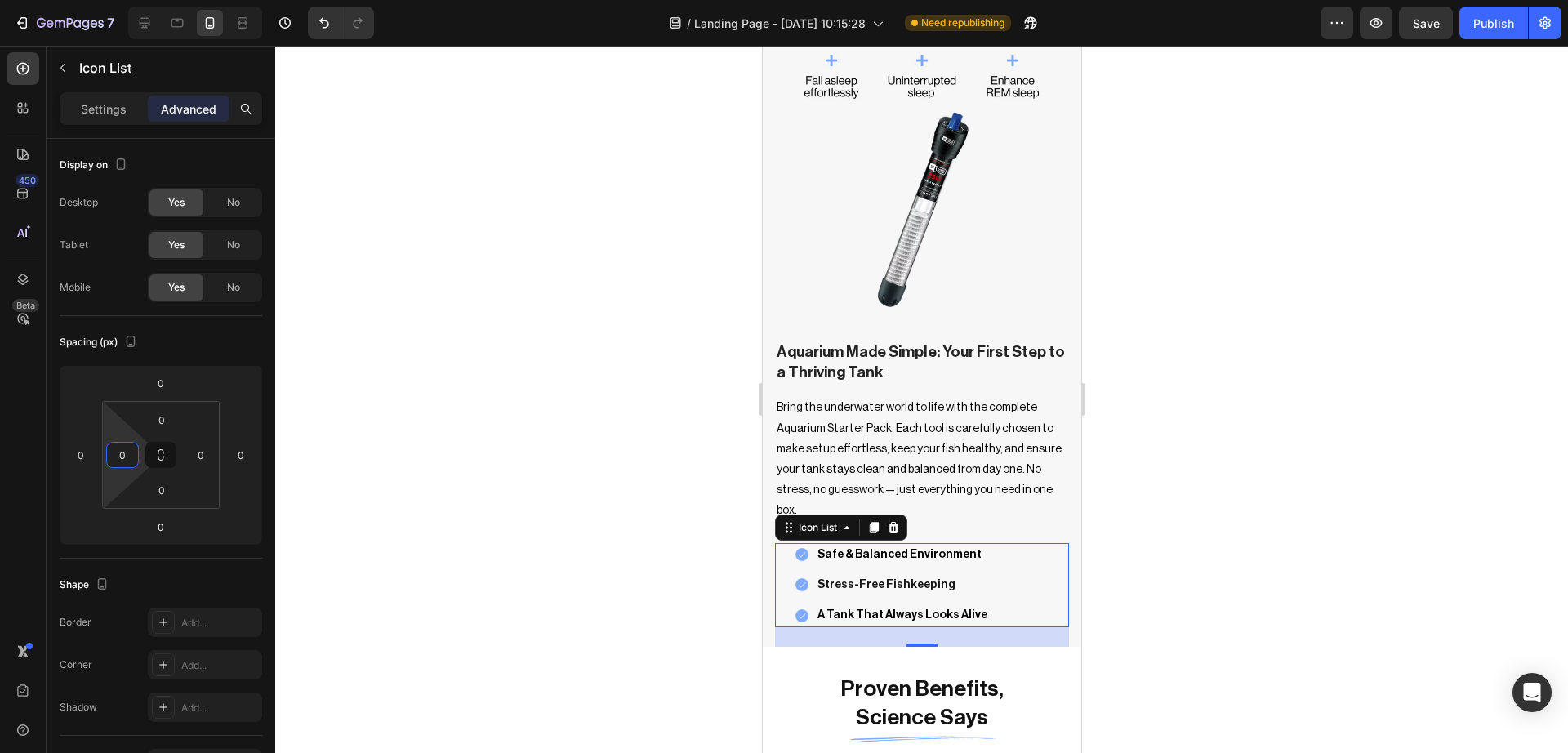
click at [1326, 506] on div at bounding box center [922, 398] width 1293 height 707
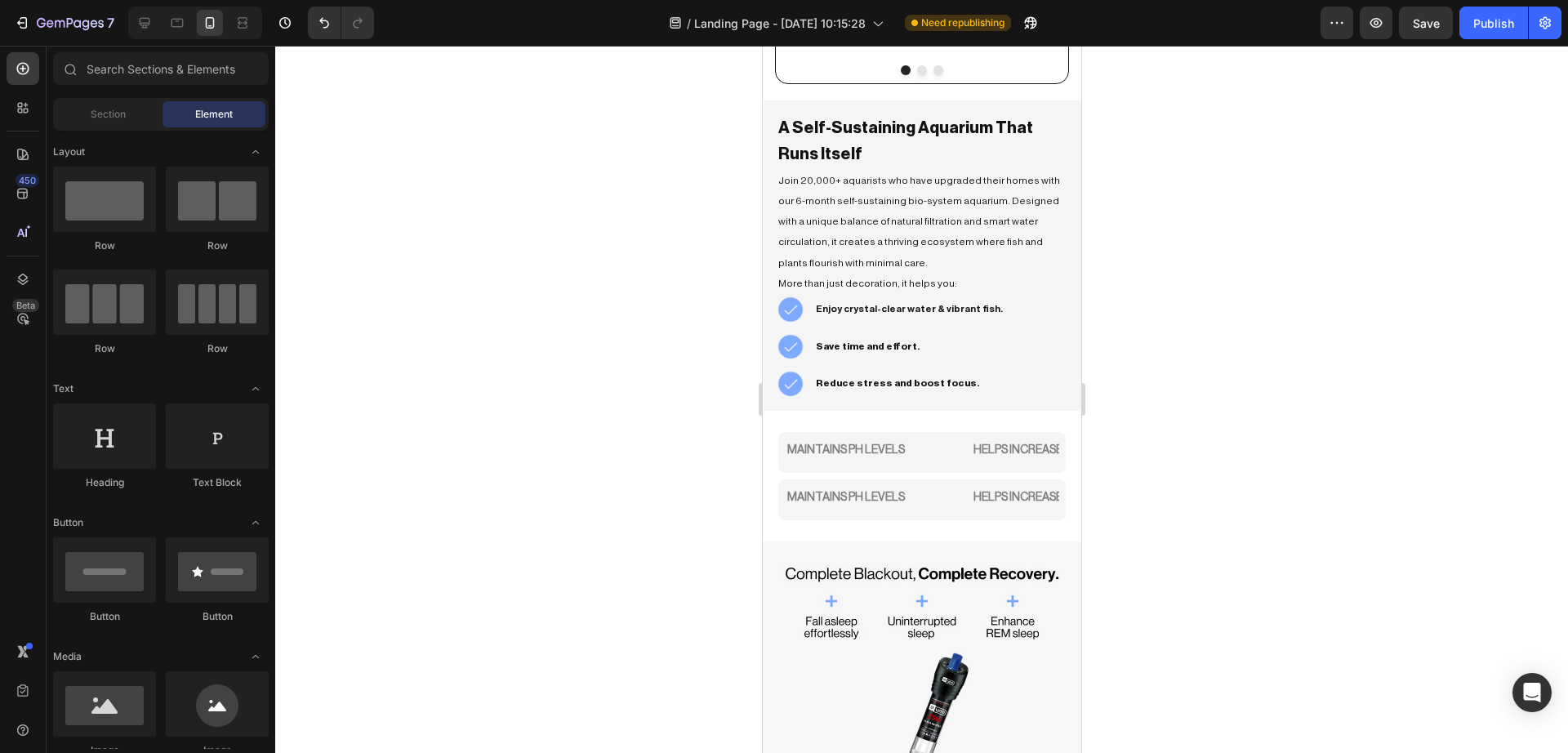
scroll to position [2239, 0]
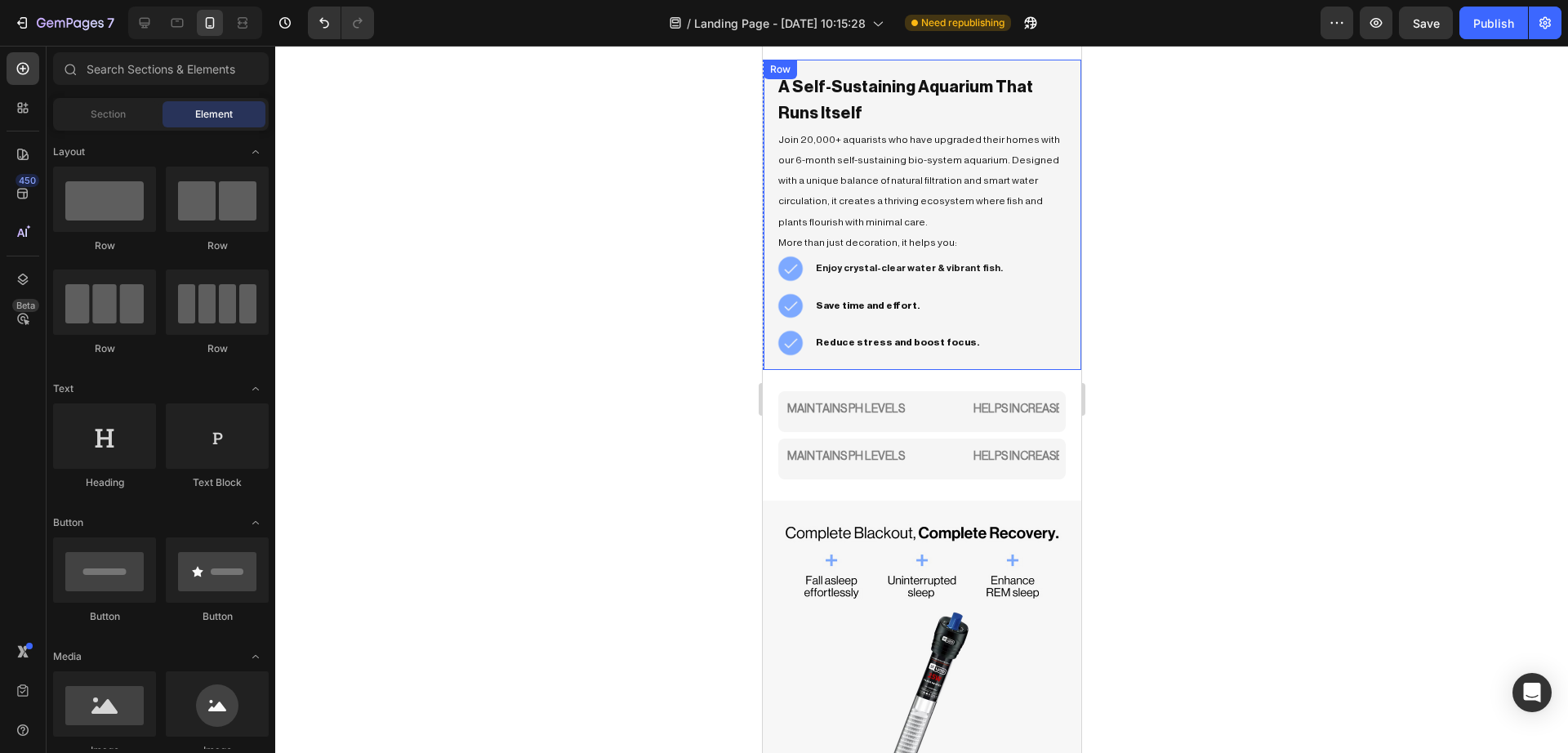
click at [1054, 260] on div "A Self-Sustaining Aquarium That Runs Itself Heading Join 20,000+ aquarists who …" at bounding box center [921, 214] width 318 height 310
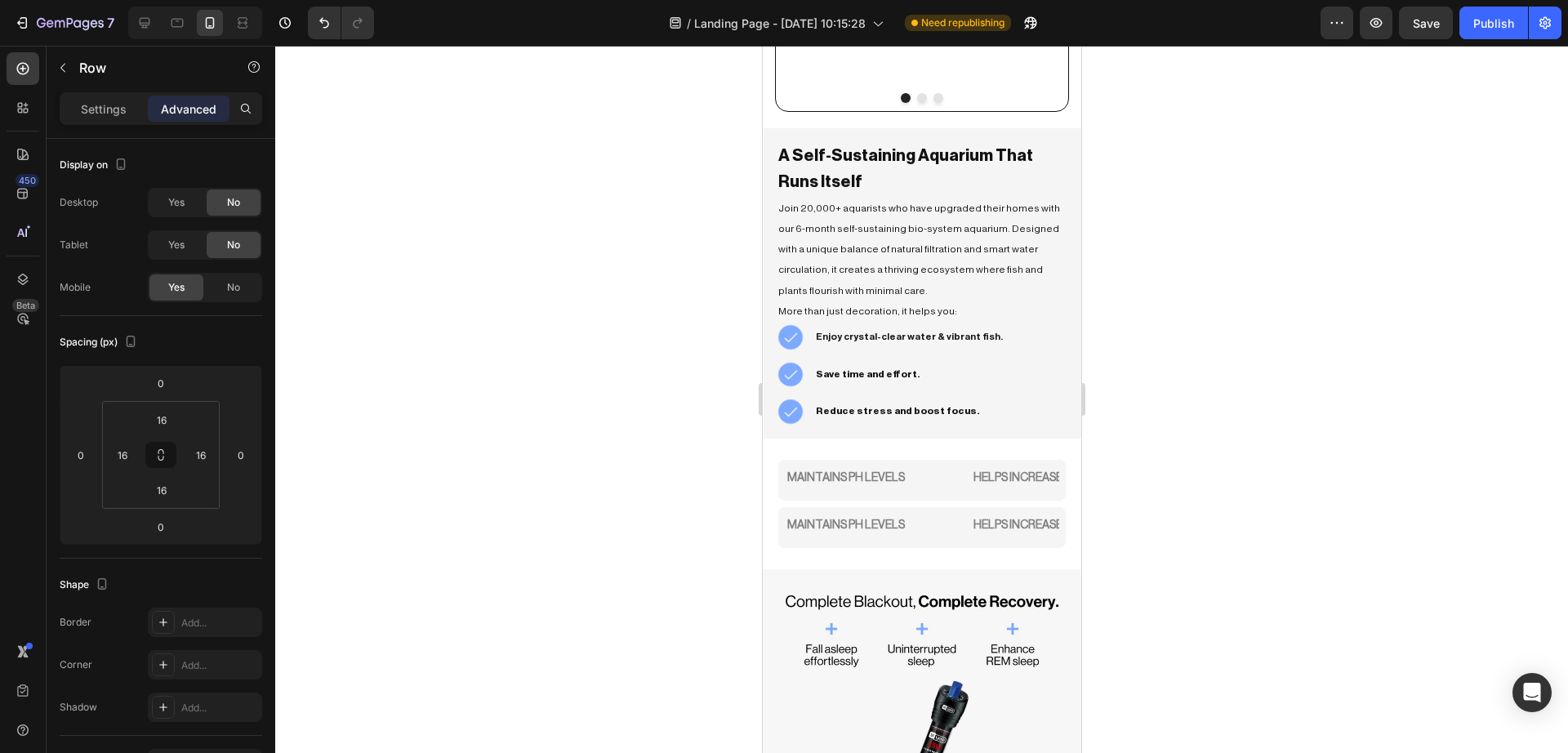
scroll to position [2102, 0]
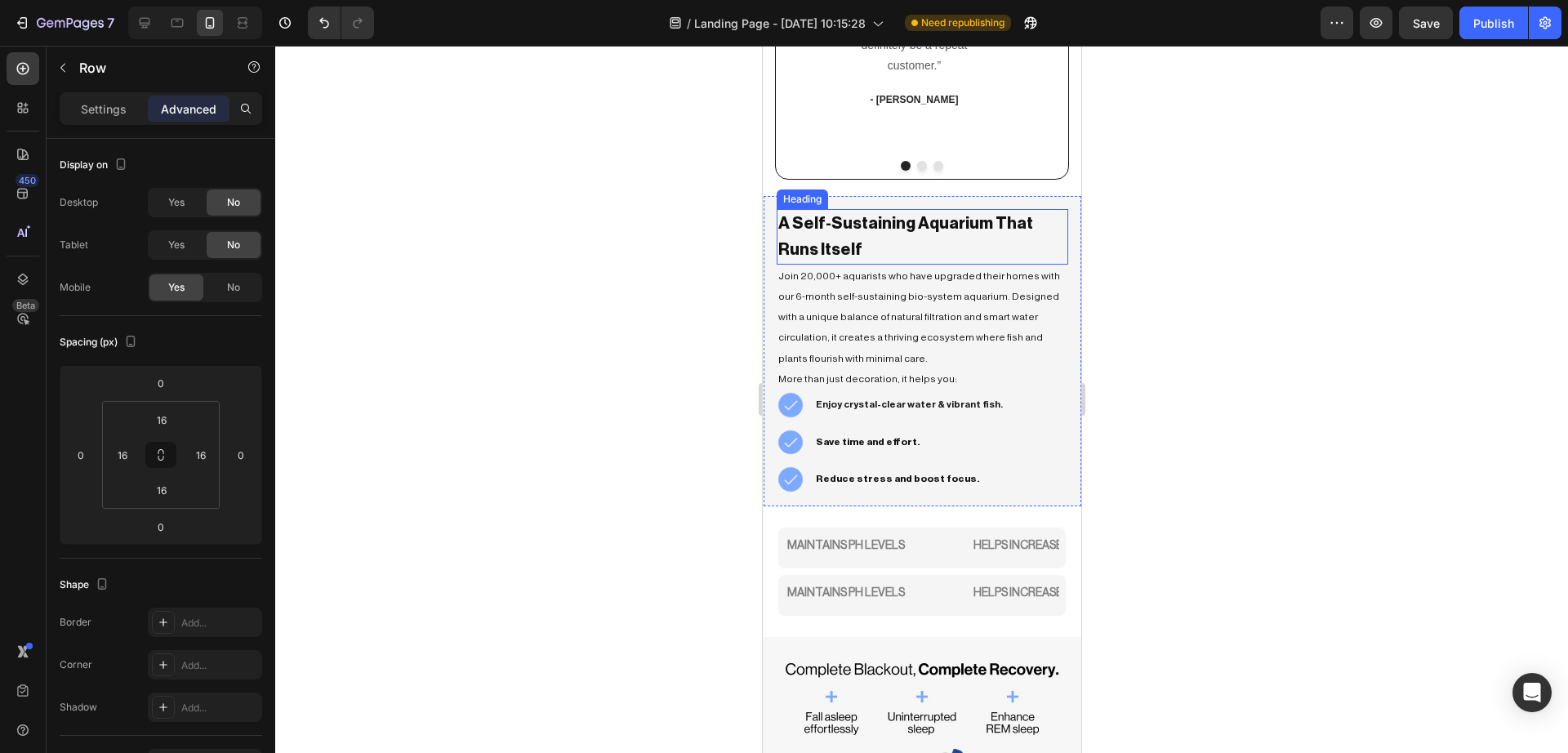
click at [1049, 249] on h2 "A Self-Sustaining Aquarium That Runs Itself" at bounding box center [921, 237] width 292 height 56
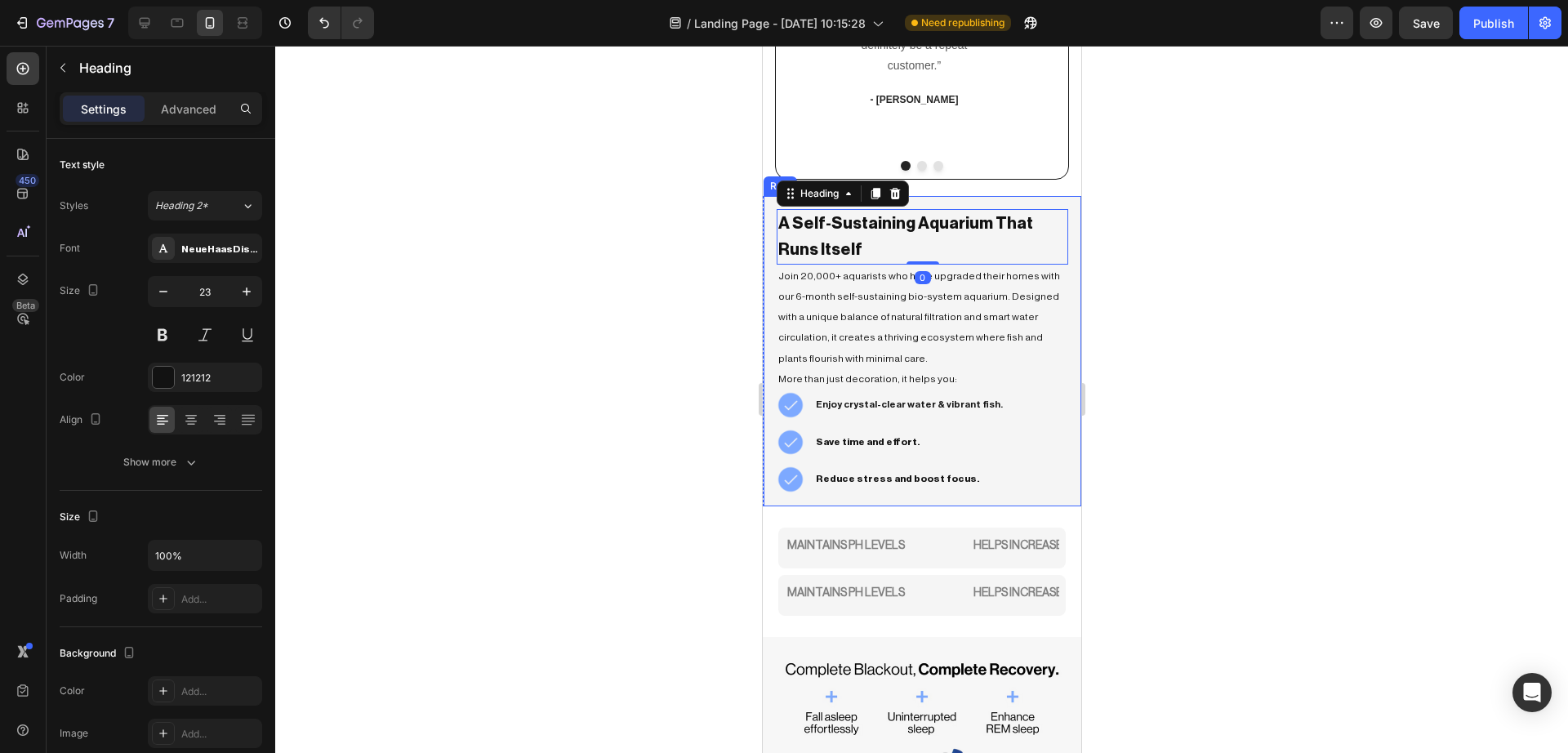
click at [1059, 258] on div "A Self-Sustaining Aquarium That Runs Itself Heading 0 Join 20,000+ aquarists wh…" at bounding box center [921, 351] width 318 height 310
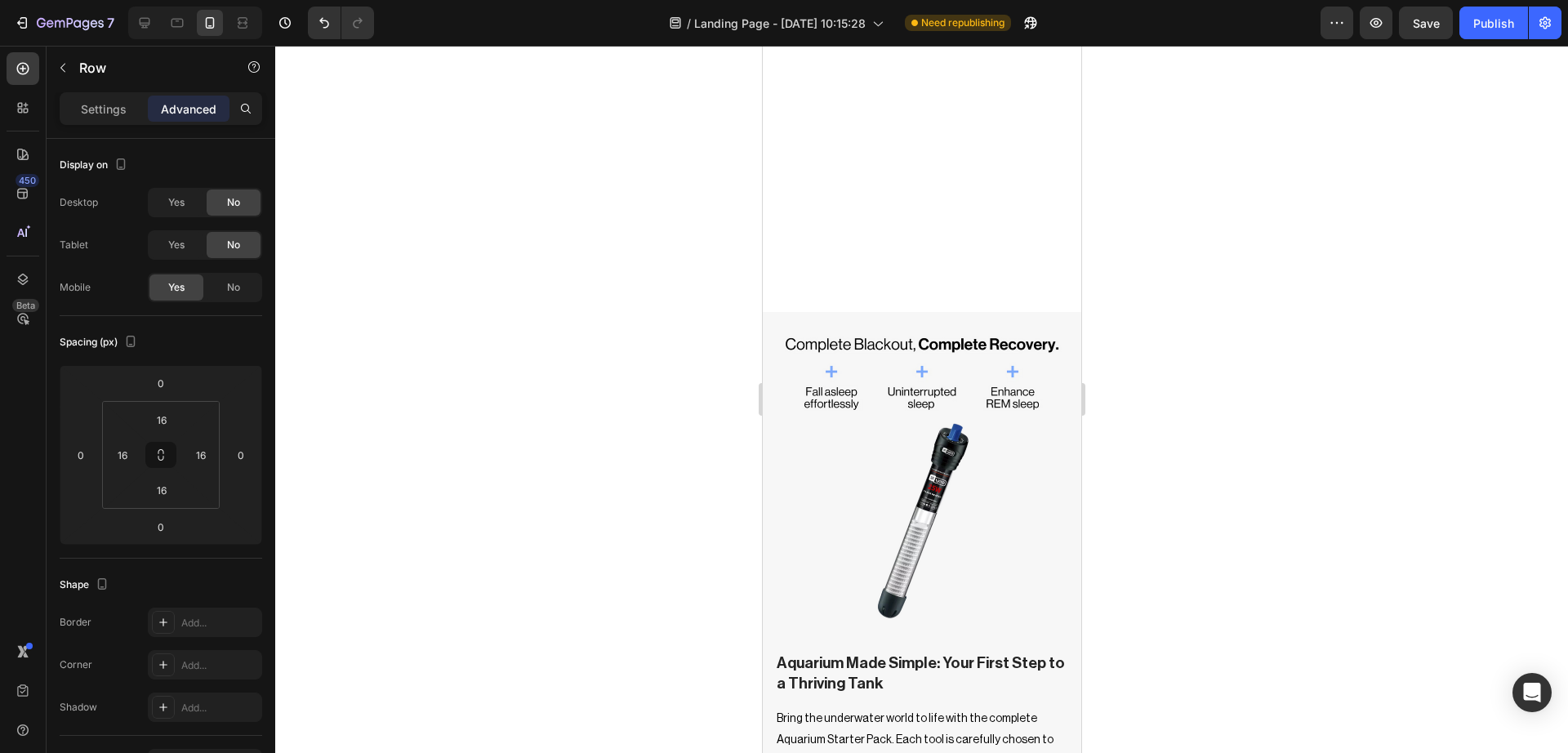
scroll to position [2981, 0]
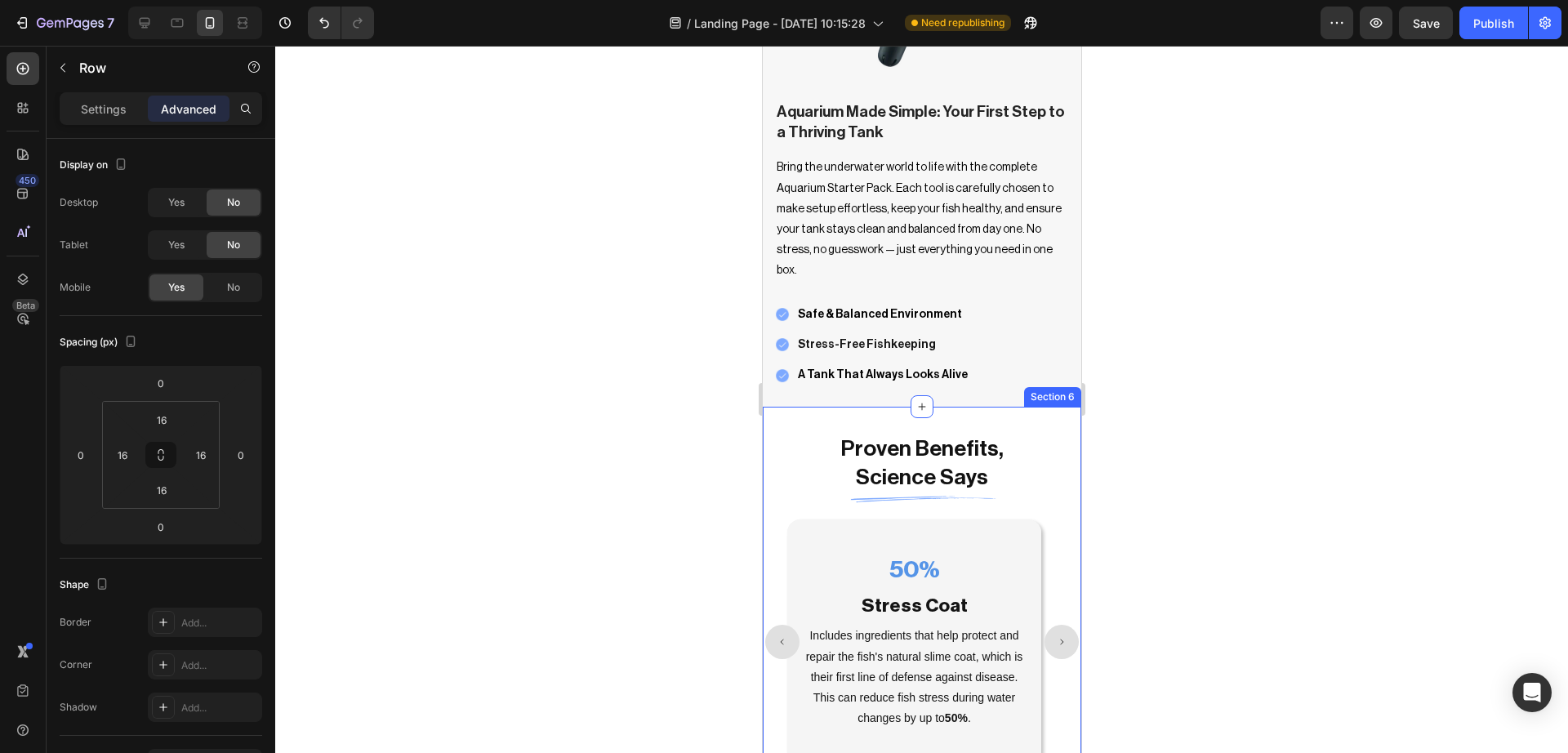
click at [947, 407] on div "Proven Benefits, Science Says Heading Image 50% Heading Stress Coat Text Block …" at bounding box center [921, 746] width 319 height 680
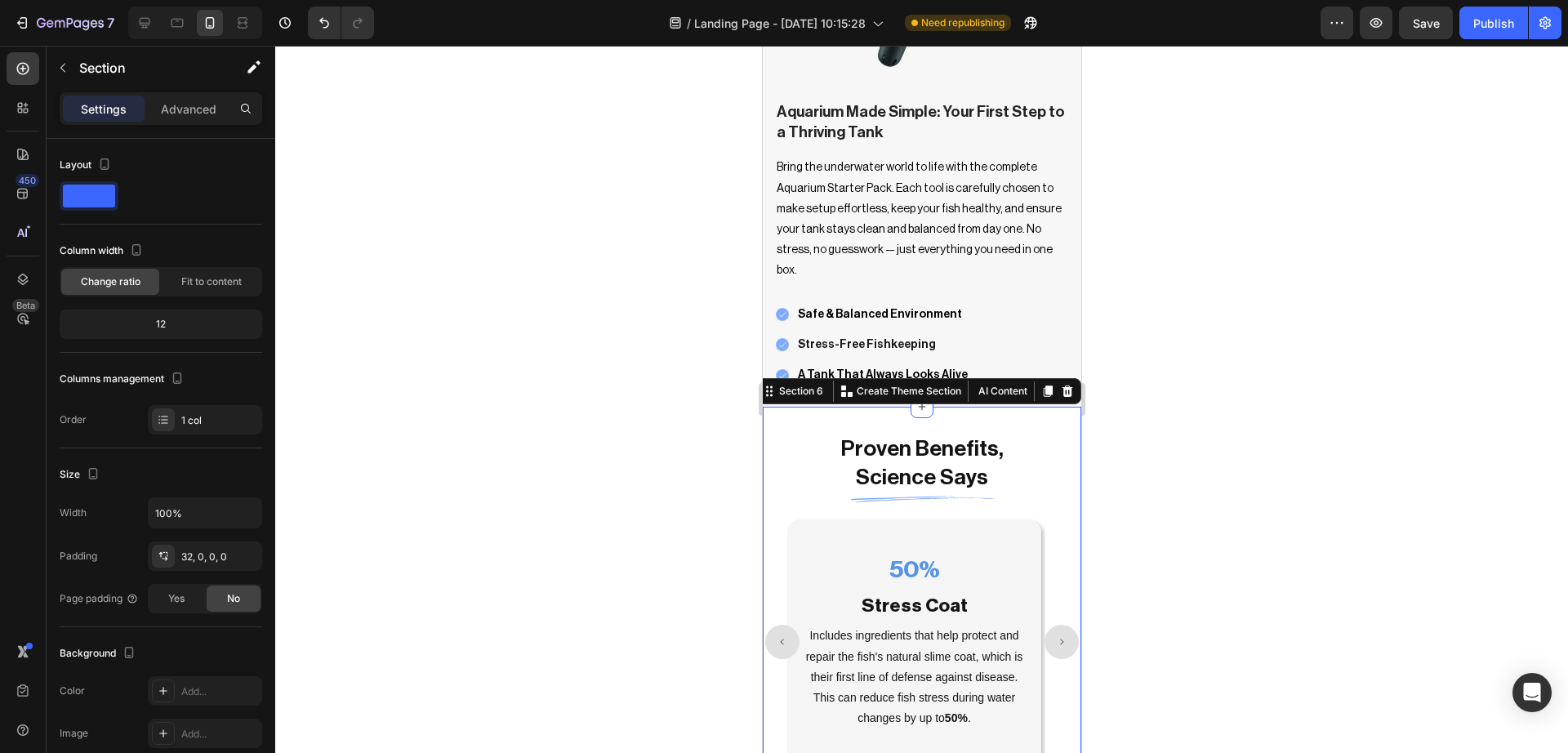
click at [726, 407] on div at bounding box center [922, 398] width 1293 height 707
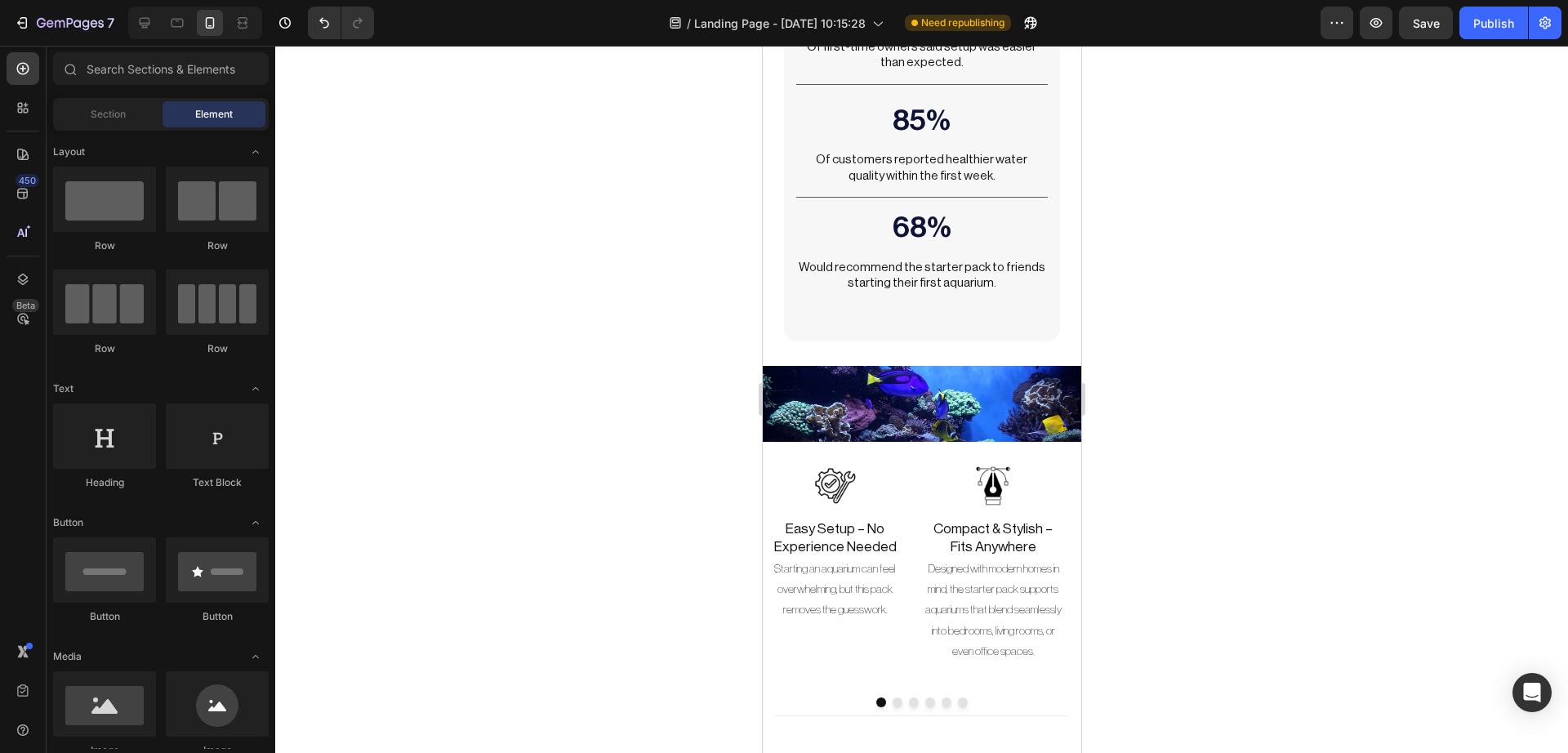
scroll to position [4608, 0]
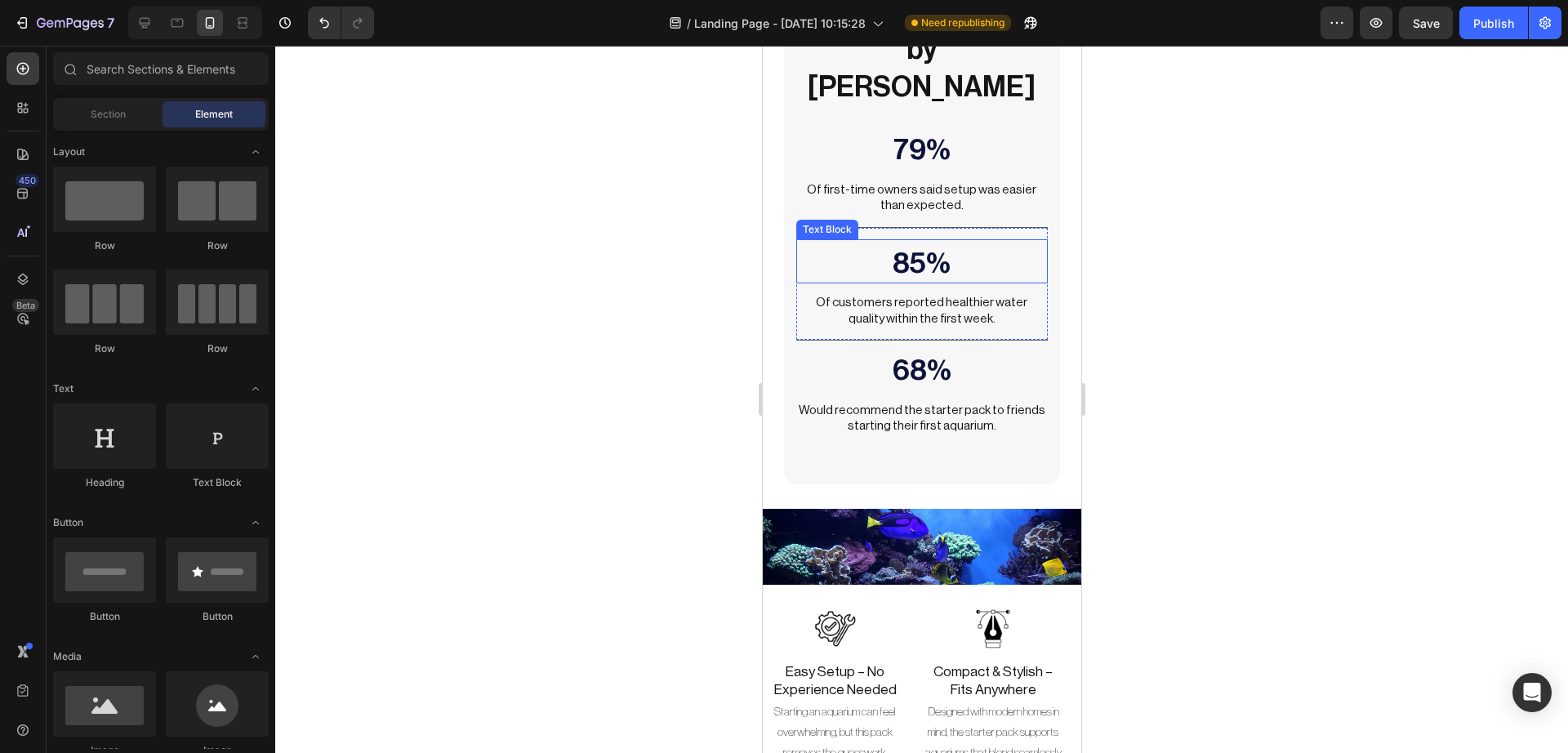
click at [895, 245] on p "85%" at bounding box center [921, 264] width 247 height 38
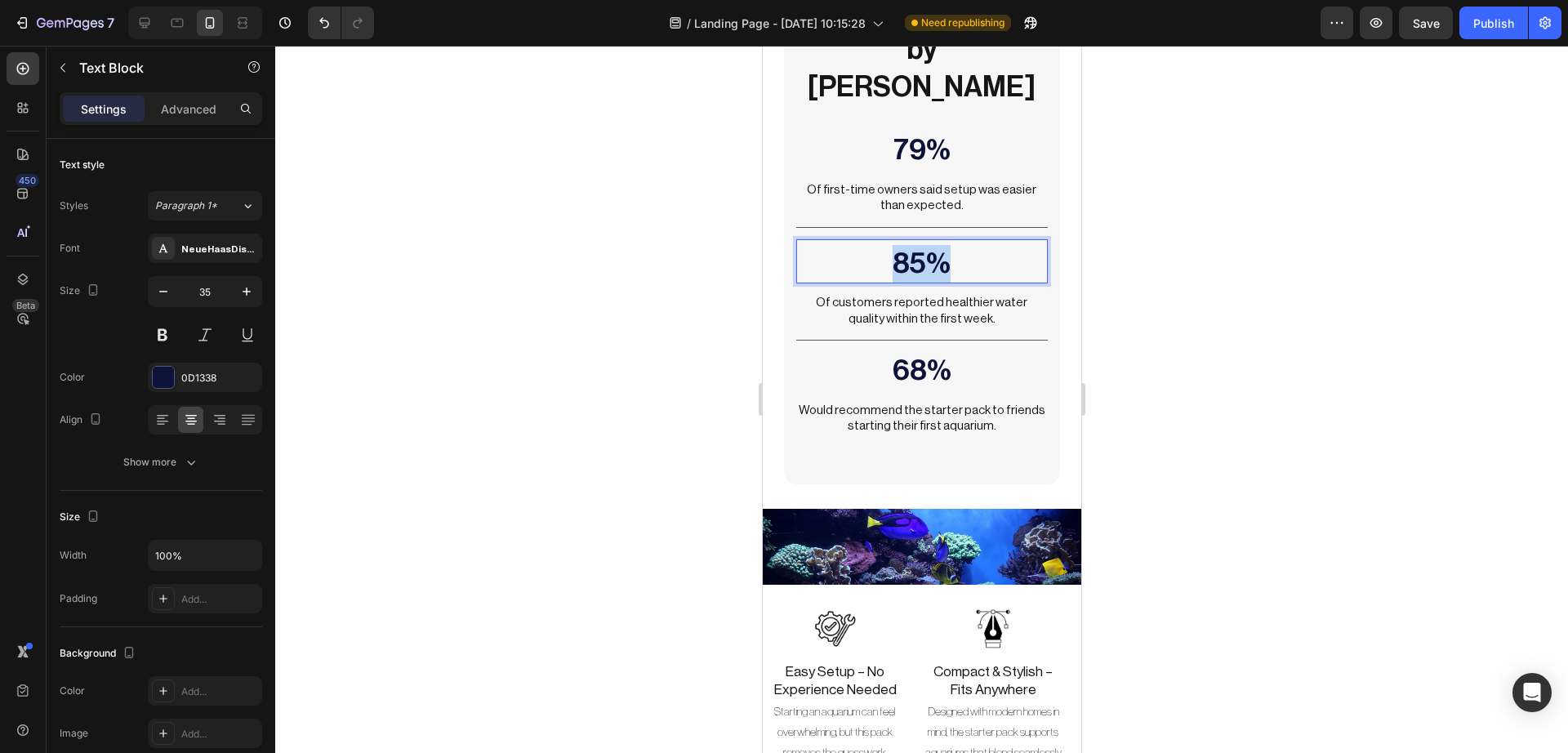
click at [895, 245] on p "85%" at bounding box center [921, 264] width 247 height 38
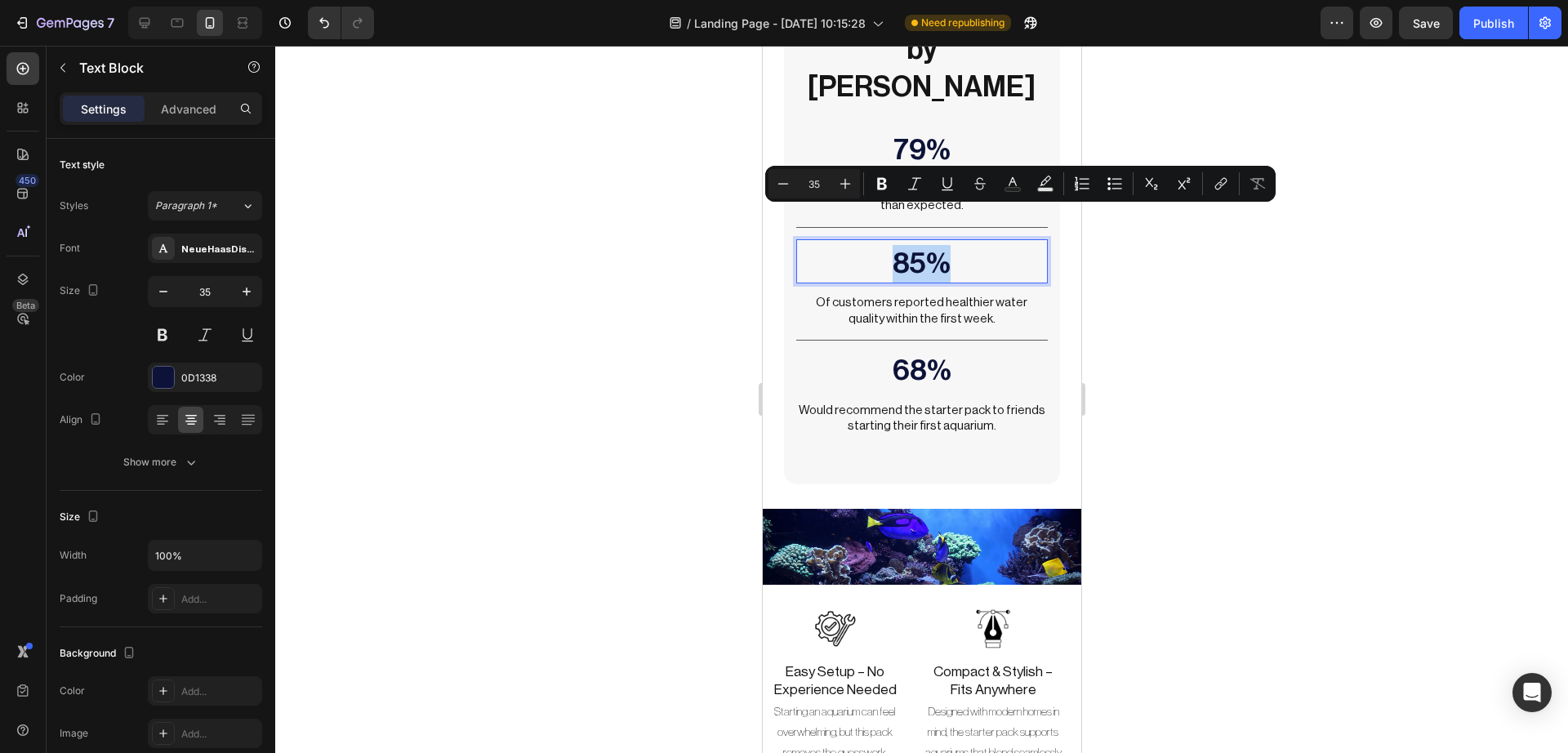
copy p "85%"
click at [889, 294] on p "Of customers reported healthier water quality within the first week." at bounding box center [921, 310] width 247 height 32
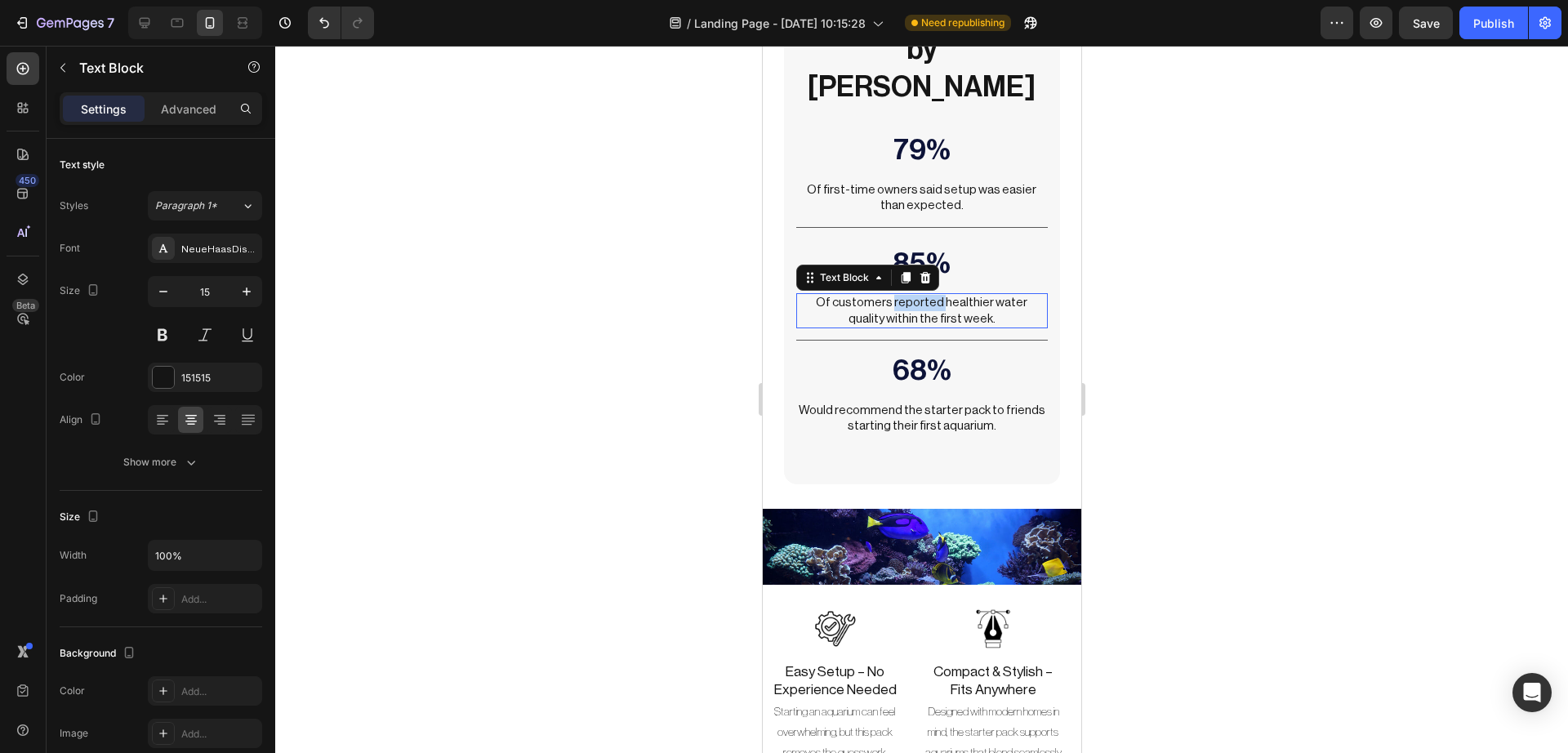
click at [889, 294] on p "Of customers reported healthier water quality within the first week." at bounding box center [921, 310] width 247 height 32
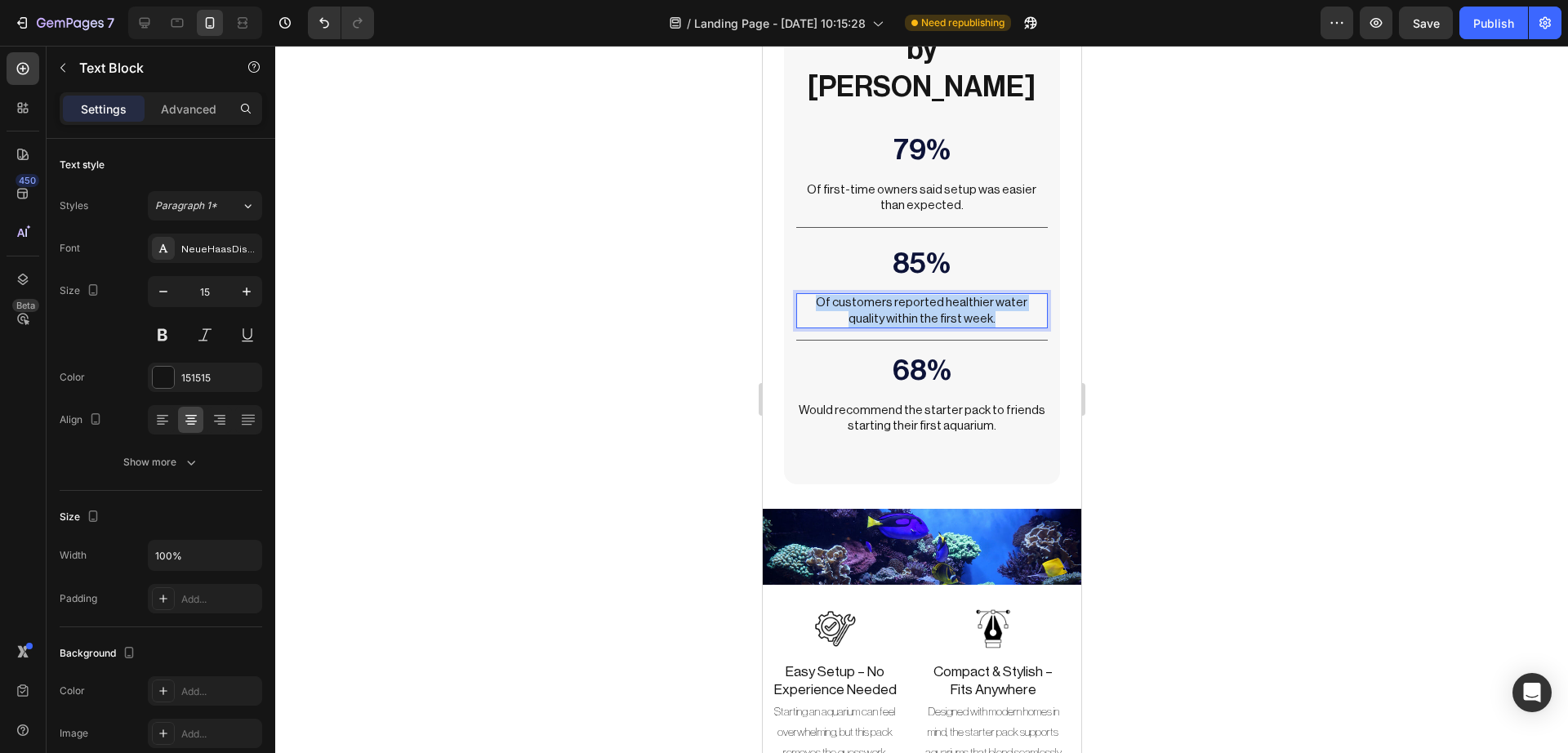
click at [889, 294] on p "Of customers reported healthier water quality within the first week." at bounding box center [921, 310] width 247 height 32
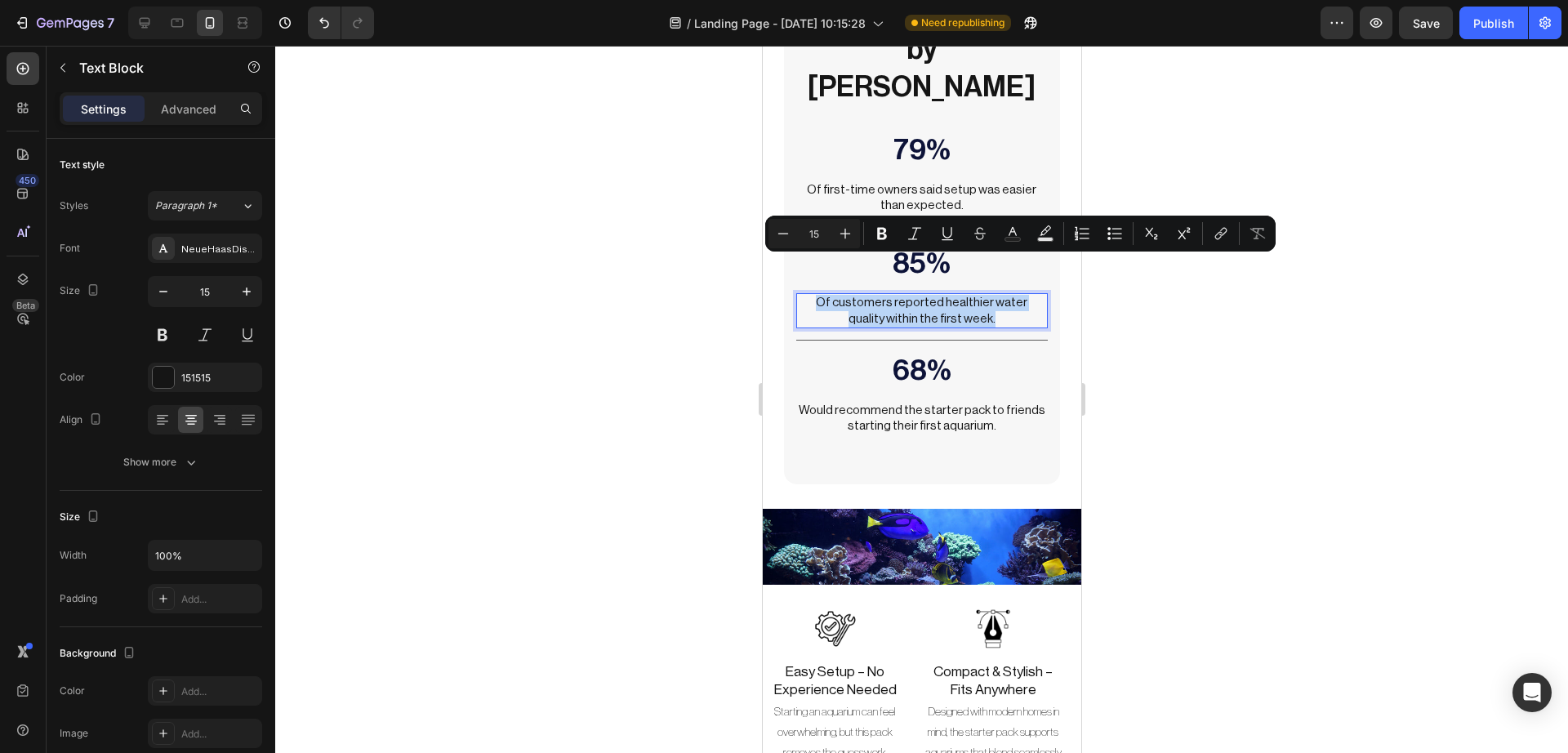
copy p "Of customers reported healthier water quality within the first week."
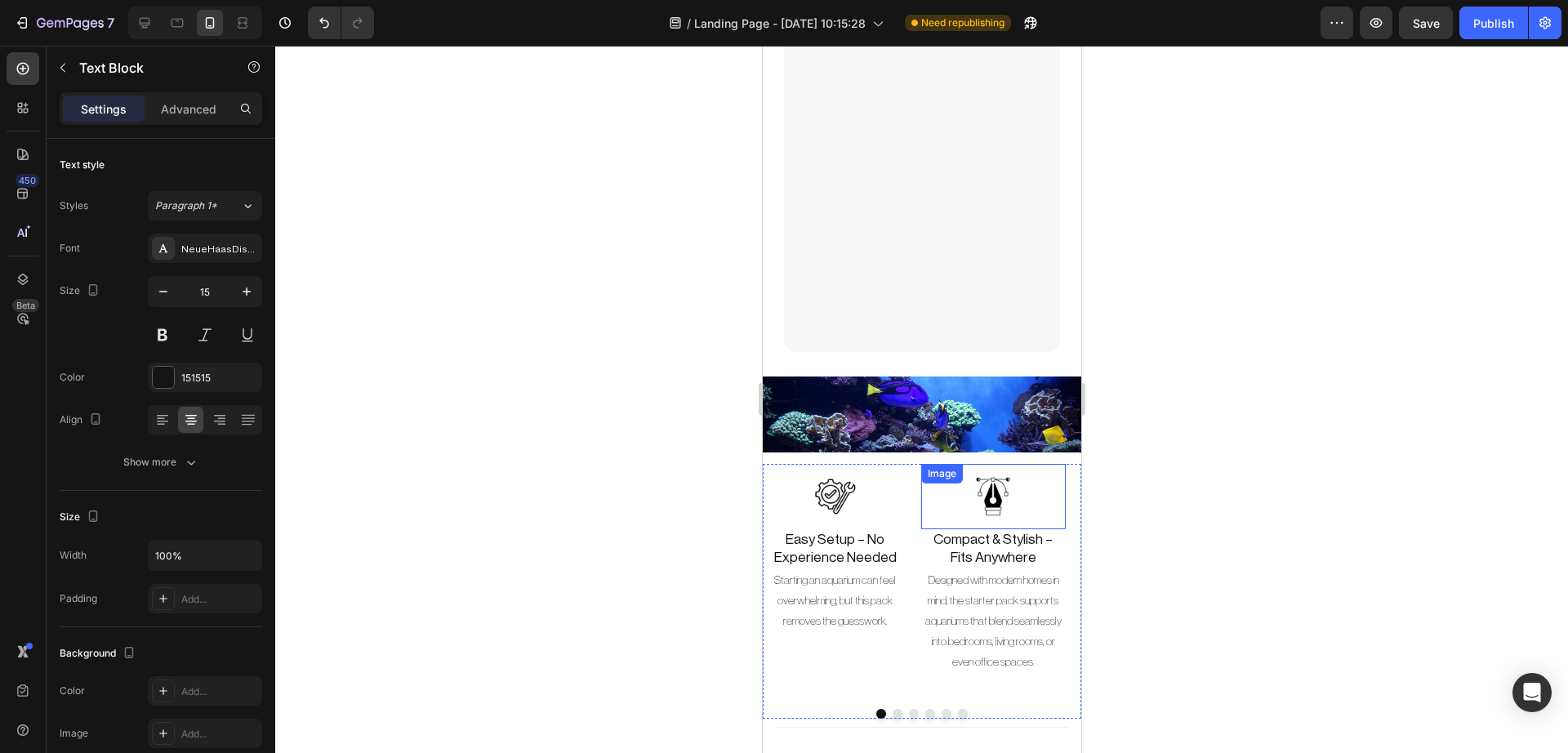
type input "16"
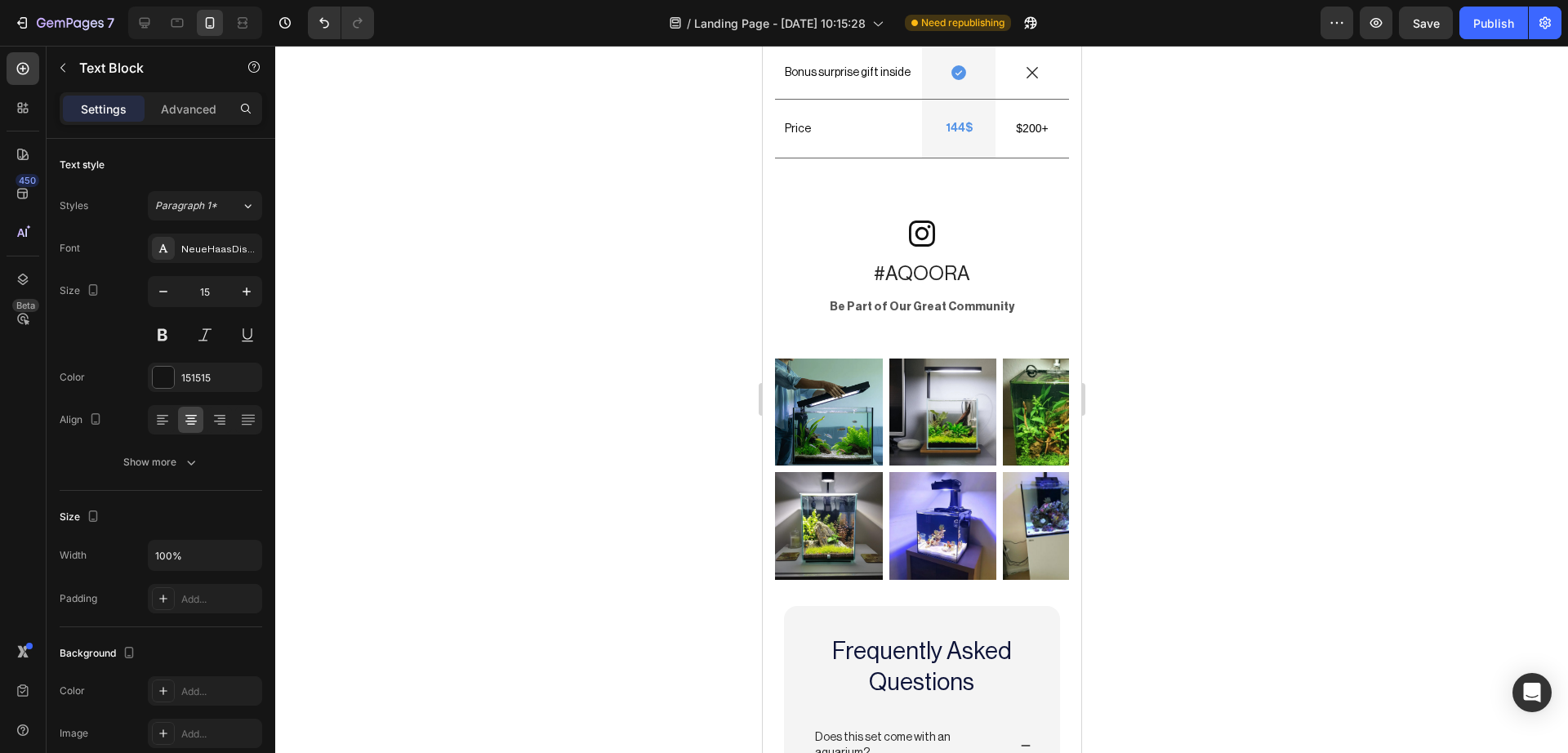
scroll to position [5955, 0]
click at [149, 21] on icon at bounding box center [144, 23] width 10 height 10
type input "16"
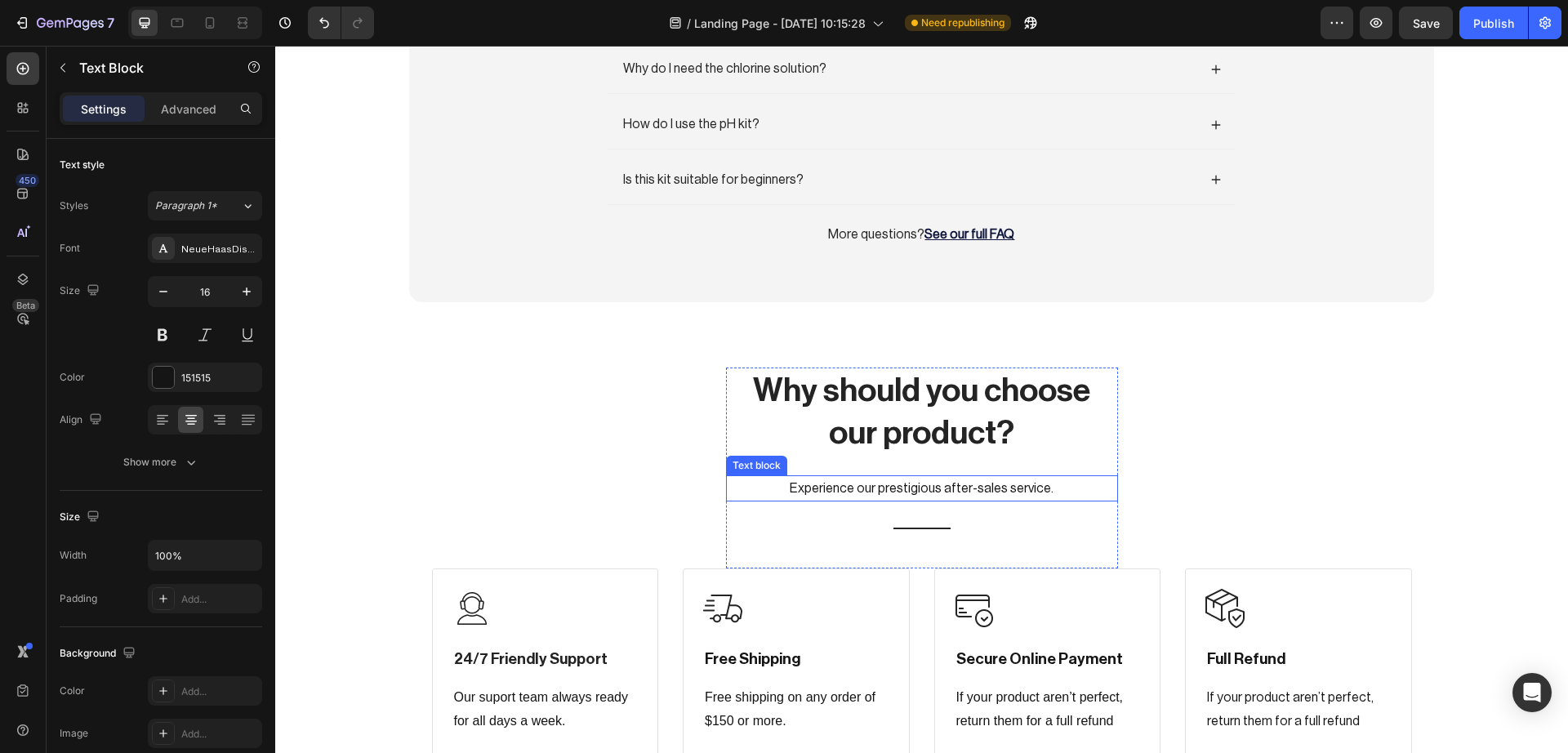
scroll to position [8948, 0]
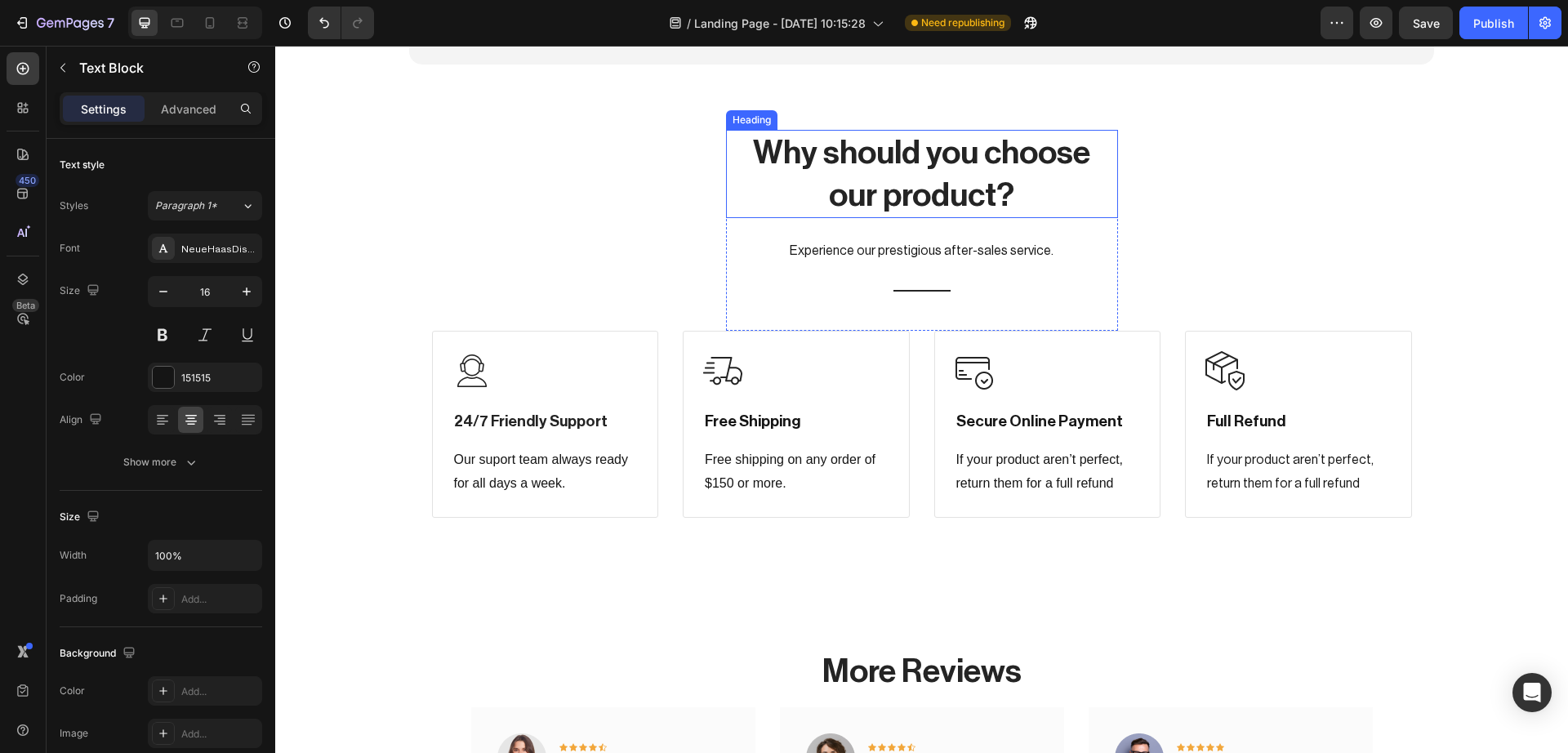
click at [826, 177] on p "Why should you choose our product?" at bounding box center [922, 174] width 389 height 85
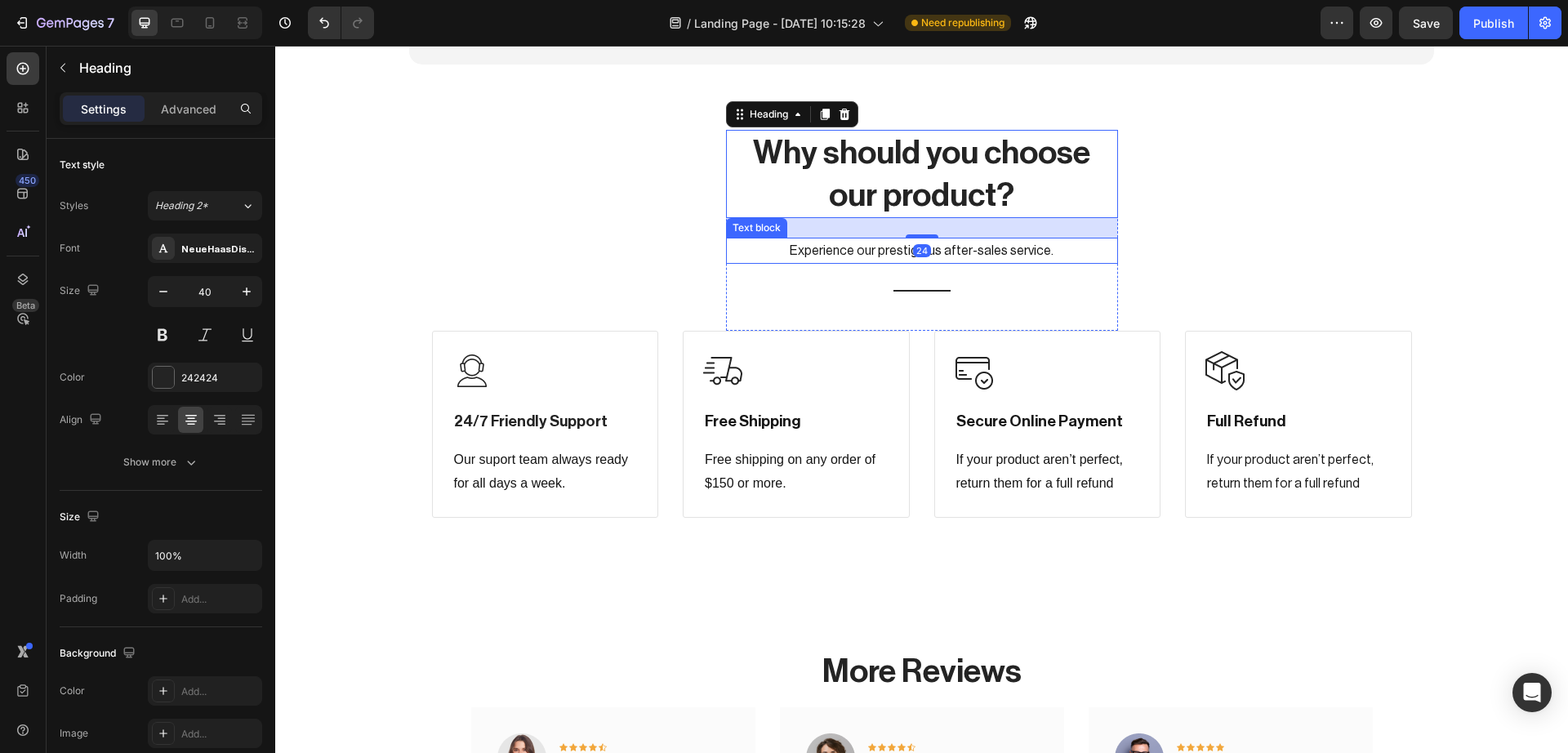
click at [834, 240] on p "Experience our prestigious after-sales service." at bounding box center [922, 251] width 389 height 24
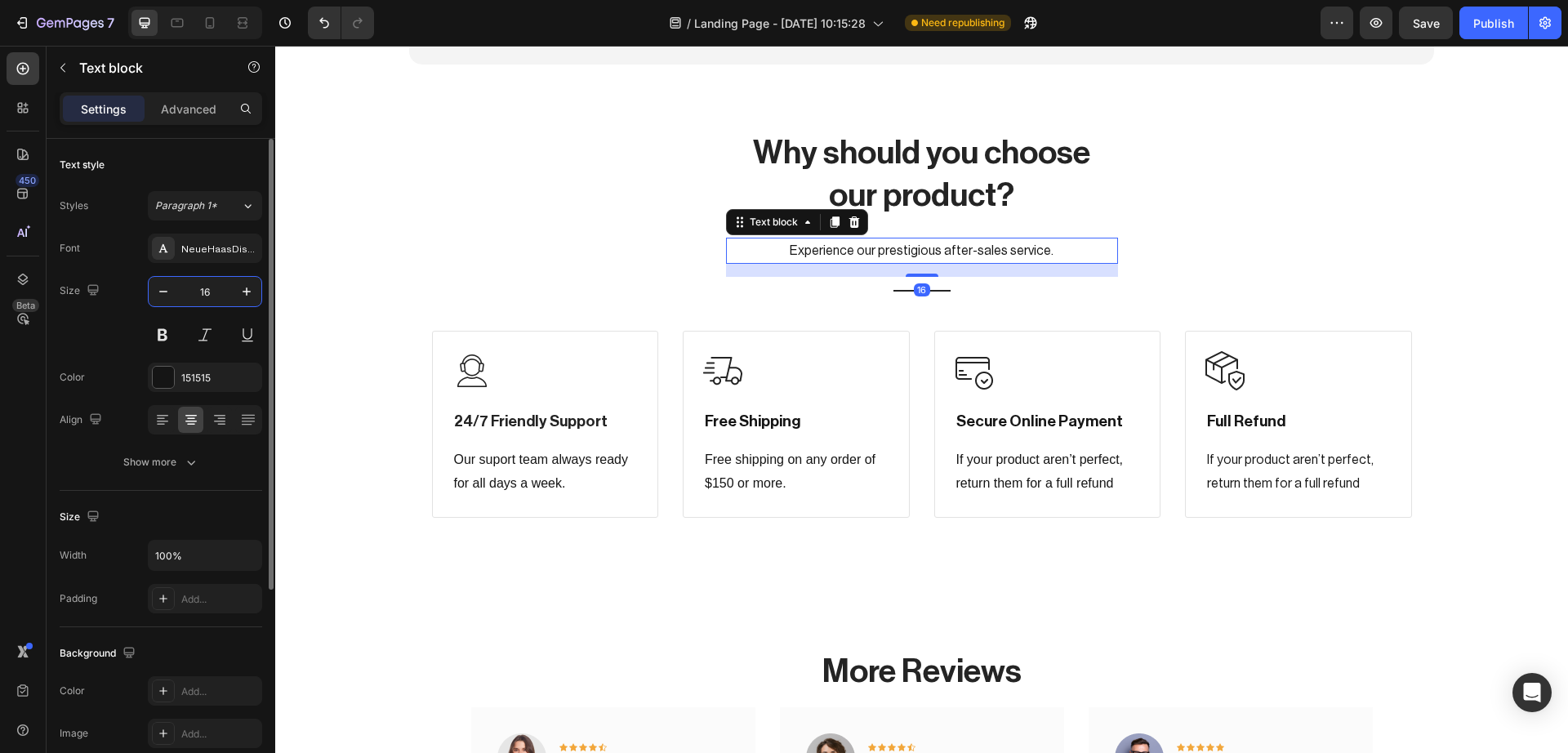
click at [220, 279] on input "16" at bounding box center [205, 291] width 54 height 29
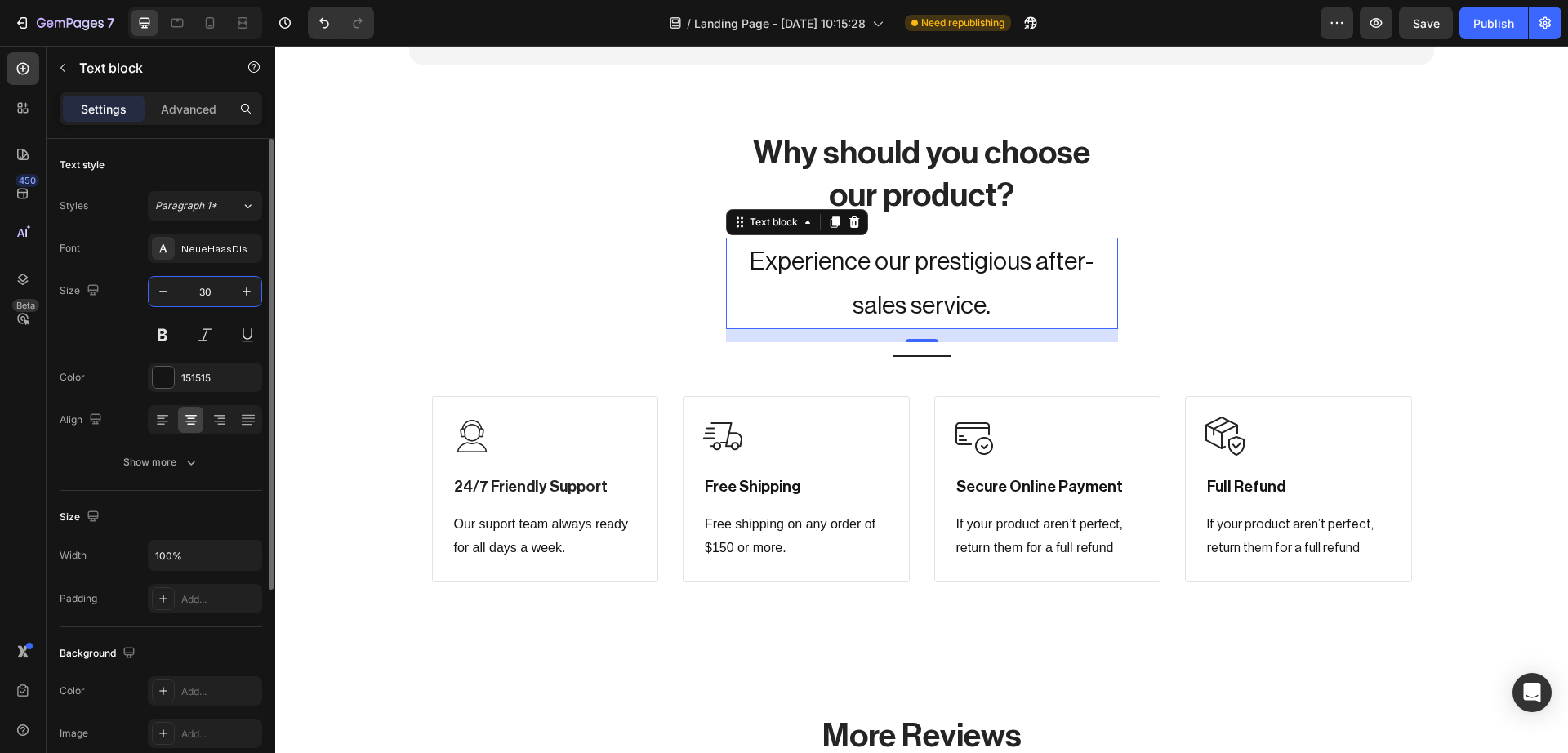
click at [194, 298] on input "30" at bounding box center [205, 291] width 54 height 29
type input "20"
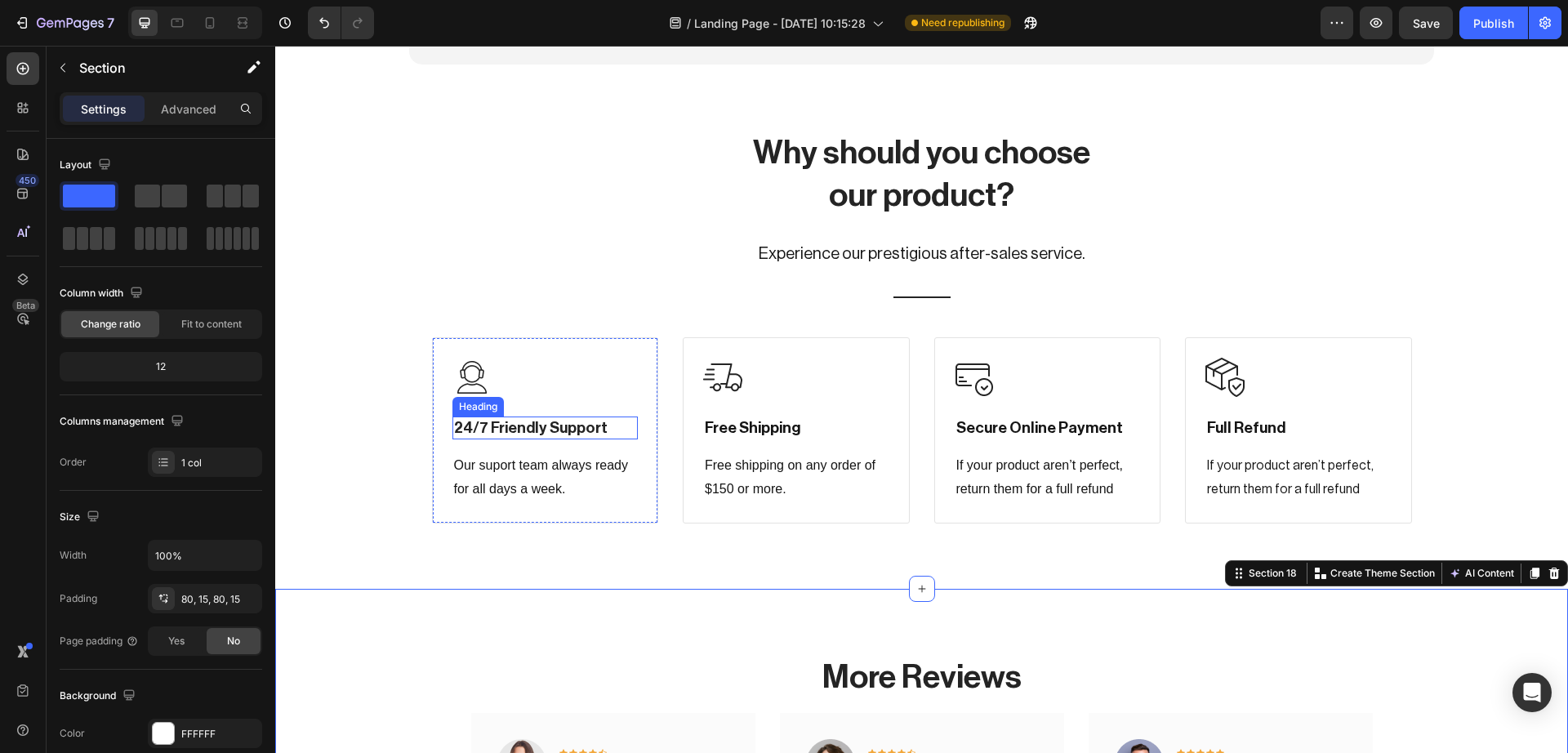
click at [567, 418] on p "24/7 Friendly Support" at bounding box center [545, 428] width 183 height 21
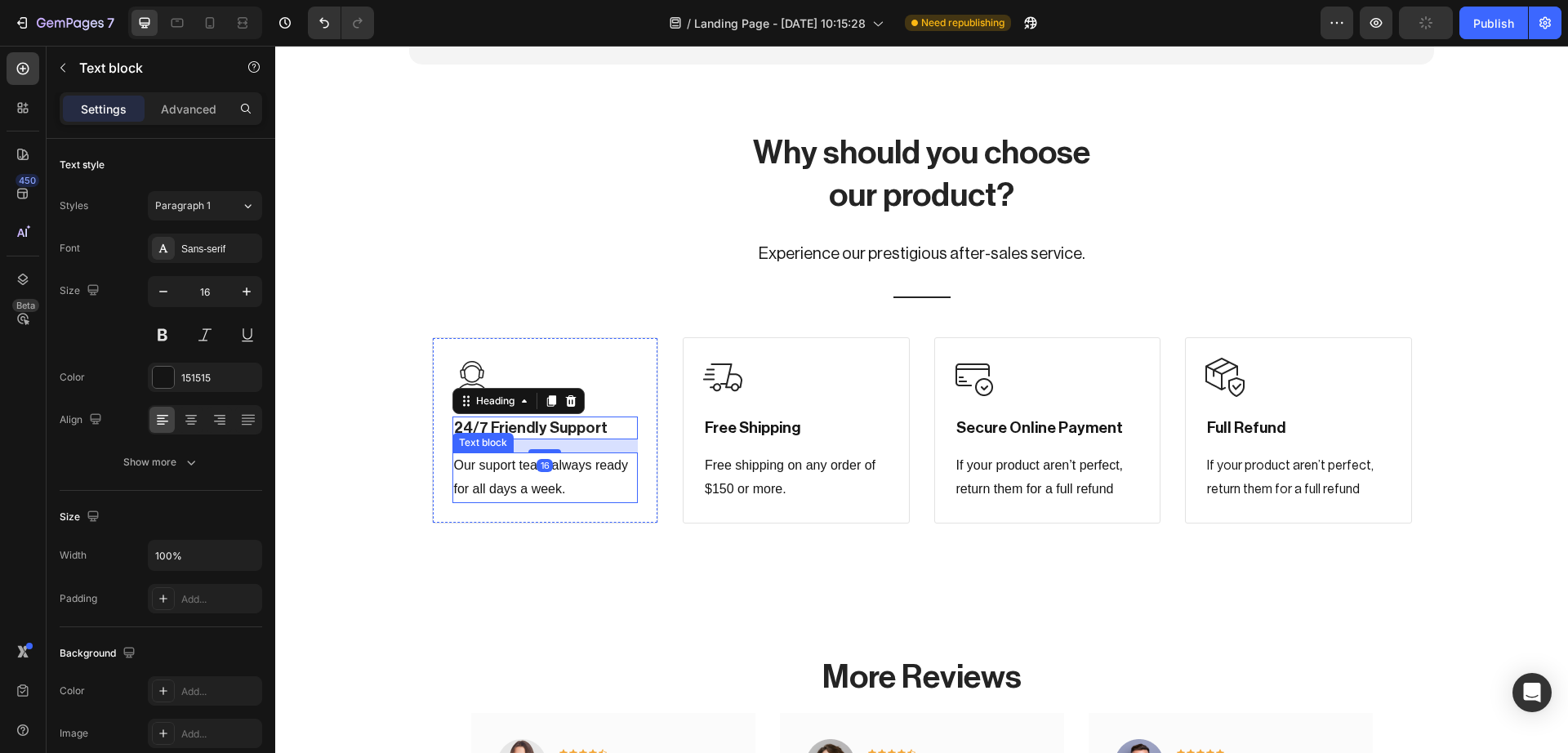
click at [616, 454] on p "Our suport team always ready for all days a week." at bounding box center [545, 477] width 183 height 47
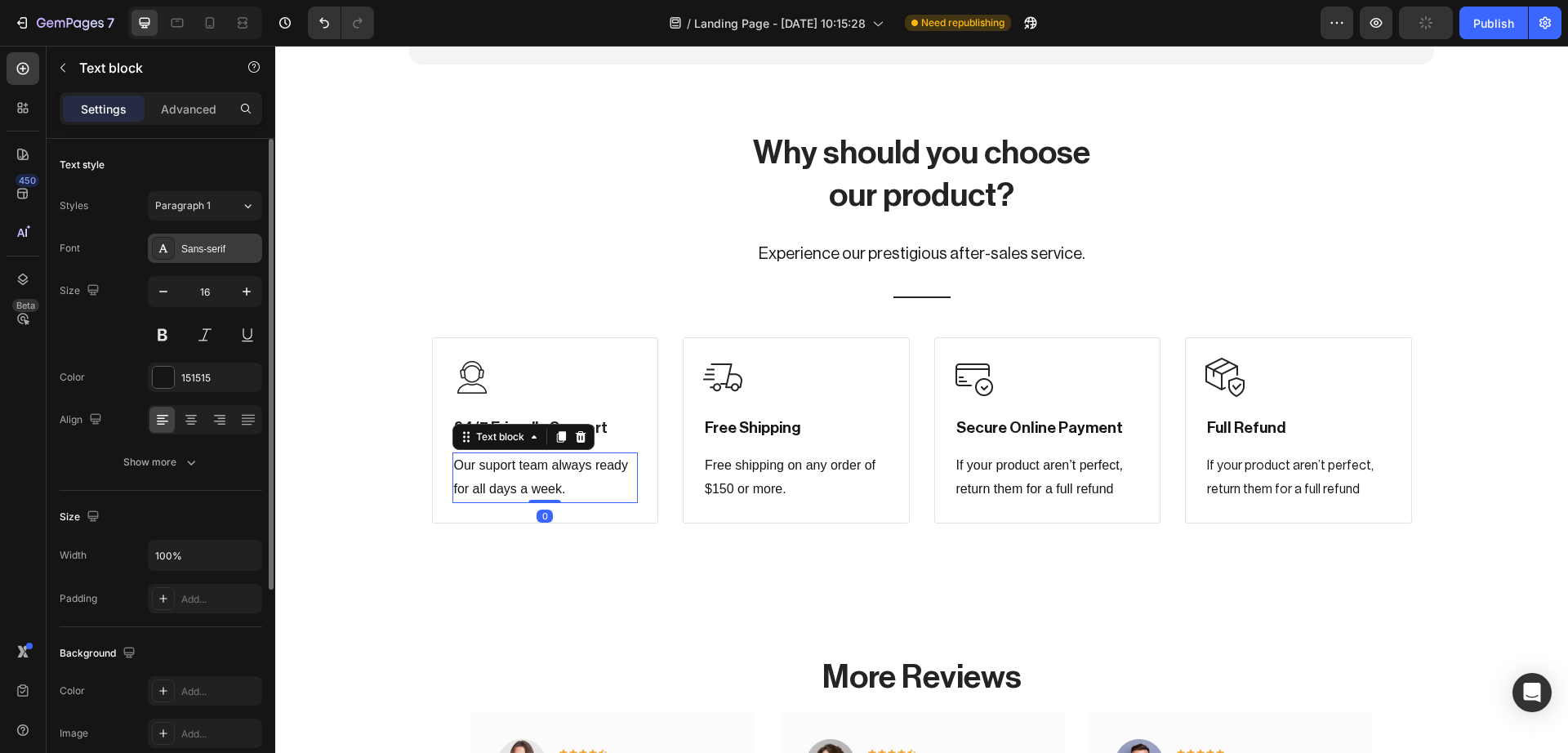
click at [225, 245] on div "Sans-serif" at bounding box center [219, 249] width 76 height 15
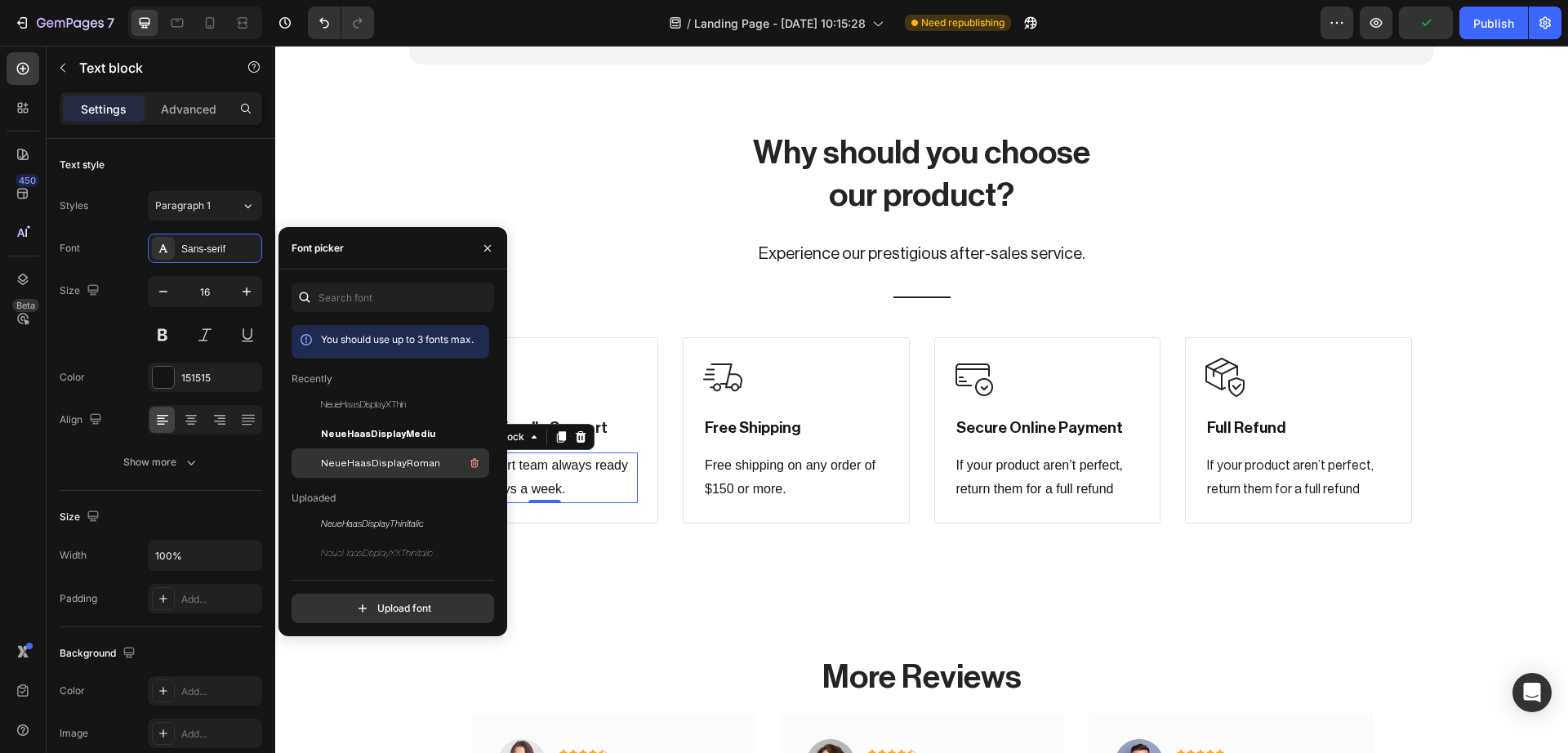
drag, startPoint x: 379, startPoint y: 465, endPoint x: 383, endPoint y: 410, distance: 55.1
click at [379, 465] on span "NeueHaasDisplayRoman" at bounding box center [380, 463] width 119 height 15
click at [713, 454] on p "Free shipping on any order of $150 or more." at bounding box center [796, 477] width 183 height 47
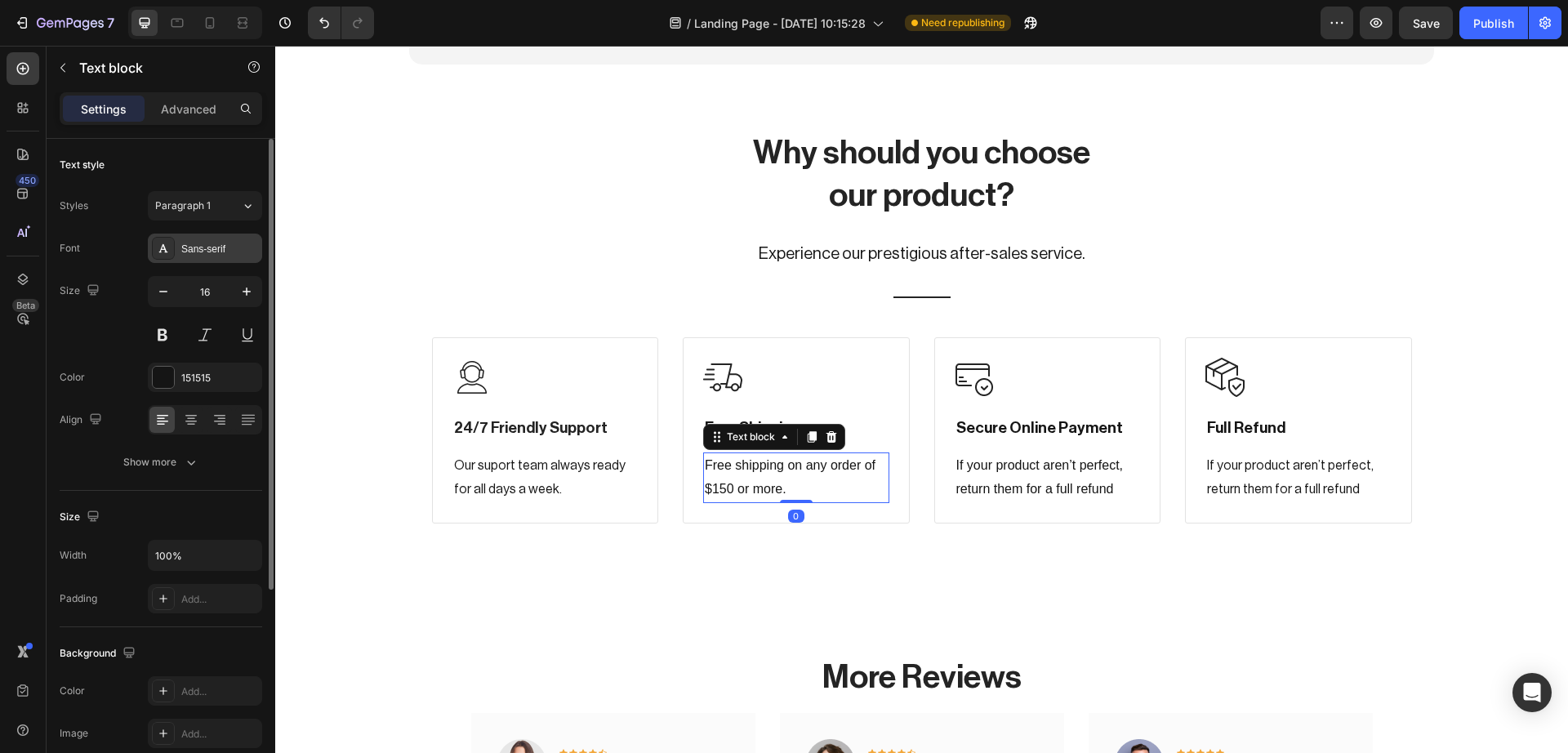
click at [220, 234] on div "Sans-serif" at bounding box center [205, 248] width 114 height 29
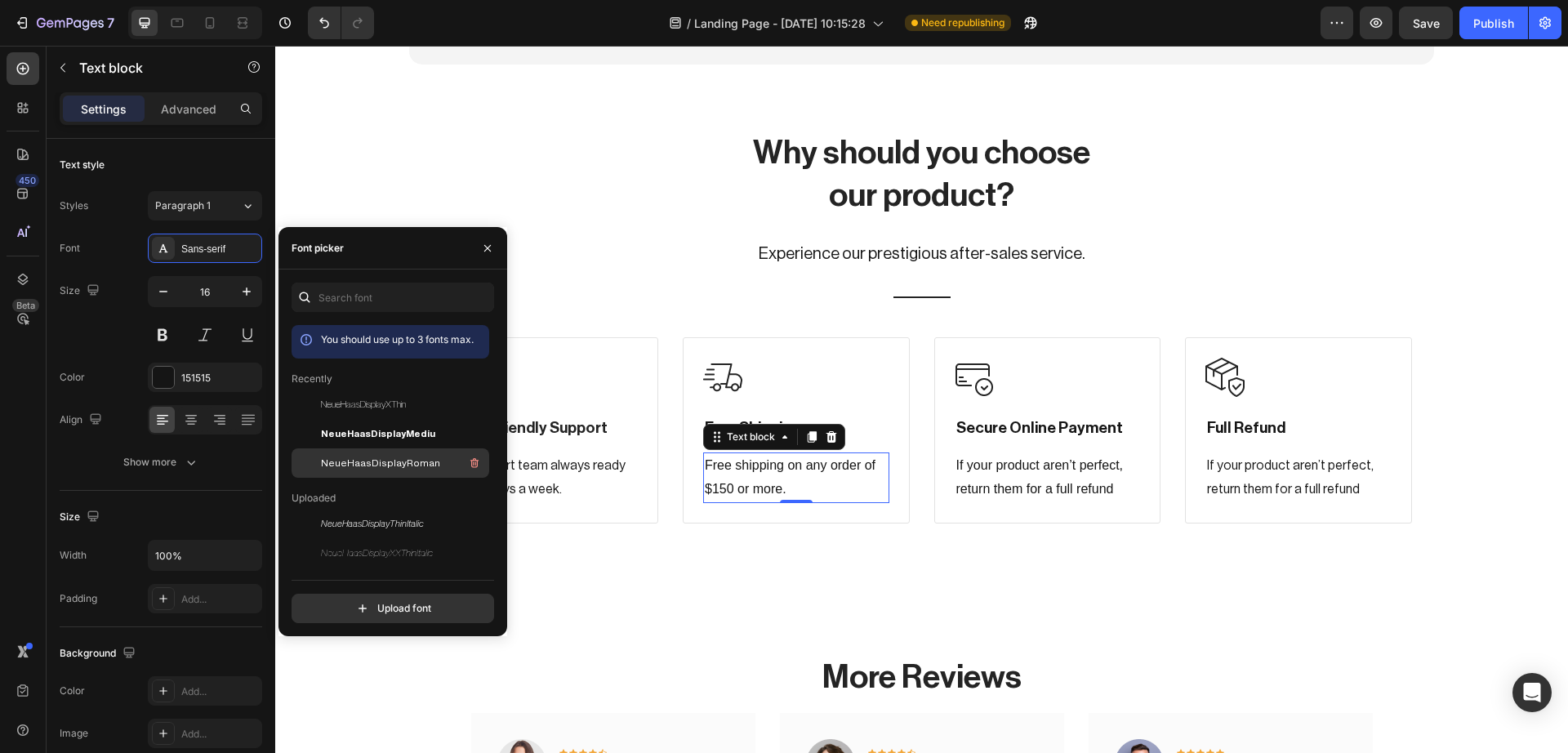
click at [332, 458] on span "NeueHaasDisplayRoman" at bounding box center [380, 463] width 119 height 15
click at [1006, 472] on p "If your product aren’t perfect, return them for a full refund" at bounding box center [1047, 477] width 183 height 47
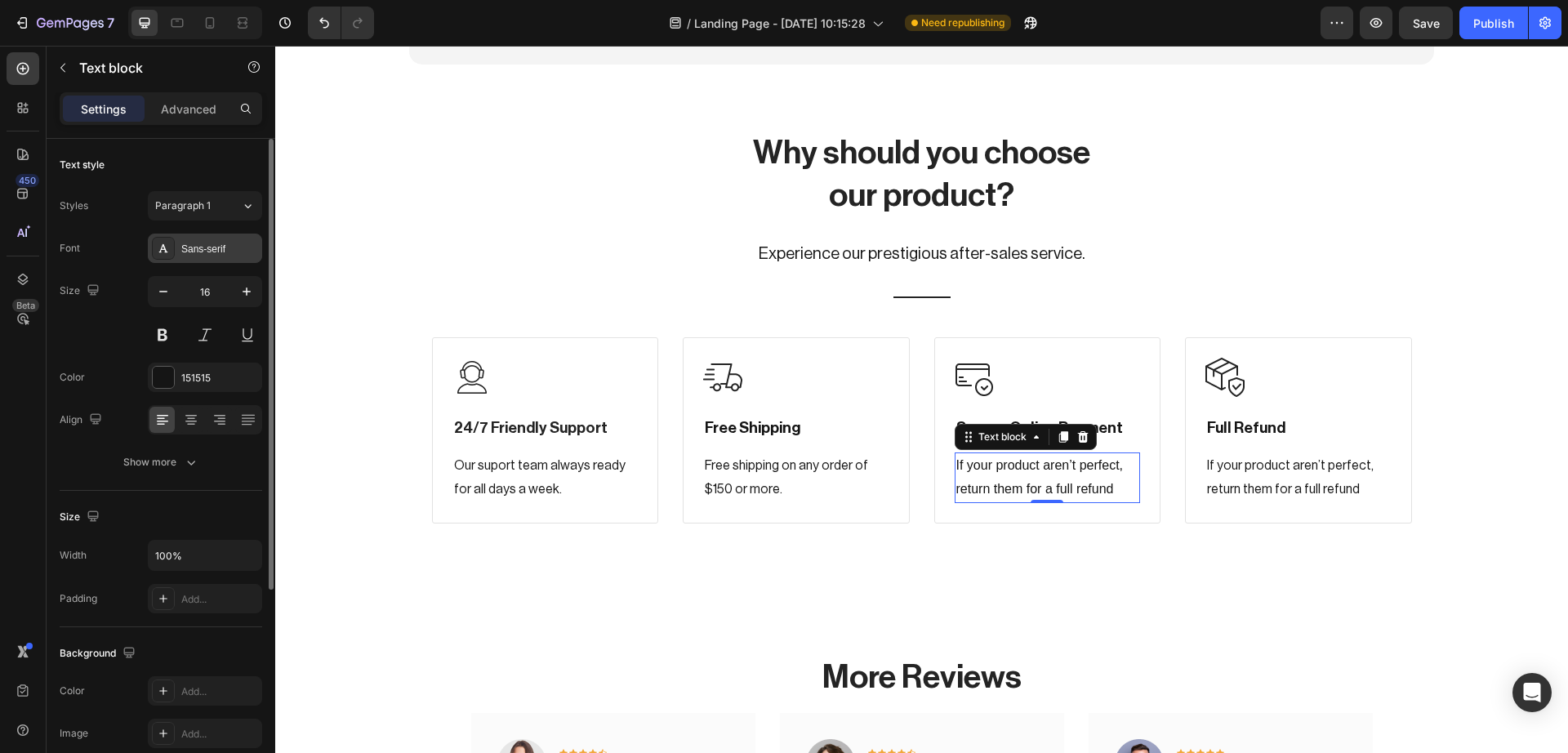
click at [196, 240] on div "Sans-serif" at bounding box center [205, 248] width 114 height 29
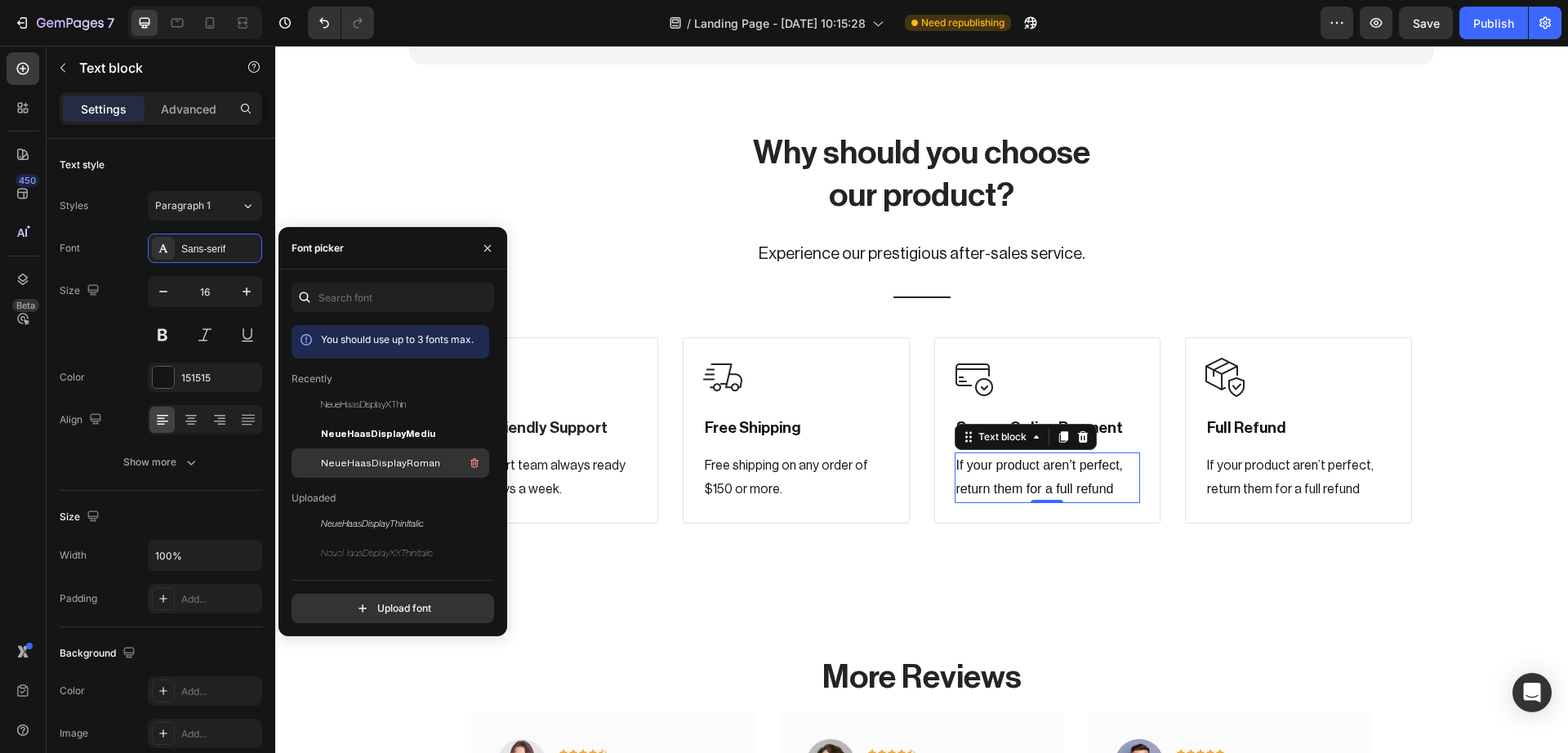
click at [361, 463] on span "NeueHaasDisplayRoman" at bounding box center [380, 463] width 119 height 15
click at [1207, 460] on p "If your product aren’t perfect, return them for a full refund" at bounding box center [1298, 477] width 183 height 47
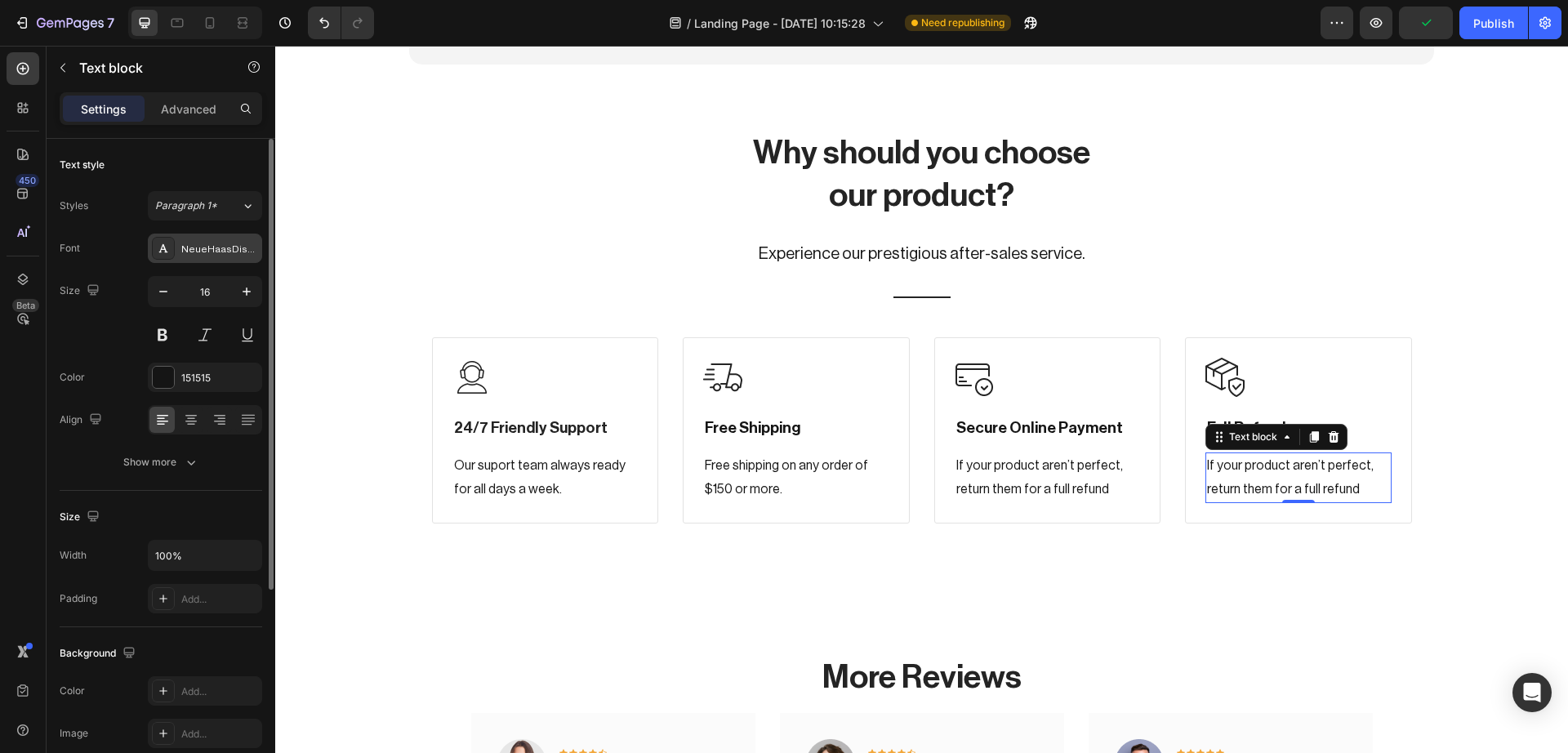
click at [240, 246] on div "NeueHaasDisplayRoman" at bounding box center [219, 249] width 76 height 15
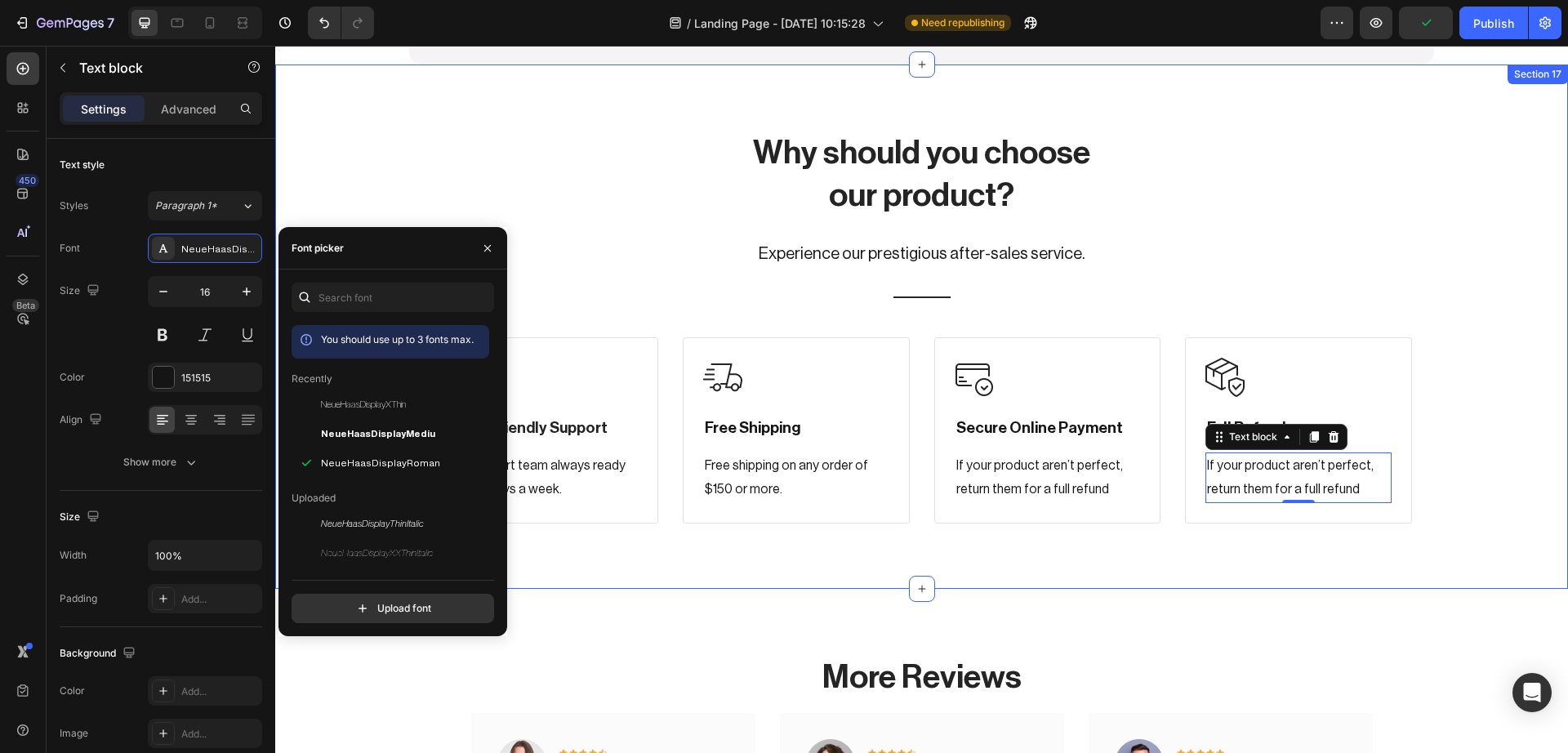
click at [506, 148] on div "Why should you choose our product? Heading Experience our prestigious after-sal…" at bounding box center [922, 326] width 1268 height 393
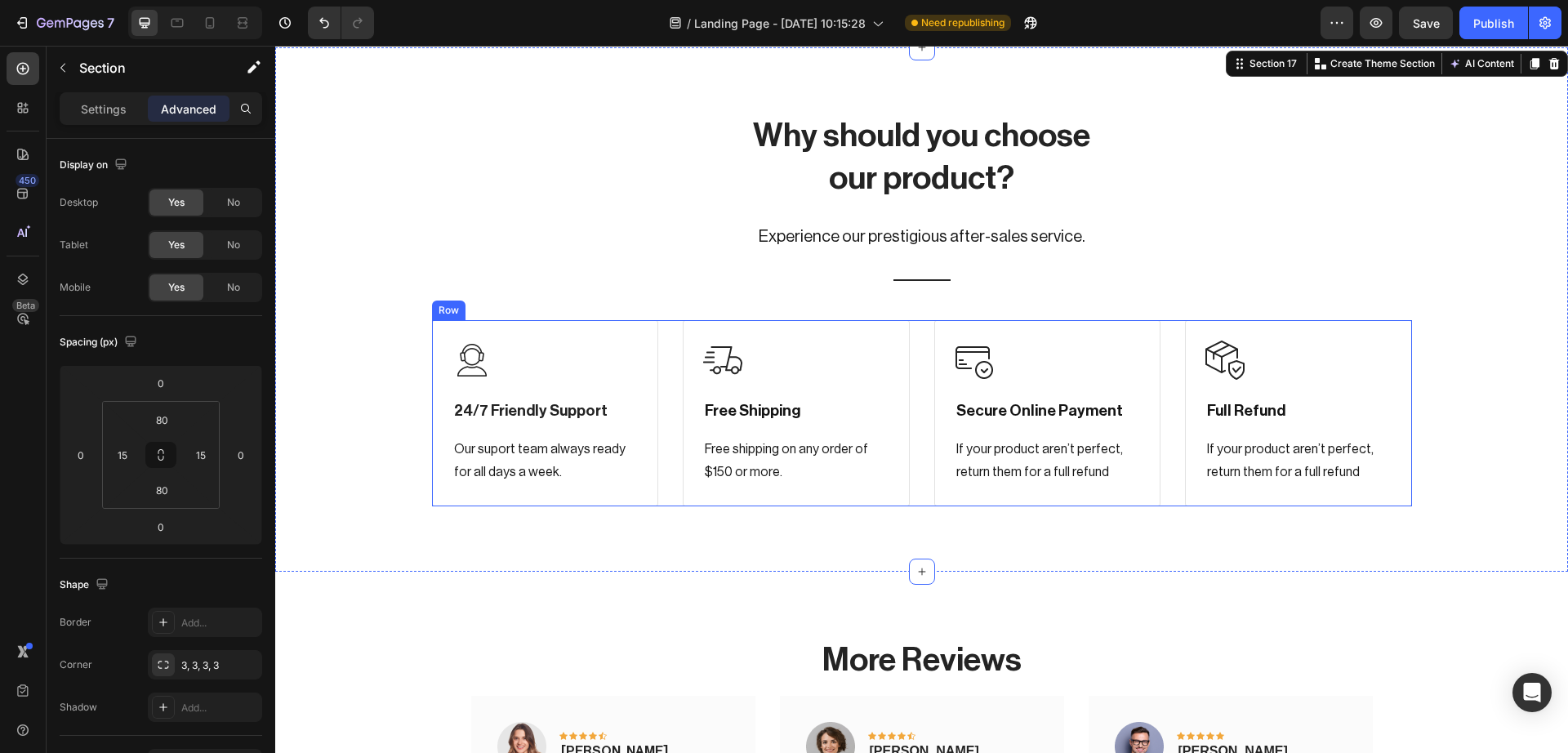
scroll to position [9255, 0]
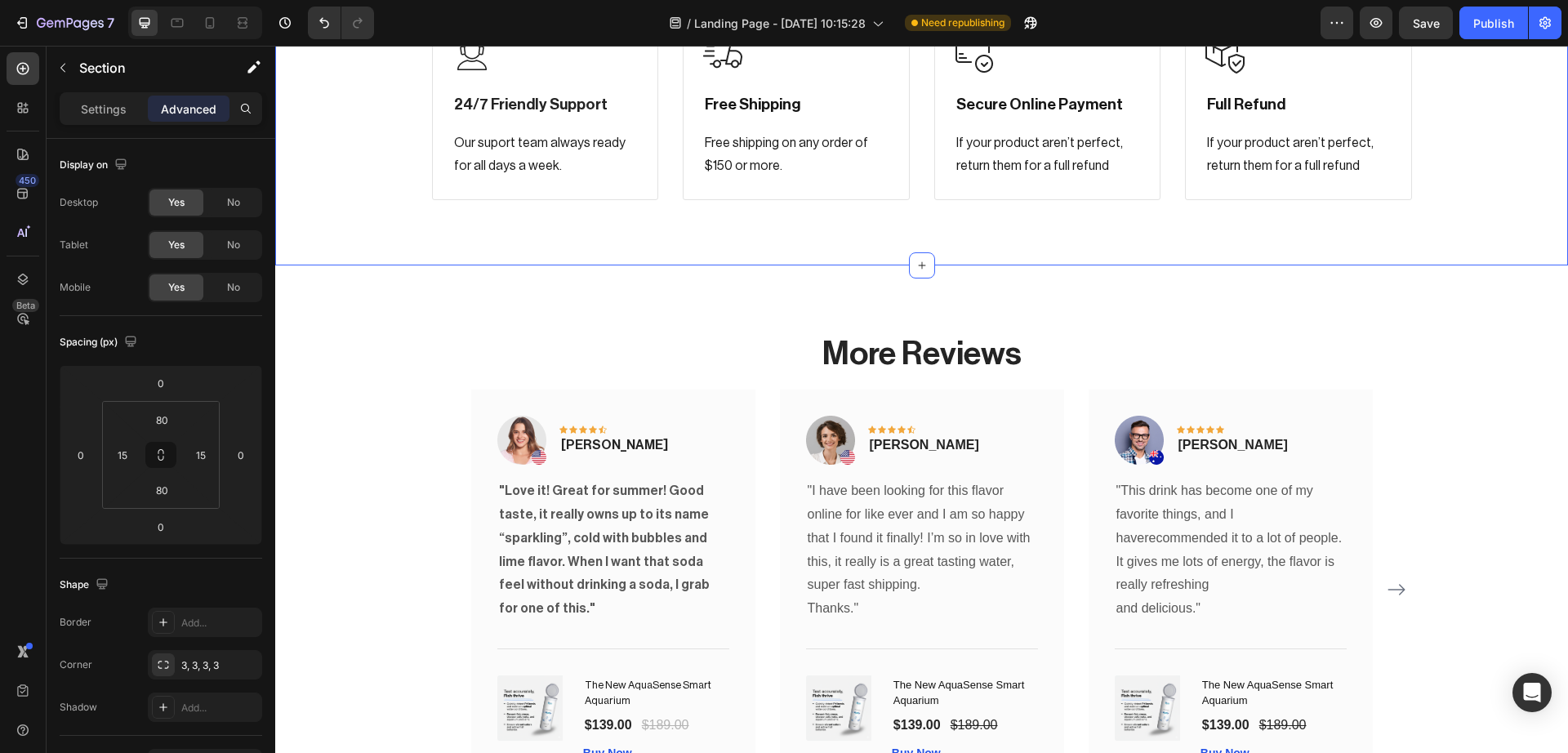
click at [696, 229] on div "Why should you choose our product? Heading Experience our prestigious after-sal…" at bounding box center [922, 4] width 1293 height 525
click at [160, 499] on input "80" at bounding box center [161, 490] width 33 height 25
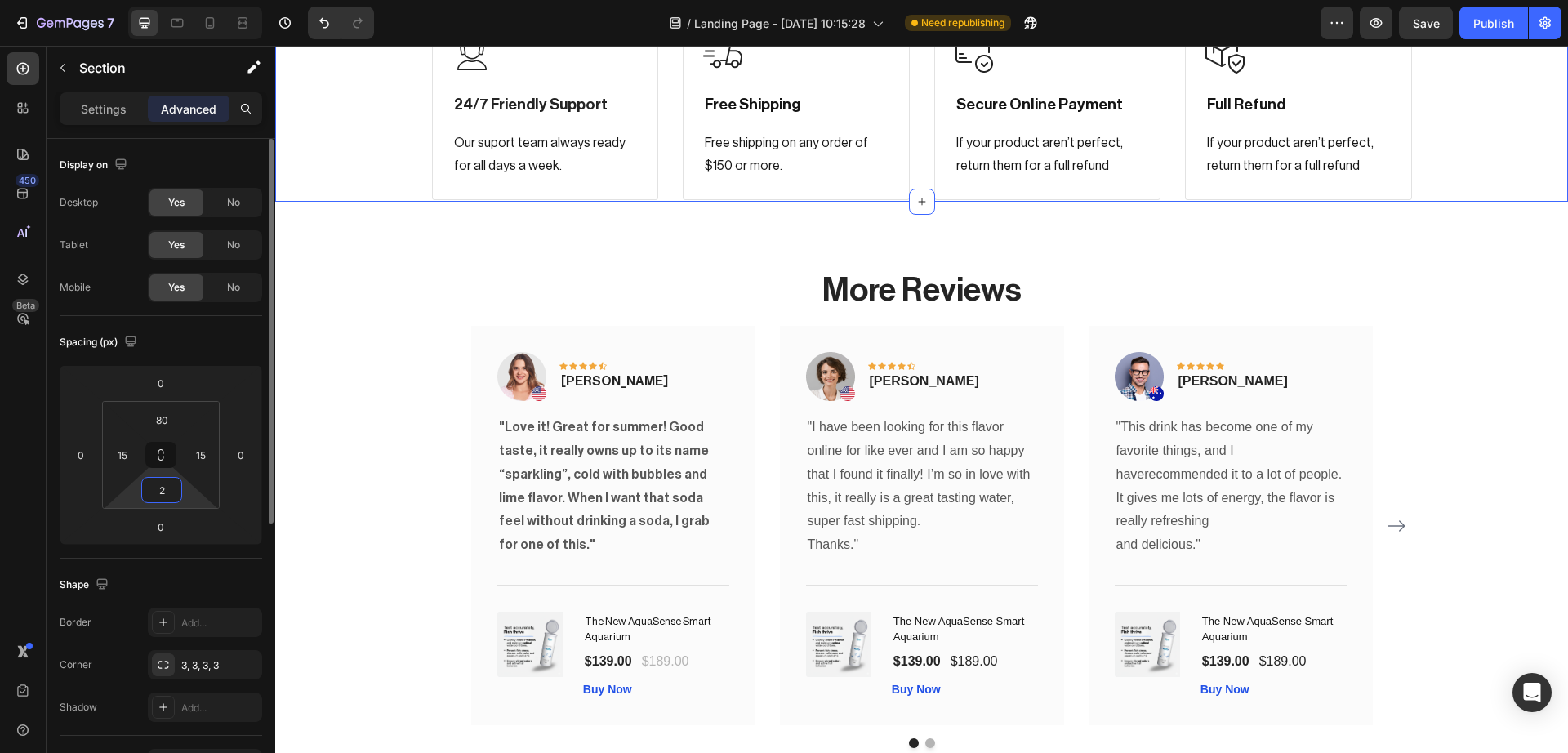
type input "20"
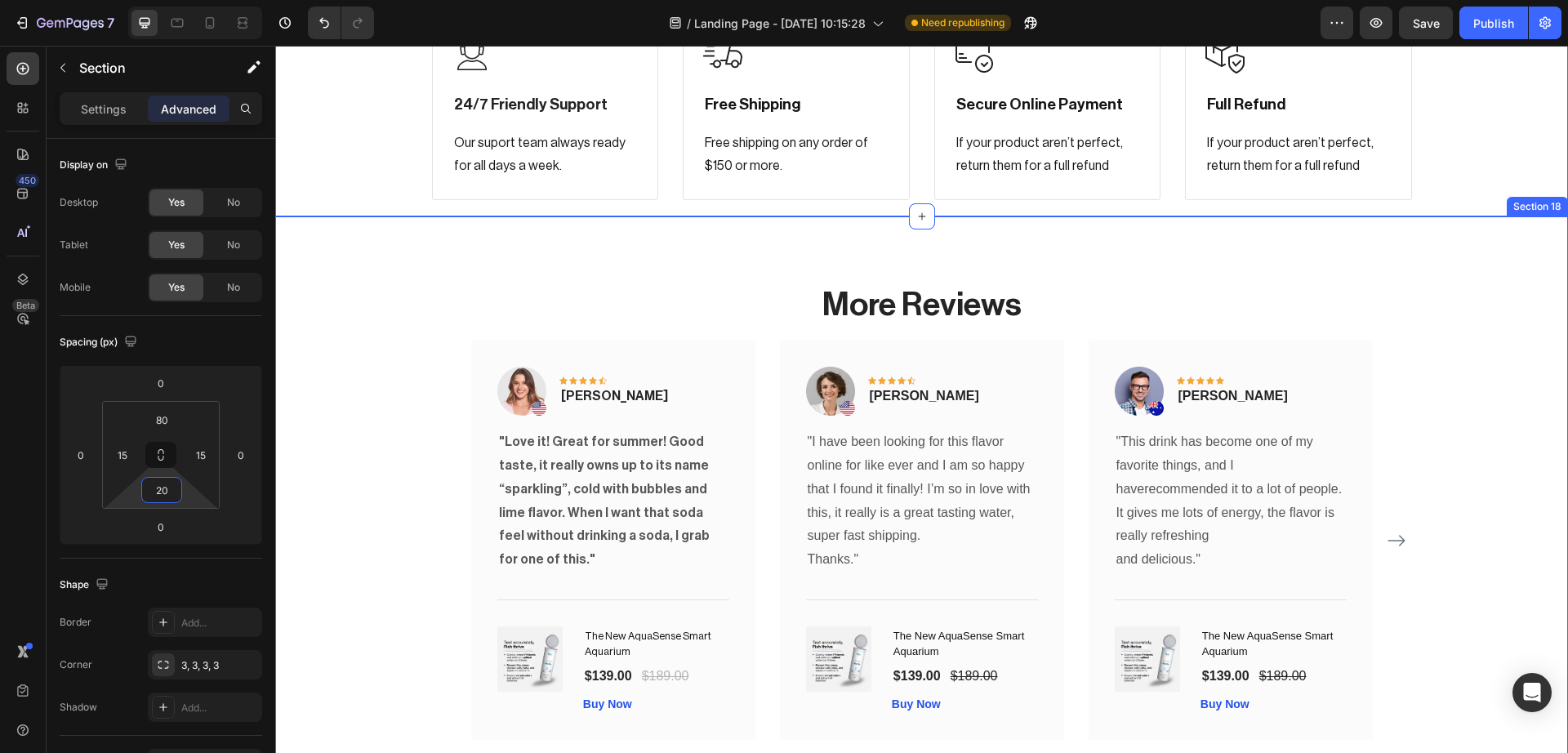
click at [901, 258] on div "More Reviews Heading Image Icon Icon Icon Icon Icon Row Rita Carroll Text block…" at bounding box center [922, 522] width 1293 height 611
click at [165, 418] on input "80" at bounding box center [161, 420] width 33 height 25
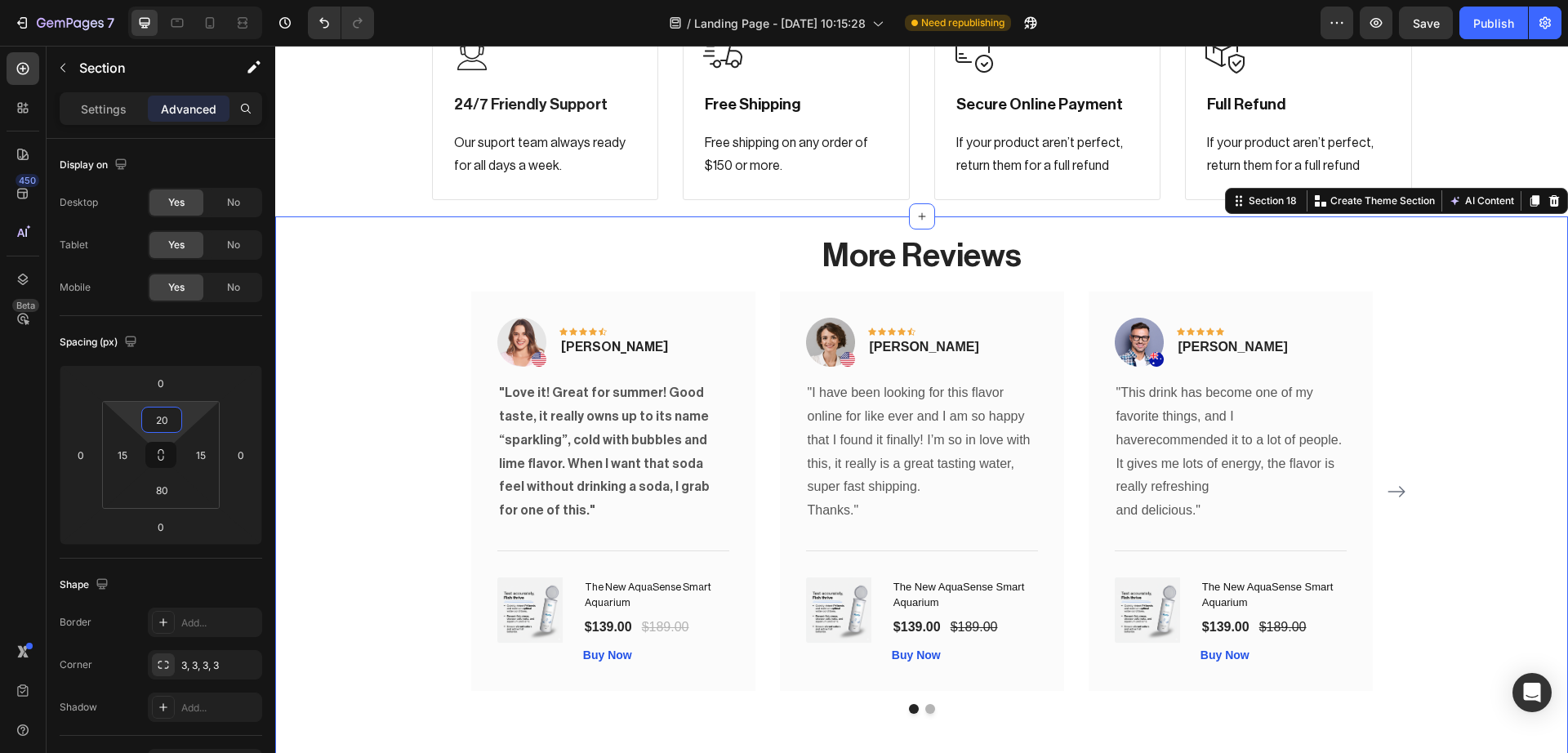
type input "20"
click at [1451, 375] on div "More Reviews Heading Image Icon Icon Icon Icon Icon Row Rita Carroll Text block…" at bounding box center [922, 474] width 1268 height 481
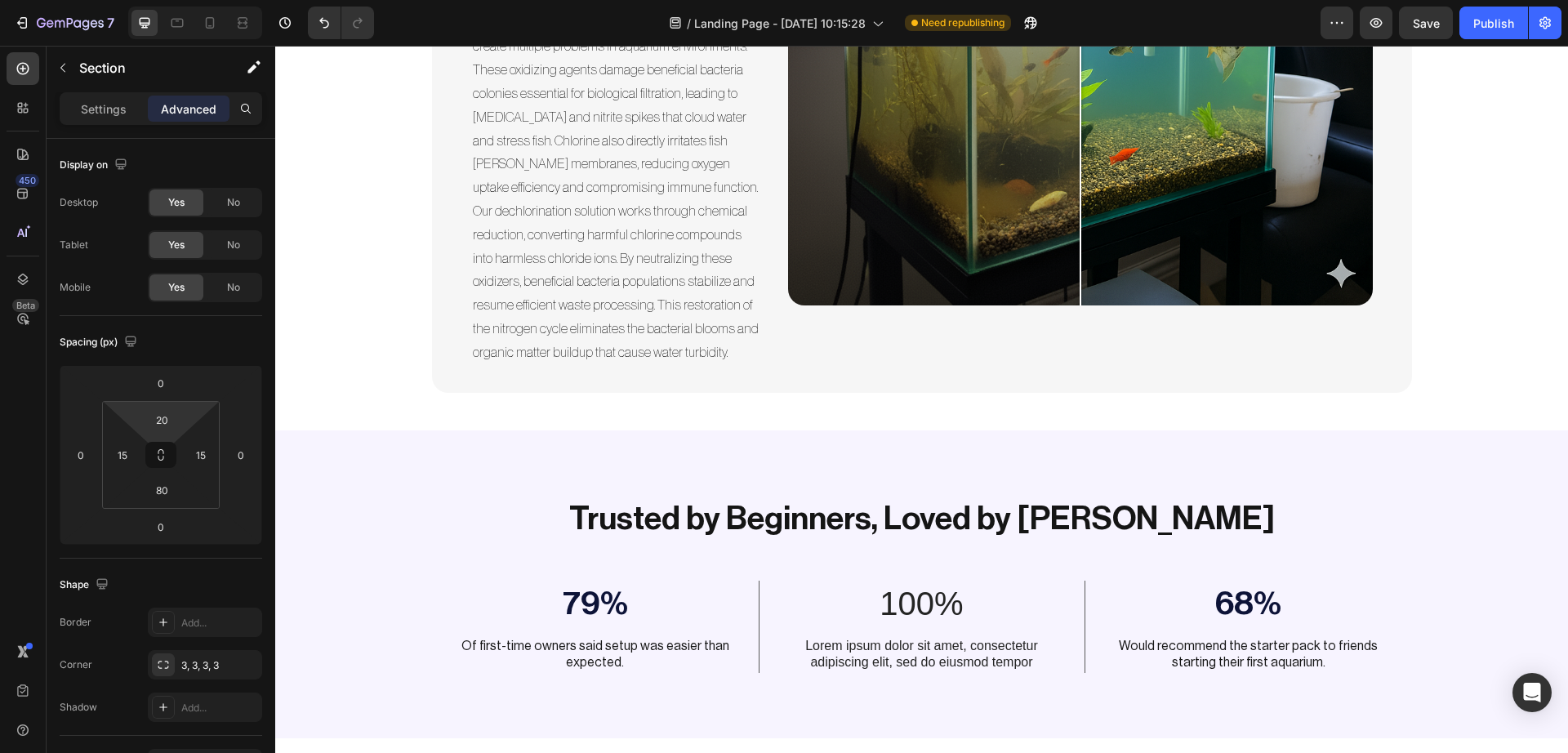
scroll to position [5425, 0]
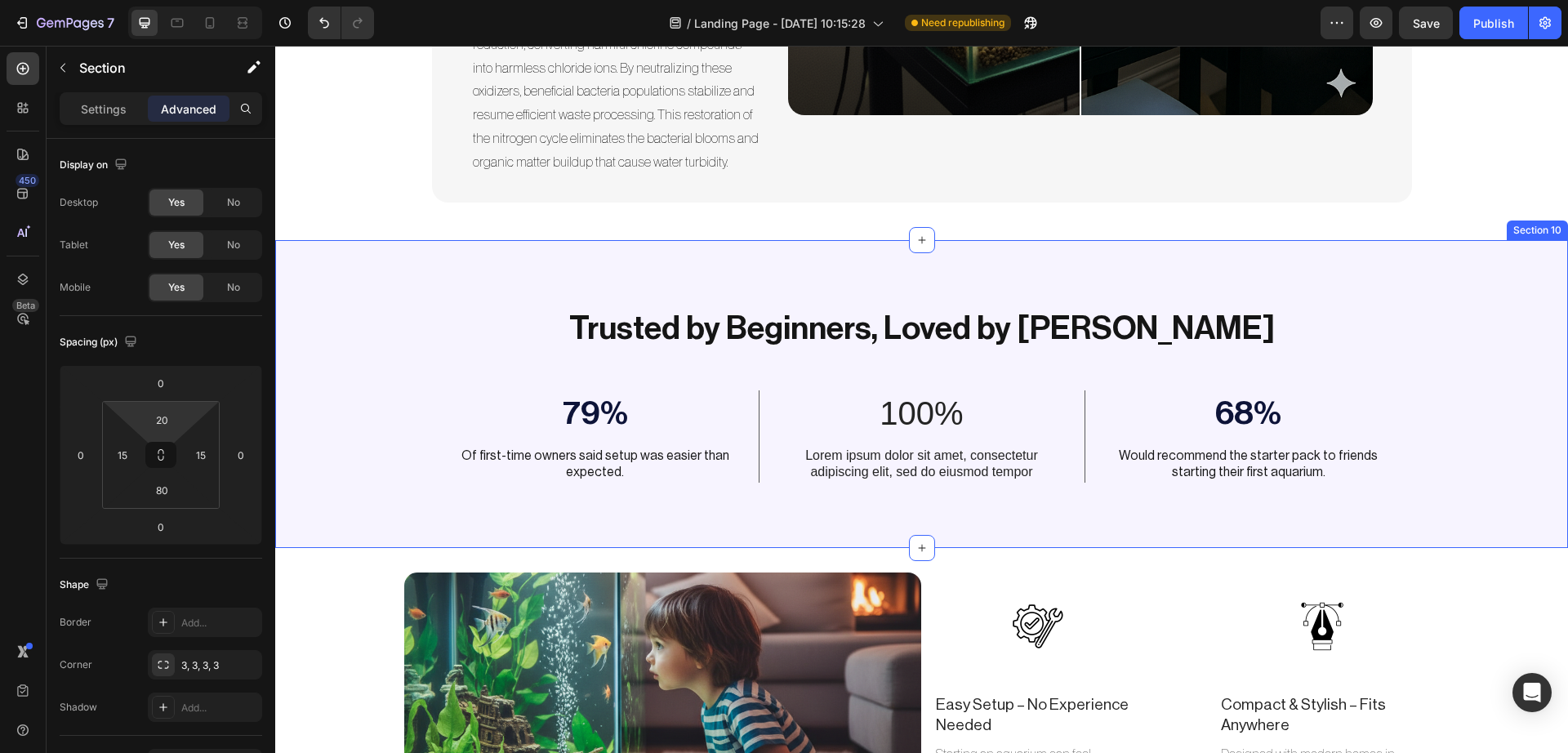
click at [422, 295] on div "Trusted by Beginners, Loved by Fish Heading 79% Text Block Of first-time owners…" at bounding box center [922, 393] width 1293 height 309
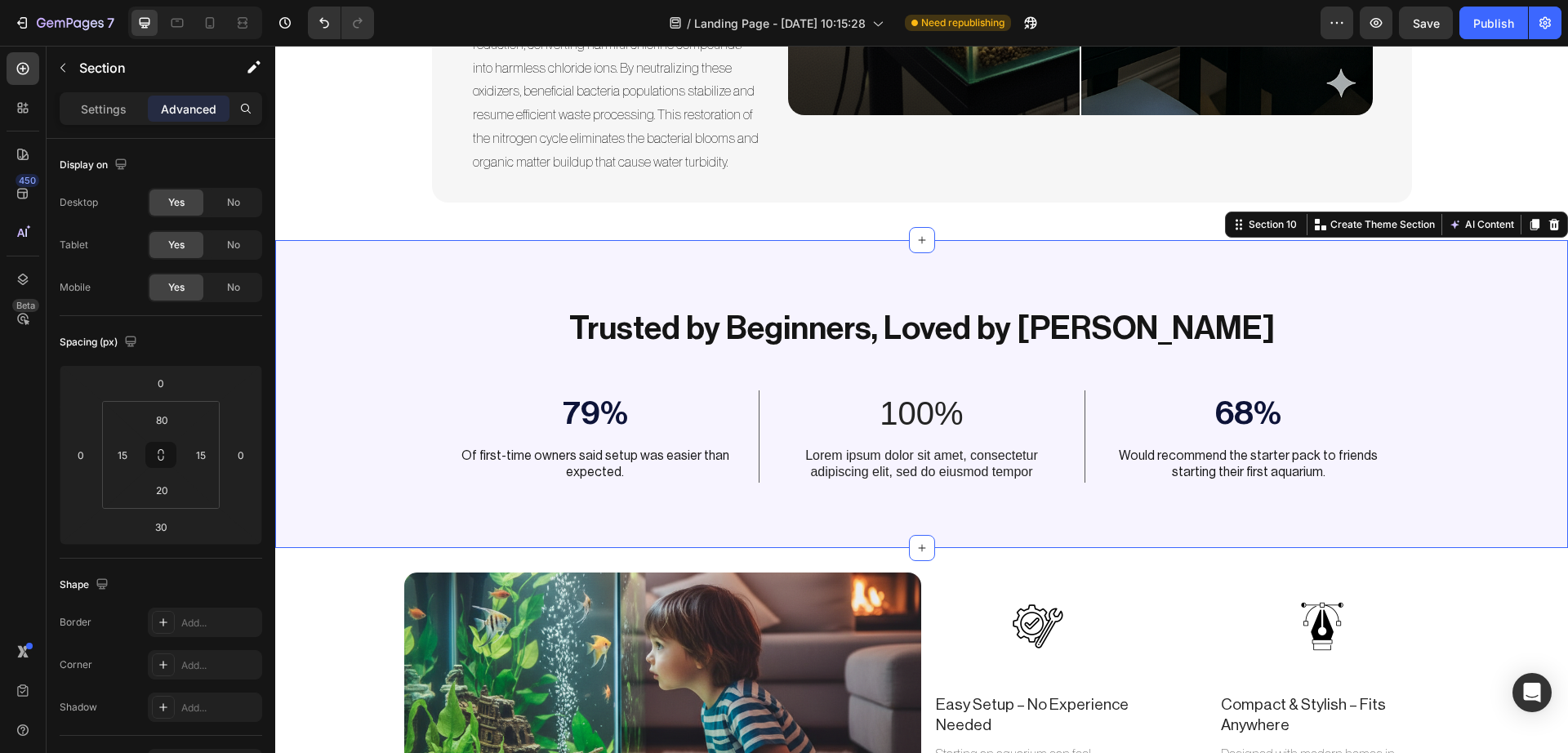
click at [422, 295] on div "Trusted by Beginners, Loved by Fish Heading 79% Text Block Of first-time owners…" at bounding box center [922, 393] width 1293 height 309
click at [114, 108] on p "Settings" at bounding box center [104, 109] width 45 height 17
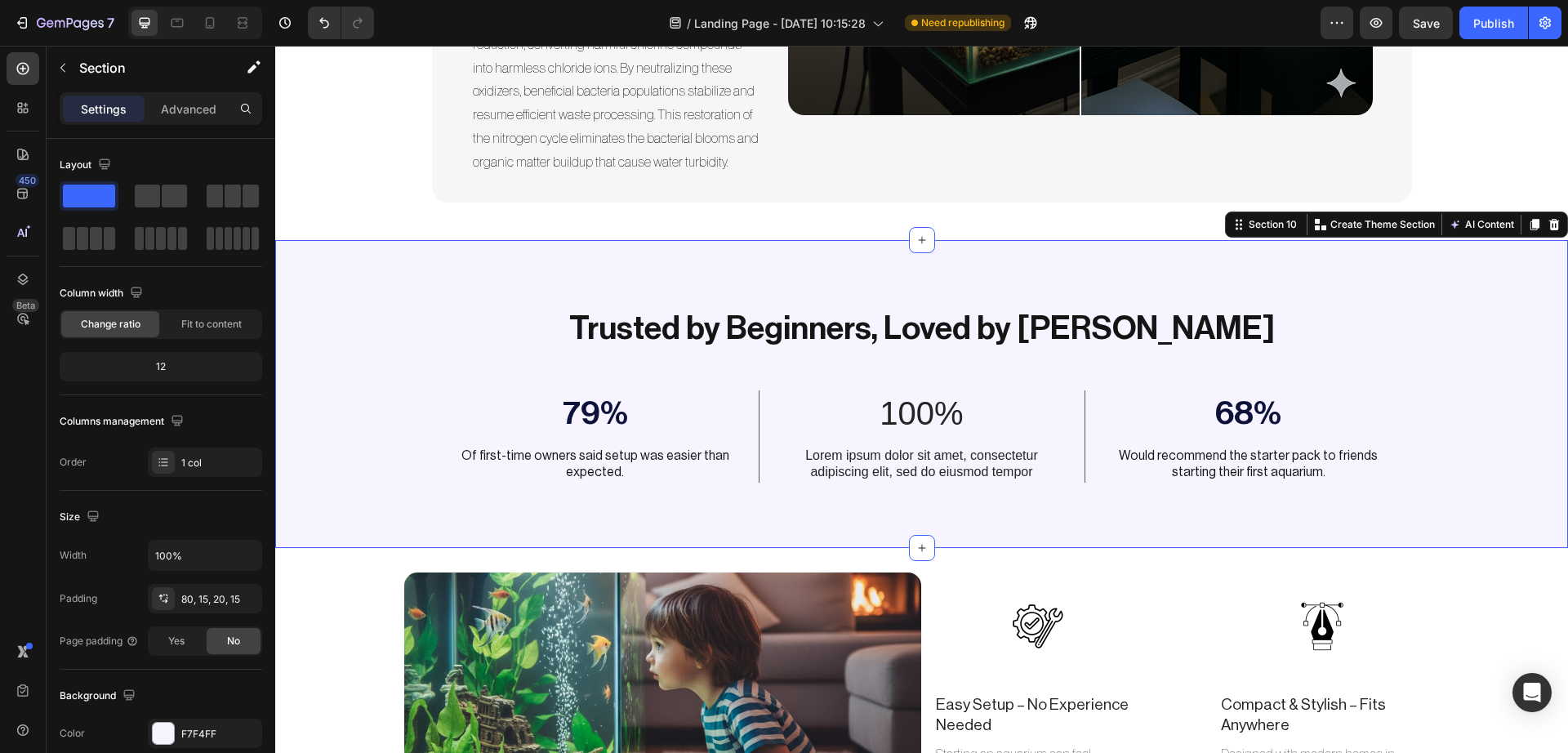
click at [419, 286] on div "Trusted by Beginners, Loved by Fish Heading 79% Text Block Of first-time owners…" at bounding box center [922, 393] width 1293 height 309
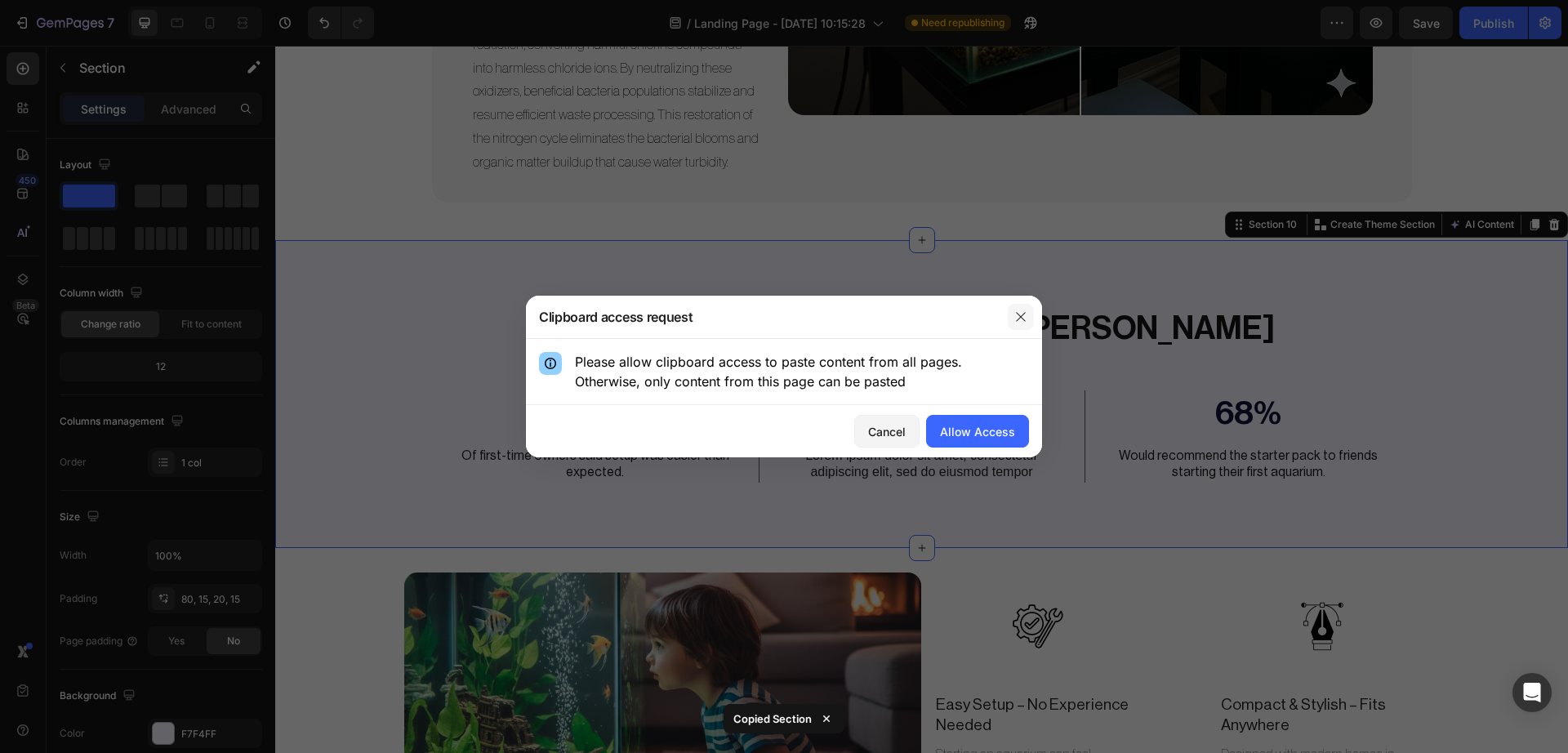
click at [1016, 319] on icon "button" at bounding box center [1021, 317] width 13 height 13
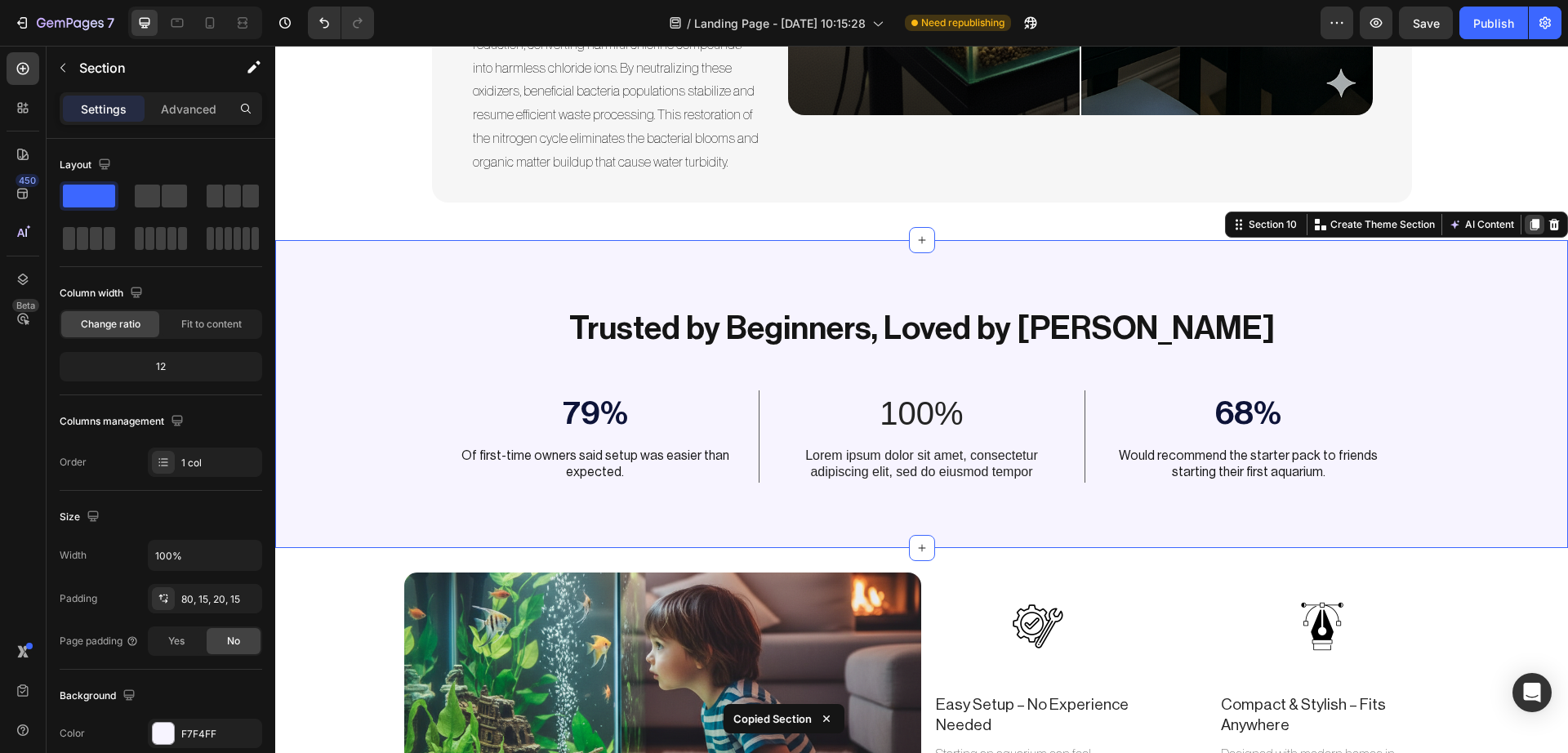
click at [1530, 223] on icon at bounding box center [1535, 225] width 9 height 11
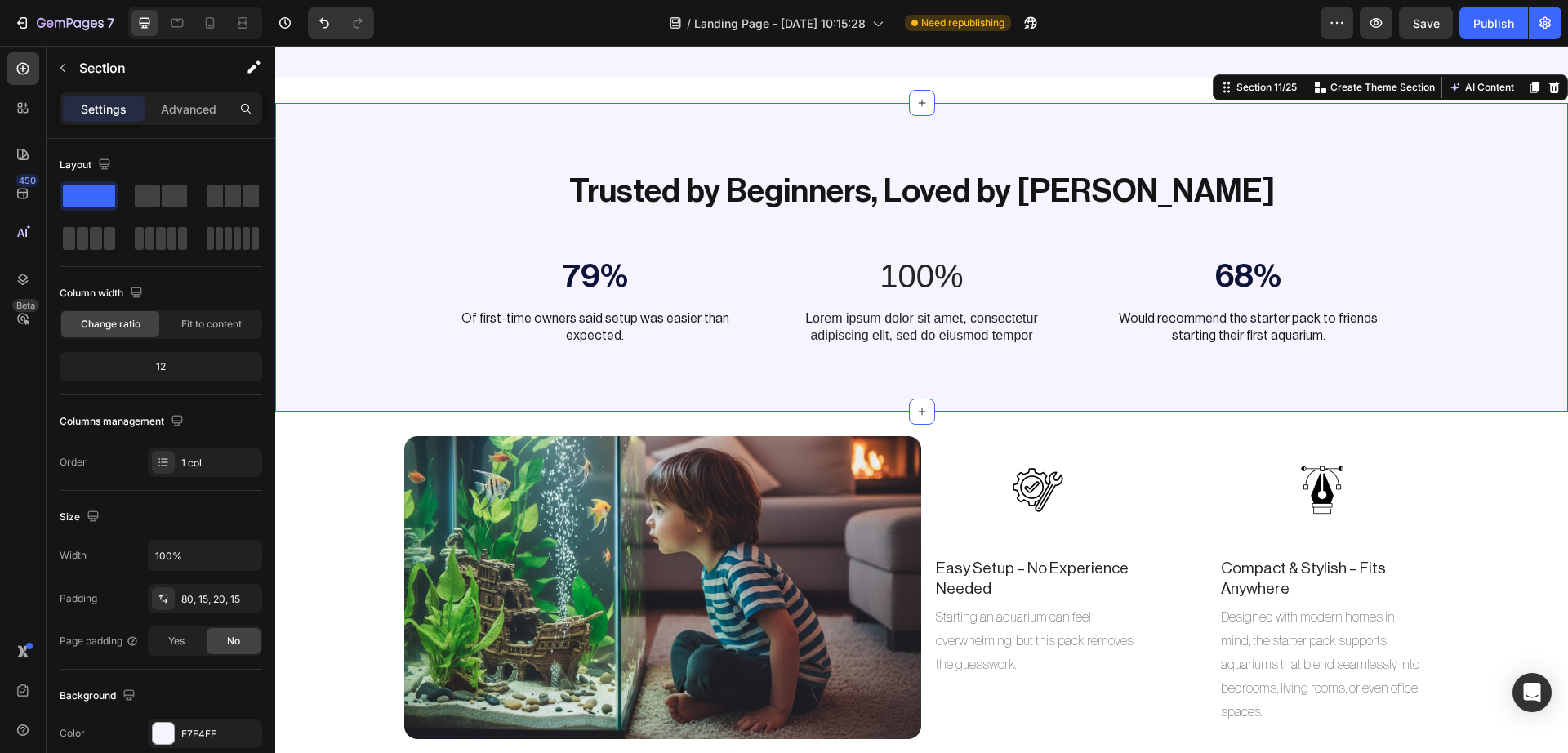
scroll to position [5664, 0]
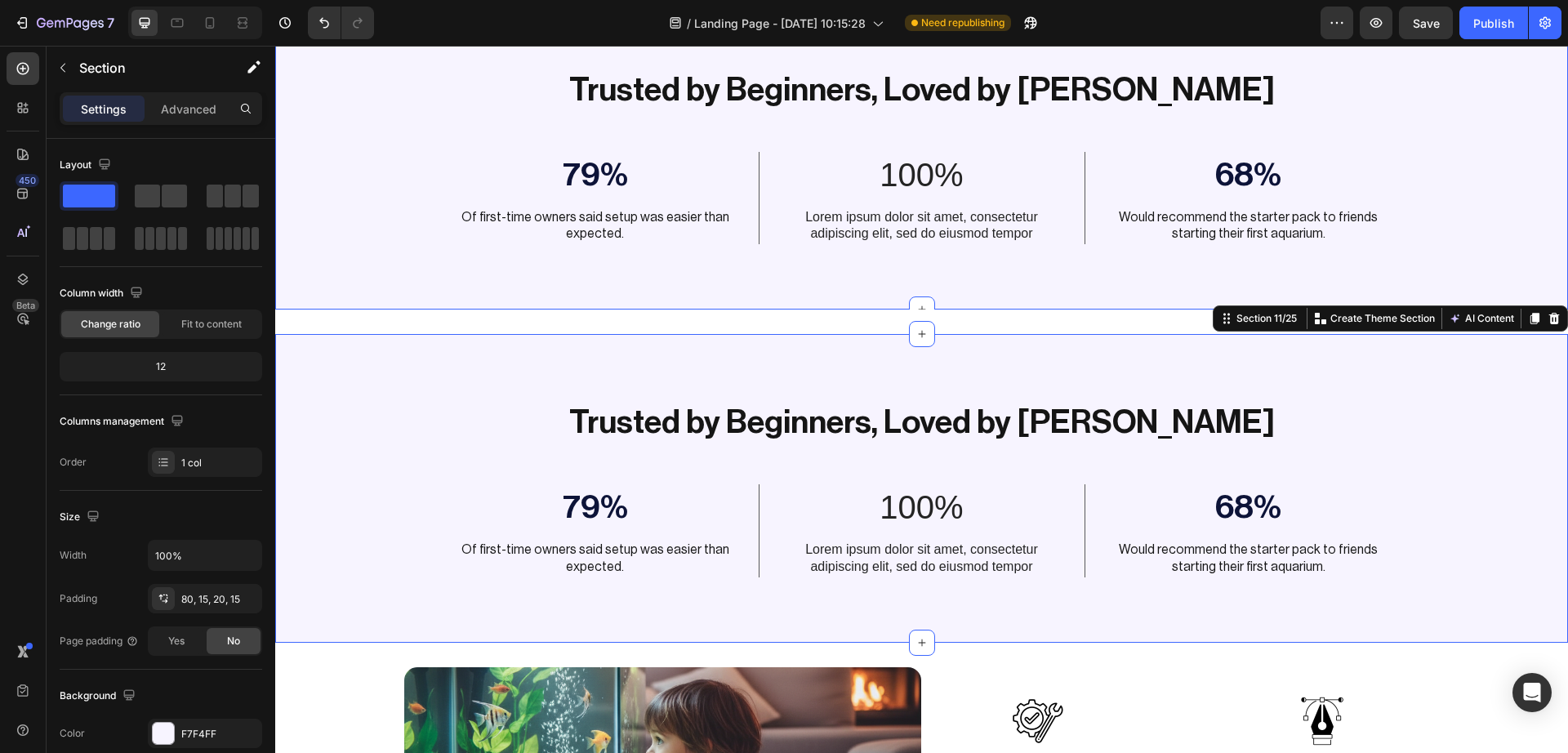
click at [1445, 140] on div "Trusted by Beginners, Loved by Fish Heading 79% Text Block Of first-time owners…" at bounding box center [922, 180] width 1268 height 227
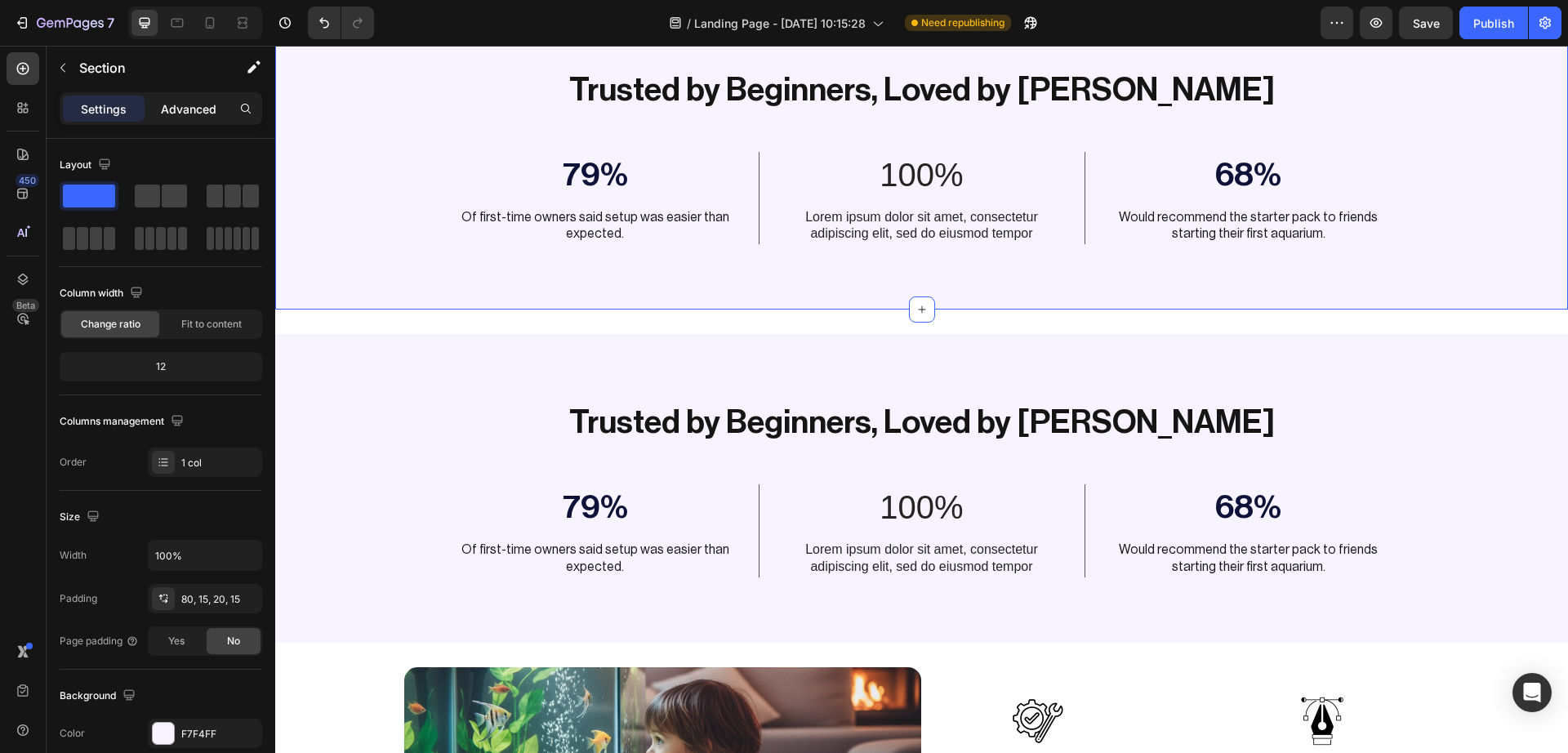
click at [203, 105] on p "Advanced" at bounding box center [188, 109] width 56 height 17
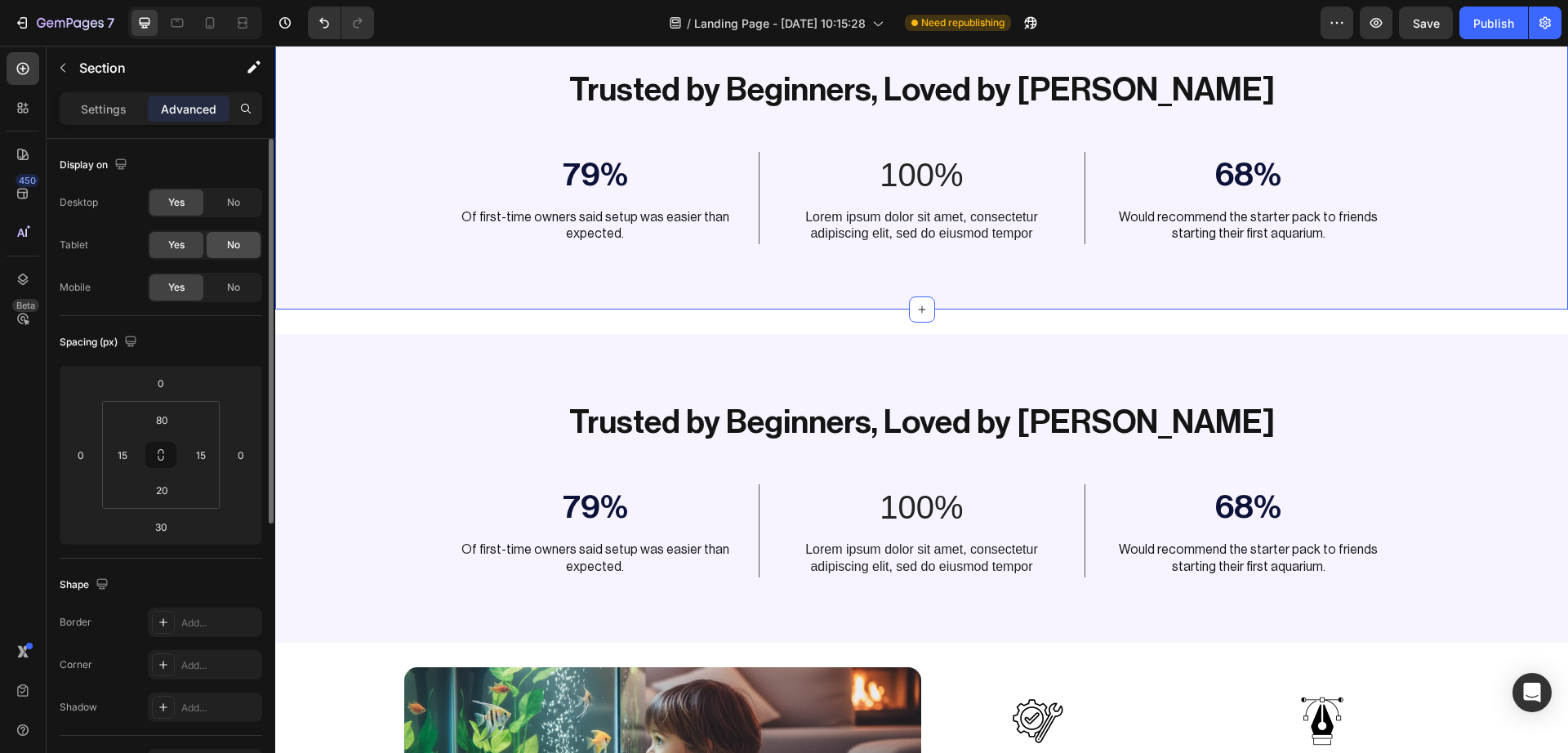
click at [231, 252] on span "No" at bounding box center [234, 245] width 13 height 15
click at [234, 207] on span "No" at bounding box center [234, 203] width 13 height 15
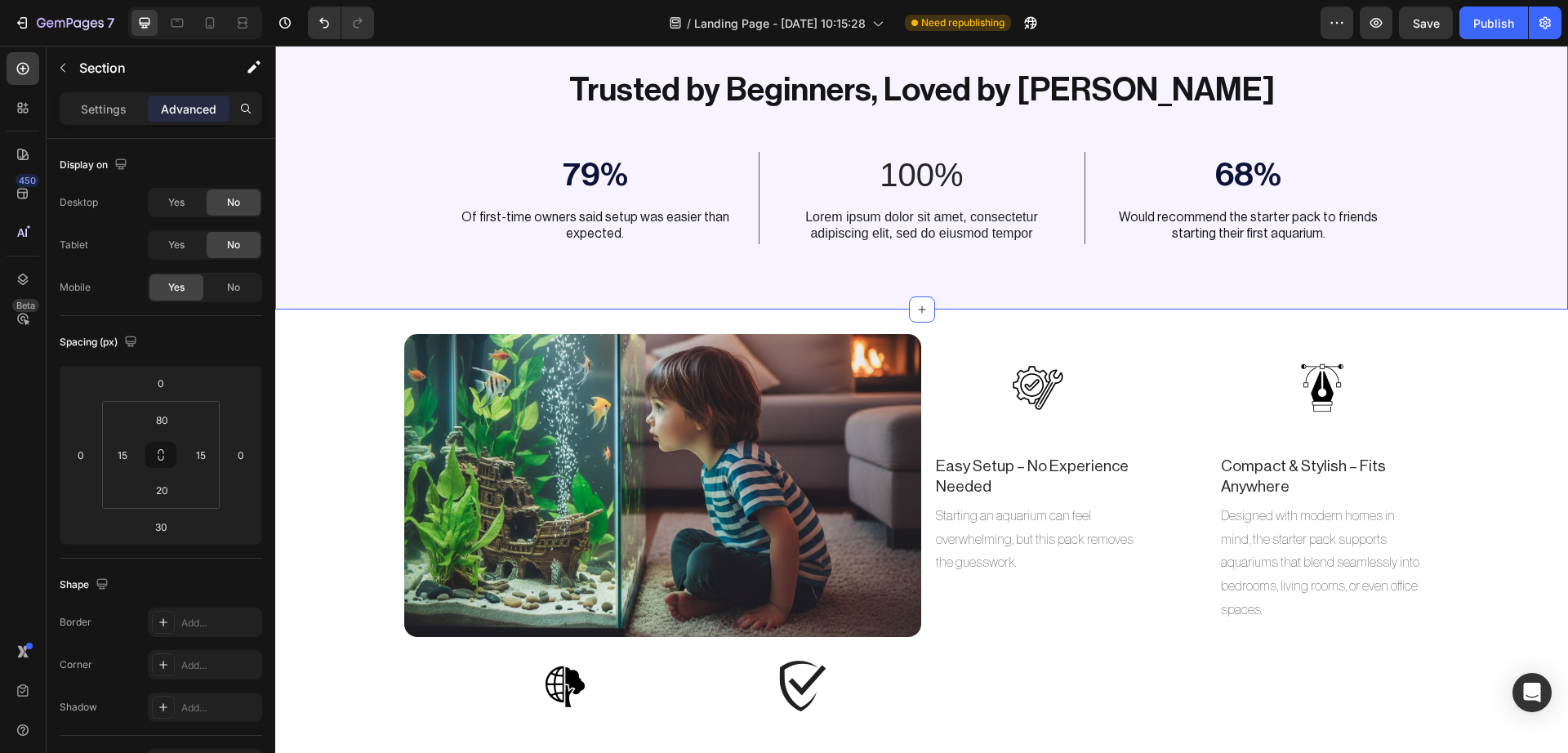
click at [416, 175] on div "Trusted by Beginners, Loved by Fish Heading 79% Text Block Of first-time owners…" at bounding box center [922, 180] width 1268 height 227
click at [242, 296] on div "No" at bounding box center [233, 288] width 54 height 26
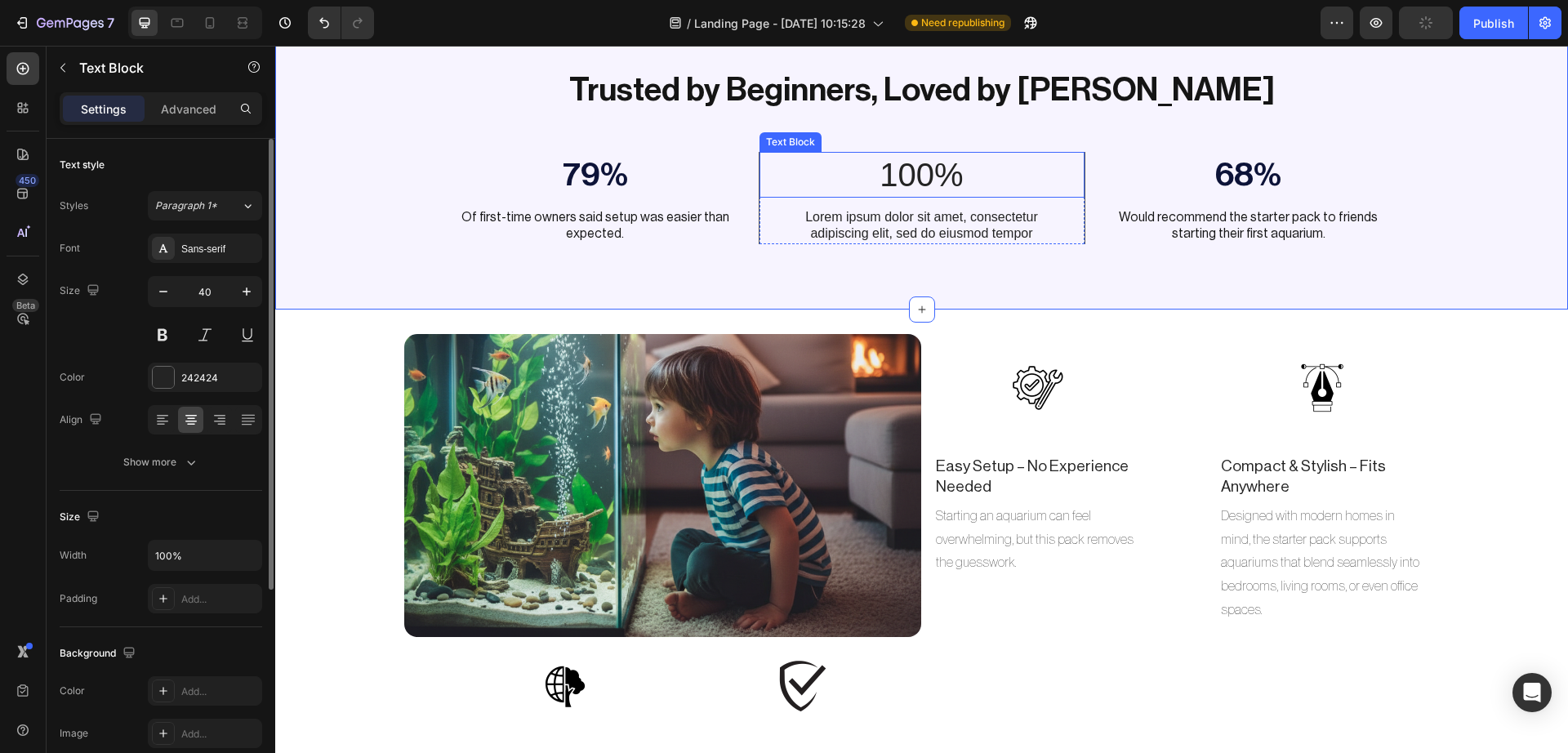
click at [882, 186] on p "100%" at bounding box center [922, 175] width 322 height 42
click at [1209, 176] on p "68%" at bounding box center [1248, 175] width 324 height 42
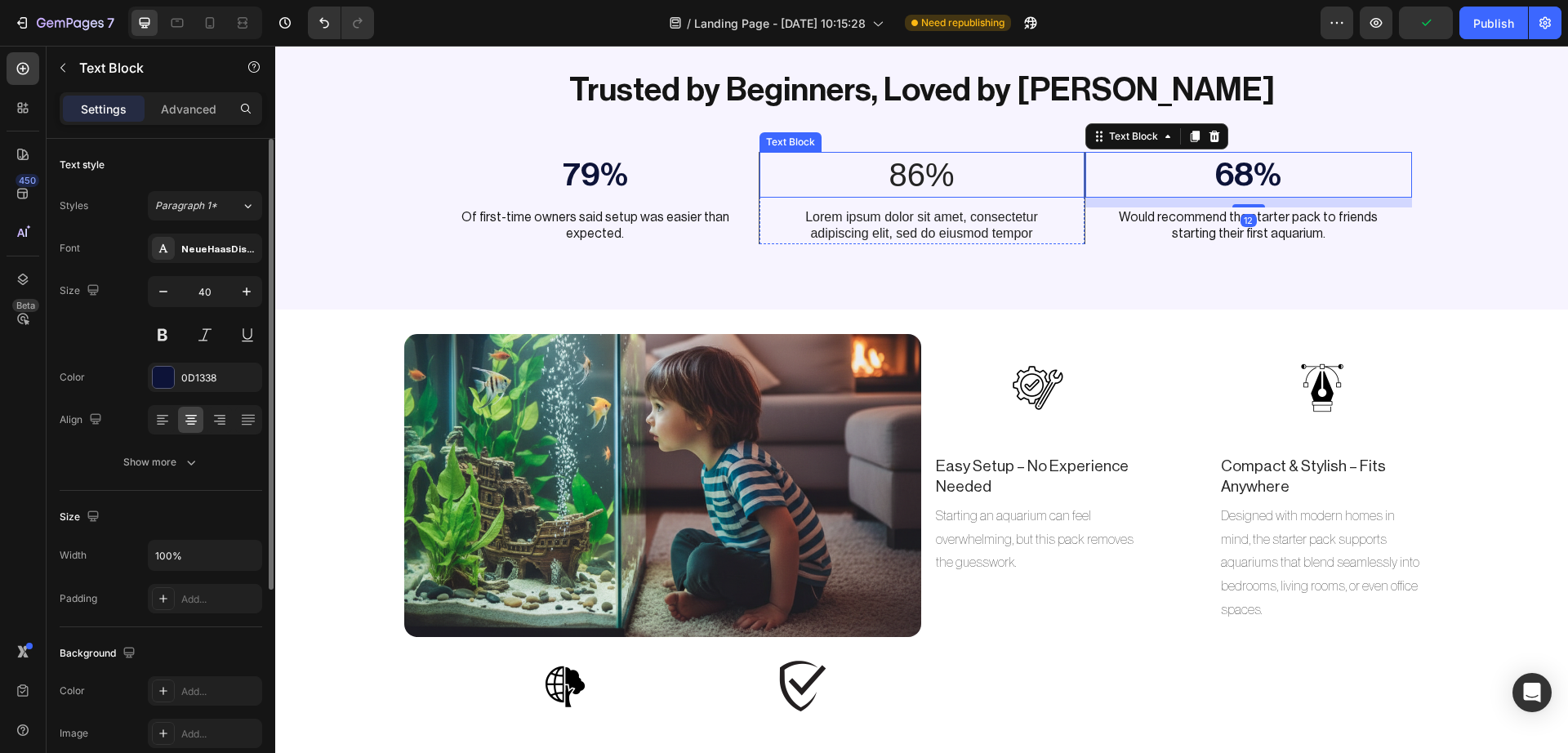
click at [870, 173] on p "86%" at bounding box center [922, 175] width 322 height 42
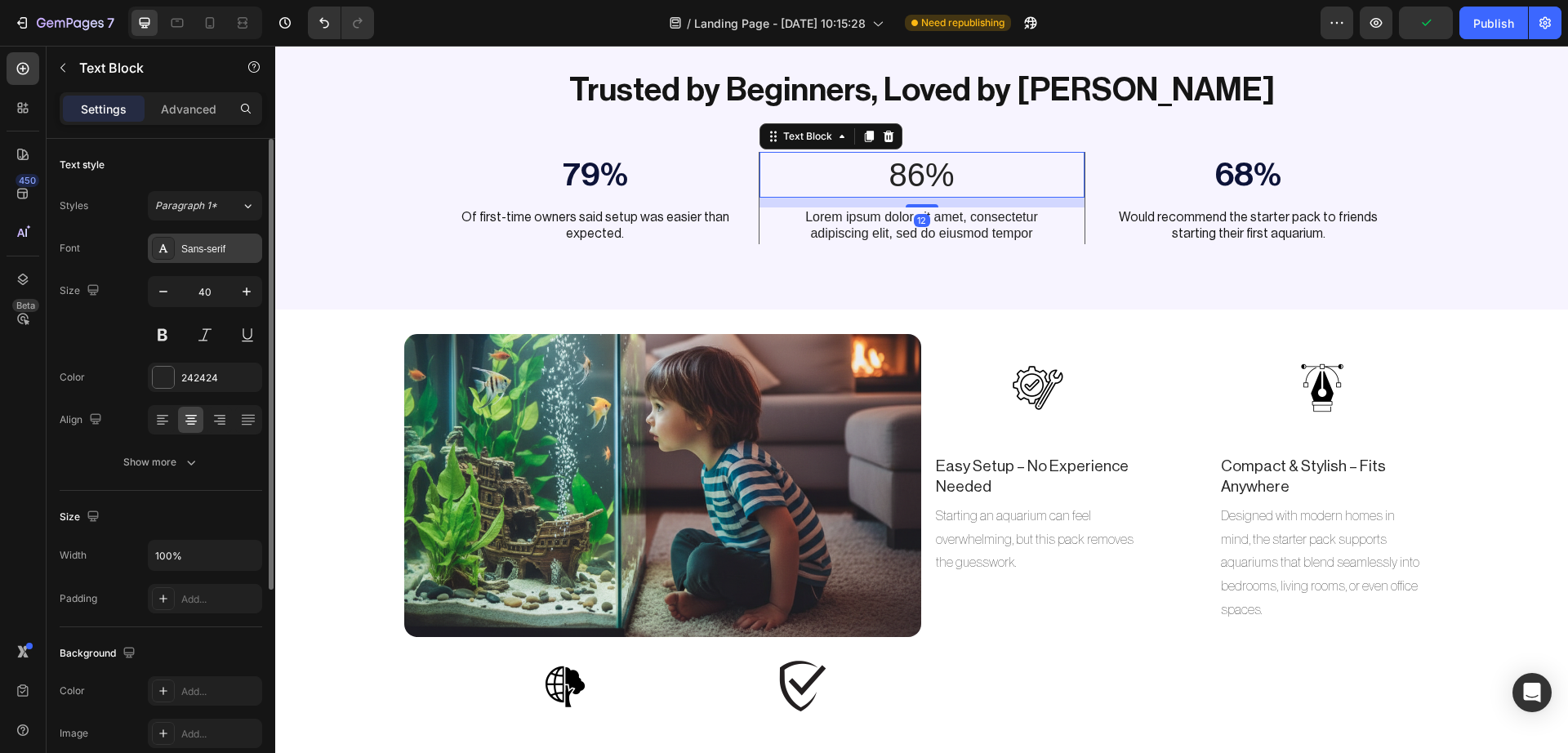
click at [252, 245] on div "Sans-serif" at bounding box center [219, 249] width 76 height 15
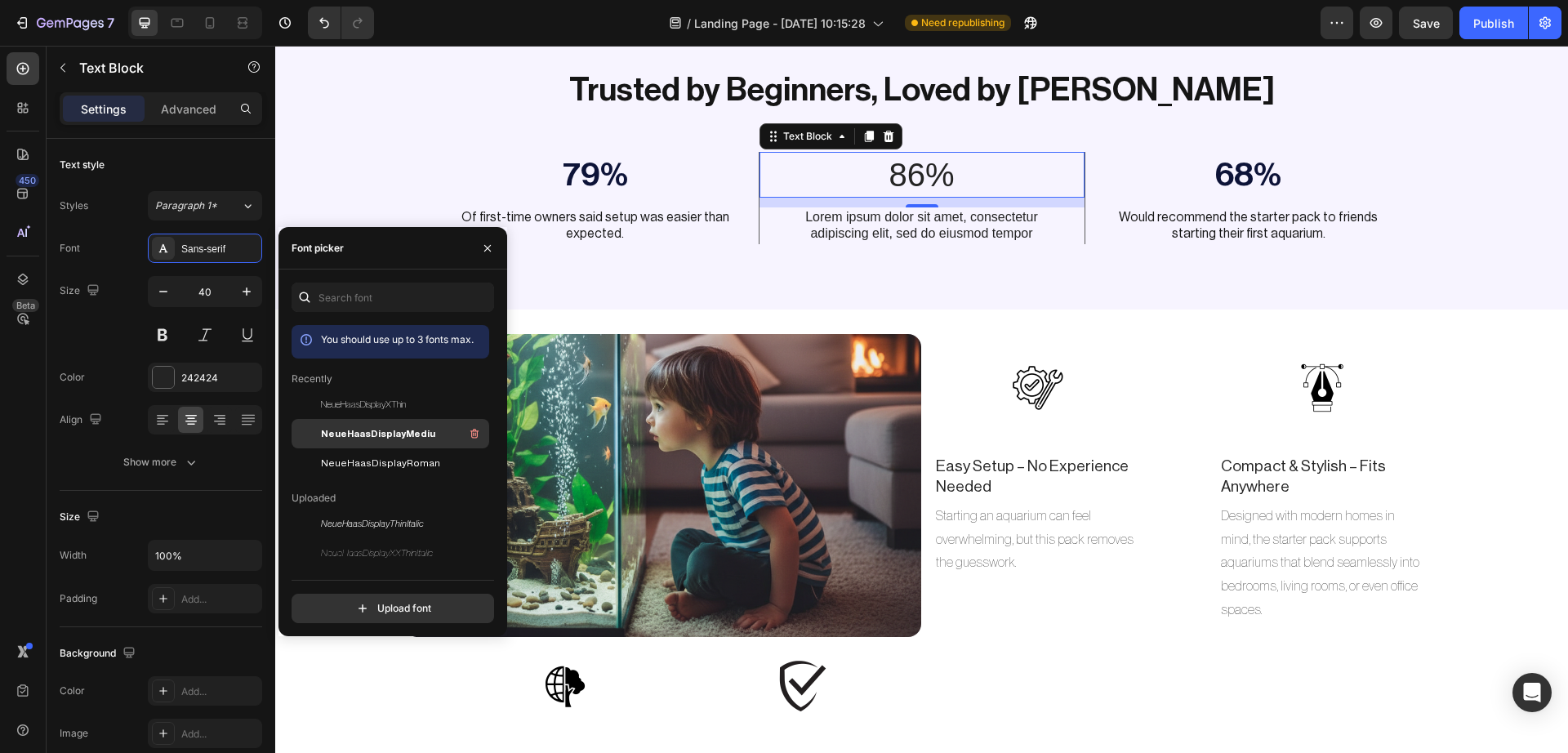
click at [376, 427] on span "NeueHaasDisplayMediu" at bounding box center [377, 434] width 114 height 15
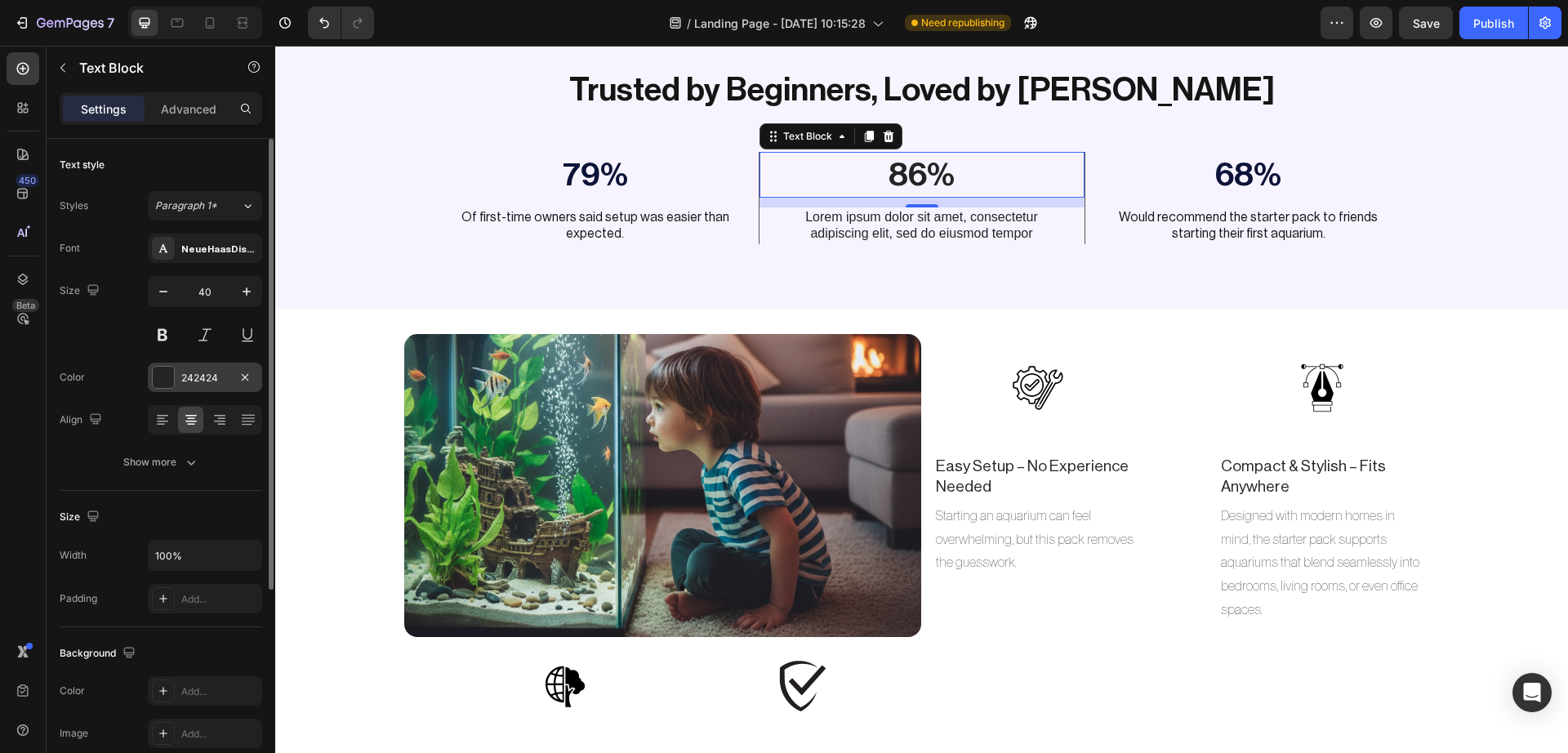
click at [157, 376] on div at bounding box center [163, 377] width 22 height 22
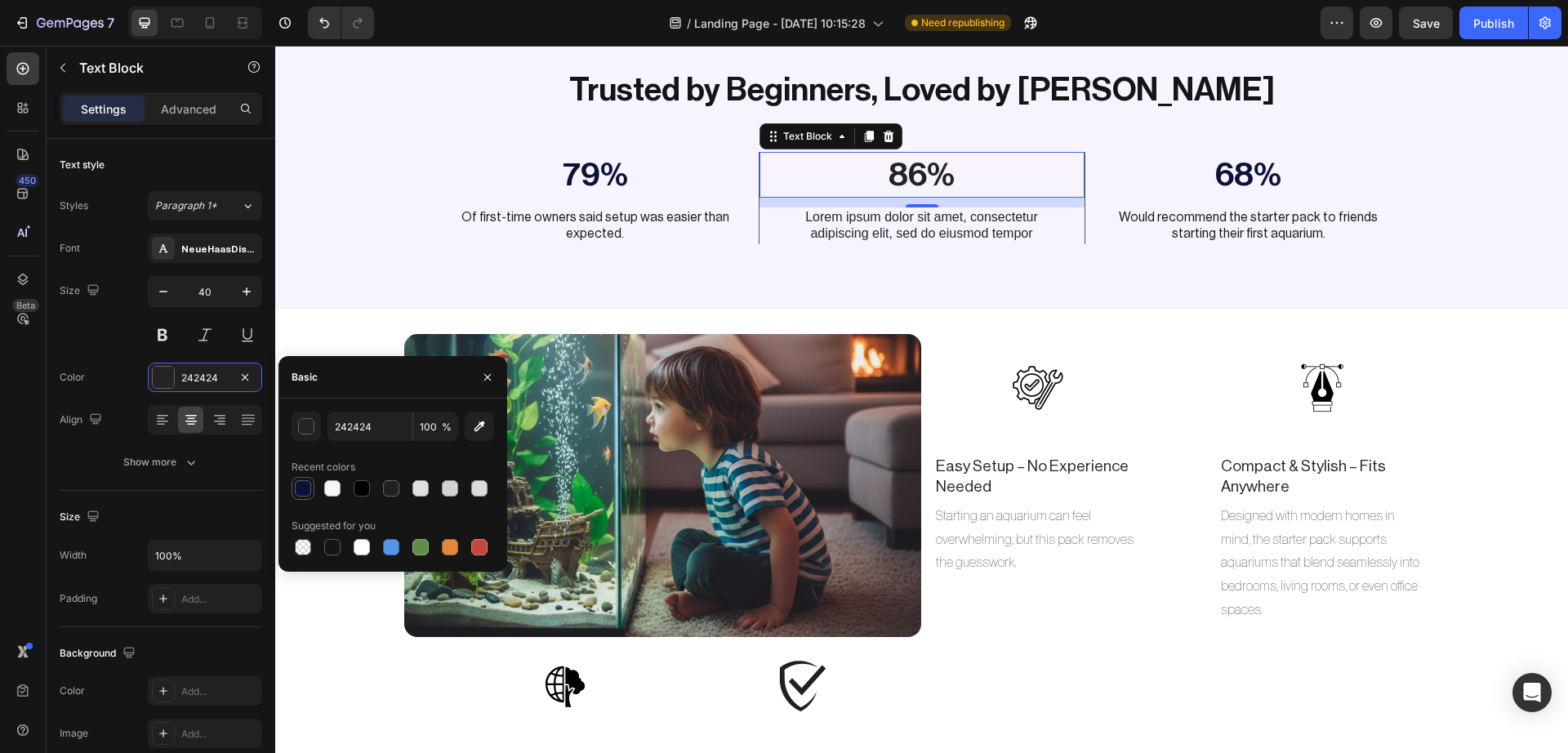
click at [296, 492] on div at bounding box center [302, 488] width 16 height 16
type input "0D1338"
click at [892, 232] on p "Lorem ipsum dolor sit amet, consectetur adipiscing elit, sed do eiusmod tempor" at bounding box center [921, 226] width 282 height 34
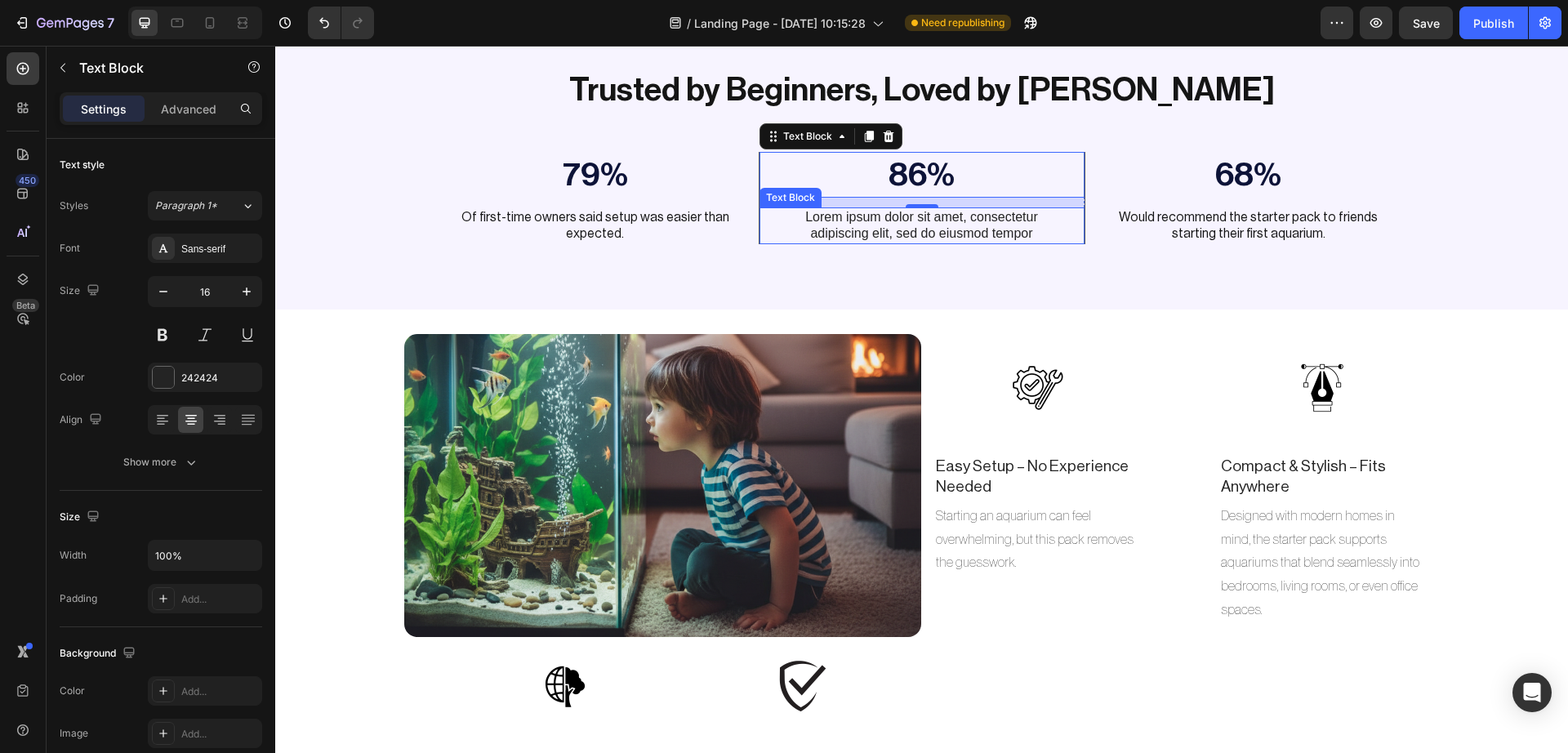
click at [892, 232] on p "Lorem ipsum dolor sit amet, consectetur adipiscing elit, sed do eiusmod tempor" at bounding box center [921, 226] width 282 height 34
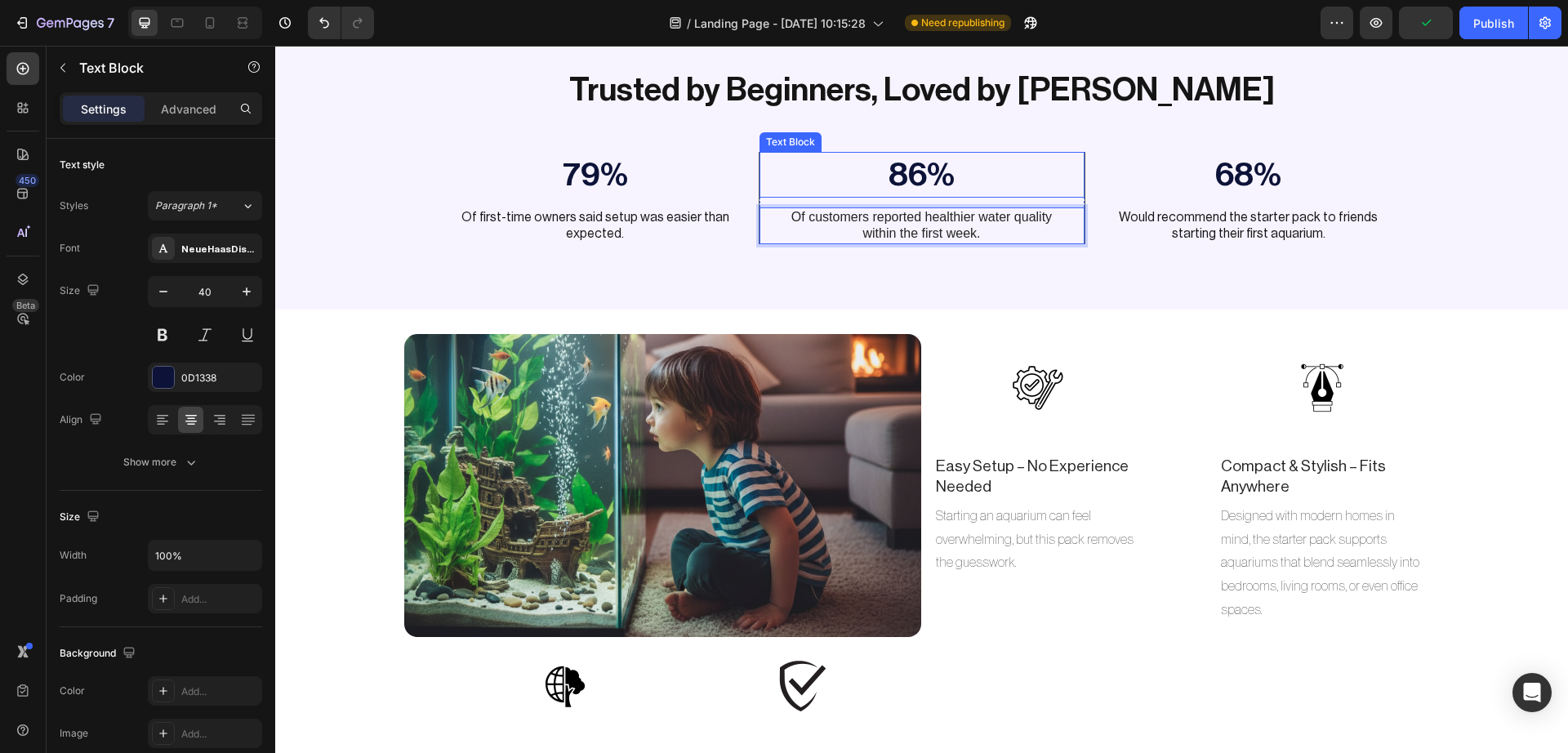
click at [913, 171] on p "86%" at bounding box center [922, 175] width 322 height 42
click at [915, 176] on p "86%" at bounding box center [922, 175] width 322 height 42
click at [1087, 264] on div "Trusted by Beginners, Loved by Fish Heading 79% Text Block Of first-time owners…" at bounding box center [922, 174] width 980 height 214
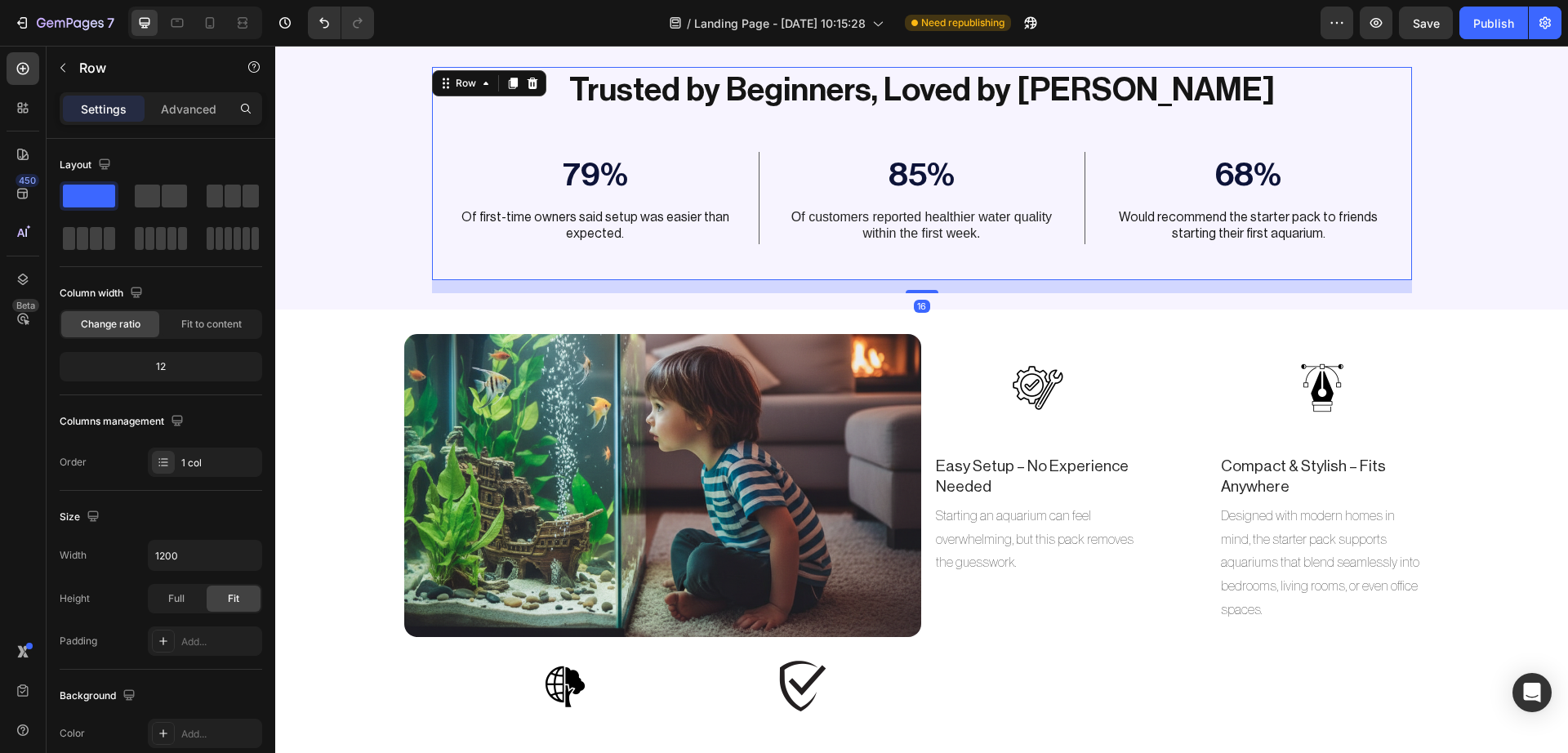
click at [1097, 286] on div "16" at bounding box center [922, 287] width 980 height 13
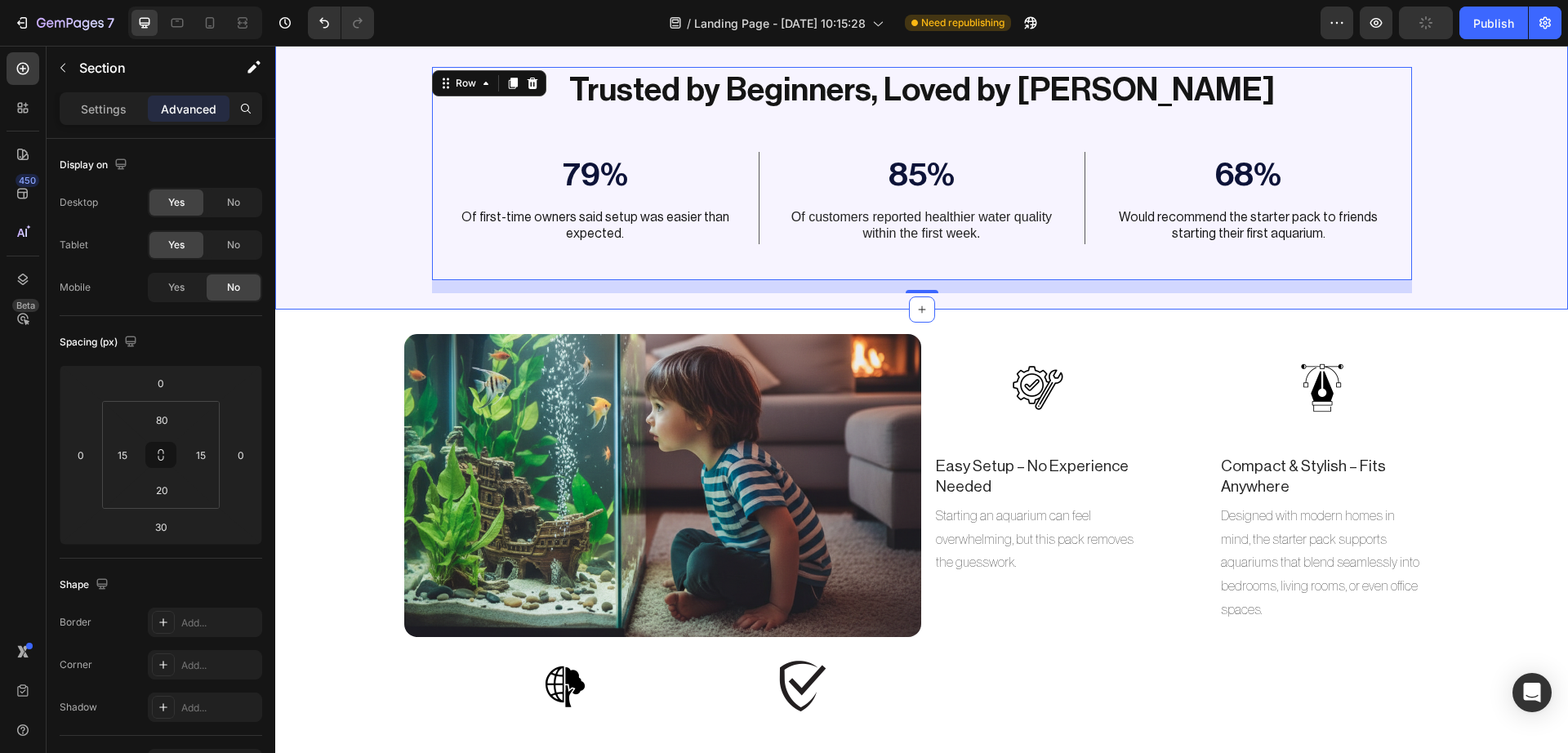
click at [1460, 142] on div "Trusted by Beginners, Loved by Fish Heading 79% Text Block Of first-time owners…" at bounding box center [922, 180] width 1268 height 227
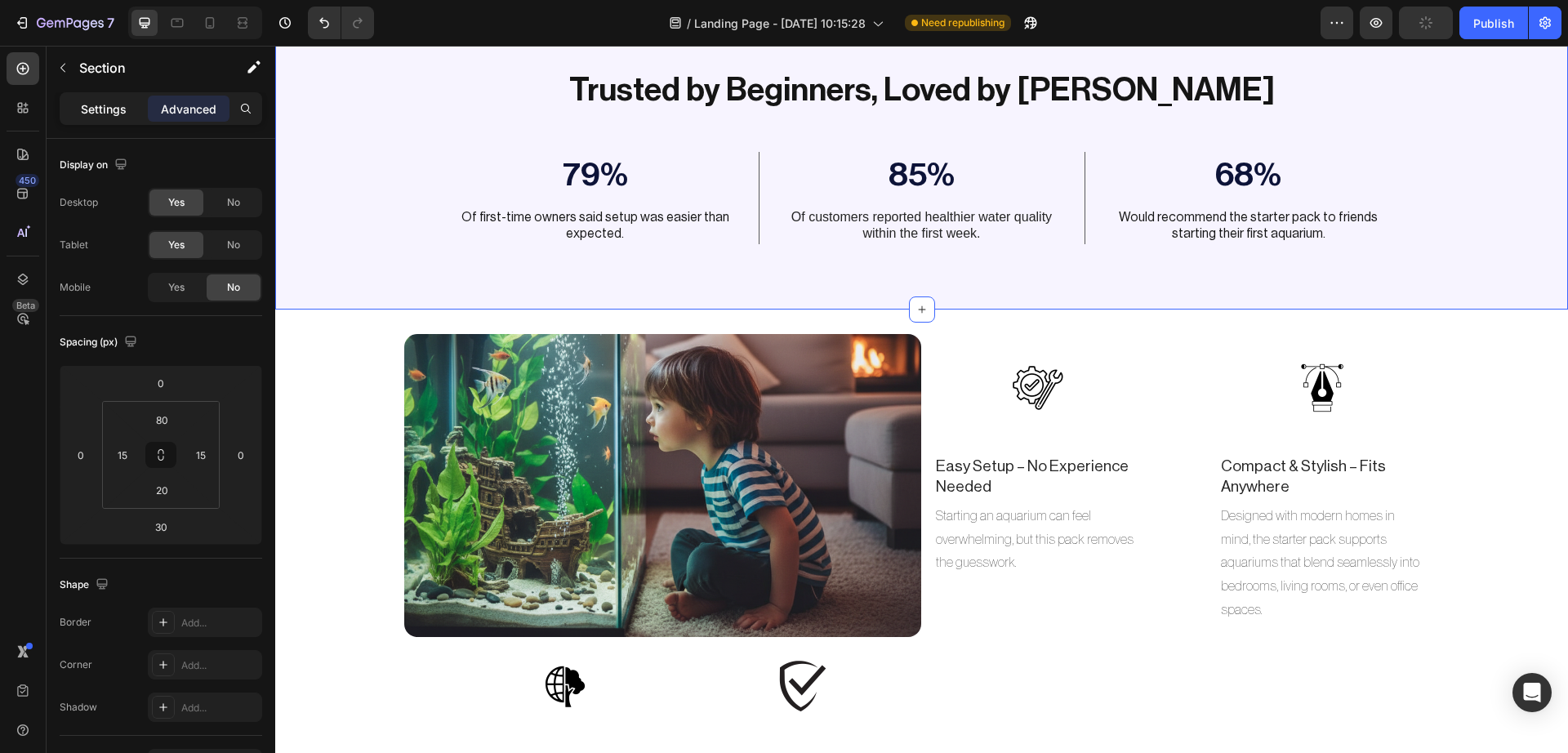
click at [110, 118] on div "Settings" at bounding box center [104, 109] width 82 height 26
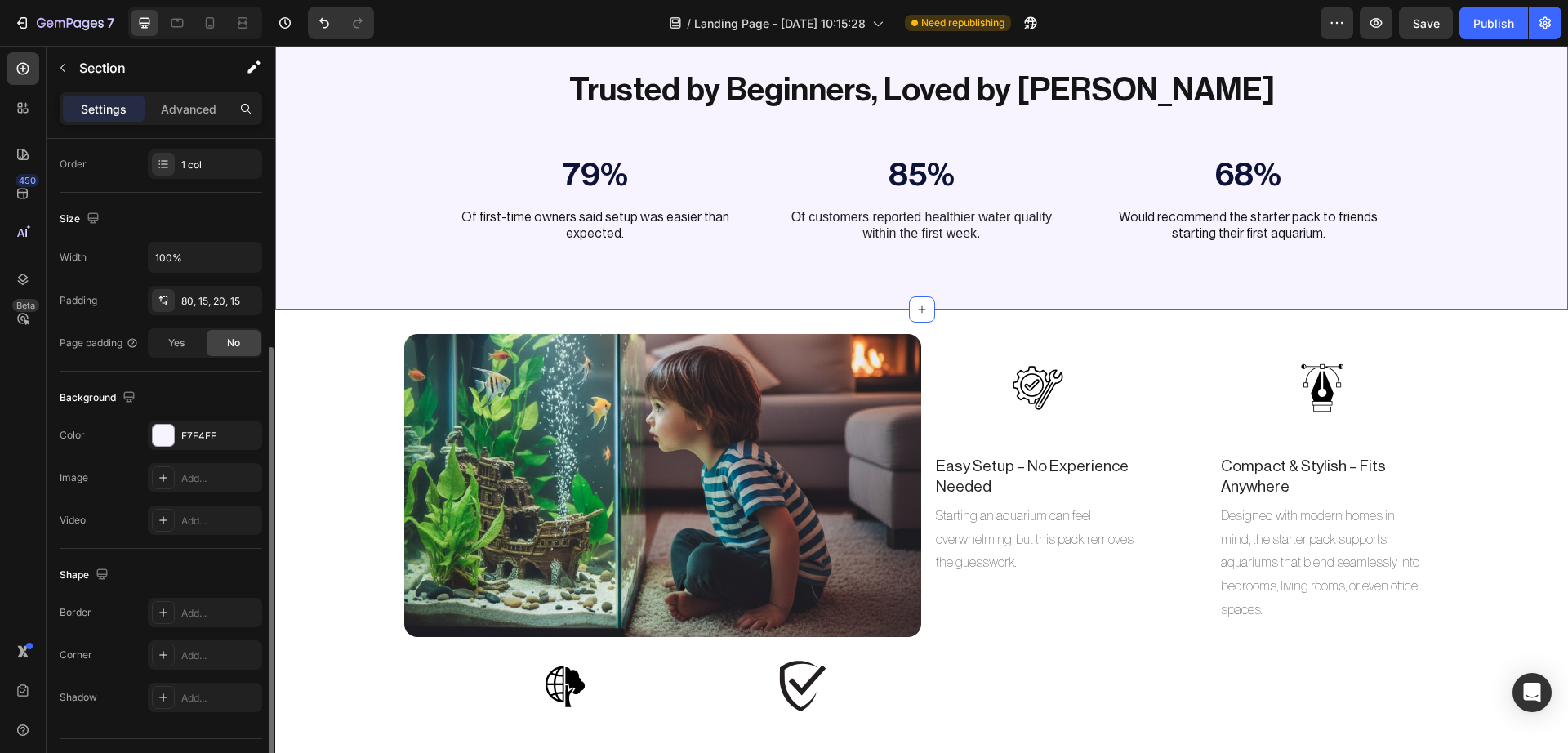
scroll to position [305, 0]
click at [167, 422] on div at bounding box center [163, 428] width 22 height 22
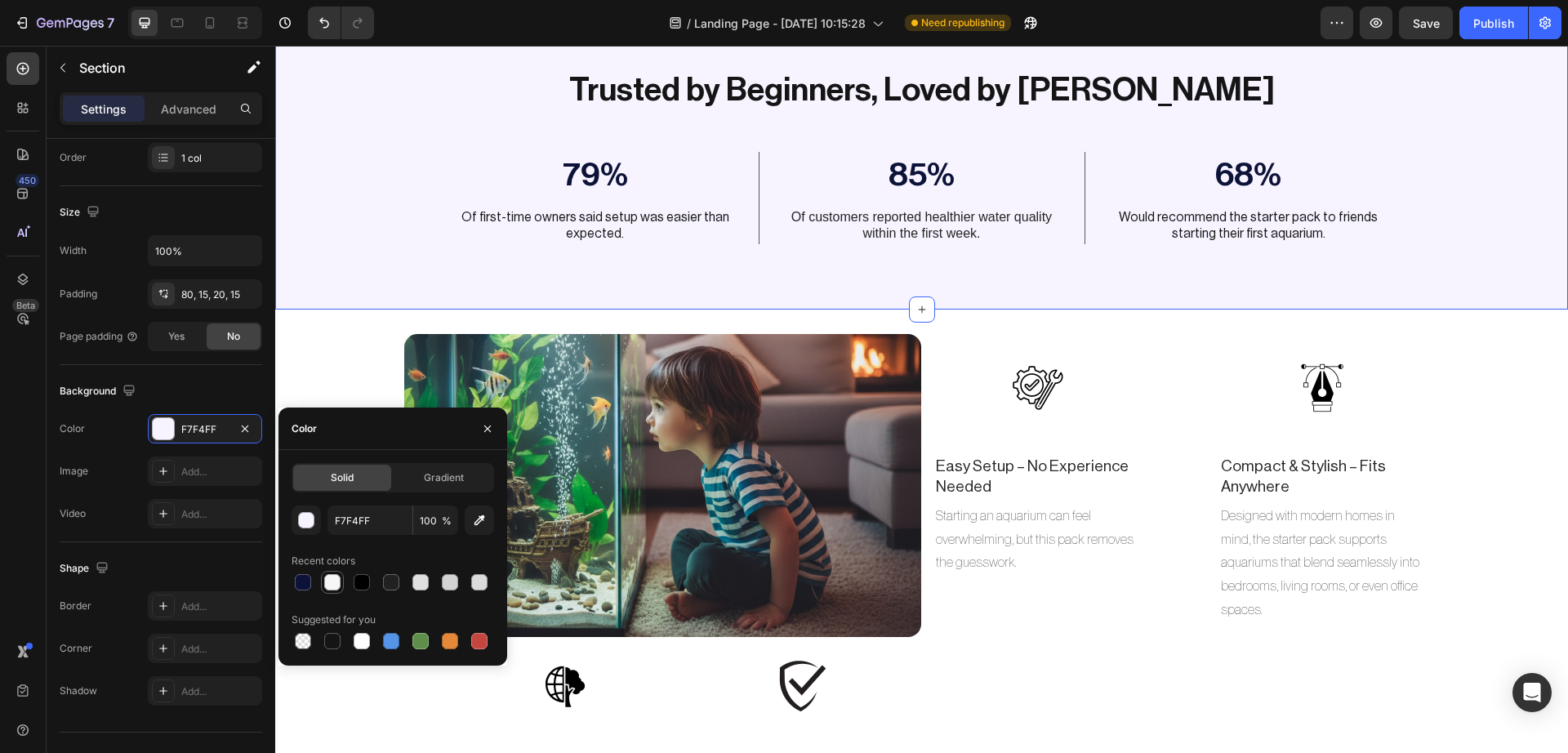
click at [333, 586] on div at bounding box center [332, 581] width 16 height 16
type input "F7F7F7"
click at [174, 241] on input "100%" at bounding box center [205, 250] width 112 height 29
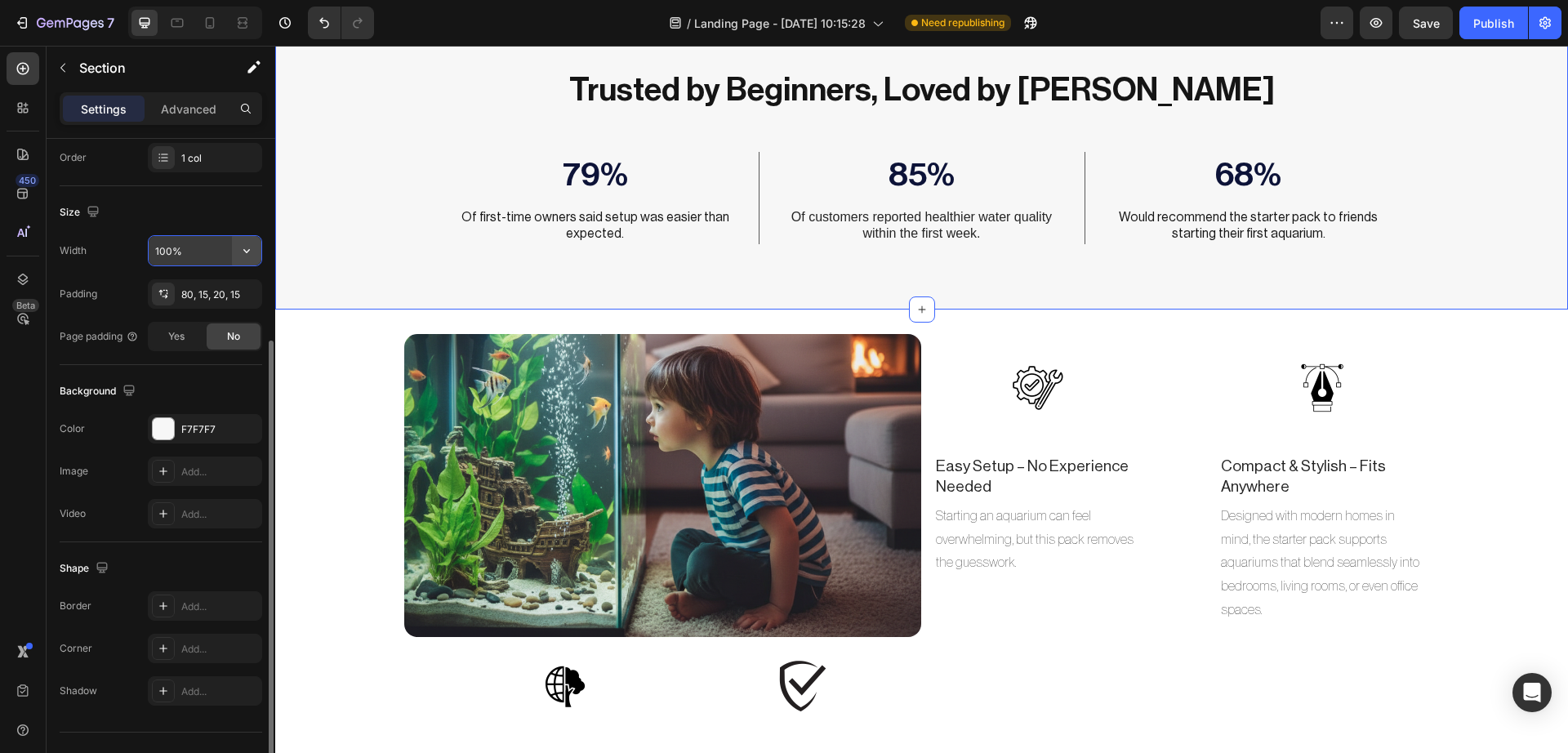
click at [234, 243] on button "button" at bounding box center [246, 250] width 29 height 29
click at [204, 253] on input "100%" at bounding box center [205, 250] width 112 height 29
click at [164, 246] on input "100%" at bounding box center [205, 250] width 112 height 29
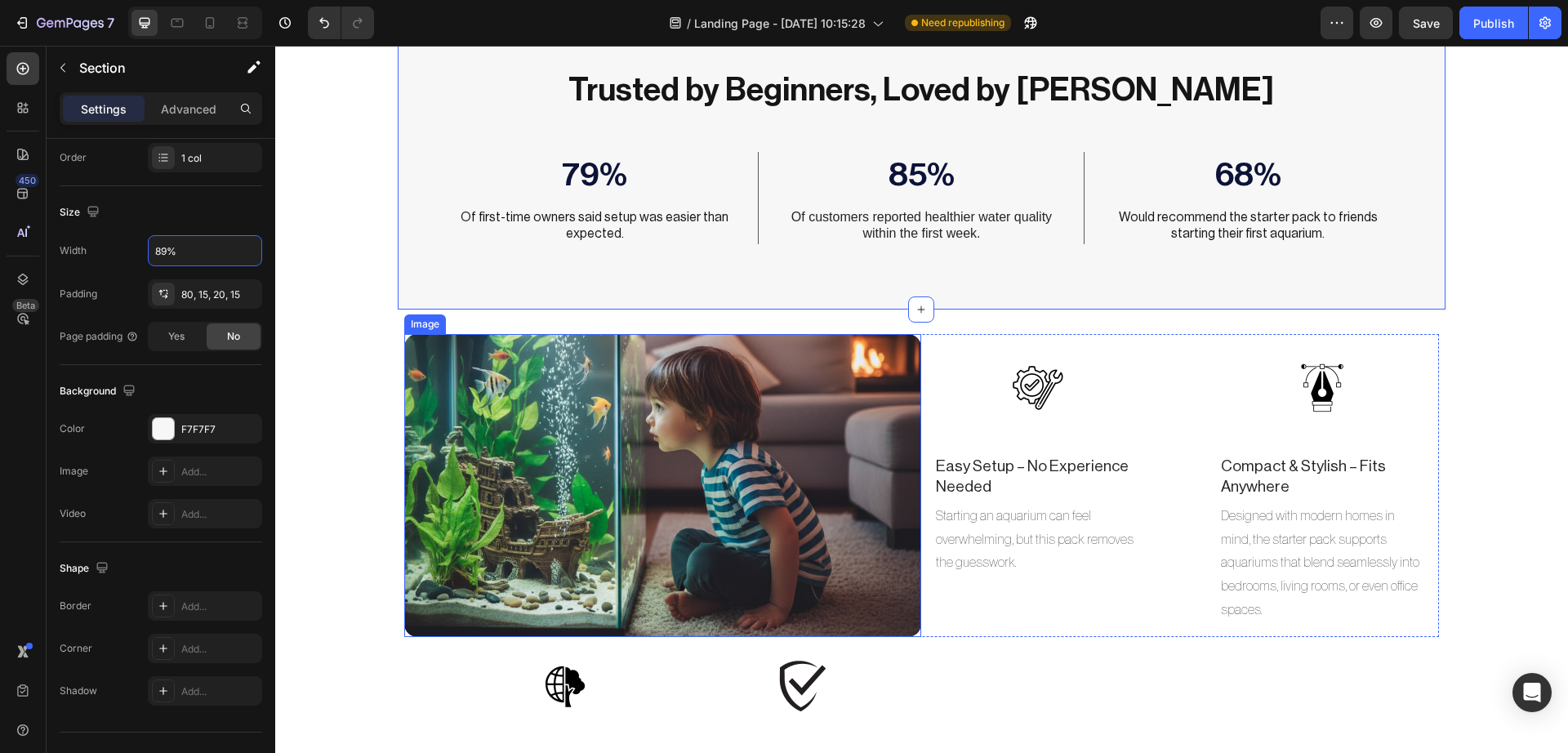
scroll to position [5288, 0]
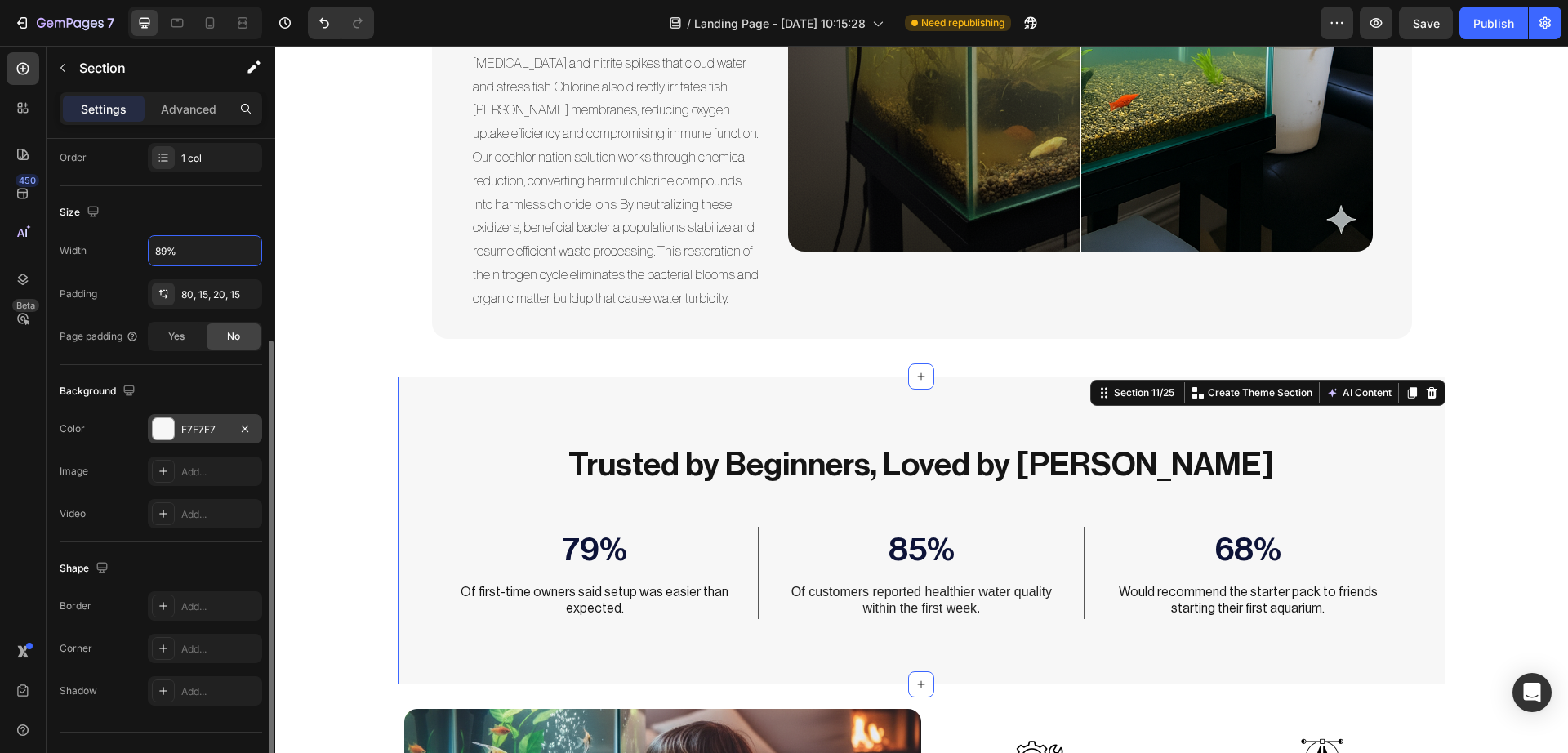
type input "89%"
click at [167, 427] on div at bounding box center [163, 428] width 22 height 22
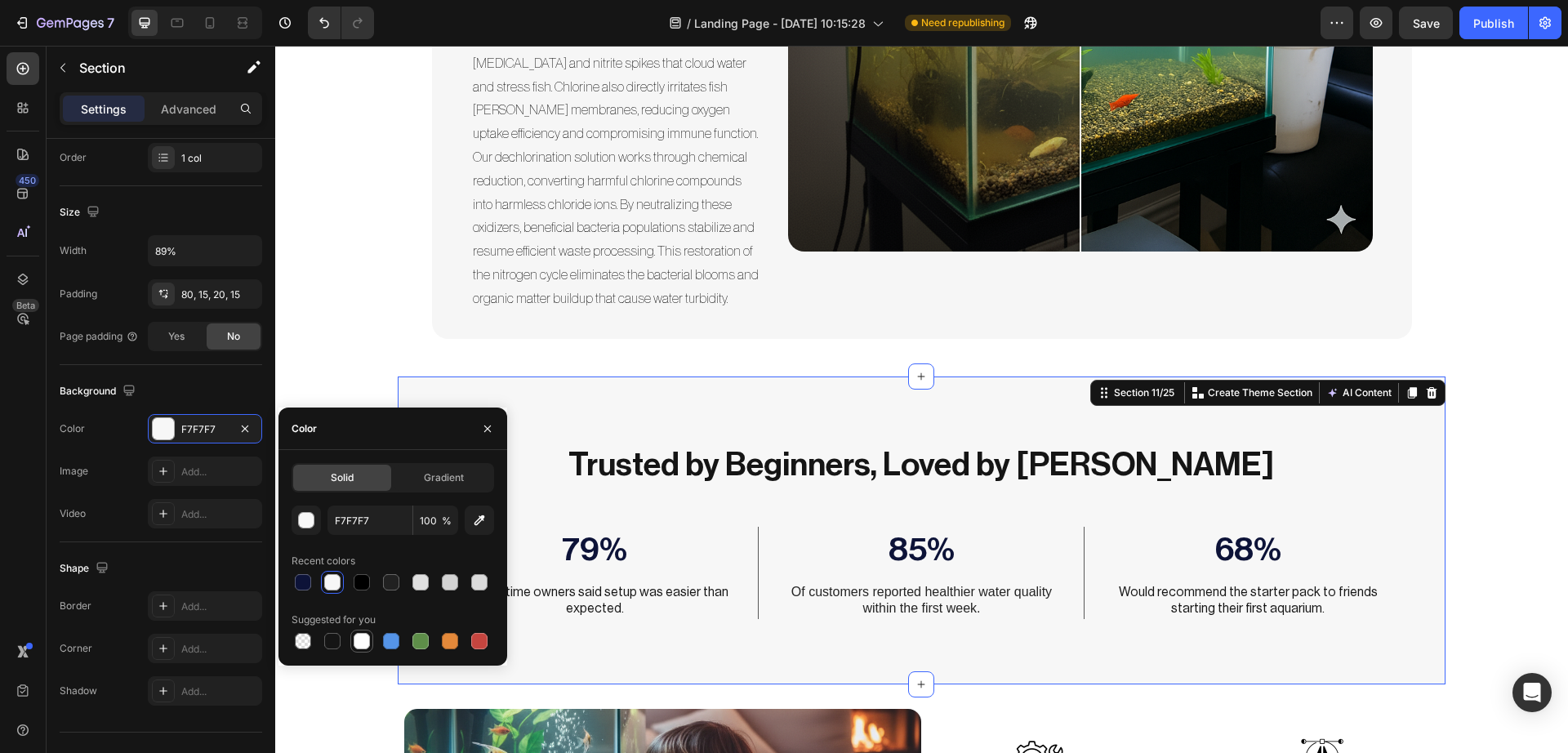
click at [350, 647] on div at bounding box center [361, 641] width 23 height 23
type input "FFFFFF"
click at [889, 584] on p "Of customers reported healthier water quality within the first week." at bounding box center [920, 601] width 282 height 34
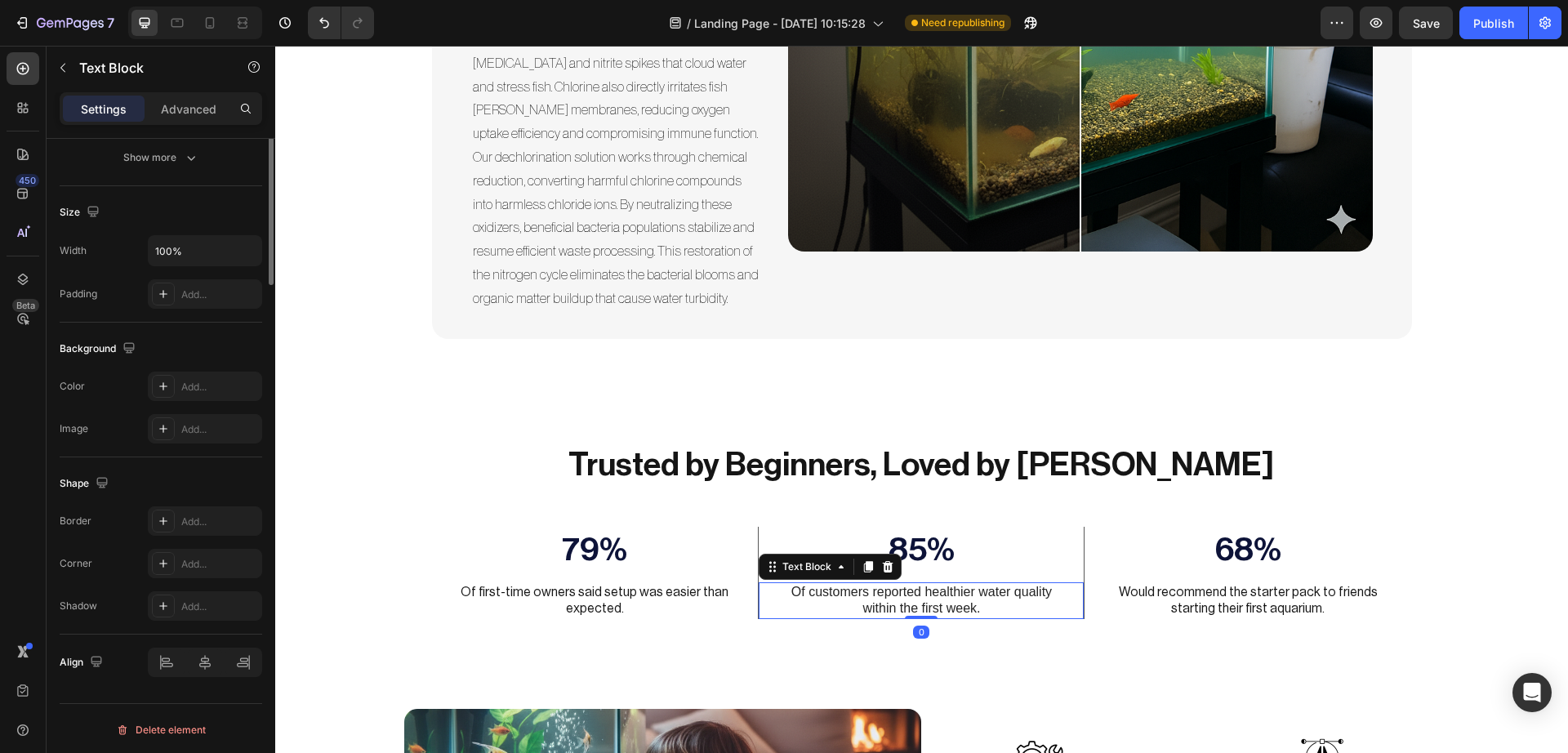
scroll to position [0, 0]
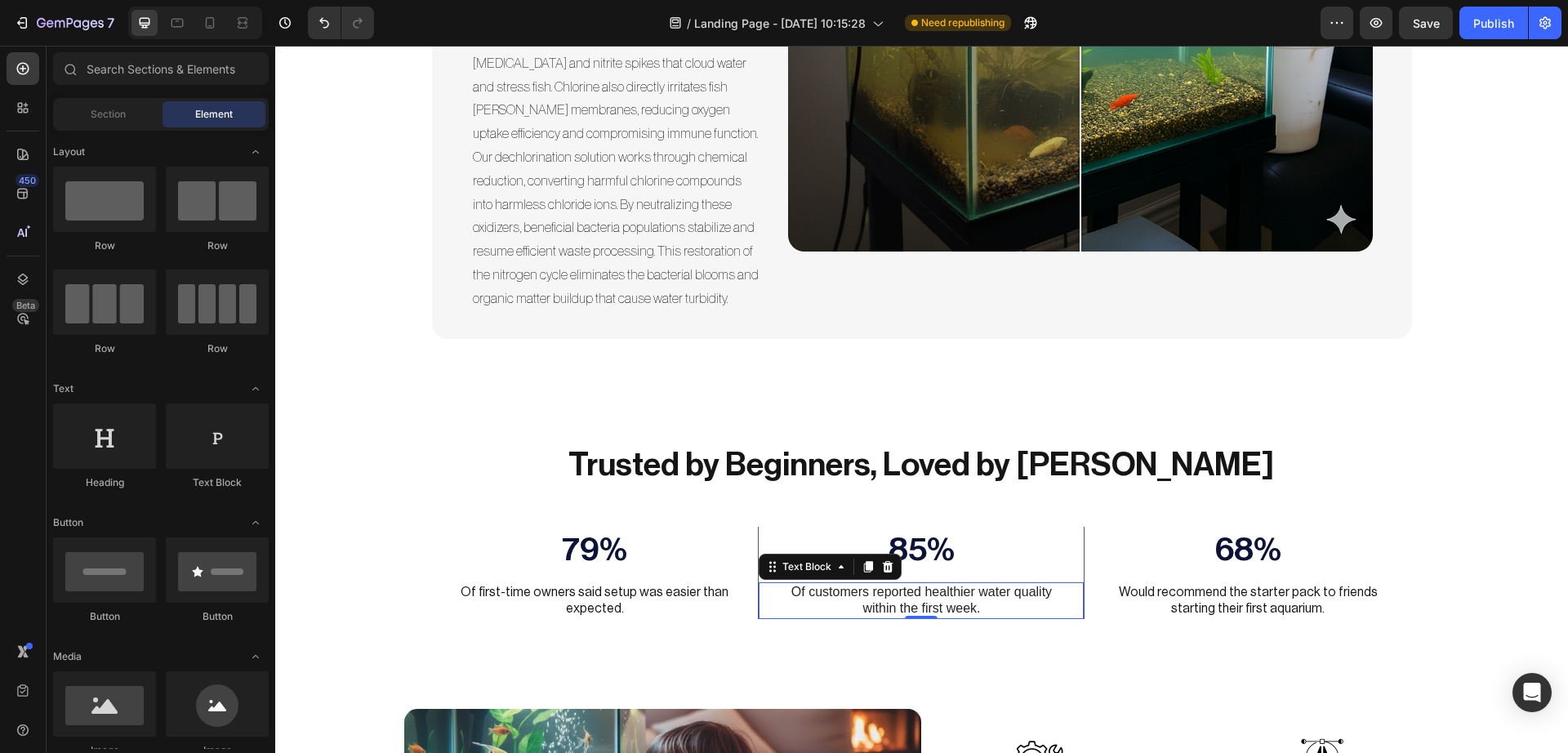
click at [1551, 571] on div "Professional Water Treatment for Crystal Clear Aquariums Heading Transform clou…" at bounding box center [922, 36] width 1293 height 10491
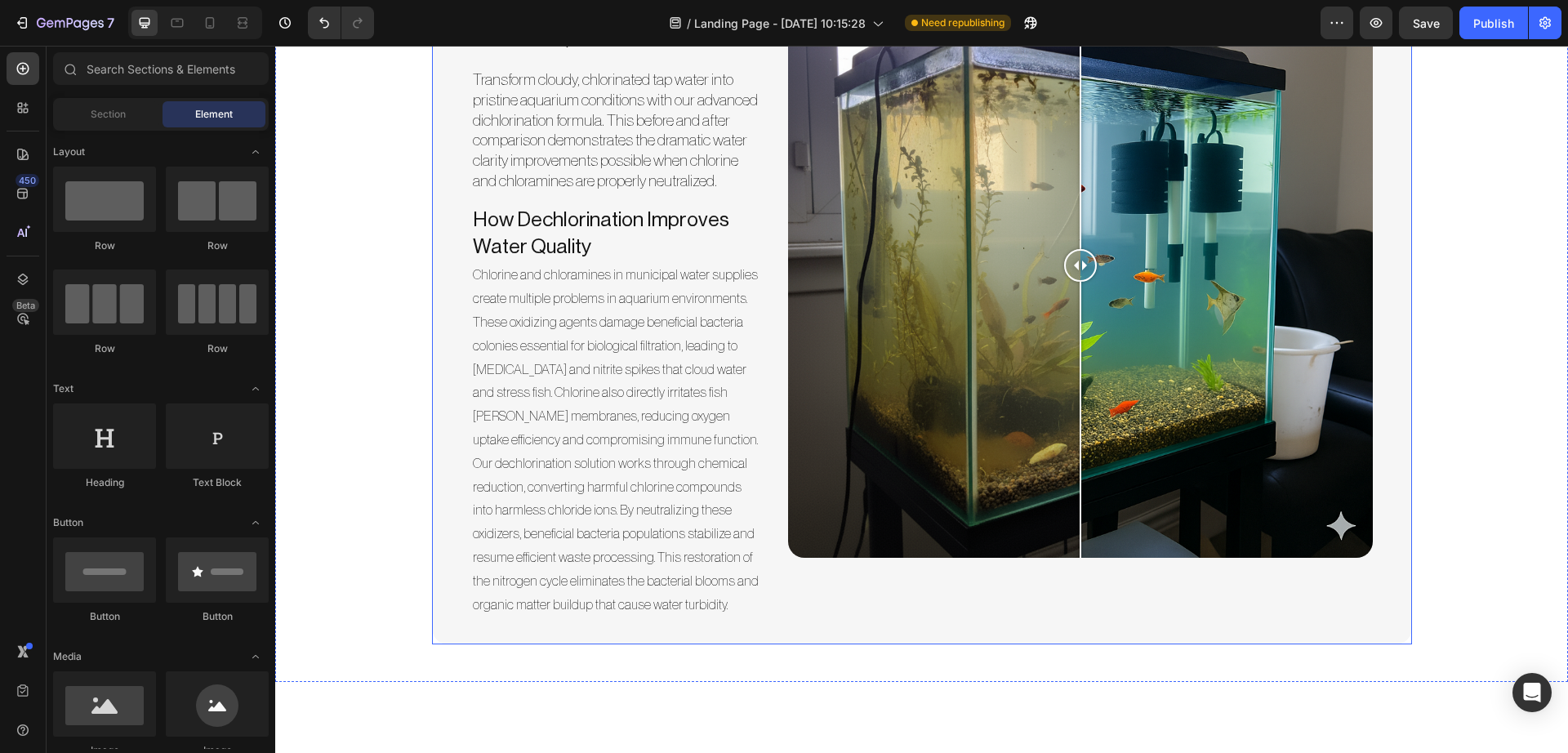
scroll to position [5370, 0]
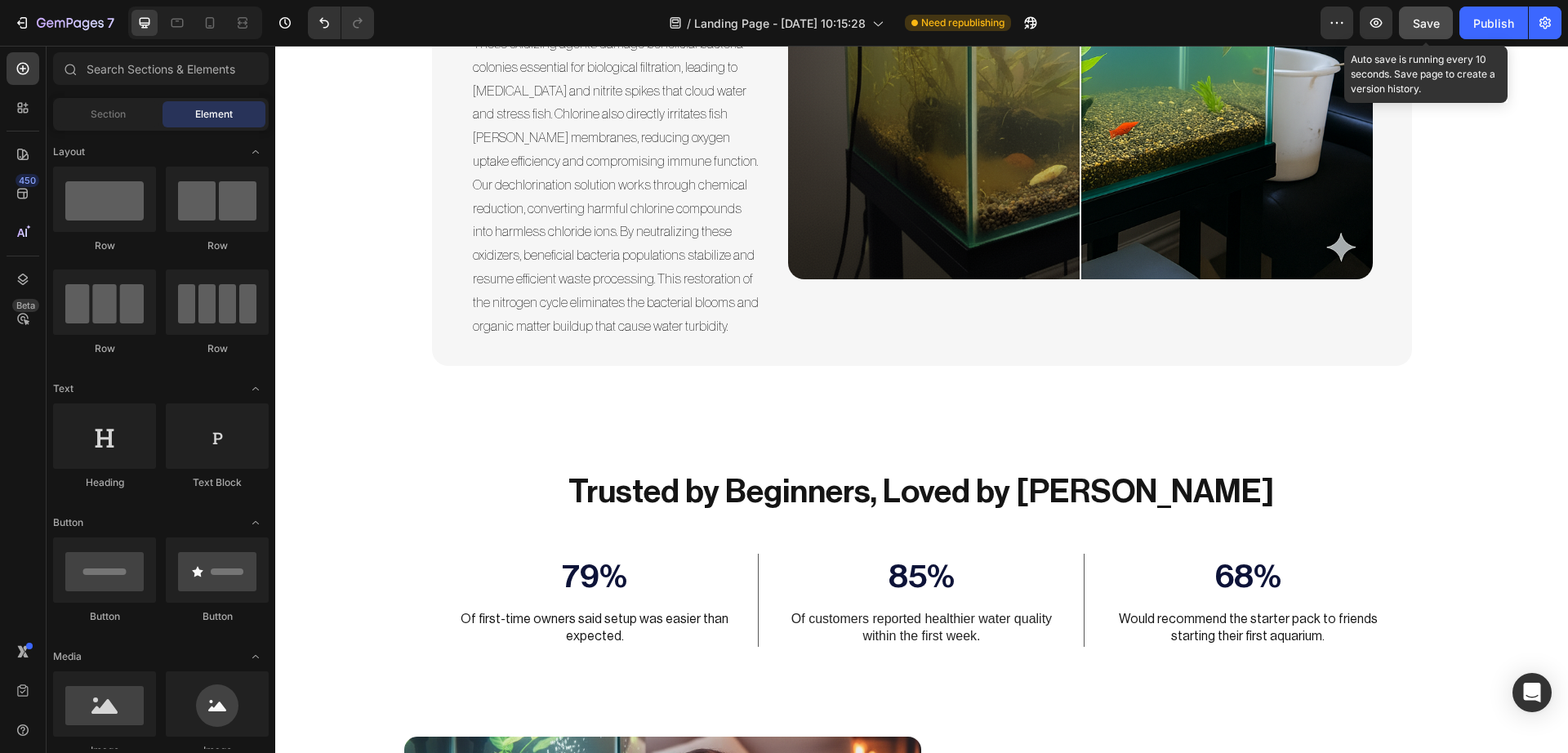
click at [1428, 33] on button "Save" at bounding box center [1425, 23] width 54 height 33
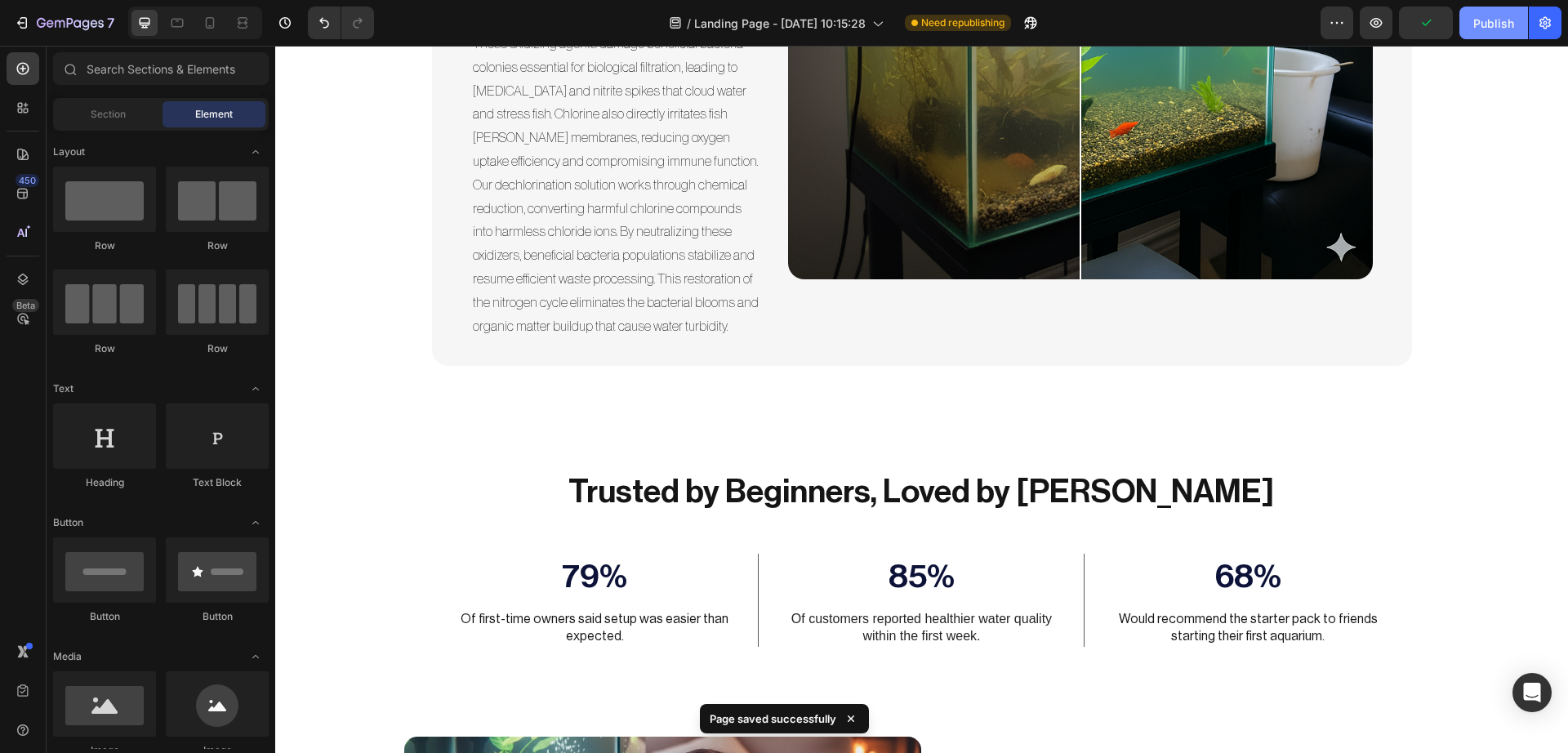
click at [1483, 24] on div "Publish" at bounding box center [1493, 24] width 41 height 17
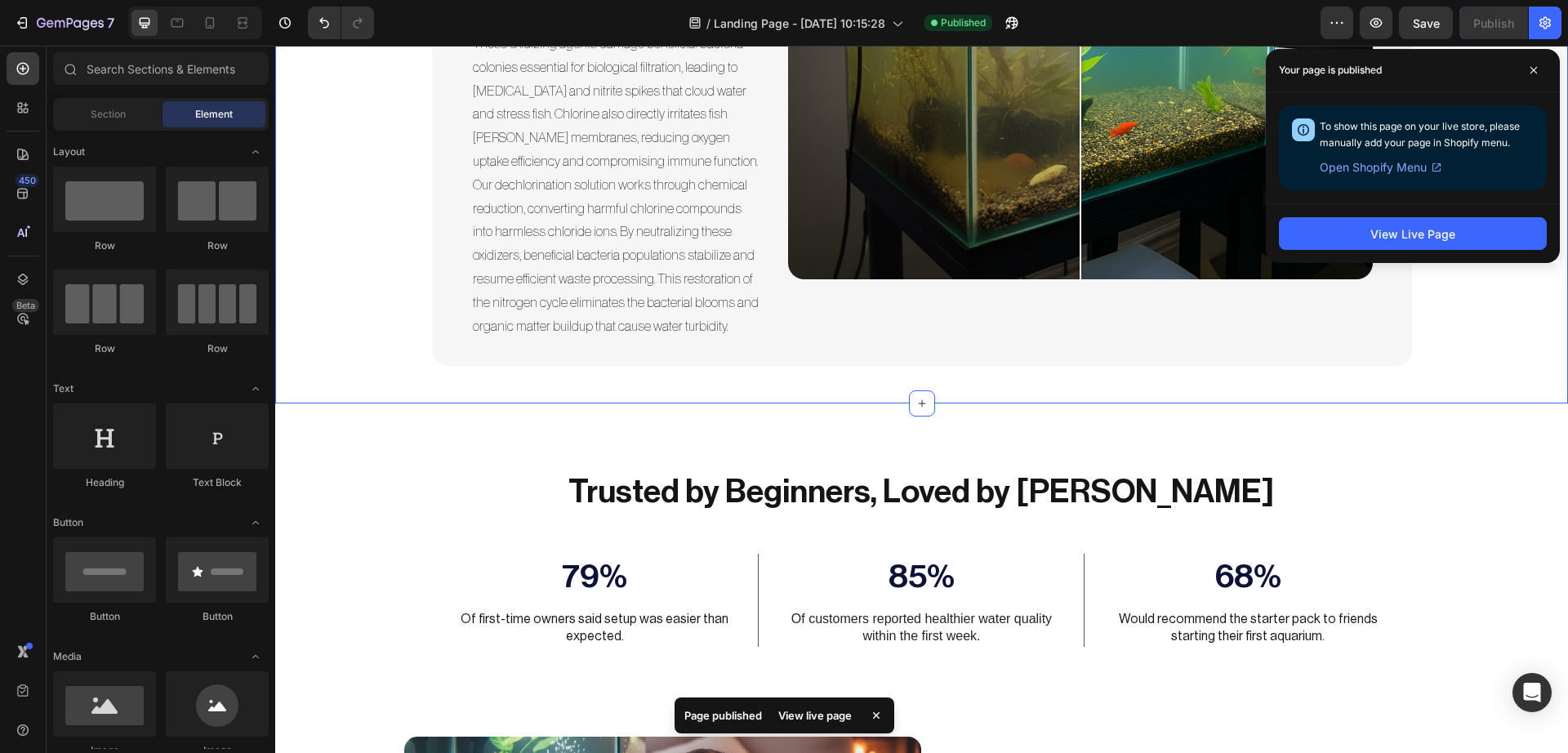
click at [1496, 299] on div "Professional Water Treatment for Crystal Clear Aquariums Heading Transform clou…" at bounding box center [922, 18] width 1268 height 725
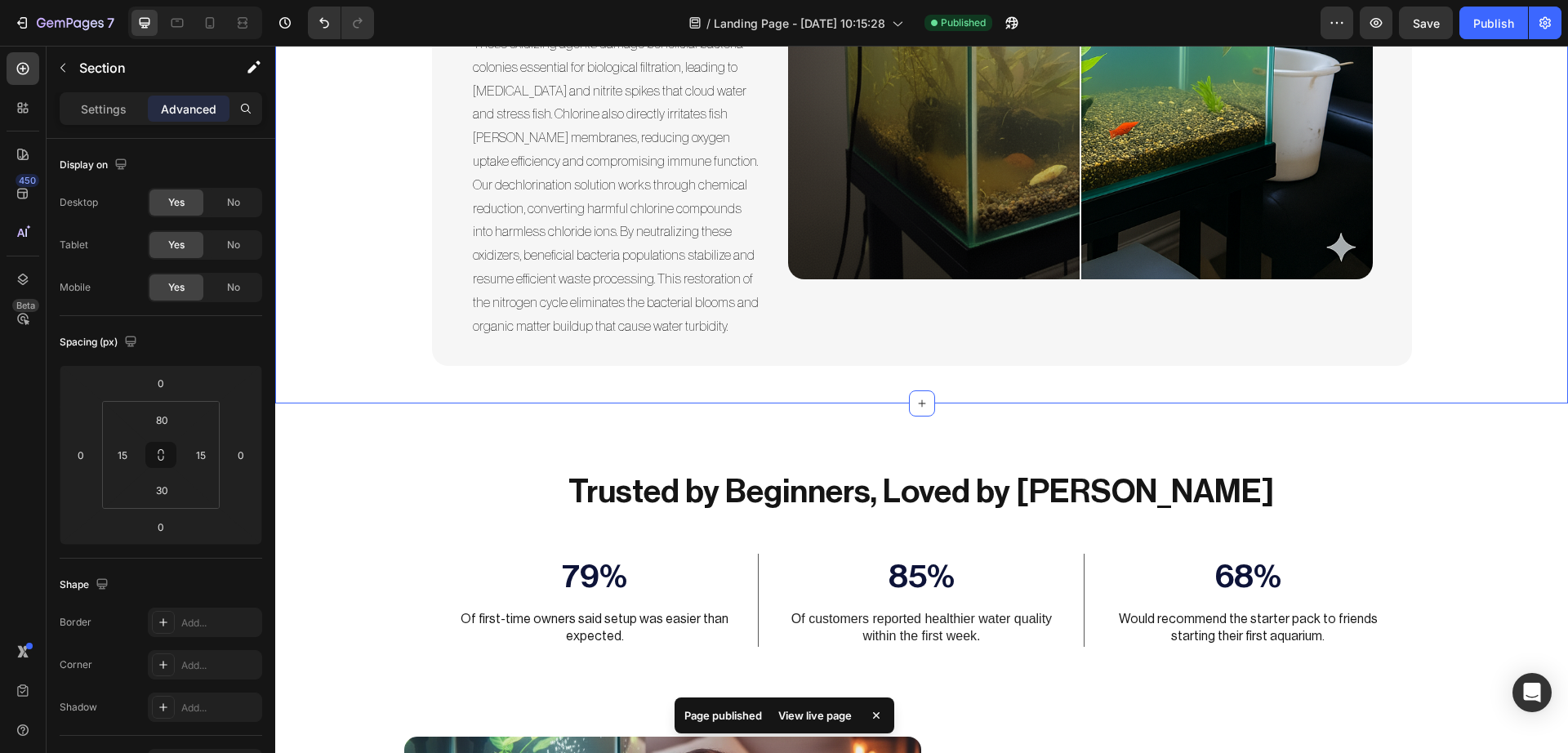
click at [1447, 521] on section "Trusted by Beginners, Loved by Fish Heading 79% Text Block Of first-time owners…" at bounding box center [921, 558] width 1176 height 309
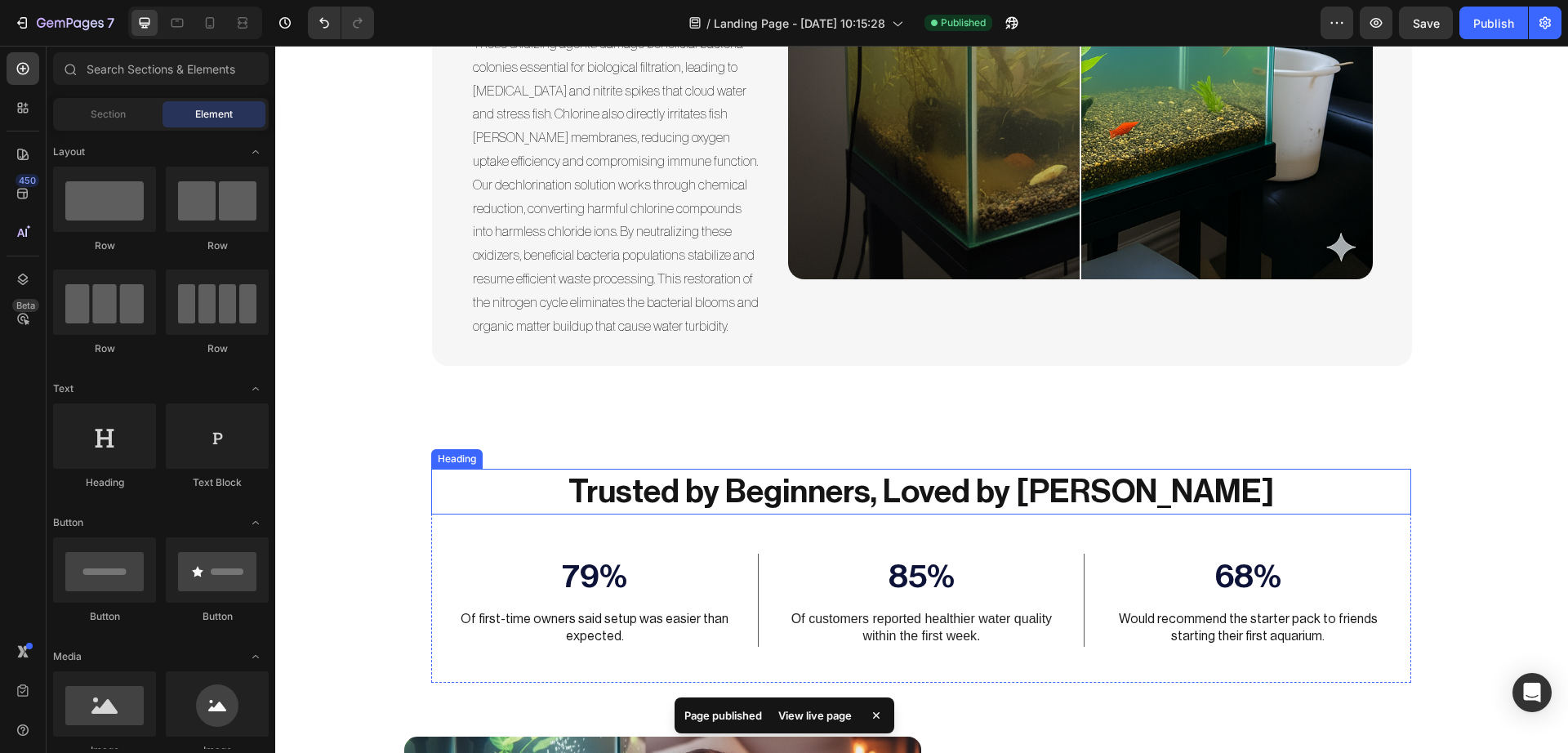
click at [1330, 477] on h2 "Trusted by Beginners, Loved by [PERSON_NAME]" at bounding box center [921, 492] width 980 height 45
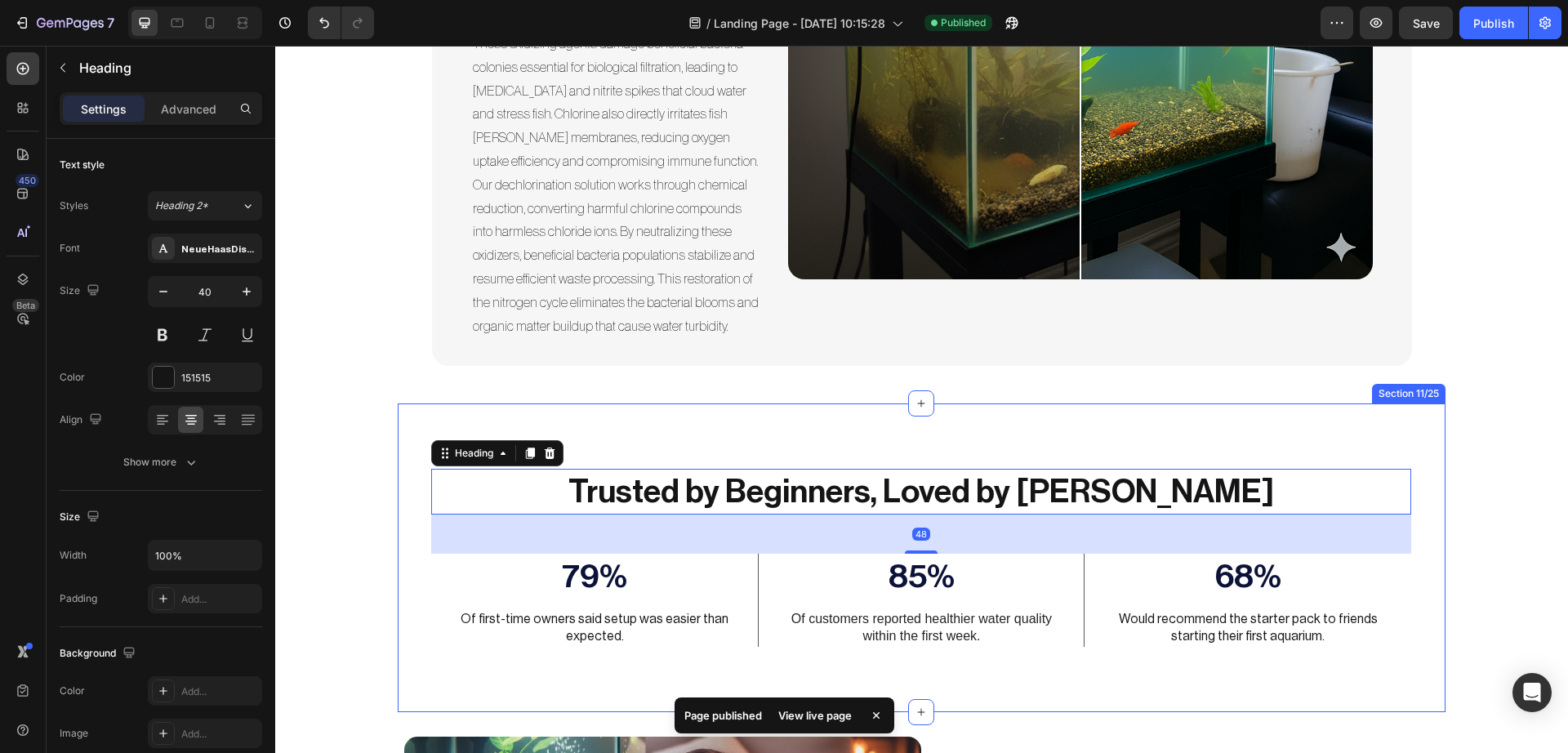
click at [1421, 472] on div "Trusted by Beginners, Loved by Fish Heading 48 79% Text Block Of first-time own…" at bounding box center [920, 558] width 1046 height 309
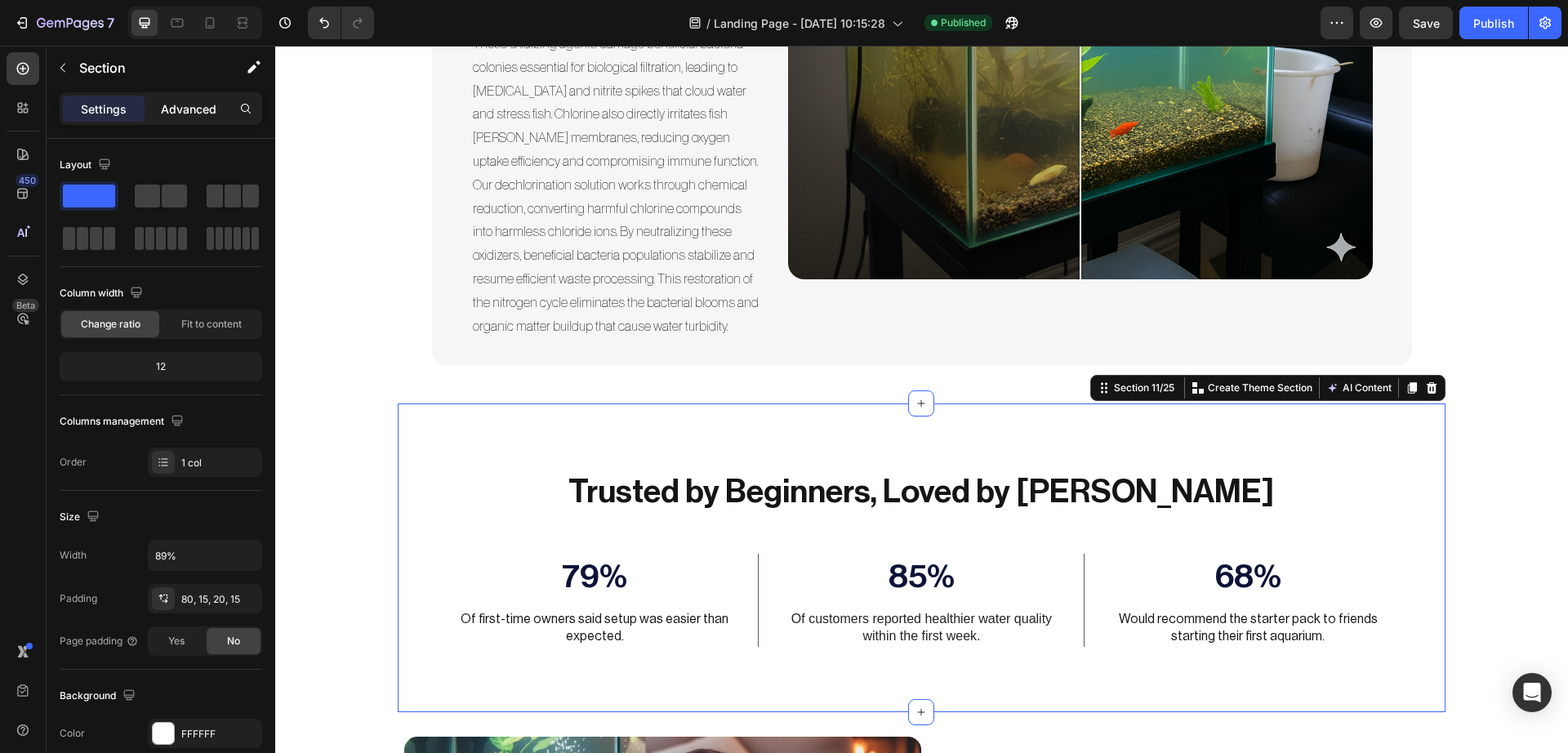
click at [203, 98] on div "Advanced" at bounding box center [189, 109] width 82 height 26
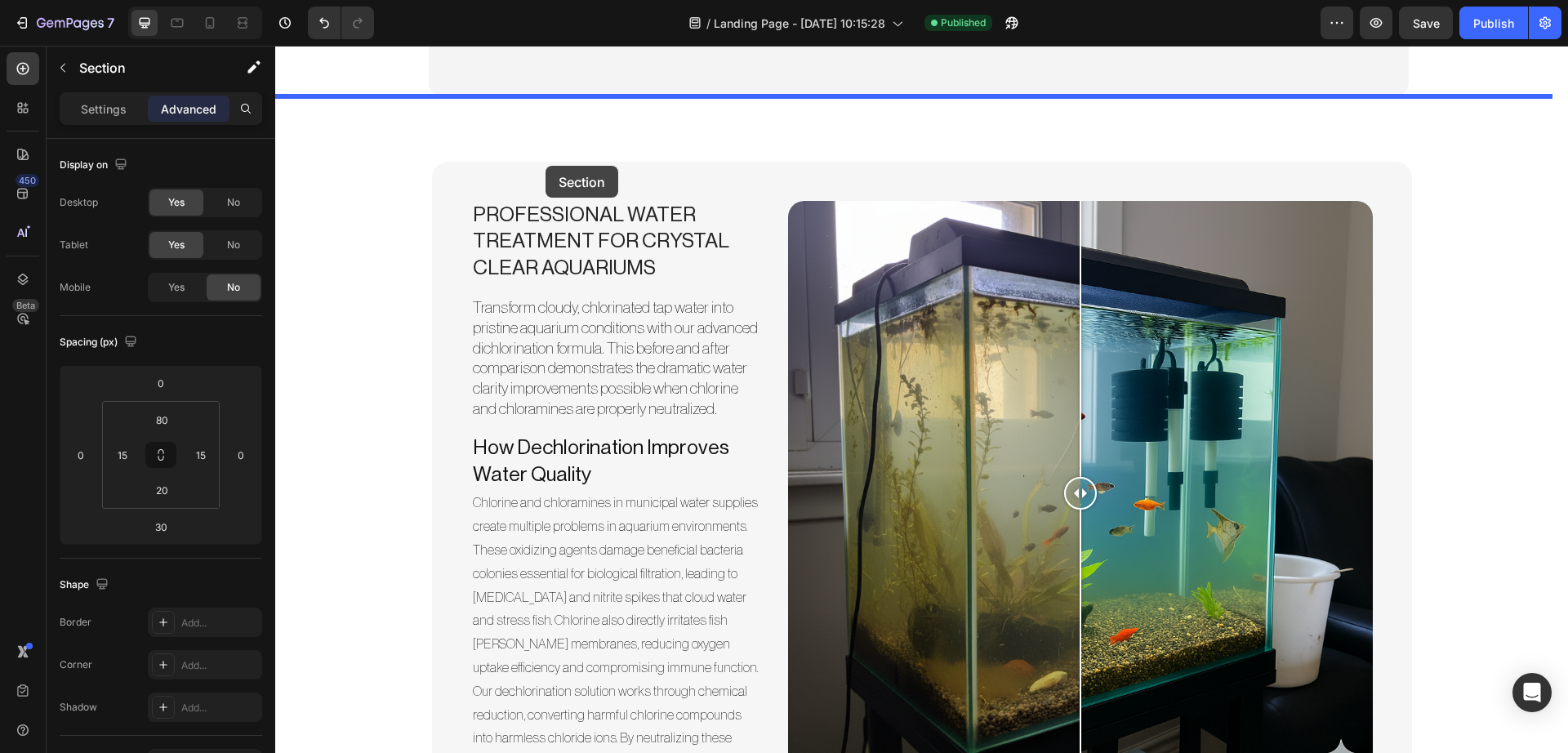
scroll to position [4813, 0]
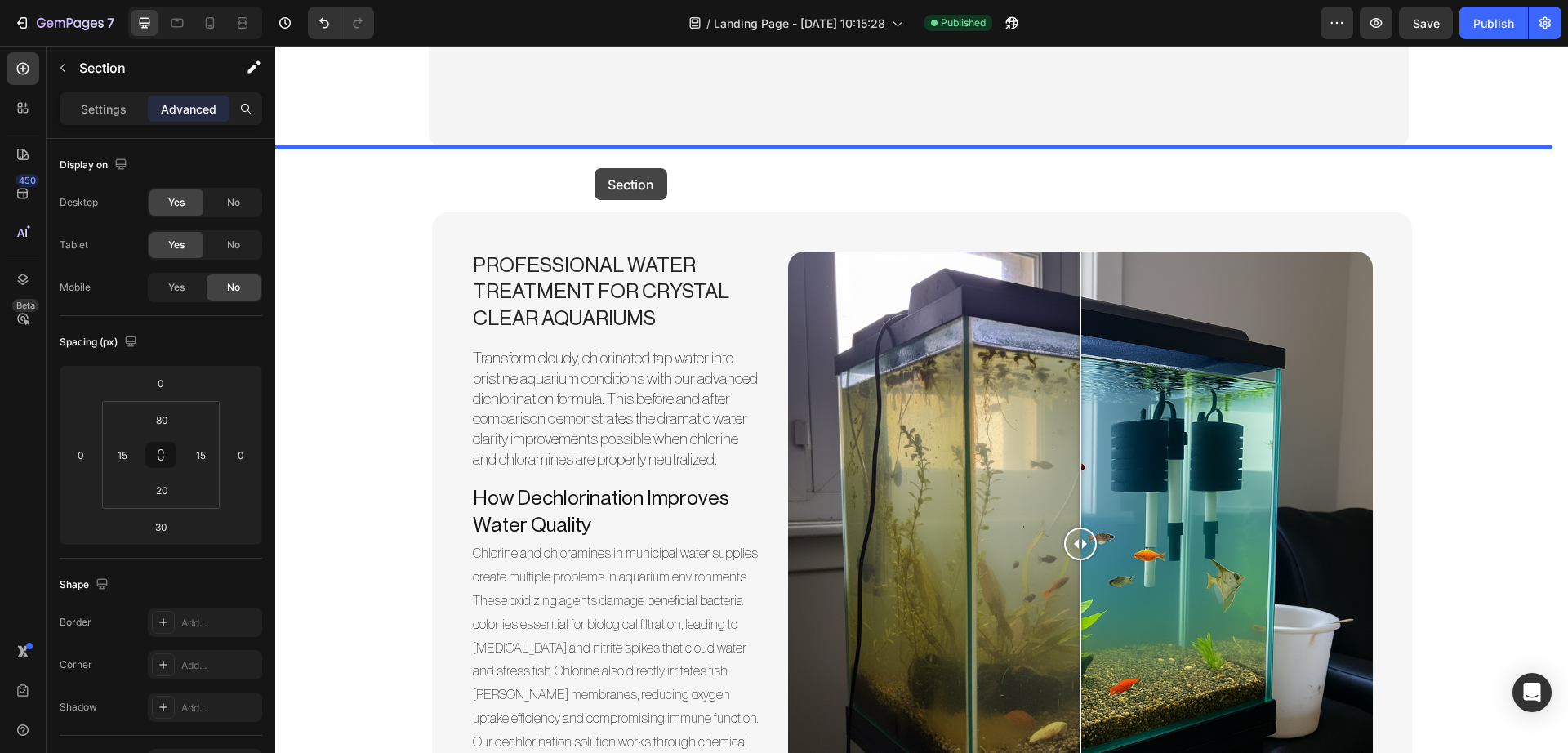
drag, startPoint x: 437, startPoint y: 447, endPoint x: 594, endPoint y: 168, distance: 320.1
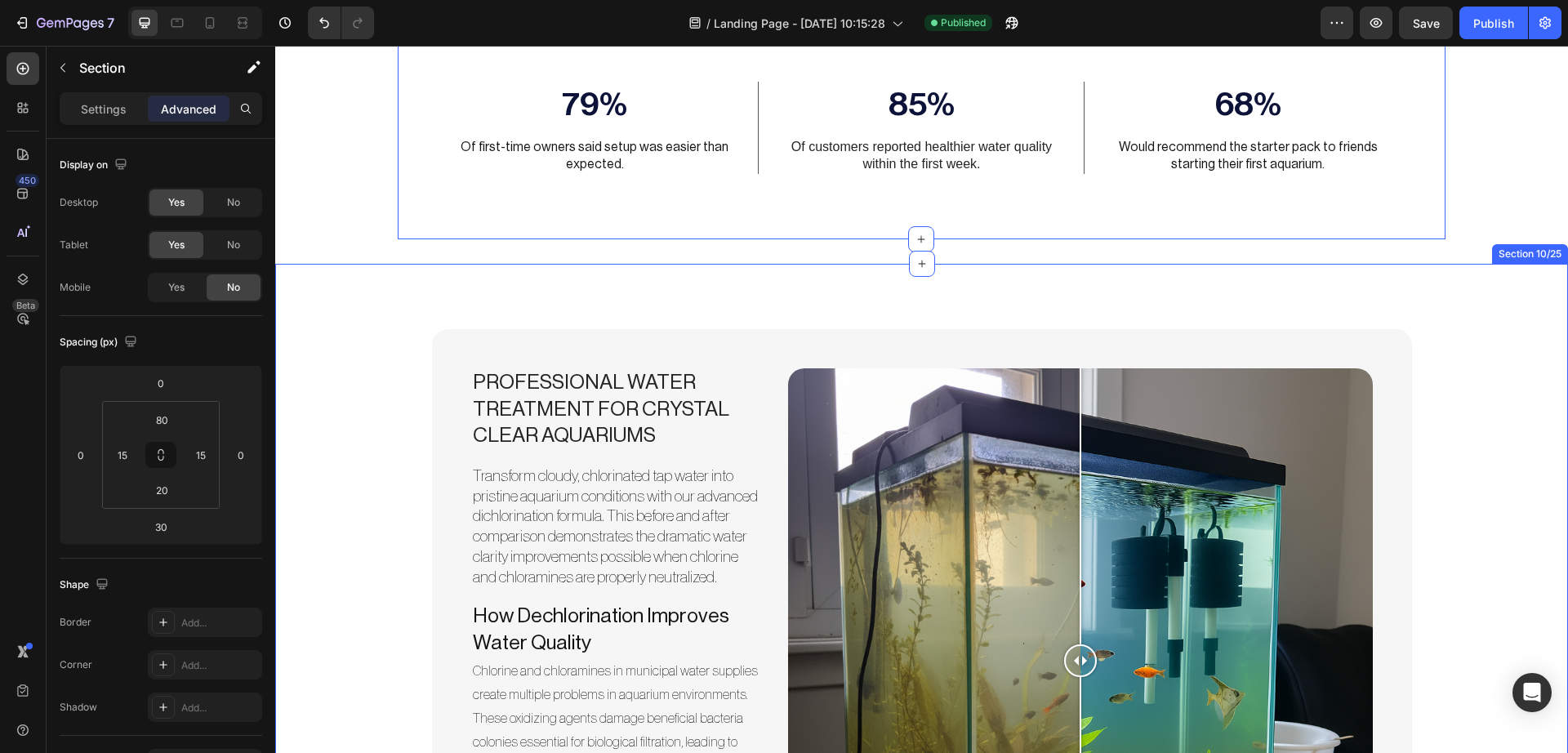
click at [1360, 486] on div "Professional Water Treatment for Crystal Clear Aquariums Heading Transform clou…" at bounding box center [922, 671] width 1293 height 814
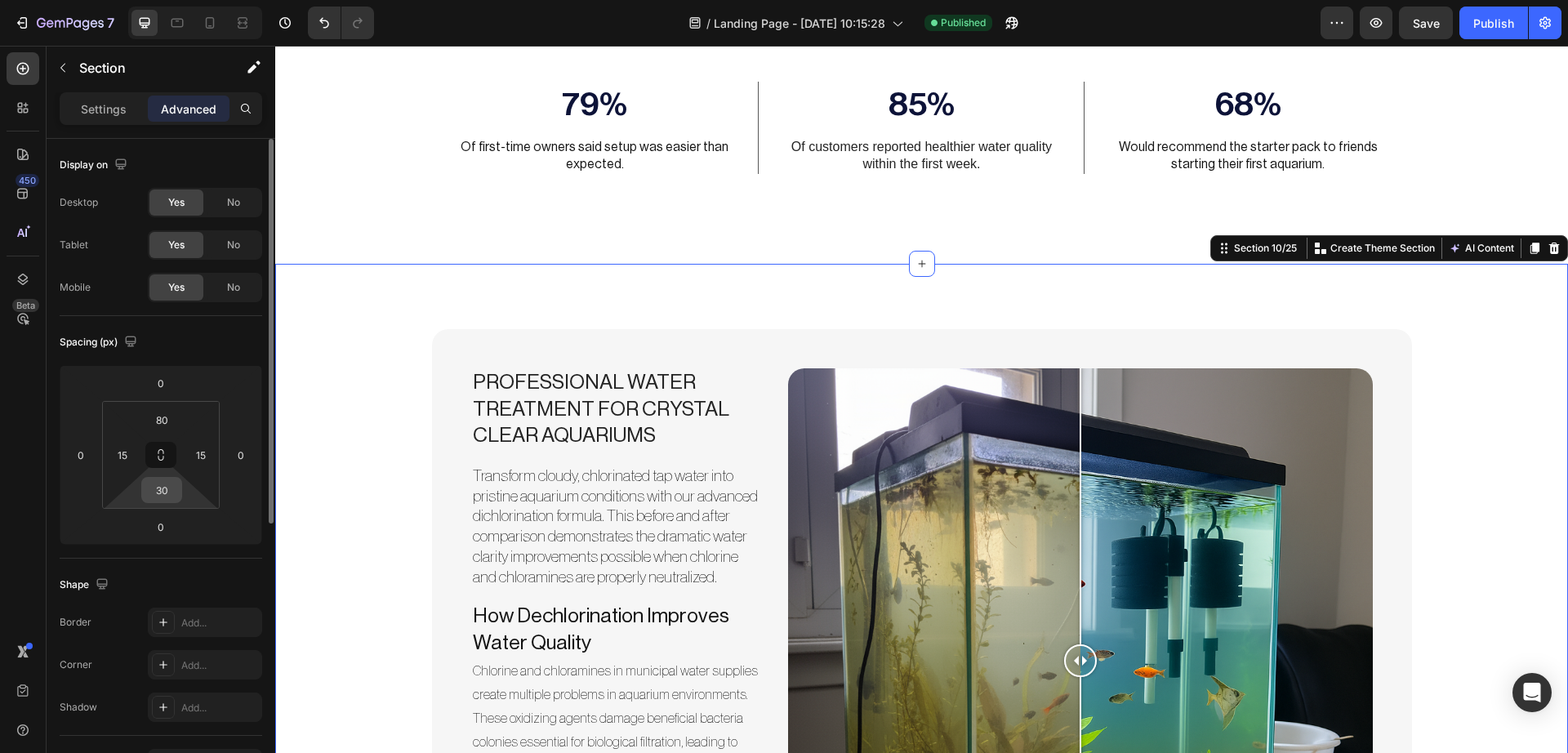
click at [169, 491] on input "30" at bounding box center [161, 490] width 33 height 25
type input "30"
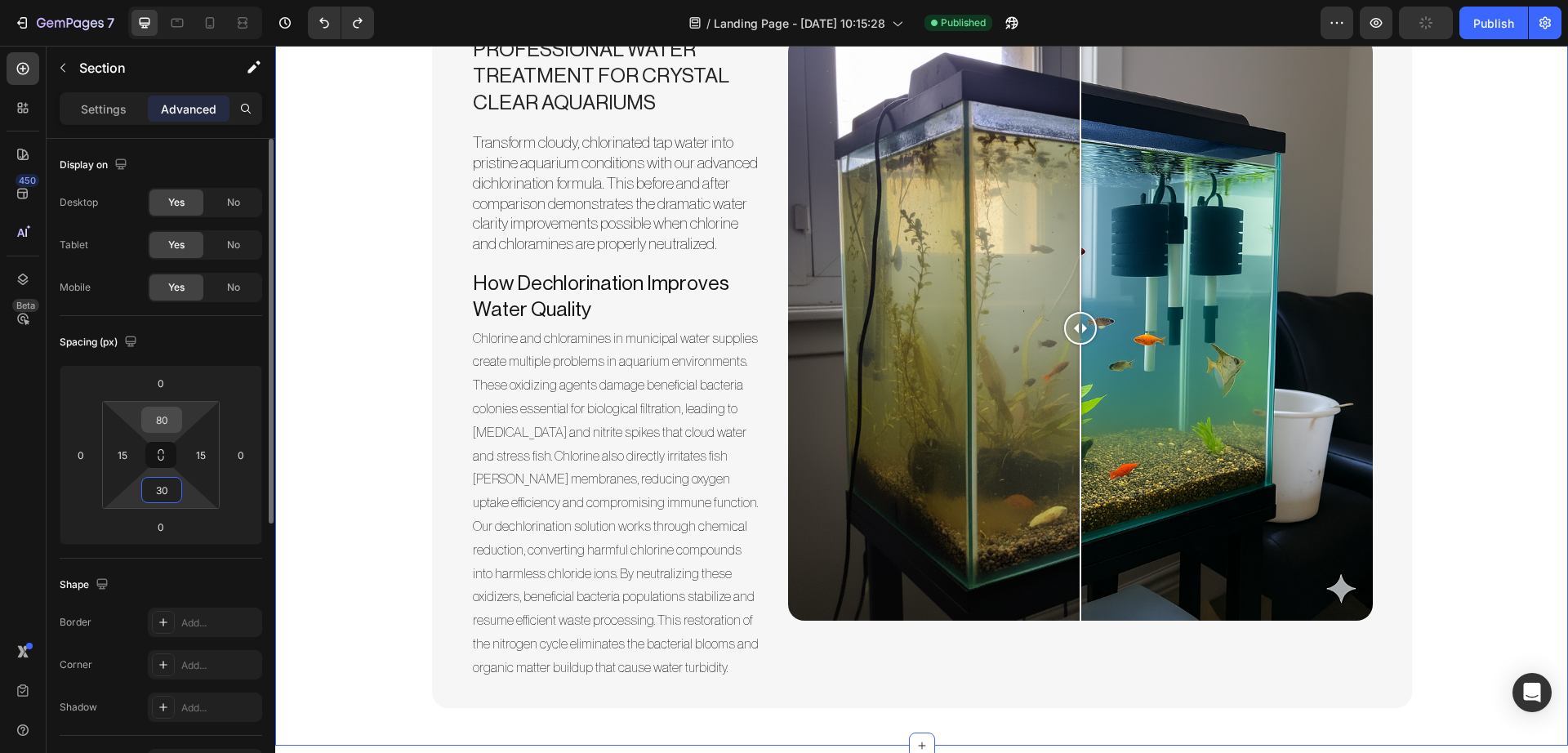
click at [160, 414] on input "80" at bounding box center [161, 420] width 33 height 25
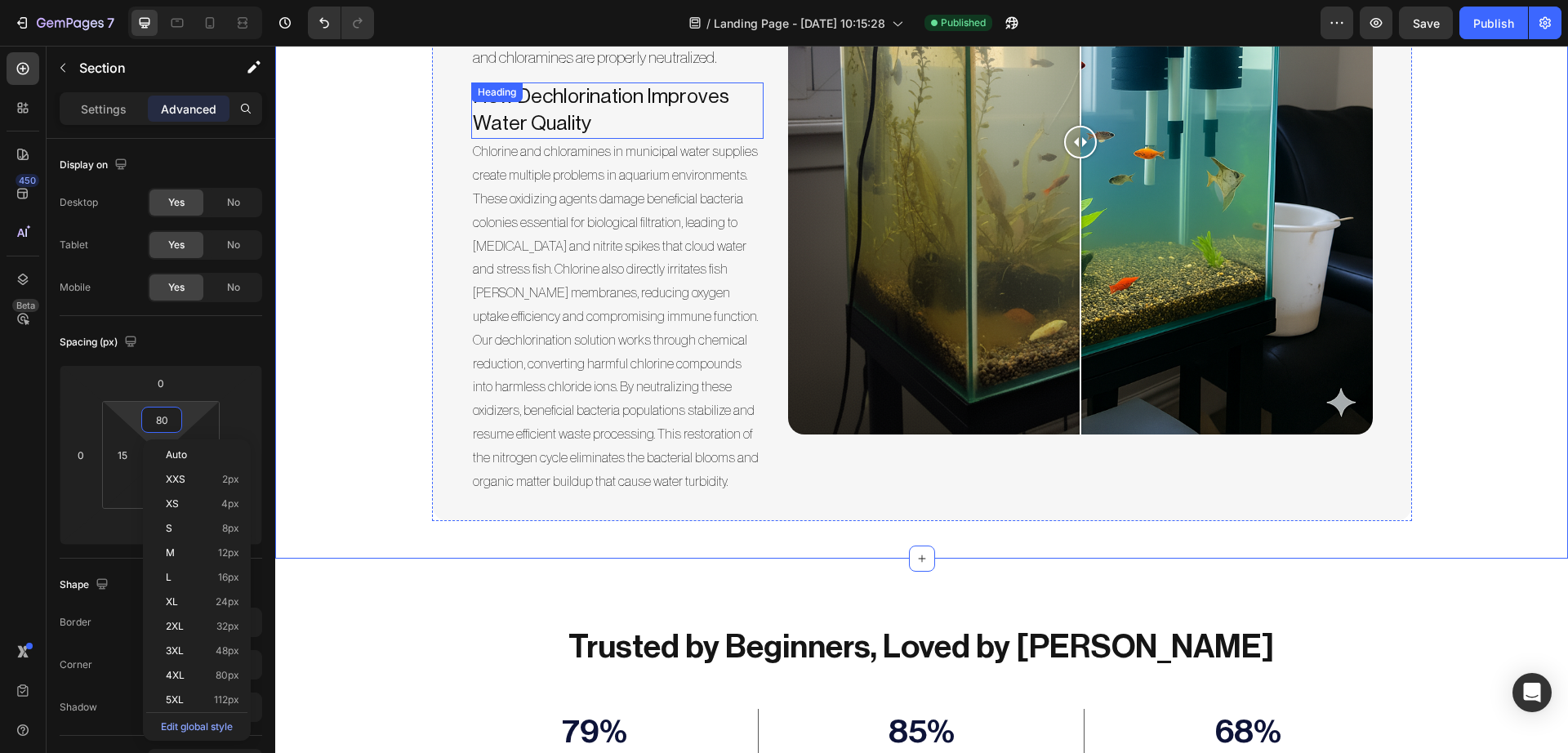
scroll to position [5256, 0]
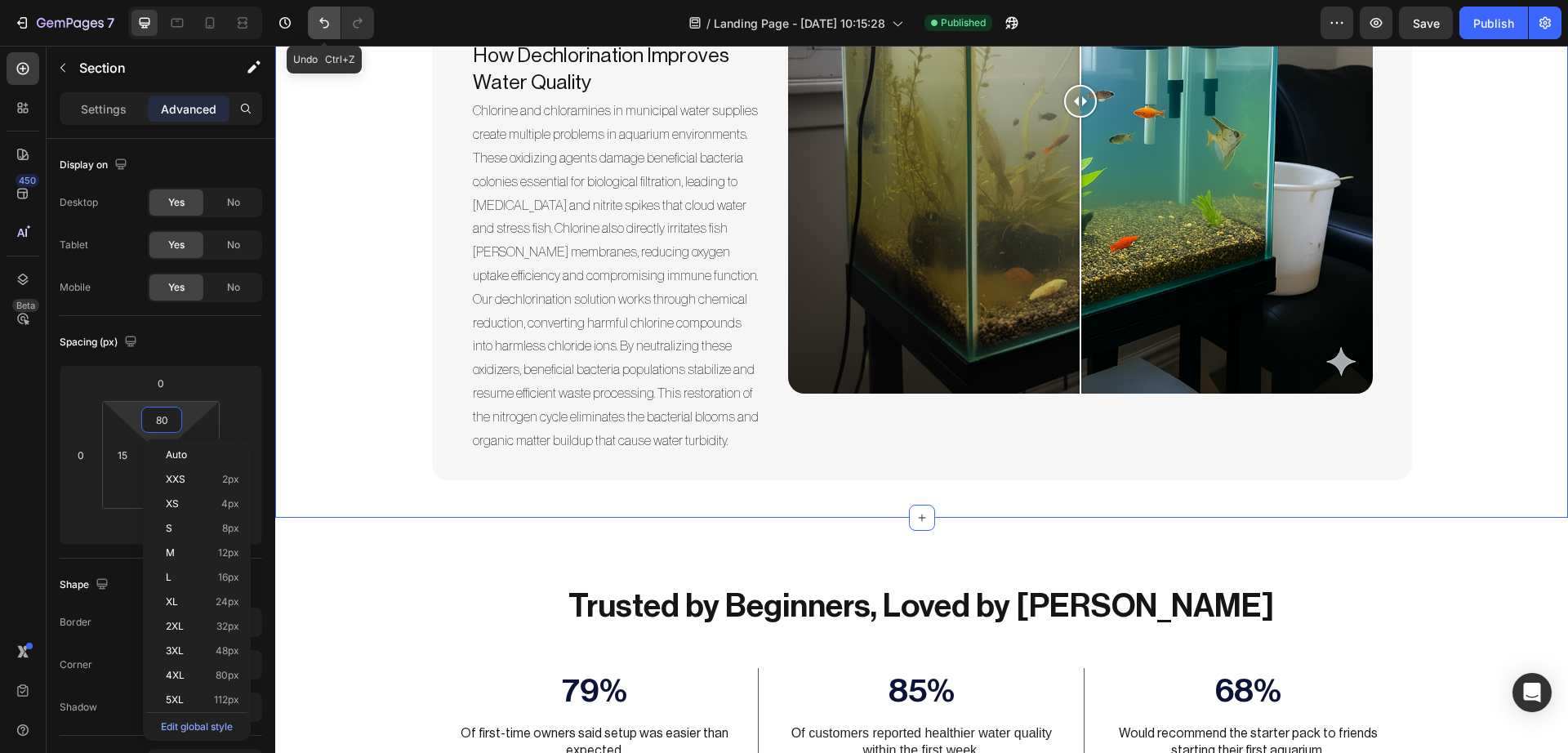
click at [325, 16] on icon "Undo/Redo" at bounding box center [324, 23] width 16 height 16
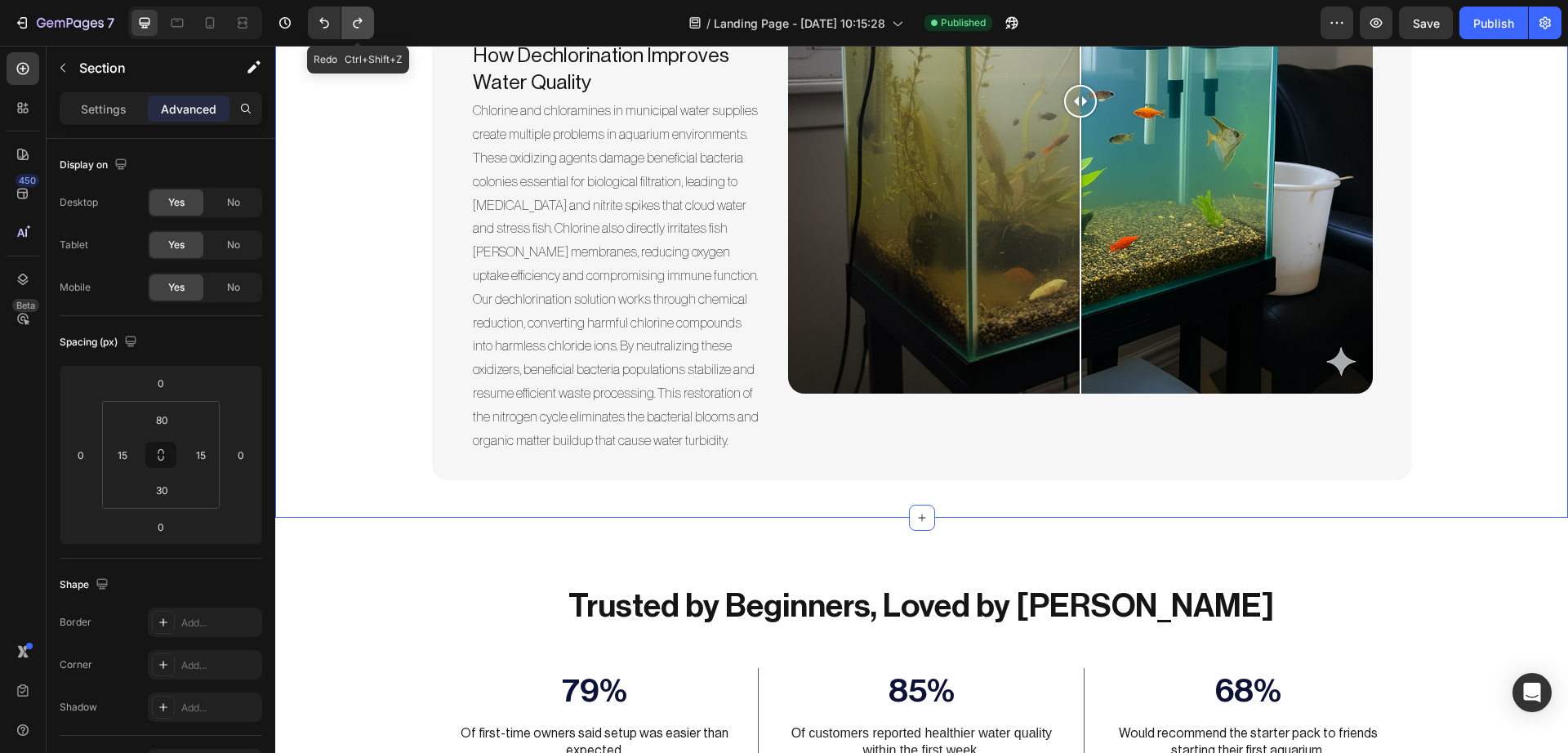
click at [355, 17] on icon "Undo/Redo" at bounding box center [357, 23] width 16 height 16
click at [547, 519] on div "Trusted by Beginners, Loved by Fish Heading 79% Text Block Of first-time owners…" at bounding box center [920, 672] width 1046 height 309
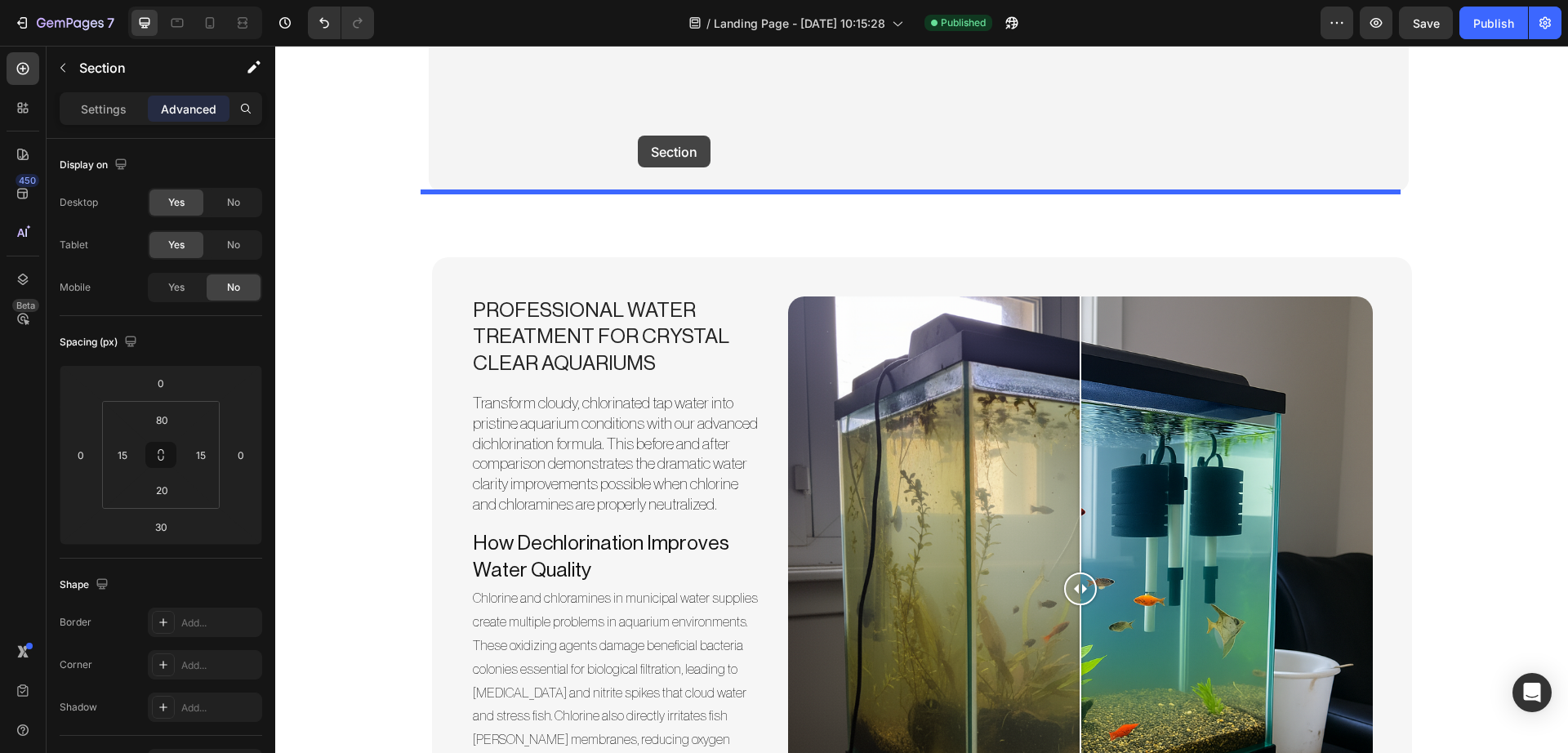
scroll to position [4660, 0]
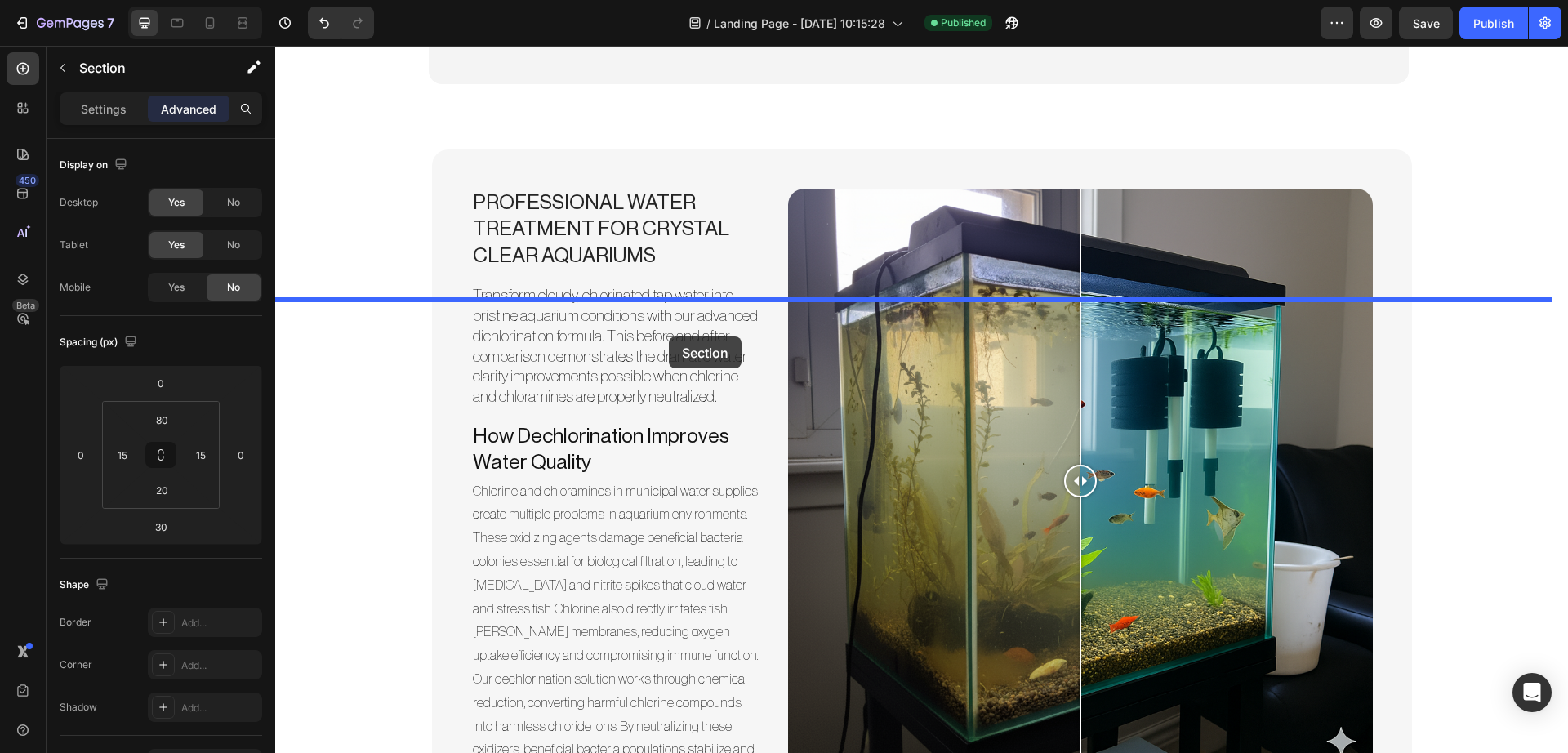
drag, startPoint x: 549, startPoint y: 531, endPoint x: 669, endPoint y: 337, distance: 228.1
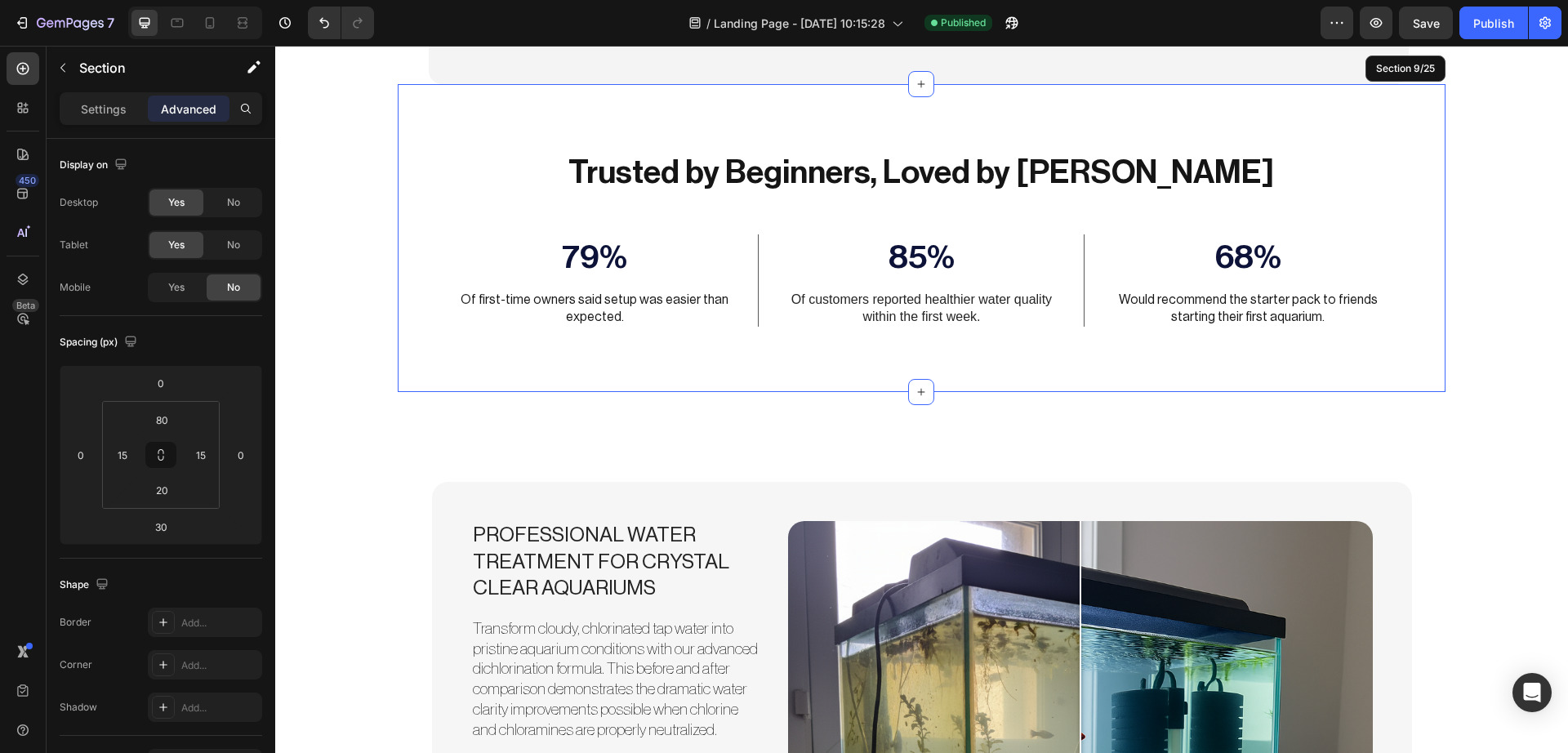
click at [669, 337] on div "Trusted by Beginners, Loved by Fish Heading 79% Text Block Of first-time owners…" at bounding box center [920, 238] width 1046 height 309
click at [170, 422] on input "80" at bounding box center [161, 420] width 33 height 25
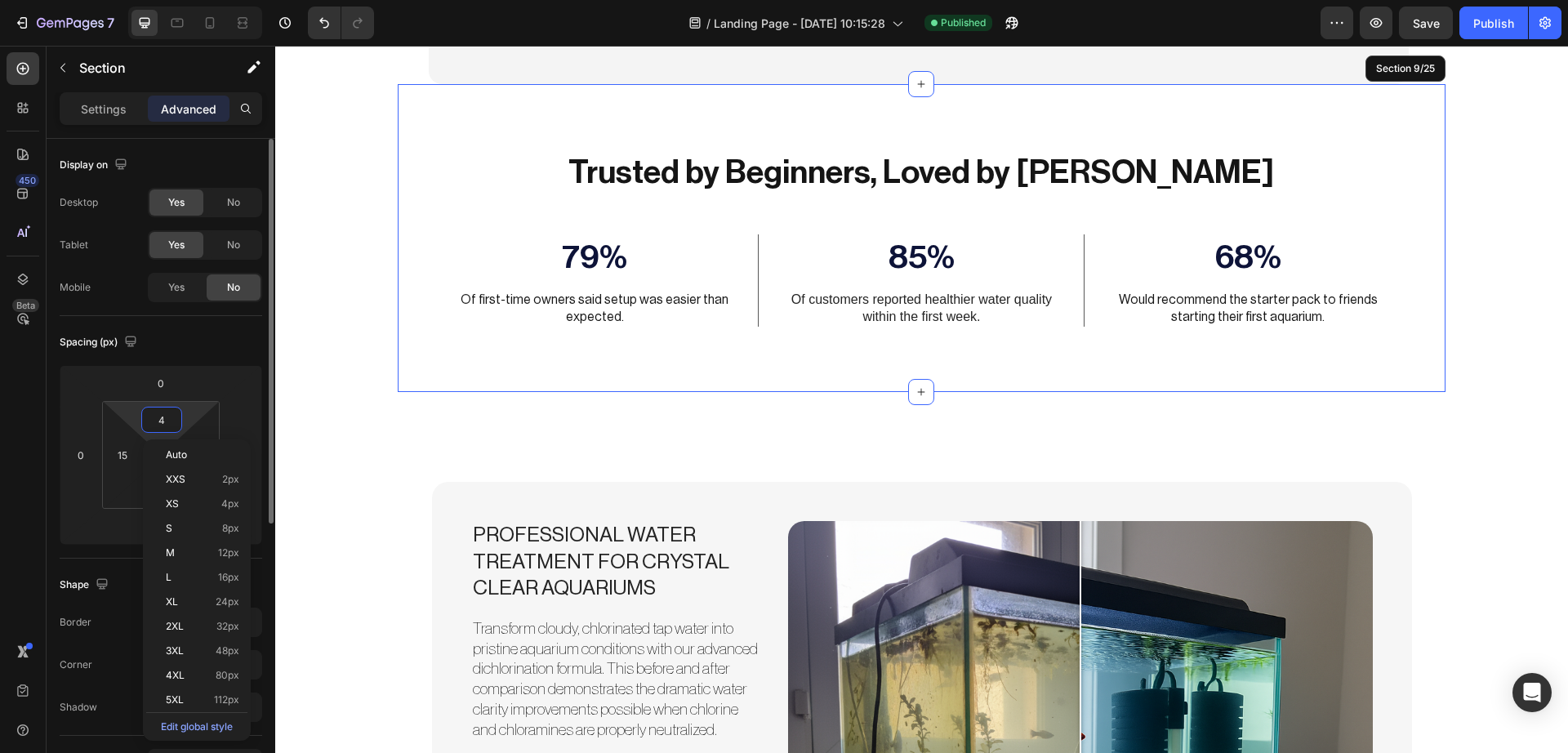
type input "40"
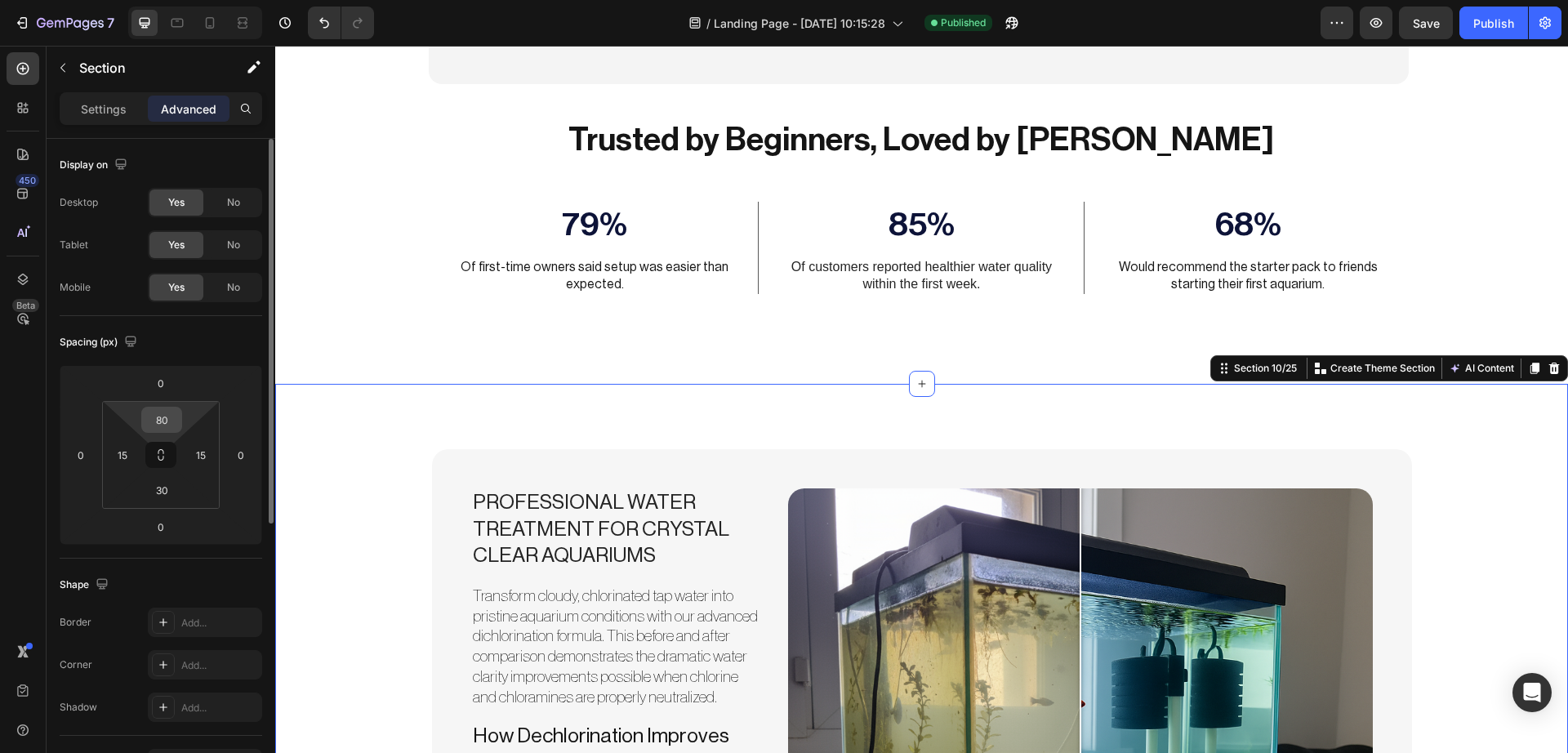
click at [175, 415] on input "80" at bounding box center [161, 420] width 33 height 25
type input "0"
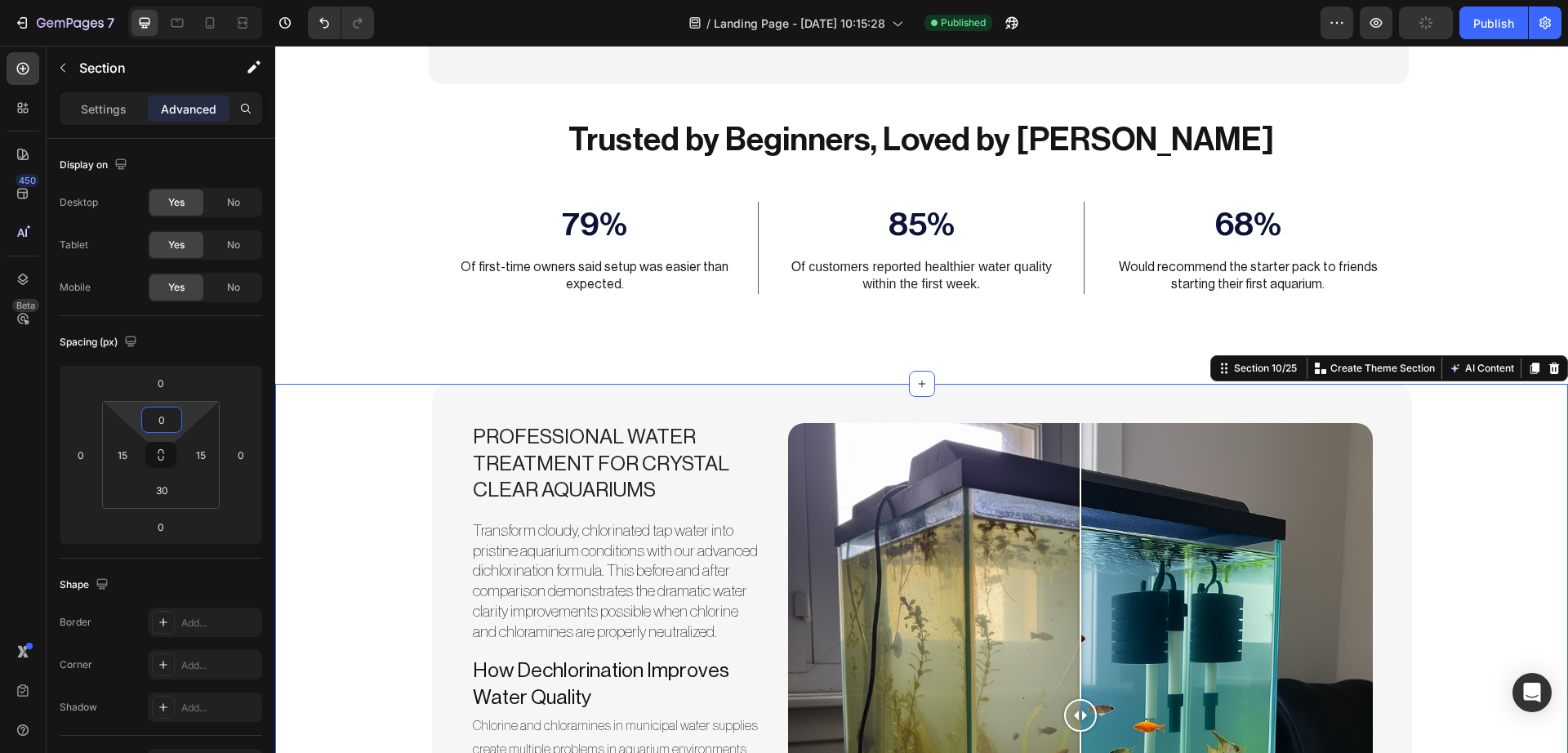
click at [1476, 360] on section "Trusted by Beginners, Loved by Fish Heading 79% Text Block Of first-time owners…" at bounding box center [921, 222] width 1176 height 276
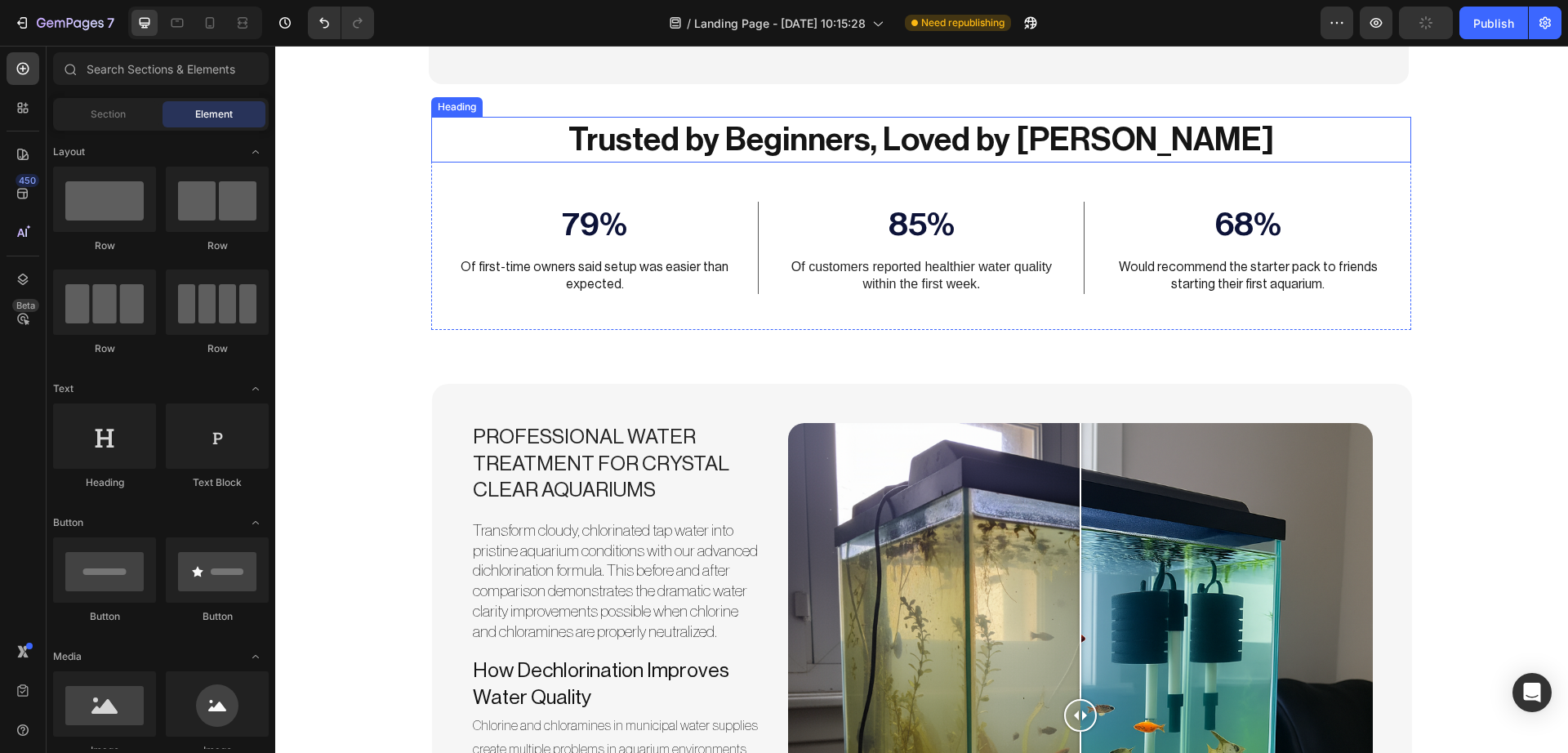
click at [1052, 162] on h2 "Trusted by Beginners, Loved by [PERSON_NAME]" at bounding box center [921, 140] width 980 height 45
click at [1479, 360] on section "Trusted by Beginners, Loved by Fish Heading 79% Text Block Of first-time owners…" at bounding box center [921, 222] width 1176 height 276
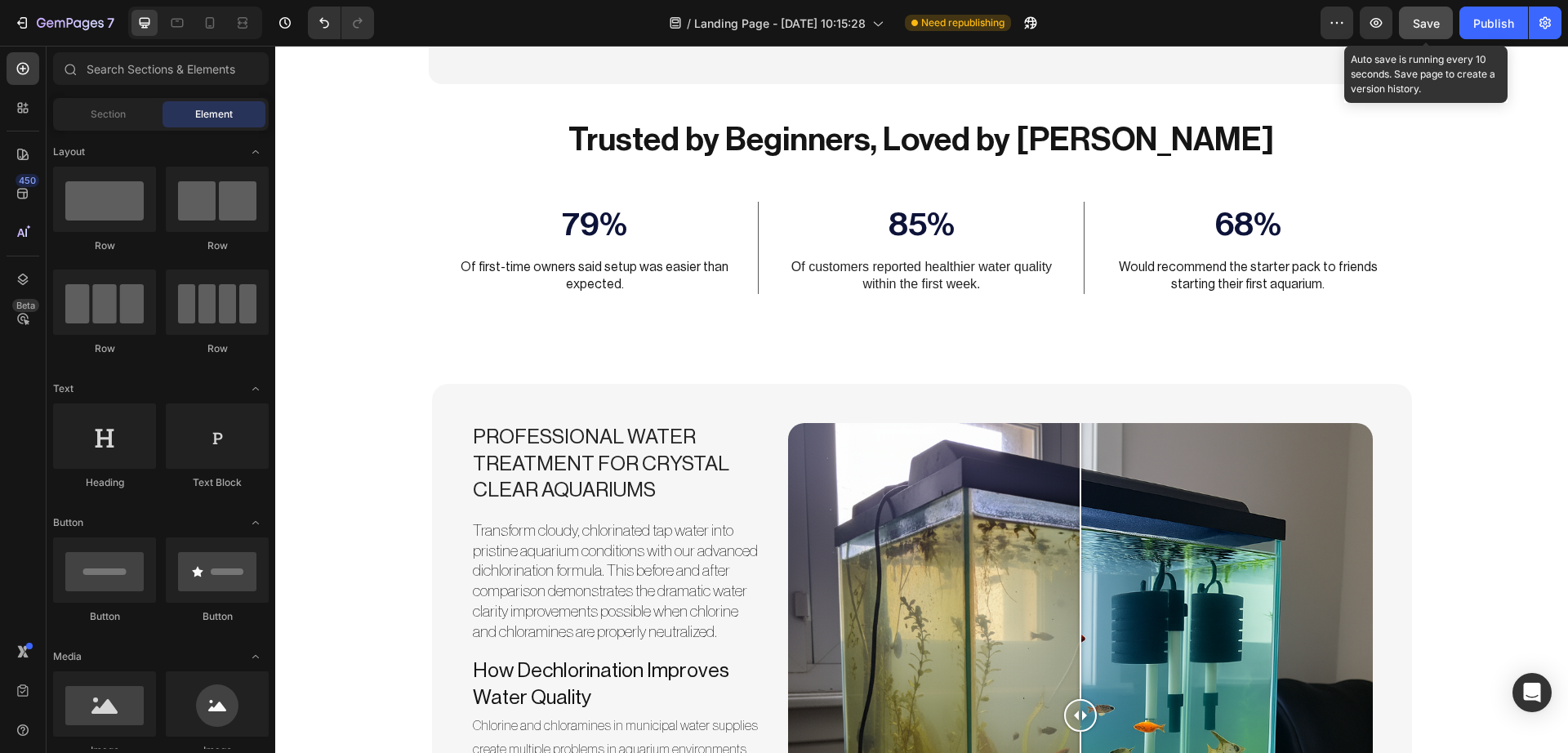
click at [1417, 22] on span "Save" at bounding box center [1426, 23] width 27 height 14
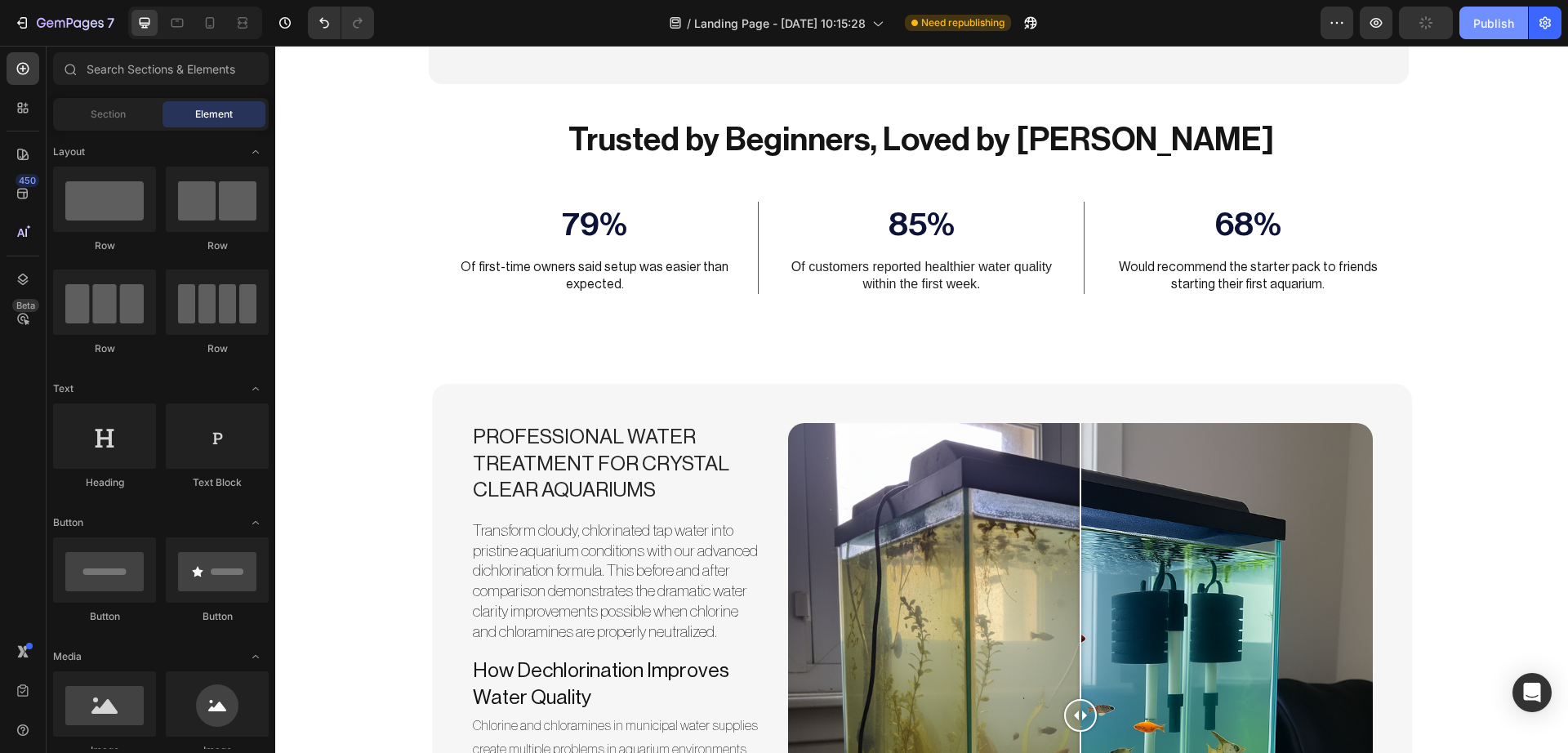
click at [1477, 26] on div "Publish" at bounding box center [1493, 24] width 41 height 17
click at [209, 20] on icon at bounding box center [209, 23] width 16 height 16
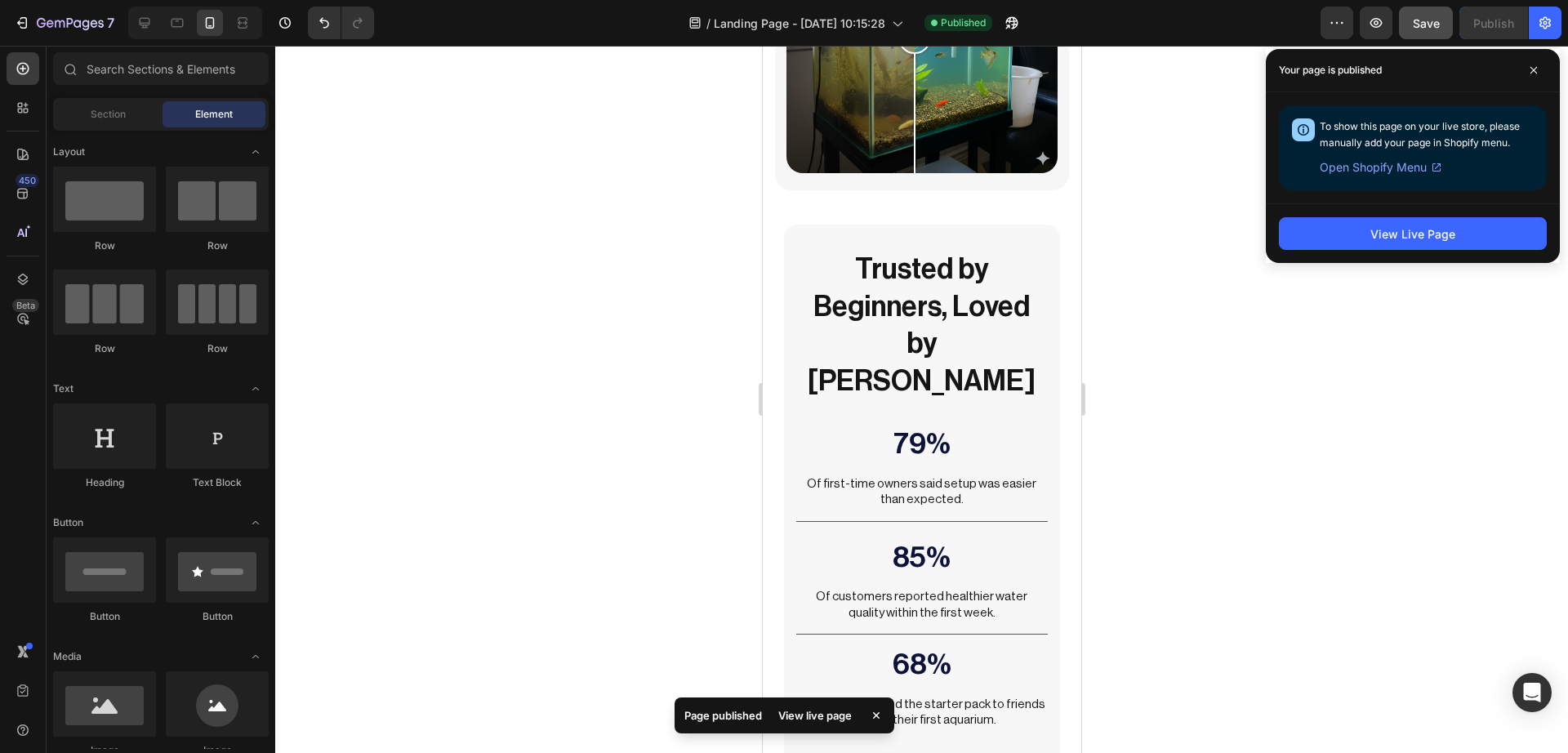
scroll to position [4336, 0]
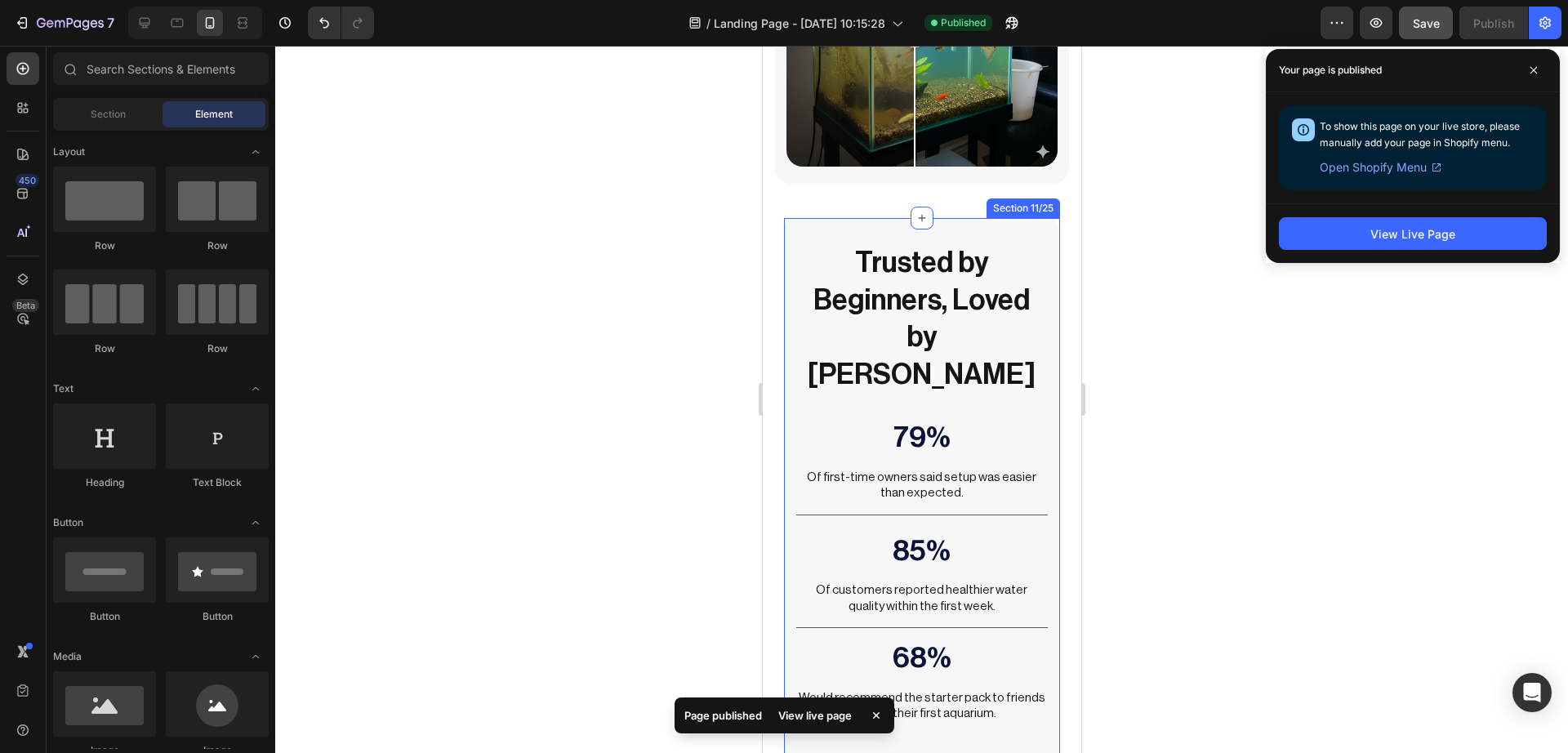
click at [1038, 255] on div "Trusted by Beginners, Loved by Fish Heading 79% Text Block Of first-time owners…" at bounding box center [921, 494] width 275 height 554
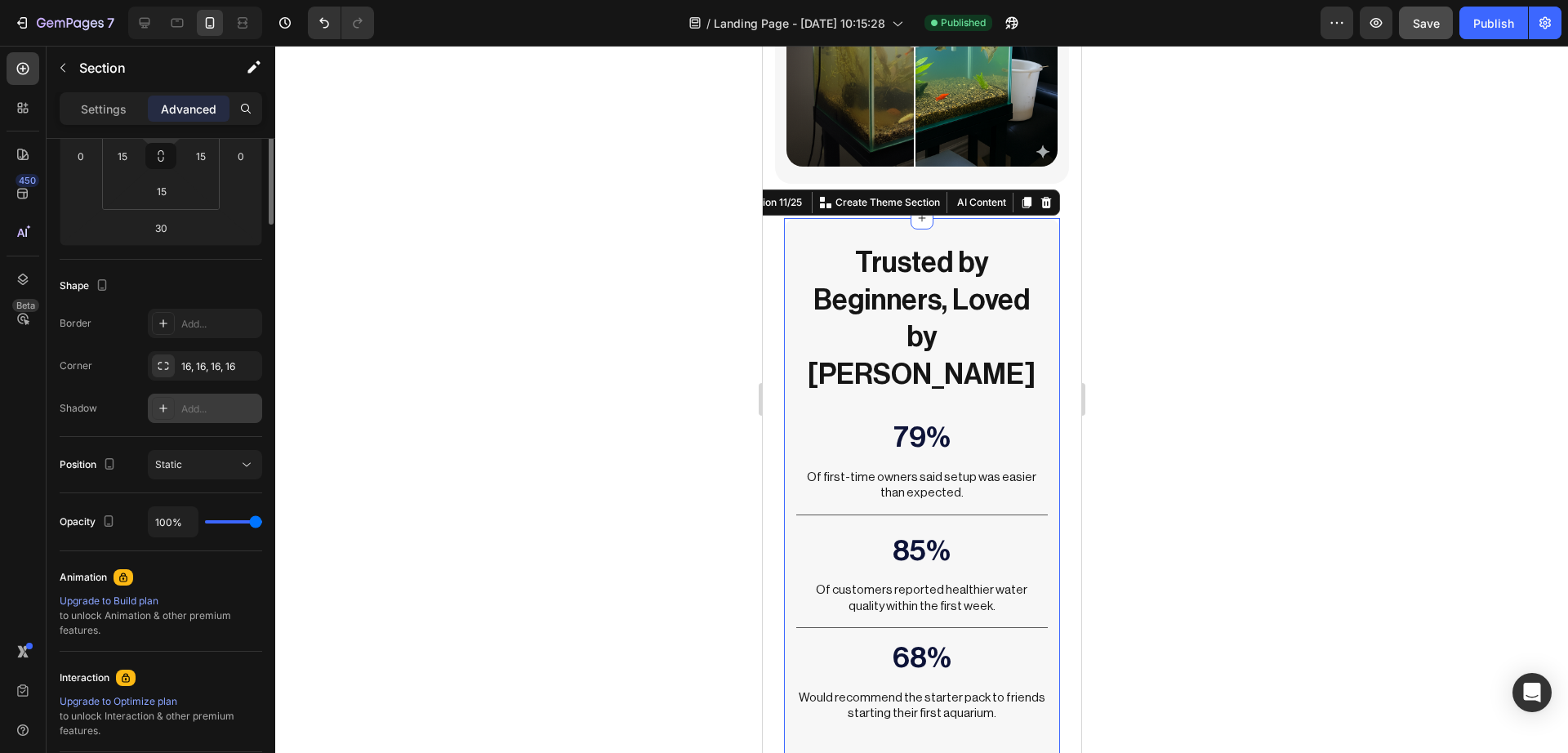
scroll to position [0, 0]
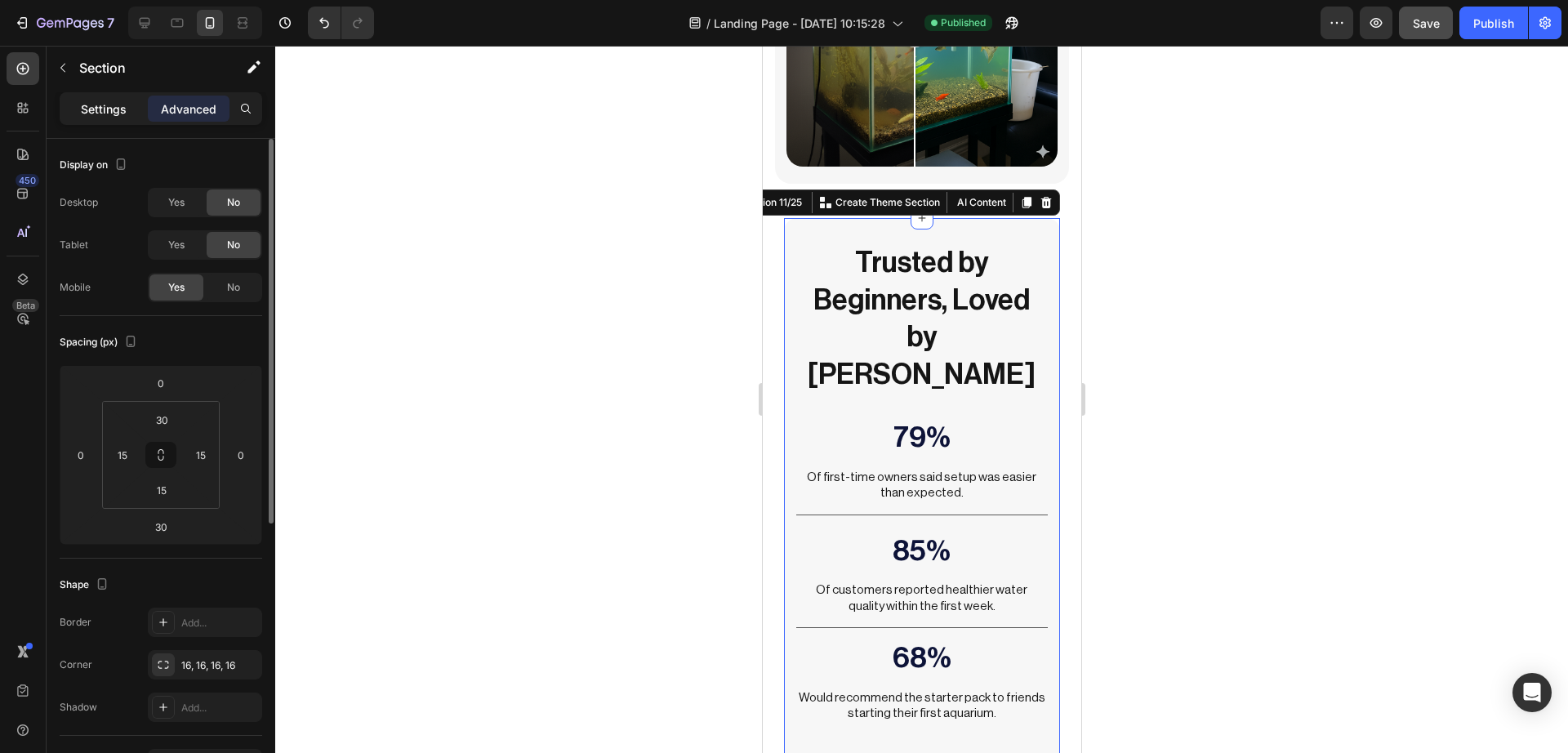
click at [105, 118] on div "Settings" at bounding box center [104, 109] width 82 height 26
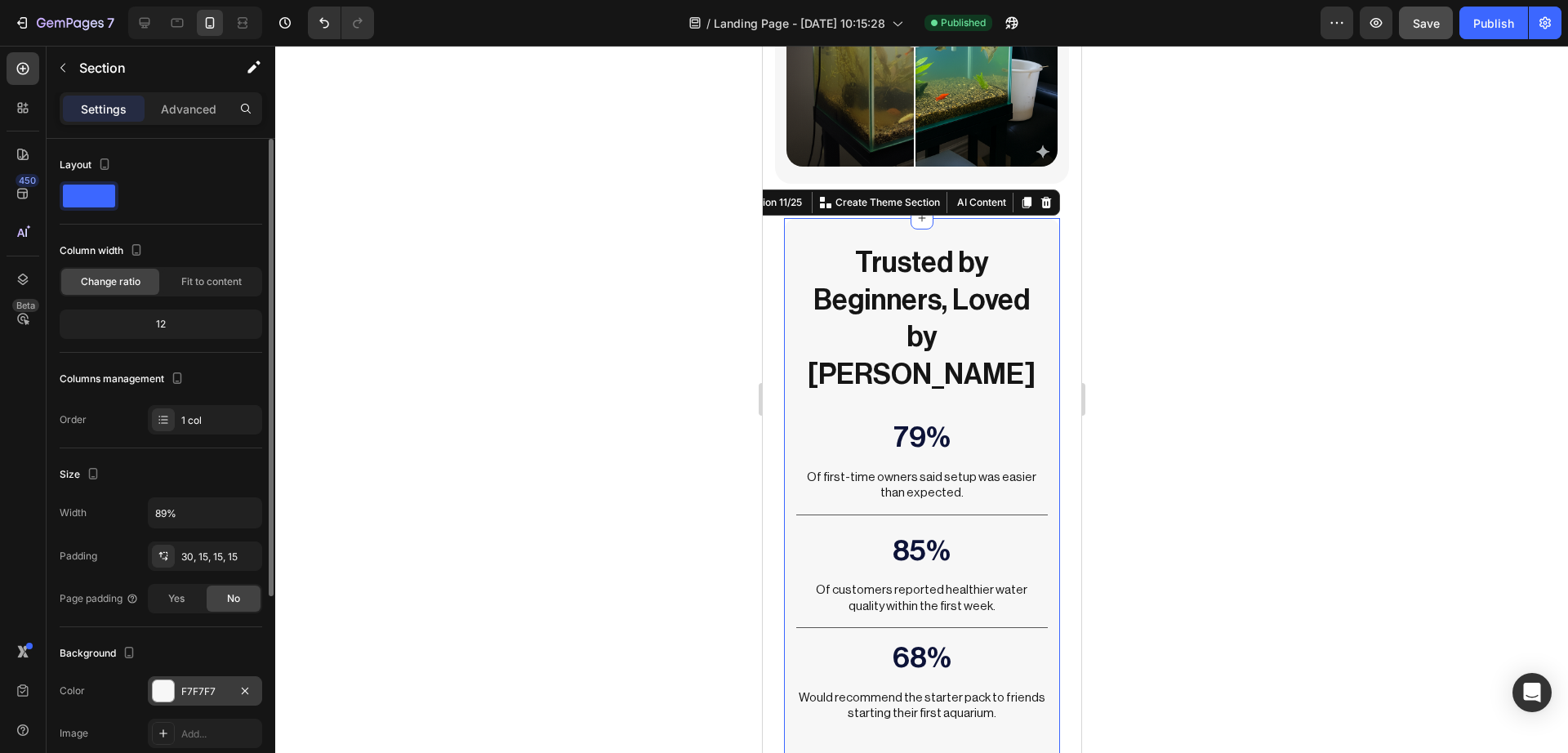
click at [166, 680] on div at bounding box center [163, 691] width 22 height 22
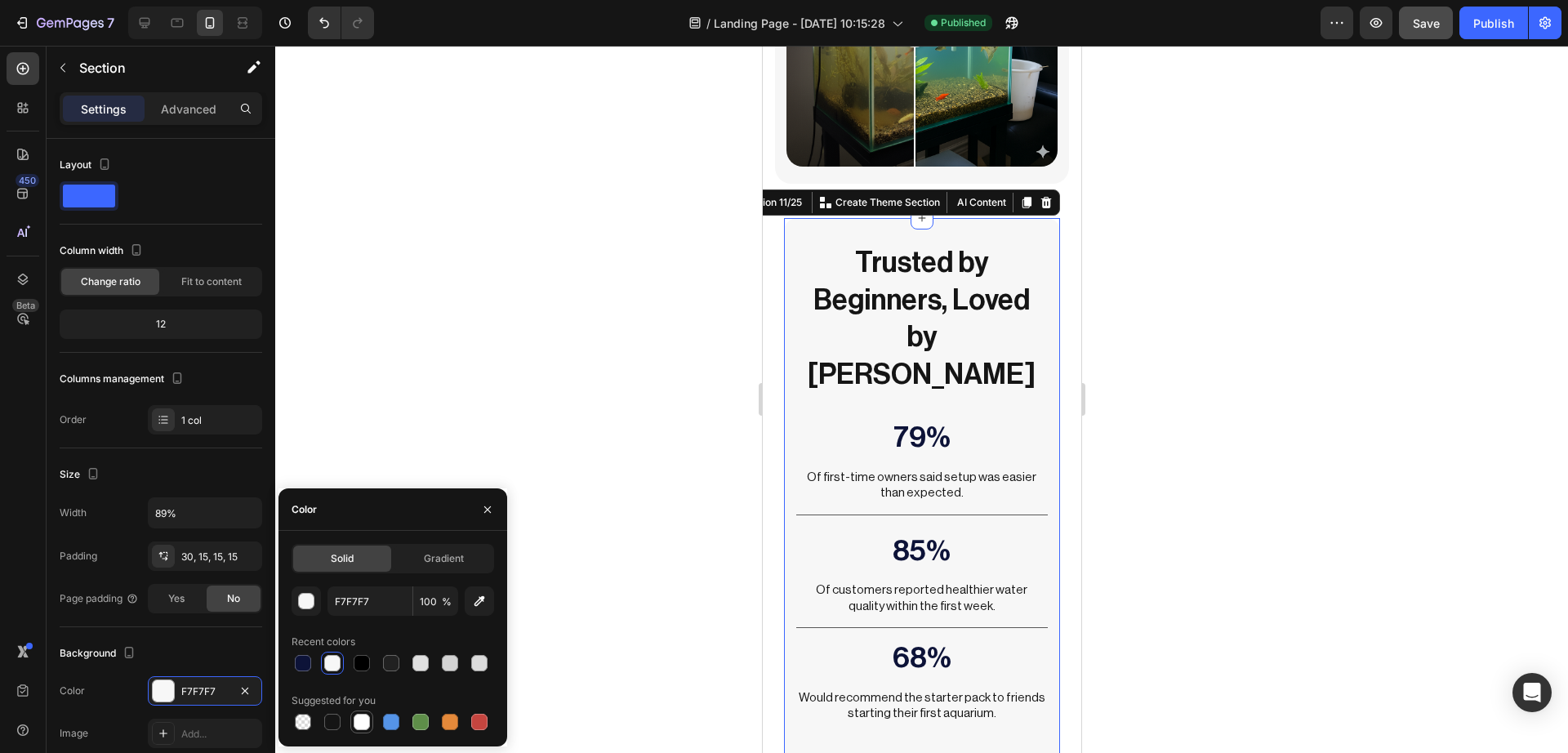
click at [361, 728] on div at bounding box center [361, 721] width 16 height 16
type input "FFFFFF"
click at [461, 364] on div at bounding box center [922, 398] width 1293 height 707
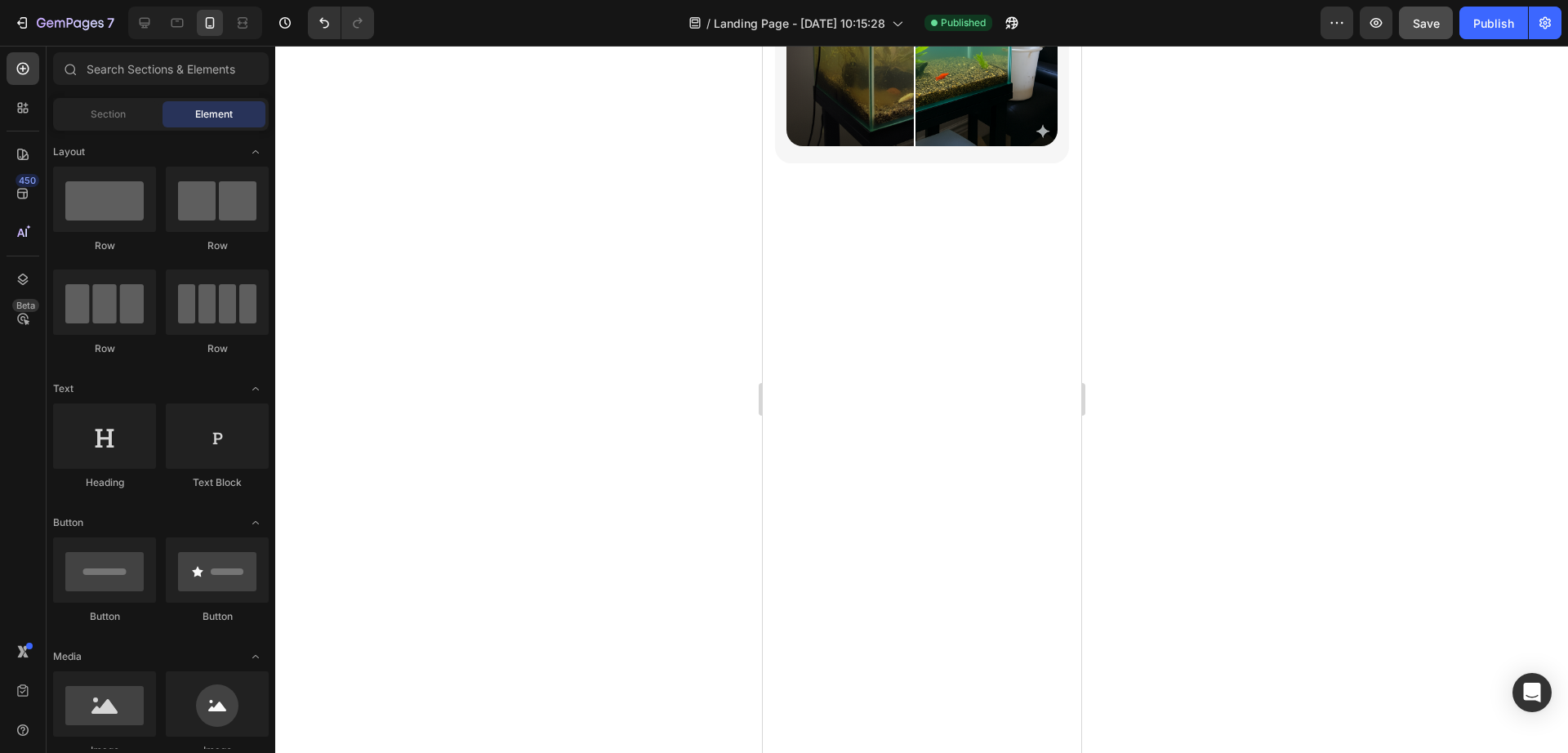
scroll to position [3504, 0]
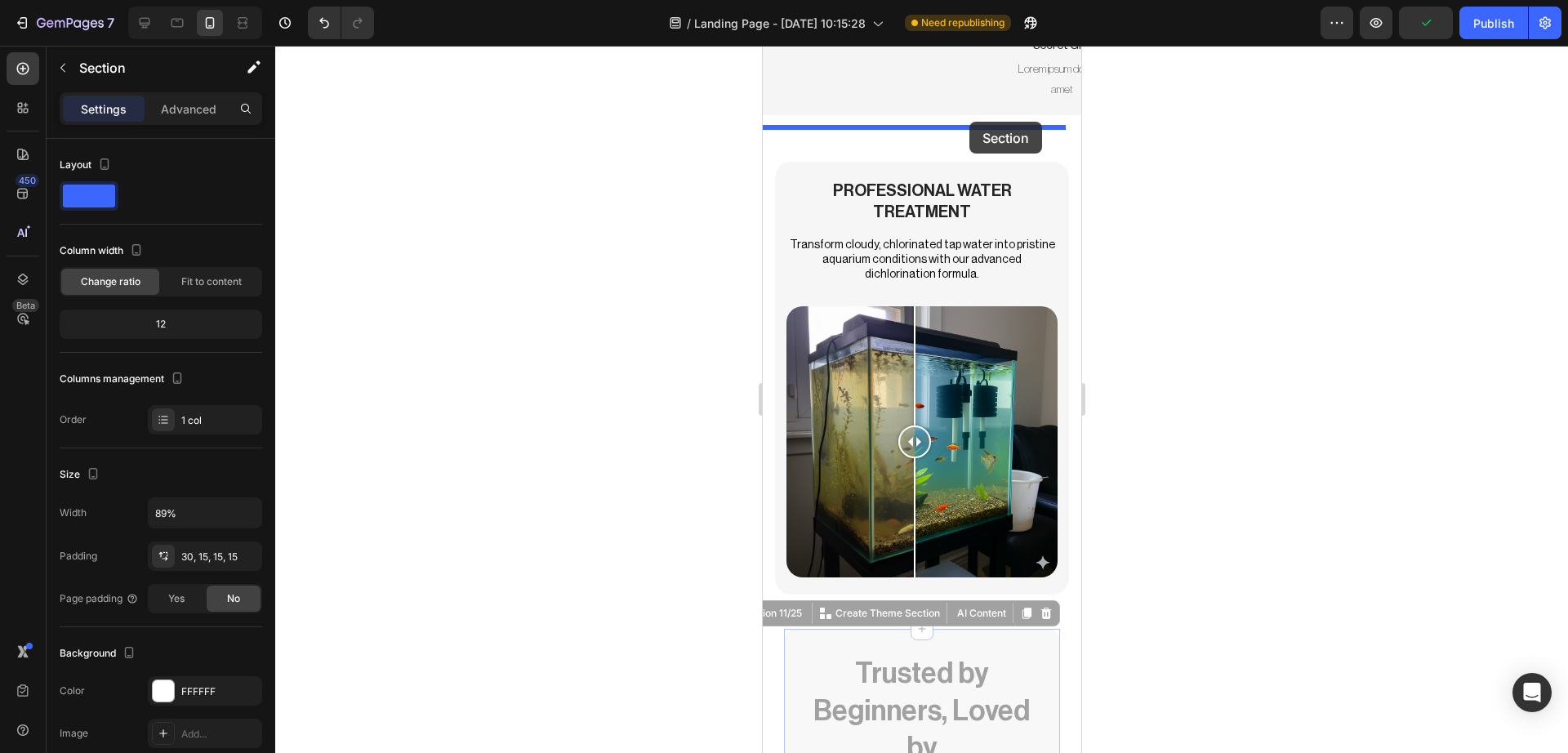
scroll to position [3908, 0]
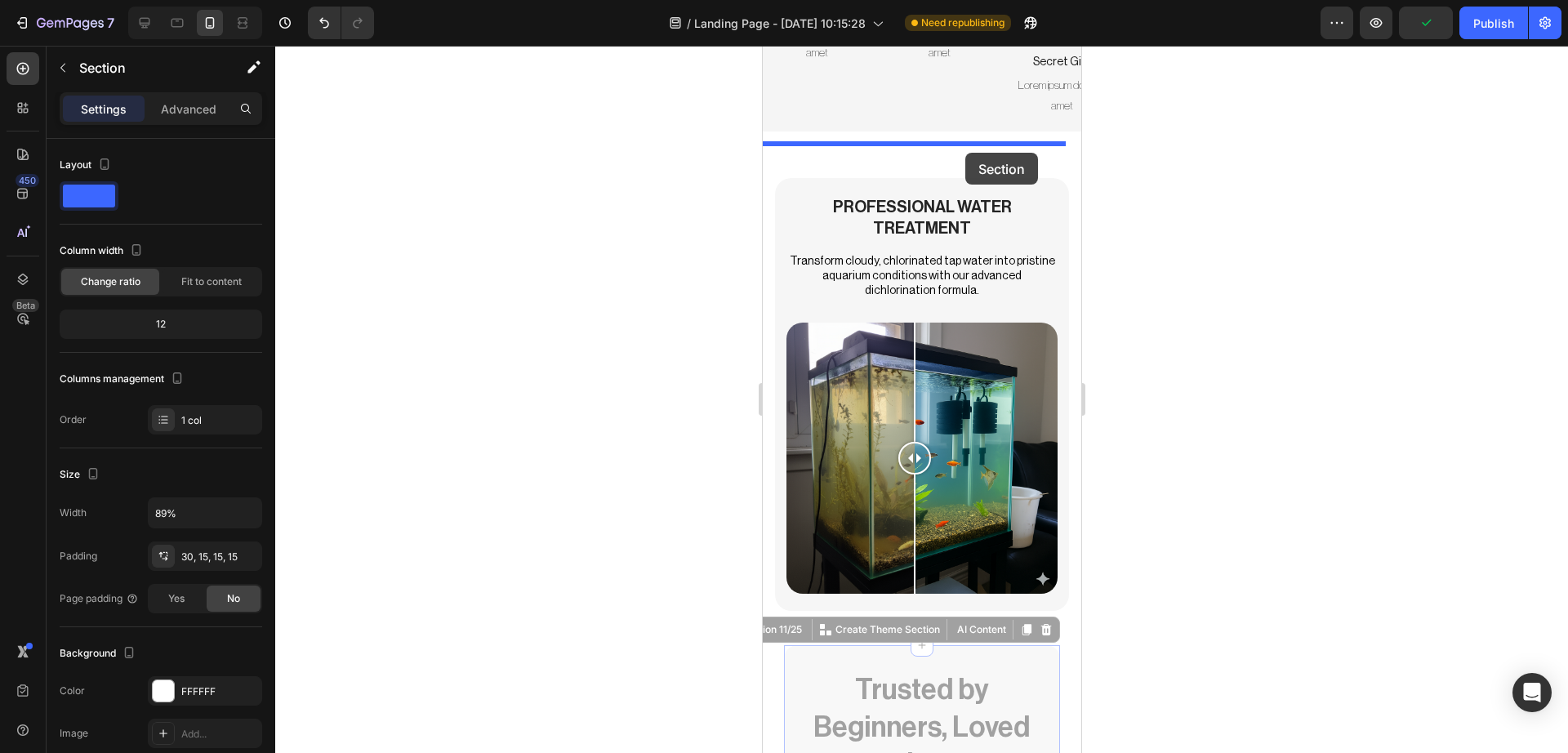
drag, startPoint x: 1009, startPoint y: 398, endPoint x: 964, endPoint y: 153, distance: 249.1
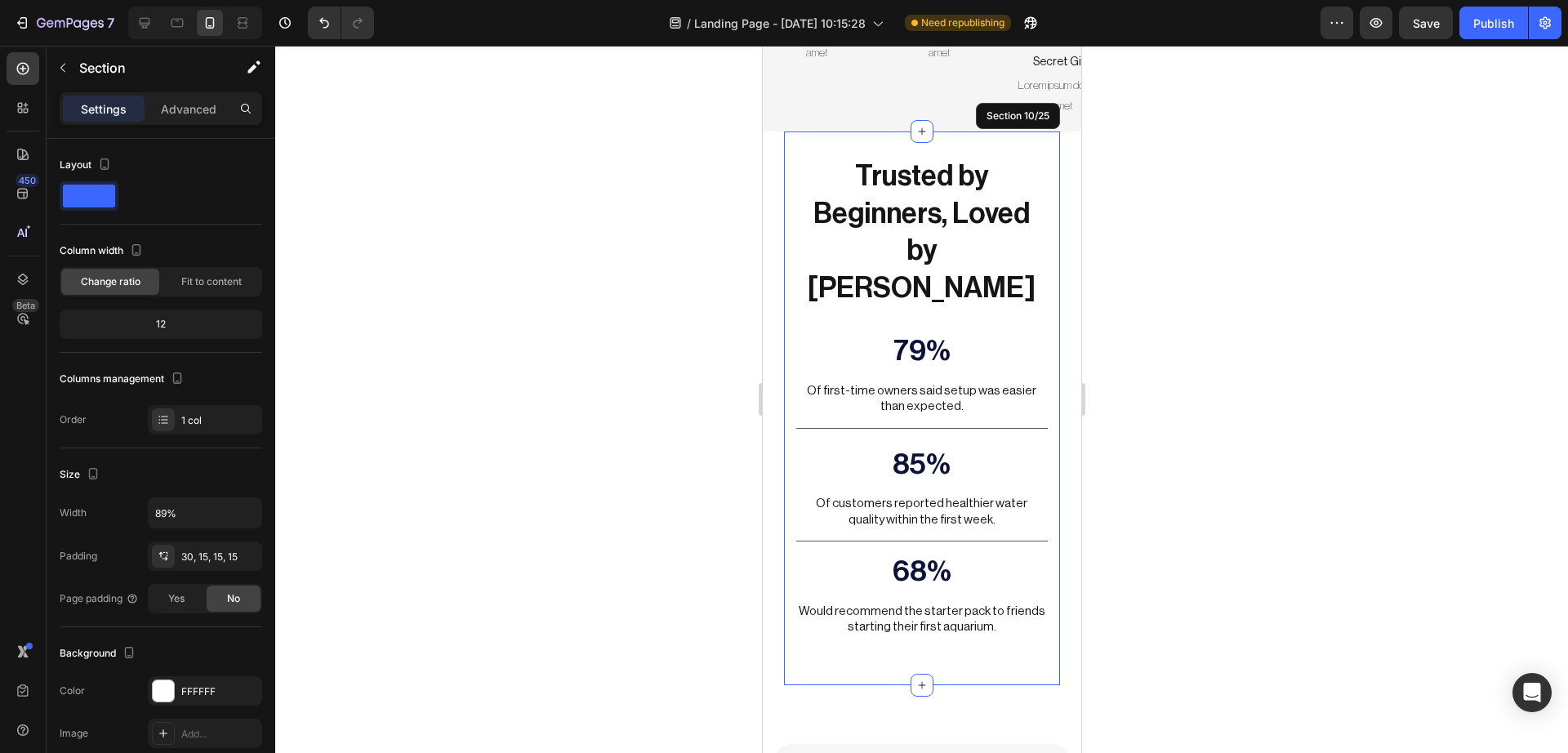
click at [1266, 368] on div at bounding box center [922, 398] width 1293 height 707
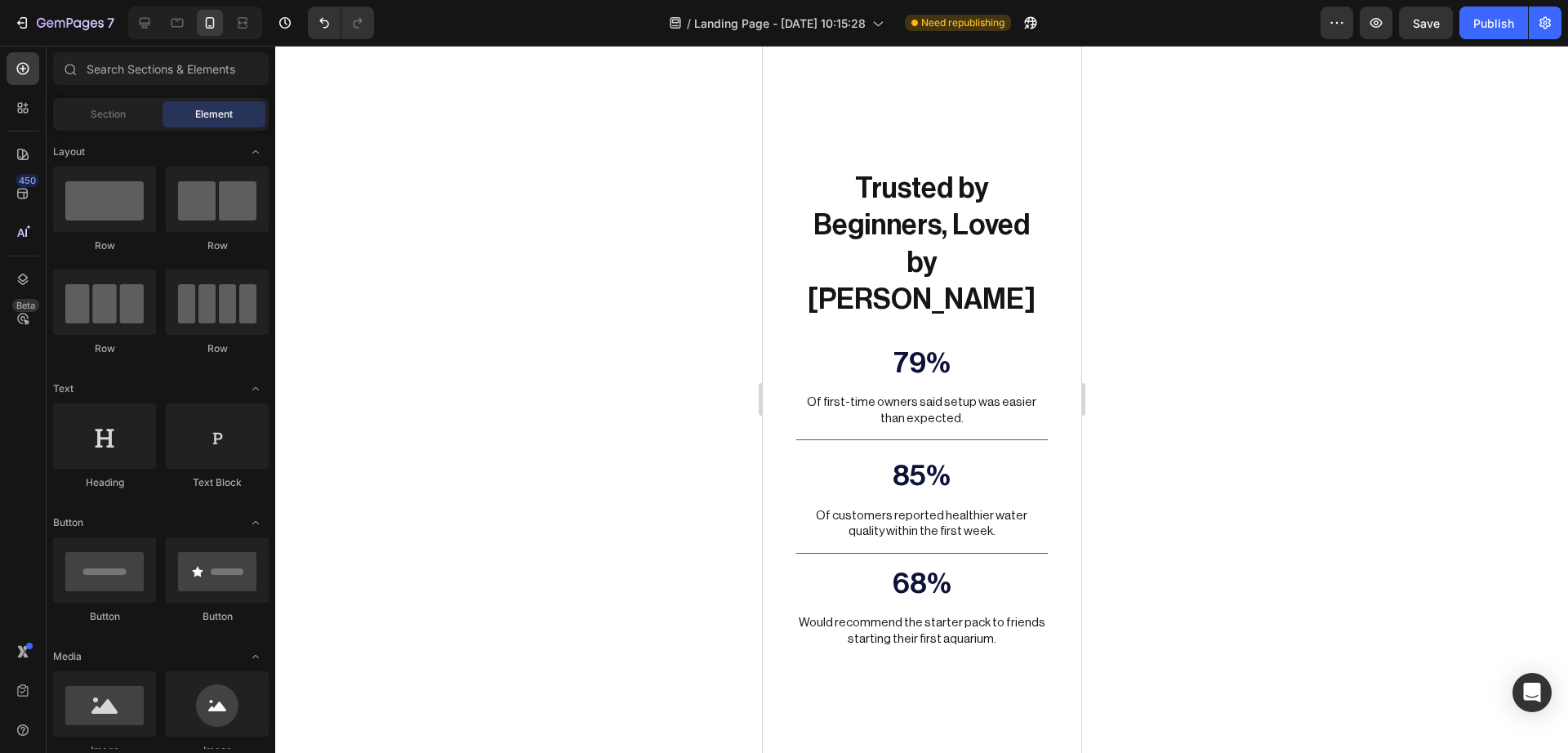
scroll to position [4187, 0]
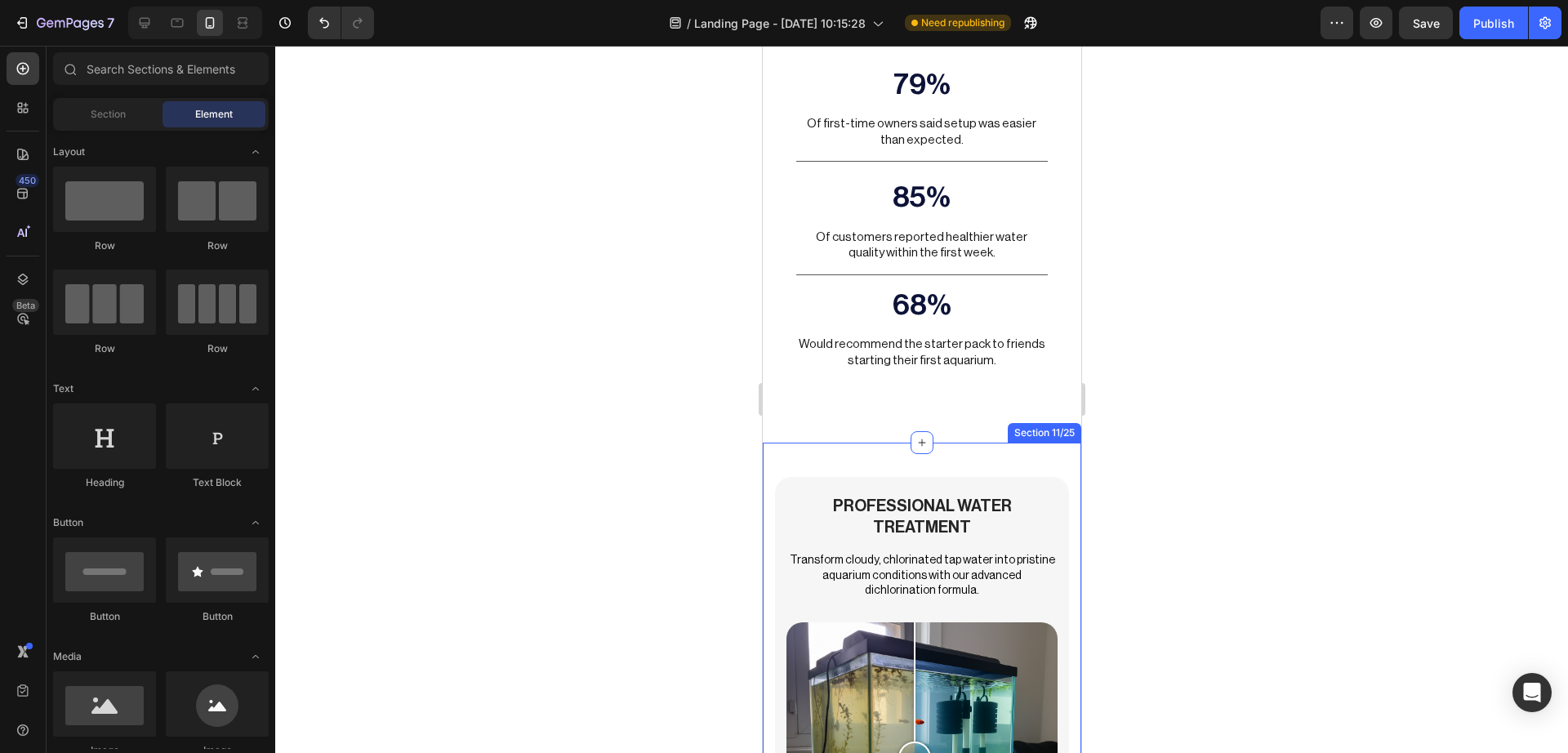
click at [968, 443] on div "Professional Water Treatment for Crystal Clear Aquariums Heading Transform clou…" at bounding box center [921, 694] width 319 height 502
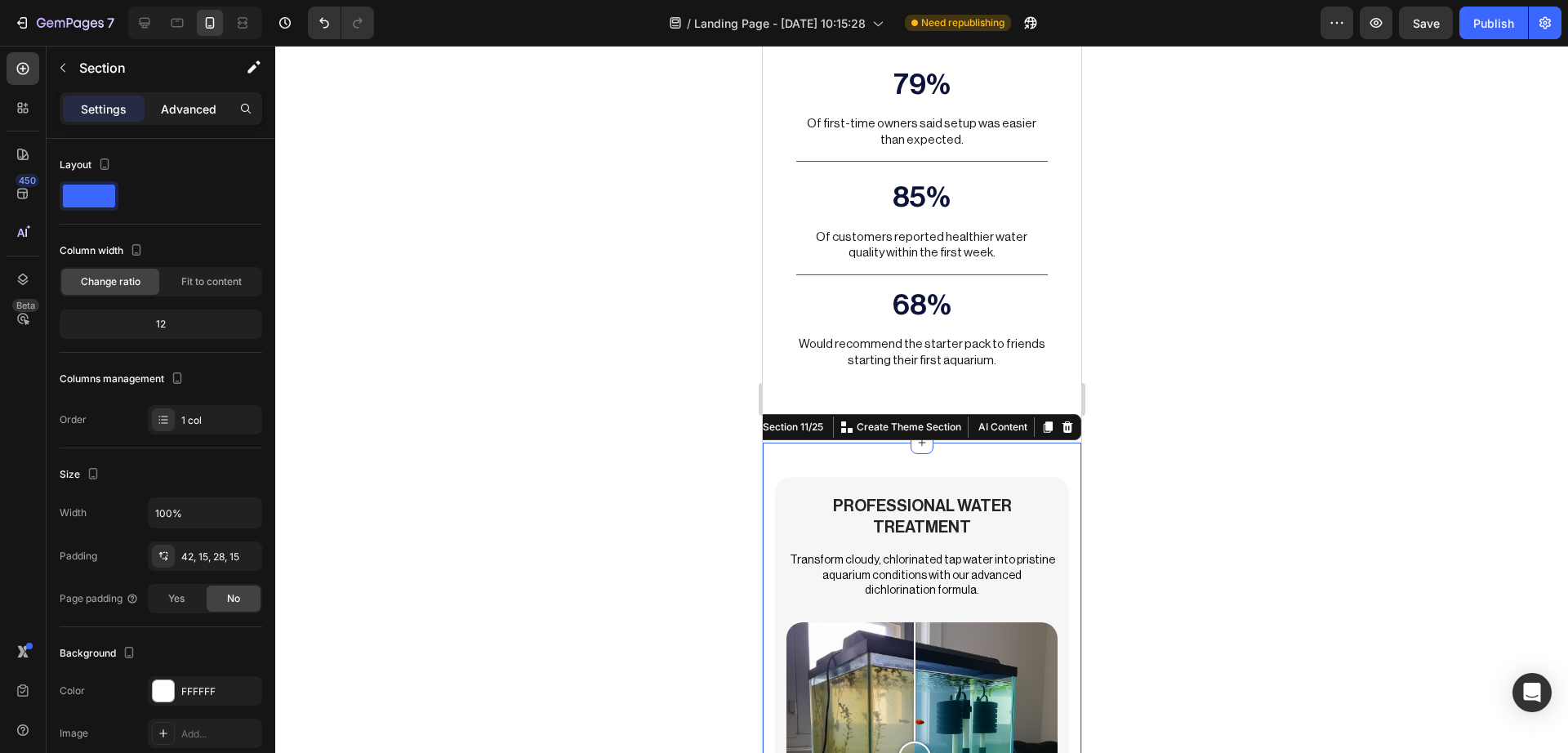
click at [183, 109] on p "Advanced" at bounding box center [188, 109] width 56 height 17
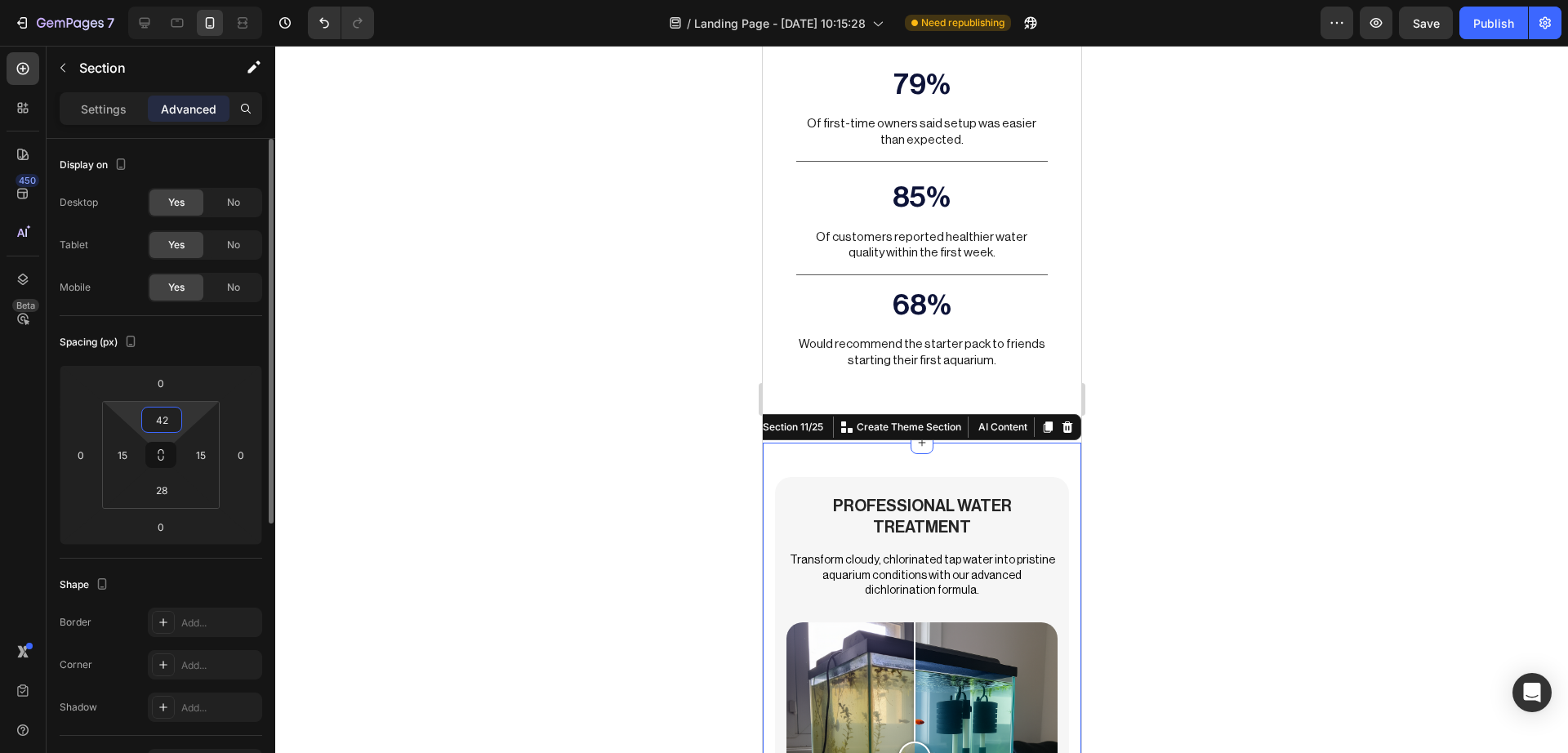
click at [167, 411] on input "42" at bounding box center [161, 420] width 33 height 25
type input "0"
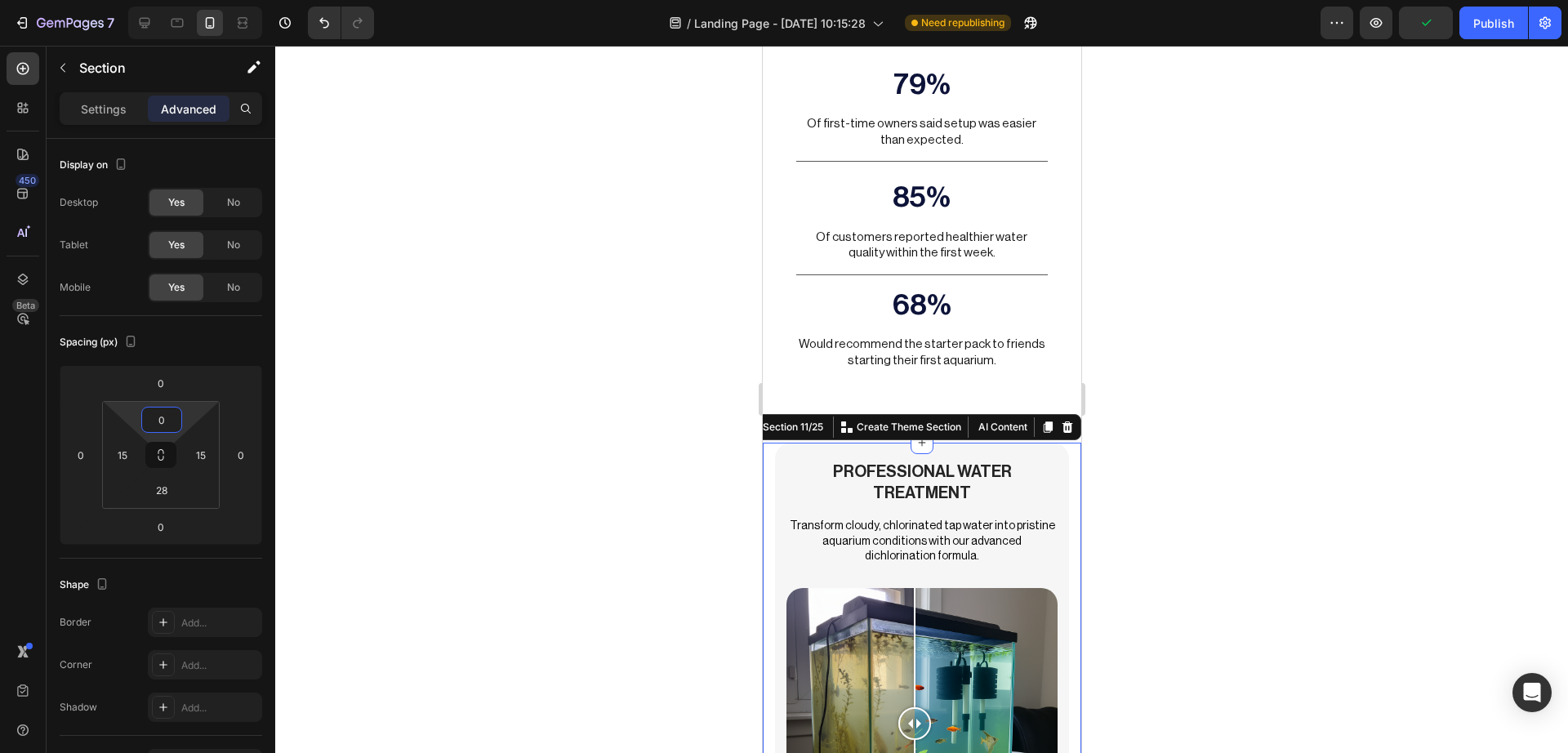
click at [519, 294] on div at bounding box center [922, 398] width 1293 height 707
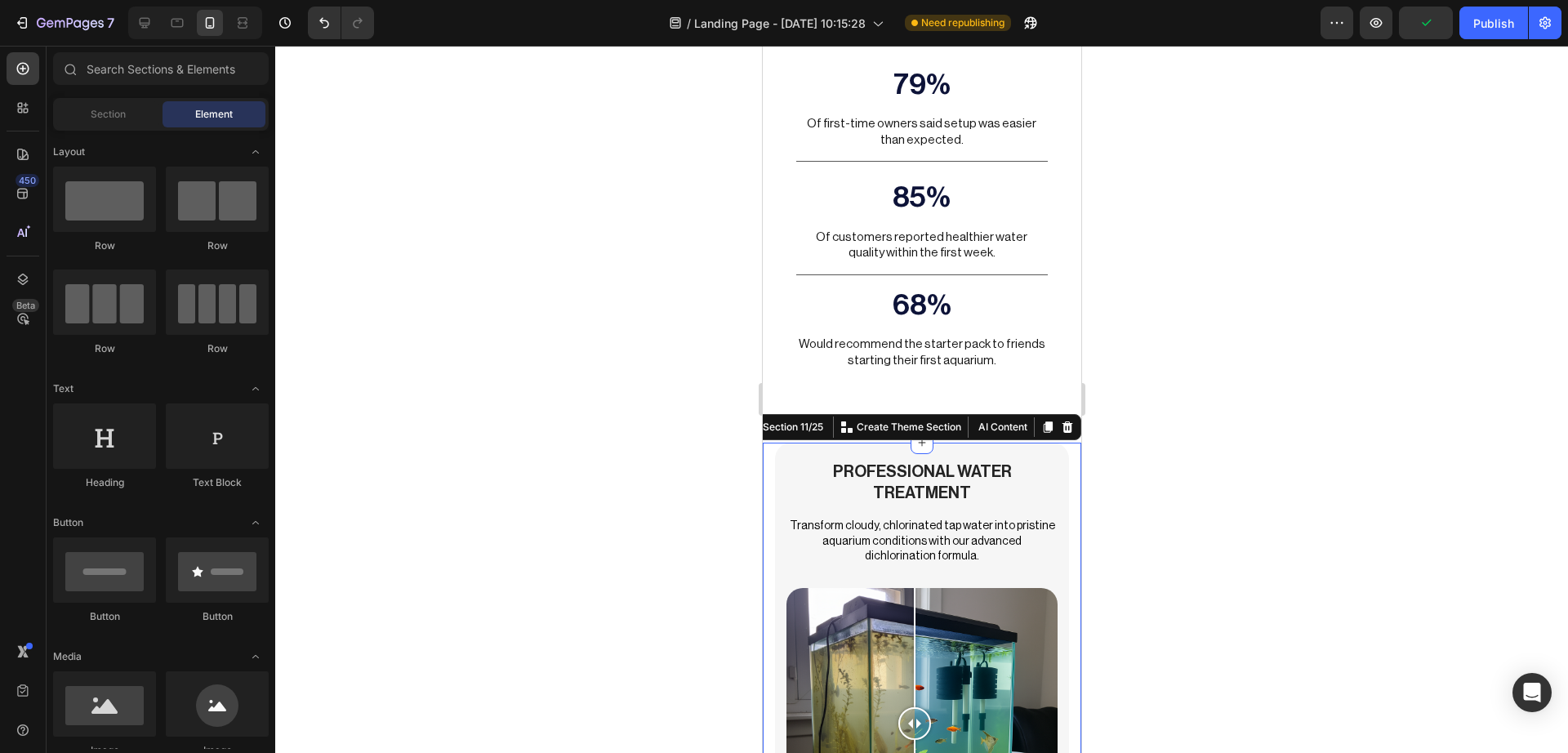
drag, startPoint x: 519, startPoint y: 294, endPoint x: 16, endPoint y: 290, distance: 503.0
click at [519, 294] on div at bounding box center [922, 398] width 1293 height 707
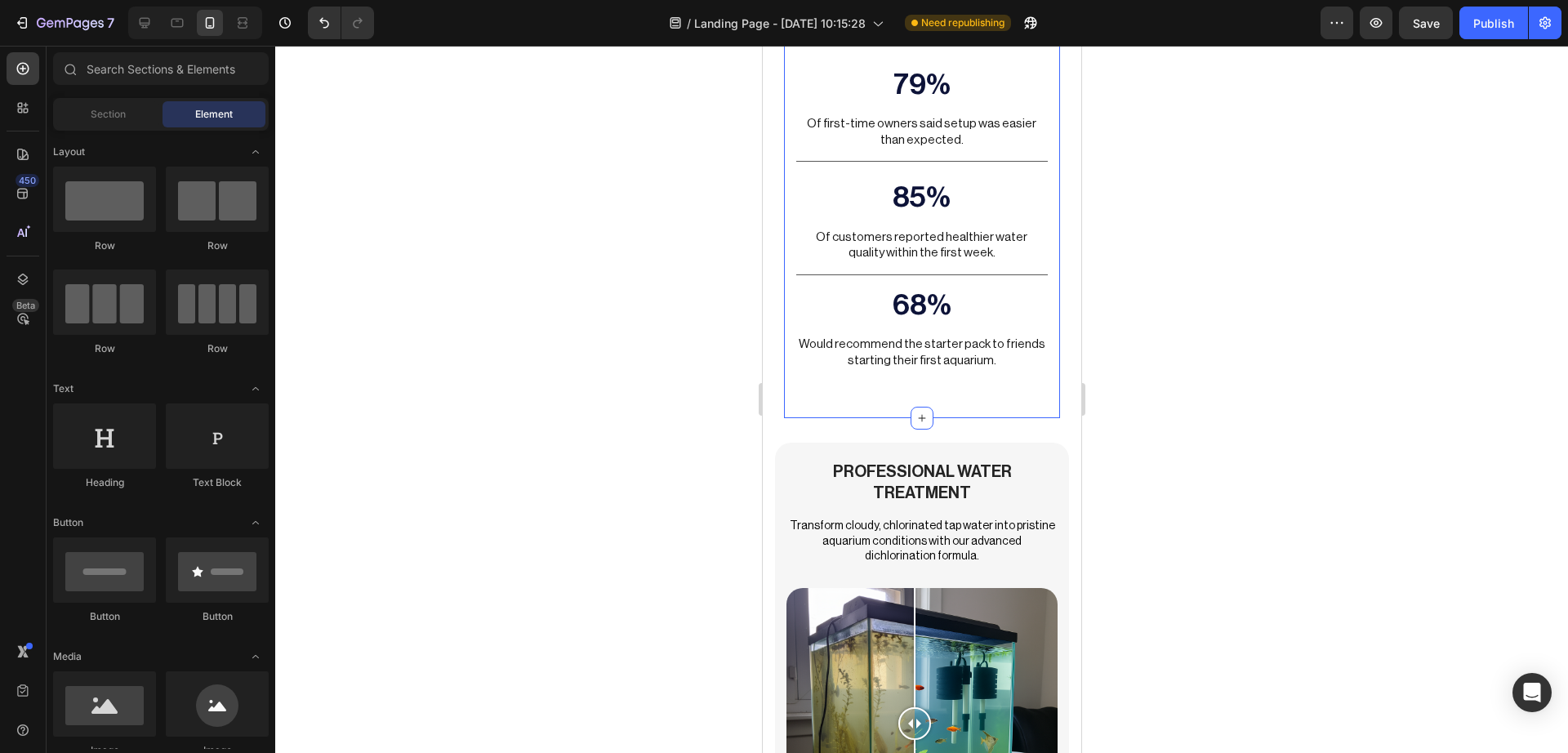
click at [856, 368] on div "Trusted by Beginners, Loved by Fish Heading 79% Text Block Of first-time owners…" at bounding box center [921, 148] width 251 height 517
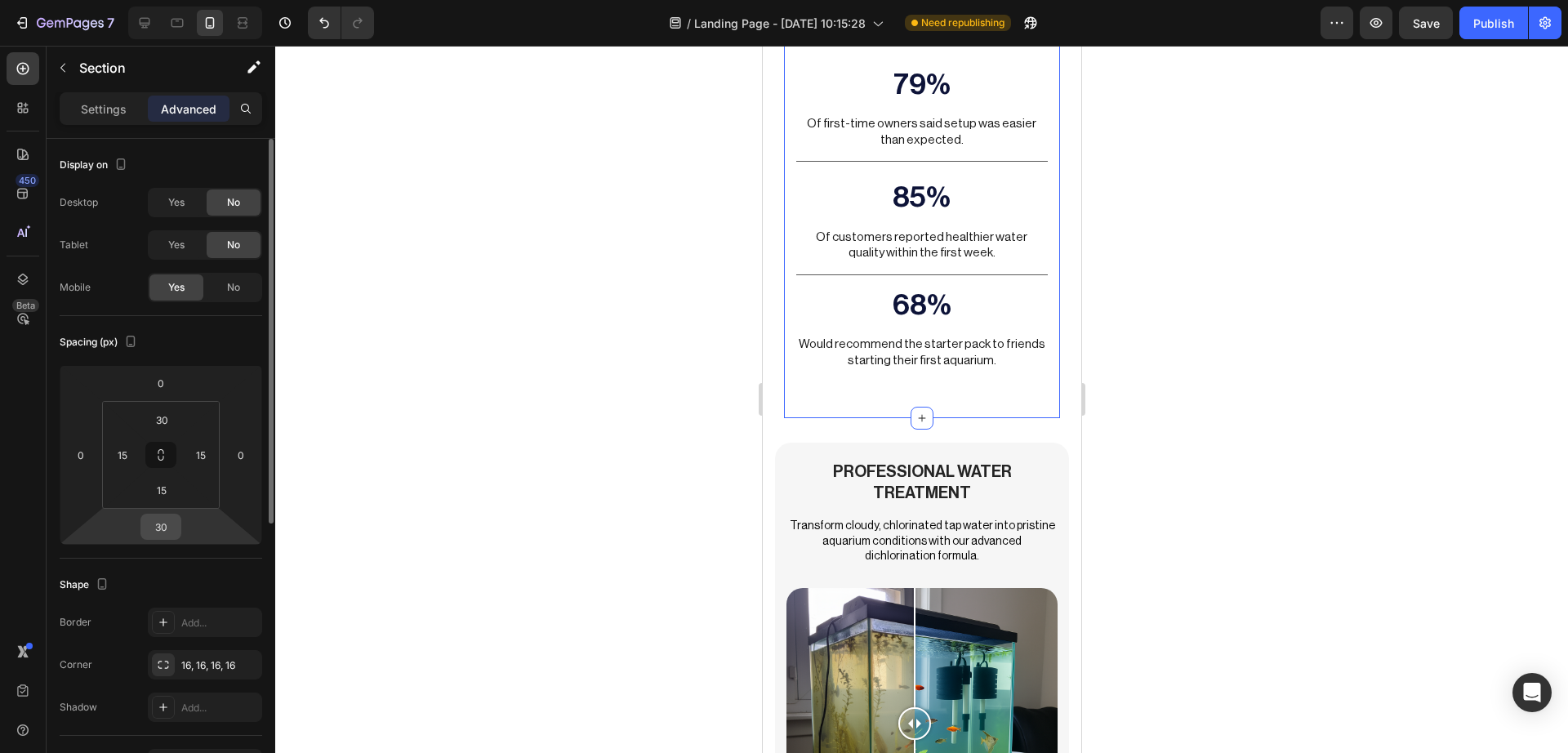
click at [168, 527] on input "30" at bounding box center [160, 527] width 33 height 25
type input "10"
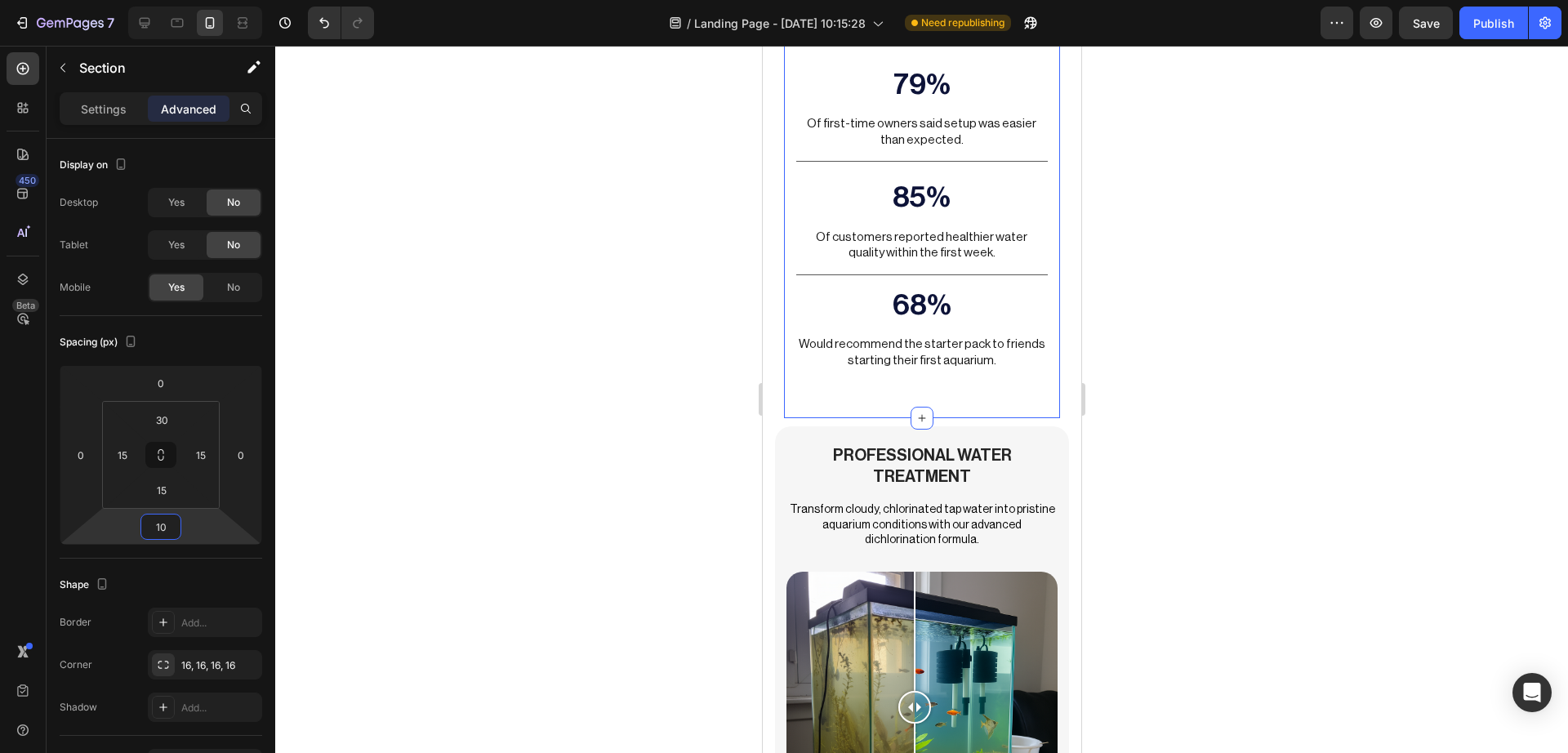
click at [1328, 438] on div at bounding box center [922, 398] width 1293 height 707
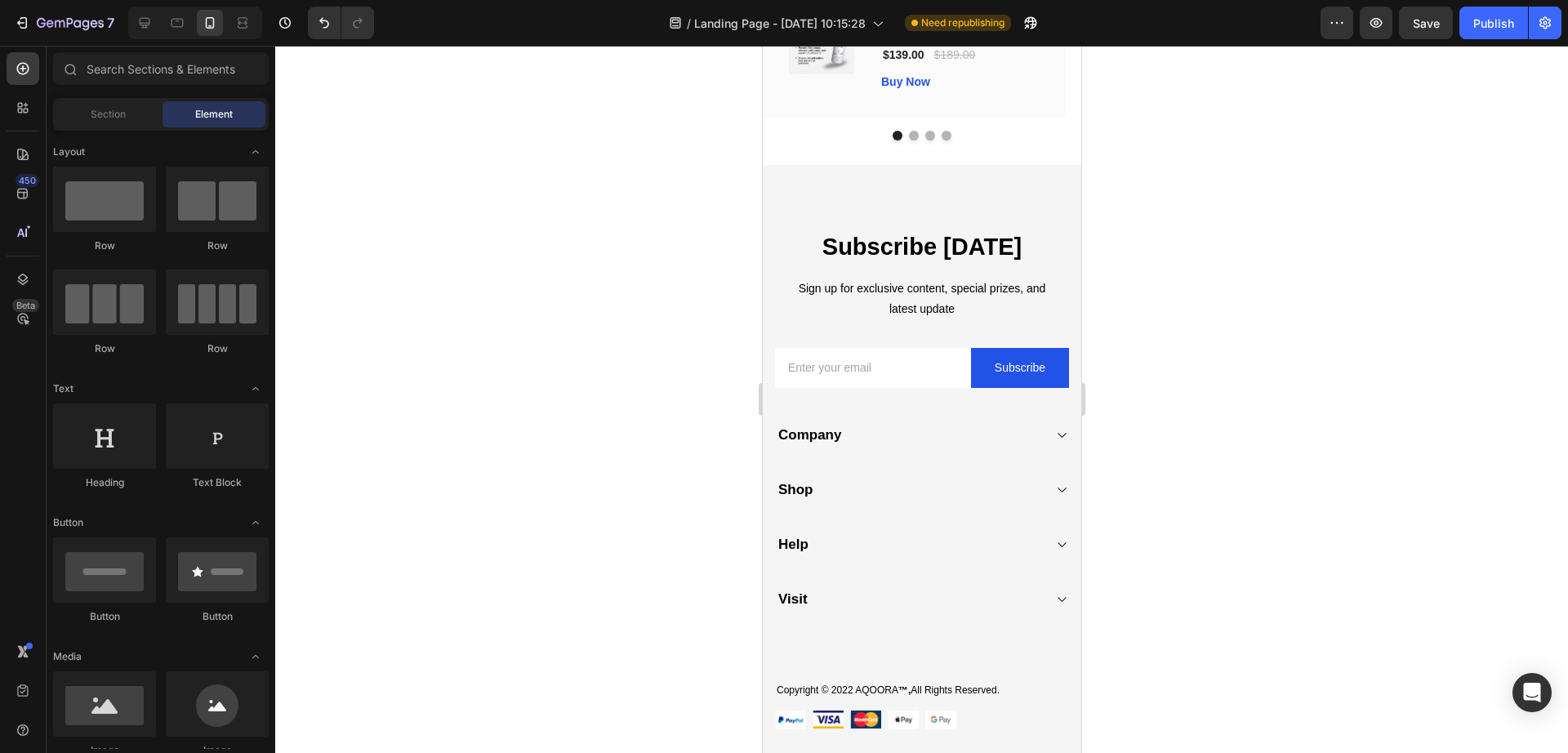
scroll to position [7739, 0]
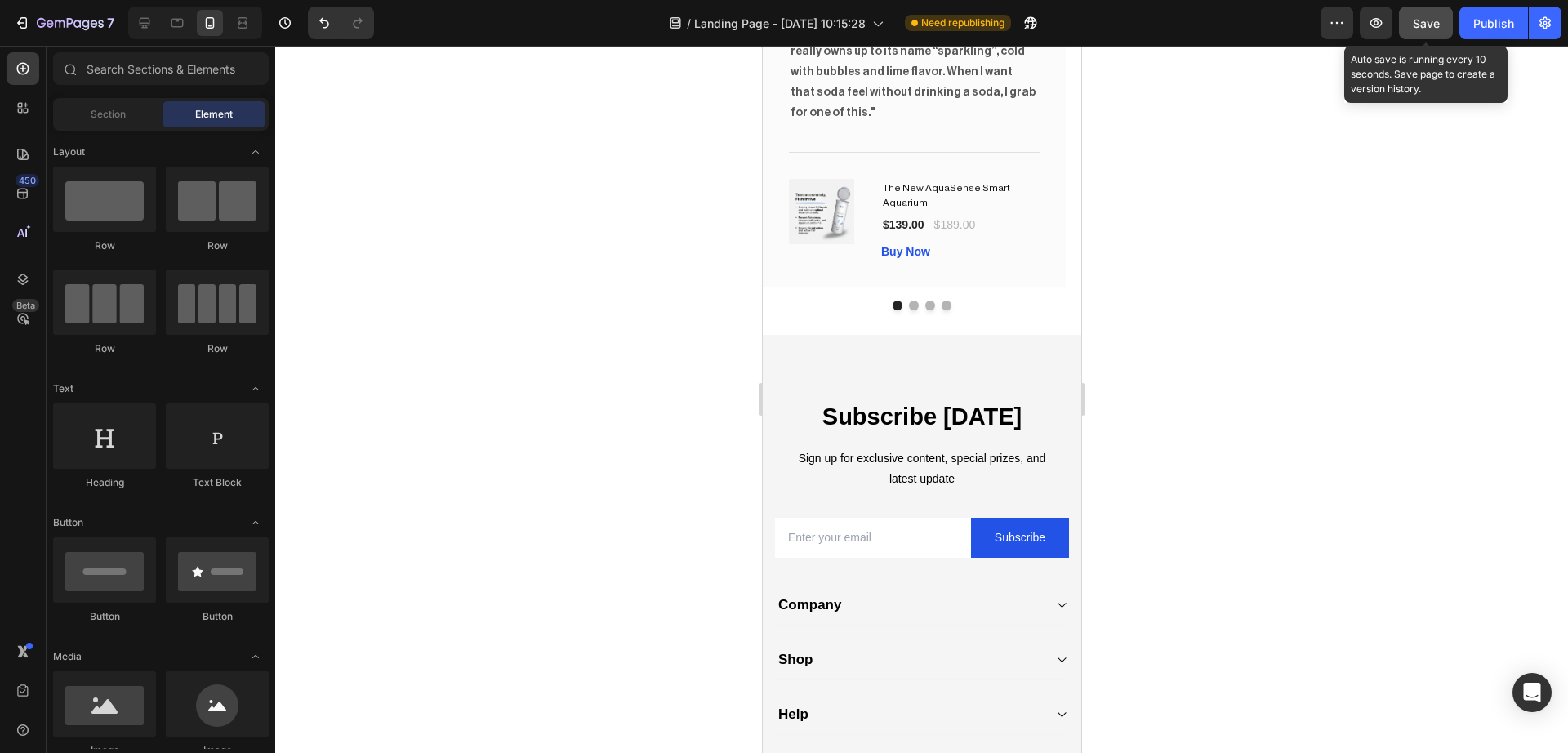
click at [1426, 16] on span "Save" at bounding box center [1426, 23] width 27 height 14
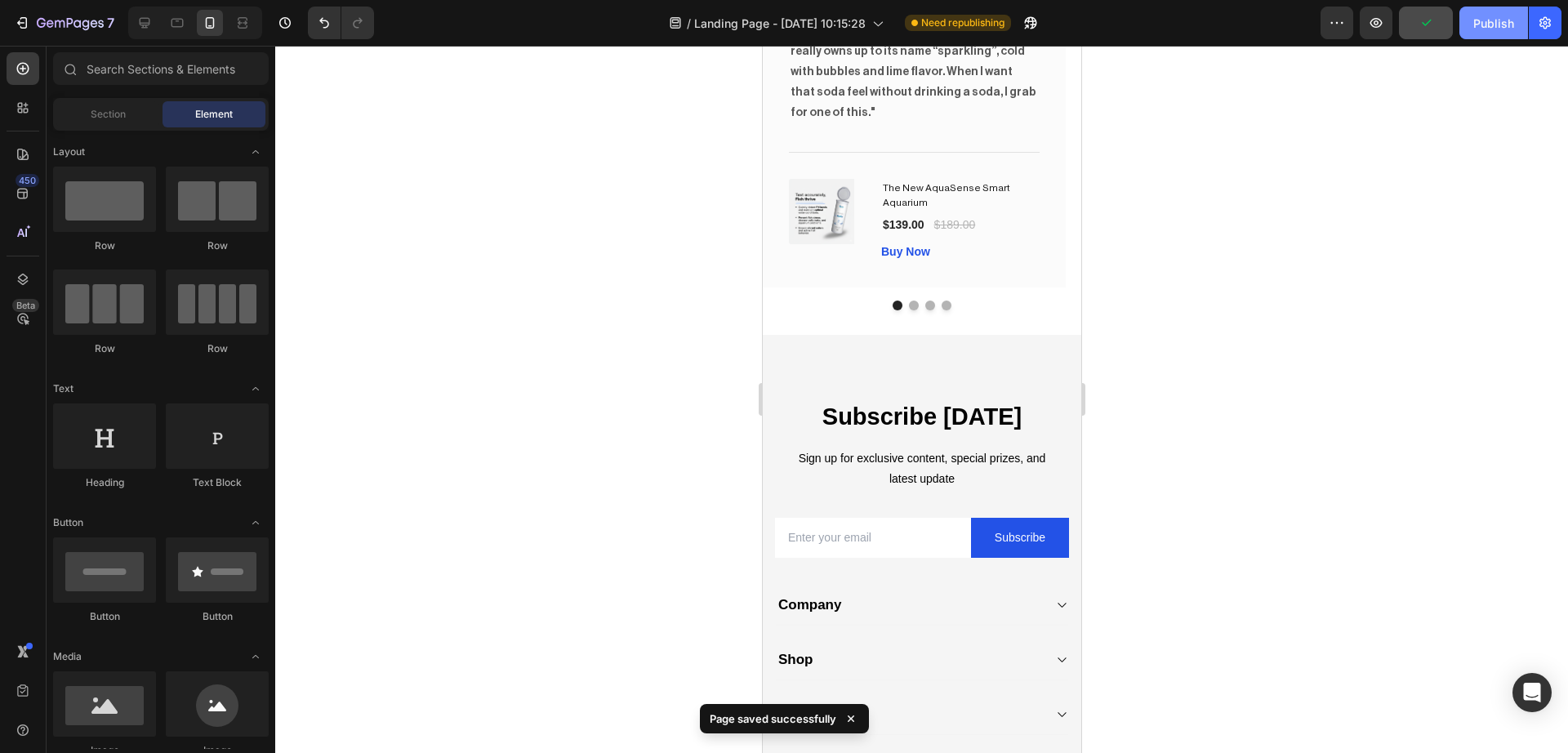
click at [1507, 16] on div "Publish" at bounding box center [1493, 24] width 41 height 17
